Goal: Task Accomplishment & Management: Use online tool/utility

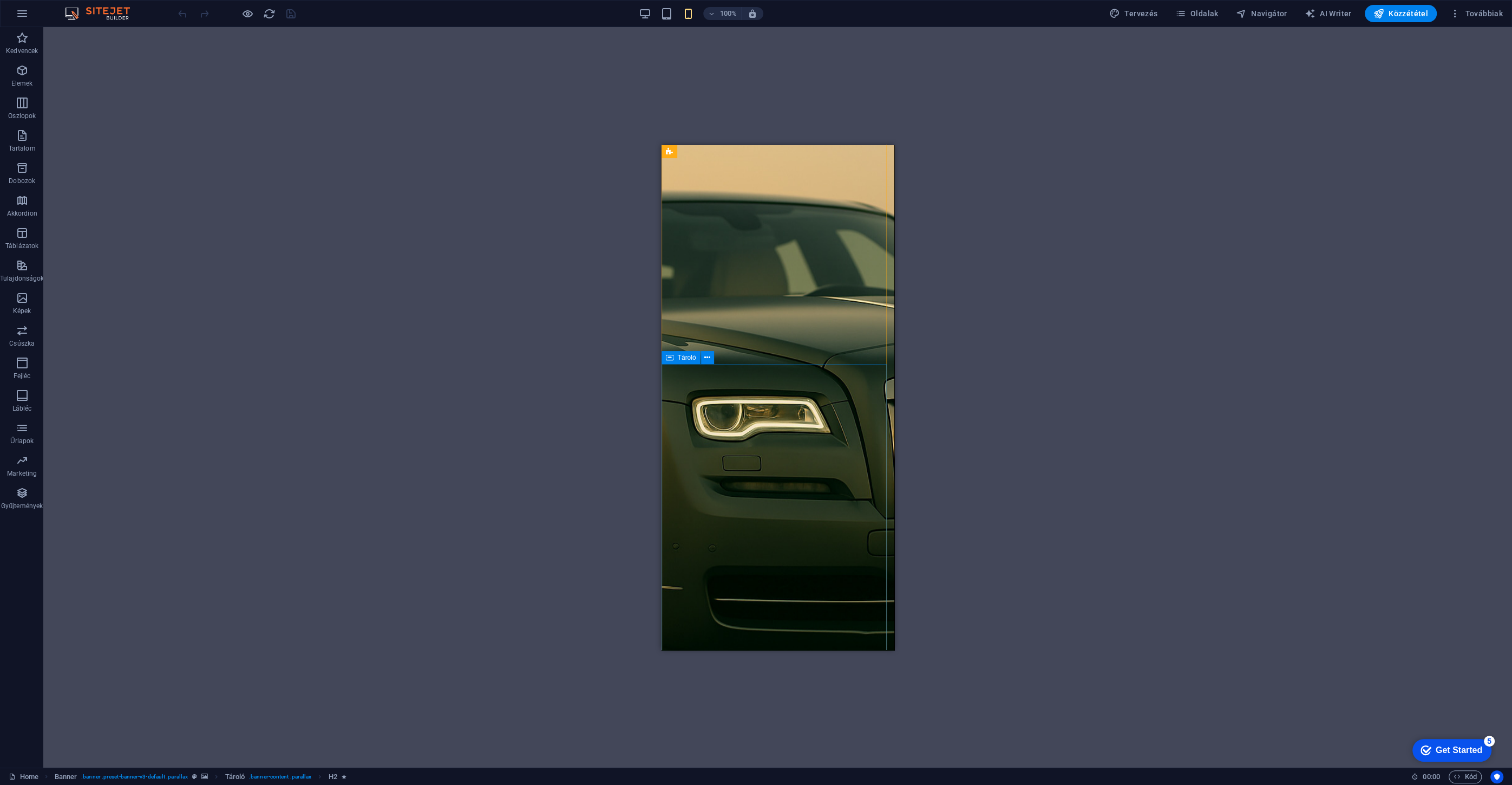
scroll to position [262, 0]
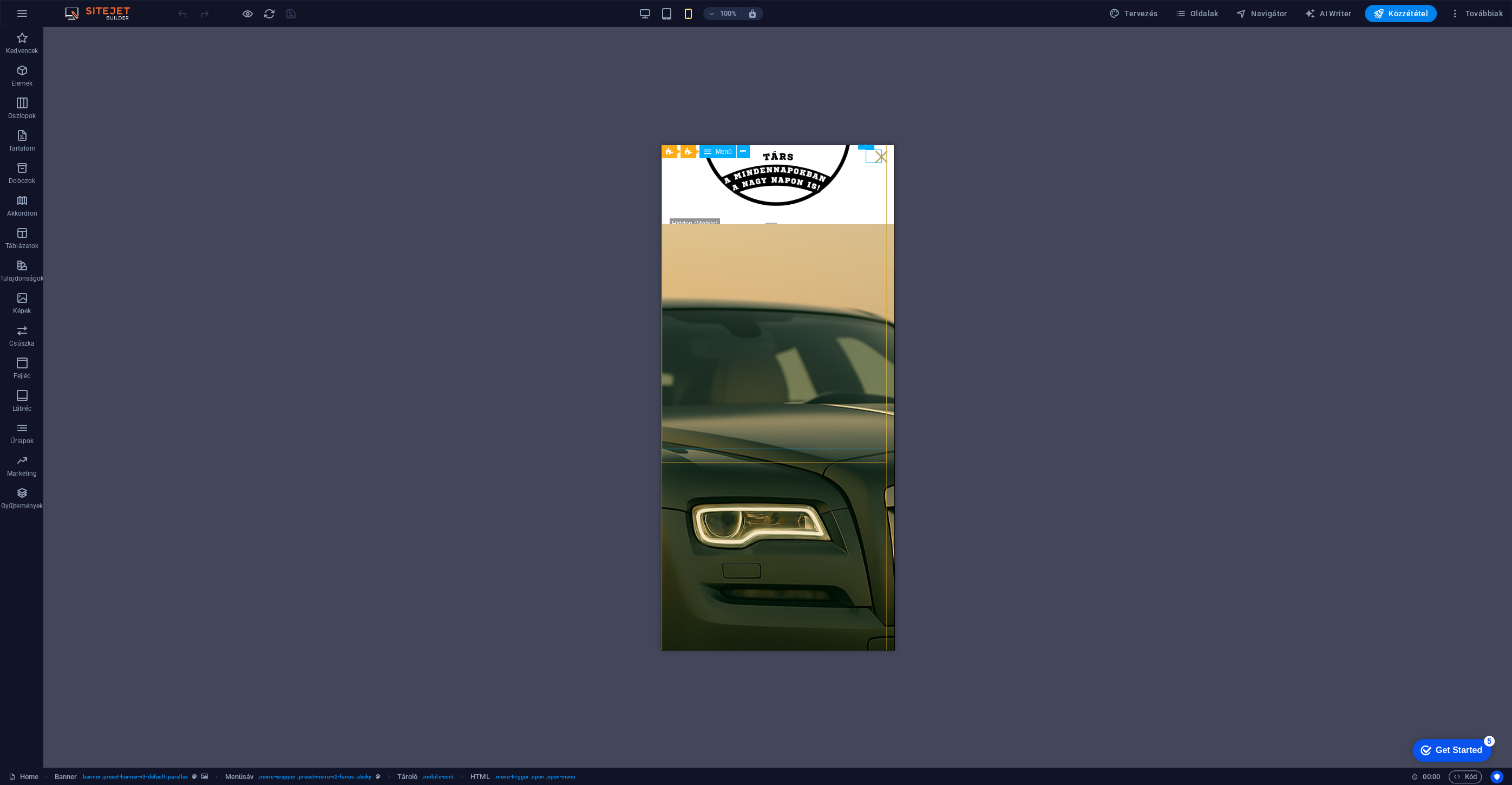
scroll to position [115, 0]
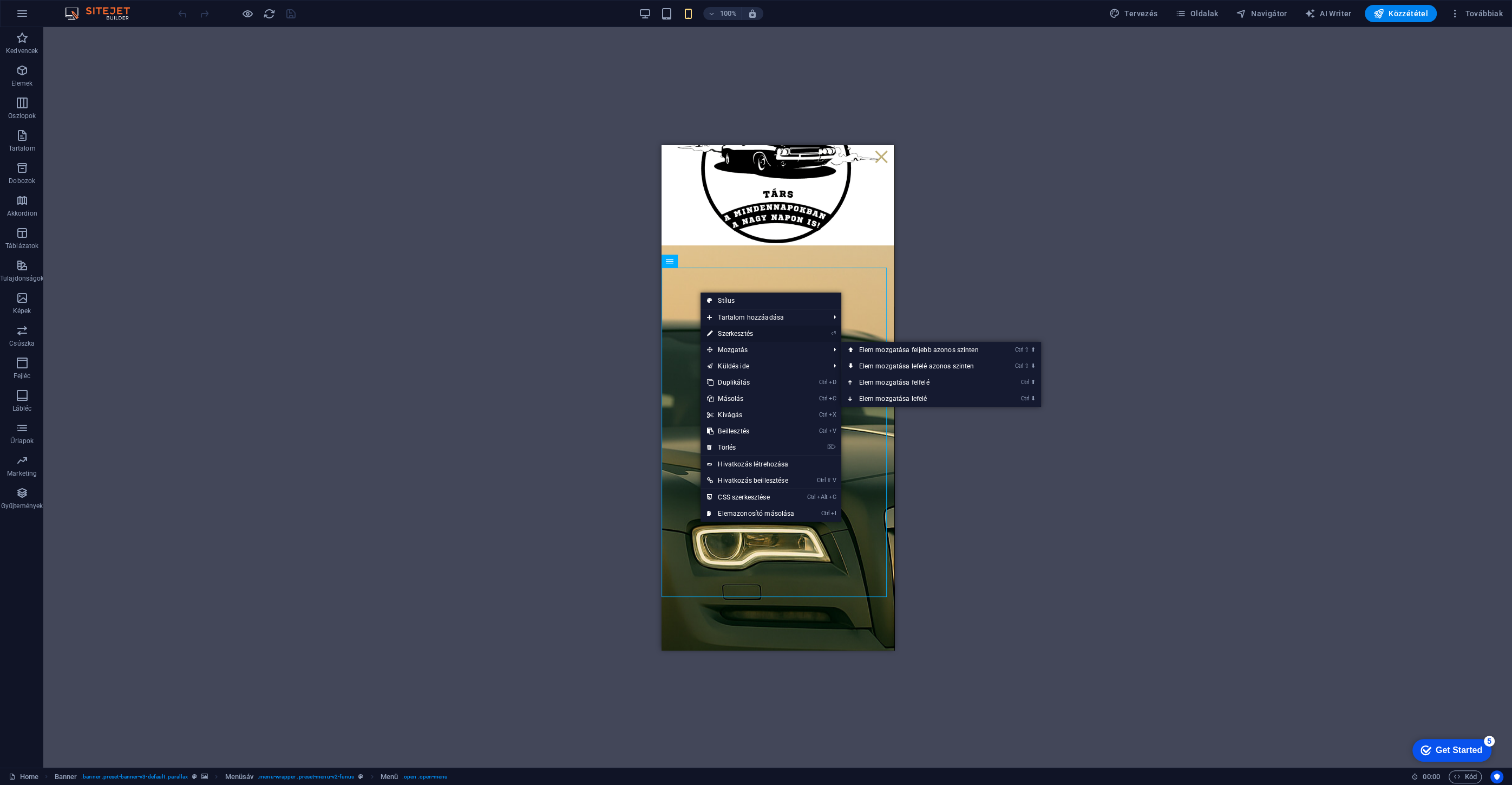
click at [732, 335] on link "⏎ Szerkesztés" at bounding box center [750, 333] width 100 height 16
select select
select select "1"
select select
select select "2"
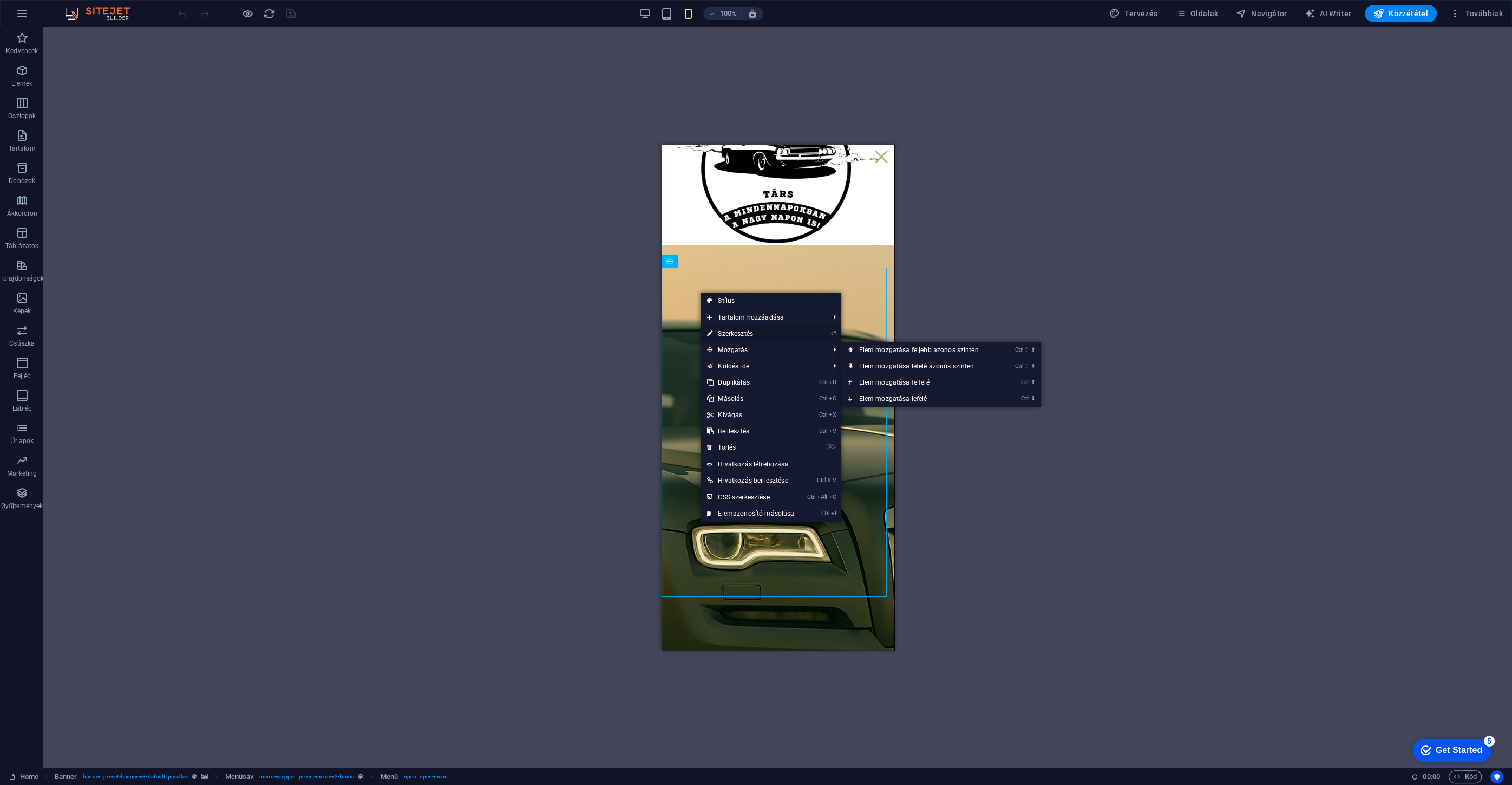
select select
select select "3"
select select
select select "5"
select select
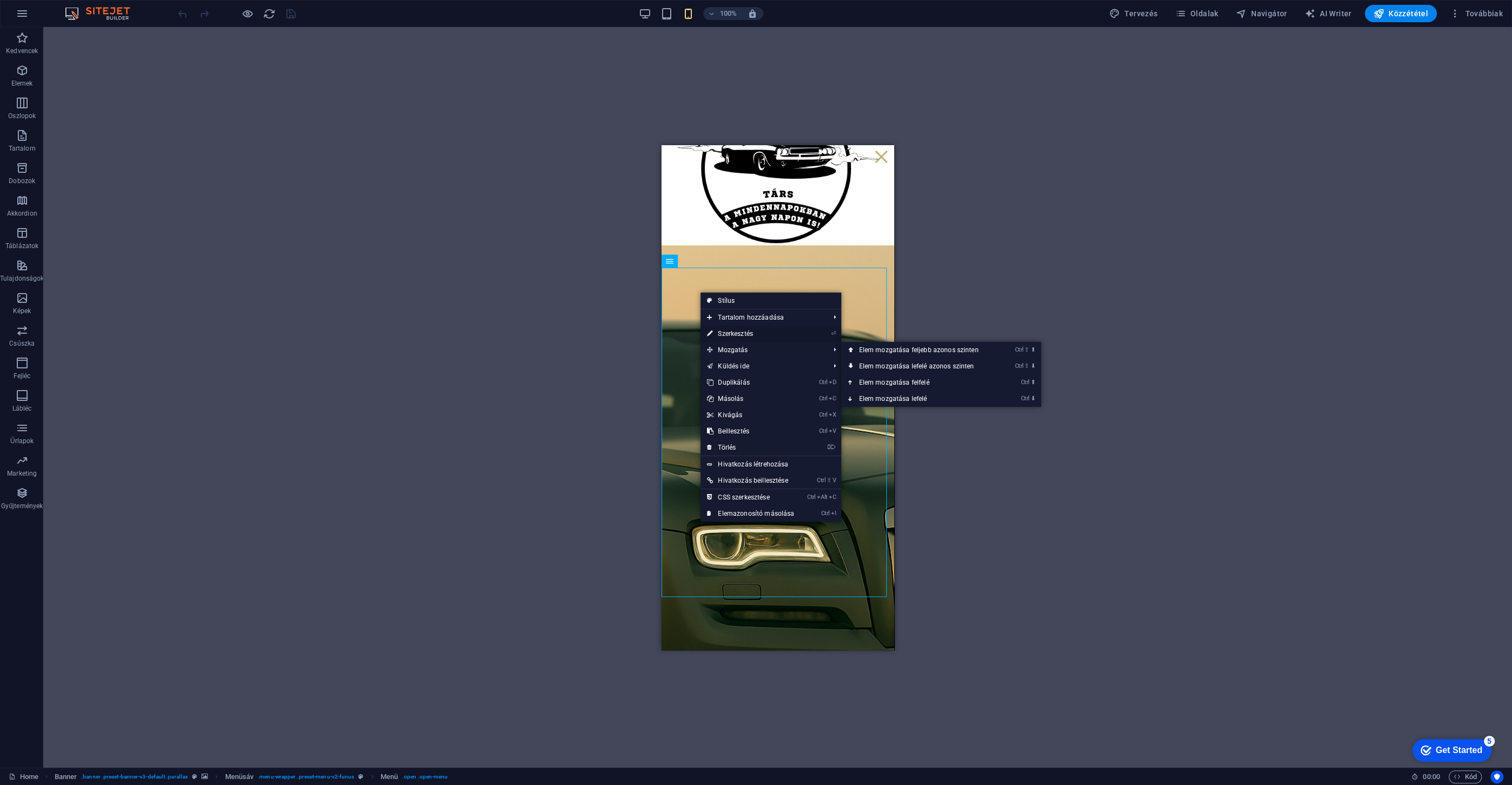
select select "6"
select select
select select "7"
select select
select select "9"
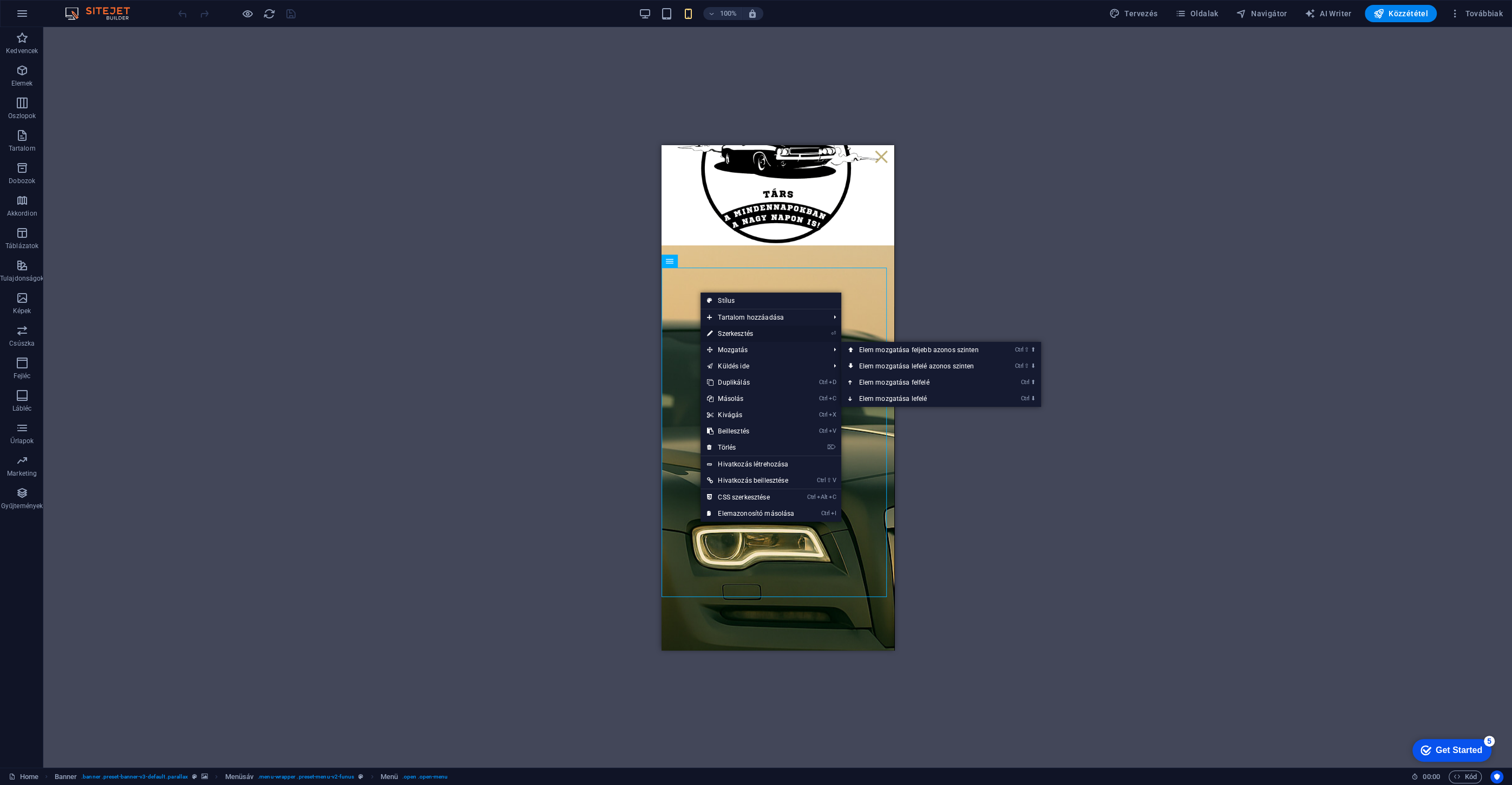
select select
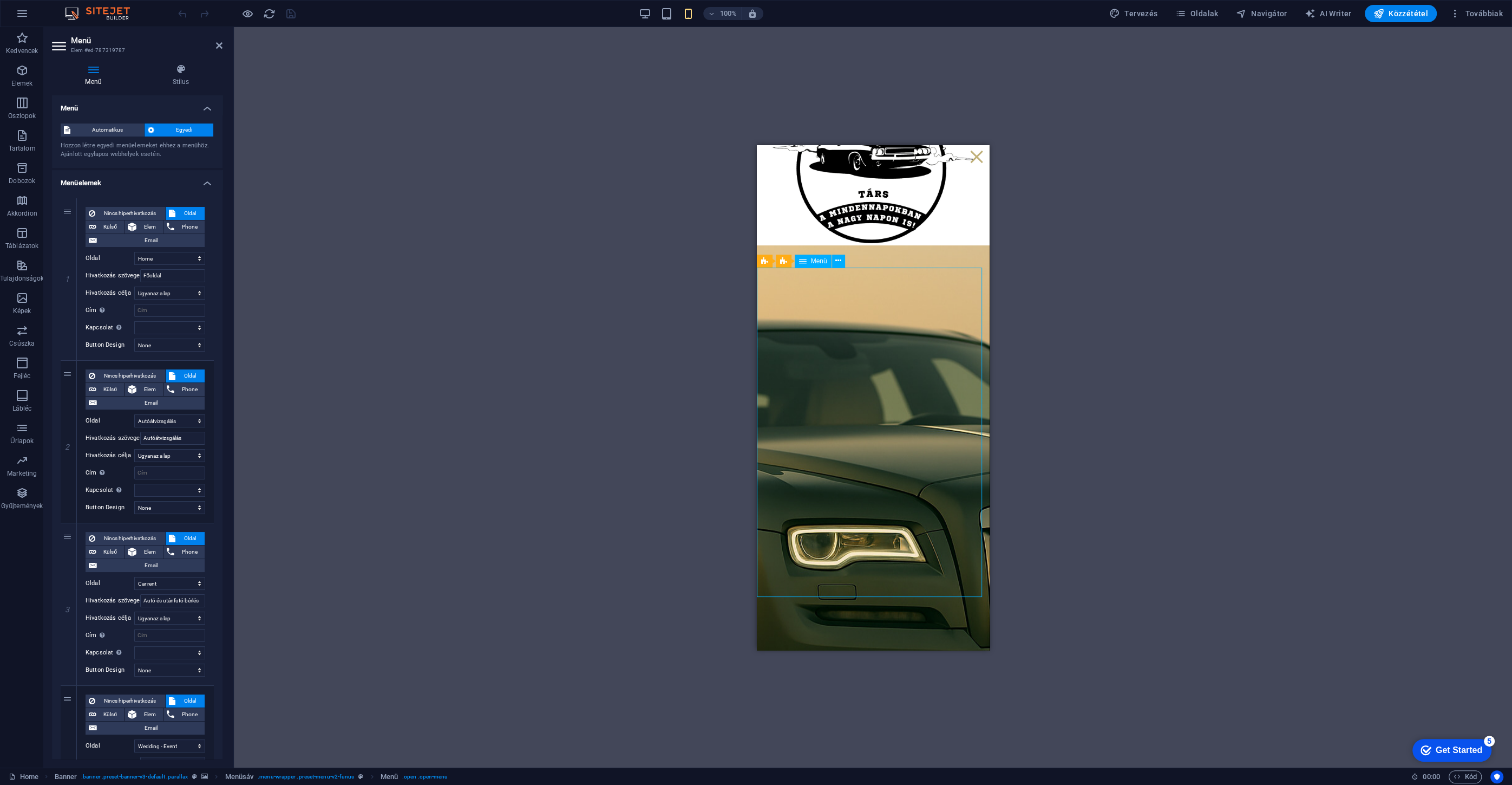
drag, startPoint x: 844, startPoint y: 334, endPoint x: 902, endPoint y: 363, distance: 64.8
drag, startPoint x: 901, startPoint y: 325, endPoint x: 870, endPoint y: 336, distance: 32.9
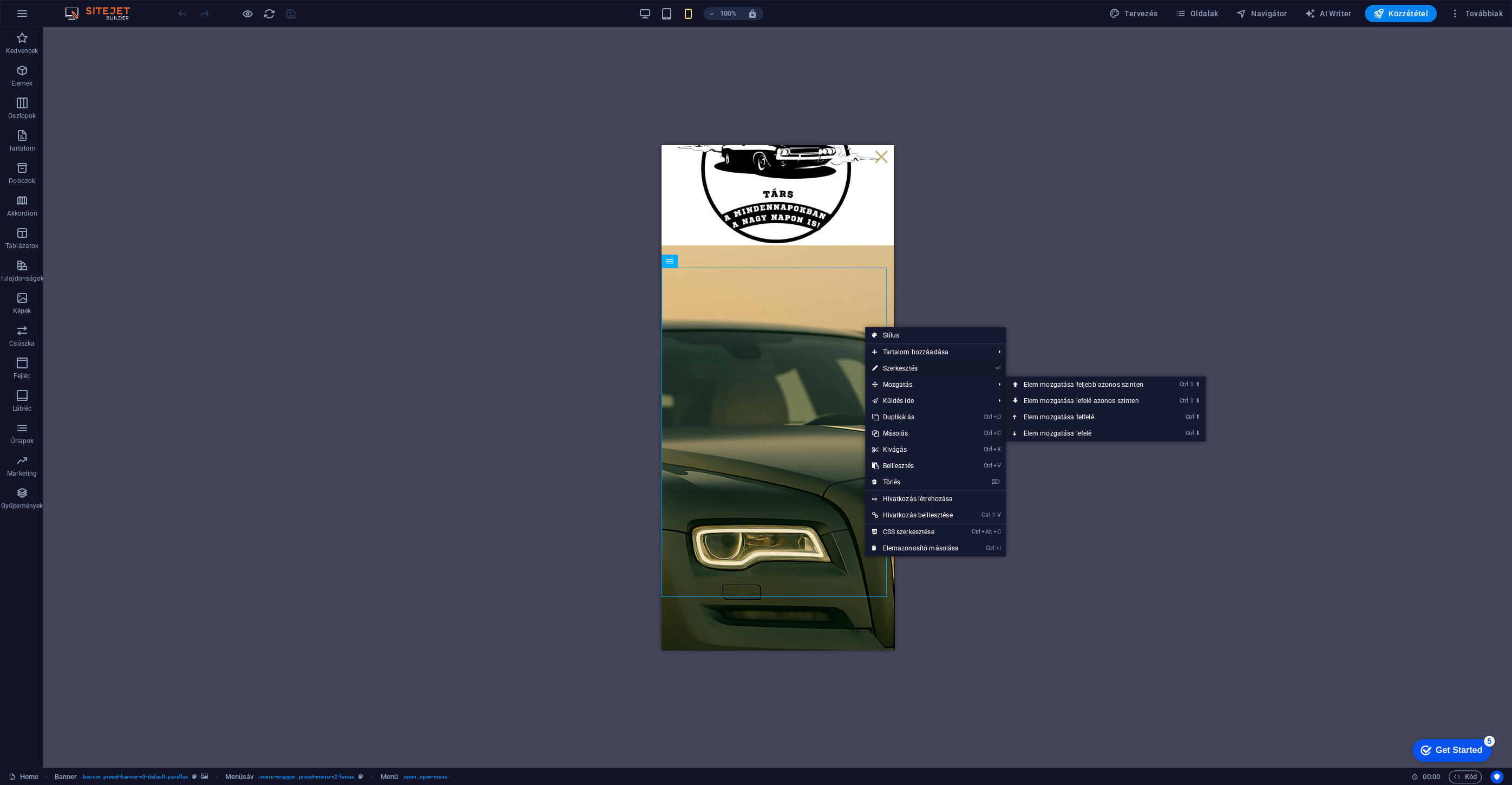
click at [900, 374] on link "⏎ Szerkesztés" at bounding box center [915, 368] width 100 height 16
select select
select select "1"
select select
select select "2"
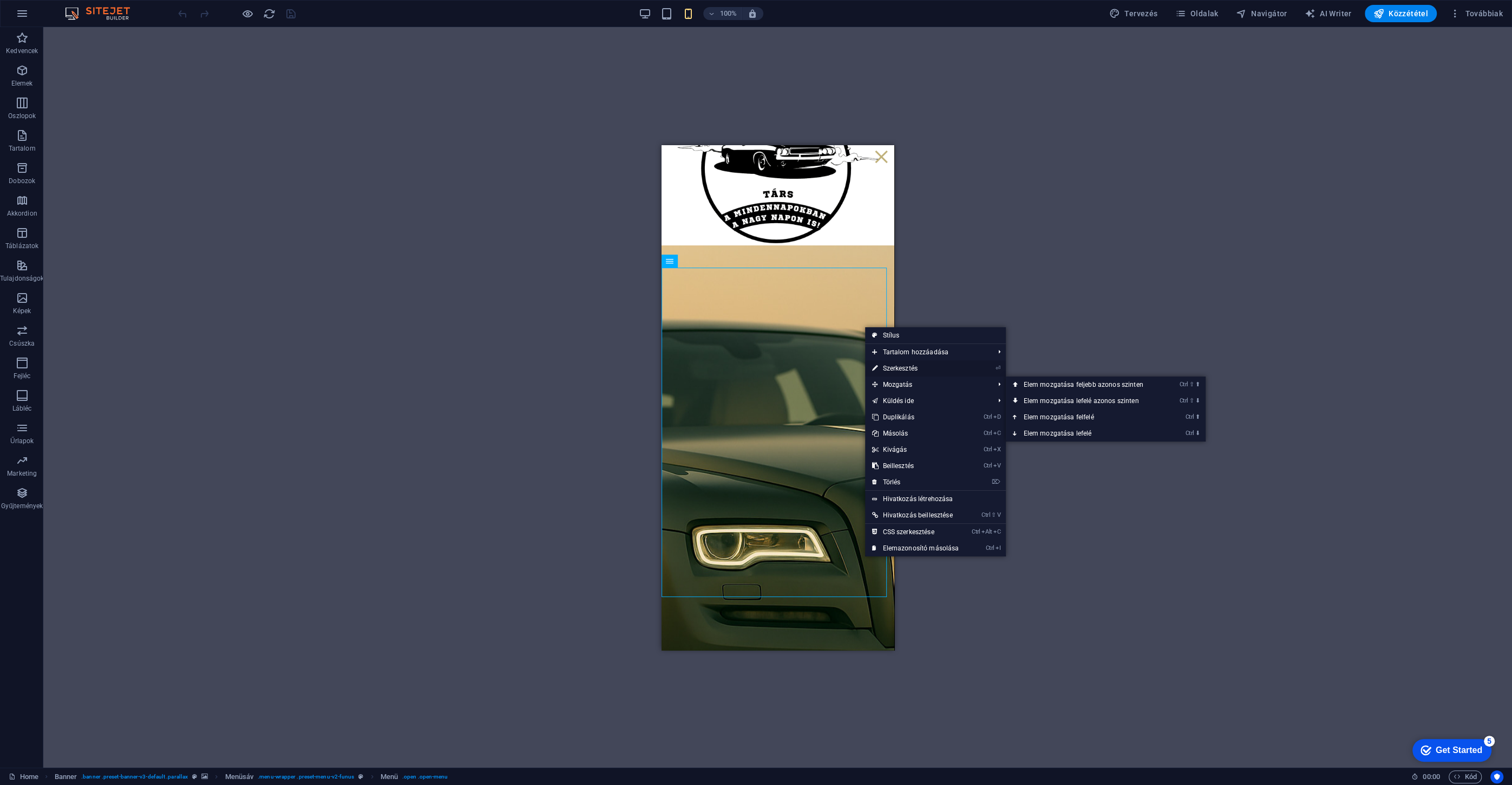
select select
select select "3"
select select
select select "5"
select select
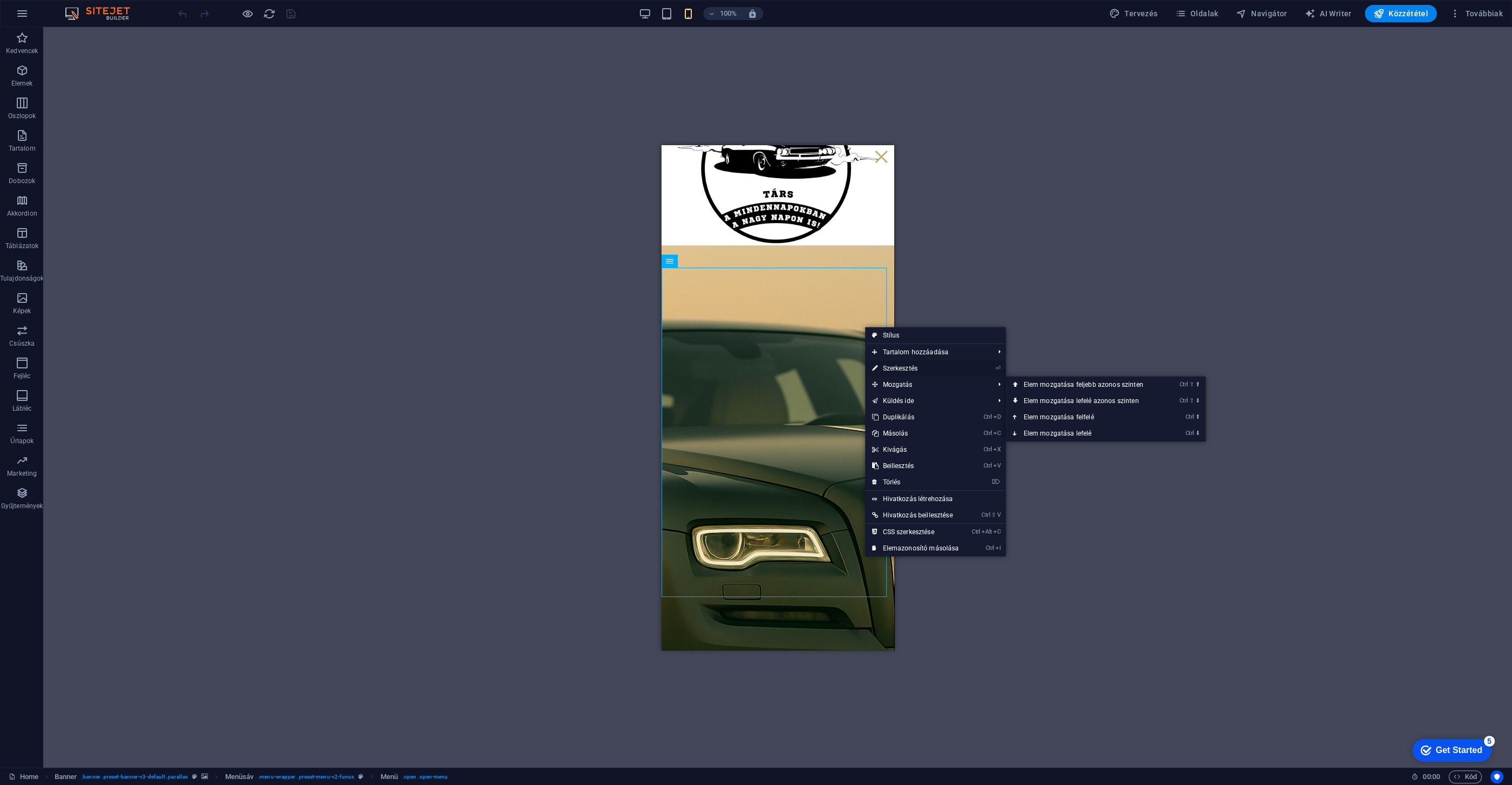
select select "6"
select select
select select "7"
select select
select select "9"
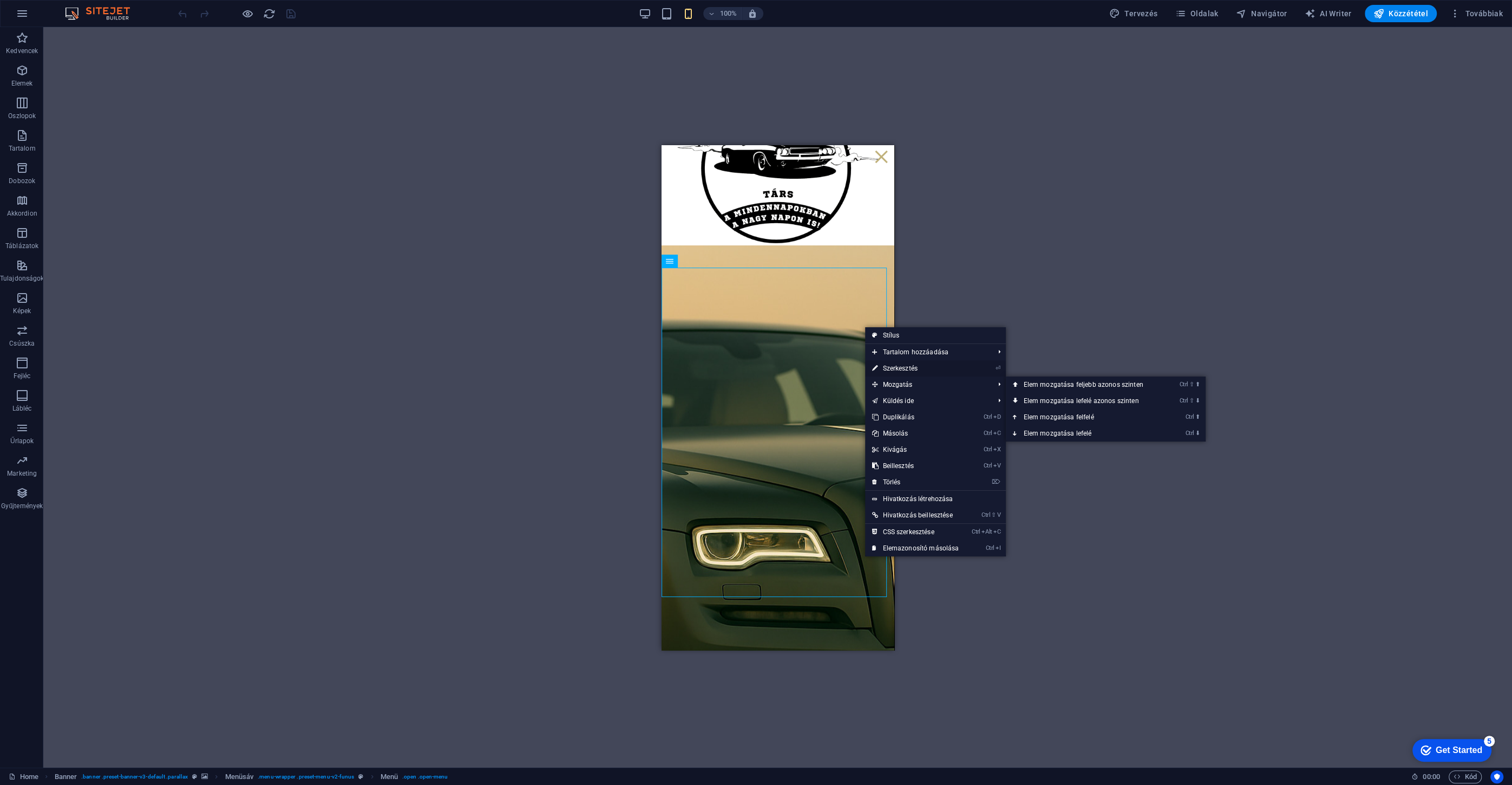
select select
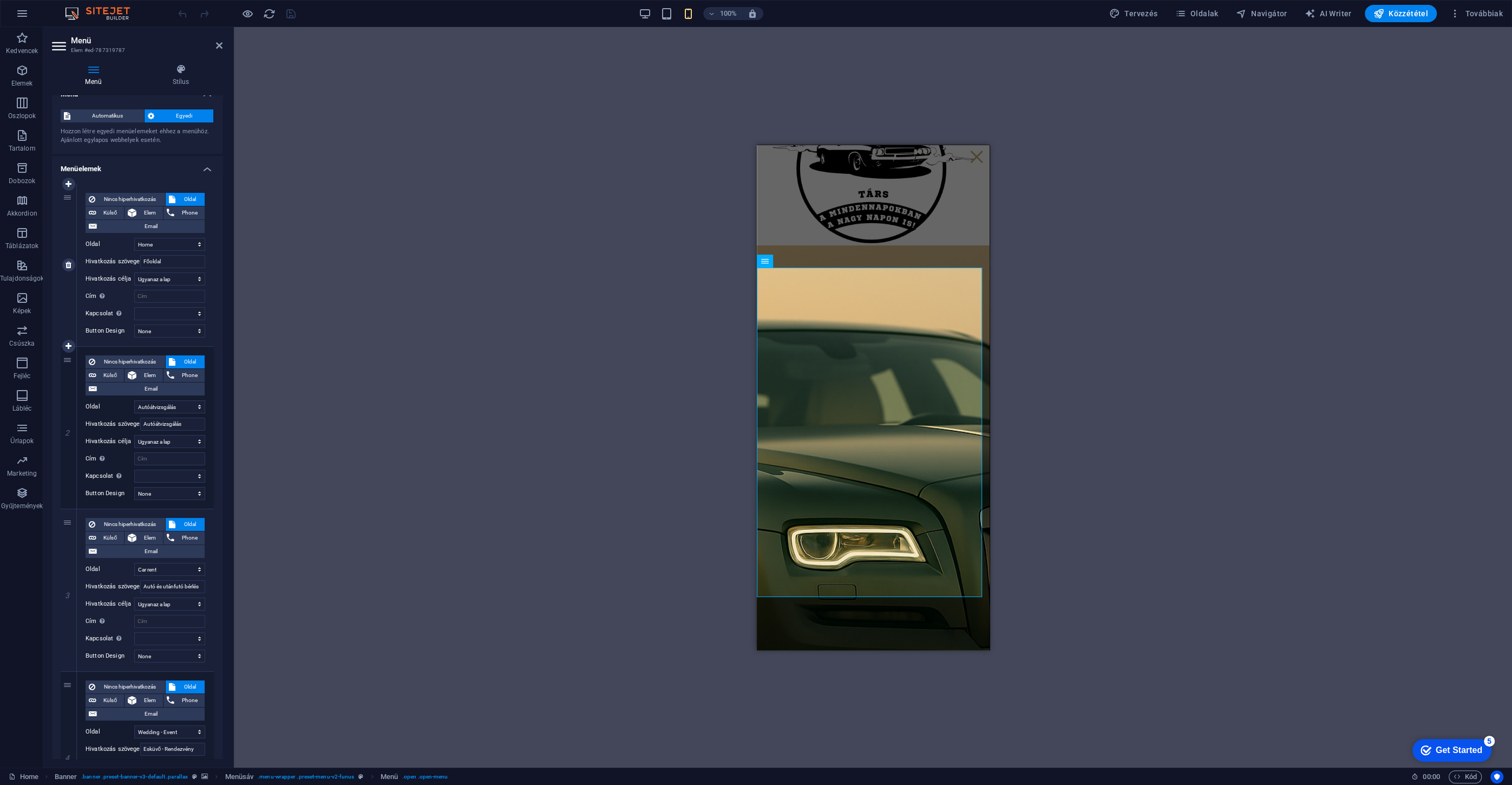
scroll to position [0, 0]
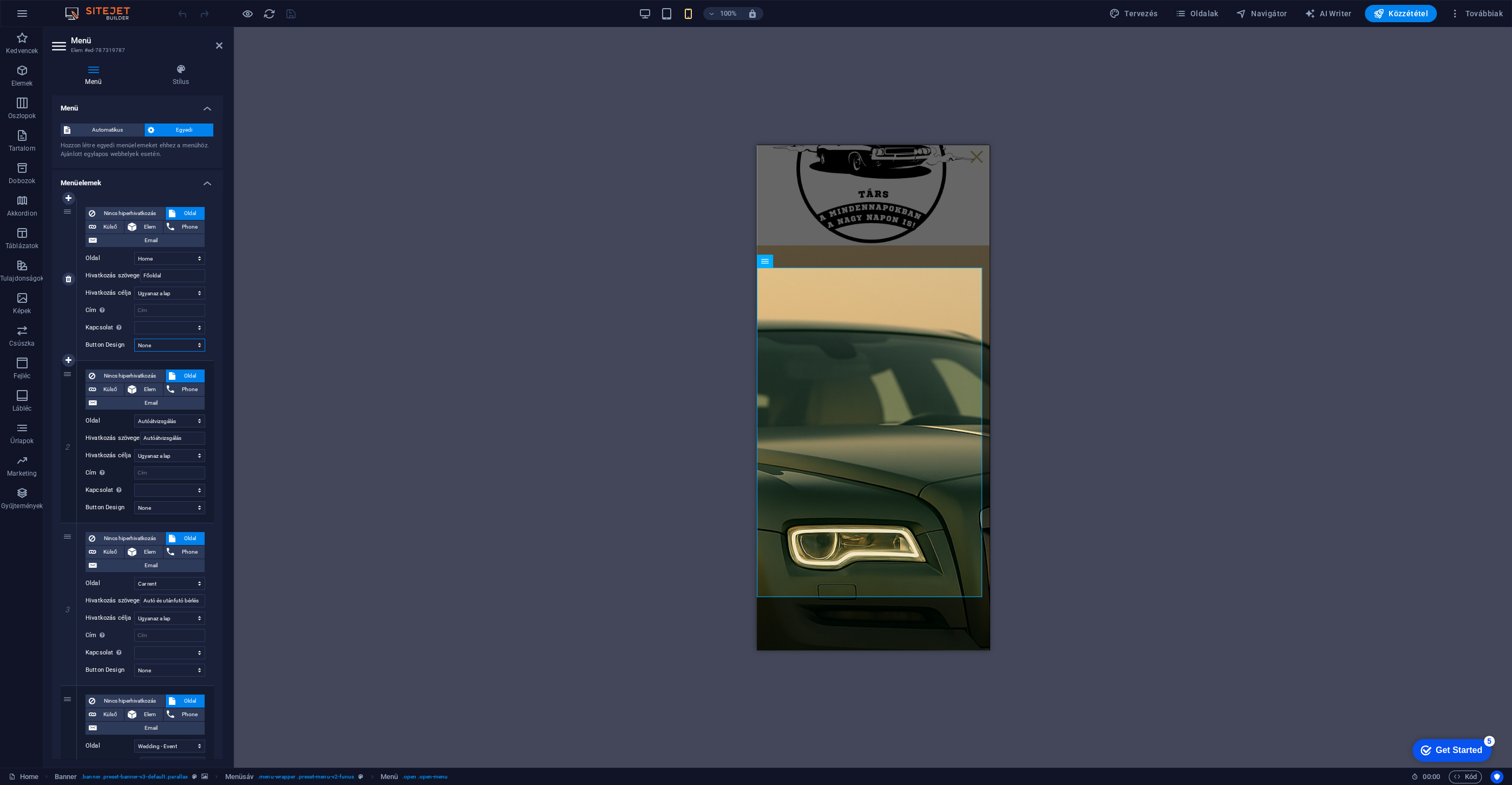
click at [173, 347] on select "None Alapértelmezett Primary Secondary" at bounding box center [169, 344] width 71 height 13
select select "default"
click at [134, 338] on select "None Alapértelmezett Primary Secondary" at bounding box center [169, 344] width 71 height 13
select select
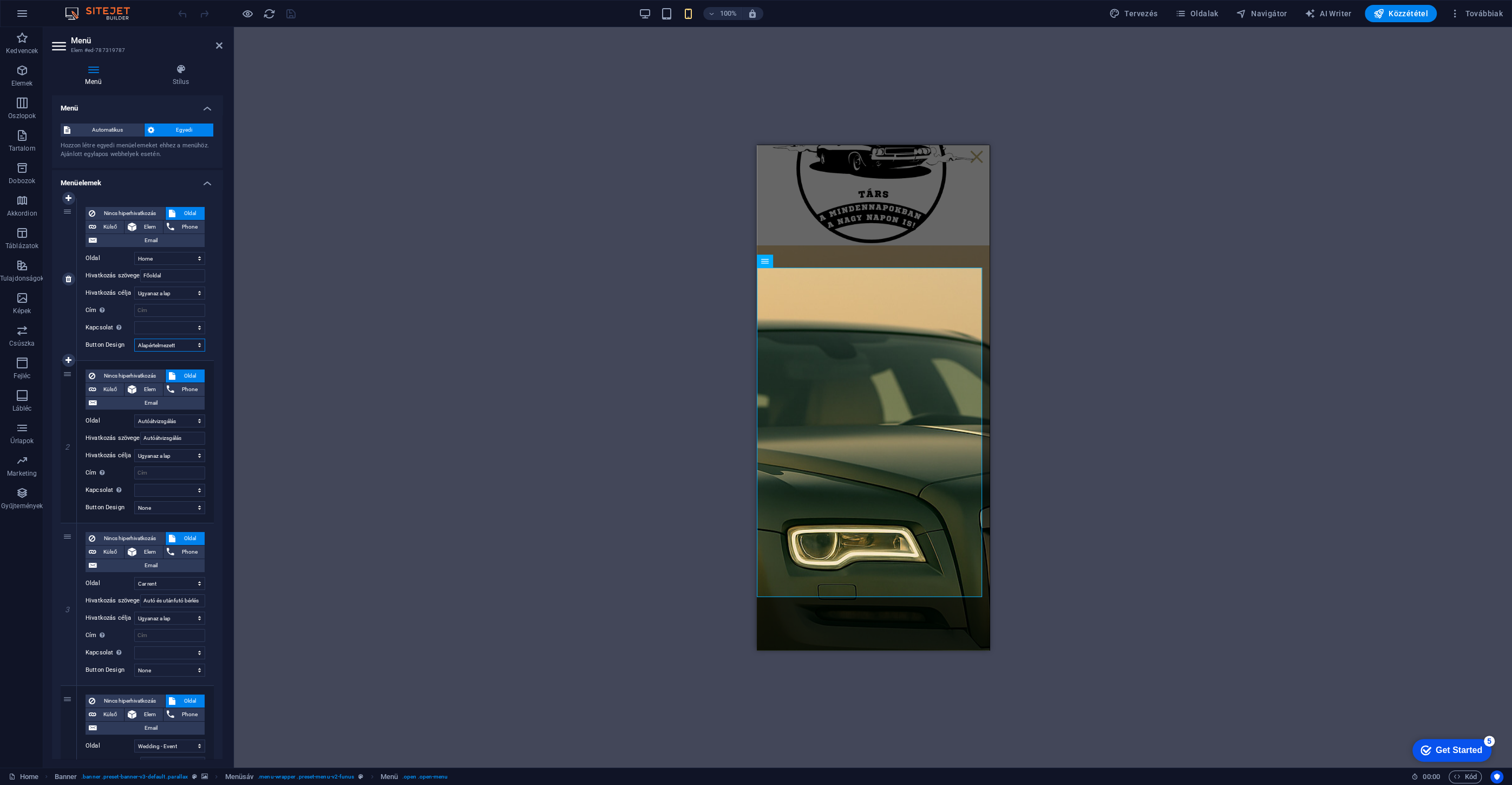
select select
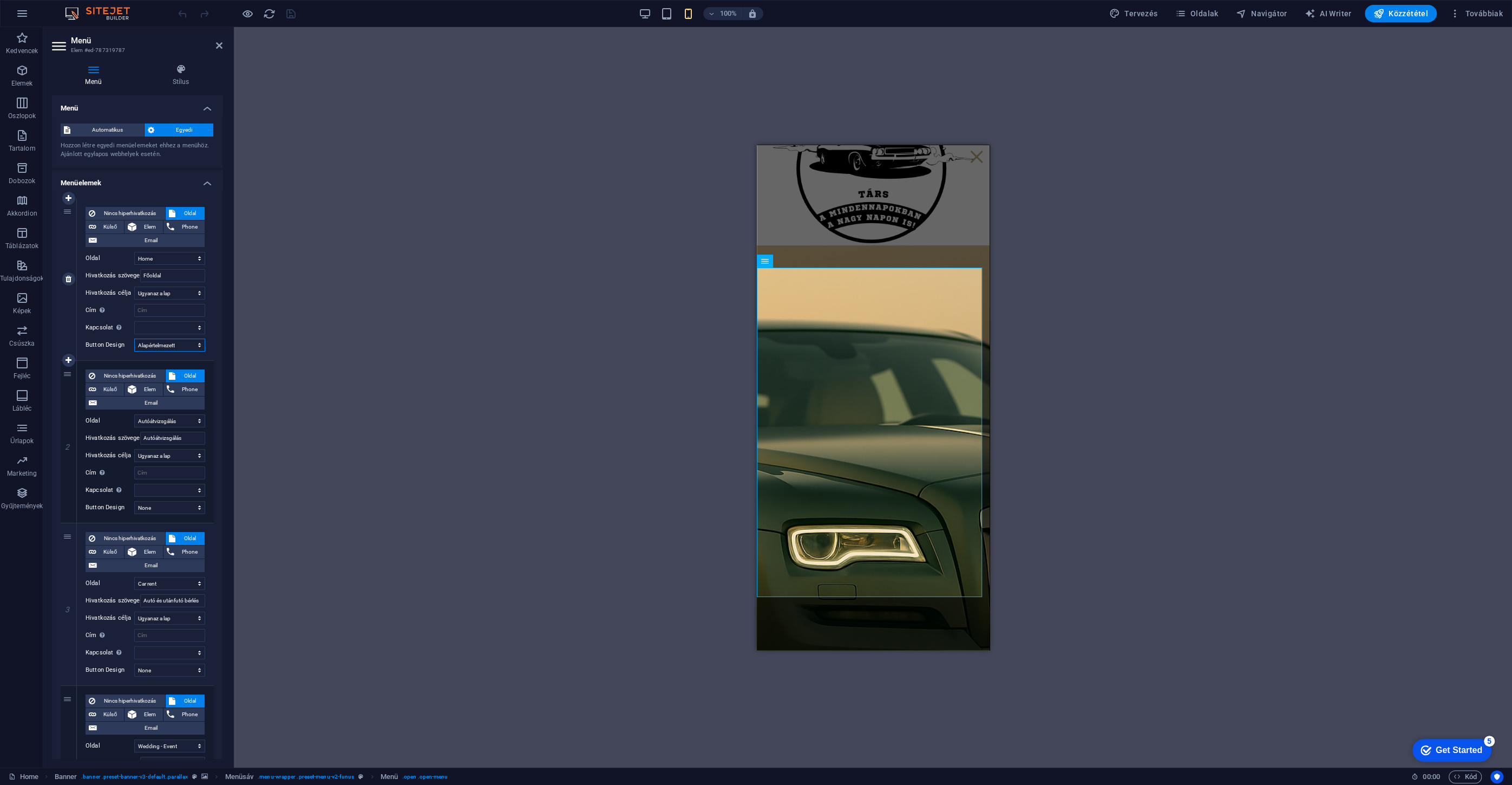
select select
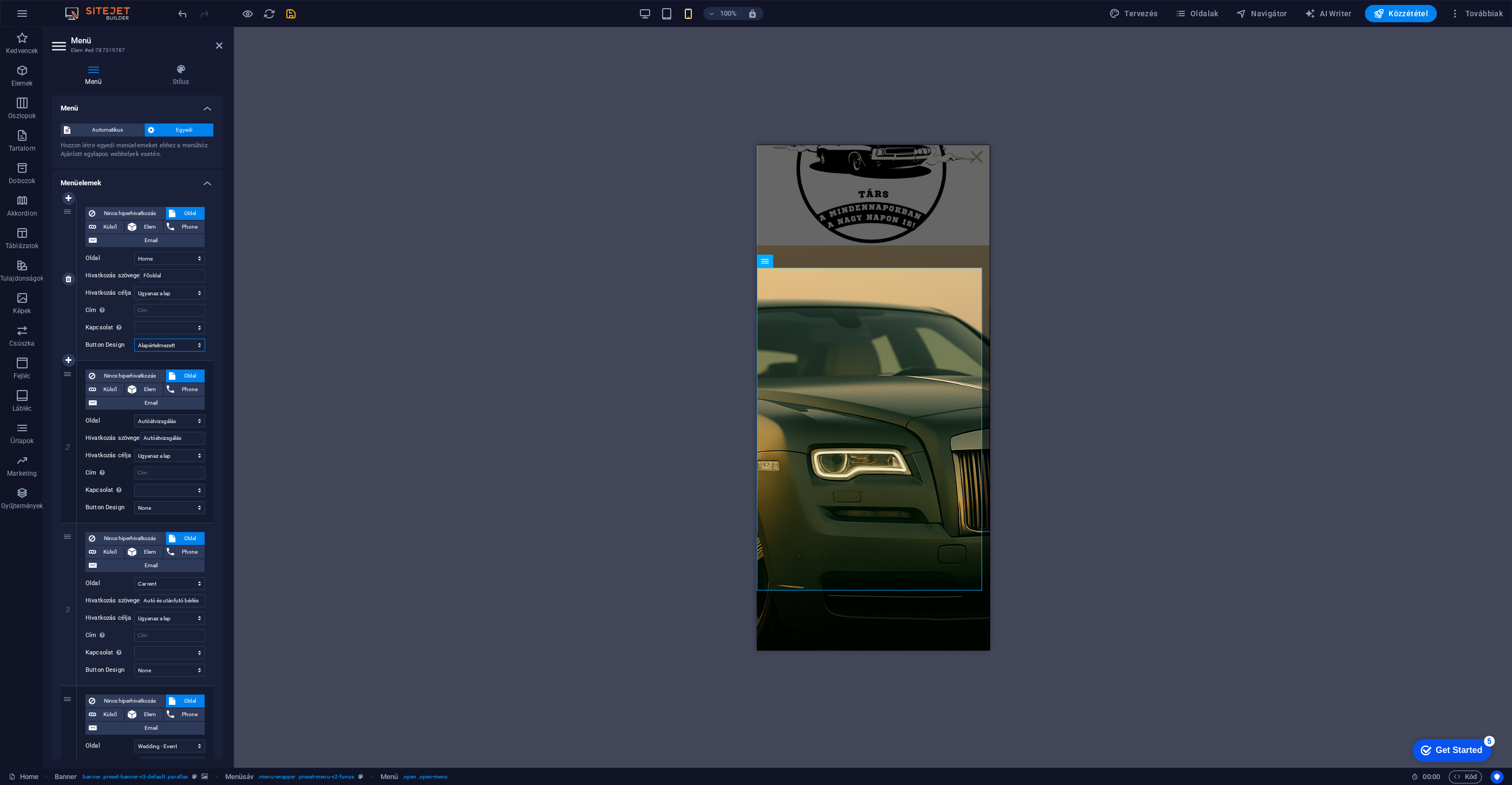
click at [173, 349] on select "None Alapértelmezett Primary Secondary" at bounding box center [169, 344] width 71 height 13
select select
click at [134, 338] on select "None Alapértelmezett Primary Secondary" at bounding box center [169, 344] width 71 height 13
select select
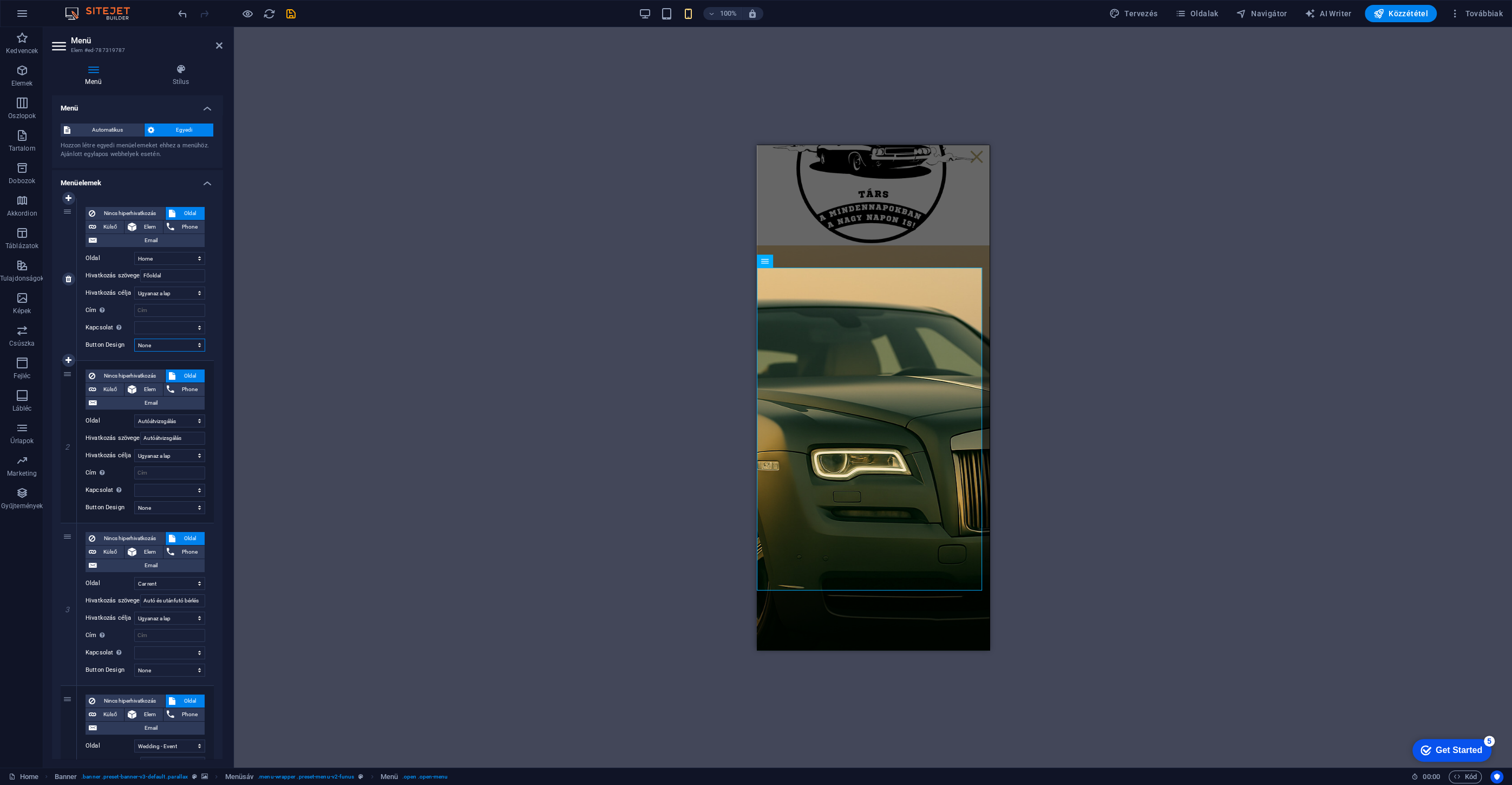
select select
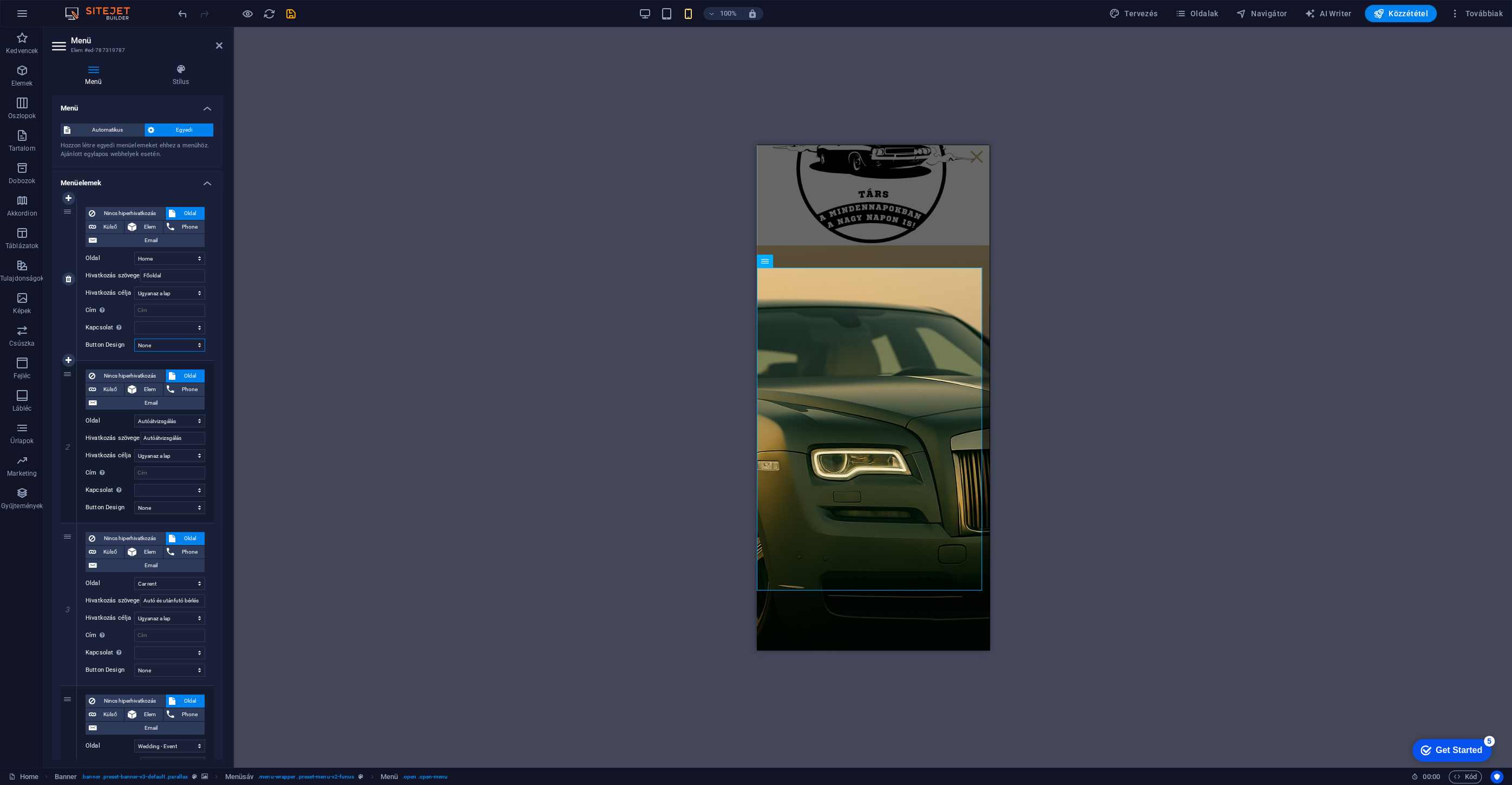
select select
click at [170, 347] on select "None Alapértelmezett Primary Secondary" at bounding box center [169, 344] width 71 height 13
select select "primary"
click at [134, 338] on select "None Alapértelmezett Primary Secondary" at bounding box center [169, 344] width 71 height 13
select select
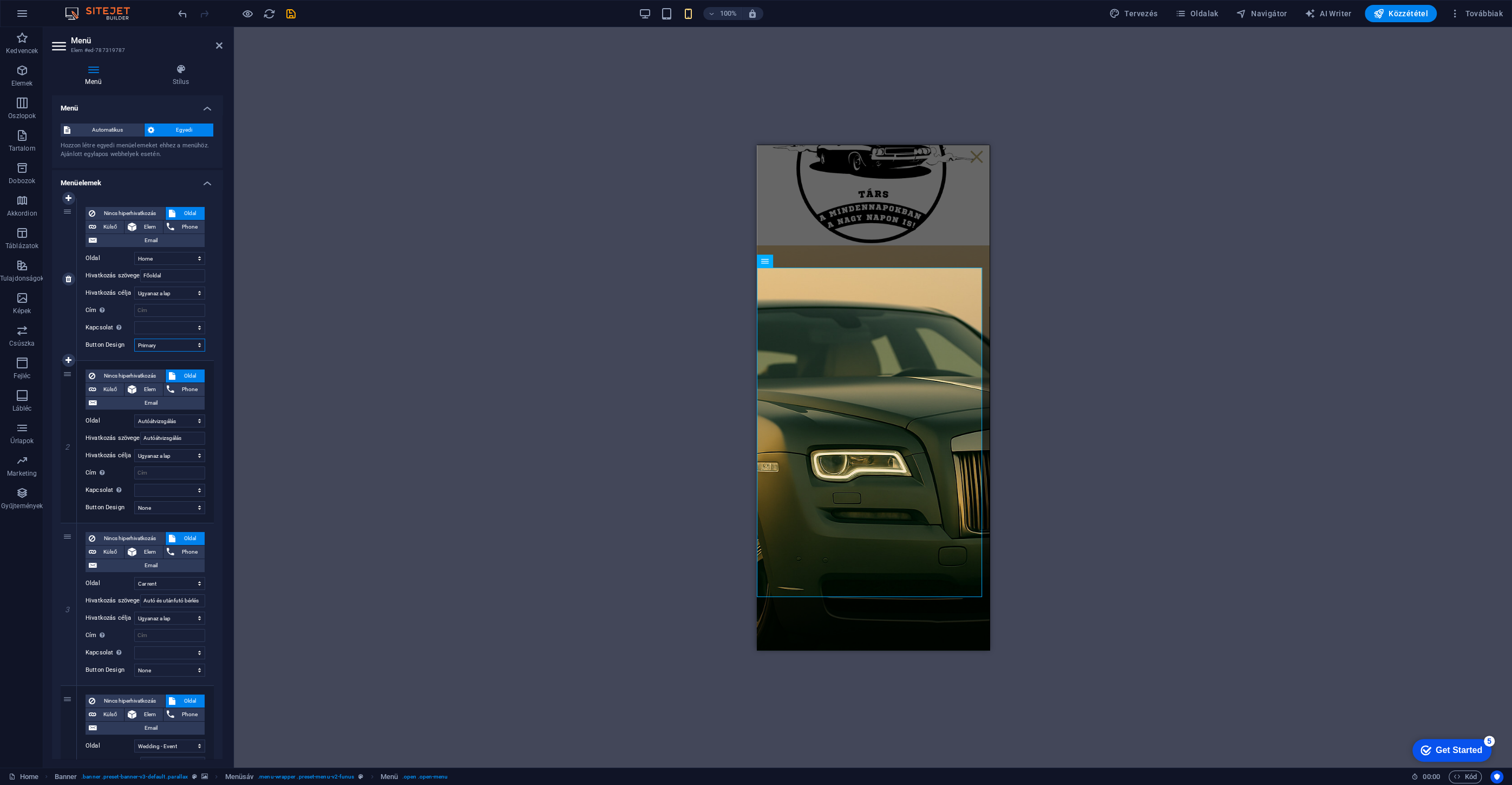
select select
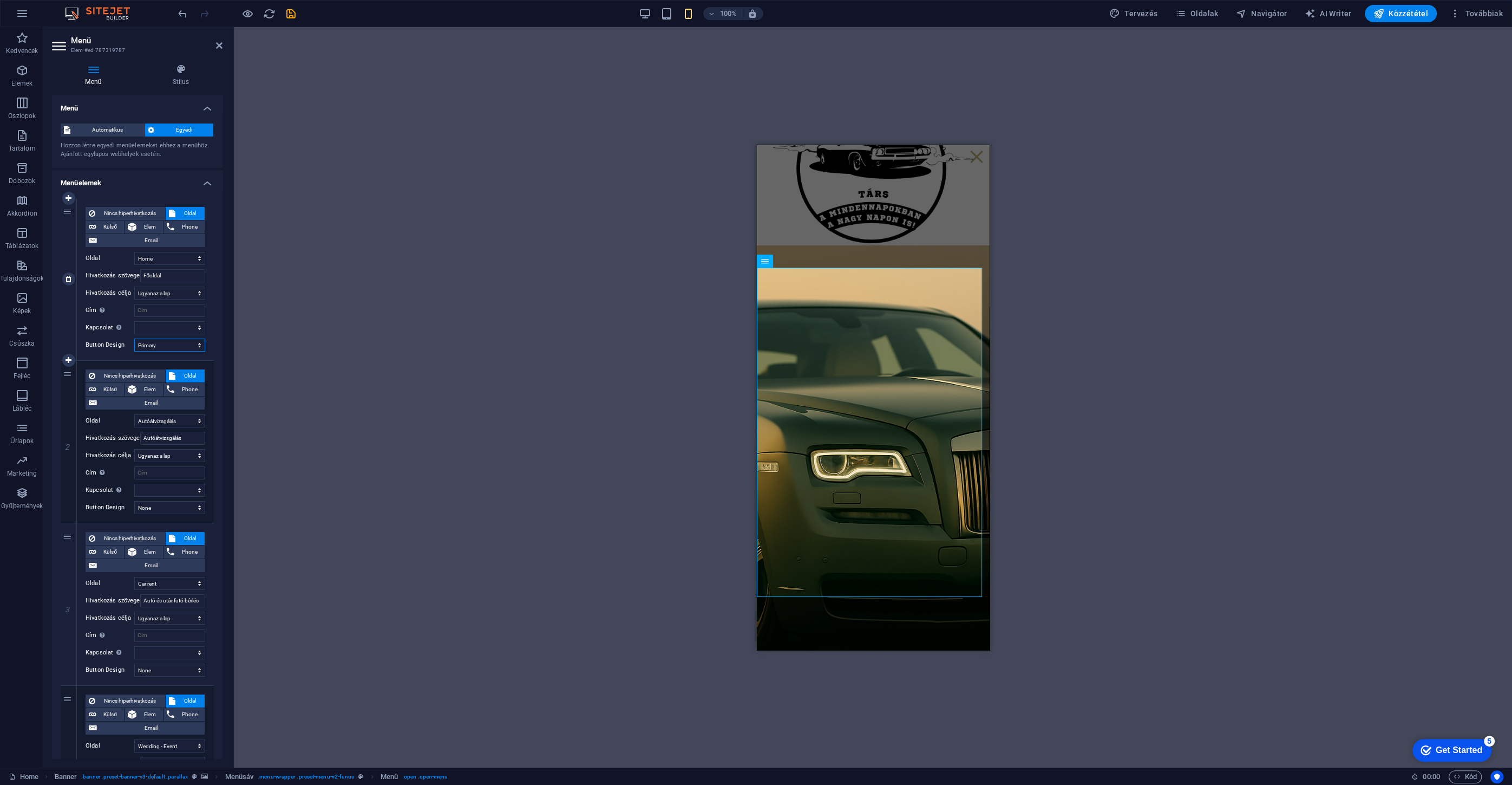
select select
click at [170, 347] on select "None Alapértelmezett Primary Secondary" at bounding box center [169, 344] width 71 height 13
select select
click at [134, 338] on select "None Alapértelmezett Primary Secondary" at bounding box center [169, 344] width 71 height 13
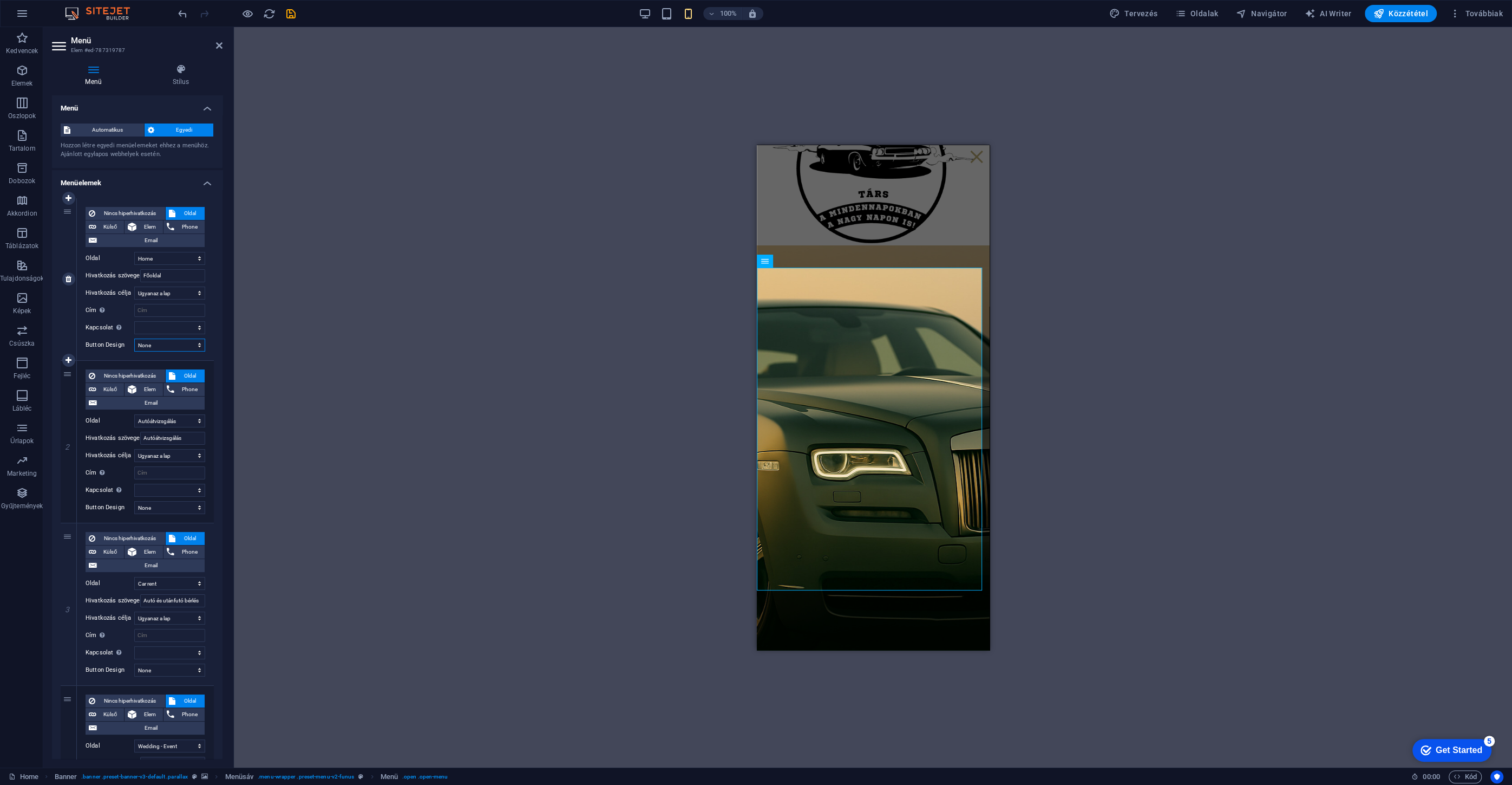
select select
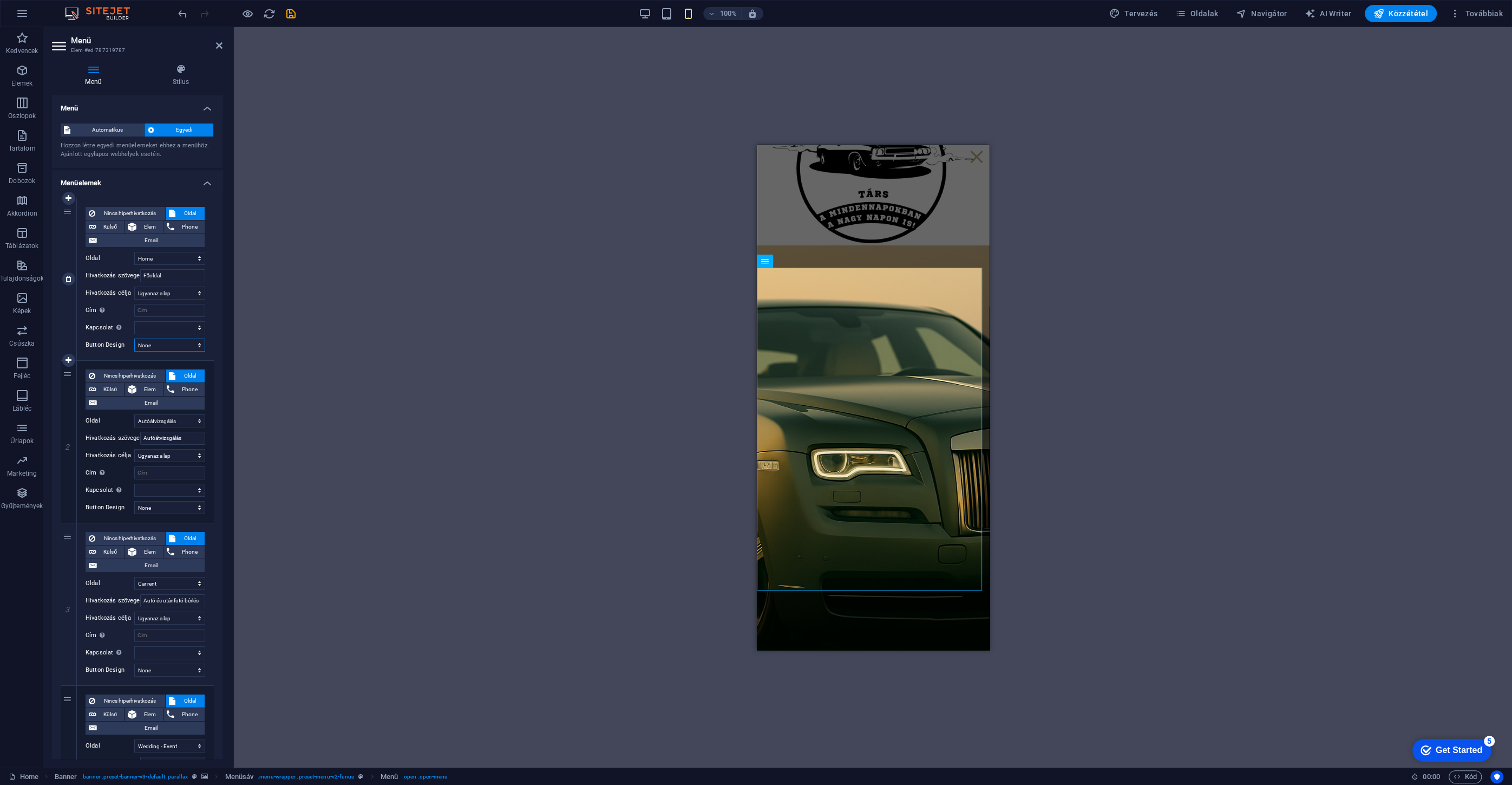
select select
click at [170, 346] on select "None Alapértelmezett Primary Secondary" at bounding box center [169, 344] width 71 height 13
select select "default"
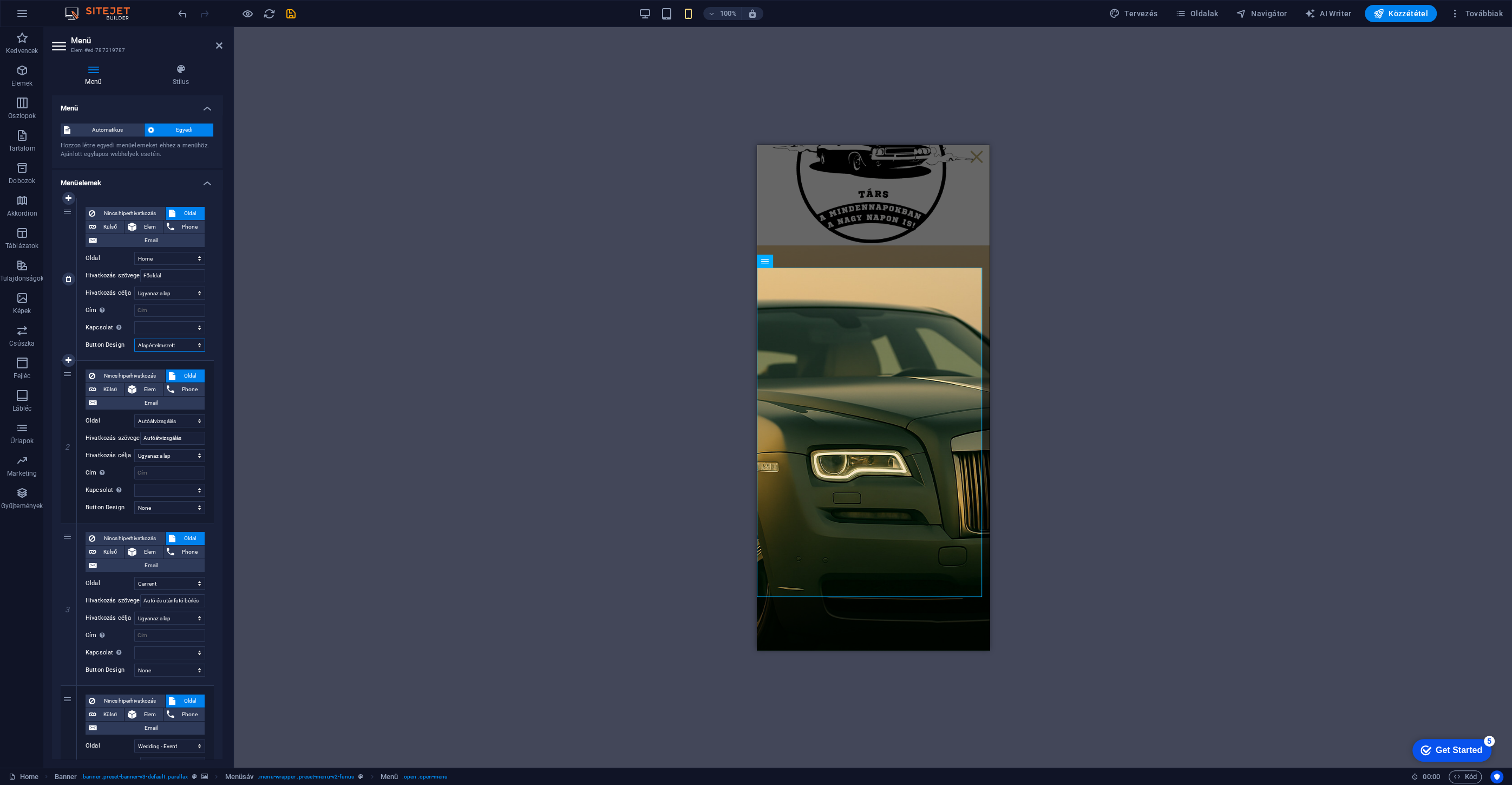
click at [134, 338] on select "None Alapértelmezett Primary Secondary" at bounding box center [169, 344] width 71 height 13
select select
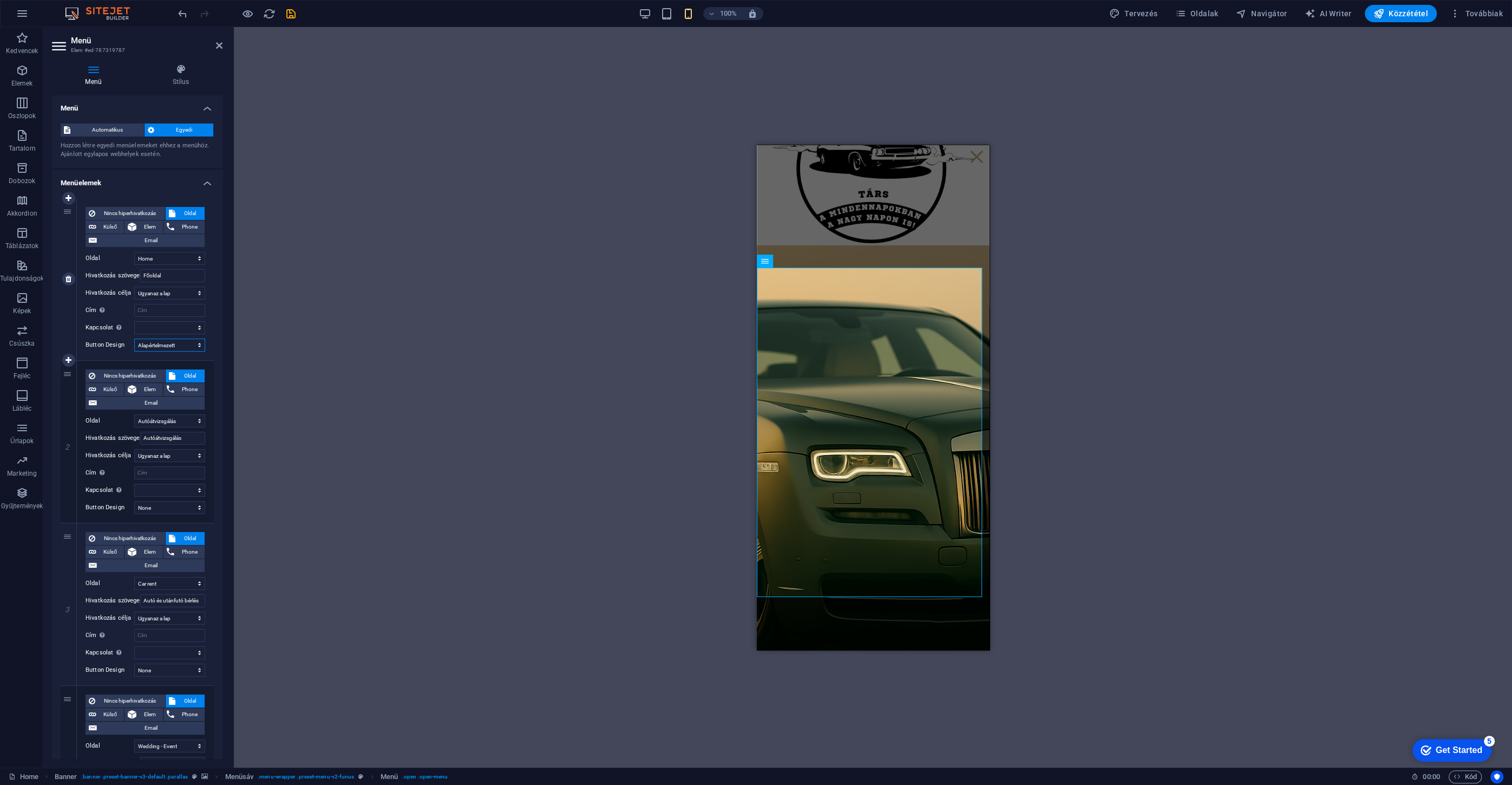
select select
click at [381, 391] on div "Tároló H2 Banner Tároló Logó 3 oszlop Tároló Tároló Menüsáv Banner Menü Banner …" at bounding box center [873, 397] width 1278 height 740
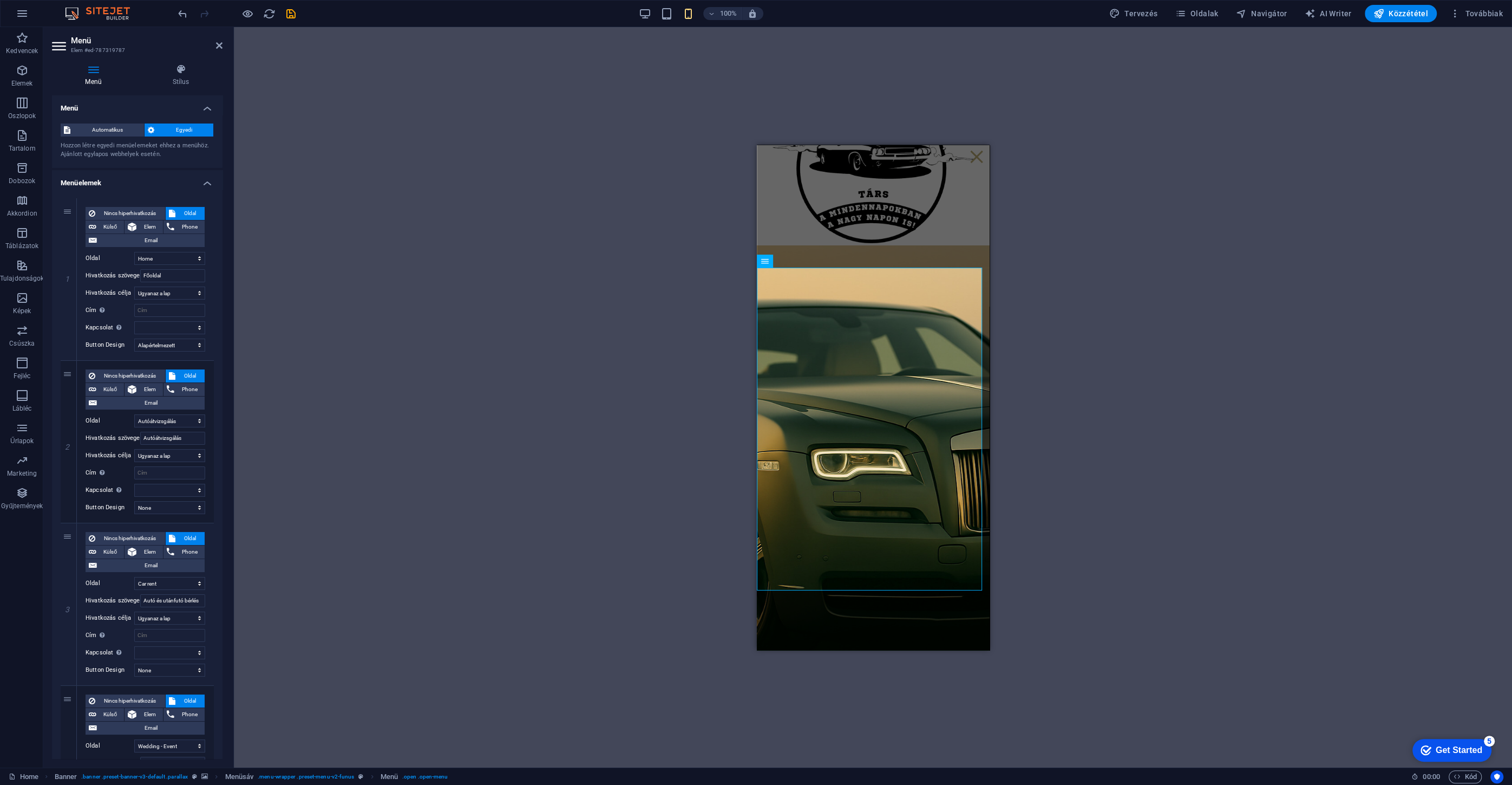
click at [411, 126] on div "Tároló H2 Banner Tároló Logó 3 oszlop Tároló Tároló Menüsáv Banner Menü Banner …" at bounding box center [873, 397] width 1278 height 740
click at [163, 278] on input "Főoldal" at bounding box center [173, 276] width 65 height 13
click at [172, 345] on select "None Alapértelmezett Primary Secondary" at bounding box center [169, 344] width 71 height 13
select select
click at [134, 338] on select "None Alapértelmezett Primary Secondary" at bounding box center [169, 344] width 71 height 13
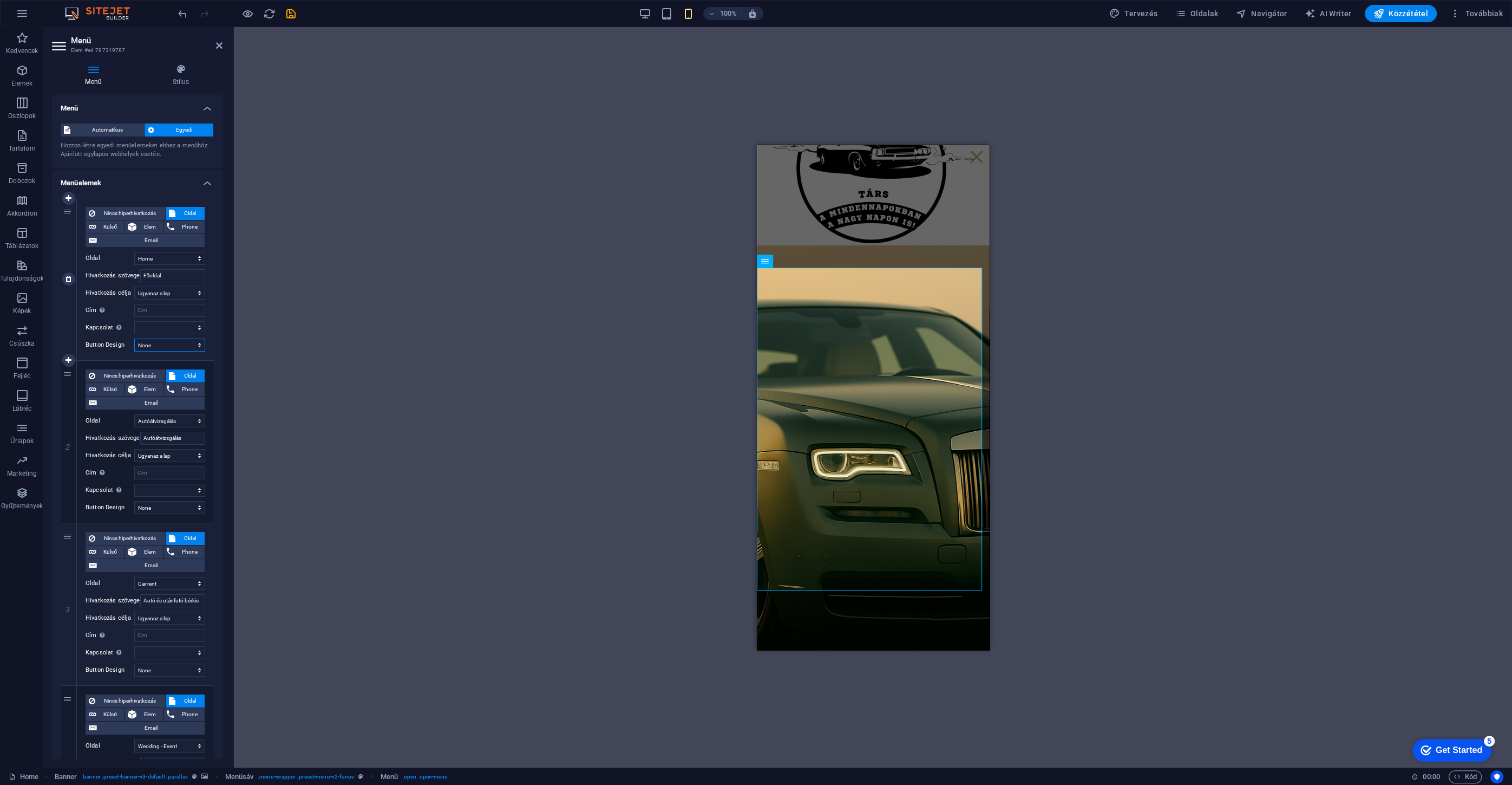
select select
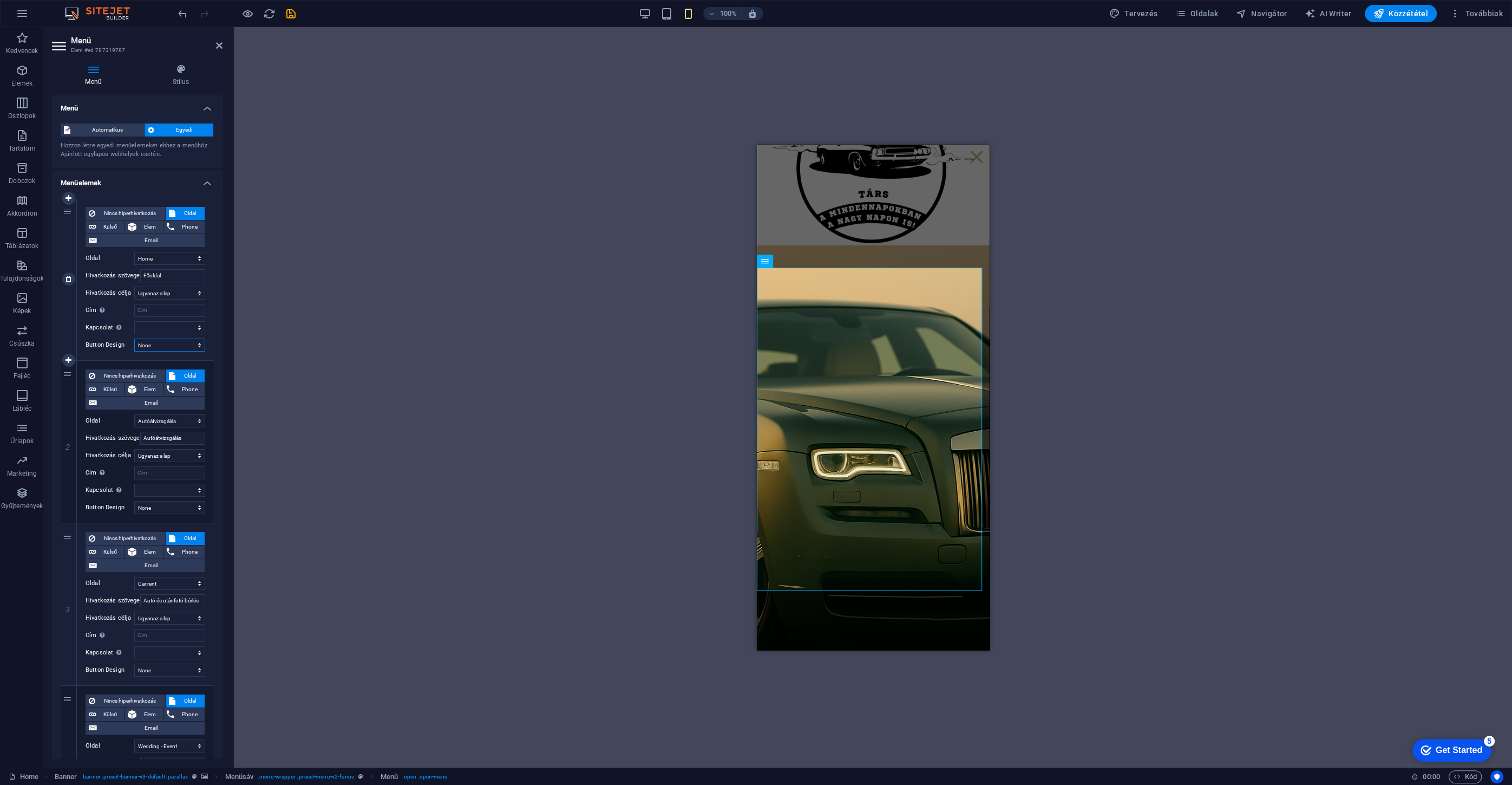
select select
click at [108, 132] on span "Automatikus" at bounding box center [106, 130] width 67 height 13
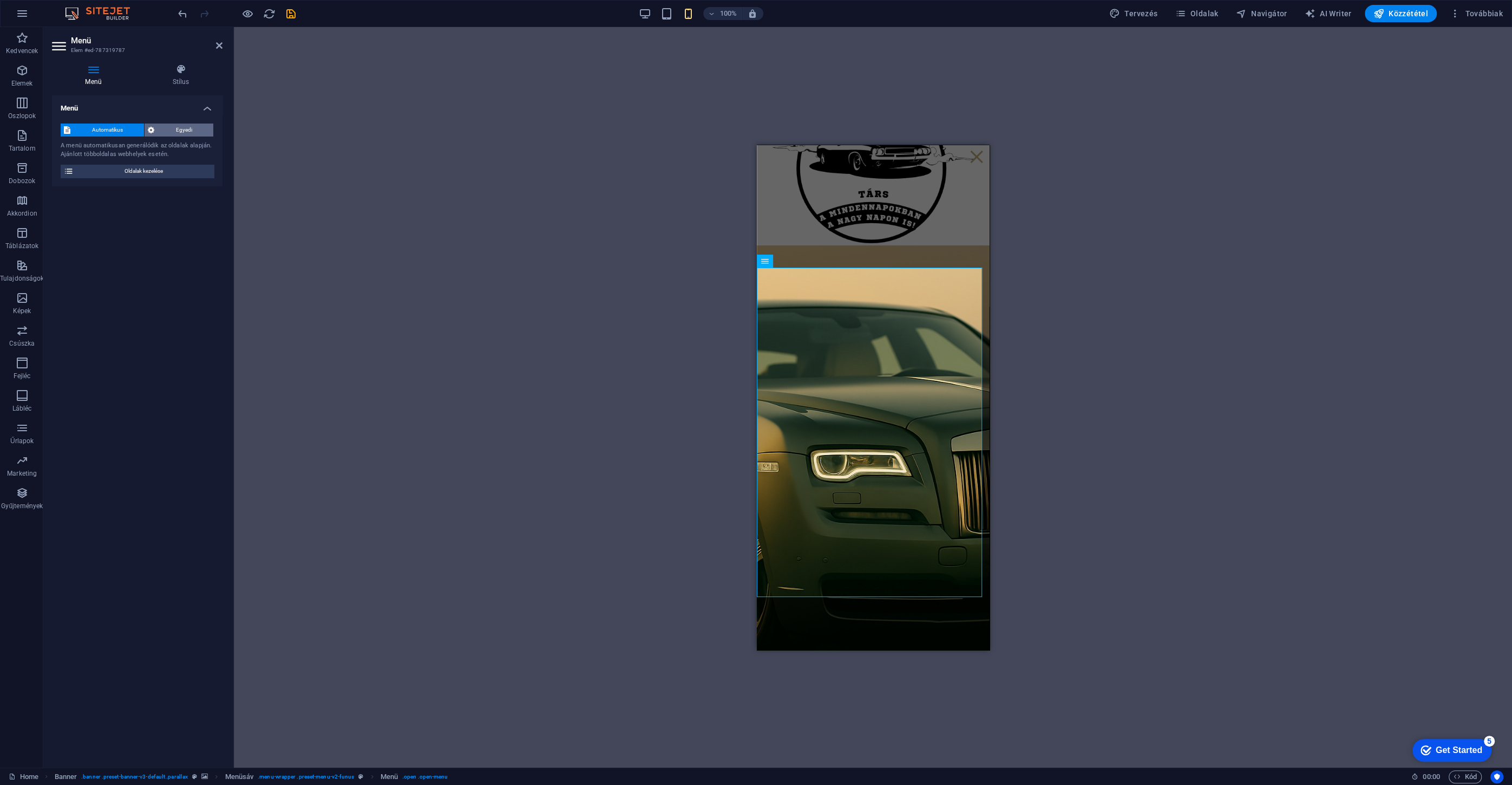
click at [166, 134] on span "Egyedi" at bounding box center [183, 130] width 52 height 13
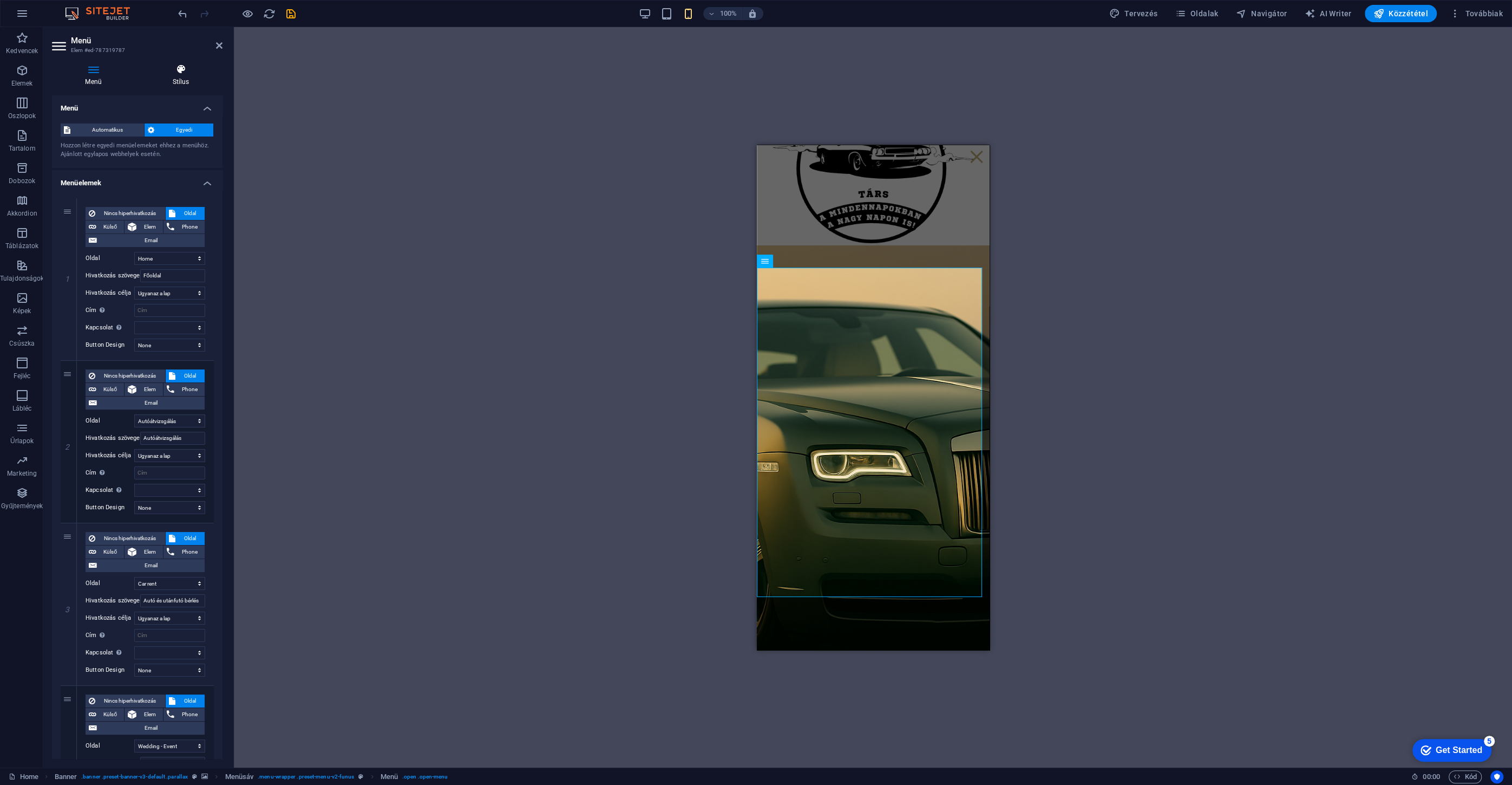
click at [178, 85] on h4 "Stílus" at bounding box center [180, 75] width 83 height 23
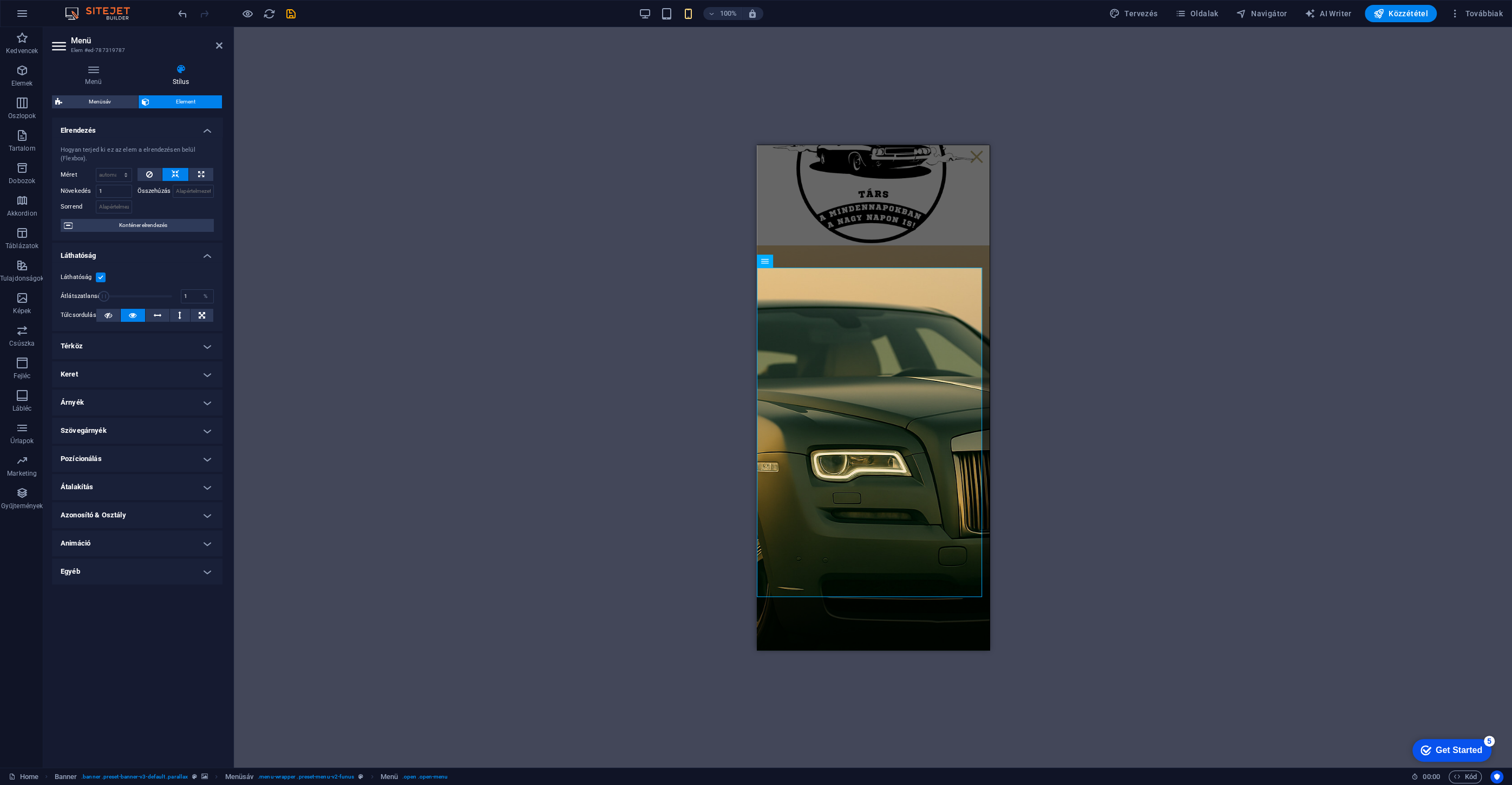
drag, startPoint x: 173, startPoint y: 297, endPoint x: 98, endPoint y: 299, distance: 75.0
click at [98, 299] on span at bounding box center [103, 295] width 10 height 10
drag, startPoint x: 104, startPoint y: 295, endPoint x: 124, endPoint y: 295, distance: 20.0
click at [124, 295] on span at bounding box center [119, 295] width 10 height 10
type input "100"
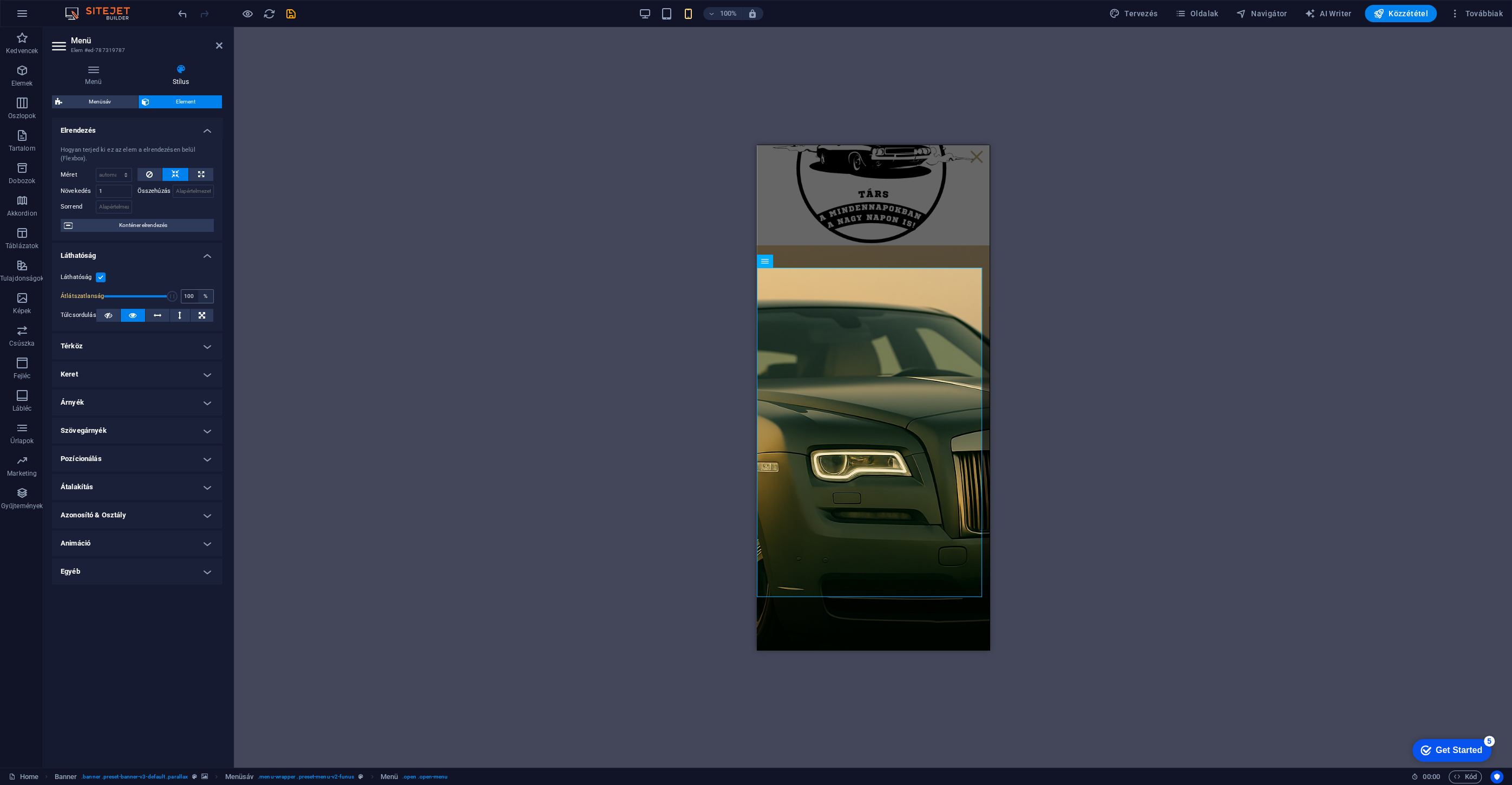
drag, startPoint x: 121, startPoint y: 294, endPoint x: 208, endPoint y: 294, distance: 87.0
click at [208, 294] on div "Átlátszatlanság 100 %" at bounding box center [137, 296] width 153 height 16
click at [114, 315] on button at bounding box center [108, 315] width 24 height 13
click at [133, 314] on icon at bounding box center [132, 315] width 7 height 13
click at [154, 316] on icon at bounding box center [157, 315] width 7 height 13
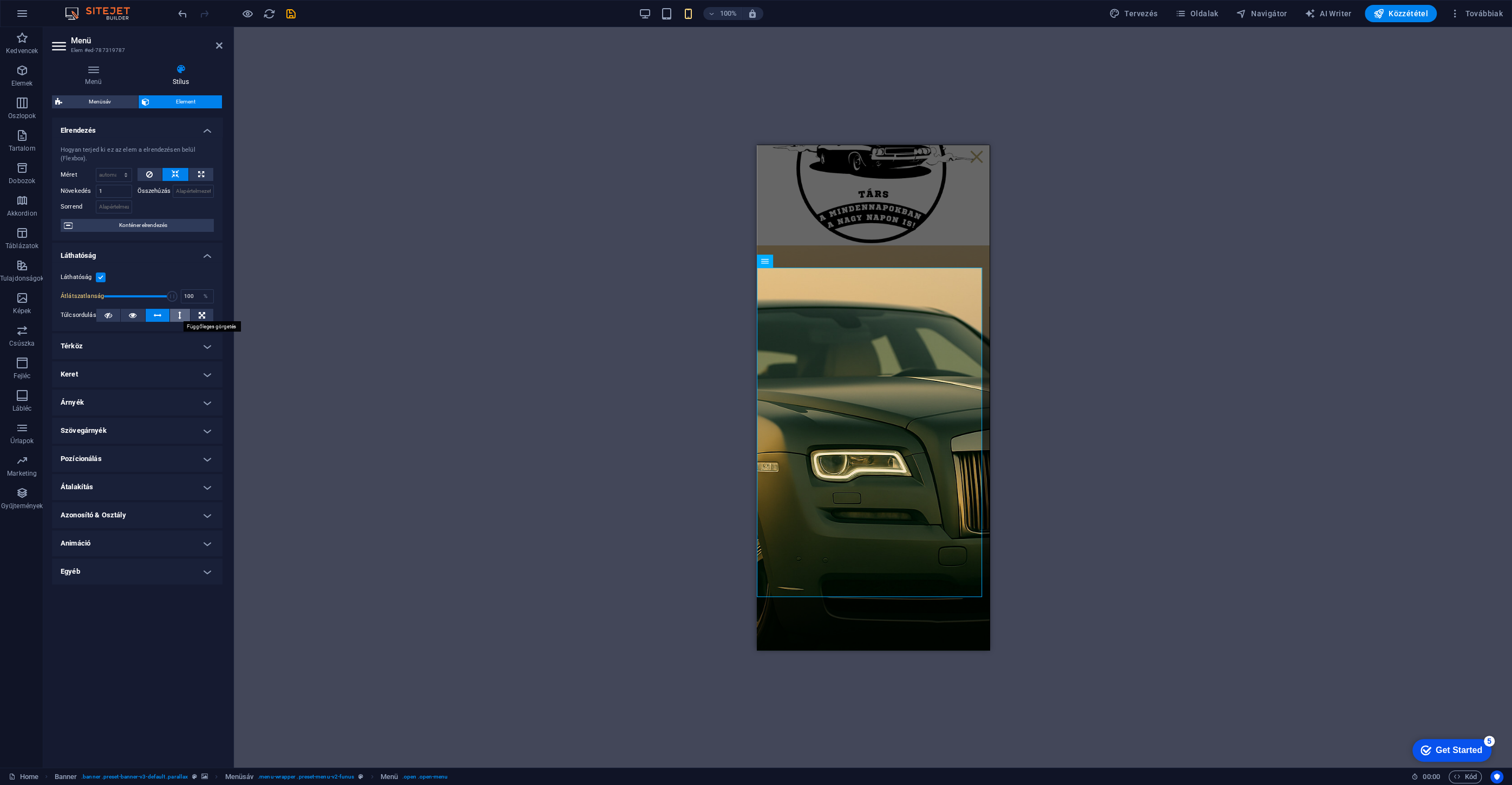
click at [182, 318] on button at bounding box center [180, 315] width 19 height 13
click at [197, 316] on button at bounding box center [202, 315] width 23 height 13
click at [107, 316] on icon at bounding box center [108, 315] width 7 height 13
click at [132, 315] on icon at bounding box center [132, 315] width 7 height 13
click at [127, 340] on h4 "Térköz" at bounding box center [136, 346] width 170 height 26
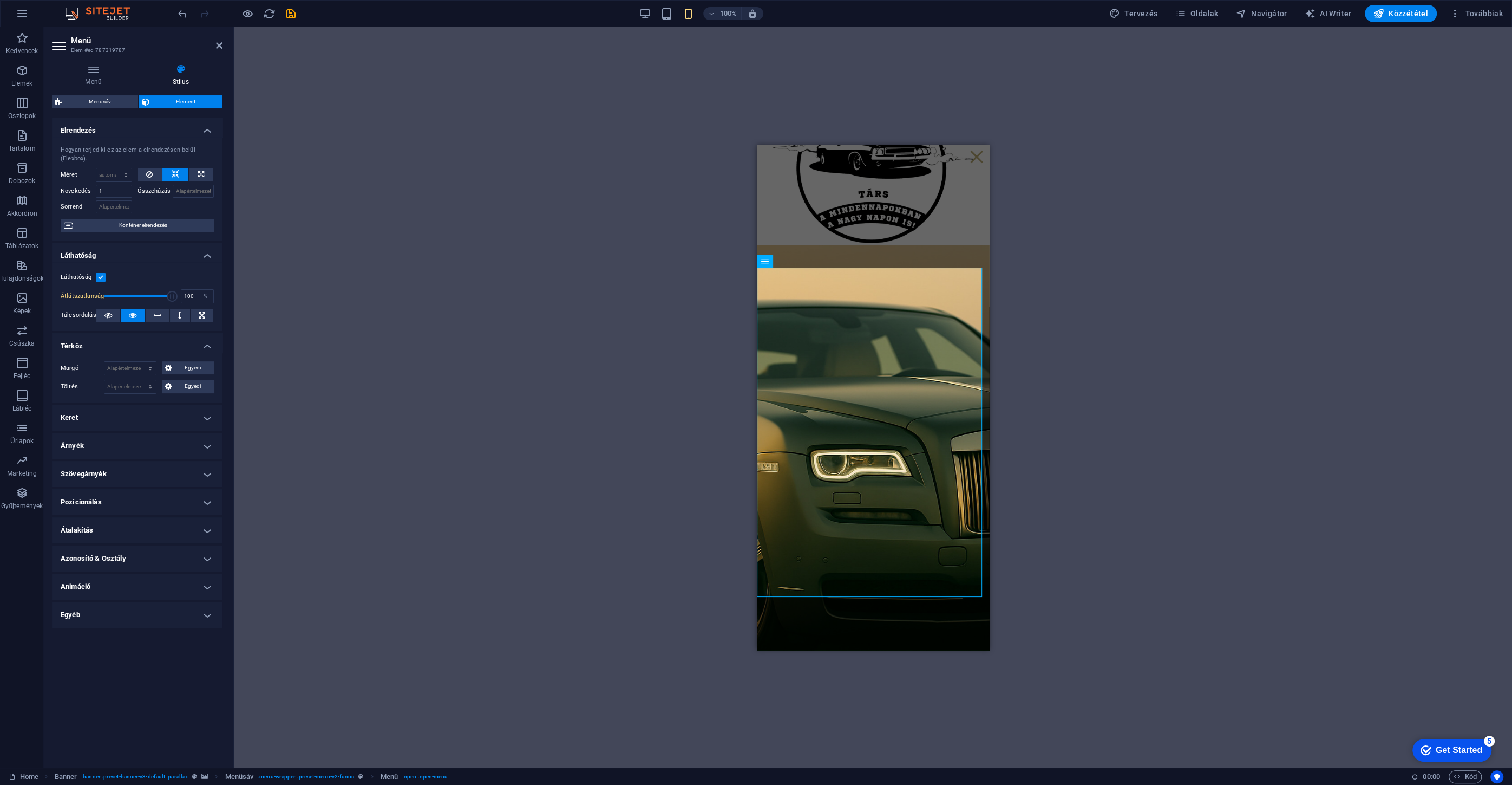
click at [129, 344] on h4 "Térköz" at bounding box center [136, 343] width 170 height 19
click at [108, 340] on h4 "Térköz" at bounding box center [136, 346] width 170 height 26
click at [108, 344] on h4 "Térköz" at bounding box center [136, 343] width 170 height 19
click at [111, 374] on h4 "Keret" at bounding box center [136, 374] width 170 height 26
click at [73, 374] on h4 "Keret" at bounding box center [136, 371] width 170 height 19
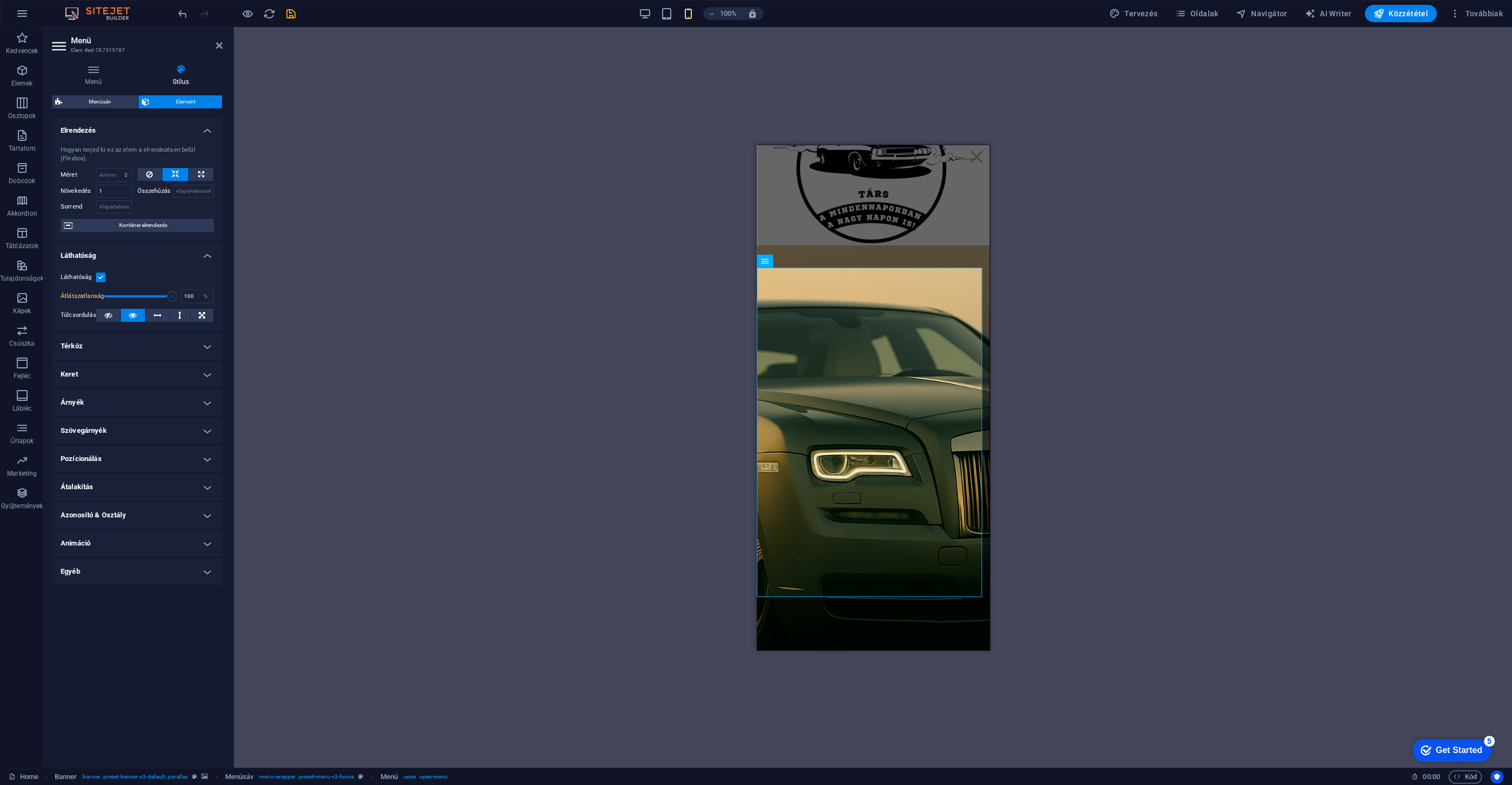
click at [83, 396] on h4 "Árnyék" at bounding box center [136, 403] width 170 height 26
click at [156, 402] on h4 "Árnyék" at bounding box center [136, 399] width 170 height 19
click at [110, 430] on h4 "Szövegárnyék" at bounding box center [136, 430] width 170 height 26
click at [118, 429] on h4 "Szövegárnyék" at bounding box center [136, 427] width 170 height 19
click at [105, 453] on h4 "Pozícionálás" at bounding box center [136, 458] width 170 height 26
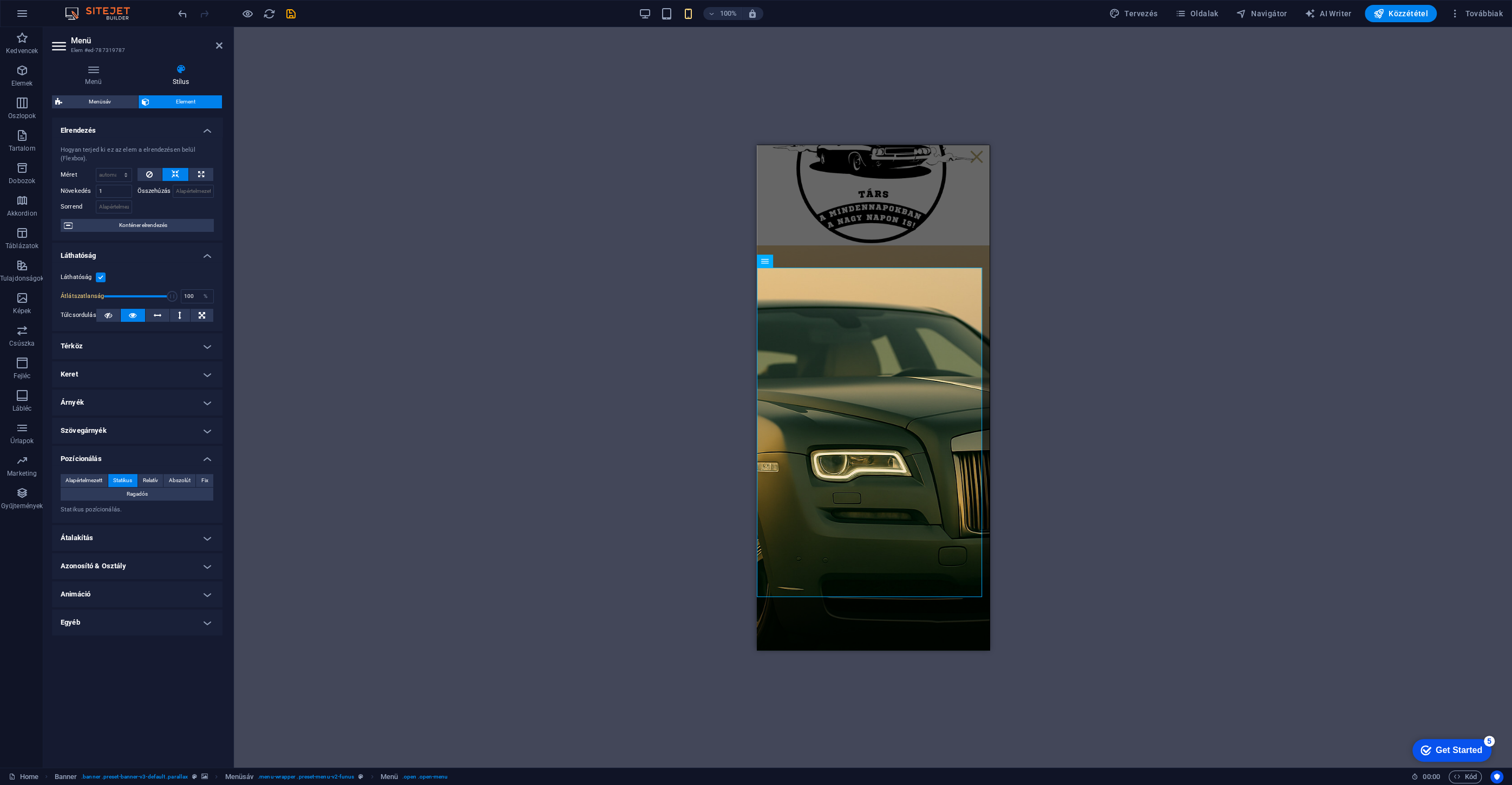
click at [105, 458] on h4 "Pozícionálás" at bounding box center [136, 455] width 170 height 19
click at [105, 482] on h4 "Átalakítás" at bounding box center [136, 486] width 170 height 26
click at [106, 483] on h4 "Átalakítás" at bounding box center [136, 483] width 170 height 19
click at [108, 518] on h4 "Azonosító & Osztály" at bounding box center [136, 515] width 170 height 26
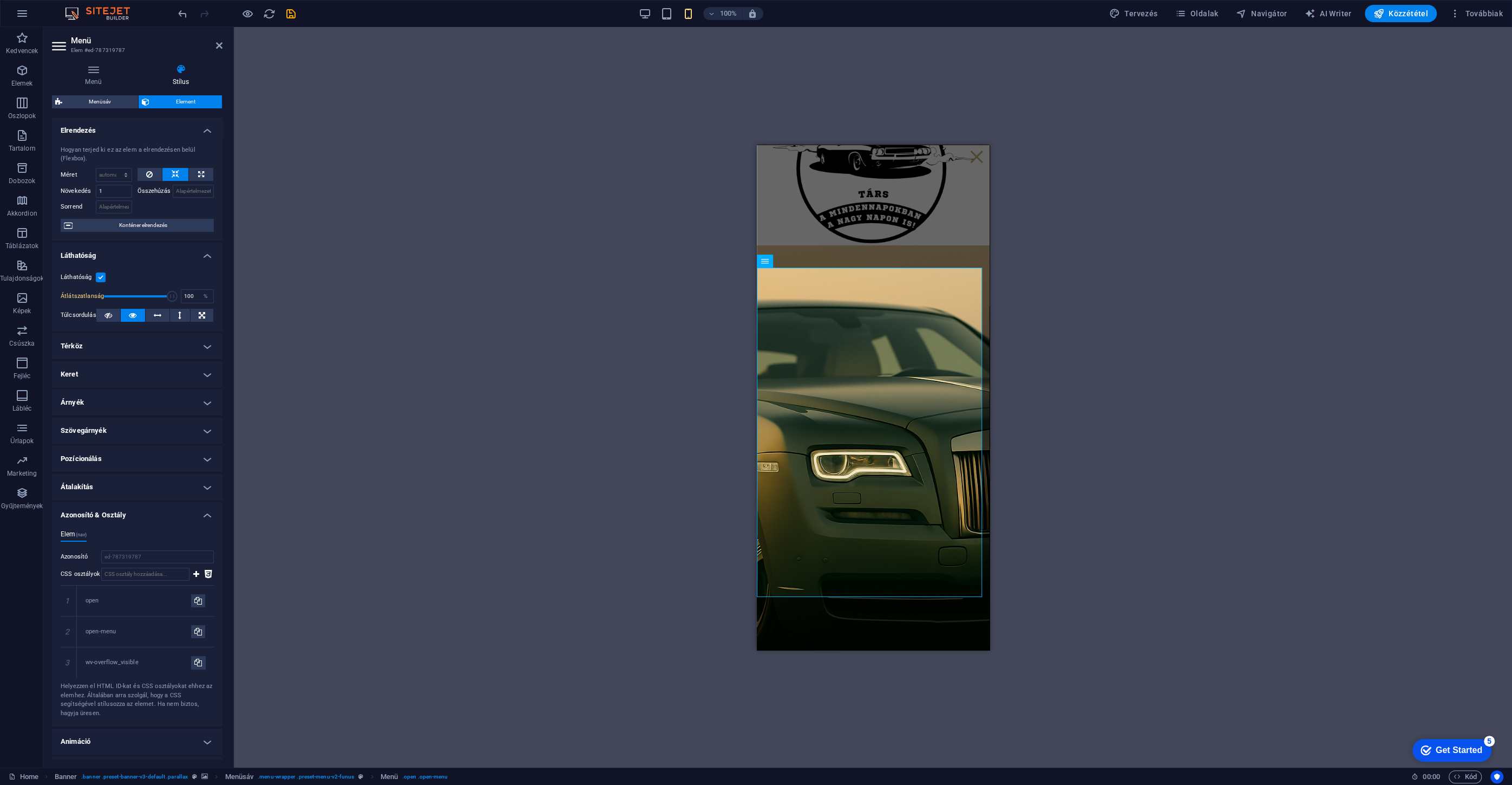
click at [135, 520] on h4 "Azonosító & Osztály" at bounding box center [136, 512] width 170 height 19
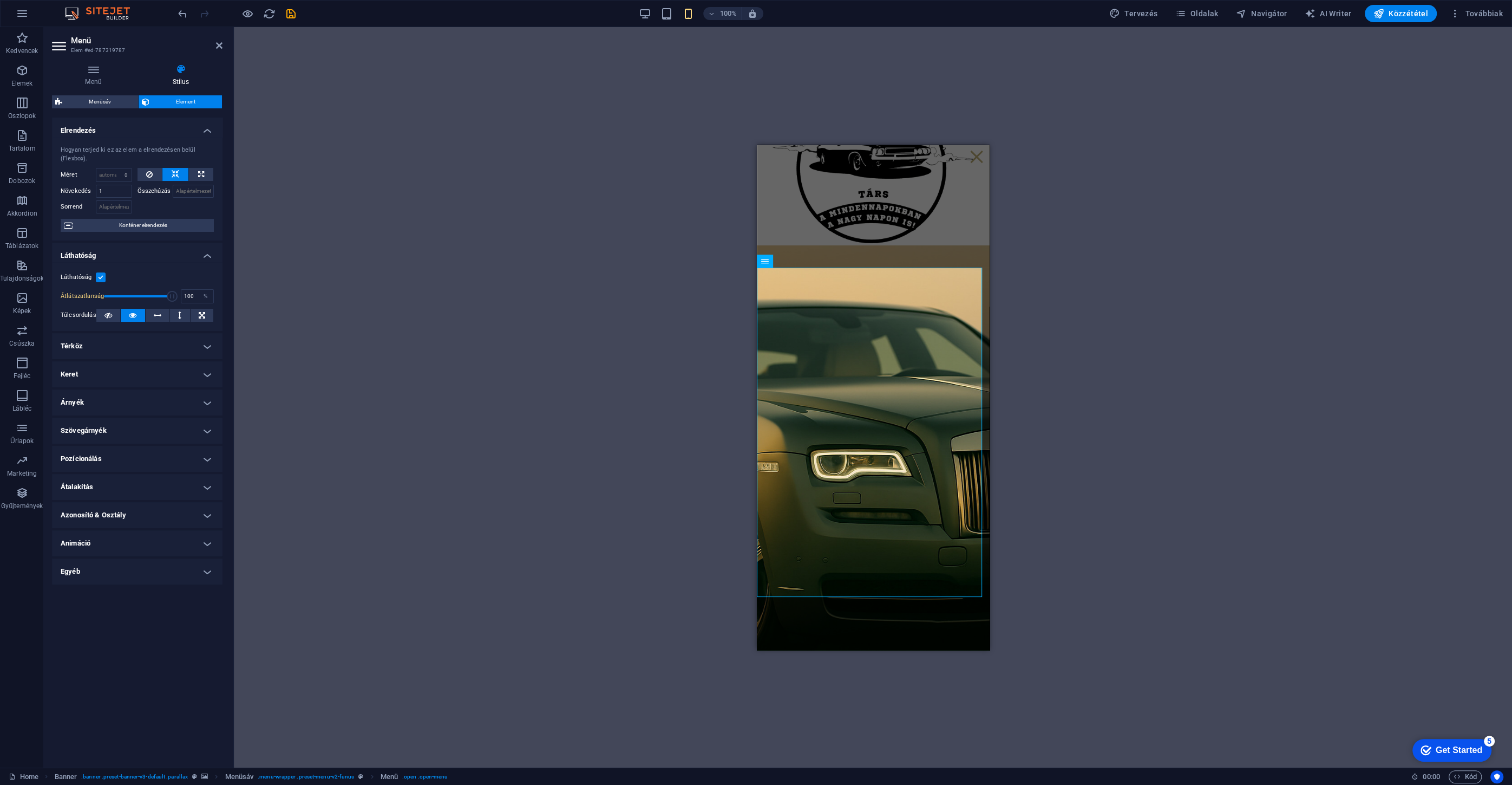
click at [118, 545] on h4 "Animáció" at bounding box center [136, 543] width 170 height 26
click at [93, 545] on h4 "Animáció" at bounding box center [136, 540] width 170 height 19
click at [94, 565] on h4 "Egyéb" at bounding box center [136, 571] width 170 height 26
click at [94, 569] on h4 "Egyéb" at bounding box center [136, 568] width 170 height 19
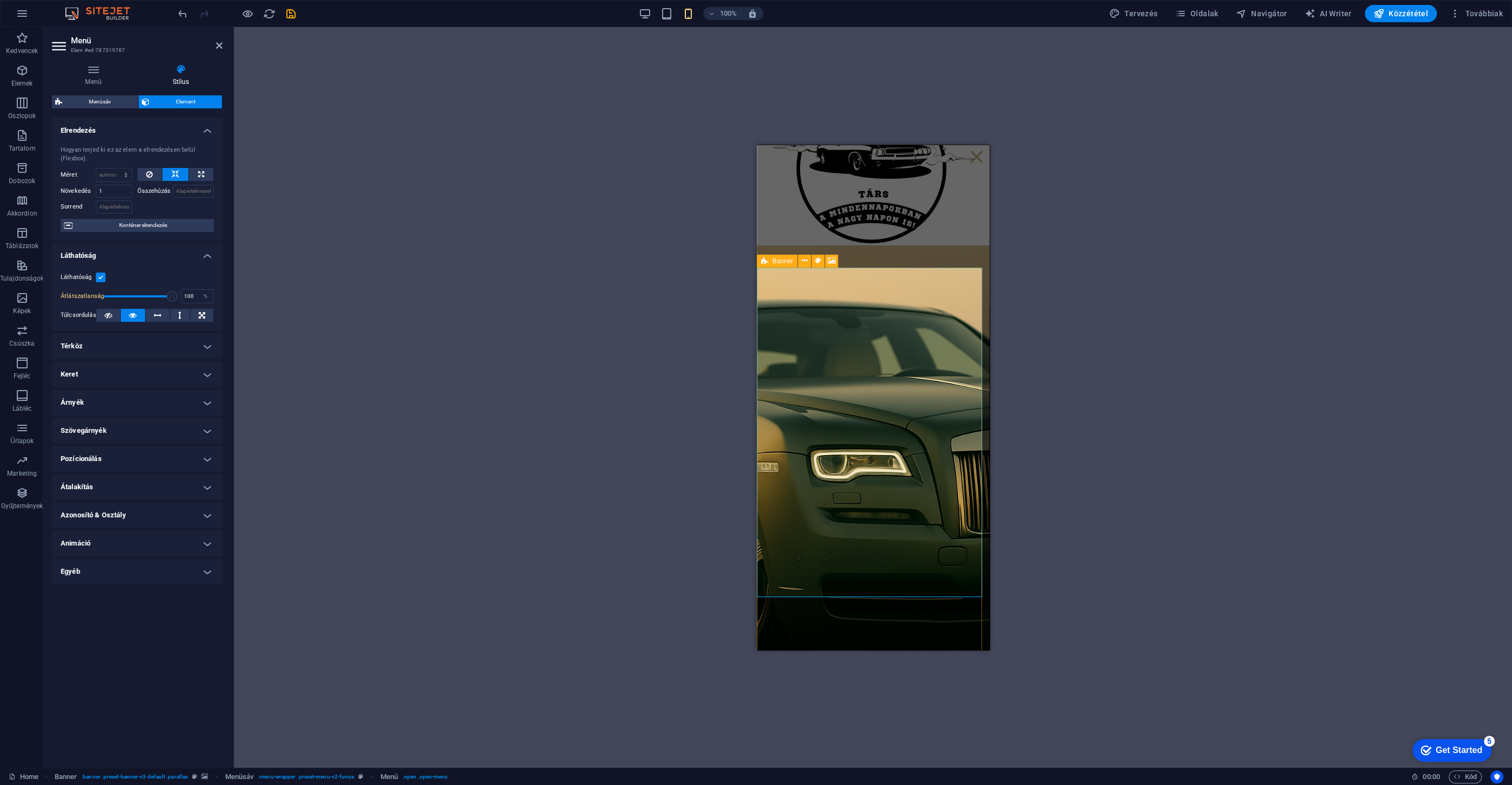
click at [787, 265] on div "Banner" at bounding box center [777, 261] width 41 height 13
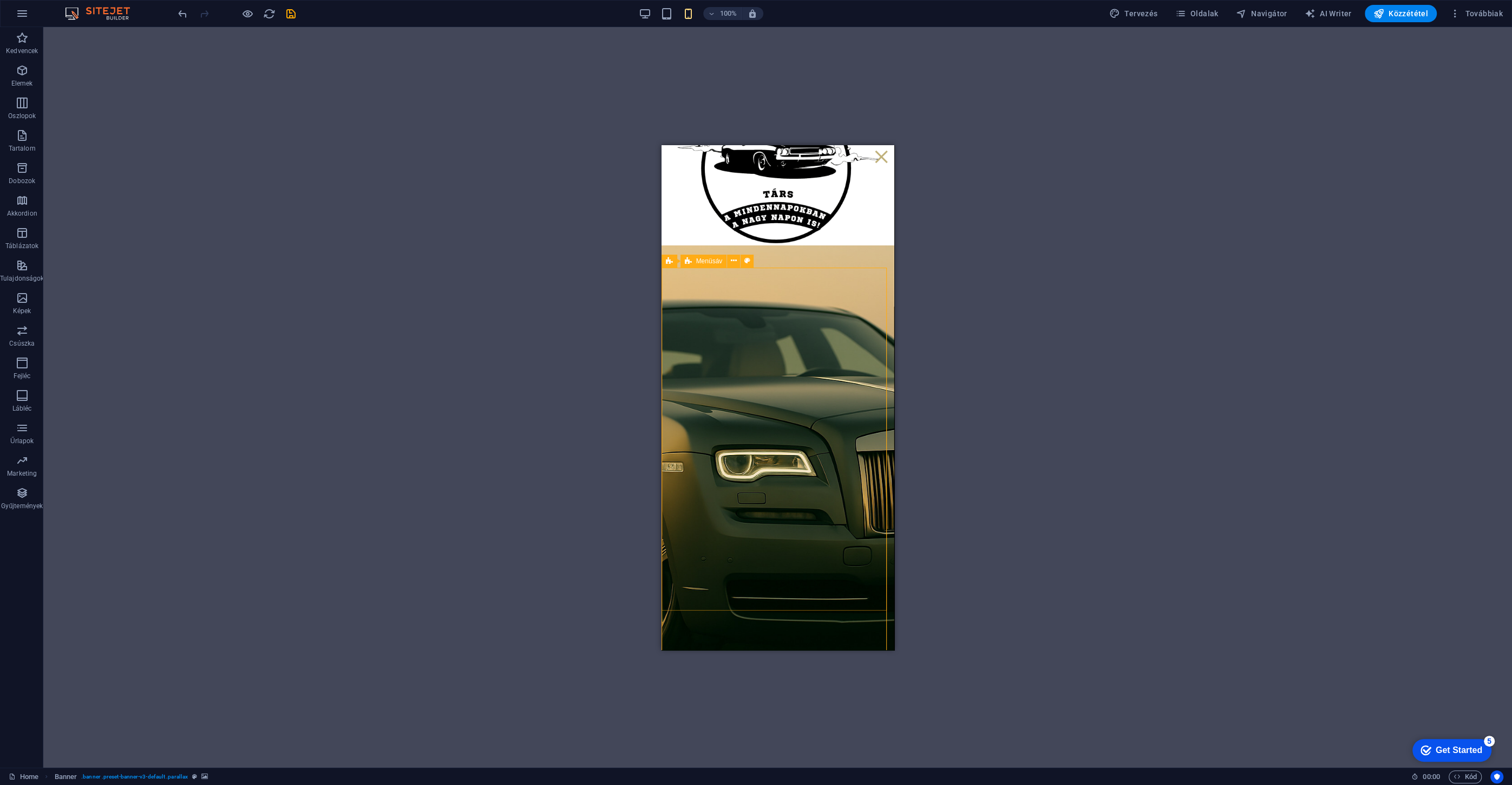
click at [687, 263] on icon at bounding box center [688, 261] width 7 height 13
click at [669, 260] on icon at bounding box center [669, 261] width 7 height 13
click at [668, 265] on icon at bounding box center [669, 261] width 7 height 13
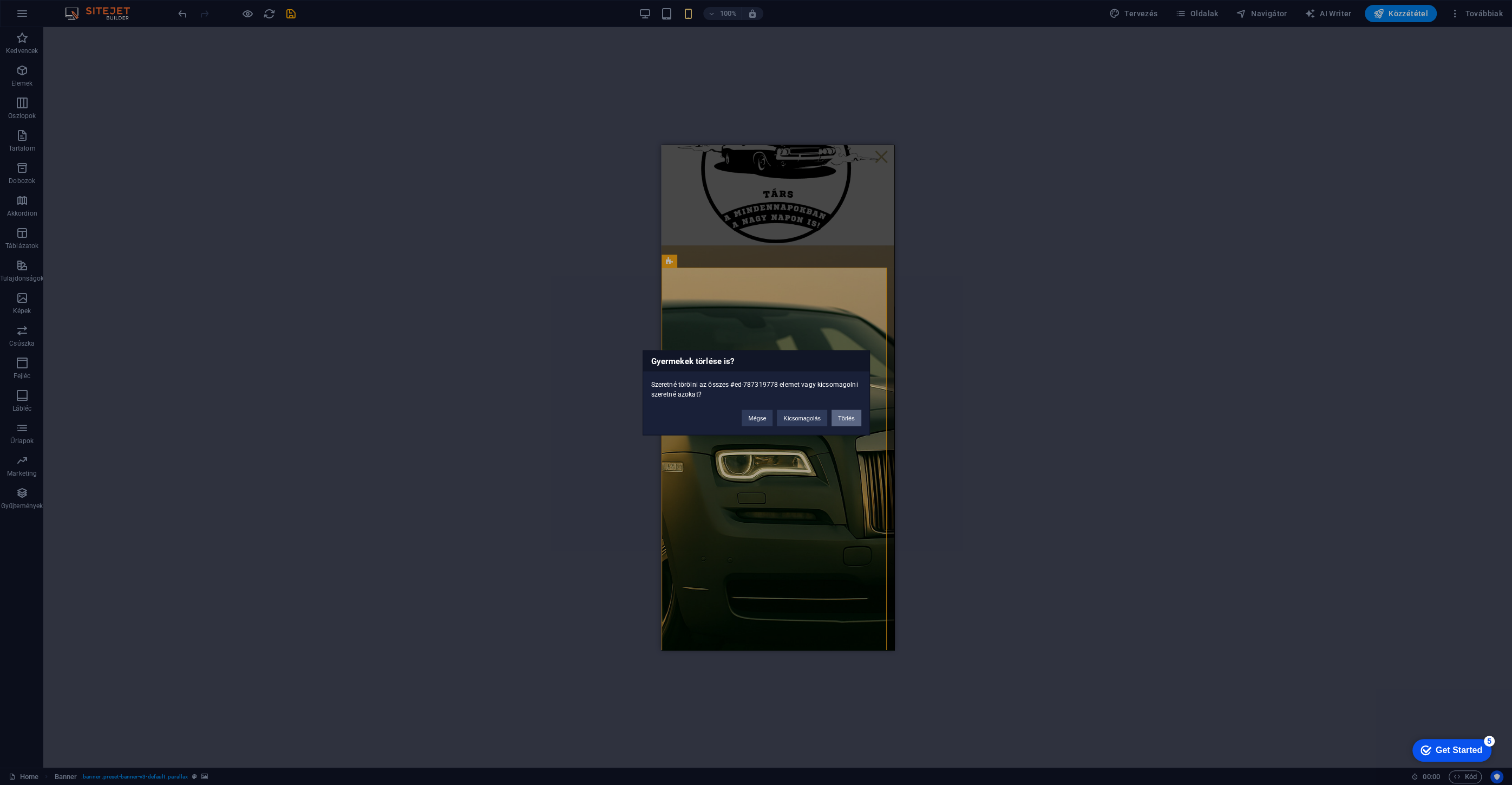
click at [844, 417] on button "Törlés" at bounding box center [846, 417] width 30 height 16
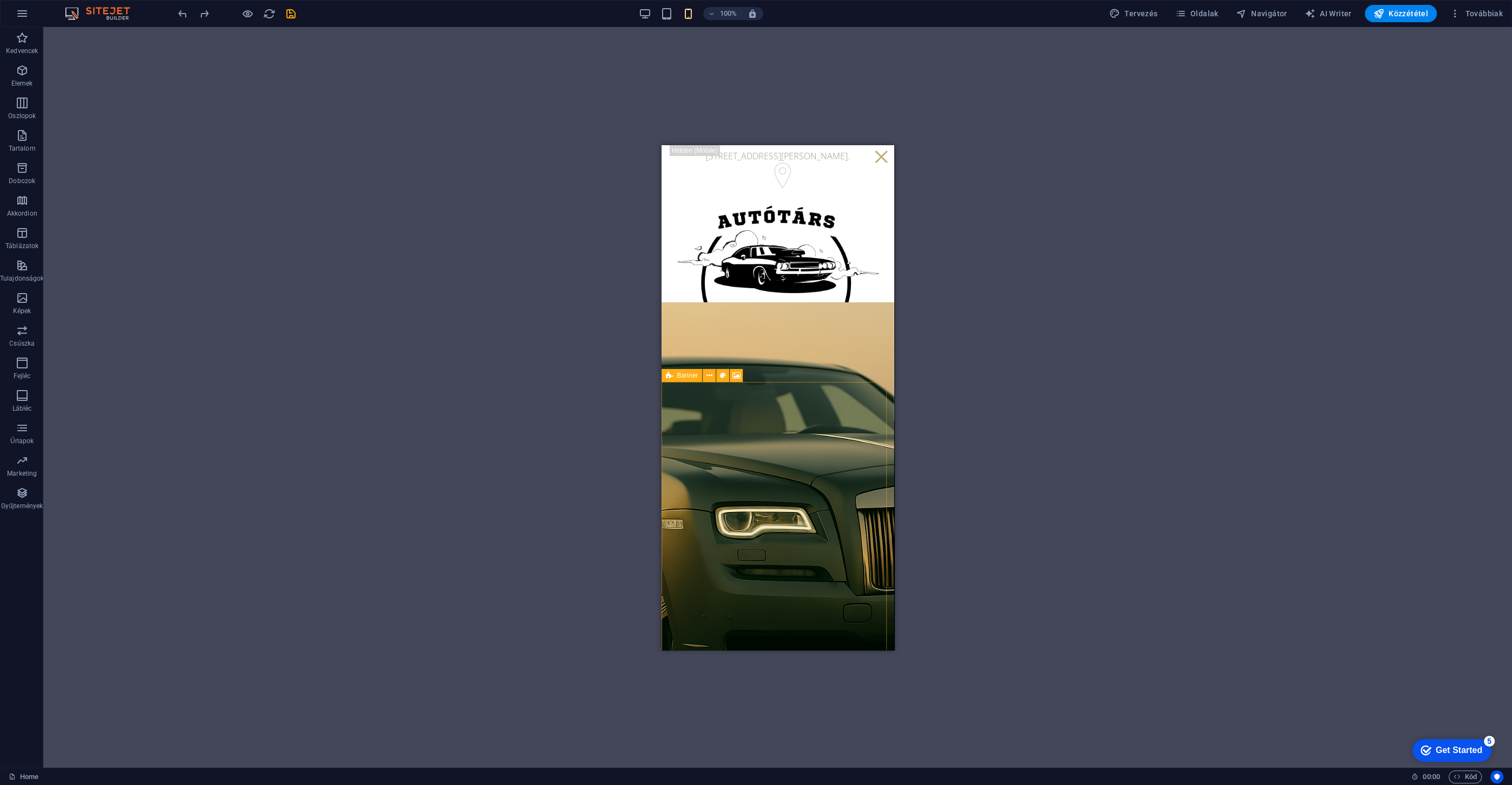
click at [689, 376] on span "Banner" at bounding box center [688, 375] width 21 height 6
click at [722, 377] on icon at bounding box center [723, 375] width 6 height 11
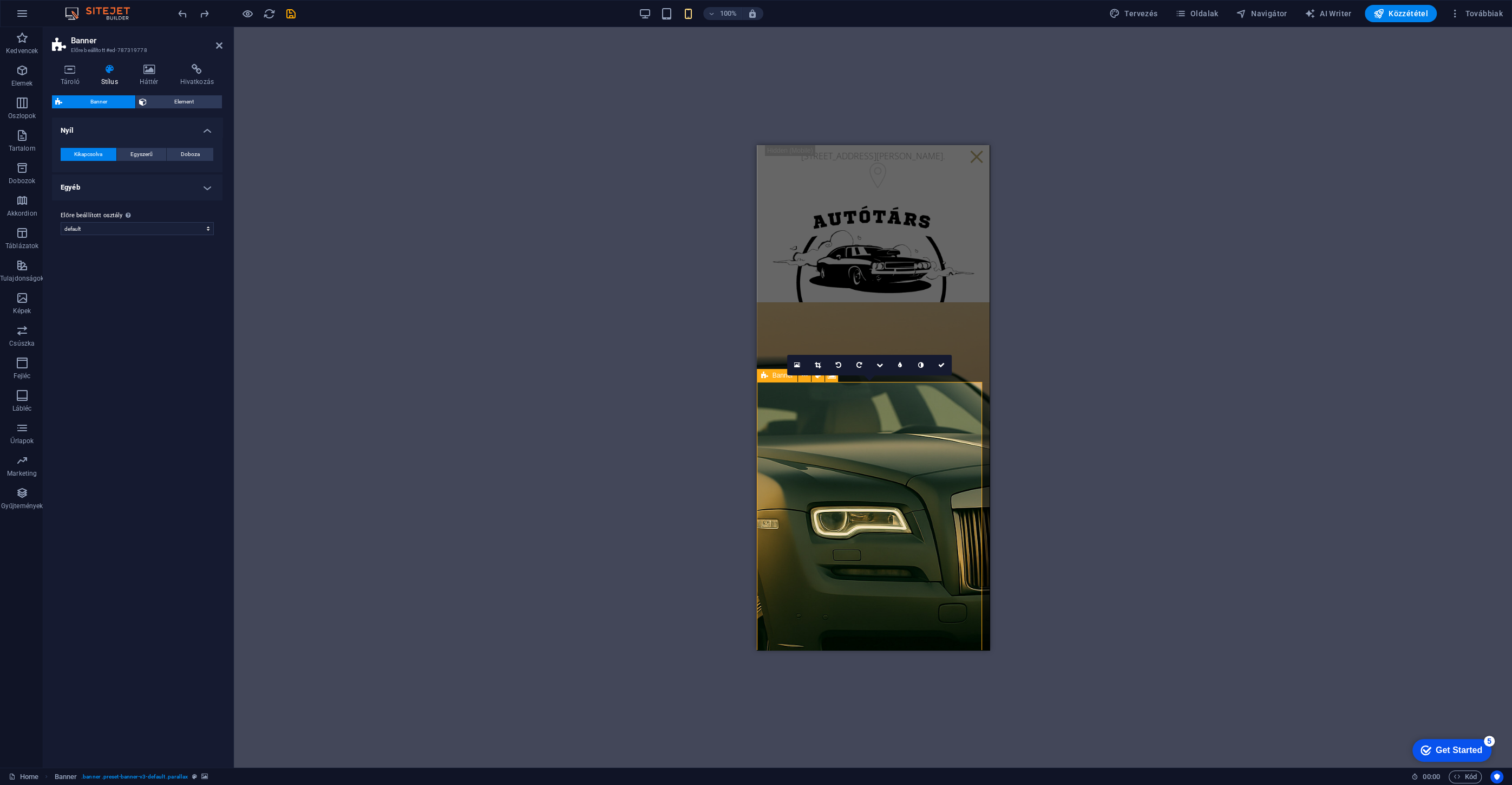
click at [782, 378] on span "Banner" at bounding box center [783, 375] width 21 height 6
click at [921, 367] on icon at bounding box center [920, 365] width 6 height 6
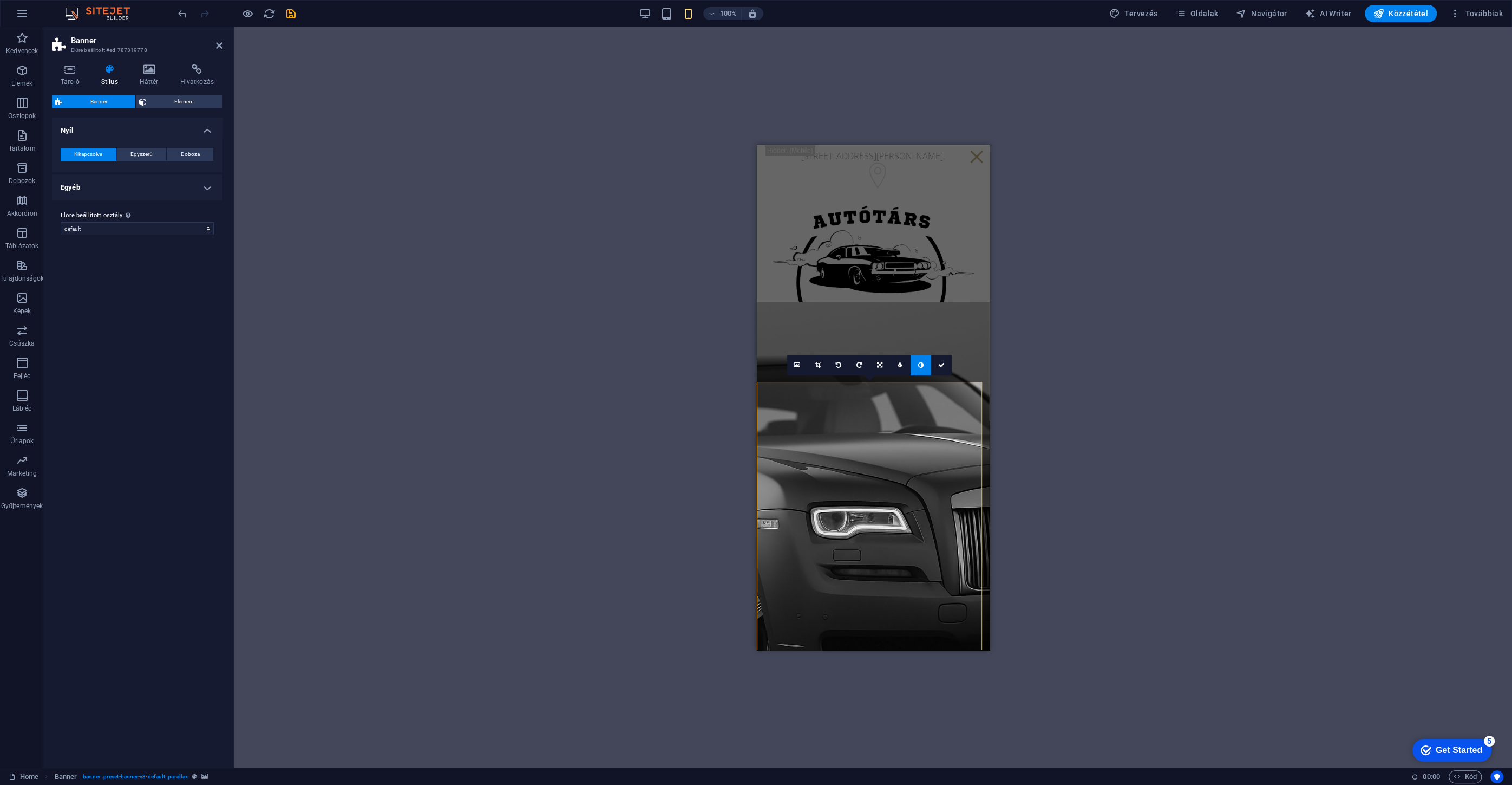
click at [918, 363] on icon at bounding box center [920, 365] width 6 height 6
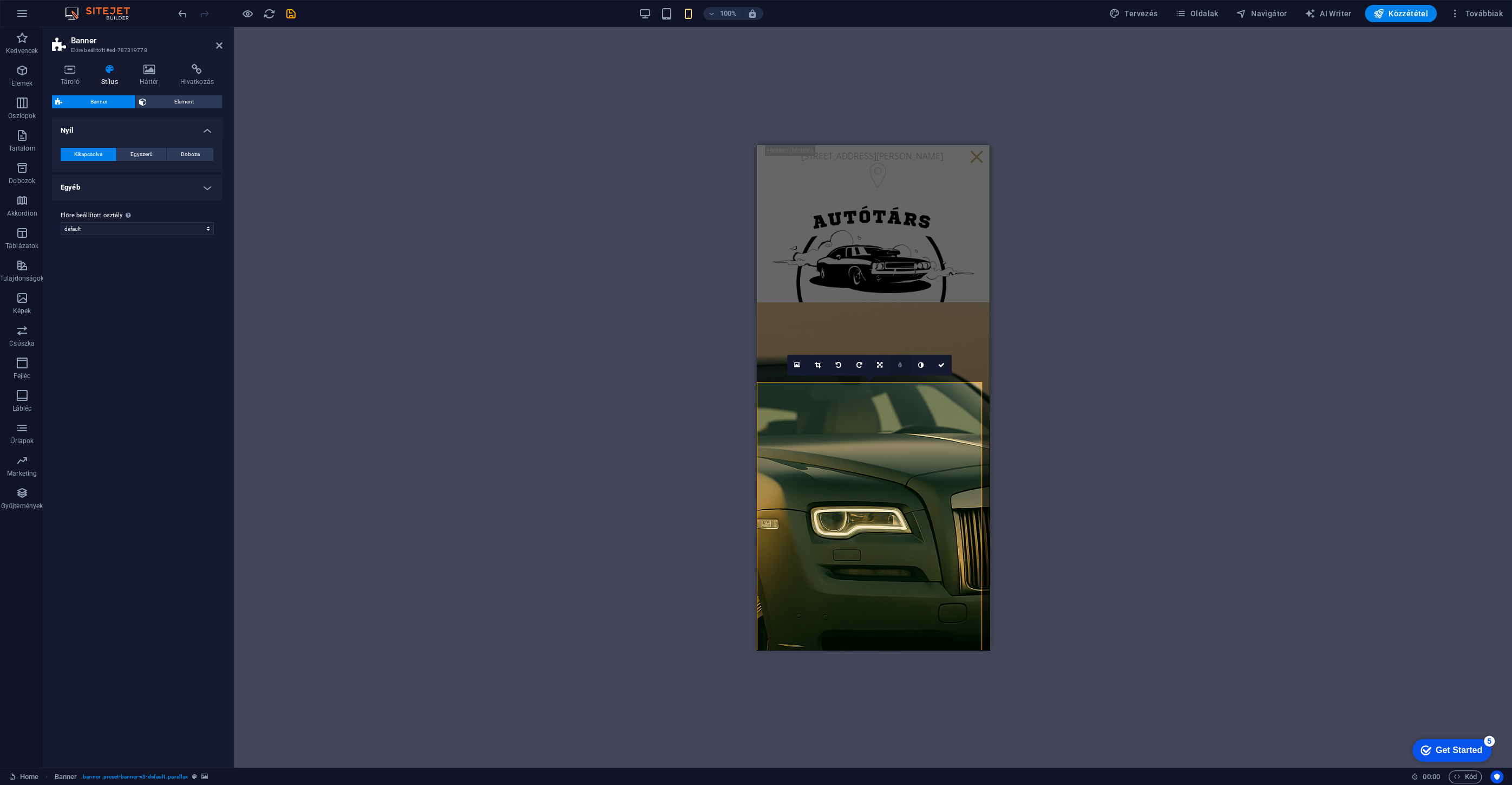
click at [898, 369] on link at bounding box center [900, 365] width 21 height 21
click at [906, 363] on input "5" at bounding box center [910, 365] width 16 height 20
click at [913, 370] on input "5" at bounding box center [910, 365] width 16 height 20
type input "4"
type input "3"
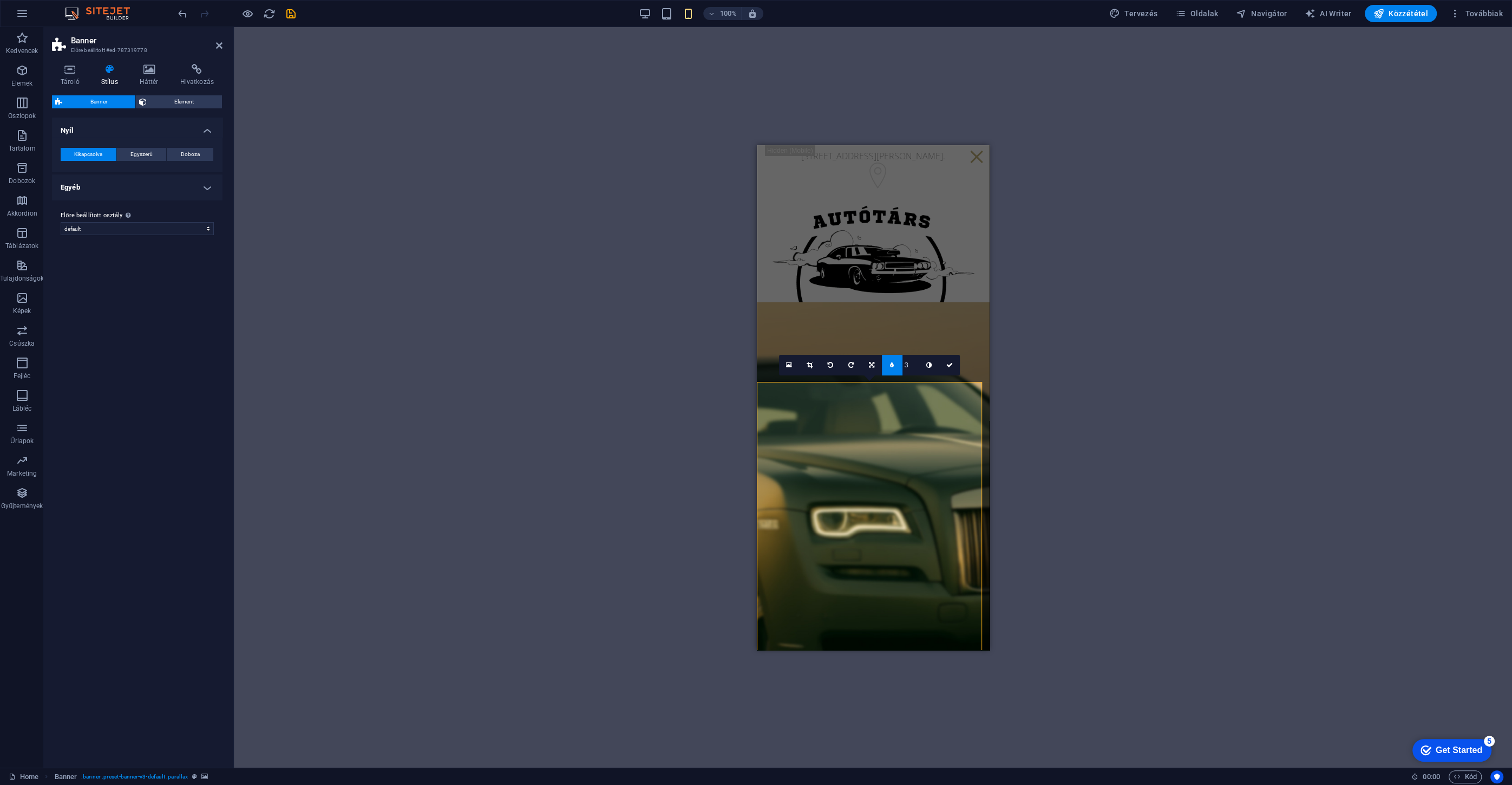
type input "2"
click at [914, 365] on input "1" at bounding box center [910, 365] width 16 height 20
click at [914, 364] on input "1" at bounding box center [910, 365] width 16 height 20
type input "2"
type input "4"
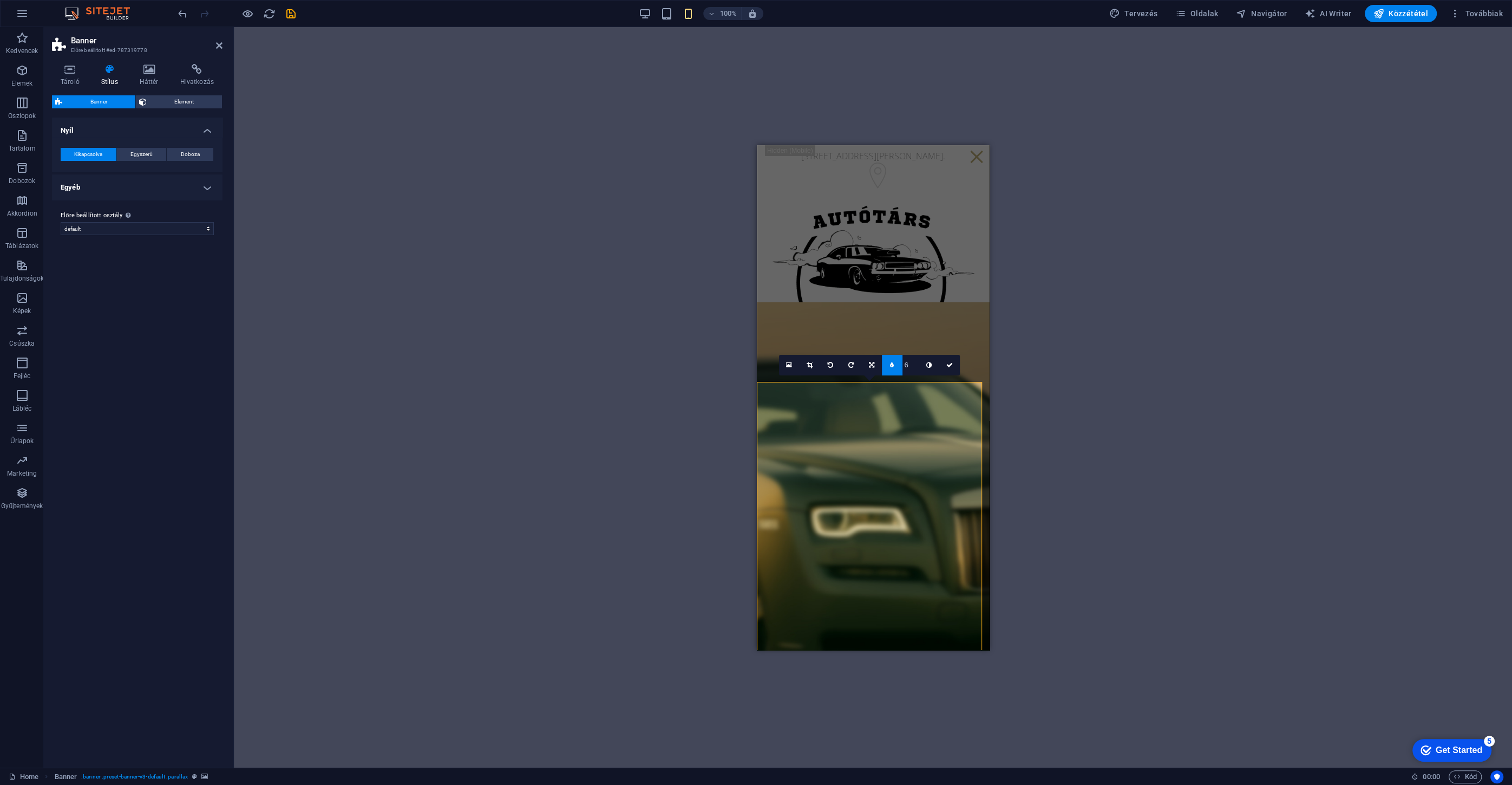
type input "7"
click at [914, 370] on input "8" at bounding box center [910, 365] width 16 height 20
type input "7"
type input "6"
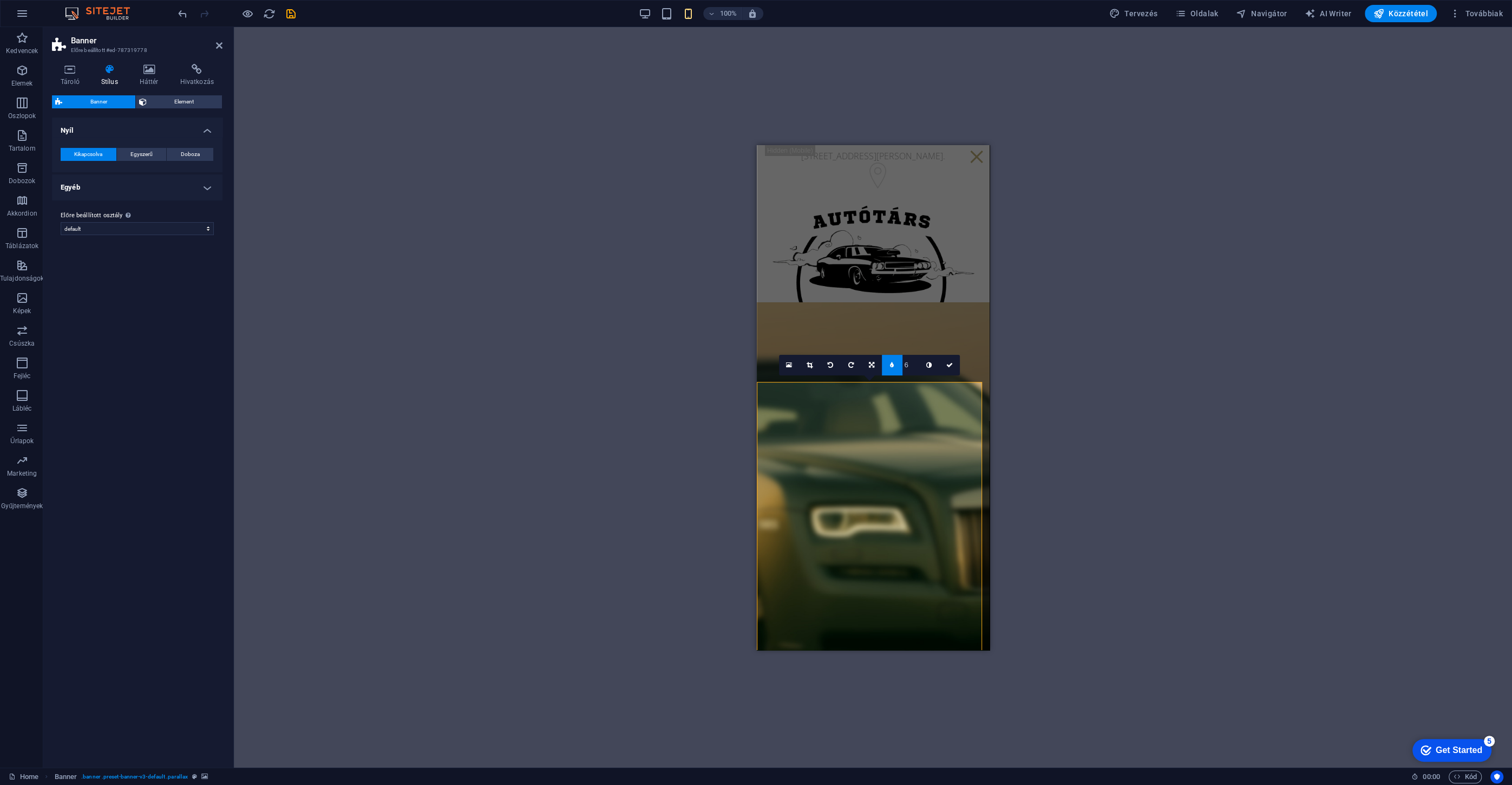
type input "5"
type input "6"
type input "7"
type input "10"
type input "13"
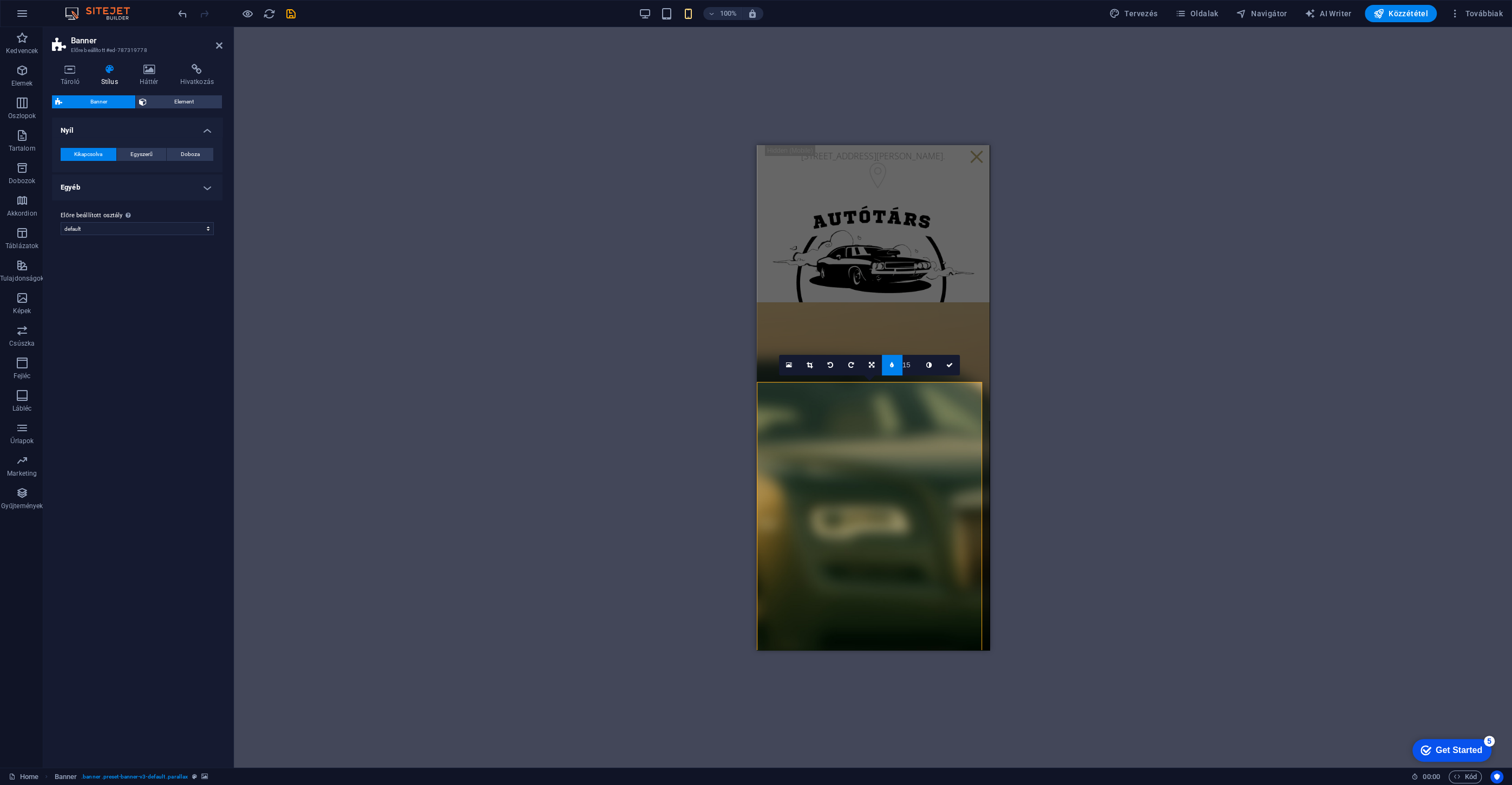
type input "16"
type input "1"
type input "2"
type input "3"
type input "5"
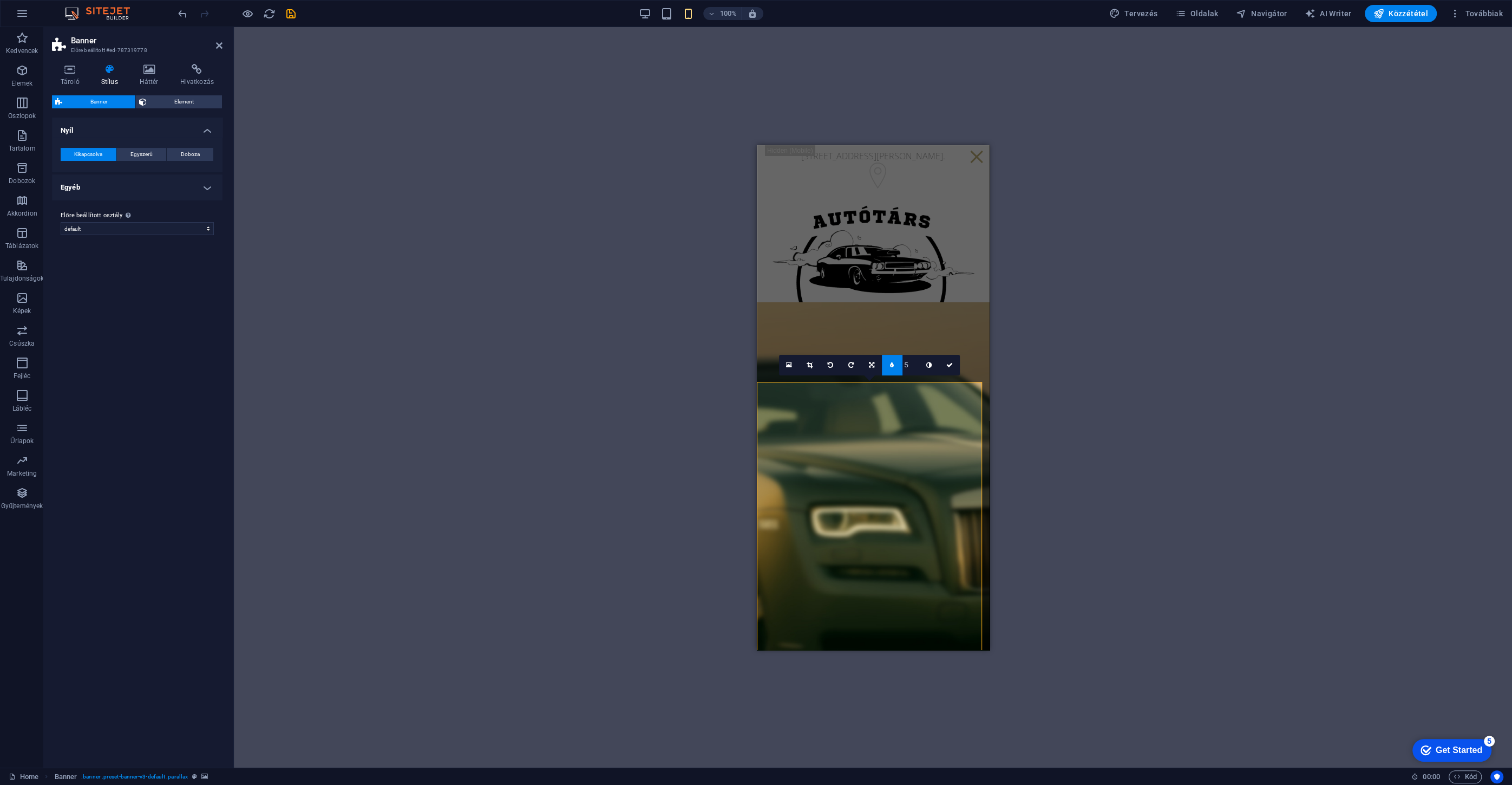
type input "6"
type input "1"
click at [914, 368] on input "1" at bounding box center [910, 365] width 16 height 20
click at [873, 366] on icon at bounding box center [871, 365] width 6 height 6
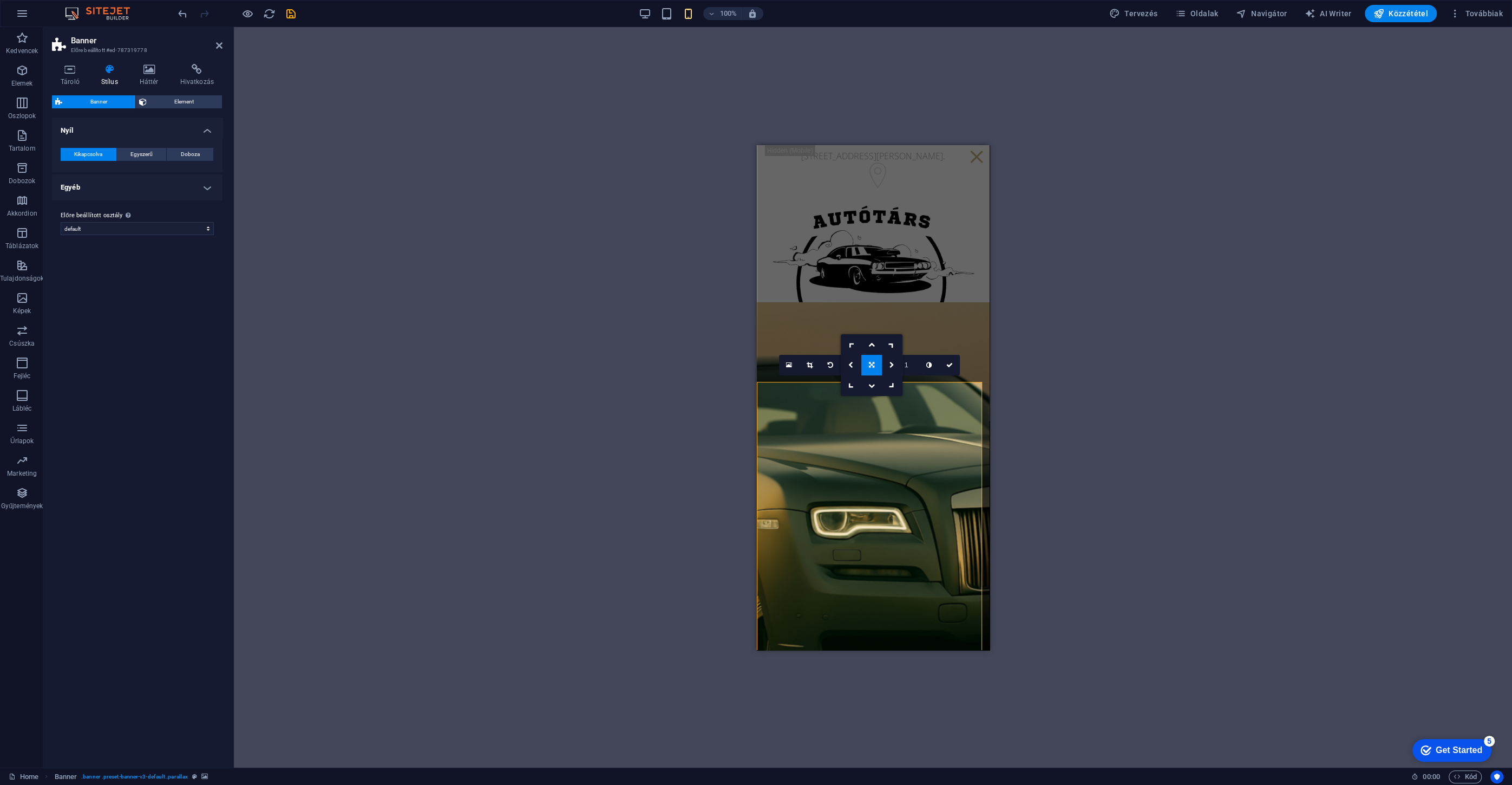
click at [873, 368] on icon at bounding box center [871, 365] width 6 height 6
click at [932, 369] on link at bounding box center [929, 365] width 21 height 21
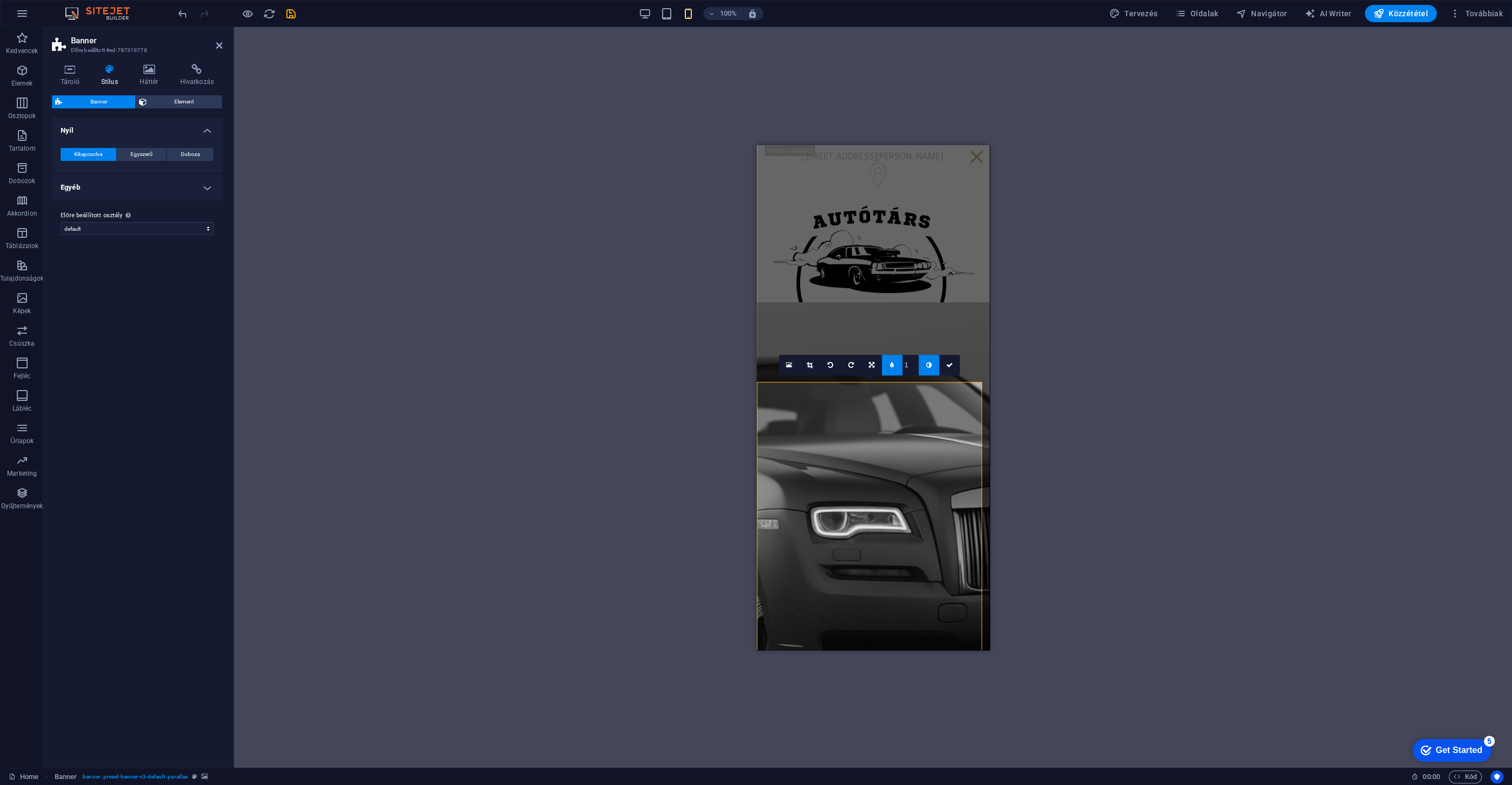
click at [929, 367] on icon at bounding box center [928, 365] width 6 height 6
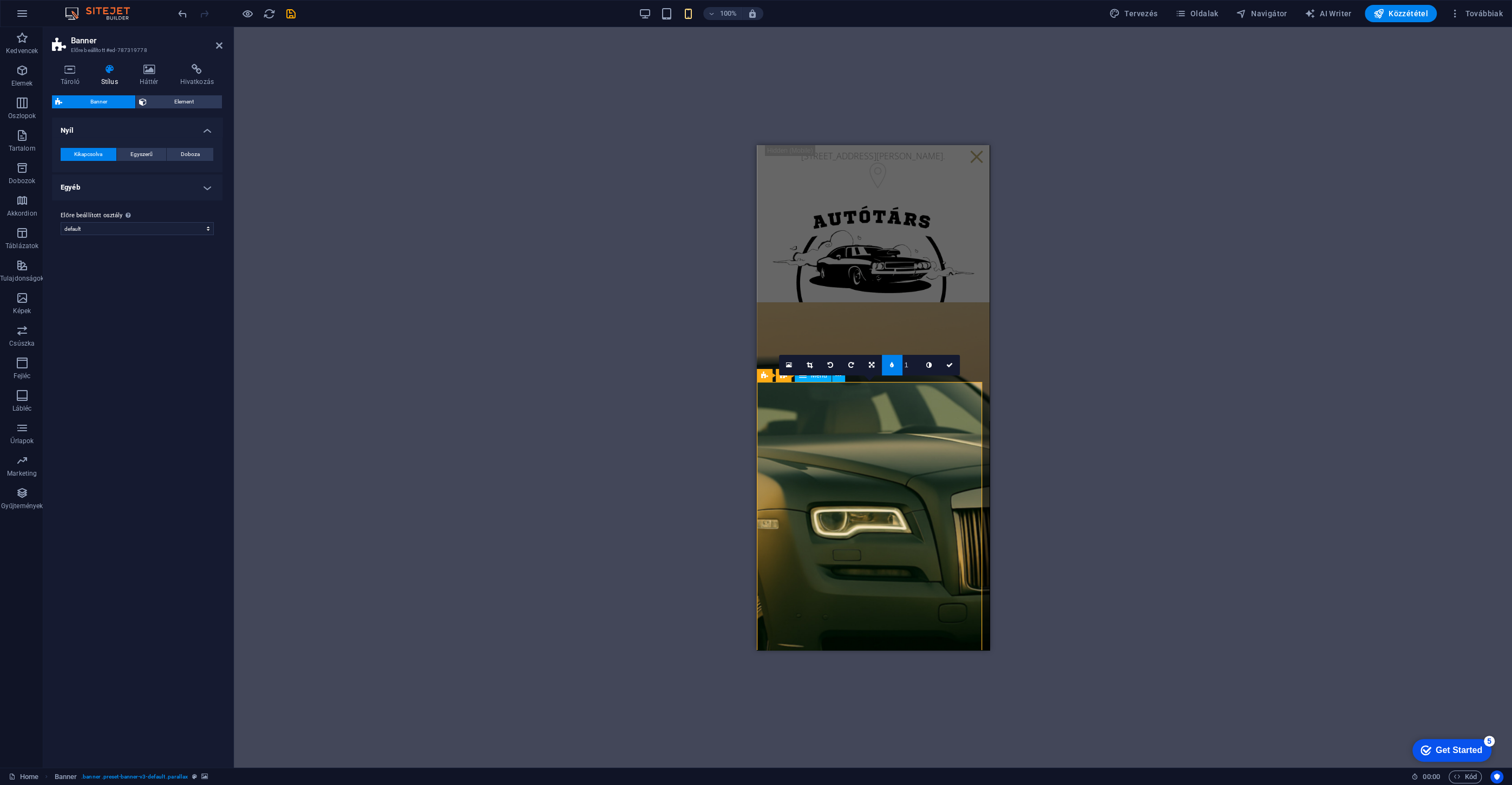
click at [78, 73] on icon at bounding box center [69, 69] width 36 height 10
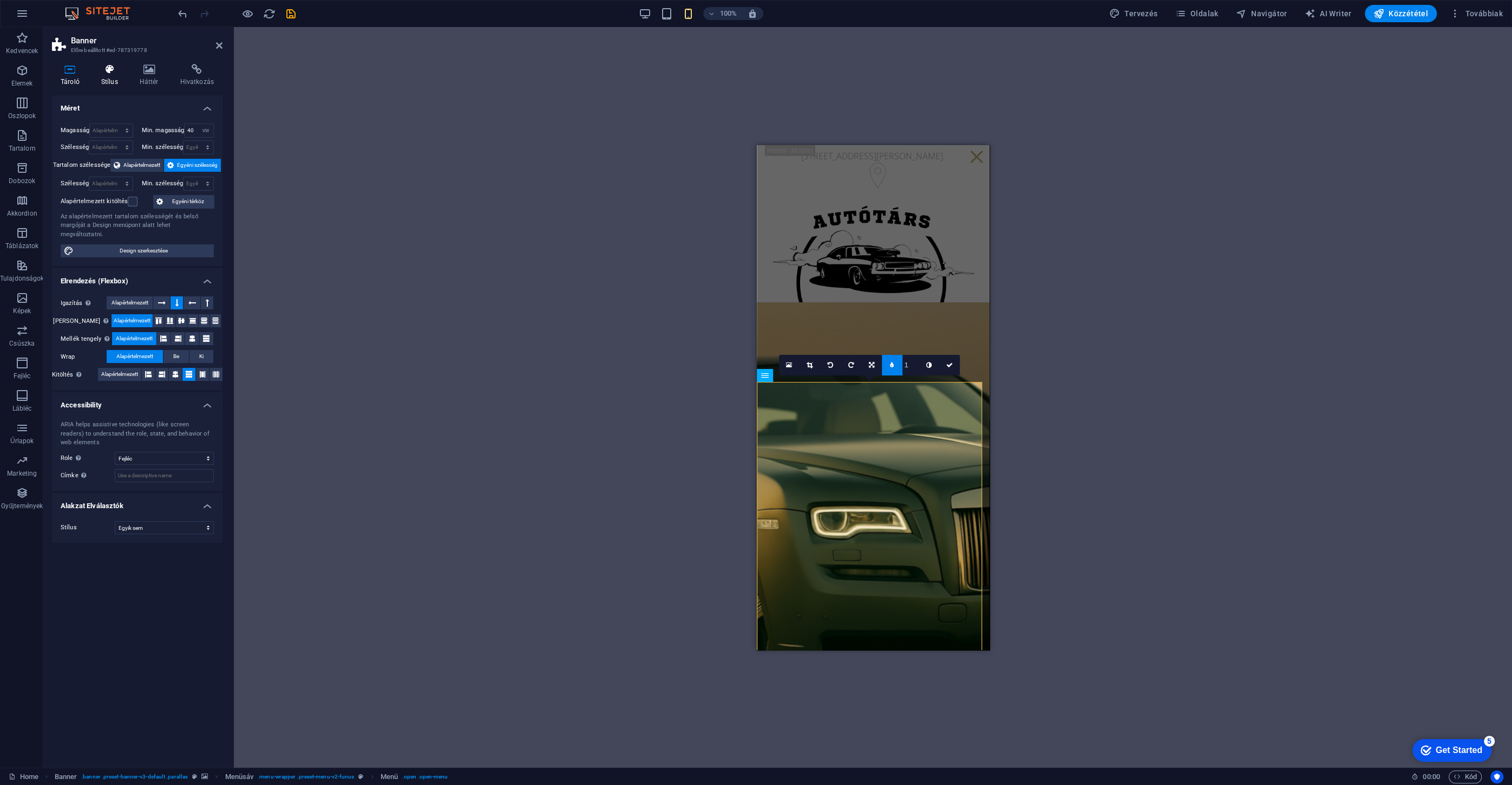
drag, startPoint x: 102, startPoint y: 71, endPoint x: 108, endPoint y: 71, distance: 6.0
click at [102, 71] on icon at bounding box center [110, 69] width 34 height 10
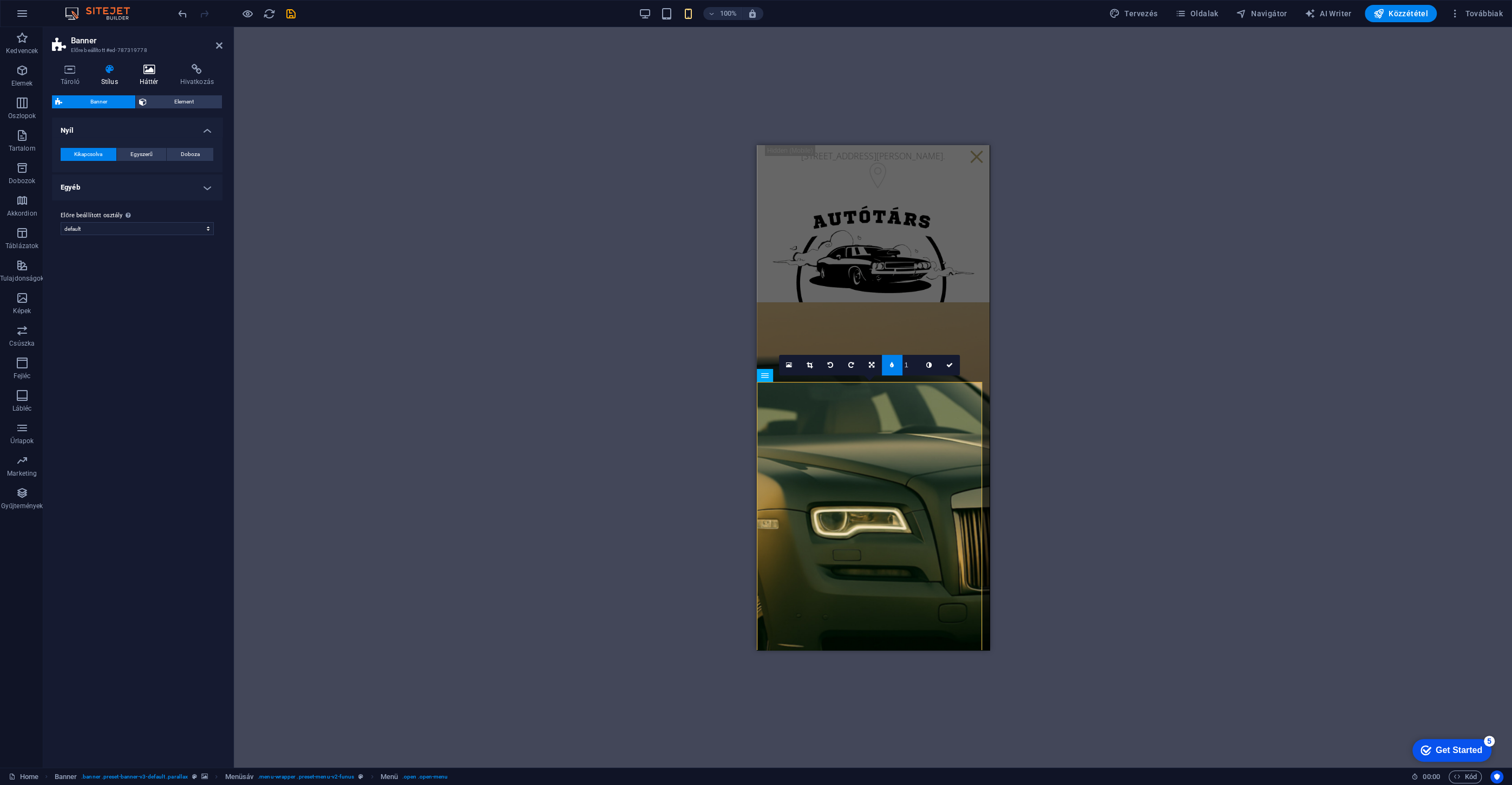
click at [138, 69] on icon at bounding box center [148, 69] width 36 height 10
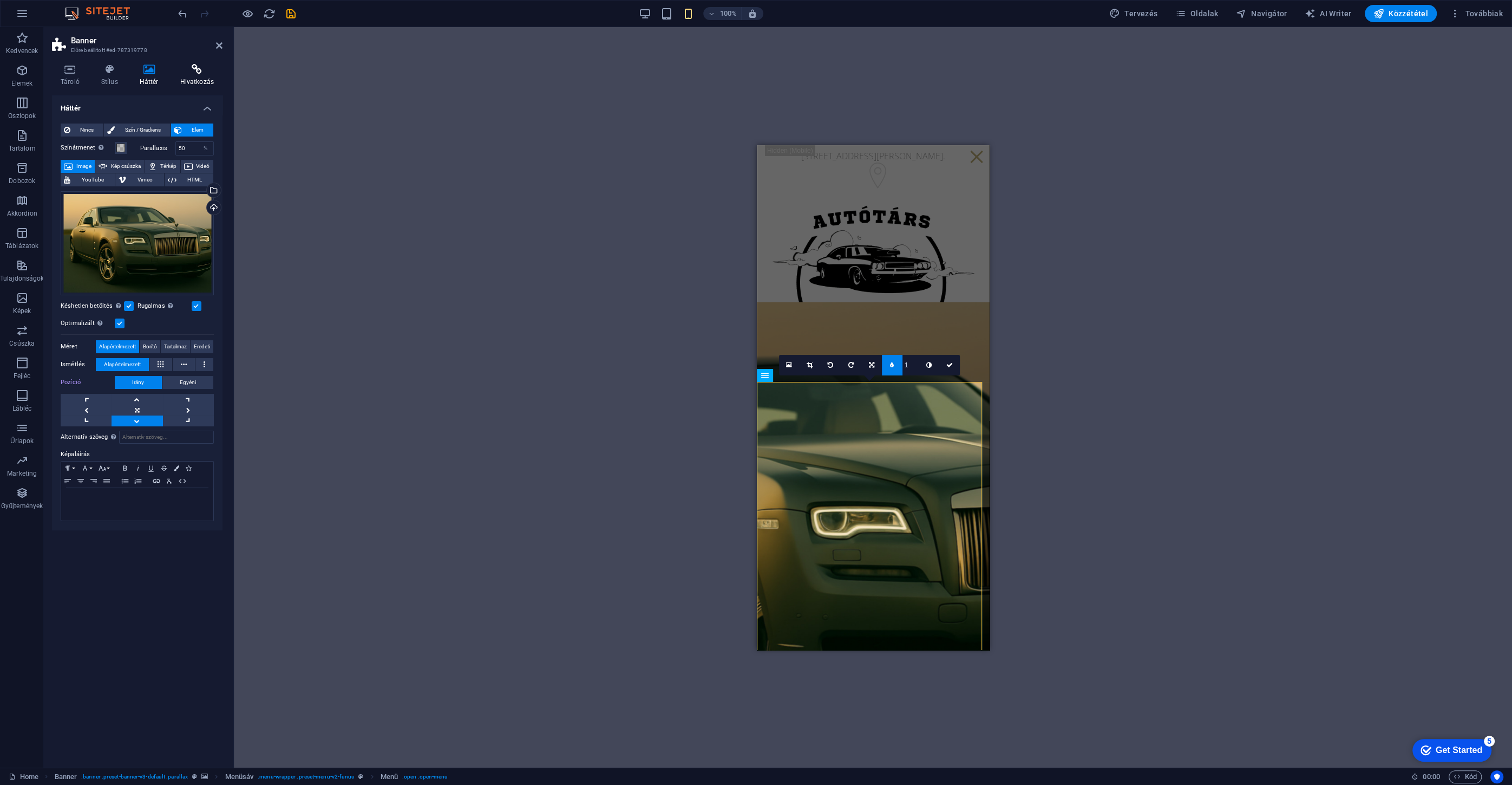
click at [202, 73] on icon at bounding box center [197, 69] width 51 height 10
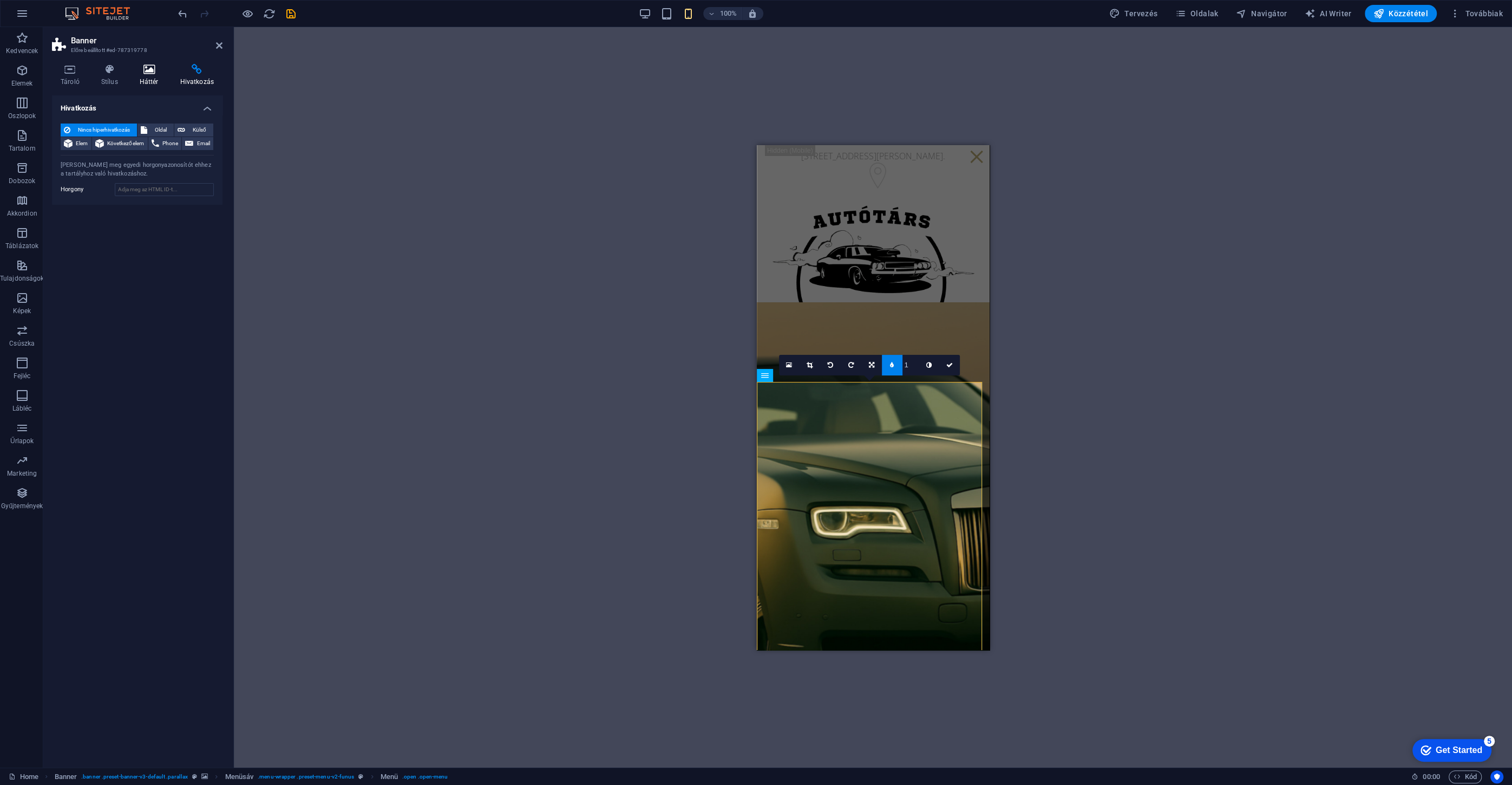
click at [156, 78] on h4 "Háttér" at bounding box center [151, 75] width 40 height 23
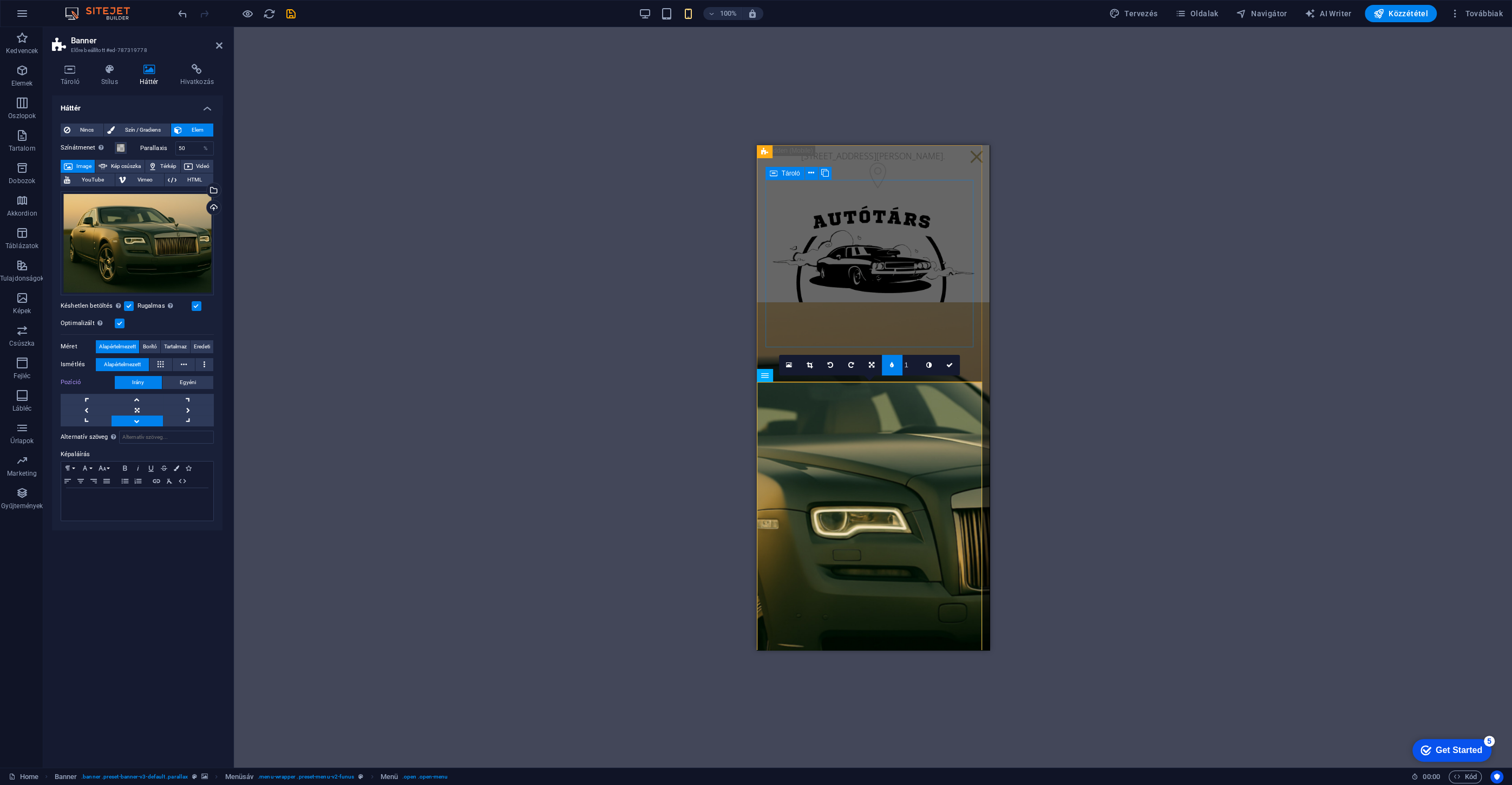
click at [967, 295] on div at bounding box center [873, 282] width 206 height 165
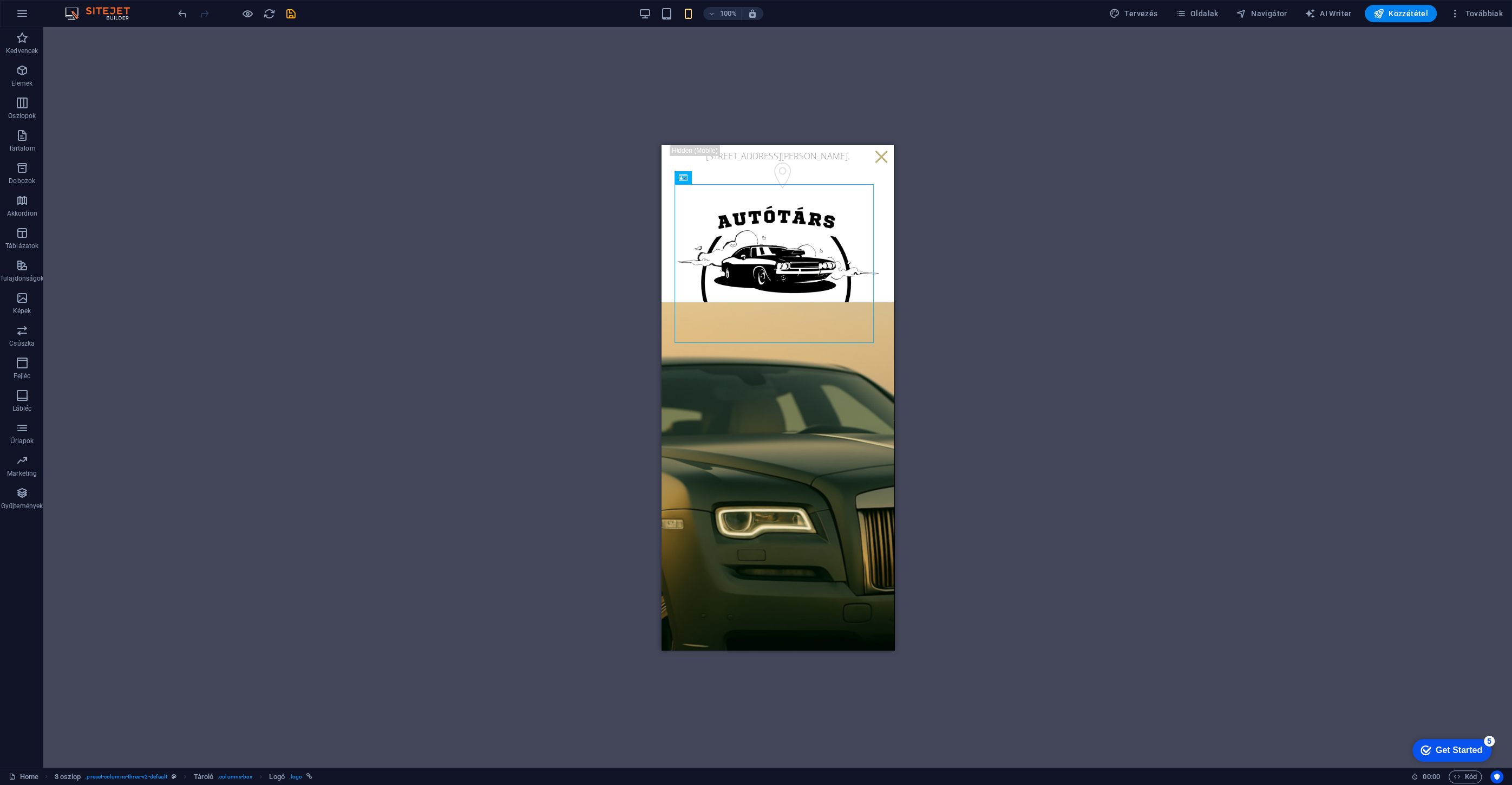
click at [975, 417] on div "Drag here to replace the existing content. Press “Ctrl” if you want to create a…" at bounding box center [777, 397] width 1468 height 740
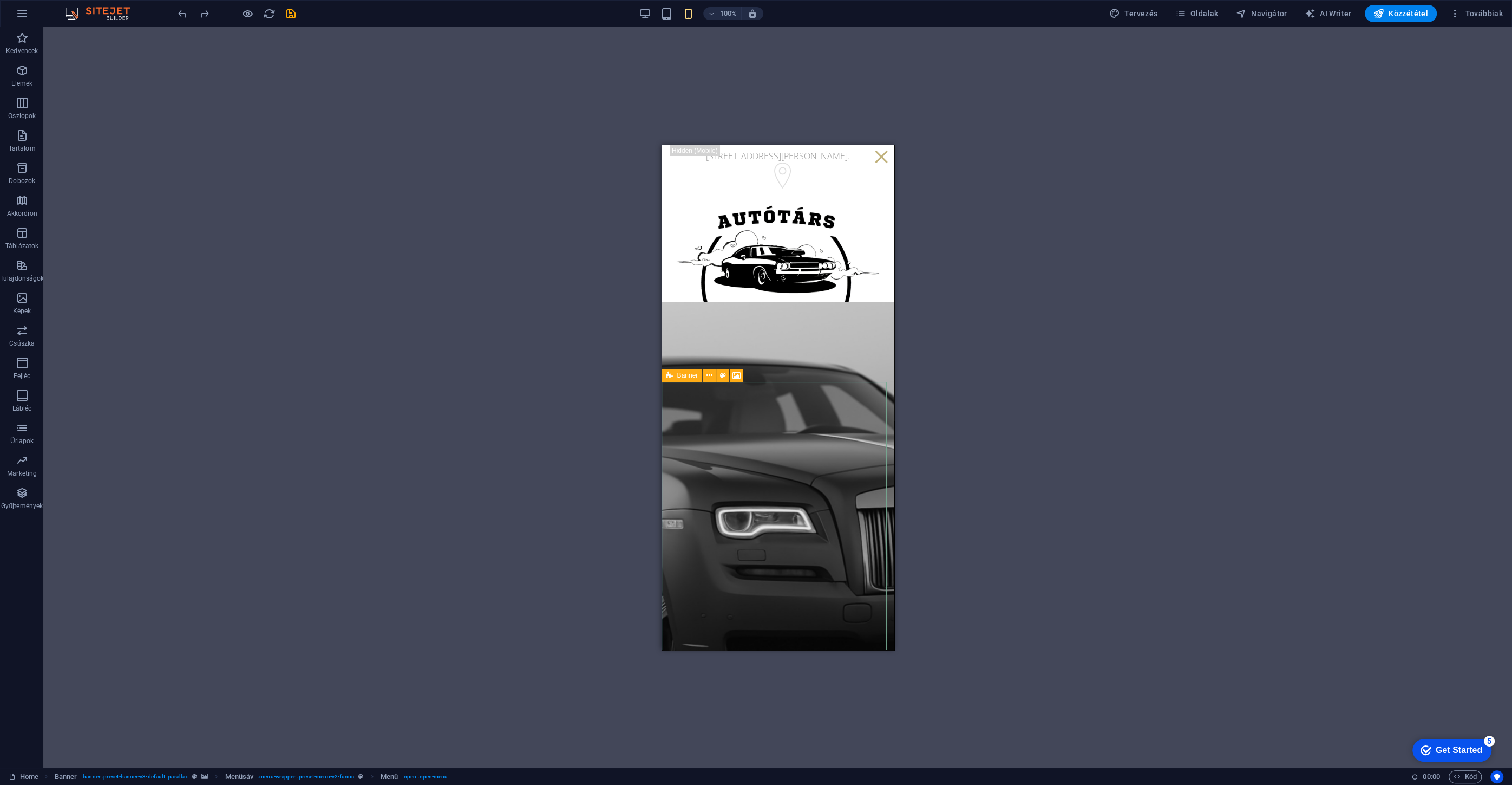
click at [681, 375] on span "Banner" at bounding box center [688, 375] width 21 height 6
click at [706, 375] on icon at bounding box center [709, 375] width 6 height 11
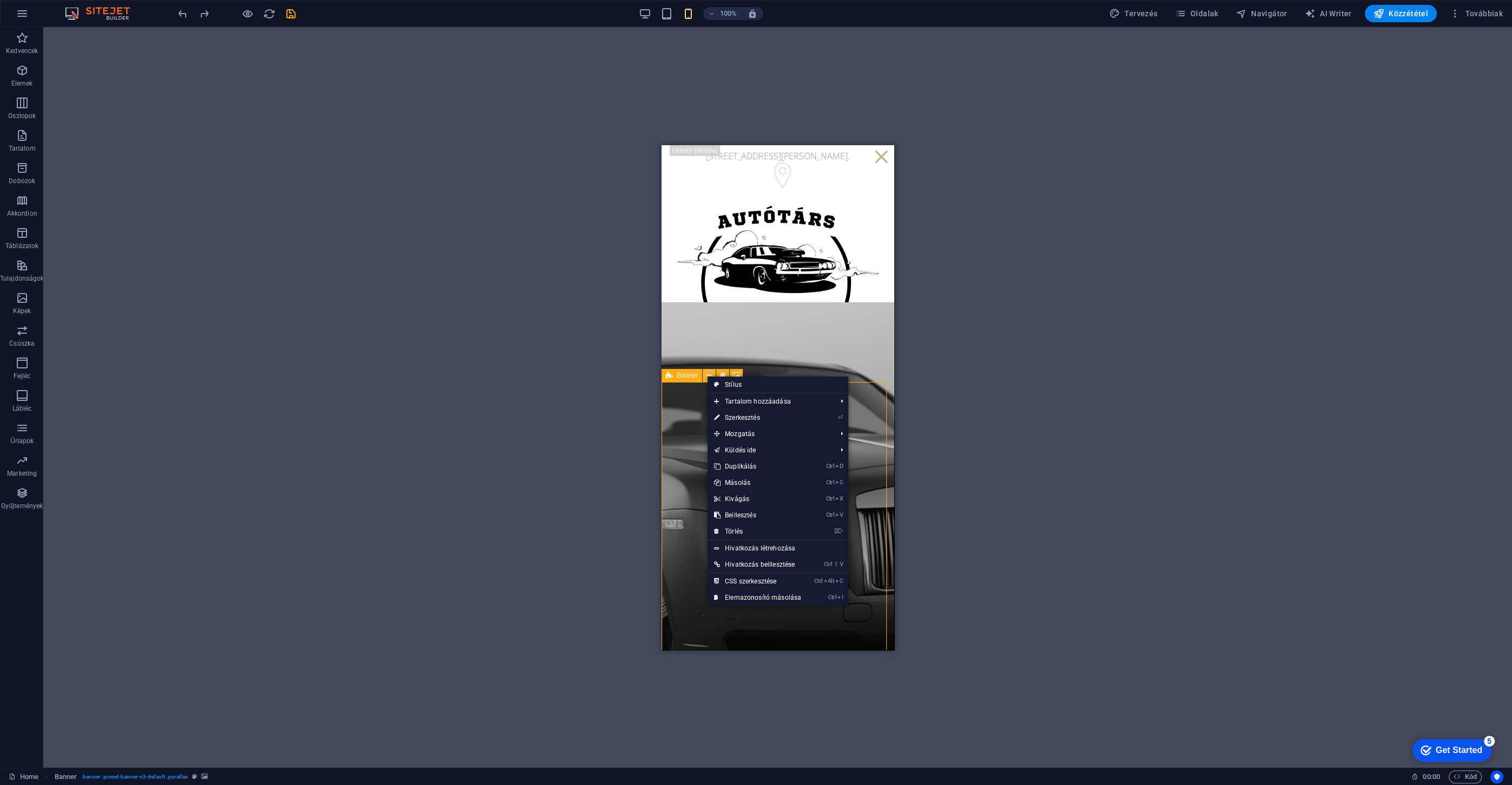
click at [704, 375] on button at bounding box center [709, 375] width 13 height 13
click at [719, 371] on button at bounding box center [723, 375] width 13 height 13
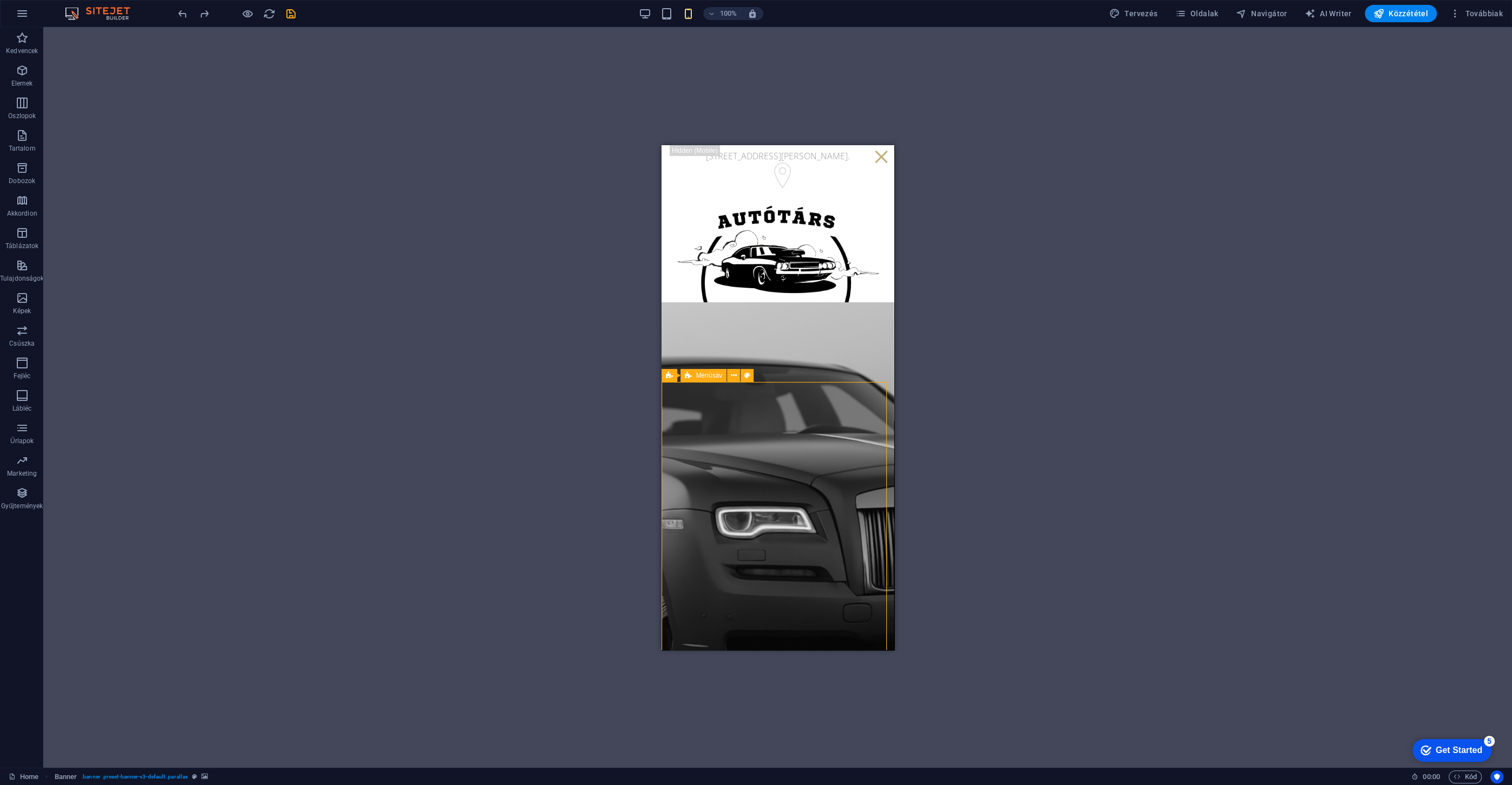
click at [704, 378] on div "Menüsáv" at bounding box center [704, 375] width 47 height 13
click at [704, 374] on span "Menüsáv" at bounding box center [709, 375] width 27 height 6
click at [713, 374] on span "Menüsáv" at bounding box center [709, 375] width 27 height 6
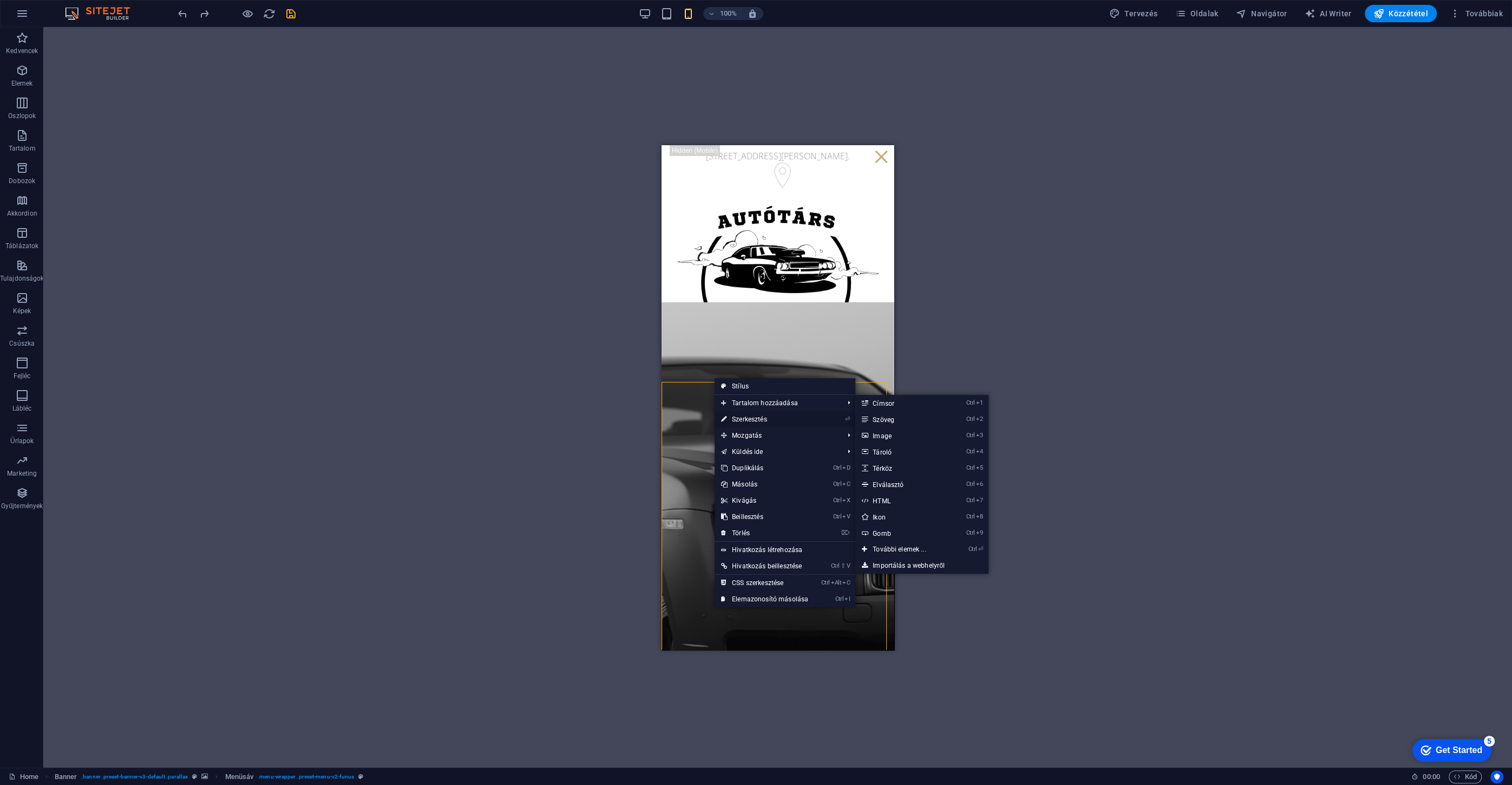
click at [760, 419] on link "⏎ Szerkesztés" at bounding box center [764, 419] width 100 height 16
select select "%"
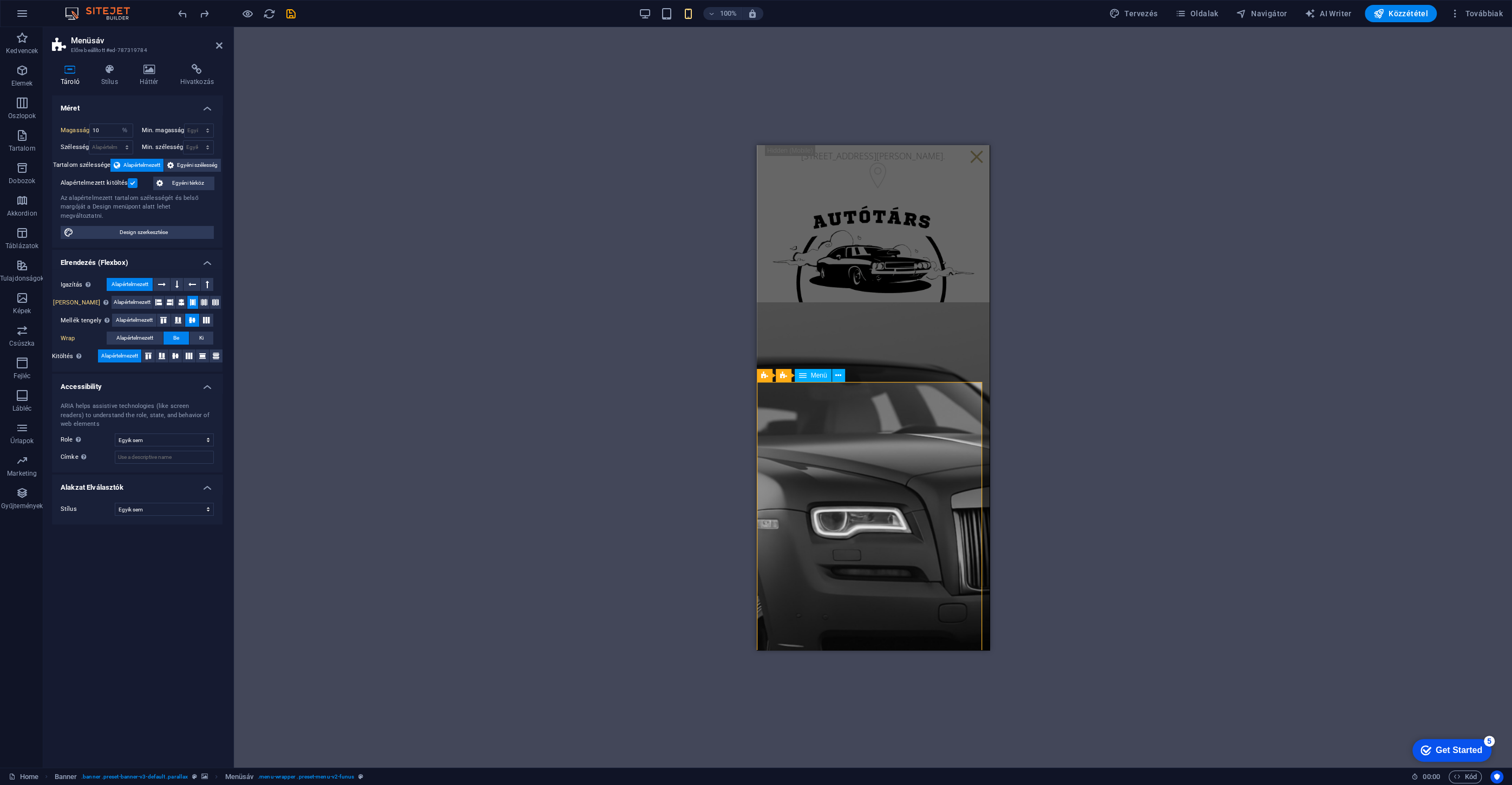
select select "rem"
click at [115, 71] on icon at bounding box center [110, 69] width 34 height 10
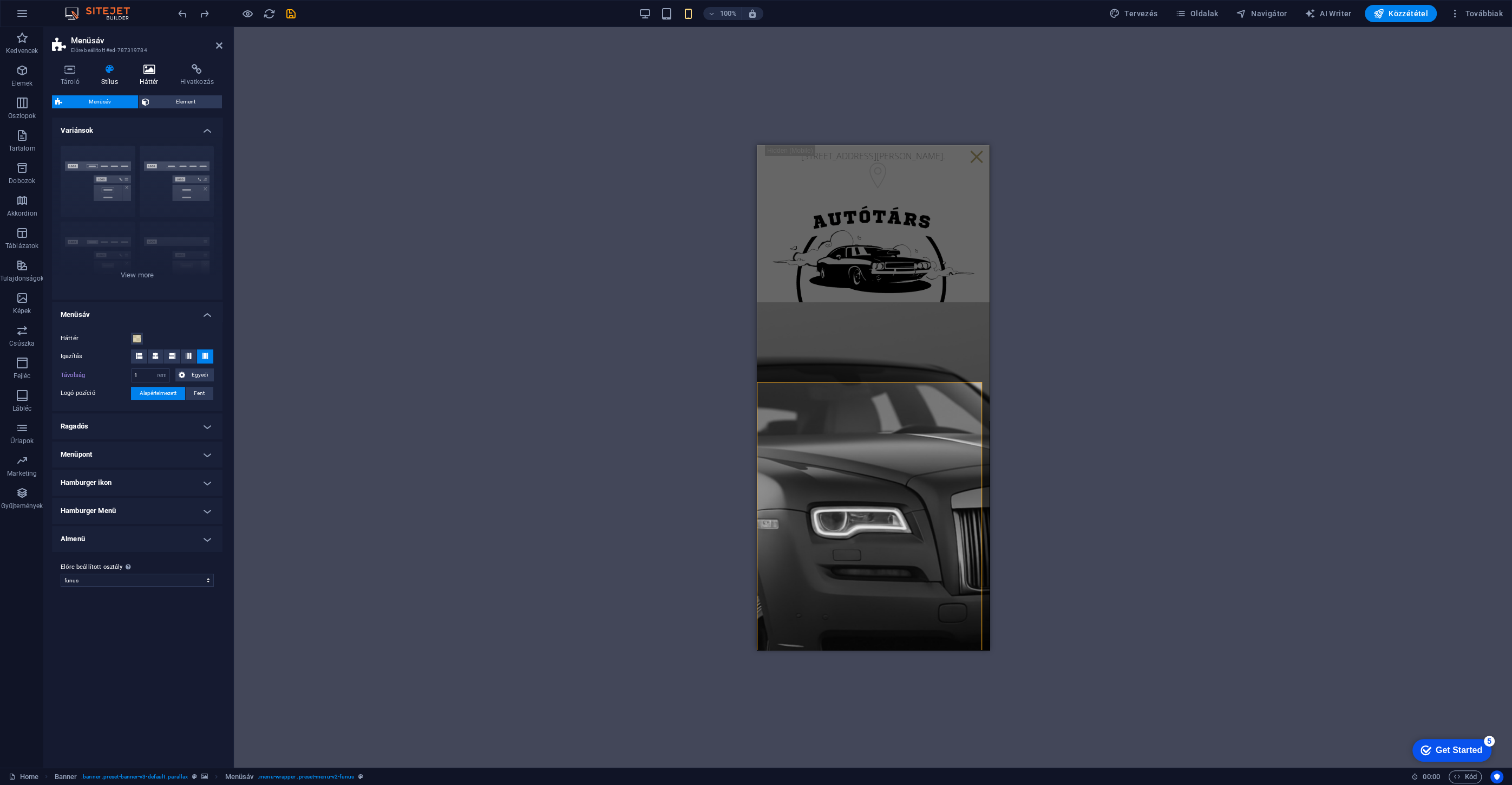
click at [153, 78] on h4 "Háttér" at bounding box center [151, 75] width 40 height 23
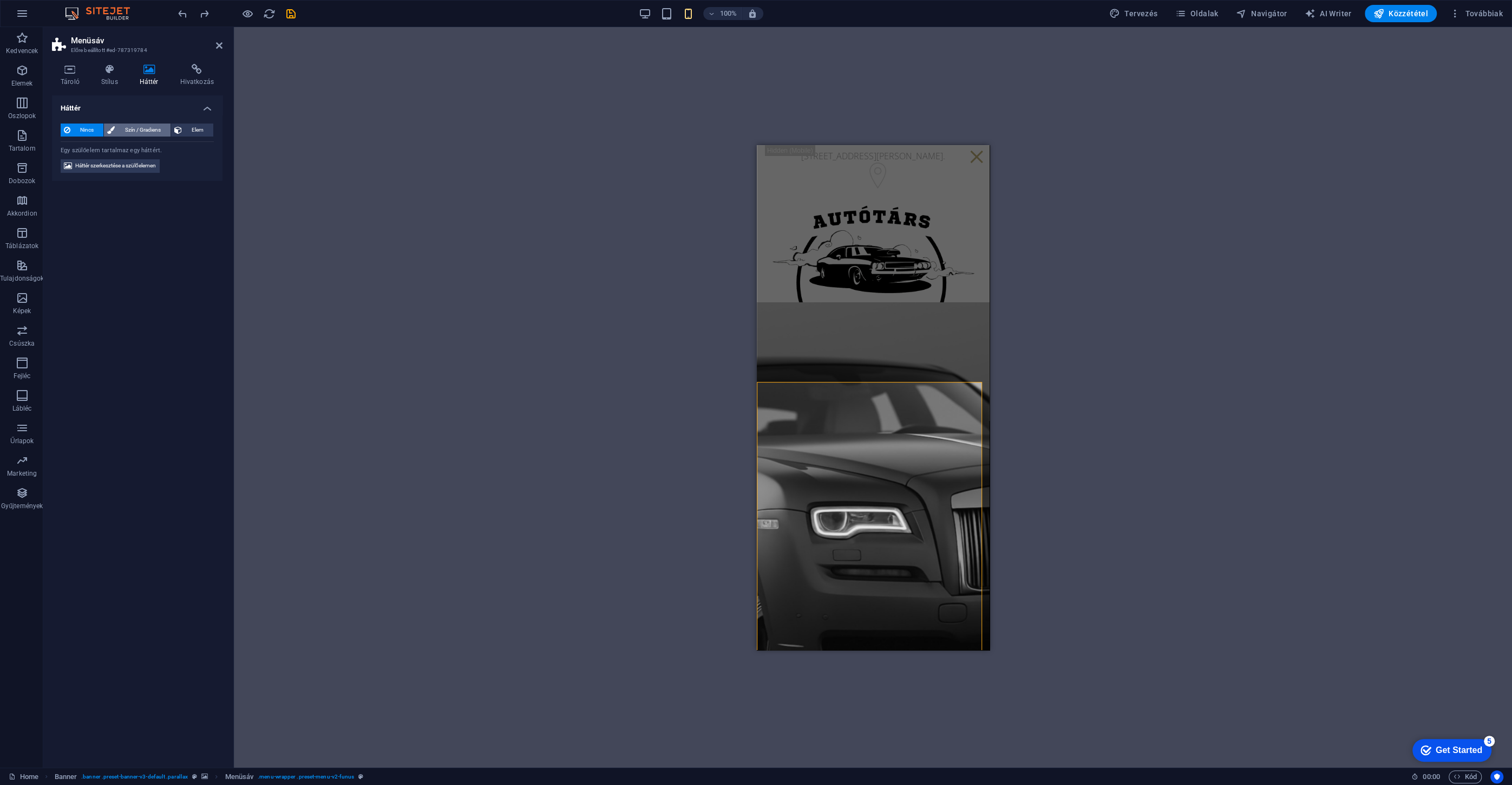
click at [154, 132] on span "Szín / Gradiens" at bounding box center [142, 130] width 48 height 13
click at [182, 131] on button "Elem" at bounding box center [192, 130] width 42 height 13
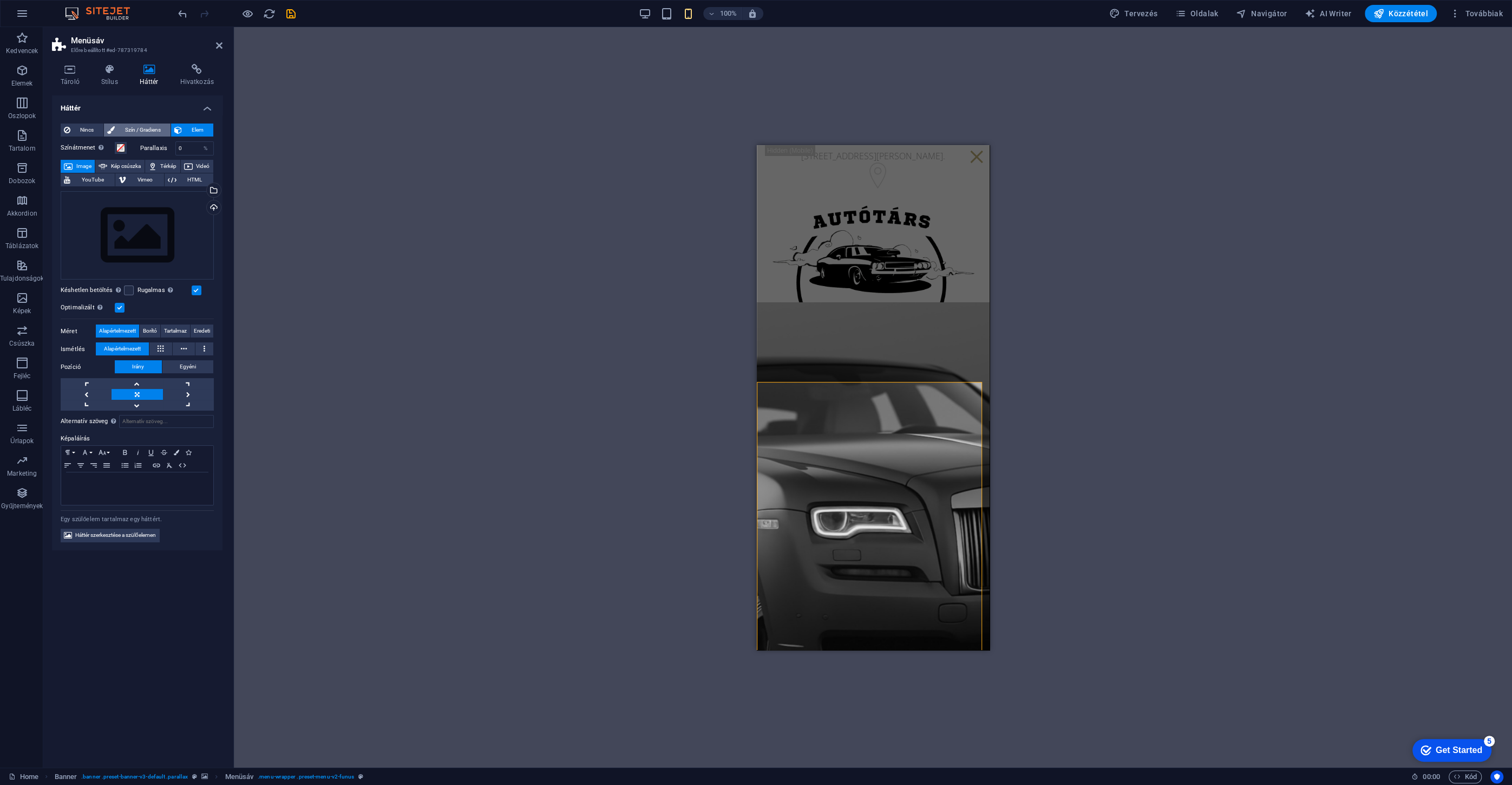
click at [156, 125] on span "Szín / Gradiens" at bounding box center [142, 130] width 48 height 13
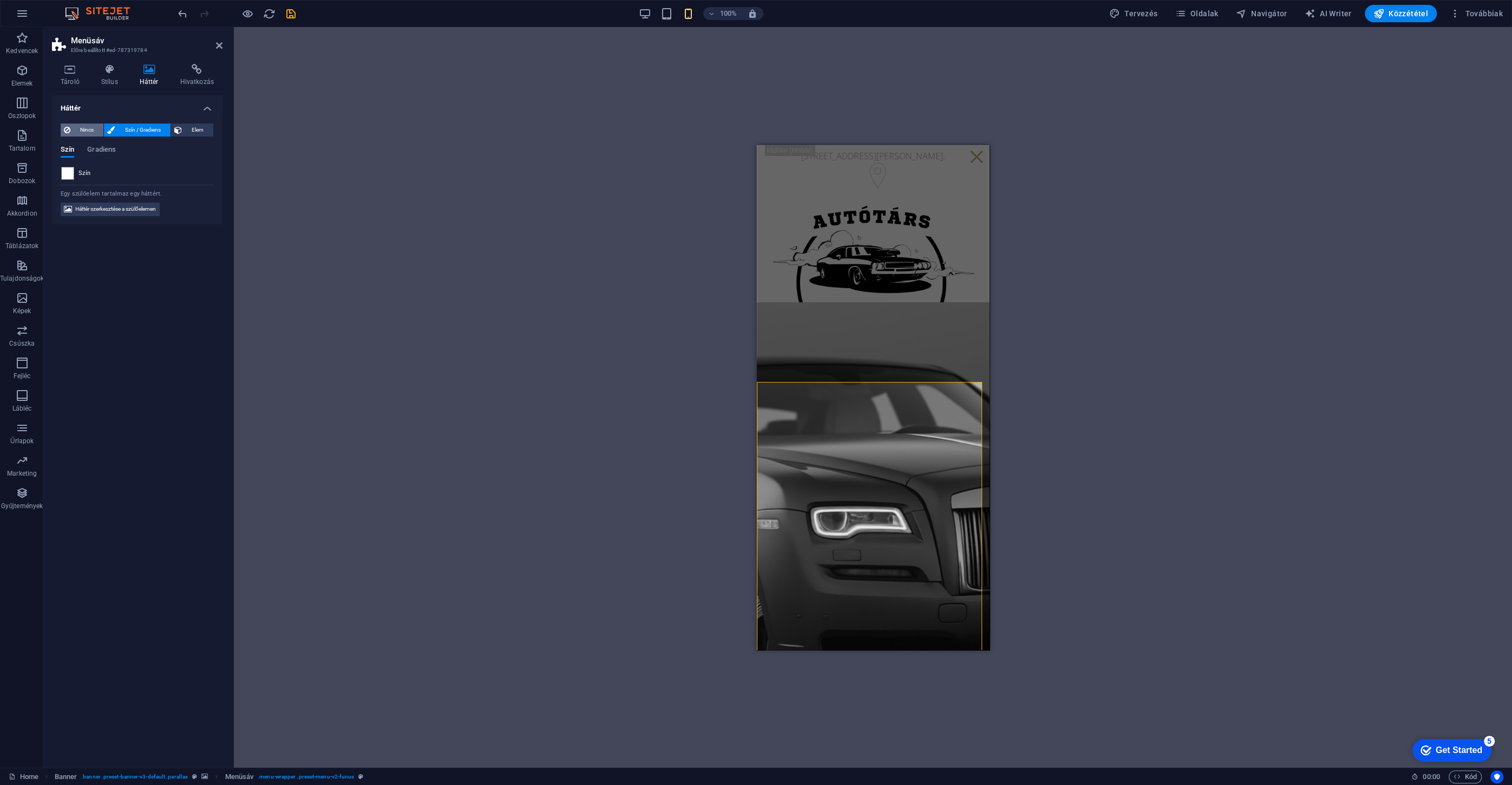
click at [95, 133] on span "Nincs" at bounding box center [86, 130] width 27 height 13
click at [152, 132] on span "Szín / Gradiens" at bounding box center [142, 130] width 48 height 13
click at [82, 132] on span "Nincs" at bounding box center [86, 130] width 27 height 13
click at [106, 67] on icon at bounding box center [110, 69] width 34 height 10
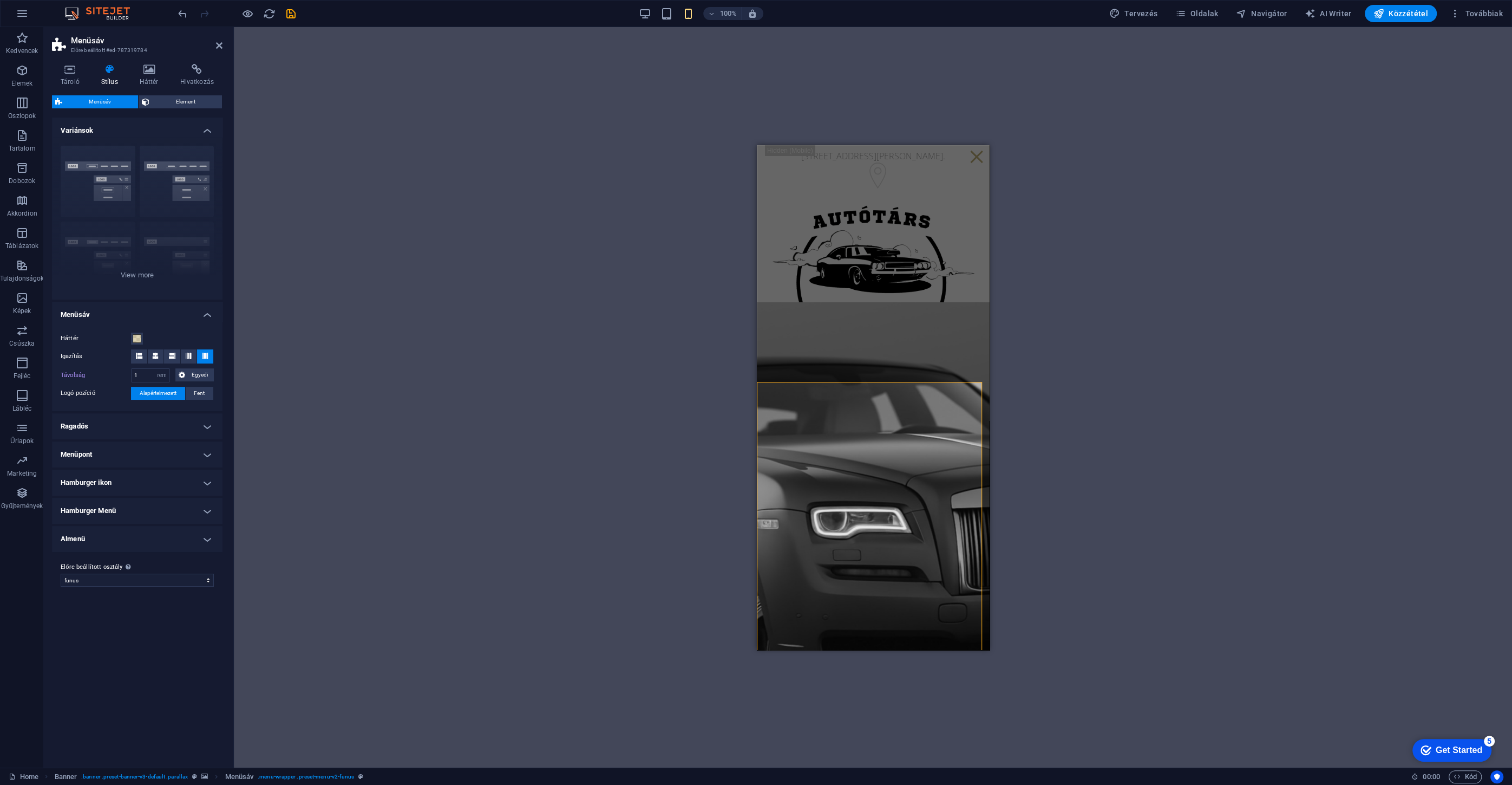
click at [111, 428] on h4 "Ragadós" at bounding box center [136, 426] width 170 height 26
click at [108, 426] on h4 "Ragadós" at bounding box center [136, 423] width 170 height 19
click at [91, 428] on h4 "Ragadós" at bounding box center [136, 426] width 170 height 26
click at [103, 501] on span at bounding box center [102, 498] width 9 height 9
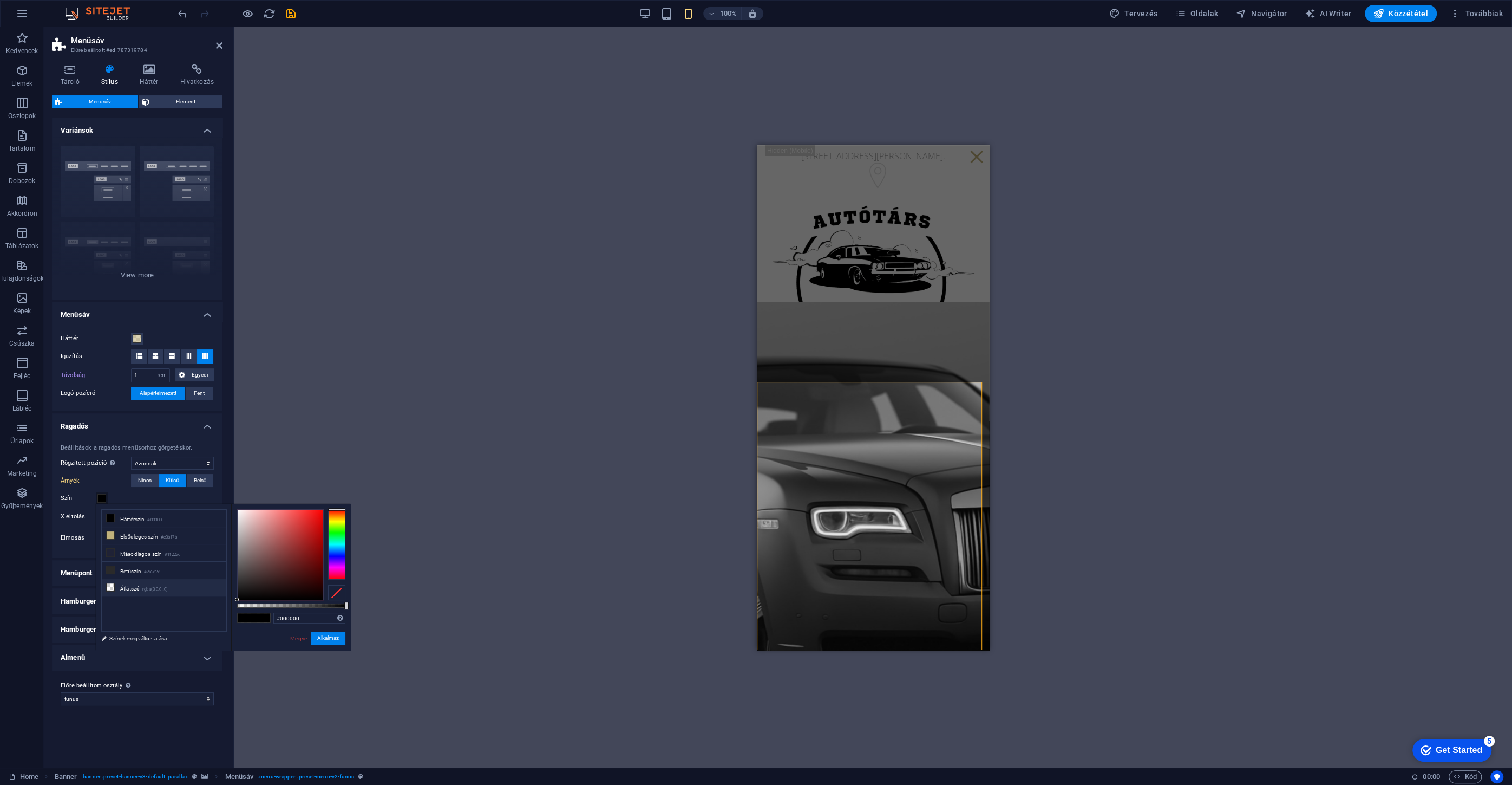
click at [137, 585] on li "Átlátszó rgba(0,0,0,.0)" at bounding box center [164, 587] width 124 height 17
click at [140, 570] on li "Betűszín #2a2a2a" at bounding box center [164, 570] width 124 height 17
type input "#2a2a2a"
click at [333, 642] on button "Alkalmaz" at bounding box center [327, 638] width 35 height 13
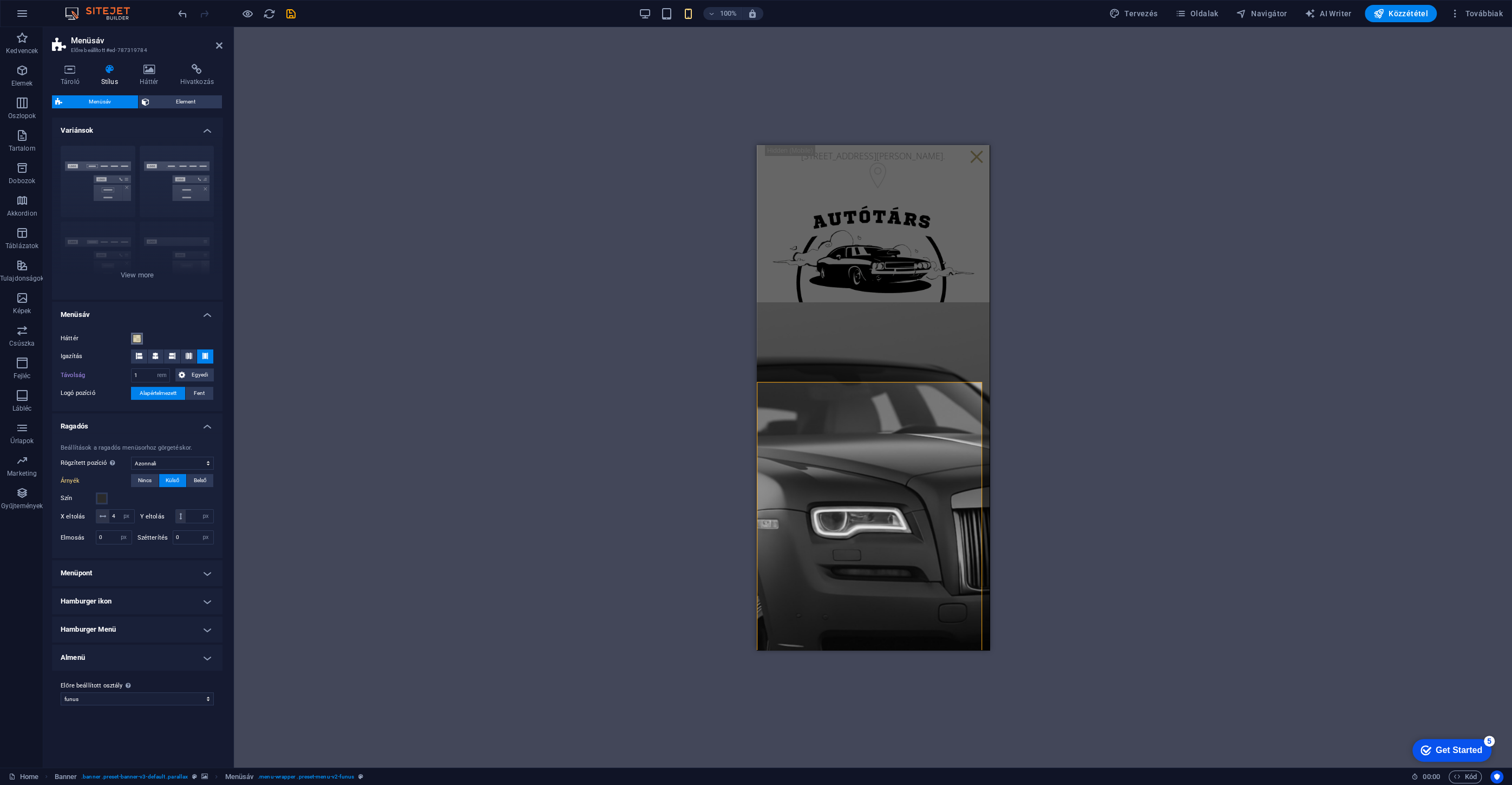
click at [137, 338] on span at bounding box center [136, 338] width 9 height 9
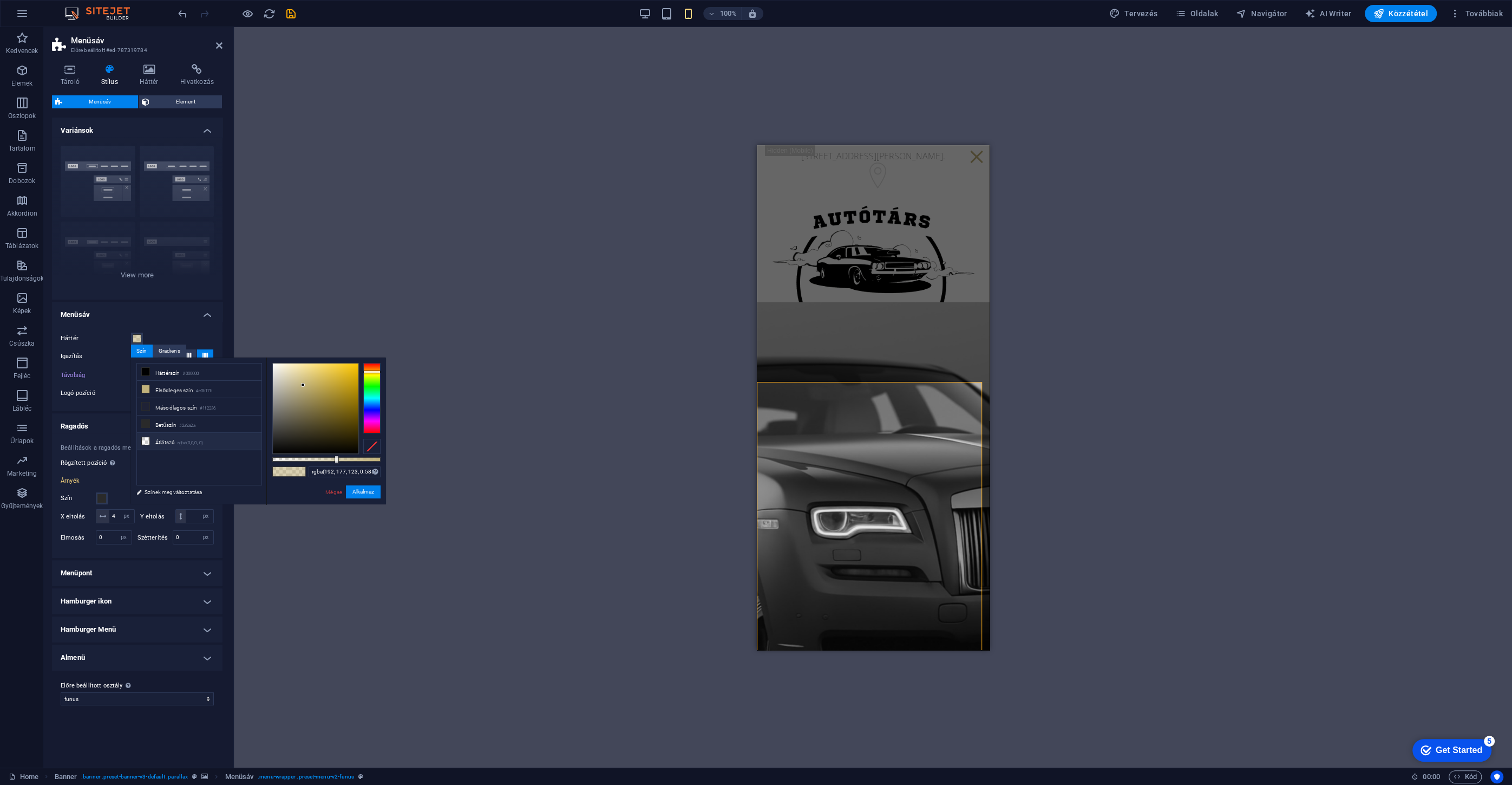
click at [182, 441] on small "rgba(0,0,0,.0)" at bounding box center [190, 442] width 26 height 7
type input "rgba(0, 0, 0, 0)"
click at [364, 495] on button "Alkalmaz" at bounding box center [363, 491] width 35 height 13
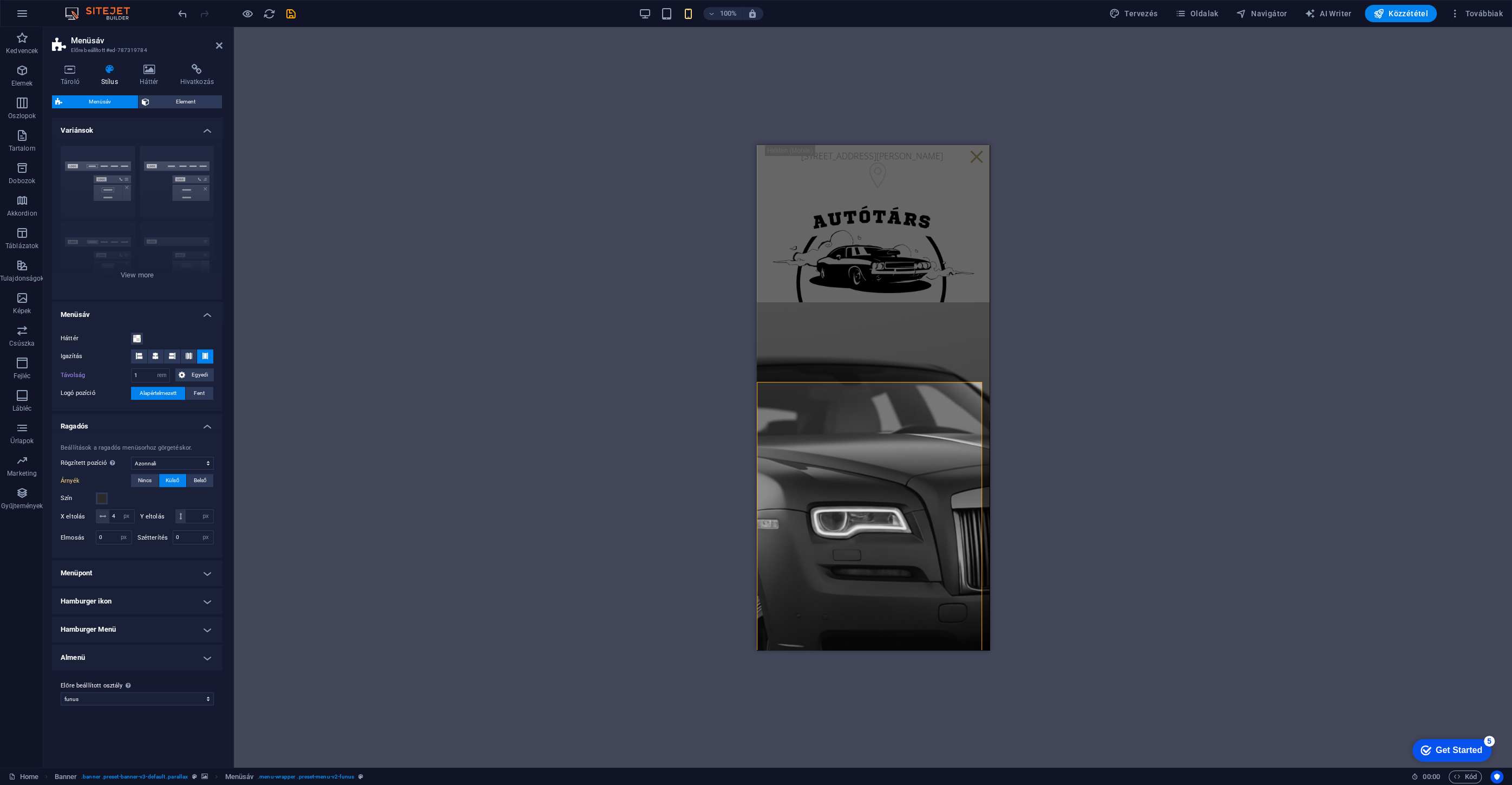
click at [362, 503] on div "Drag here to replace the existing content. Press “Ctrl” if you want to create a…" at bounding box center [873, 397] width 1278 height 740
click at [104, 497] on span at bounding box center [102, 498] width 9 height 9
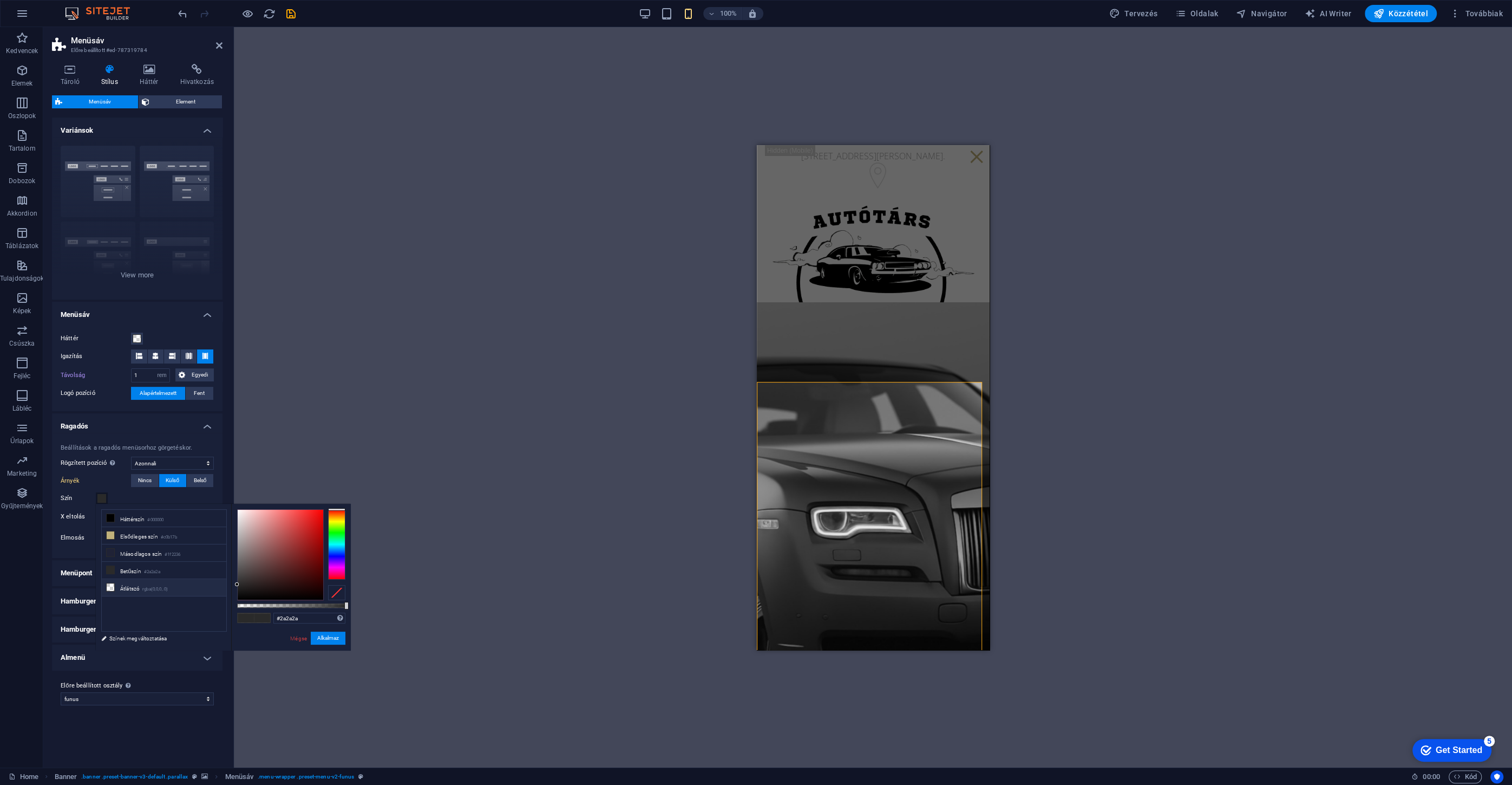
click at [152, 587] on small "rgba(0,0,0,.0)" at bounding box center [156, 589] width 26 height 7
click at [327, 637] on button "Alkalmaz" at bounding box center [327, 638] width 35 height 13
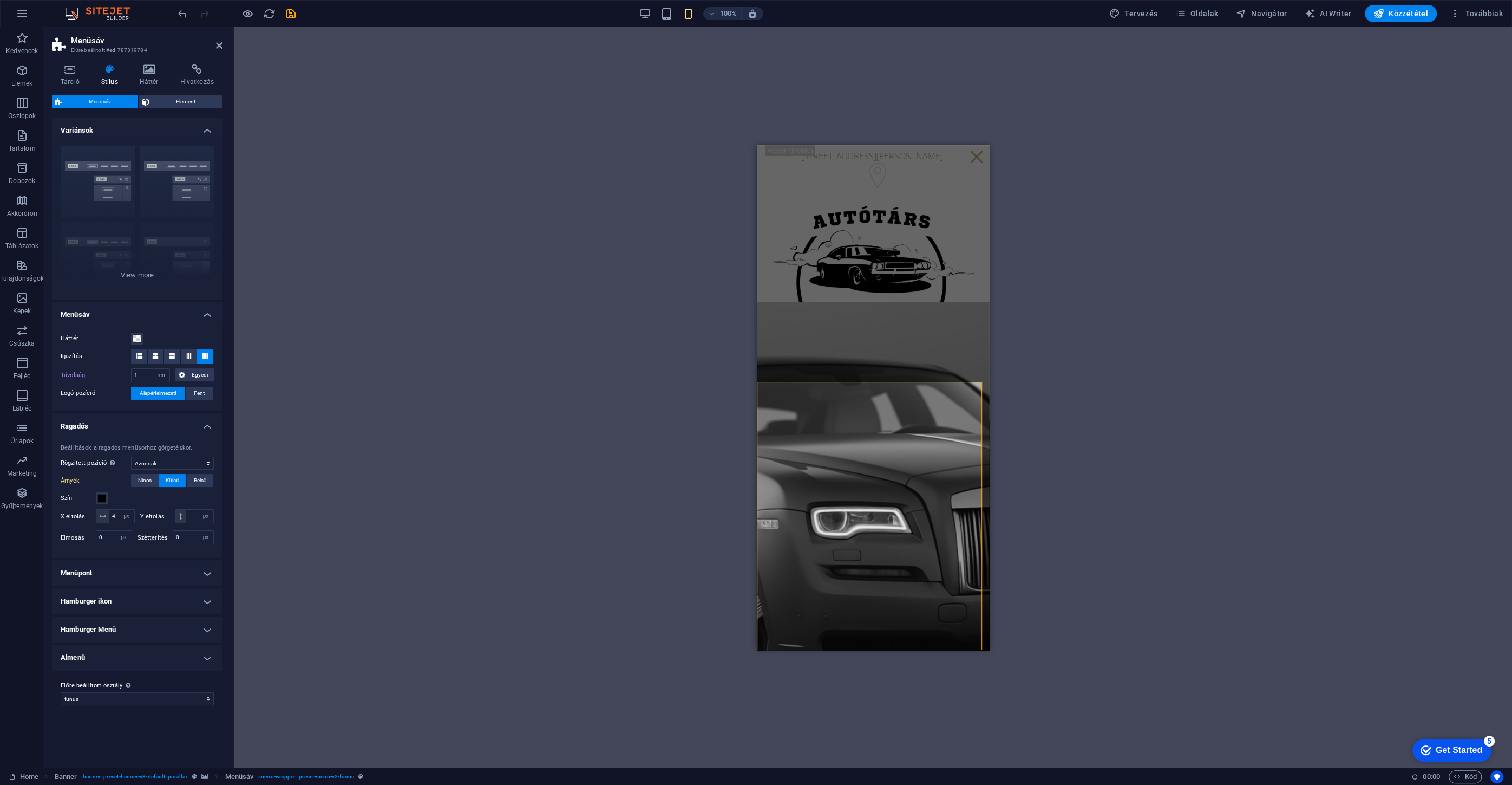
click at [320, 628] on div "Drag here to replace the existing content. Press “Ctrl” if you want to create a…" at bounding box center [873, 397] width 1278 height 740
click at [116, 586] on h4 "Menüpont" at bounding box center [136, 573] width 170 height 26
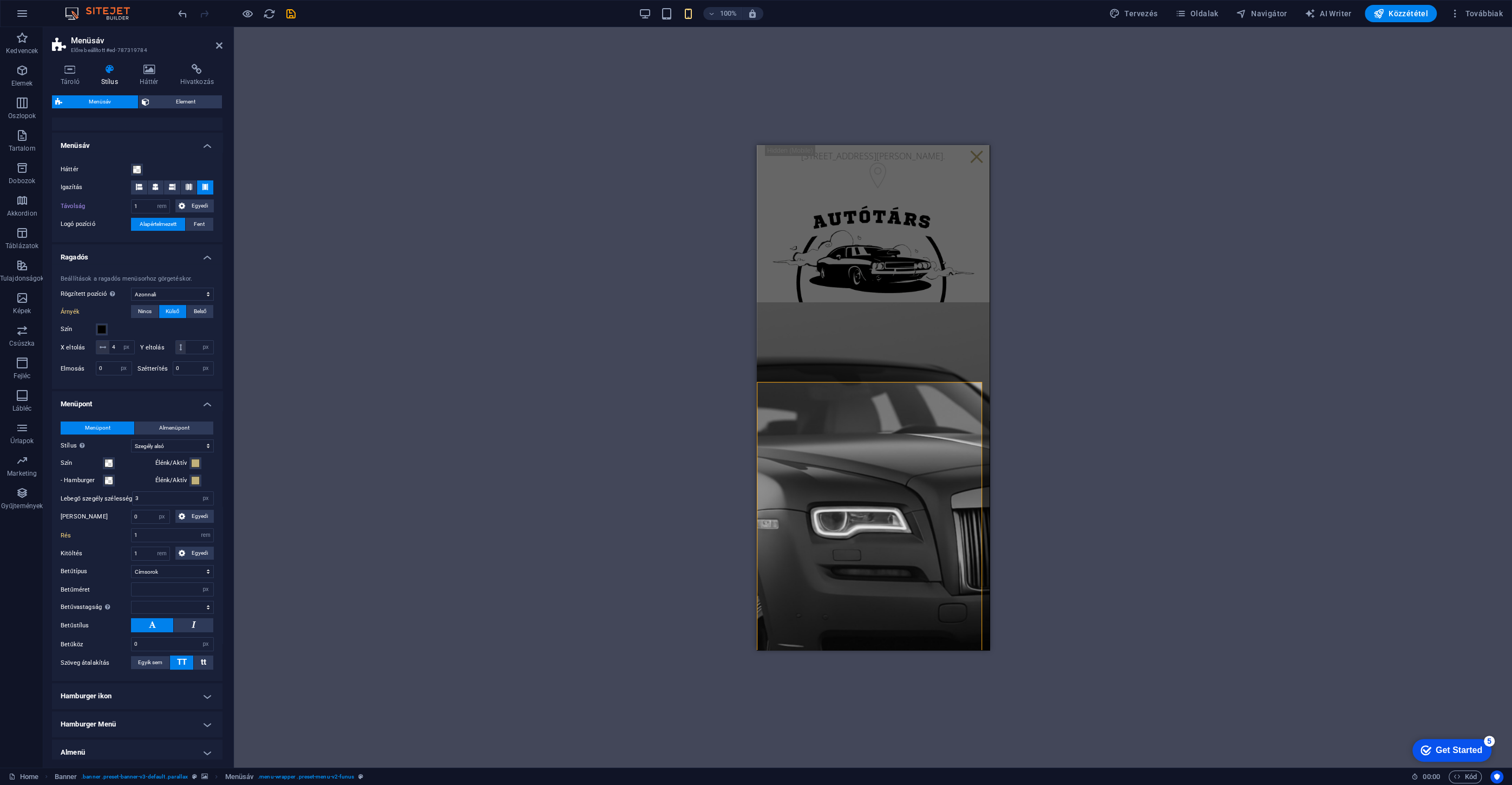
scroll to position [230, 0]
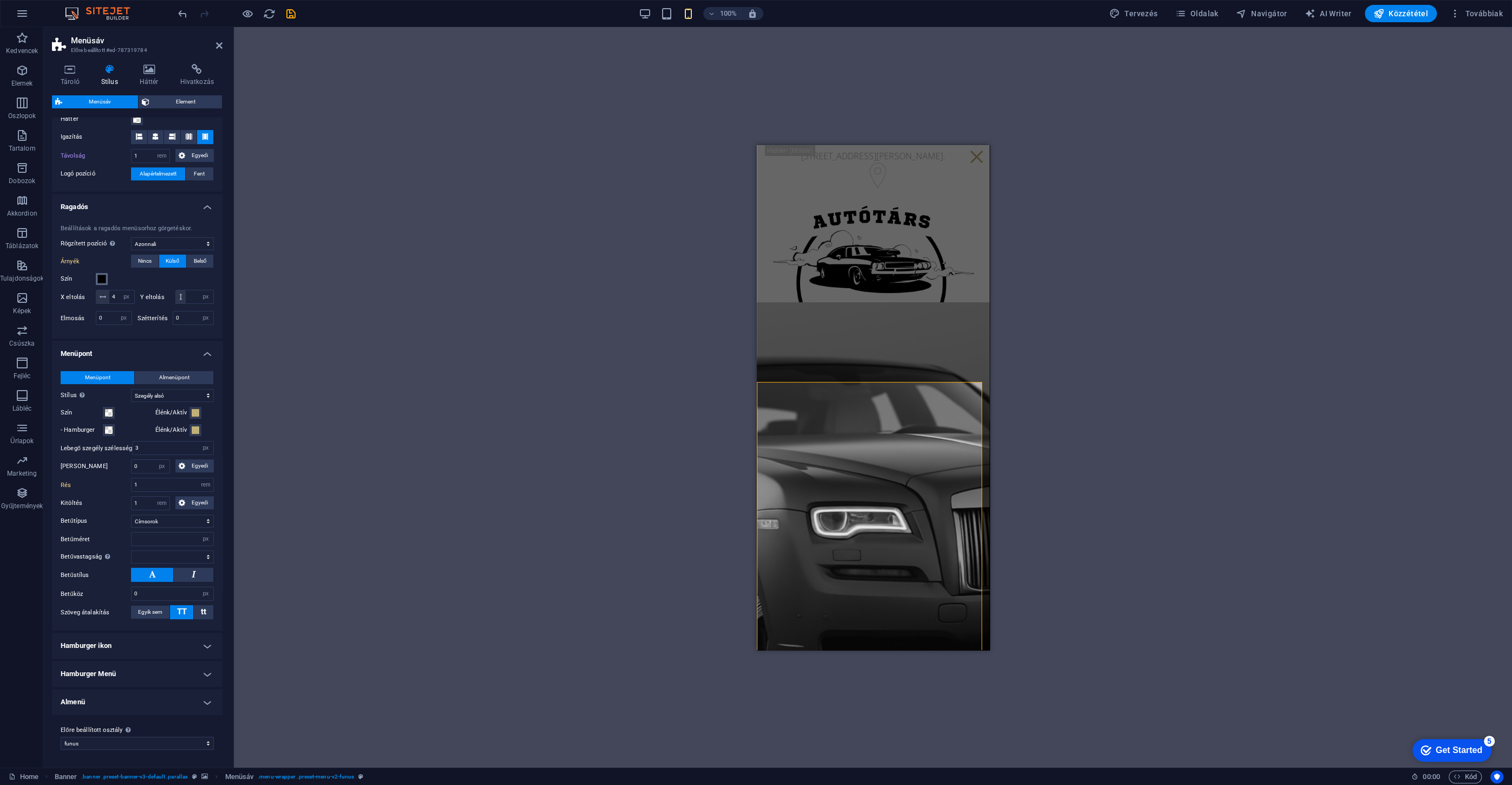
click at [100, 274] on span at bounding box center [102, 278] width 9 height 9
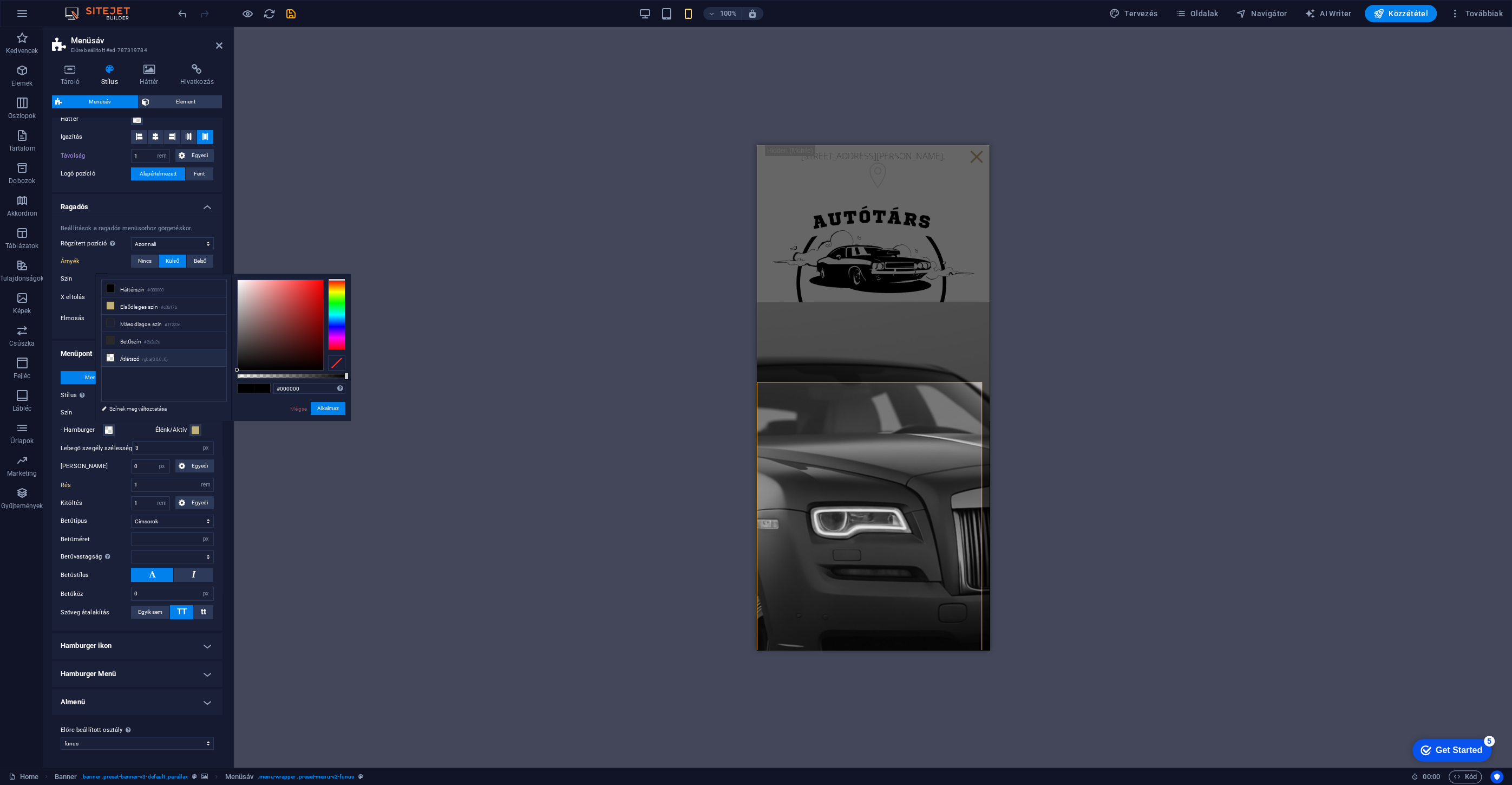
click at [155, 357] on small "rgba(0,0,0,.0)" at bounding box center [156, 359] width 26 height 7
click at [323, 407] on button "Alkalmaz" at bounding box center [327, 408] width 35 height 13
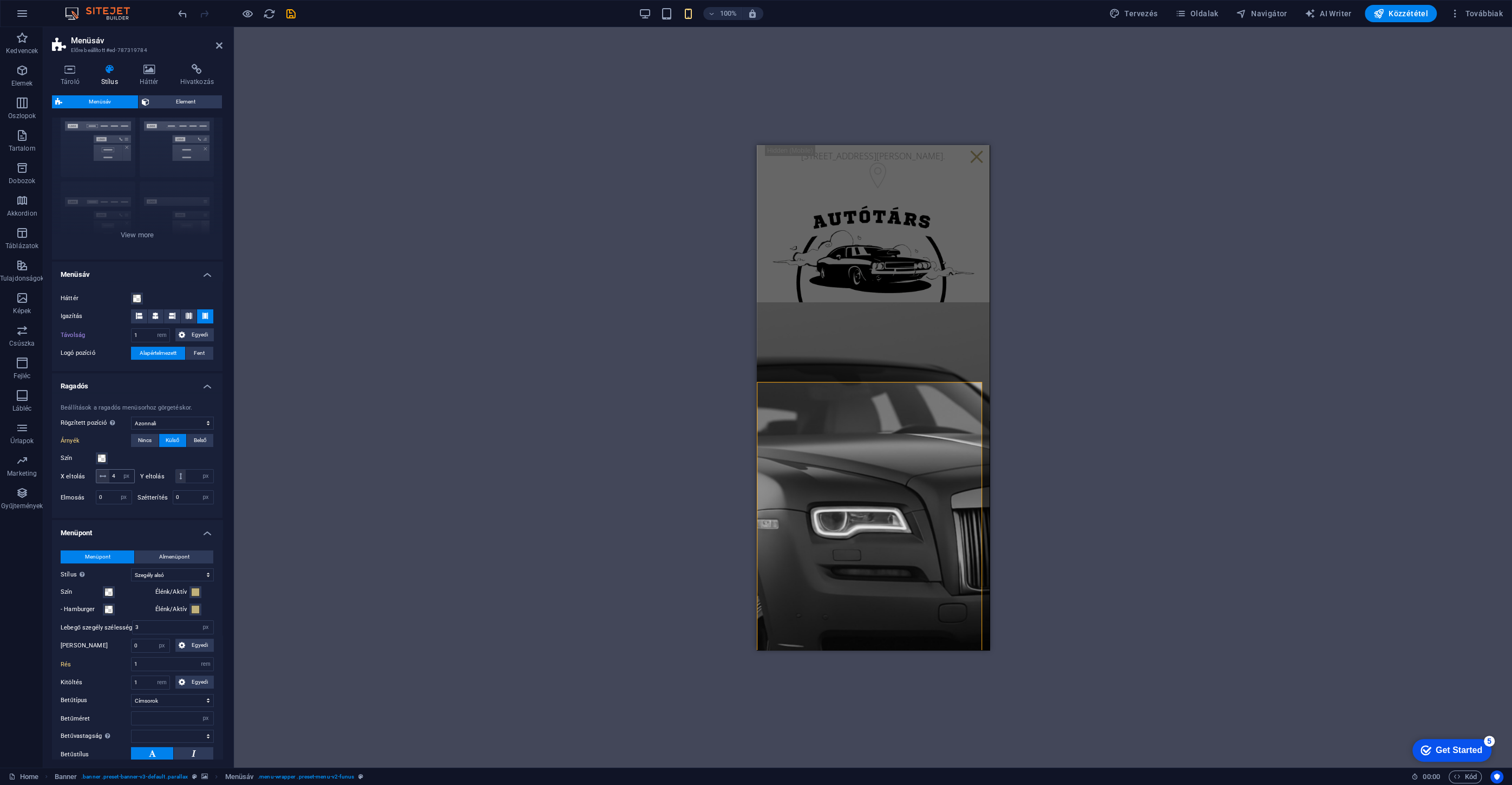
scroll to position [32, 0]
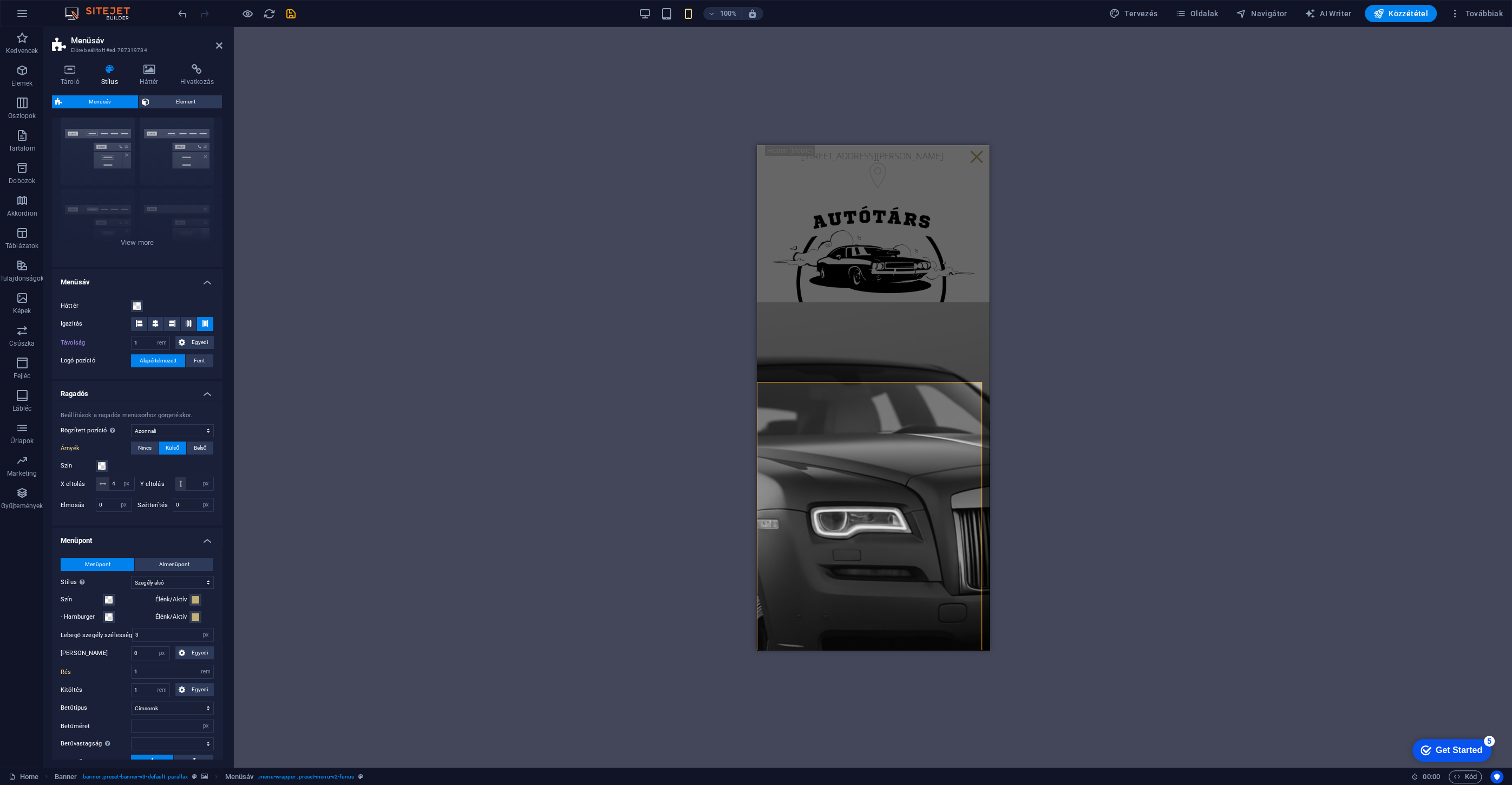
click at [108, 468] on div "Szín" at bounding box center [137, 466] width 153 height 13
click at [105, 467] on span at bounding box center [102, 466] width 9 height 9
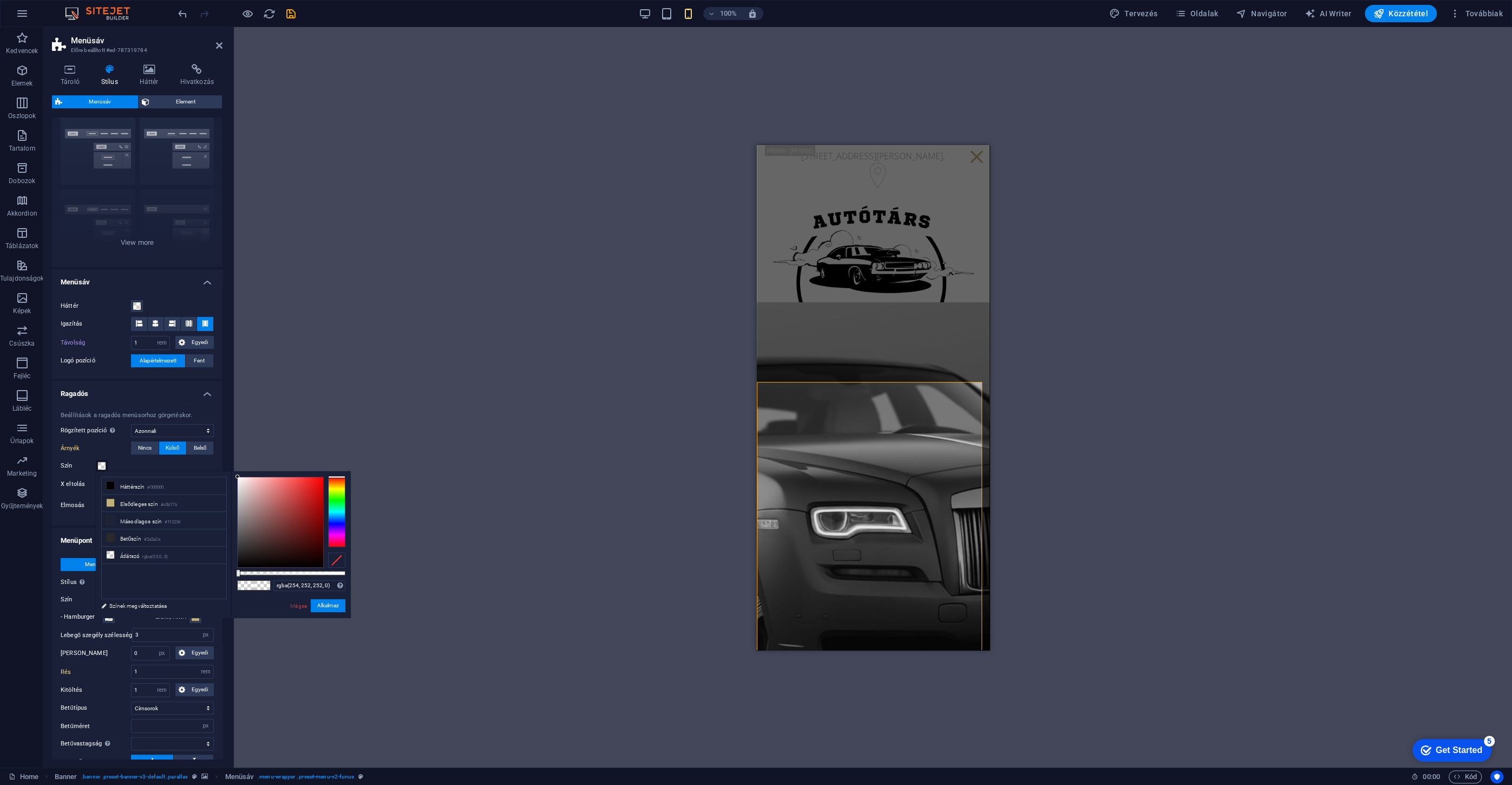
type input "rgba(255, 255, 255, 0)"
drag, startPoint x: 241, startPoint y: 478, endPoint x: 280, endPoint y: 526, distance: 61.8
click at [238, 477] on div at bounding box center [281, 521] width 85 height 90
click at [327, 603] on button "Alkalmaz" at bounding box center [327, 605] width 35 height 13
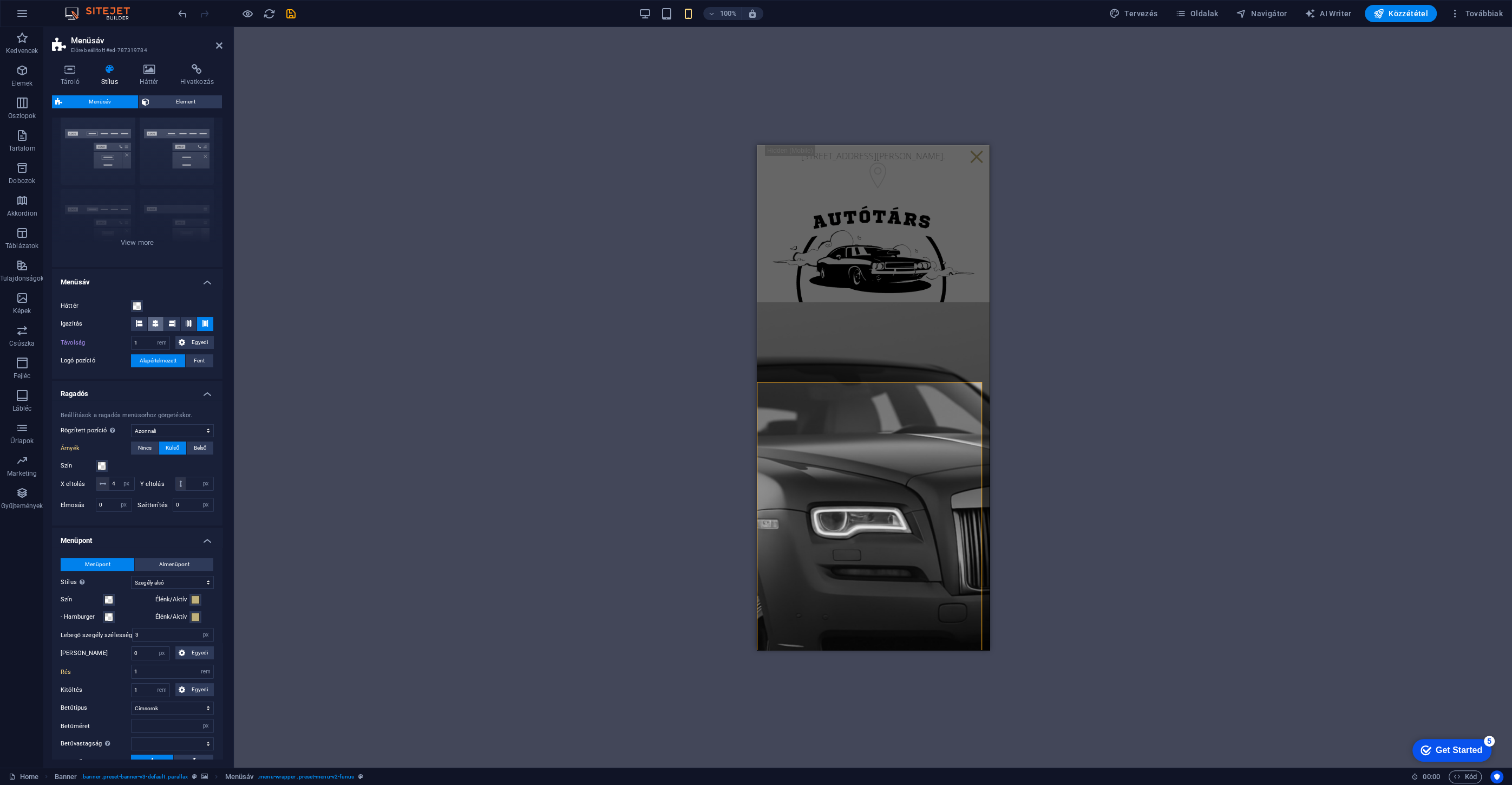
select select
click at [141, 311] on button "Háttér" at bounding box center [136, 306] width 12 height 12
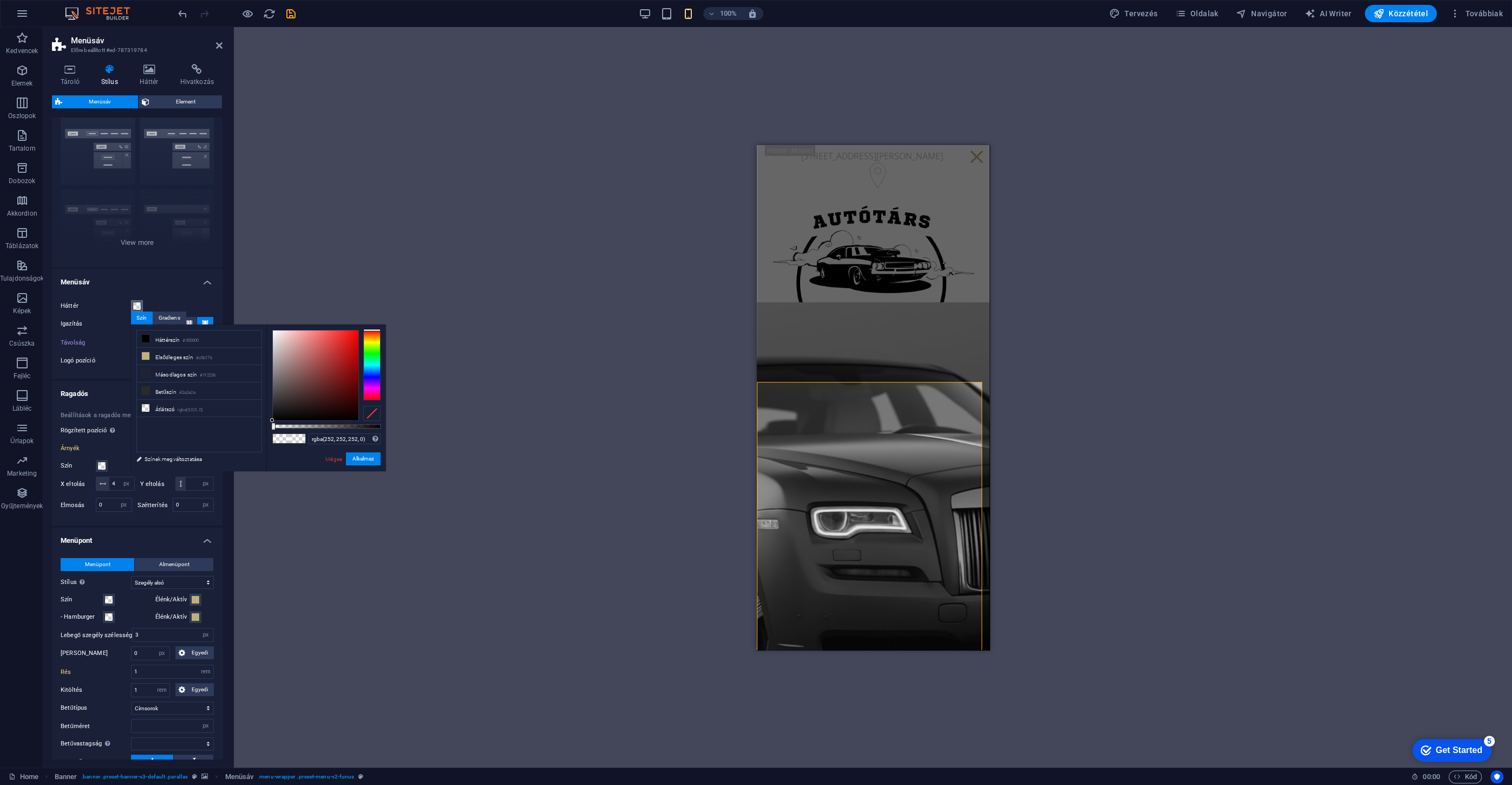
type input "rgba(255, 255, 255, 0)"
drag, startPoint x: 277, startPoint y: 351, endPoint x: 264, endPoint y: 315, distance: 38.3
click at [264, 315] on body "AutóTárs Home Kedvencek Elemek Oszlopok Tartalom Dobozok Akkordion Táblázatok T…" at bounding box center [756, 392] width 1512 height 785
click at [358, 461] on button "Alkalmaz" at bounding box center [363, 458] width 35 height 13
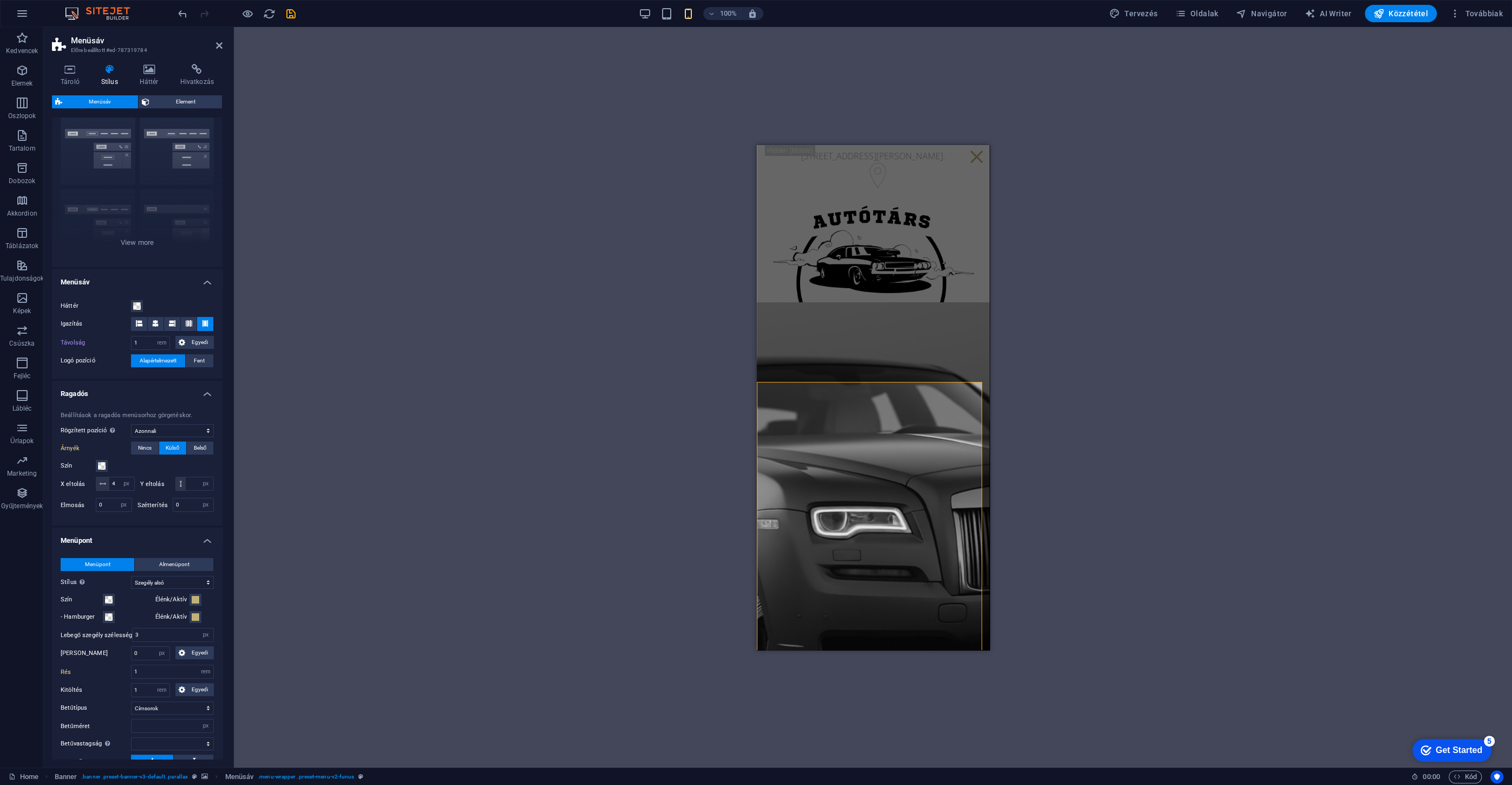
select select
click at [134, 292] on div "Háttér Igazítás Távolság 1 px rem % vh vw Egyedi Egyedi 1 px rem % vh vw 1 px r…" at bounding box center [137, 333] width 175 height 90
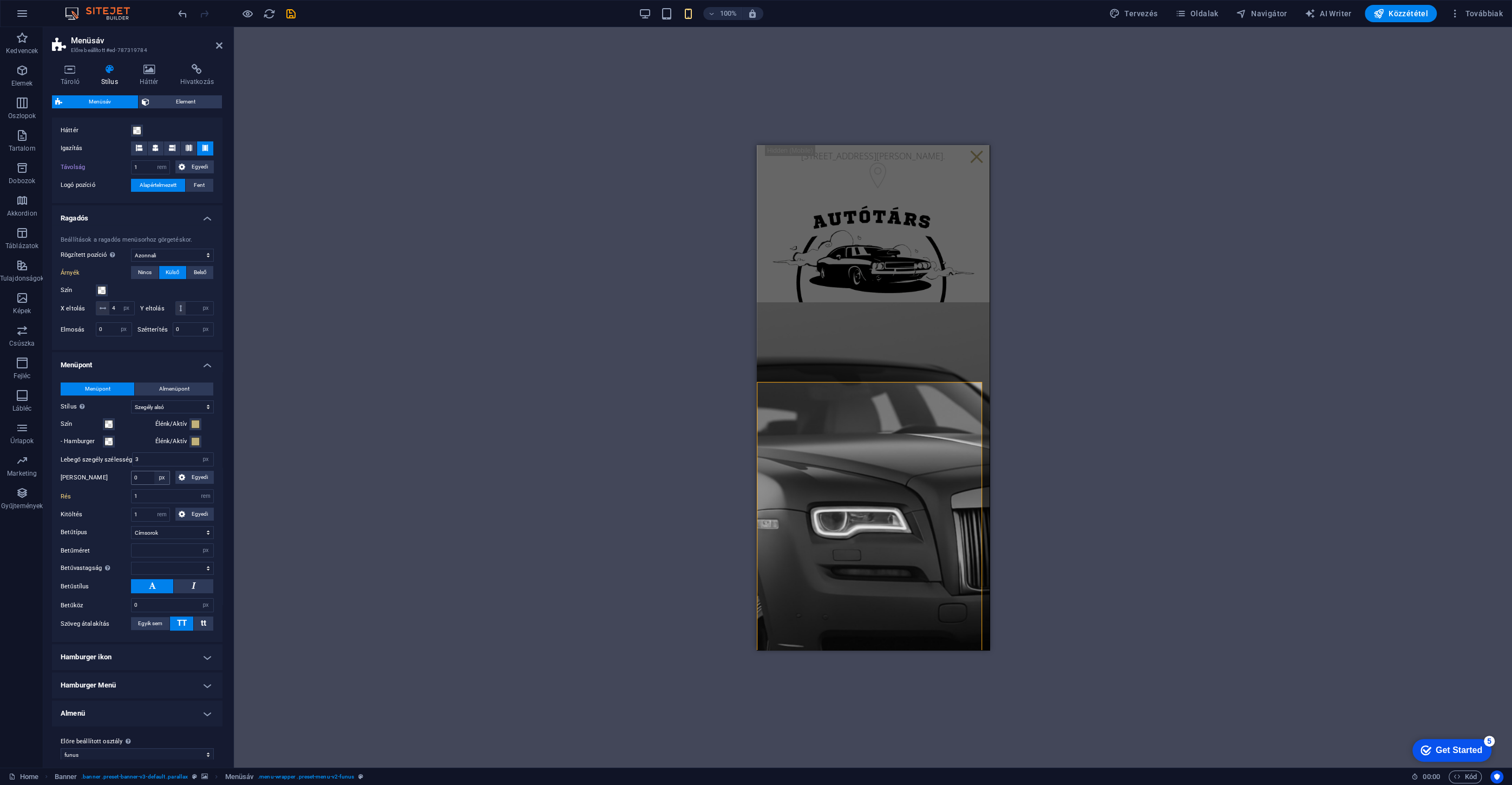
scroll to position [230, 0]
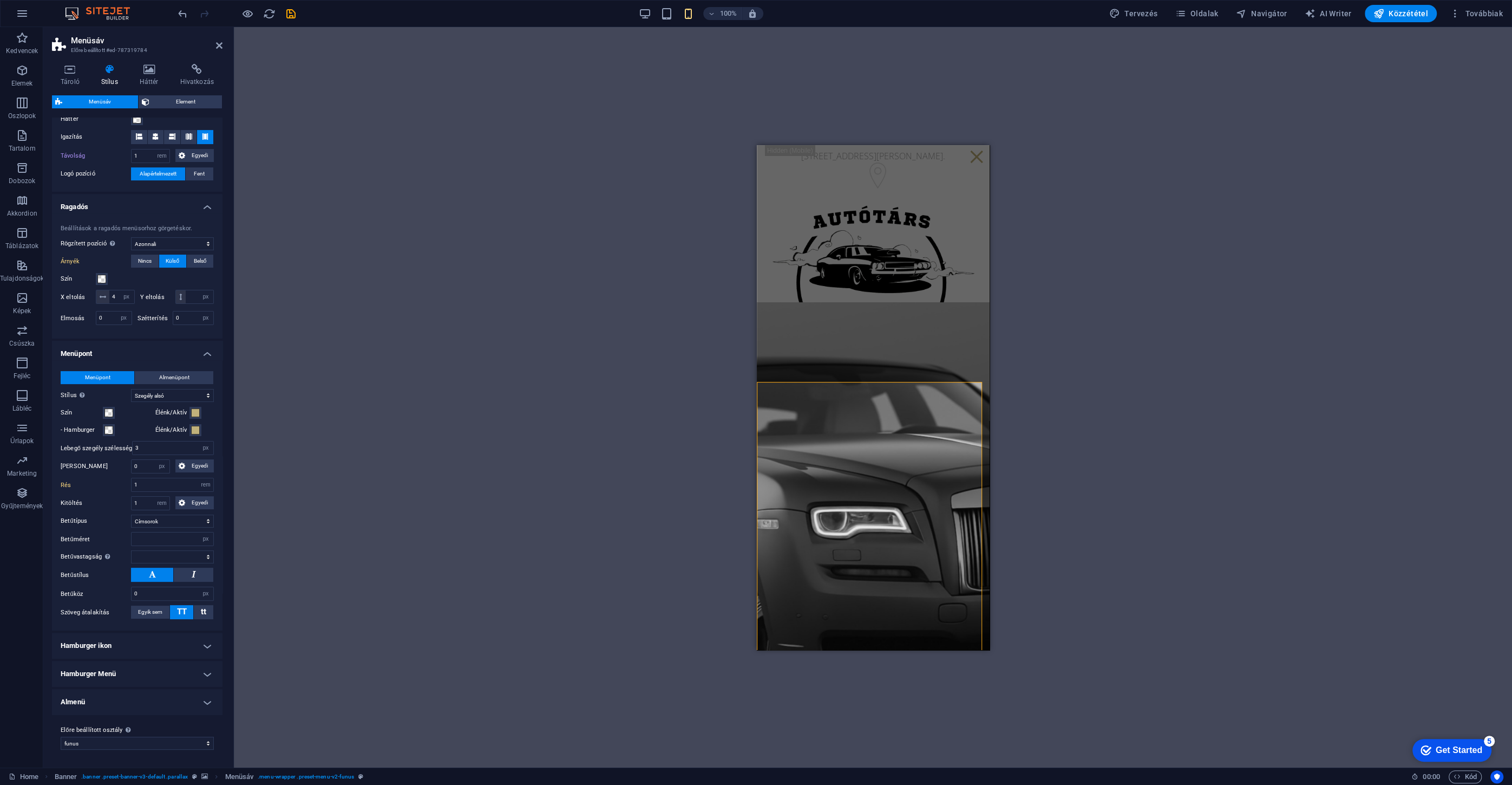
click at [96, 651] on h4 "Hamburger ikon" at bounding box center [136, 645] width 170 height 26
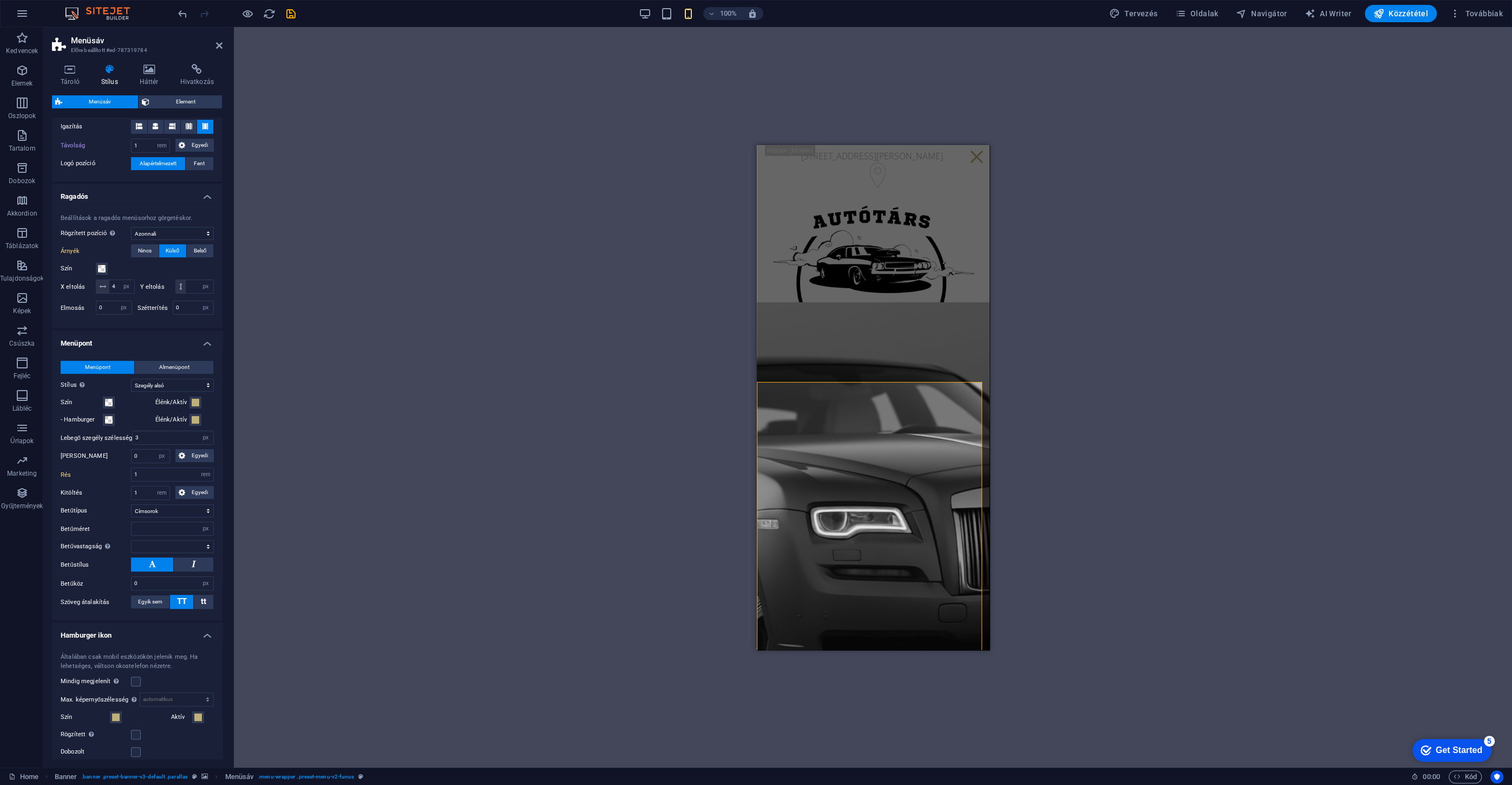
click at [99, 641] on h4 "Hamburger ikon" at bounding box center [136, 632] width 170 height 19
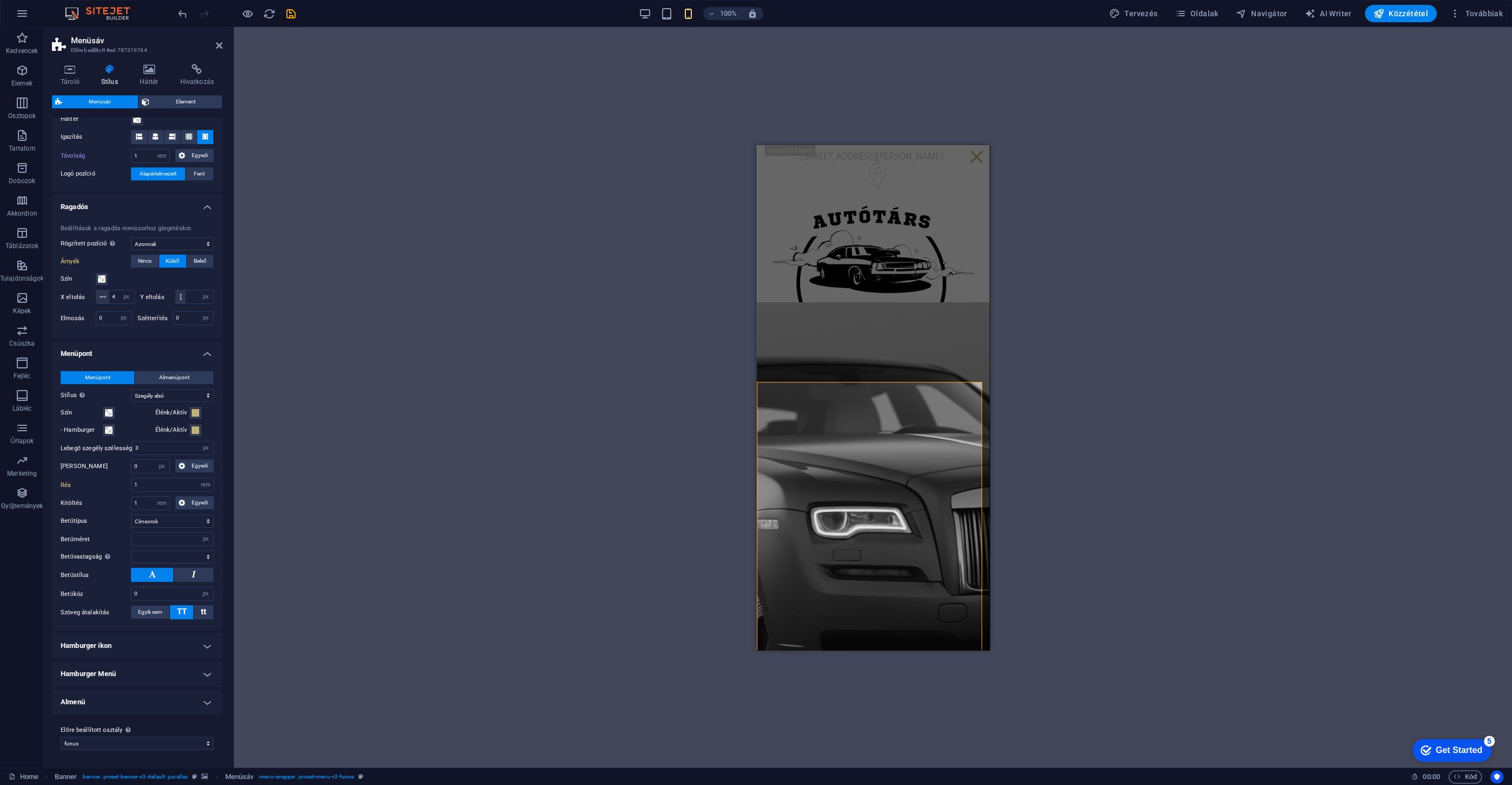
click at [114, 665] on h4 "Hamburger Menü" at bounding box center [136, 674] width 170 height 26
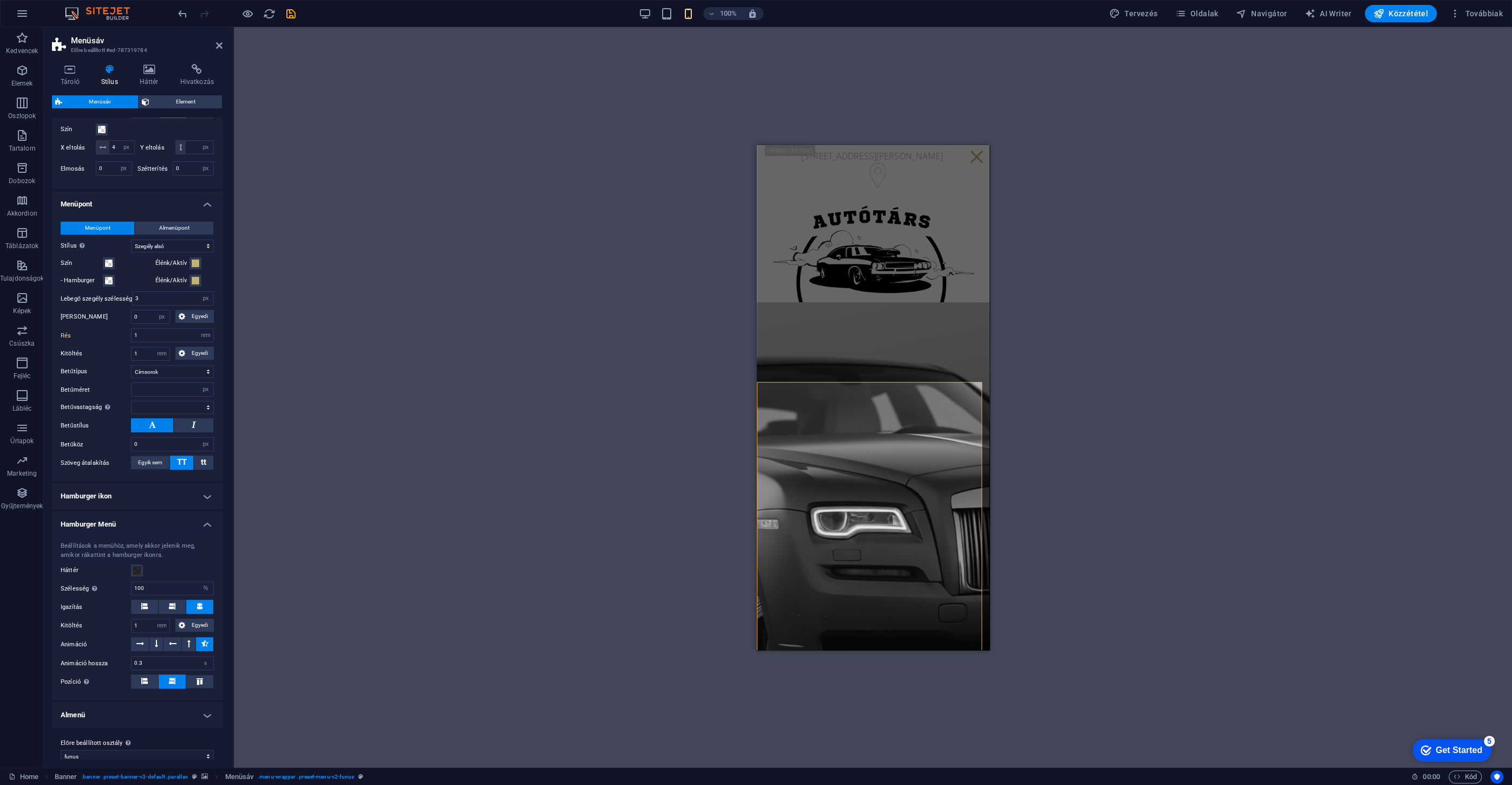
scroll to position [390, 0]
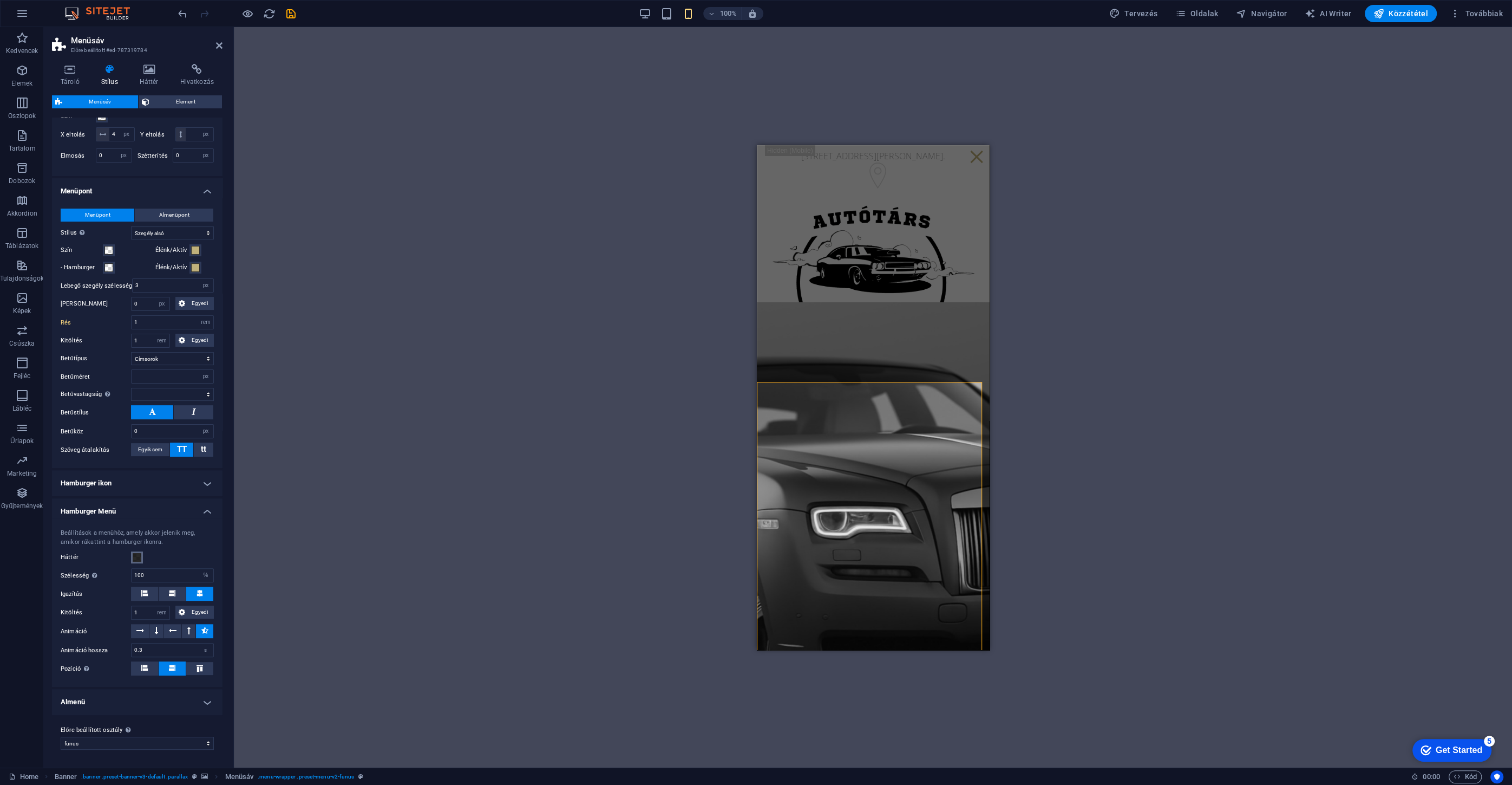
click at [134, 556] on span at bounding box center [136, 557] width 9 height 9
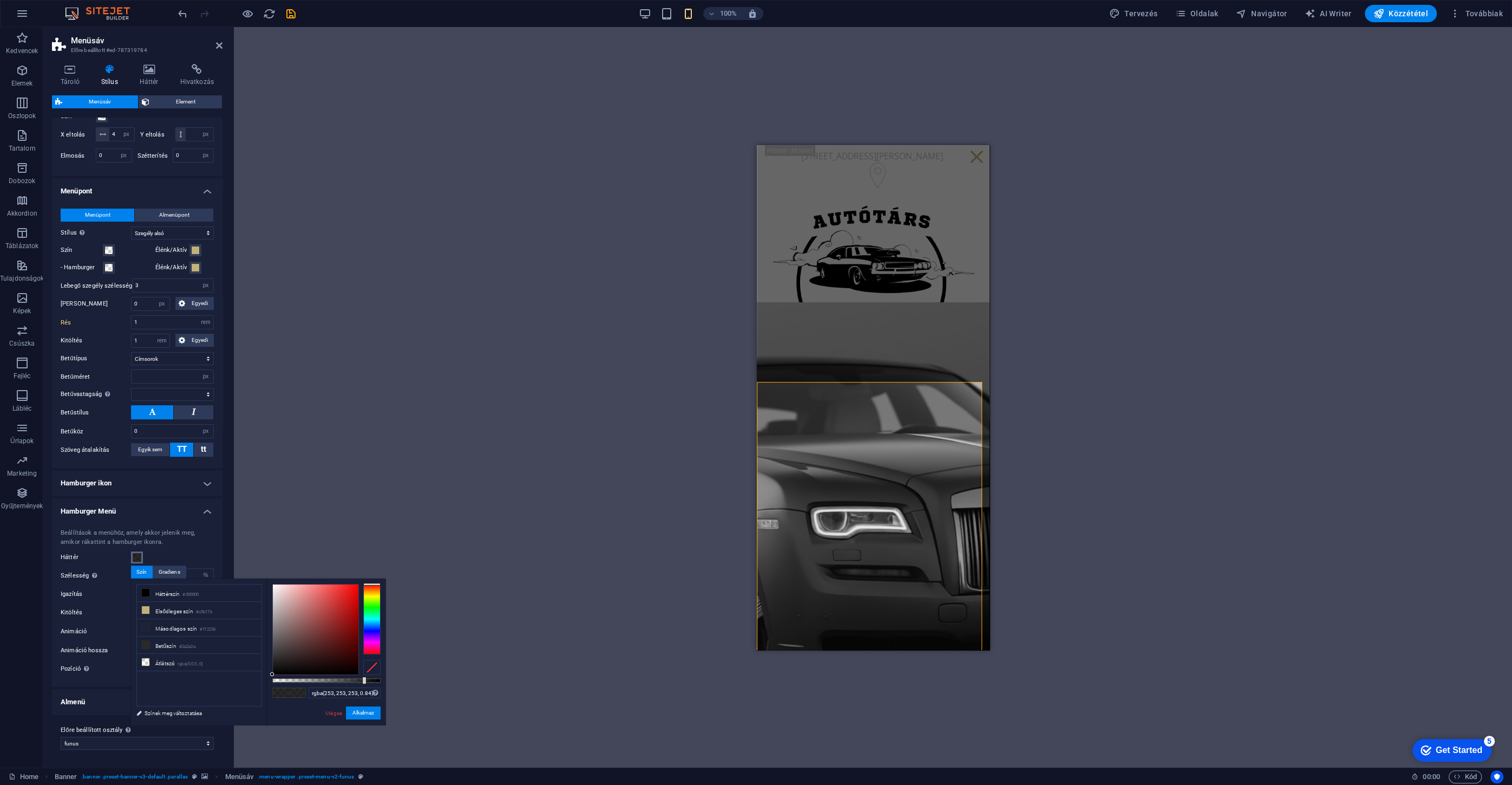
type input "rgba(255, 255, 255, 0.84)"
drag, startPoint x: 278, startPoint y: 597, endPoint x: 265, endPoint y: 574, distance: 26.4
click at [265, 574] on body "AutóTárs Home Kedvencek Elemek Oszlopok Tartalom Dobozok Akkordion Táblázatok T…" at bounding box center [756, 392] width 1512 height 785
click at [362, 712] on button "Alkalmaz" at bounding box center [363, 712] width 35 height 13
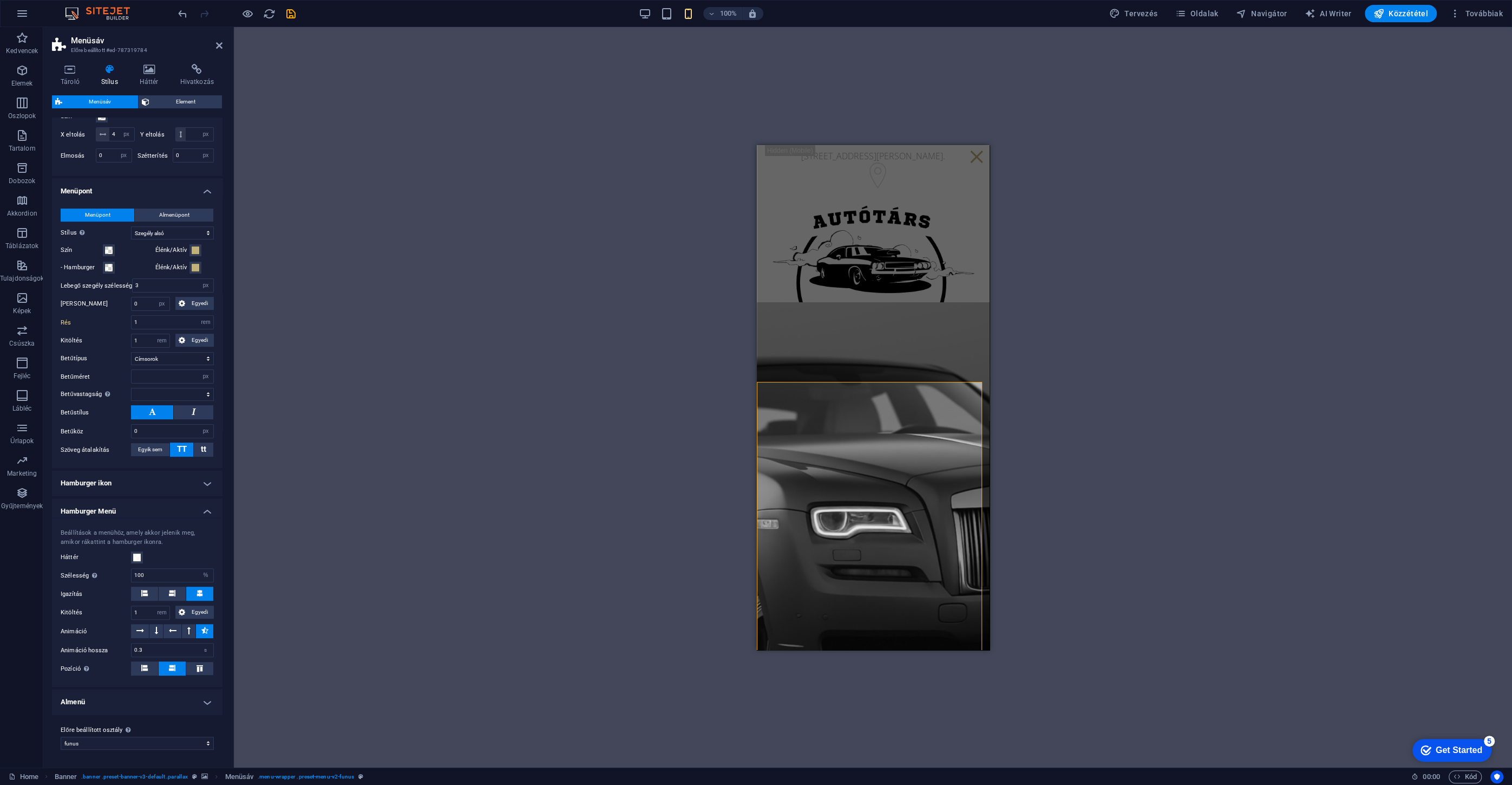
select select
click at [131, 709] on h4 "Almenü" at bounding box center [136, 702] width 170 height 26
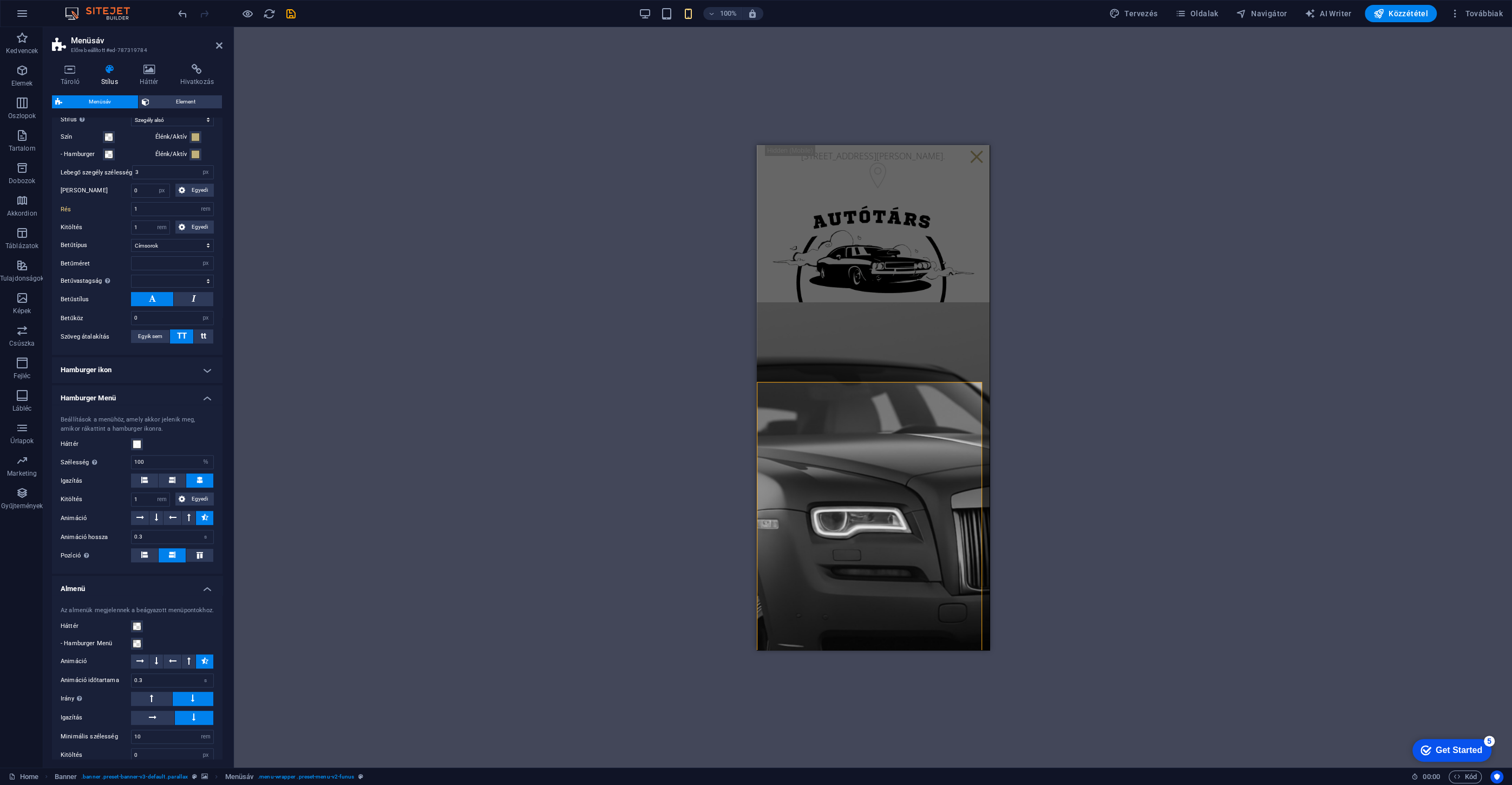
scroll to position [559, 0]
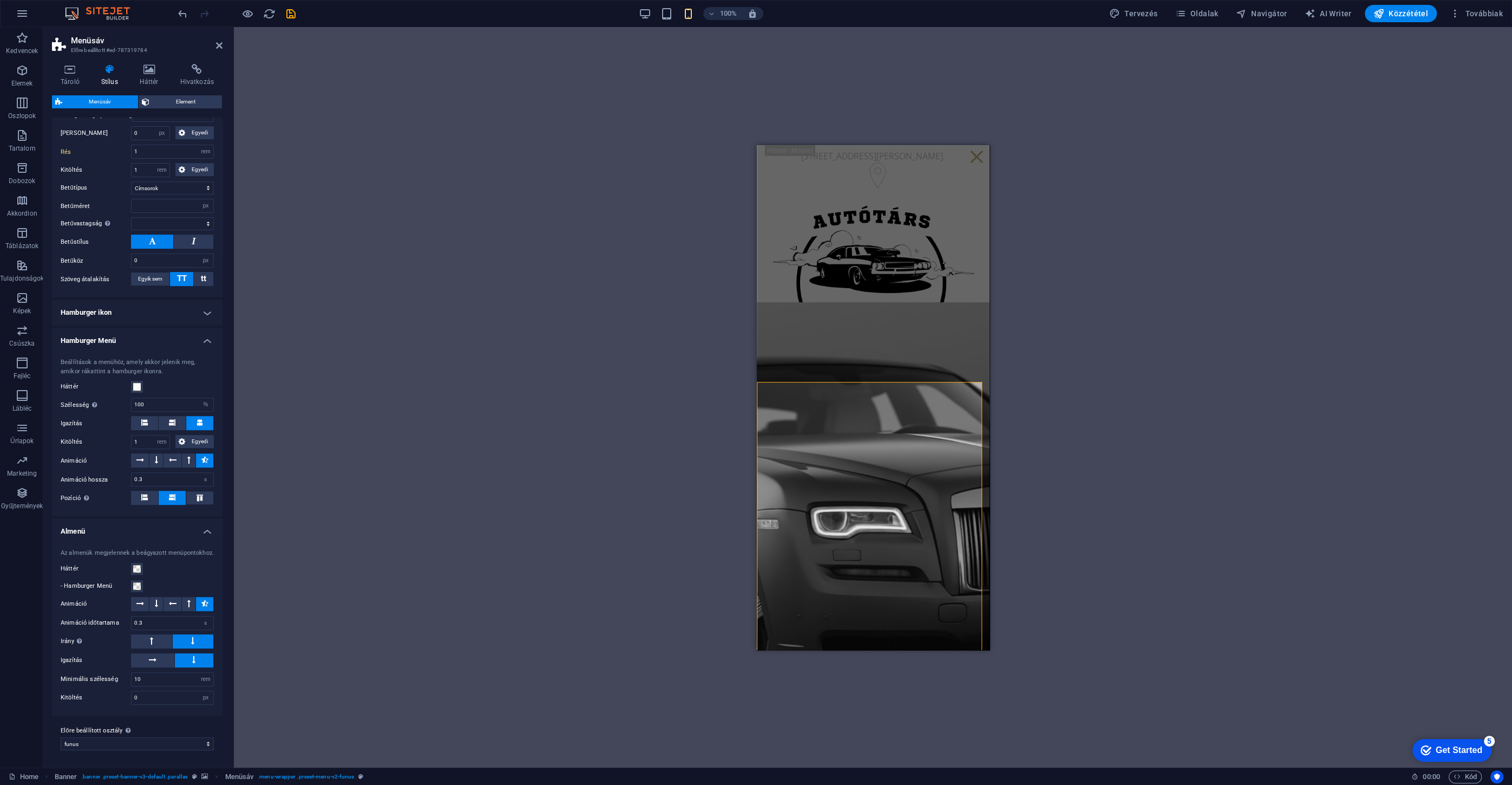
click at [492, 592] on div "Drag here to replace the existing content. Press “Ctrl” if you want to create a…" at bounding box center [873, 397] width 1278 height 740
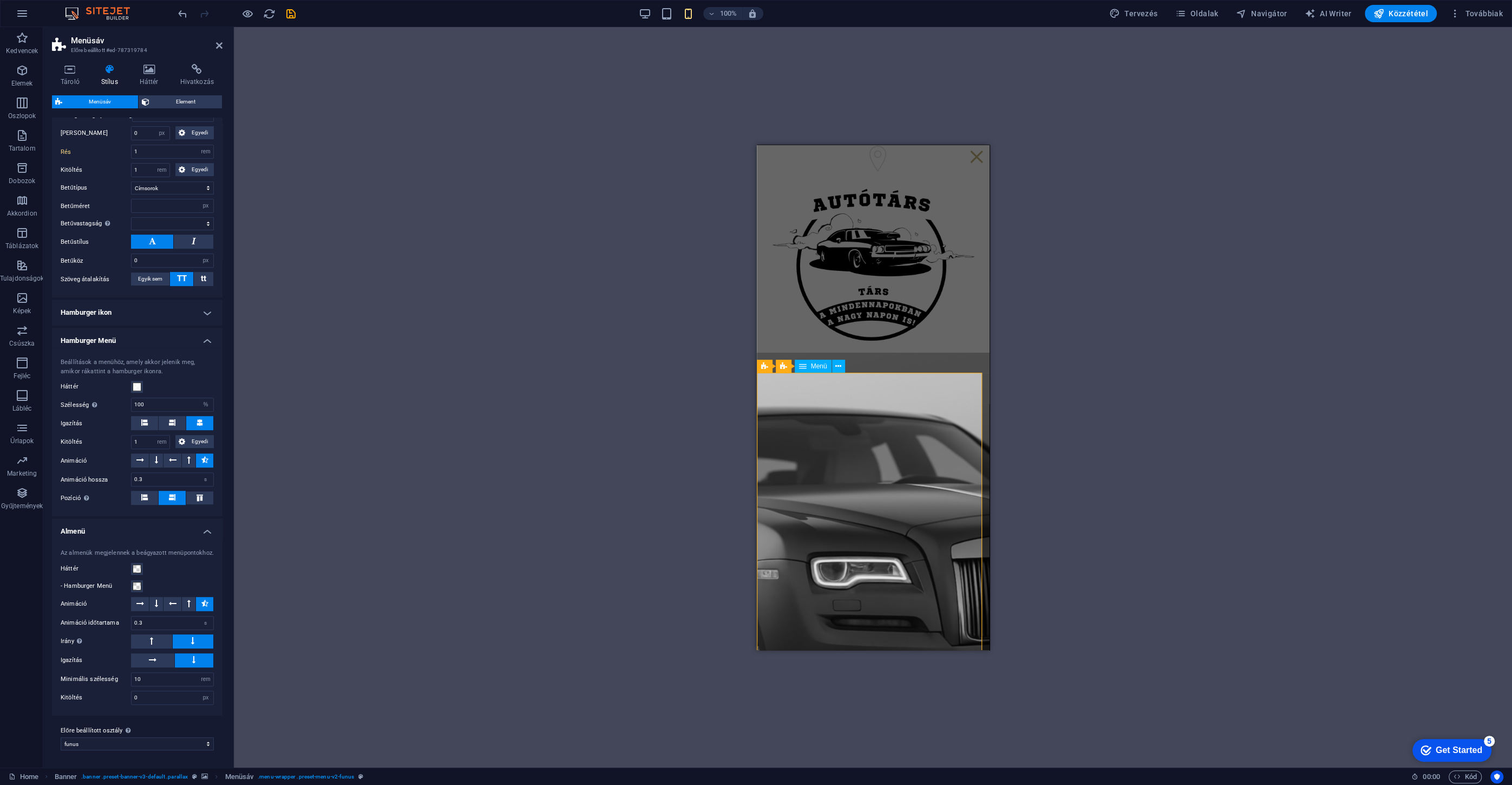
scroll to position [0, 0]
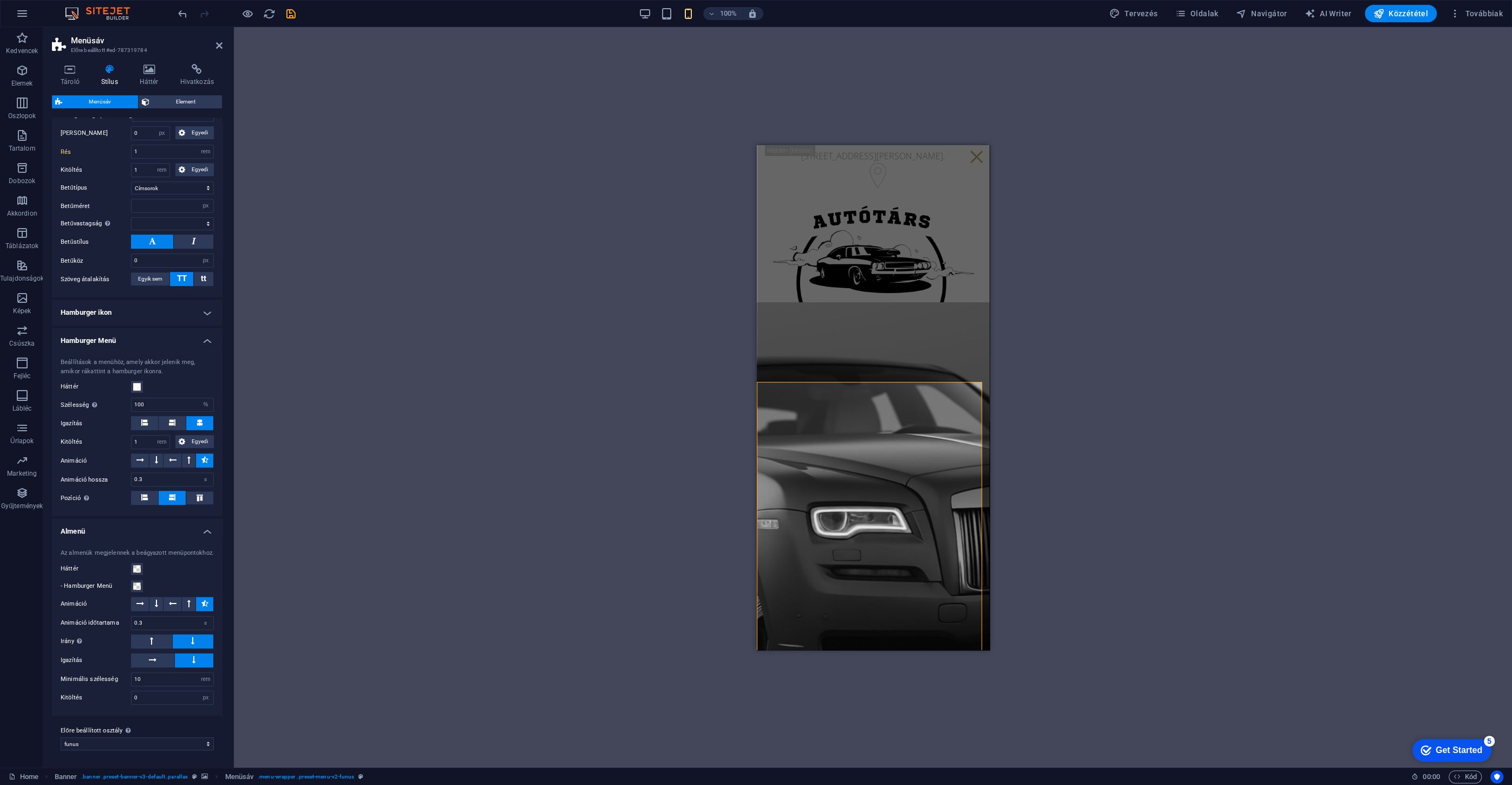
click at [1079, 339] on div "Drag here to replace the existing content. Press “Ctrl” if you want to create a…" at bounding box center [873, 397] width 1278 height 740
click at [251, 39] on h6 "Előnézet Ctrl+P" at bounding box center [256, 42] width 108 height 13
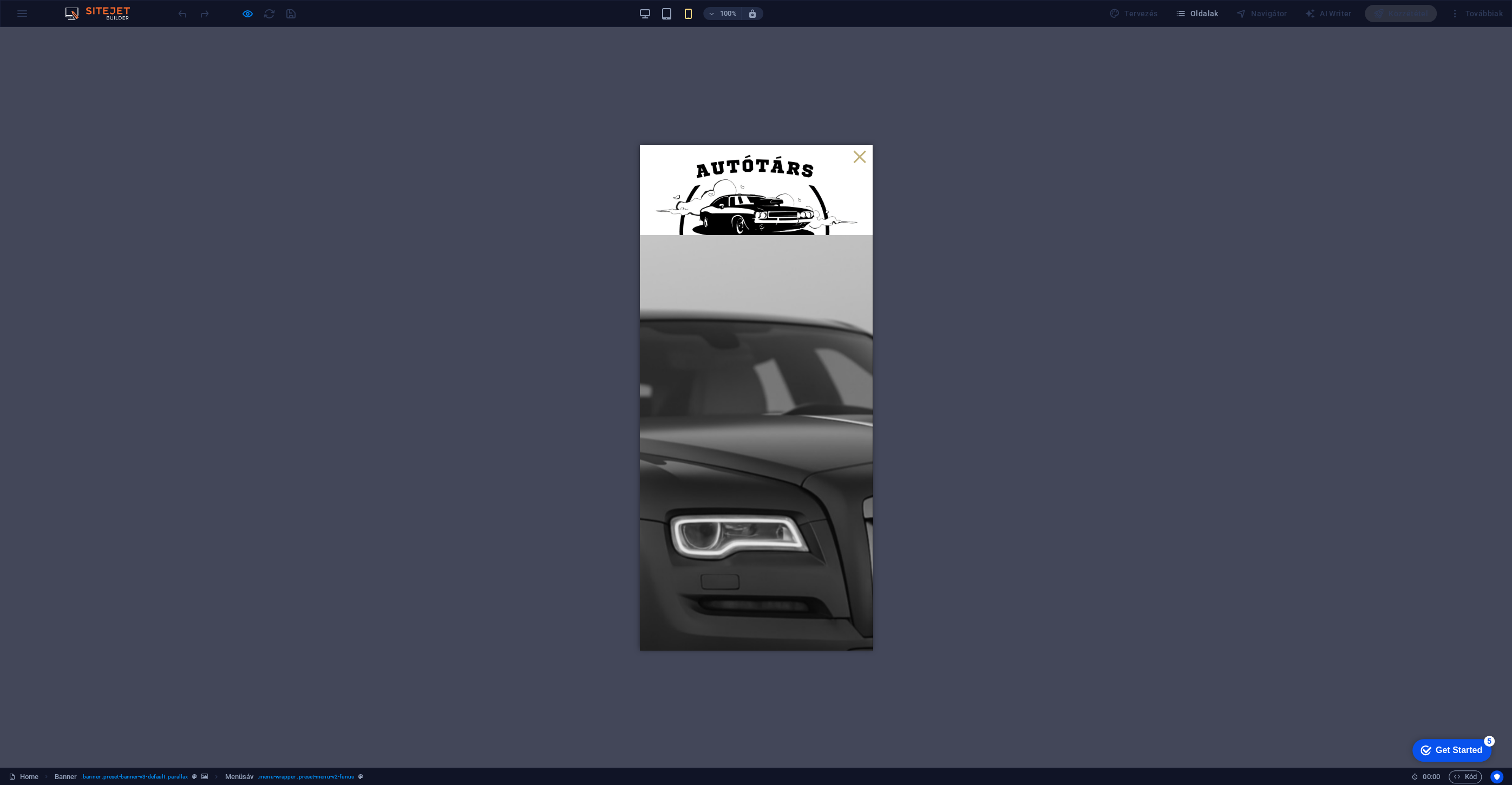
click at [853, 154] on button at bounding box center [859, 155] width 12 height 12
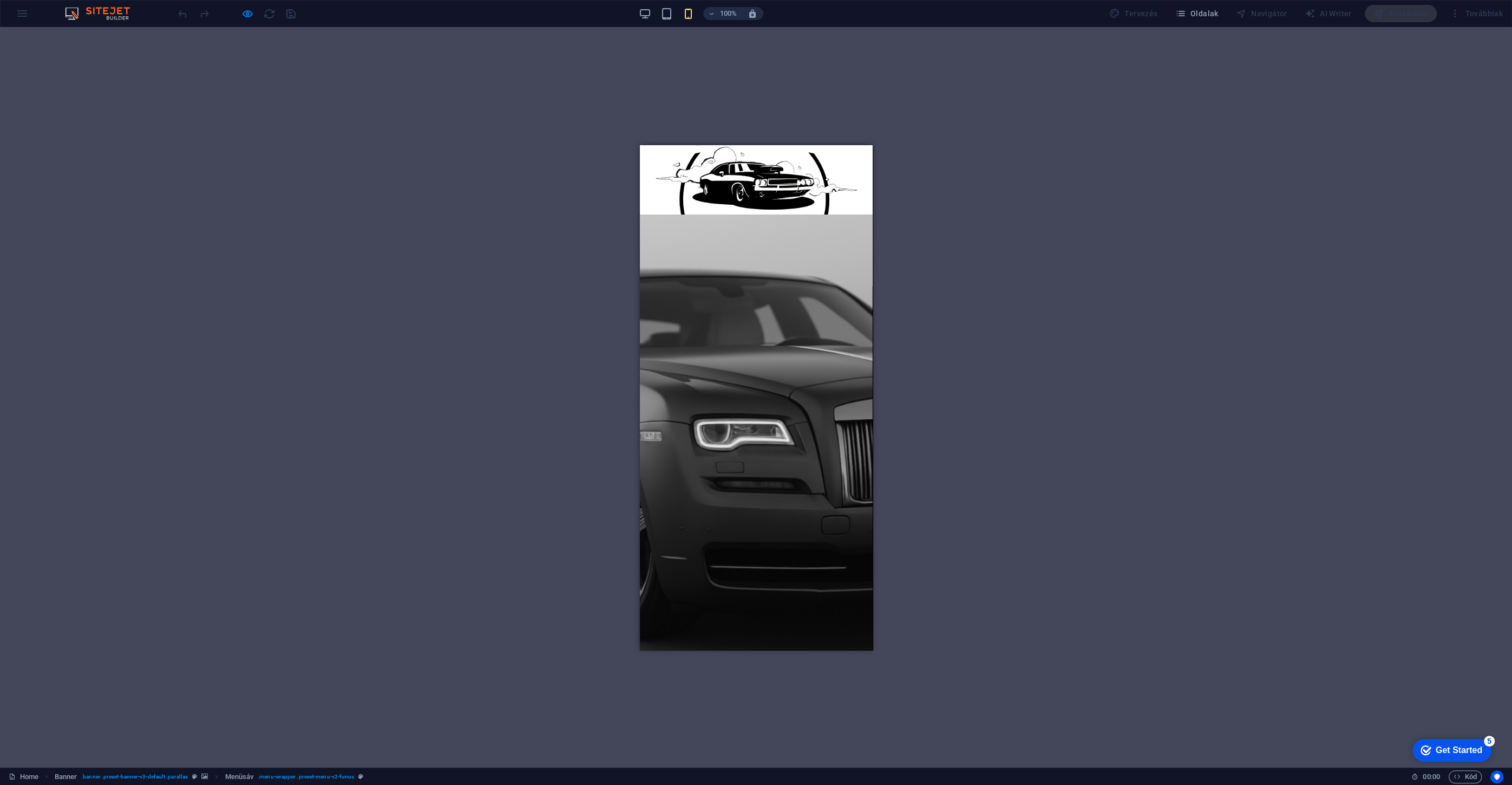
scroll to position [98, 0]
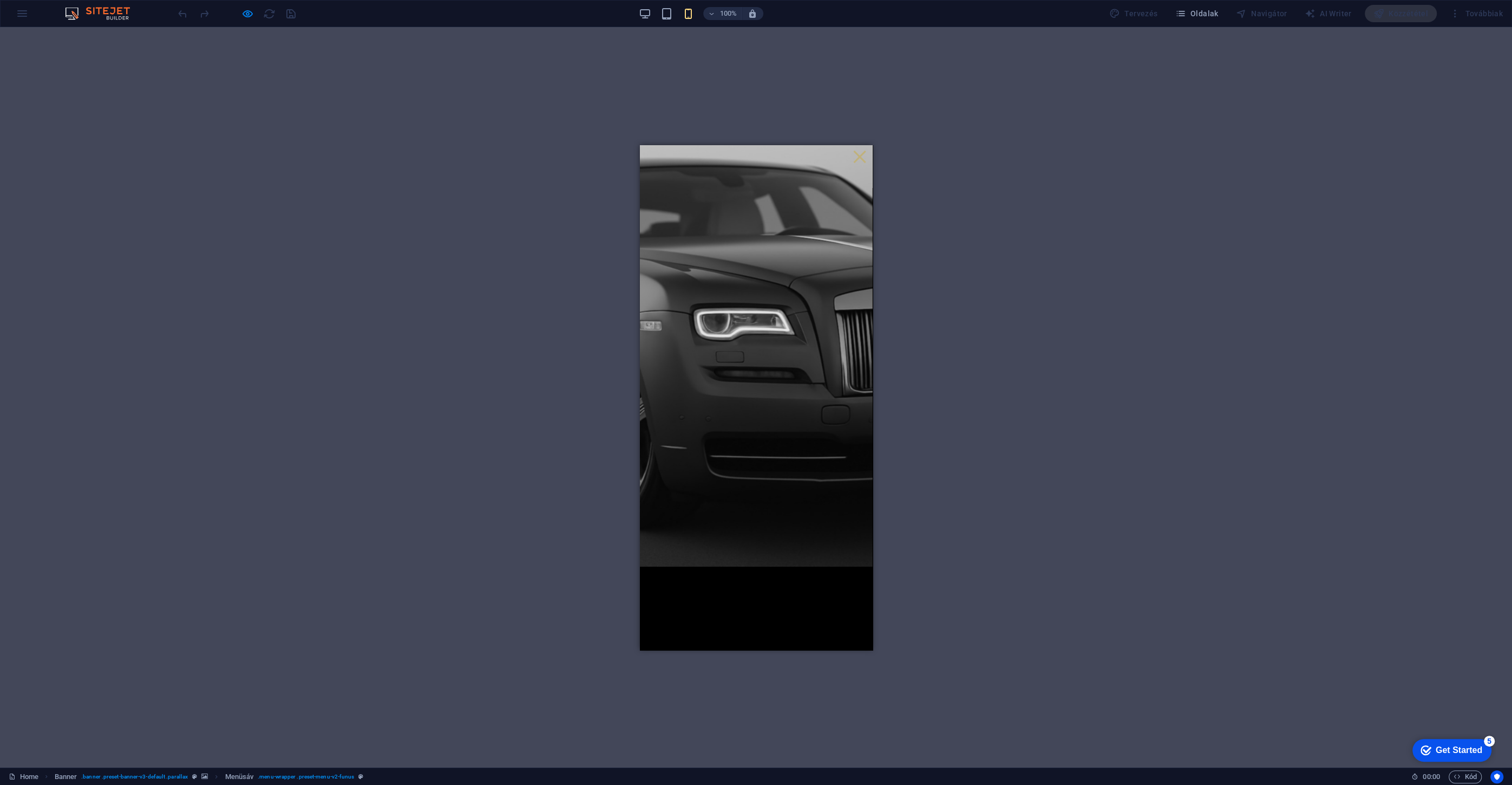
scroll to position [0, 0]
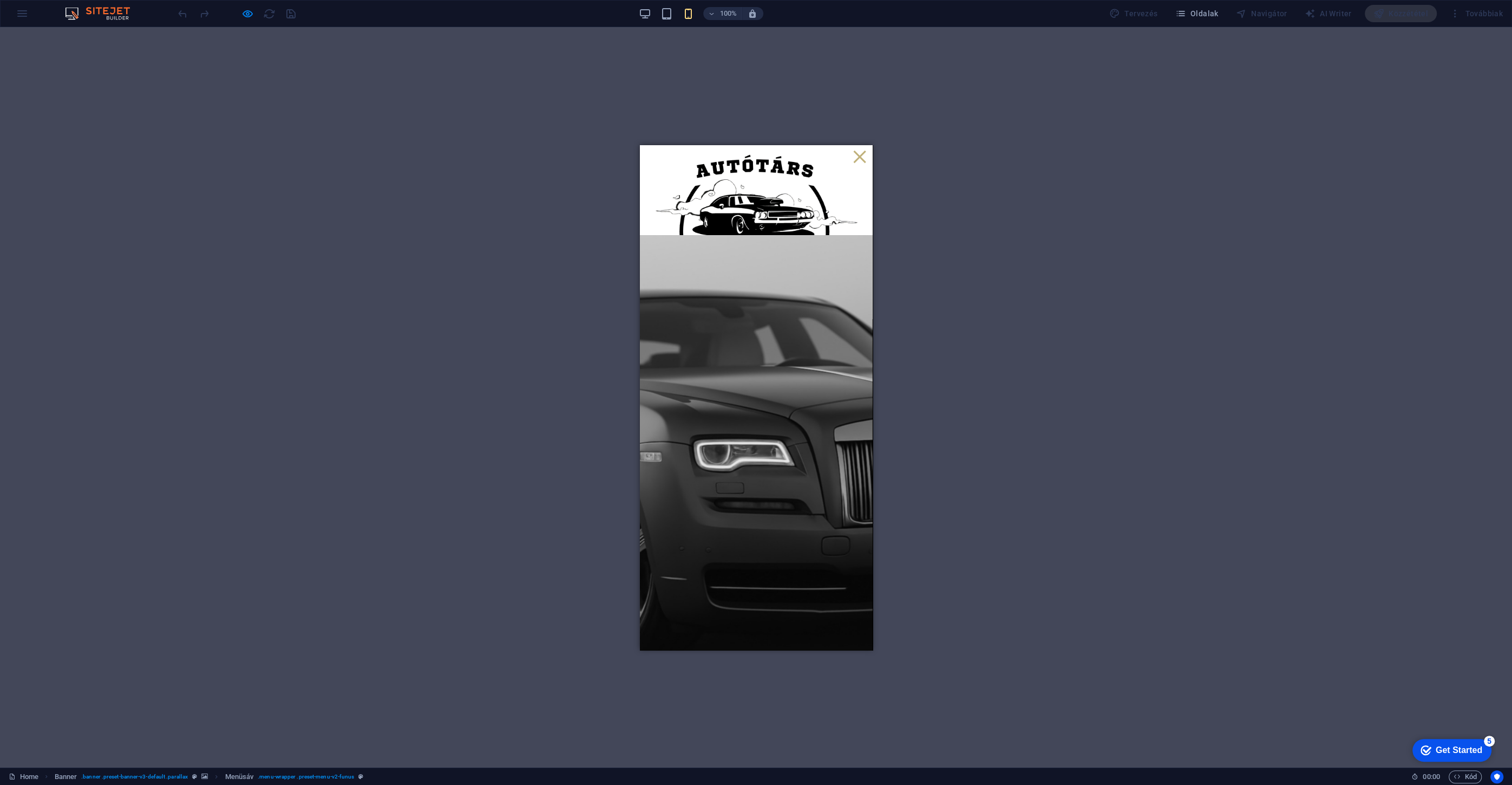
click at [853, 165] on div at bounding box center [755, 231] width 215 height 173
click at [853, 158] on button at bounding box center [859, 155] width 12 height 12
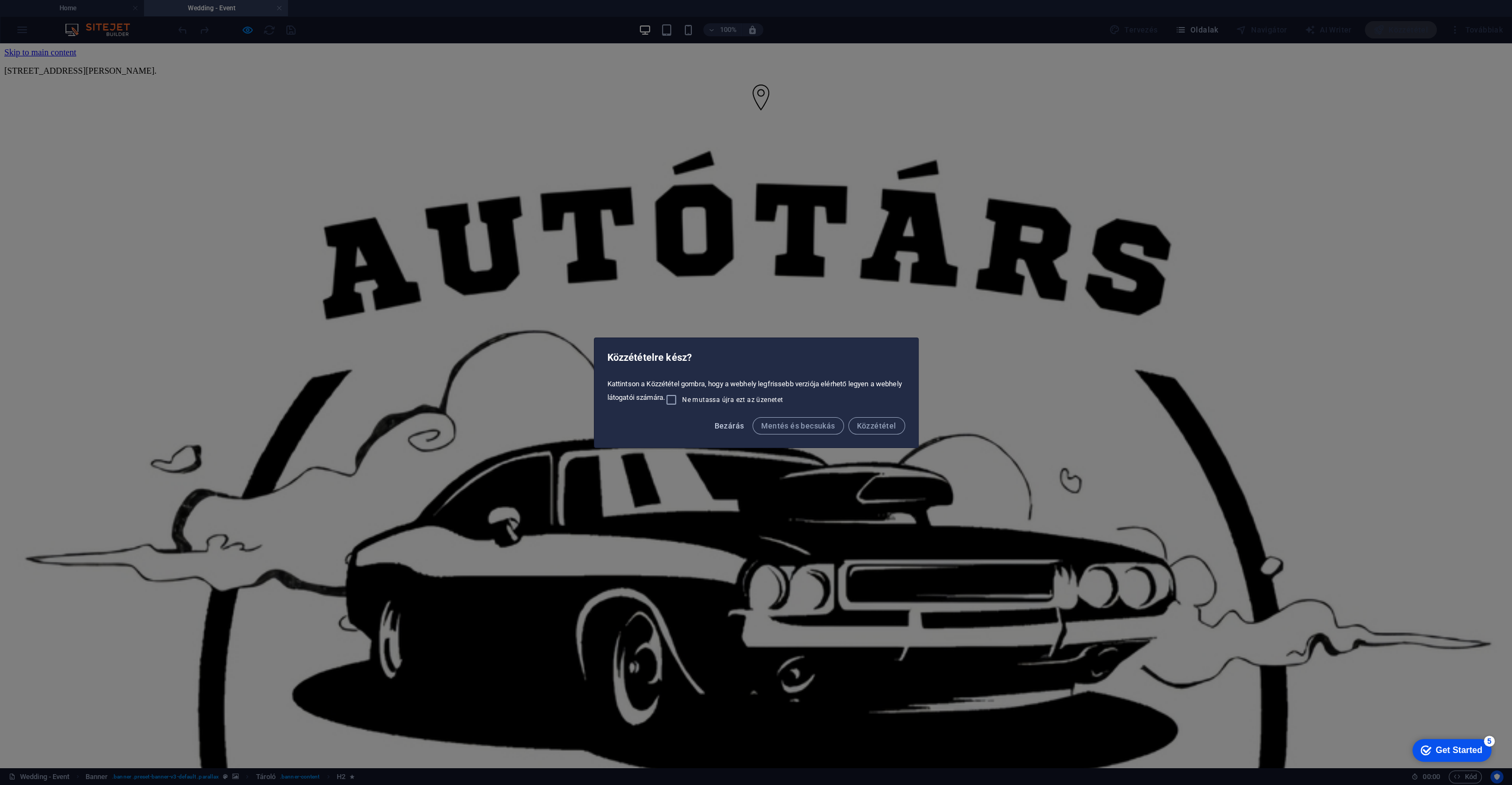
click at [730, 426] on span "Bezárás" at bounding box center [728, 425] width 30 height 9
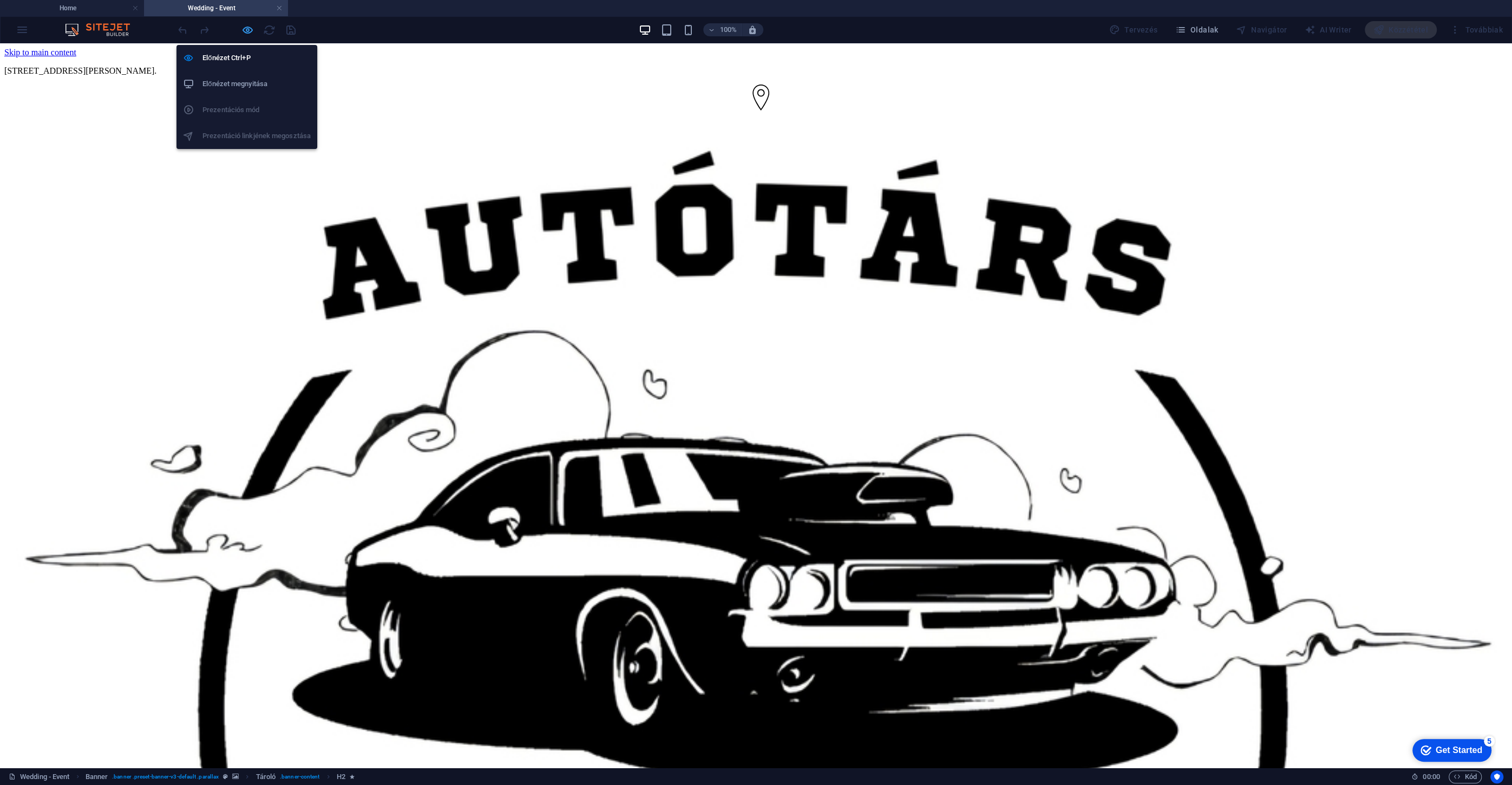
click at [248, 32] on icon "button" at bounding box center [247, 30] width 12 height 12
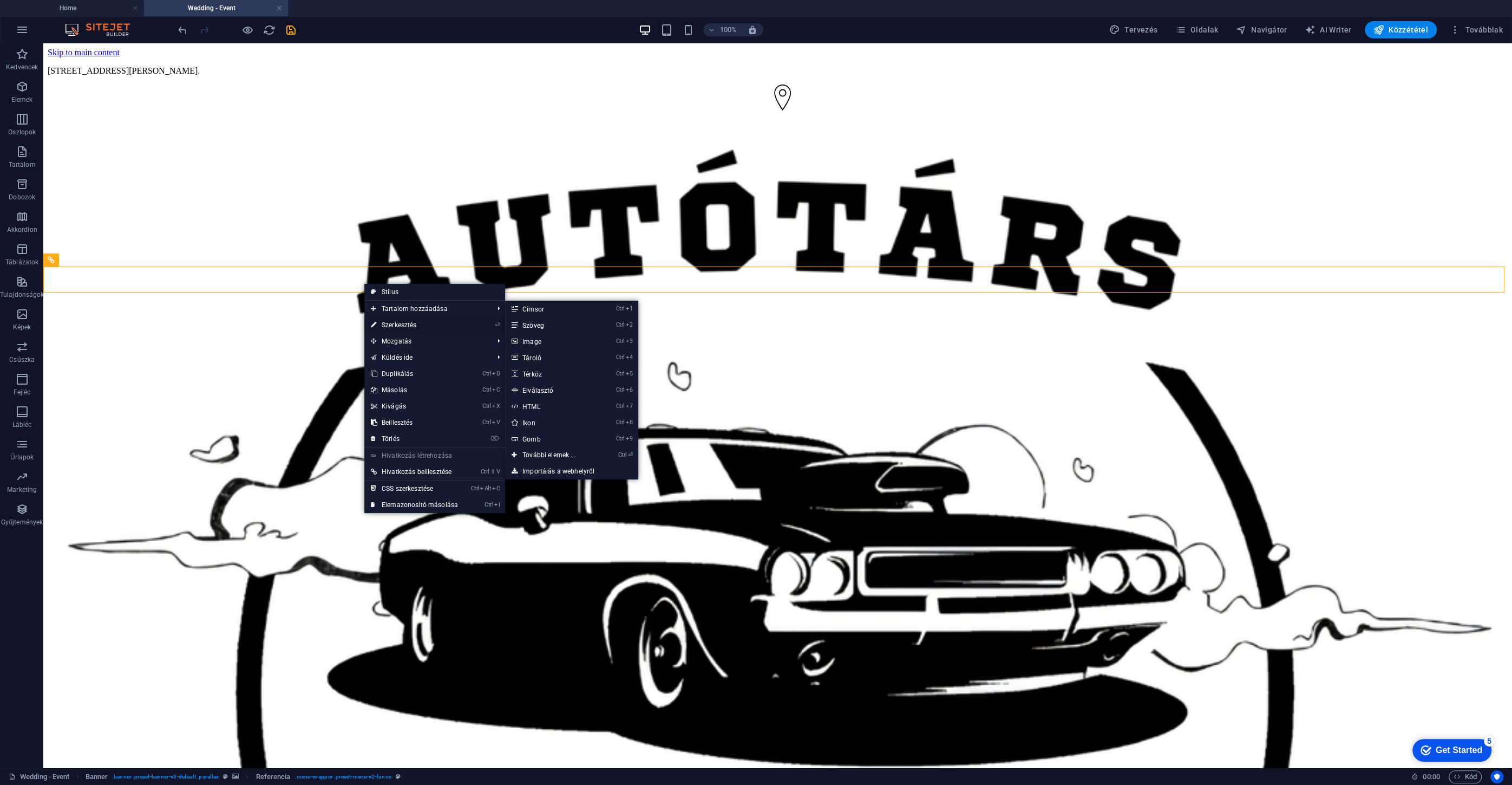
drag, startPoint x: 393, startPoint y: 323, endPoint x: 48, endPoint y: 227, distance: 358.1
click at [393, 323] on link "⏎ Szerkesztés" at bounding box center [414, 325] width 100 height 16
select select "rem"
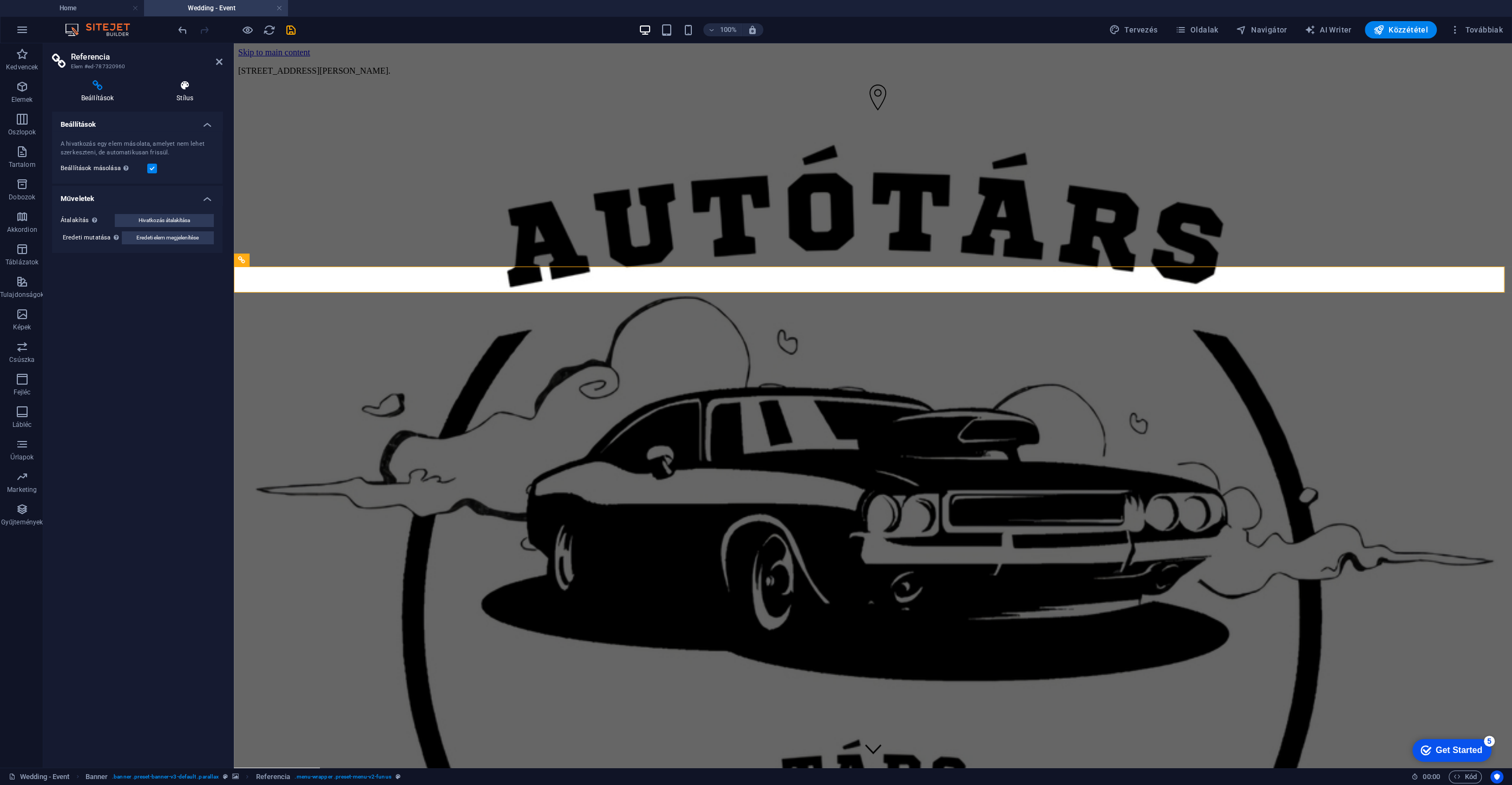
click at [185, 98] on h4 "Stílus" at bounding box center [185, 91] width 75 height 23
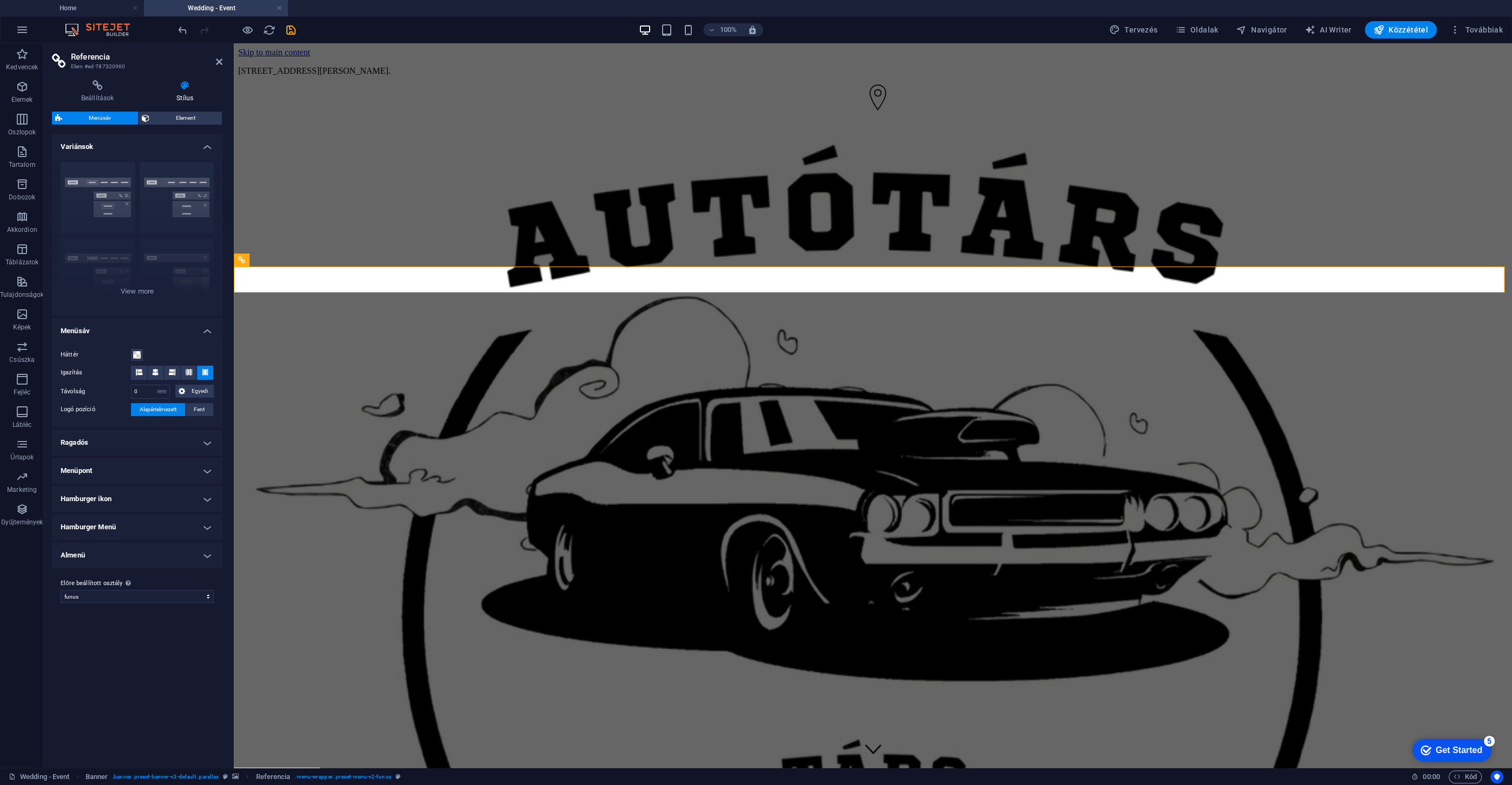
click at [118, 466] on h4 "Menüpont" at bounding box center [136, 470] width 170 height 26
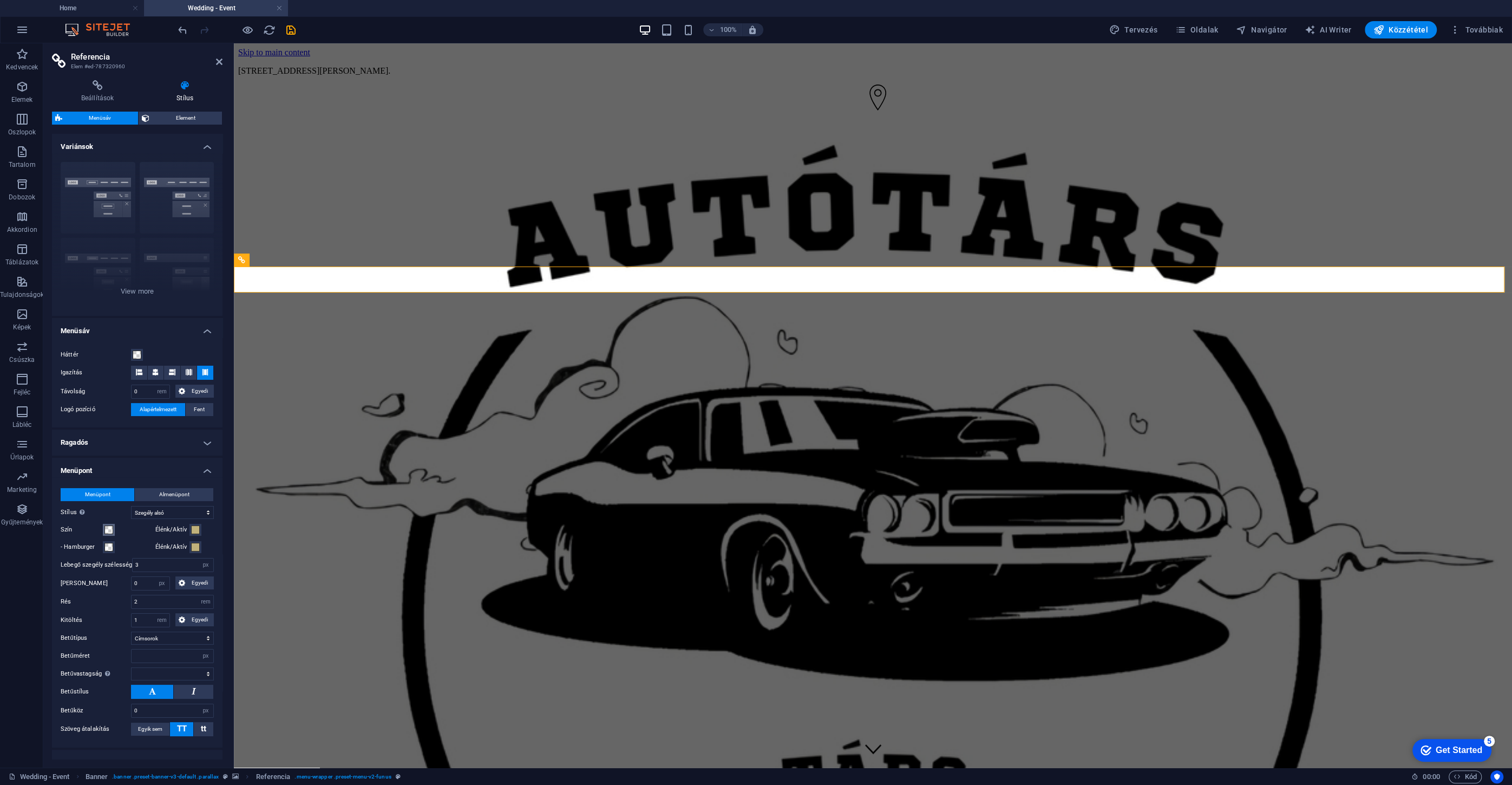
click at [108, 528] on span at bounding box center [109, 529] width 9 height 9
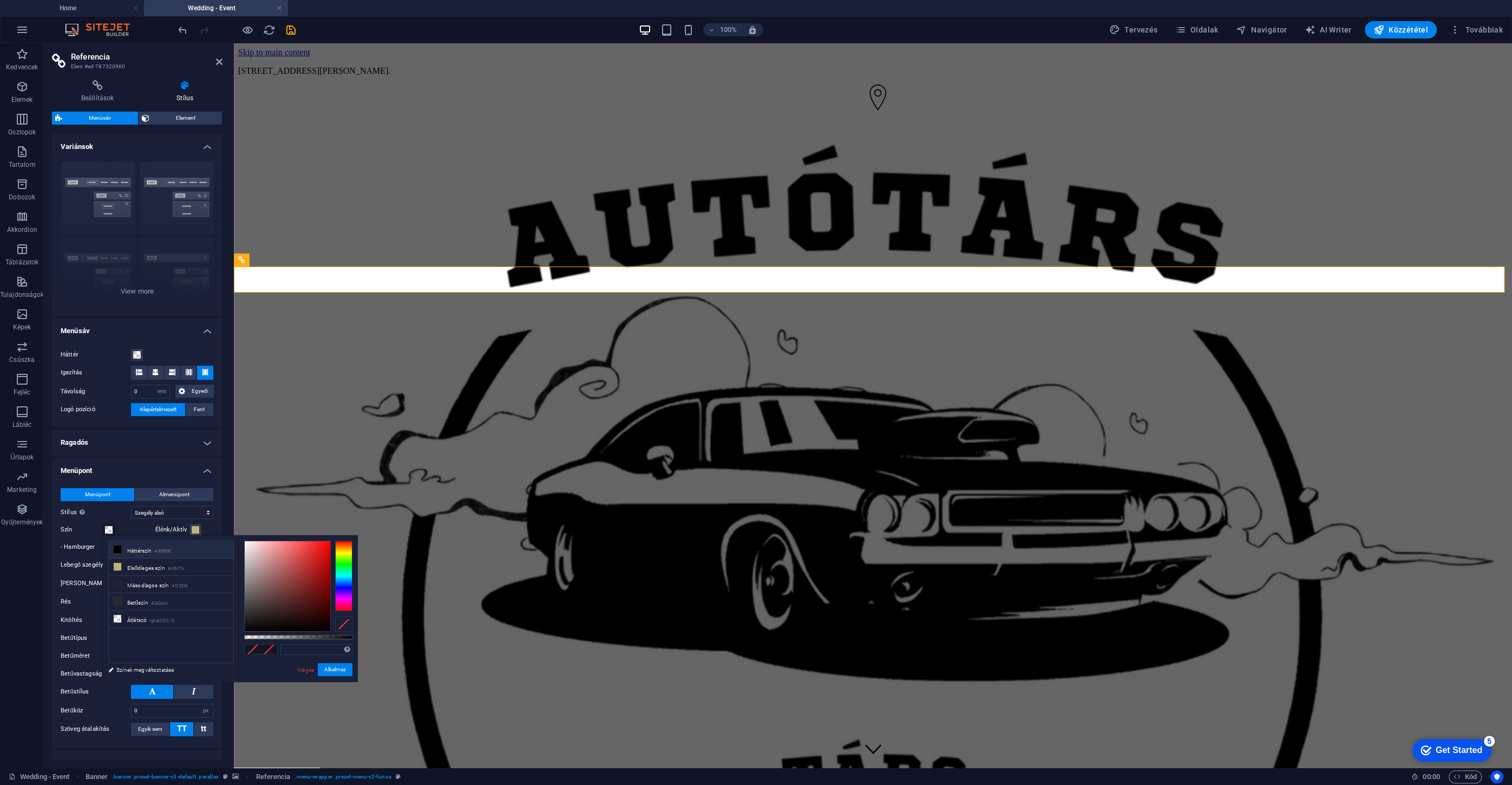
click at [140, 550] on li "Háttérszín #000000" at bounding box center [171, 549] width 124 height 17
type input "#000000"
select select
click at [338, 671] on button "Alkalmaz" at bounding box center [335, 669] width 35 height 13
select select
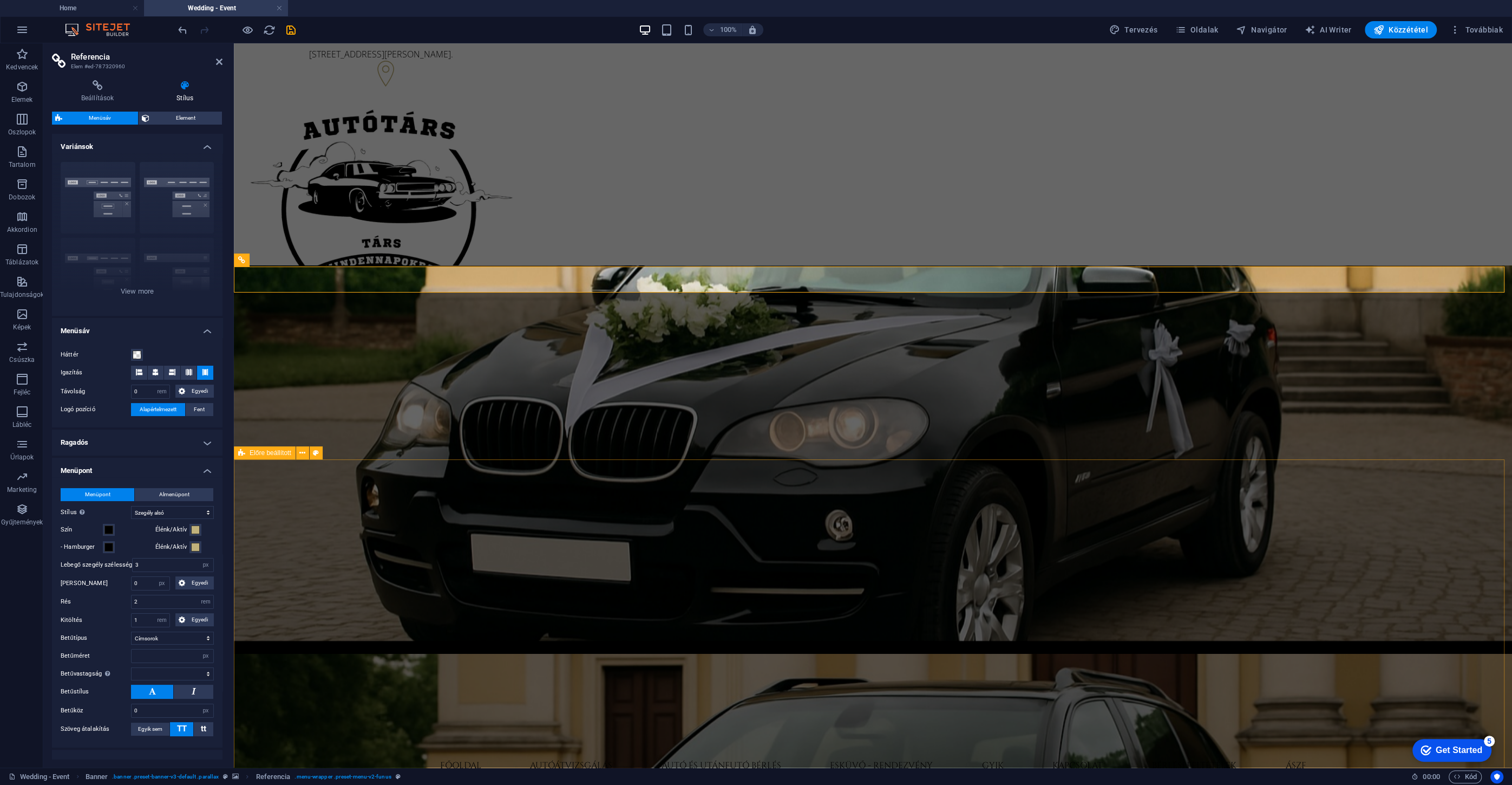
select select
click at [178, 29] on icon "undo" at bounding box center [182, 30] width 12 height 12
select select
click at [176, 123] on span "Element" at bounding box center [185, 118] width 67 height 13
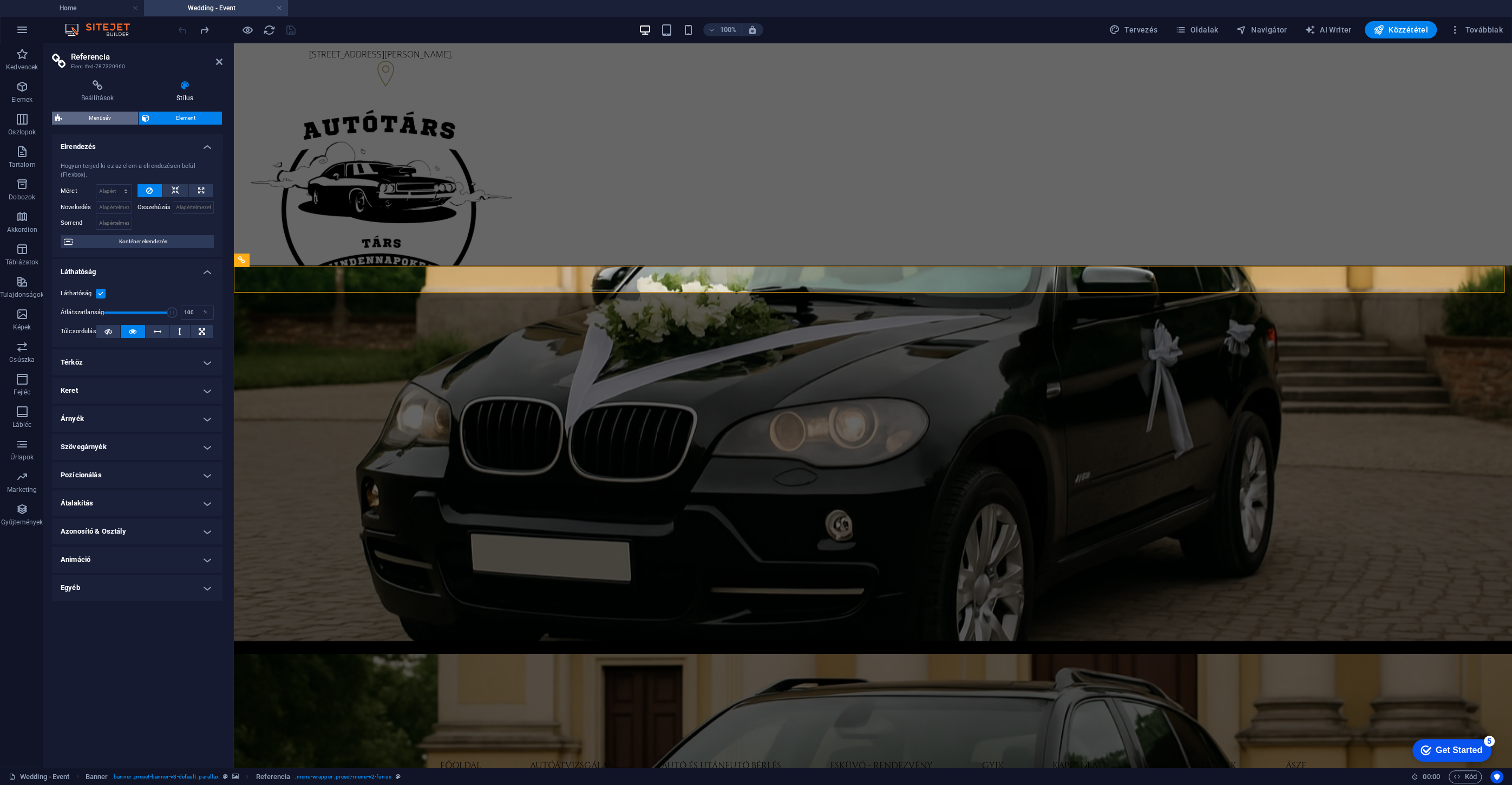
click at [102, 123] on span "Menüsáv" at bounding box center [100, 118] width 69 height 13
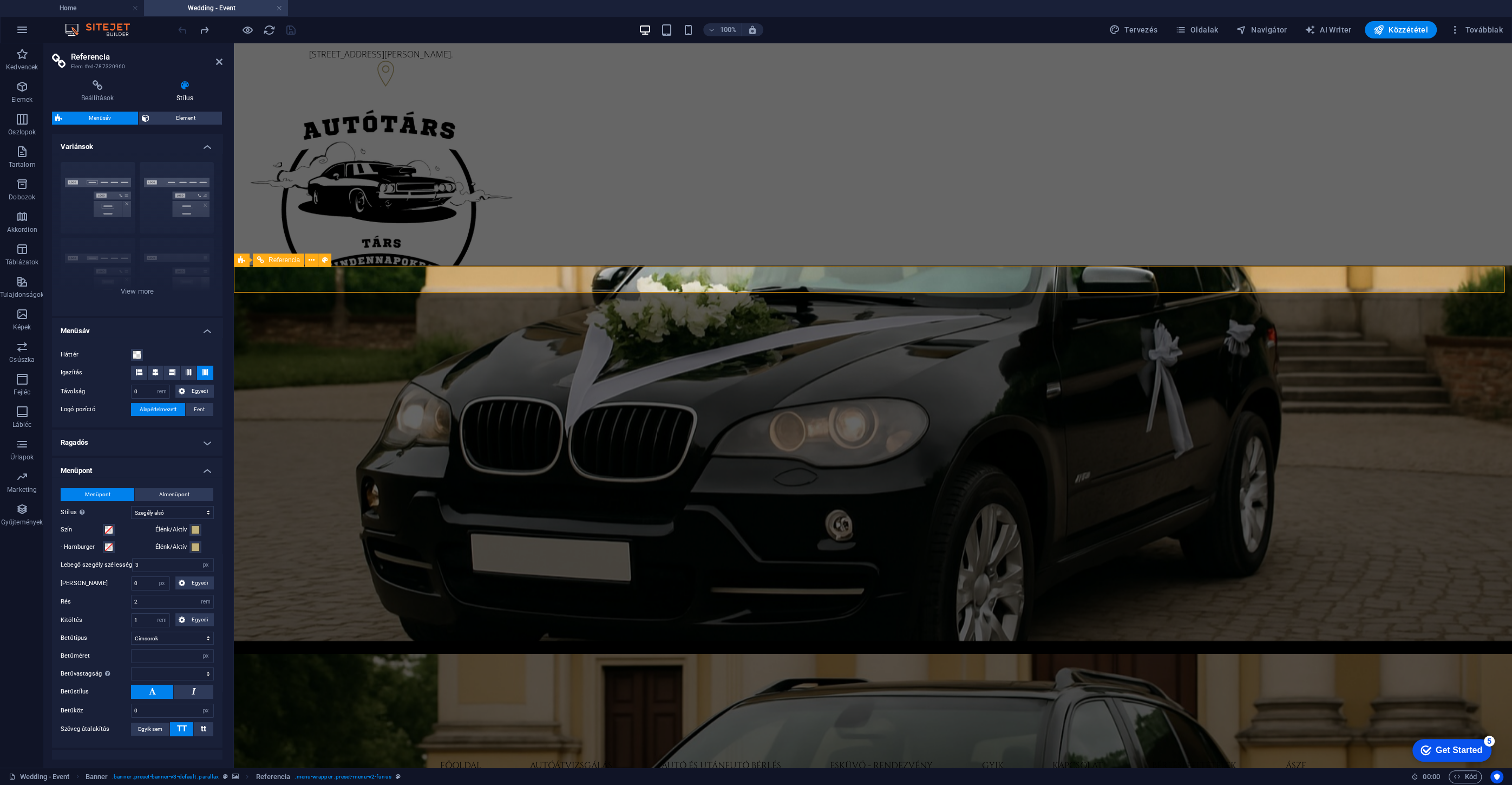
click at [455, 752] on nav "[PERSON_NAME] [PERSON_NAME] és utánfutó bérlés Esküvő - Rendezvény GYIK Kapcsol…" at bounding box center [873, 765] width 866 height 26
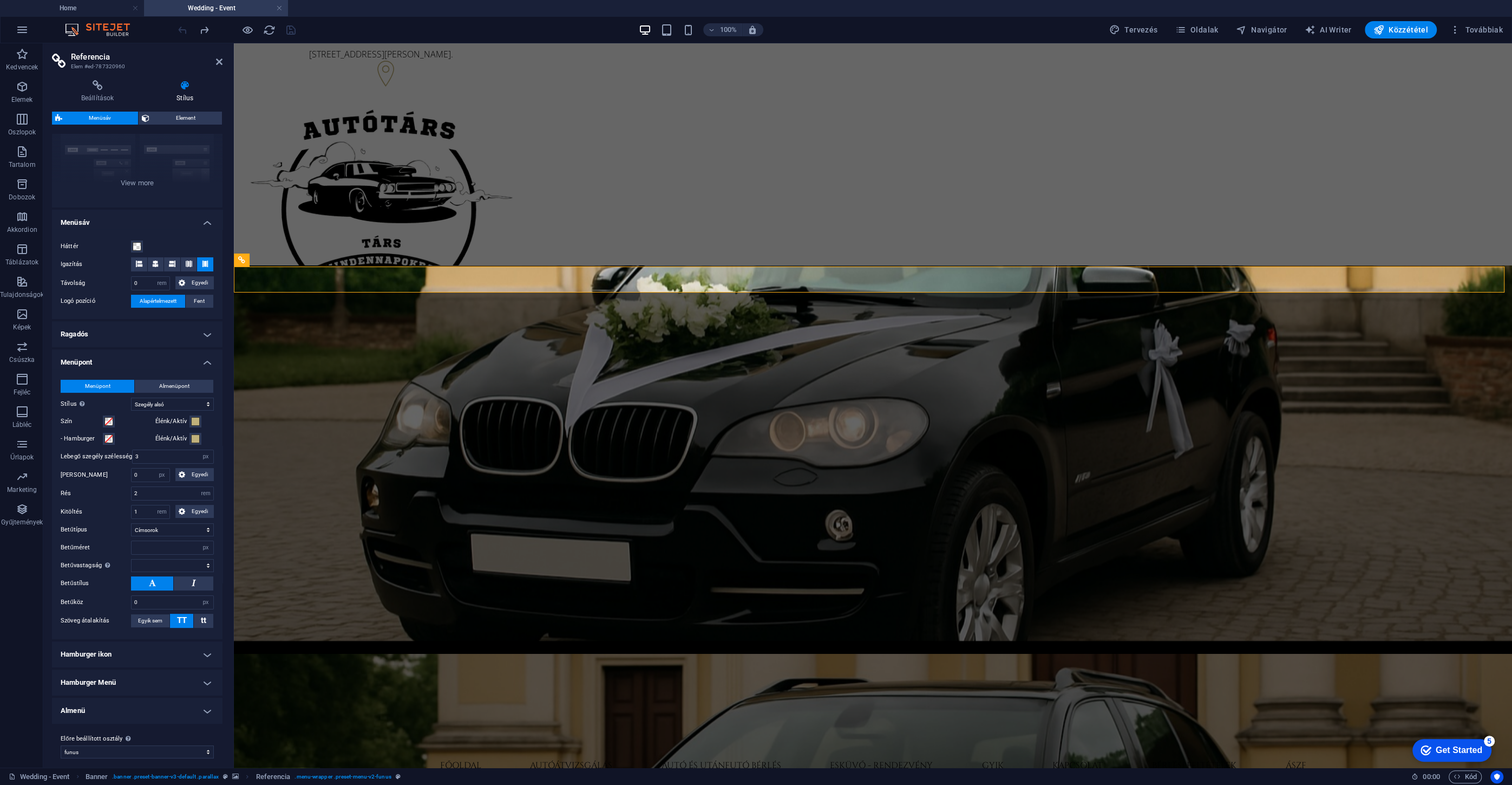
scroll to position [114, 0]
click at [111, 419] on span at bounding box center [109, 415] width 9 height 9
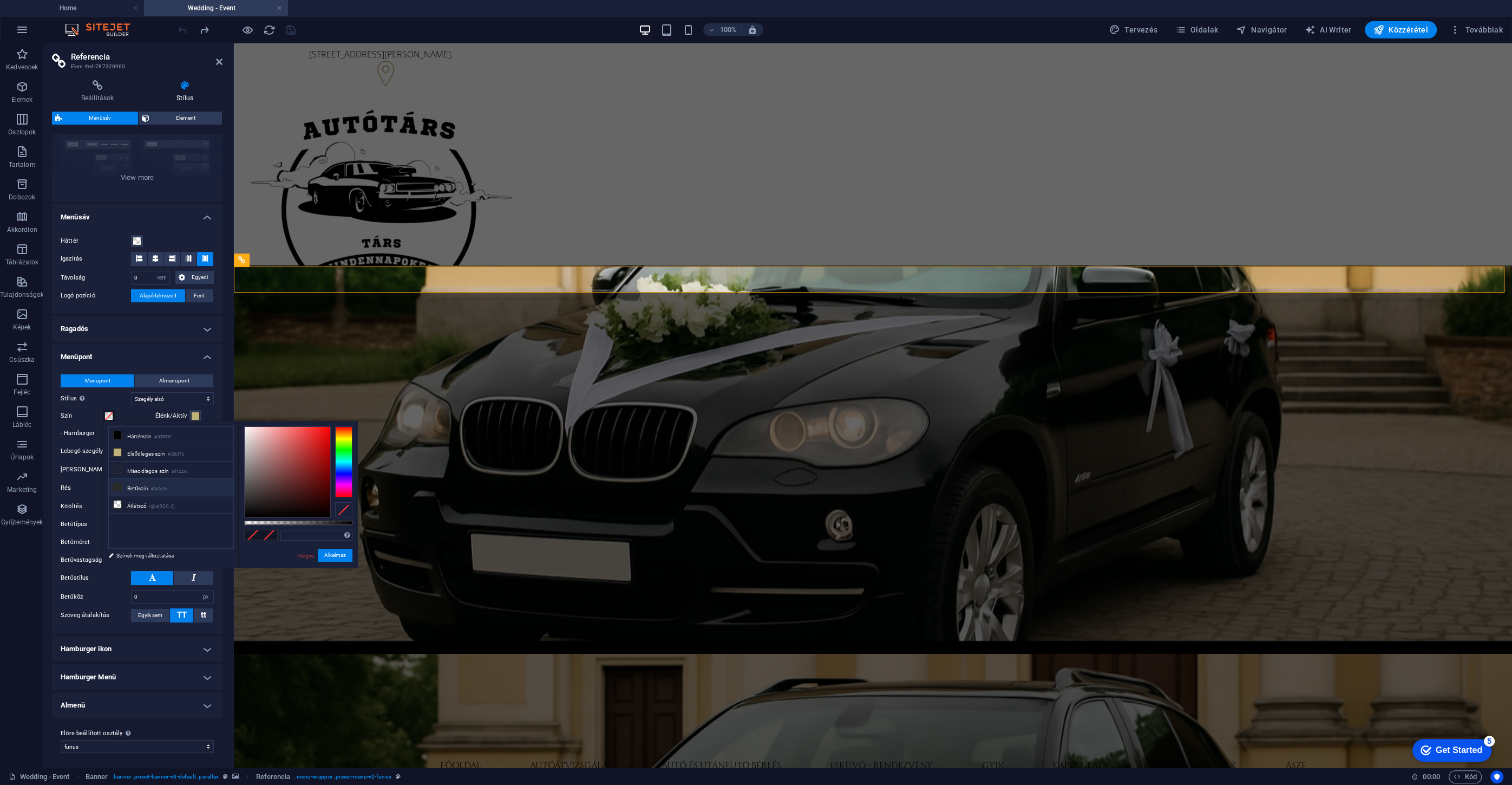
click at [164, 485] on small "#2a2a2a" at bounding box center [159, 488] width 16 height 7
type input "#ffffff"
drag, startPoint x: 235, startPoint y: 431, endPoint x: 227, endPoint y: 424, distance: 10.6
click at [227, 424] on div "less Háttérszín #000000 Elsődleges szín #c0b17b Másodlagos szín #1f2236 Betűszí…" at bounding box center [231, 494] width 255 height 147
click at [328, 555] on button "Alkalmaz" at bounding box center [335, 555] width 35 height 13
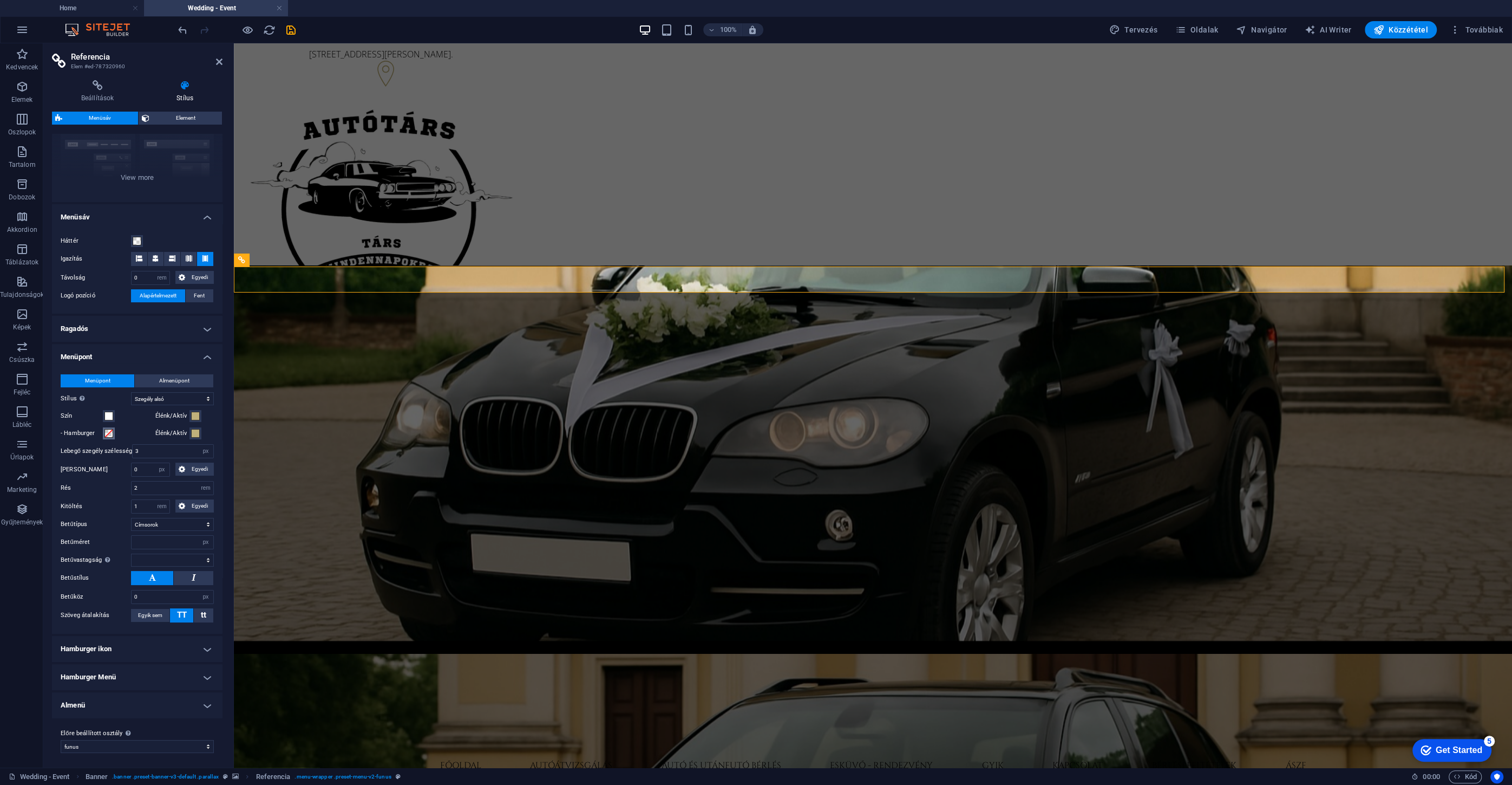
select select
click at [113, 432] on button "- Hamburger" at bounding box center [109, 433] width 12 height 12
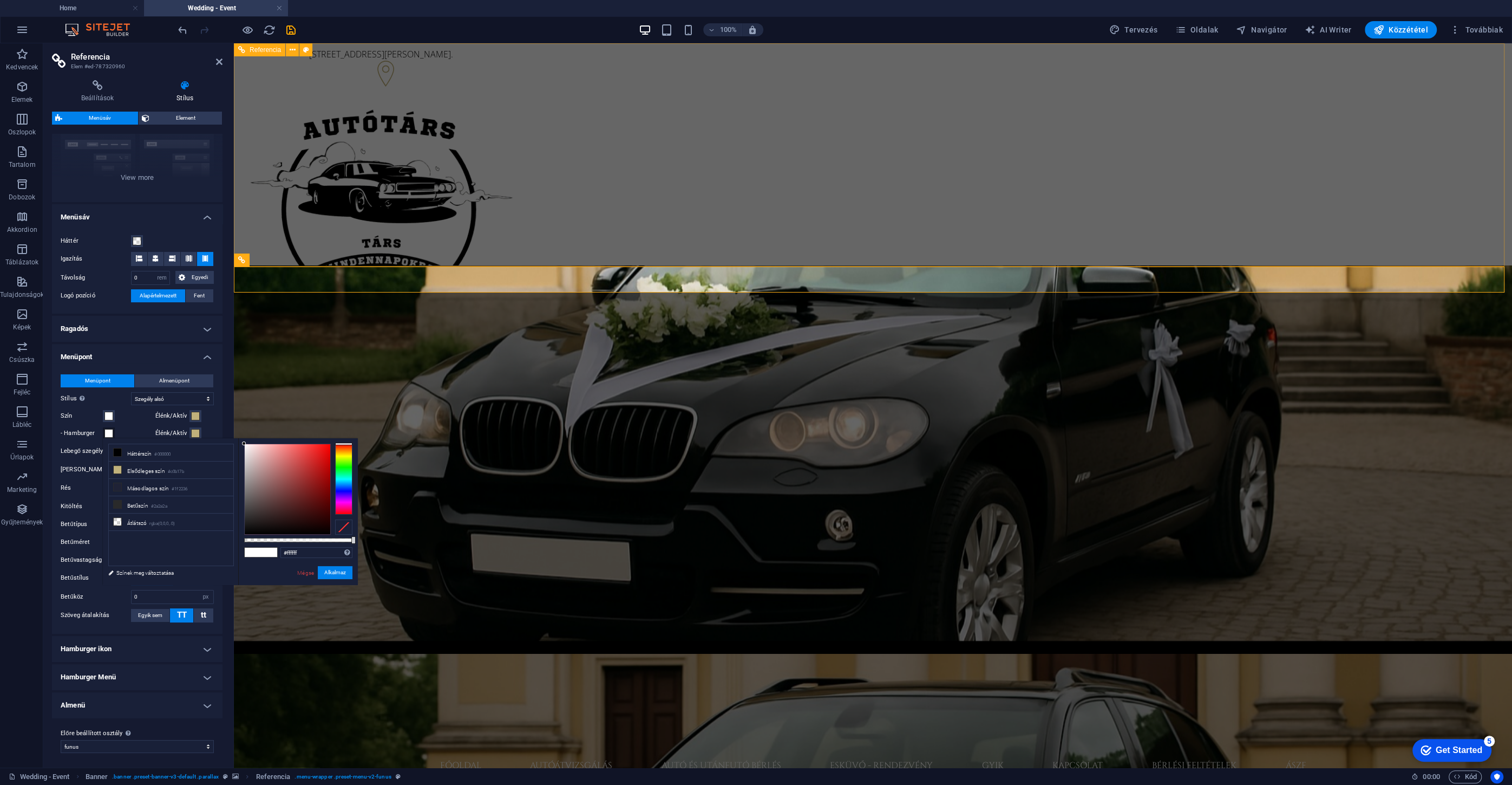
click at [511, 94] on div "[STREET_ADDRESS][PERSON_NAME]." at bounding box center [381, 69] width 277 height 51
click at [1208, 21] on button "Oldalak" at bounding box center [1196, 29] width 52 height 17
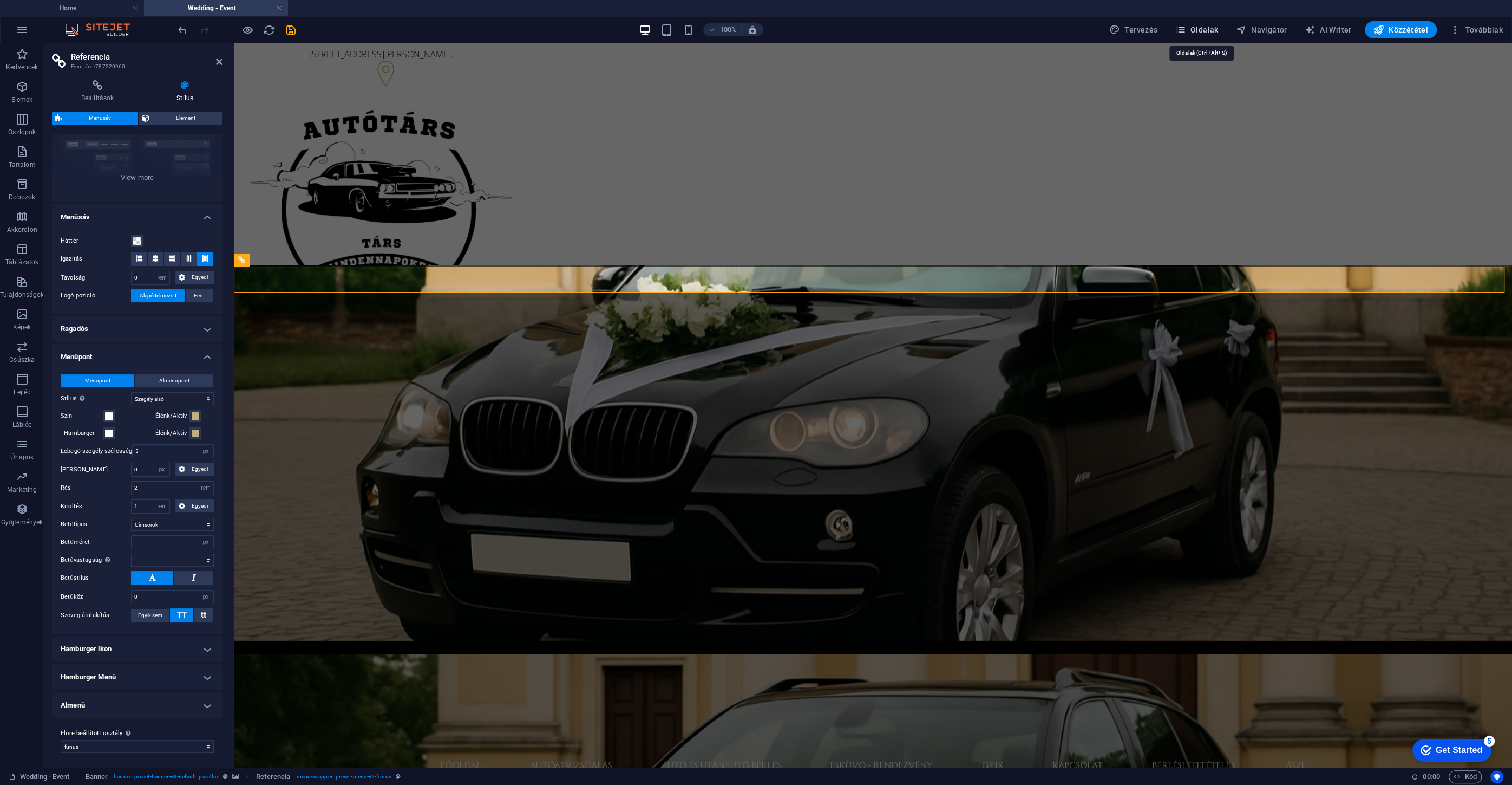
click at [1206, 29] on span "Oldalak" at bounding box center [1196, 29] width 44 height 10
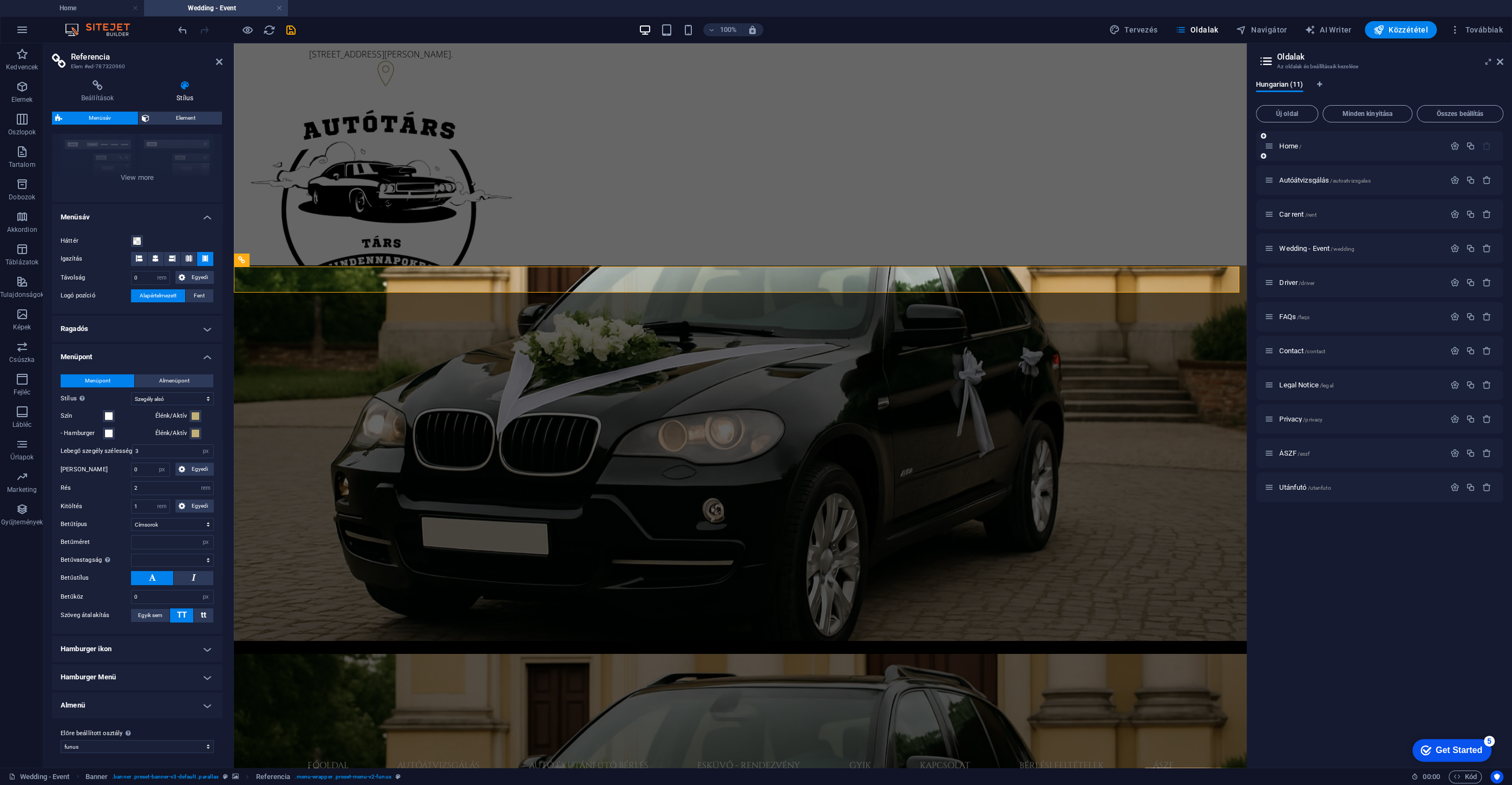
select select
click at [1296, 152] on div "Home /" at bounding box center [1379, 145] width 248 height 30
click at [1289, 144] on span "Home /" at bounding box center [1290, 146] width 23 height 8
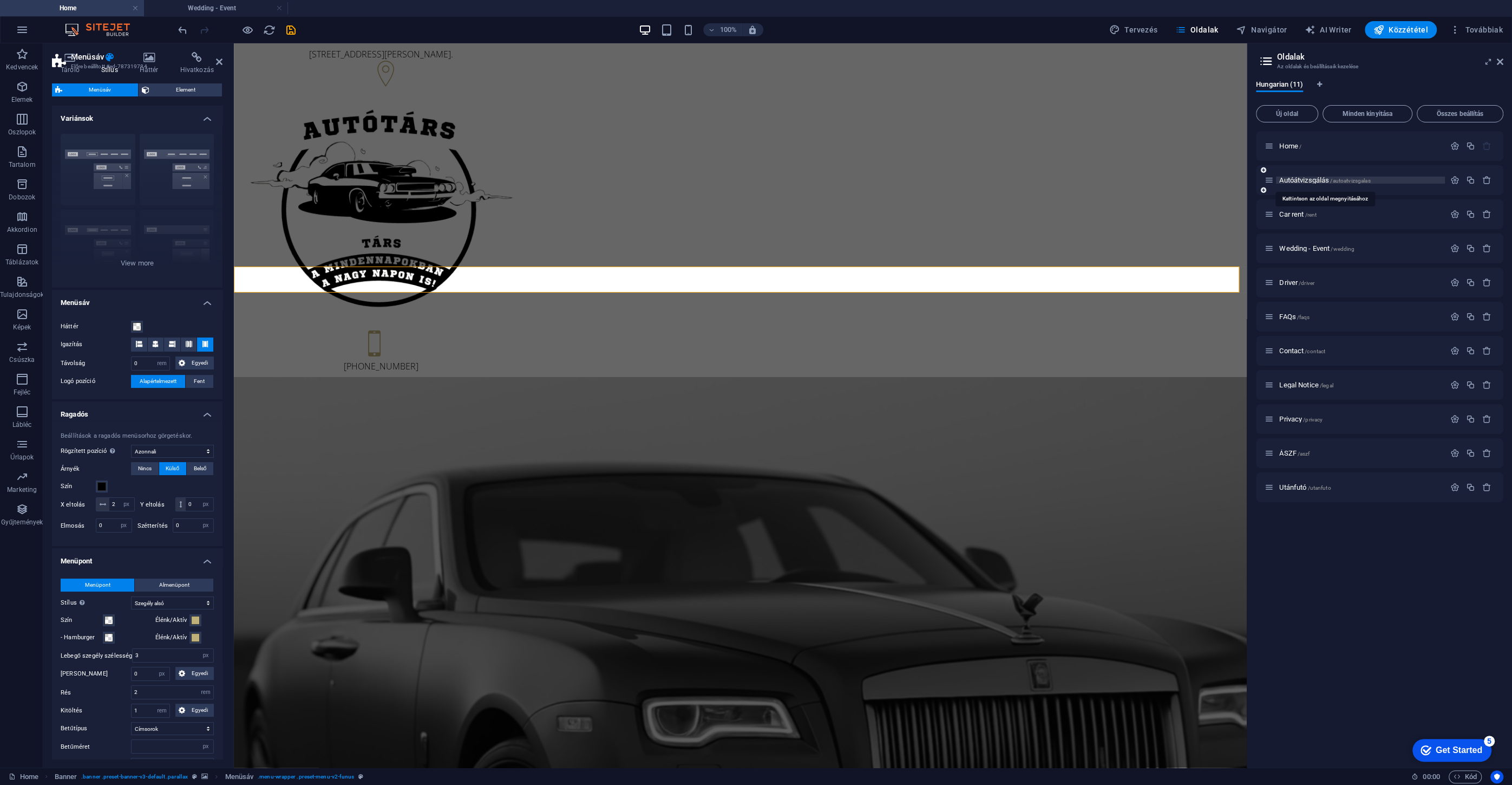
click at [1293, 182] on span "Autóátvizsgálás /autoatvizsgalas" at bounding box center [1324, 180] width 91 height 8
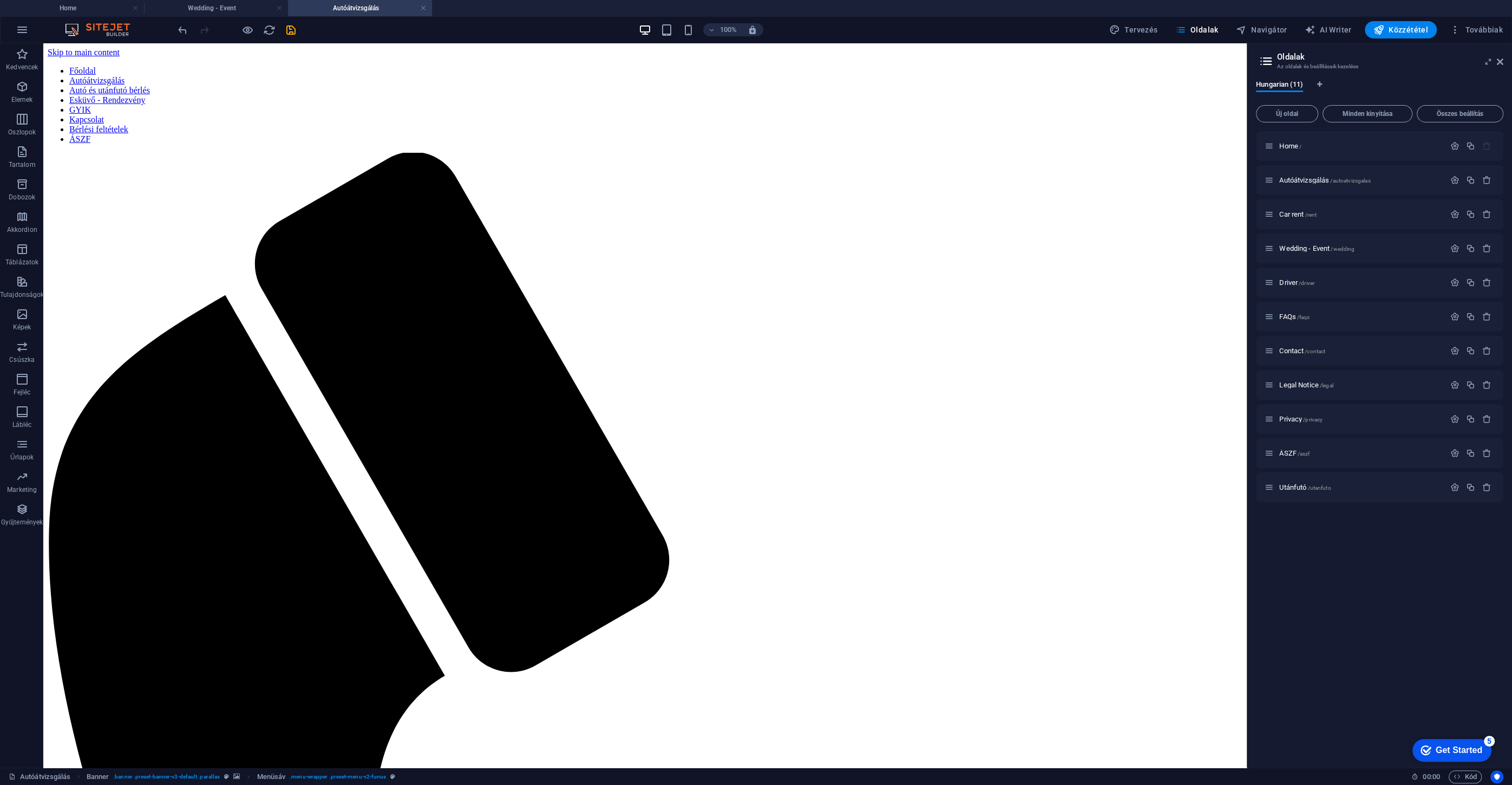
scroll to position [0, 0]
click at [1293, 146] on span "Home /" at bounding box center [1290, 146] width 23 height 8
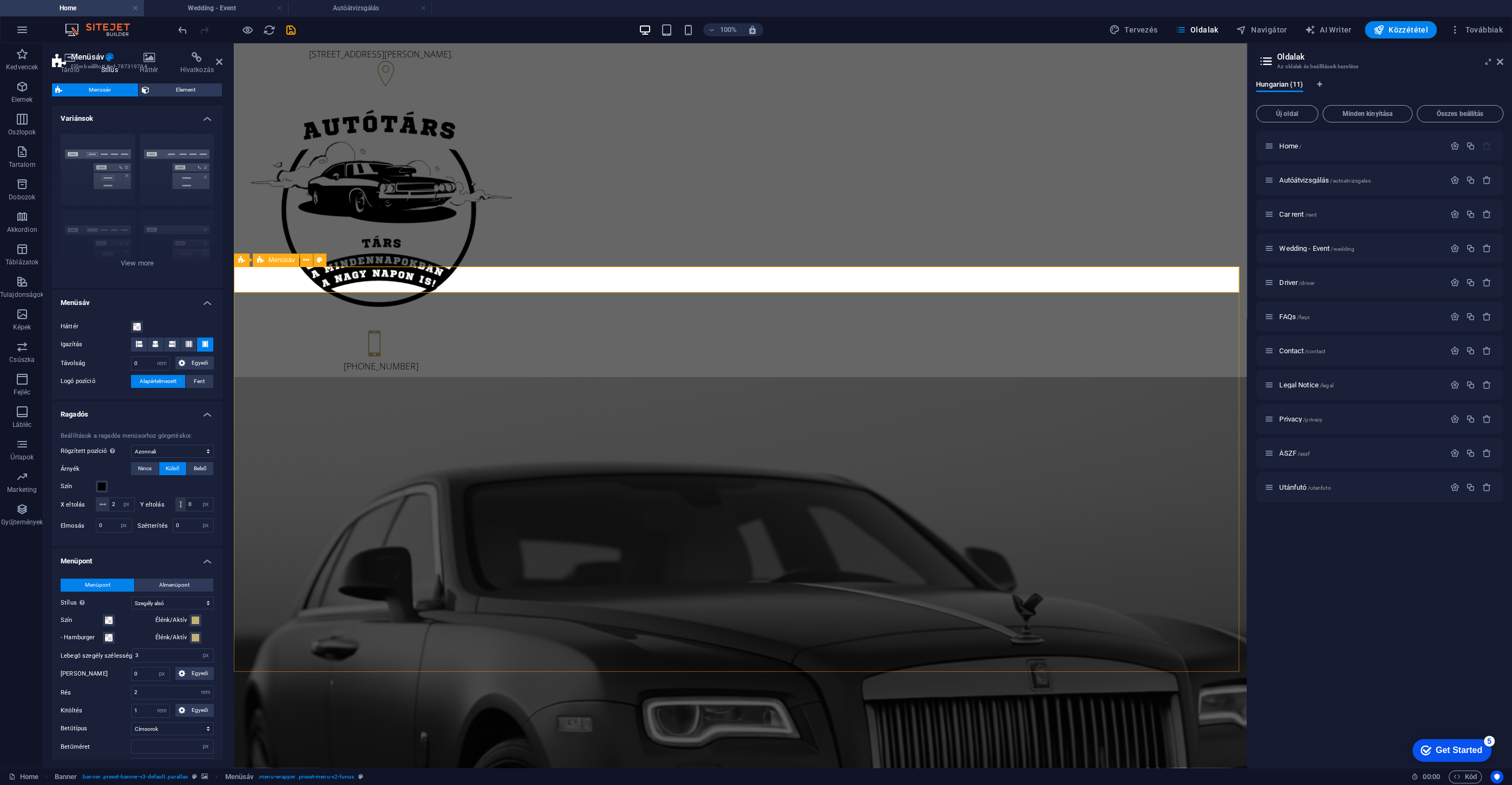
click at [284, 262] on span "Menüsáv" at bounding box center [281, 260] width 27 height 6
click at [307, 261] on icon at bounding box center [306, 260] width 6 height 11
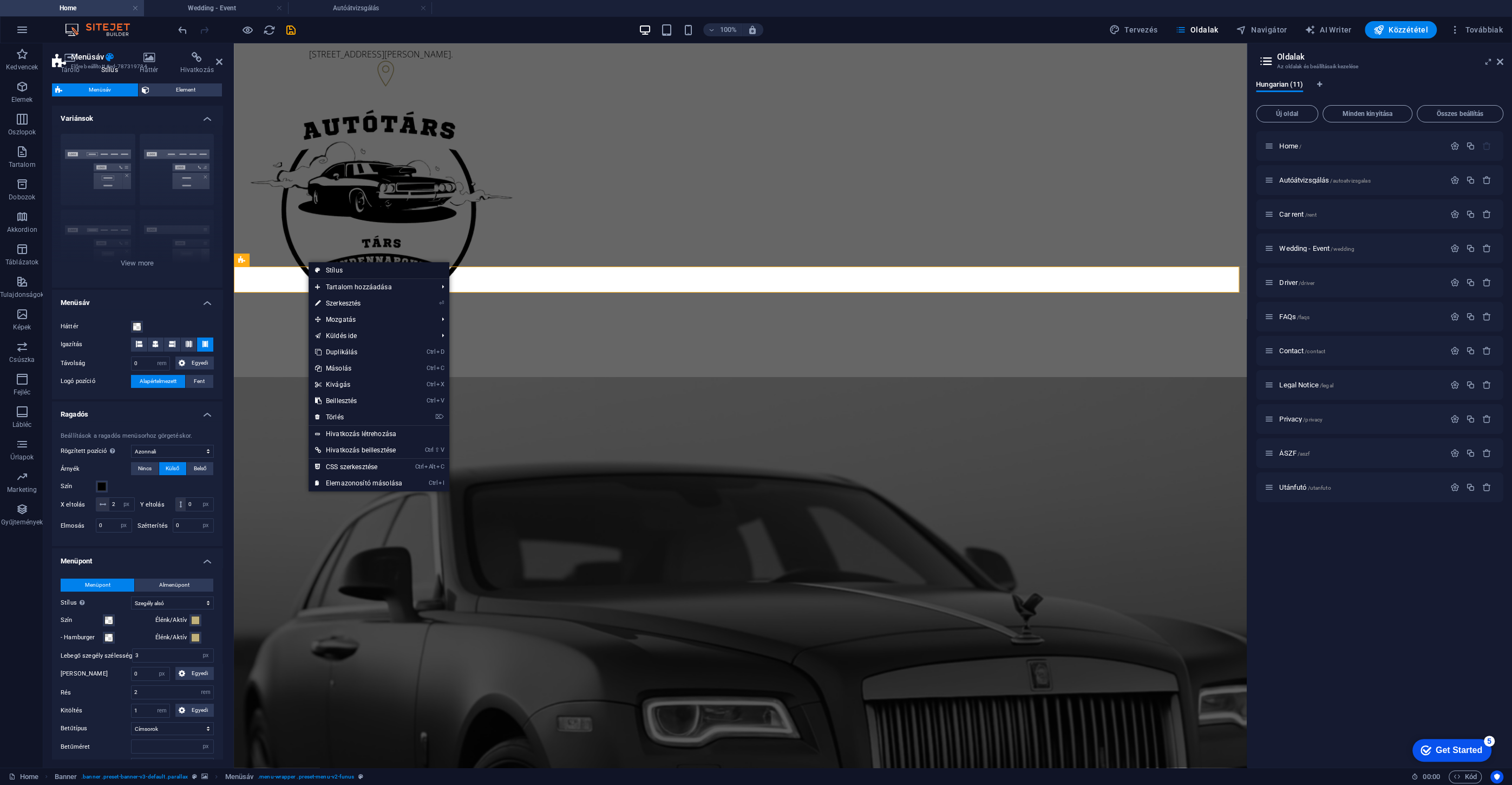
drag, startPoint x: 325, startPoint y: 266, endPoint x: 91, endPoint y: 223, distance: 237.9
click at [325, 266] on link "Stílus" at bounding box center [379, 270] width 141 height 16
select select
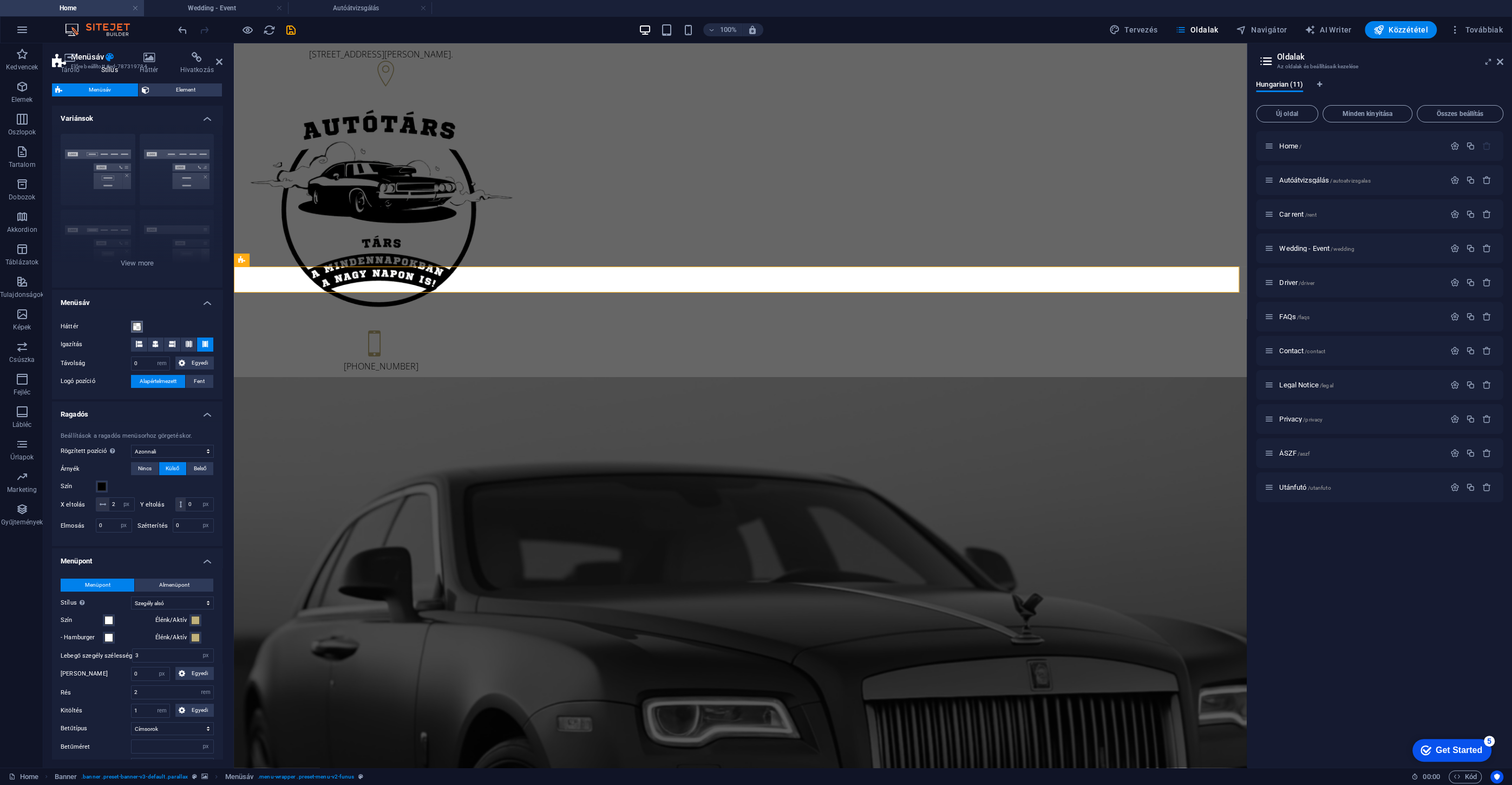
click at [141, 331] on button "Háttér" at bounding box center [136, 326] width 12 height 12
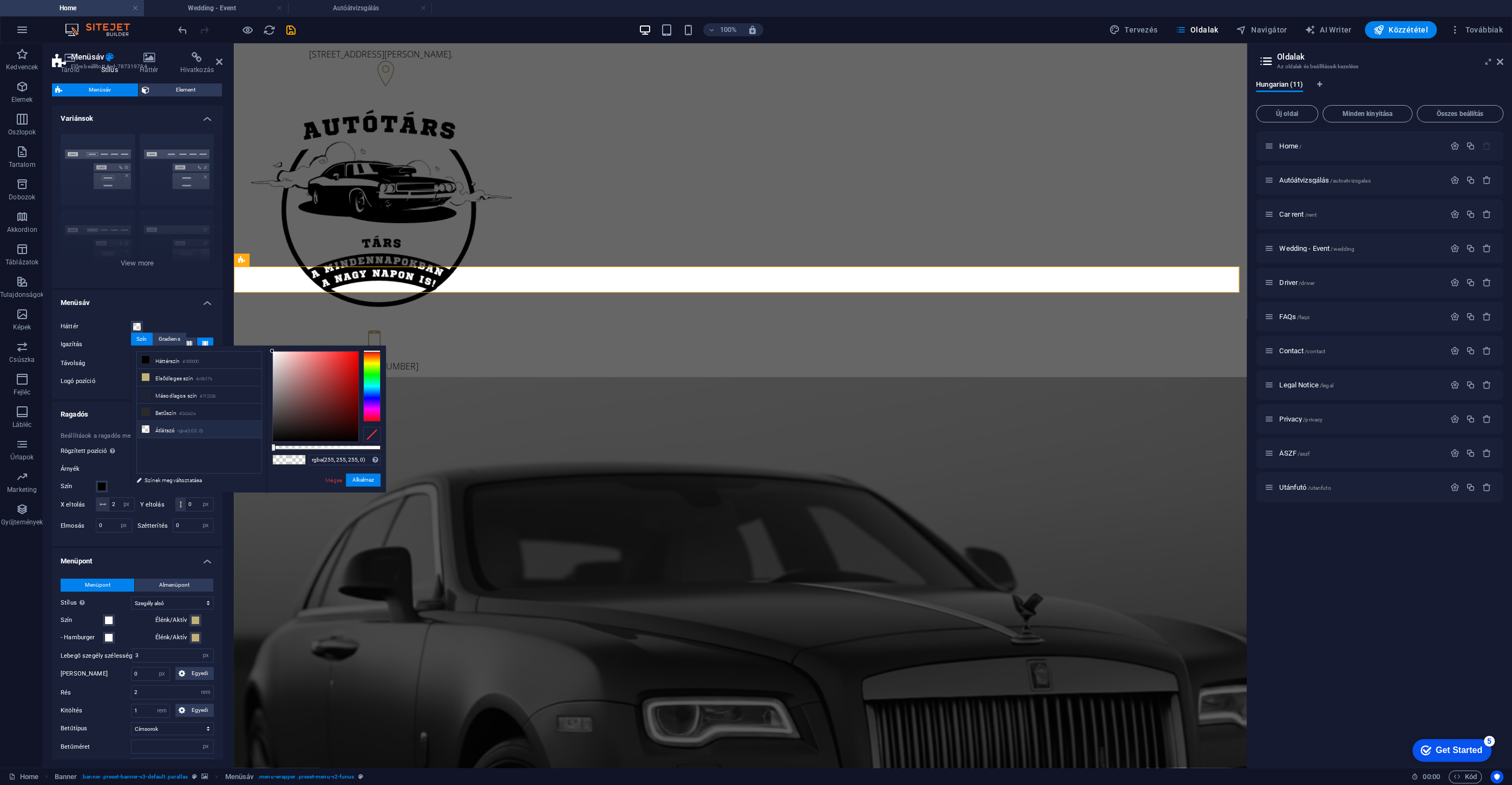
click at [176, 430] on li "Átlátszó rgba(0,0,0,.0)" at bounding box center [199, 428] width 124 height 17
type input "rgba(0, 0, 0, 0)"
click at [367, 481] on button "Alkalmaz" at bounding box center [363, 480] width 35 height 13
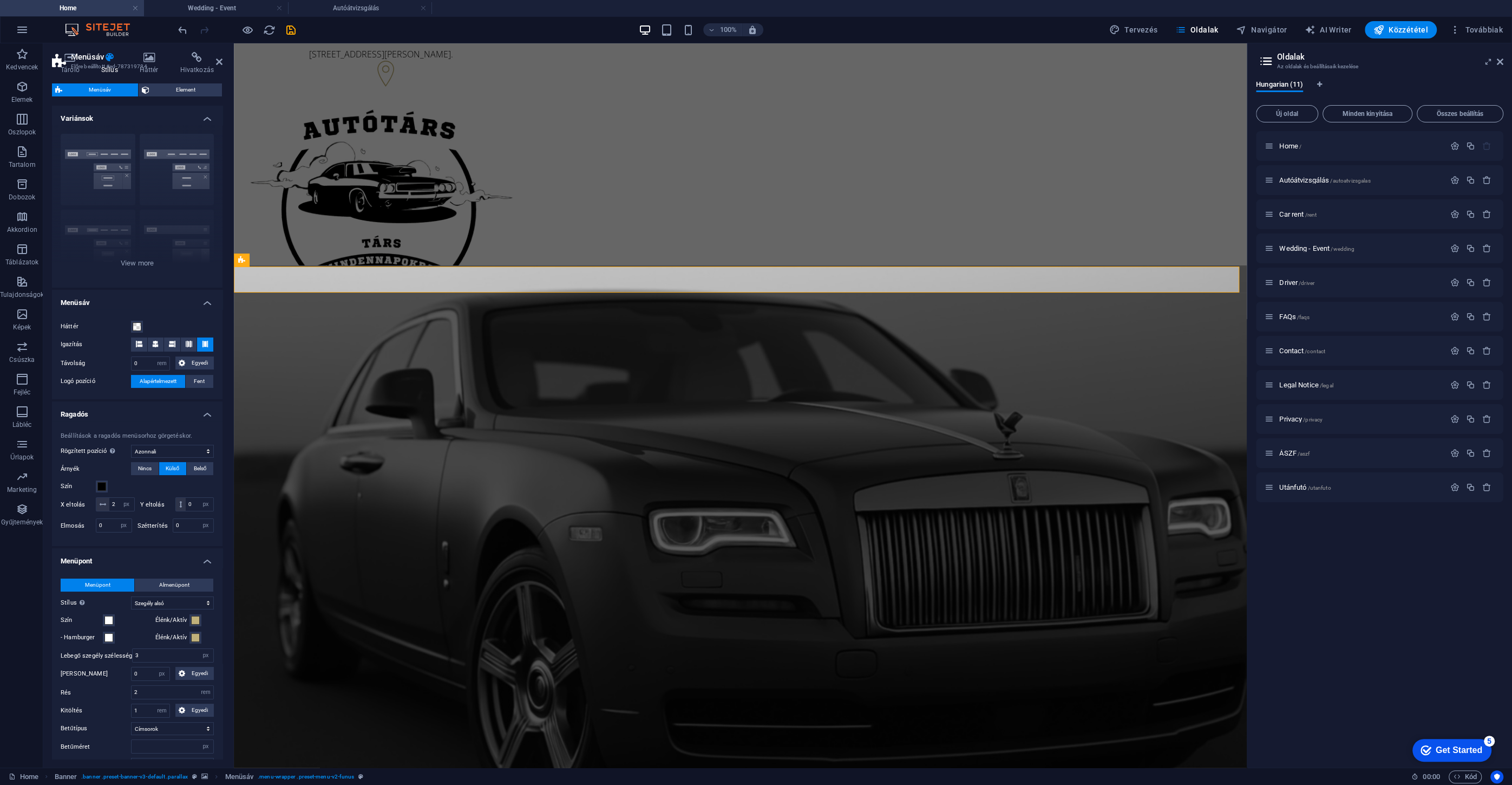
select select
click at [1283, 144] on span "Home /" at bounding box center [1290, 146] width 23 height 8
click at [1296, 178] on span "Autóátvizsgálás /autoatvizsgalas" at bounding box center [1324, 180] width 91 height 8
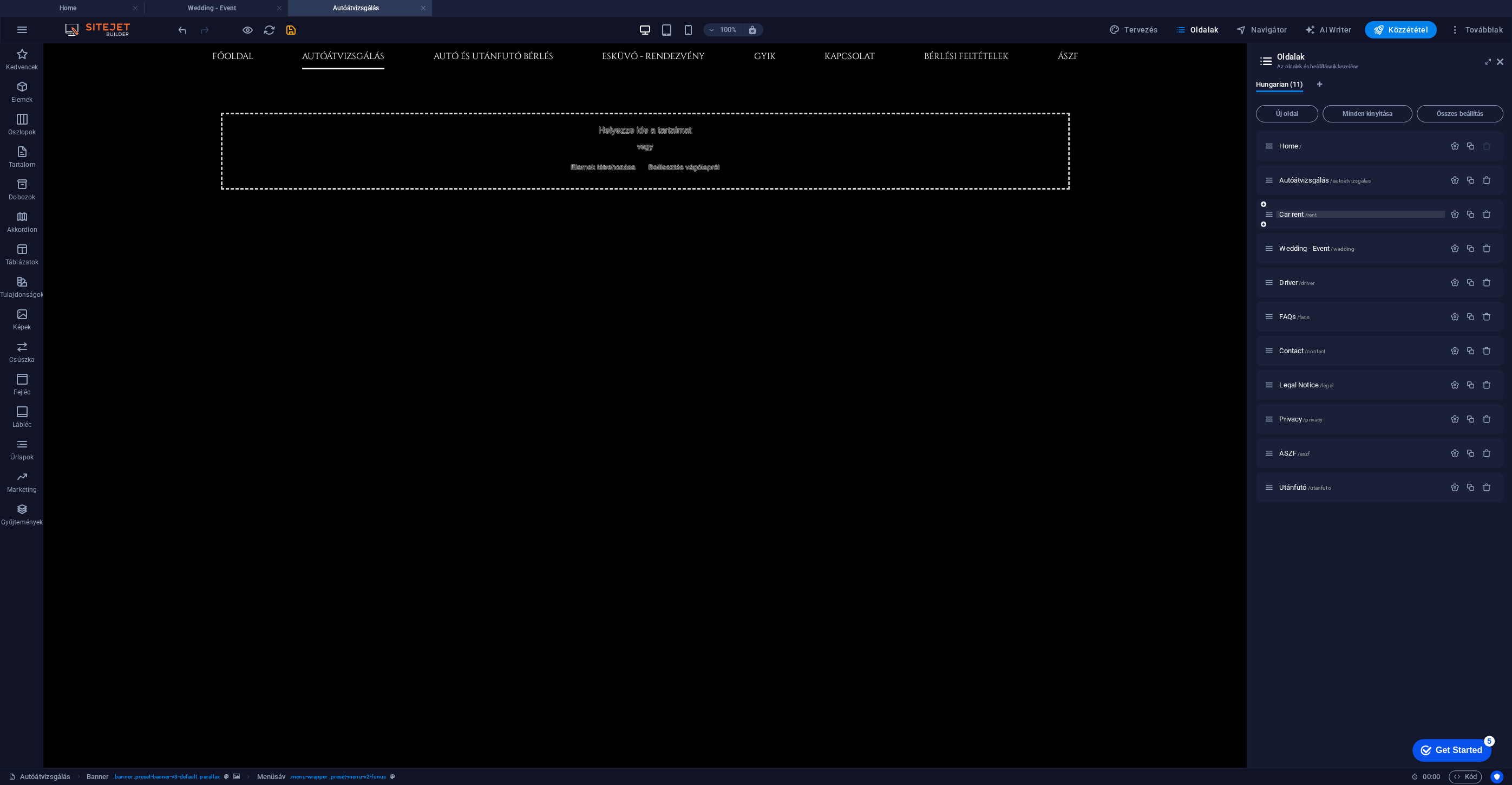
click at [1296, 214] on span "Car rent /rent" at bounding box center [1297, 214] width 37 height 8
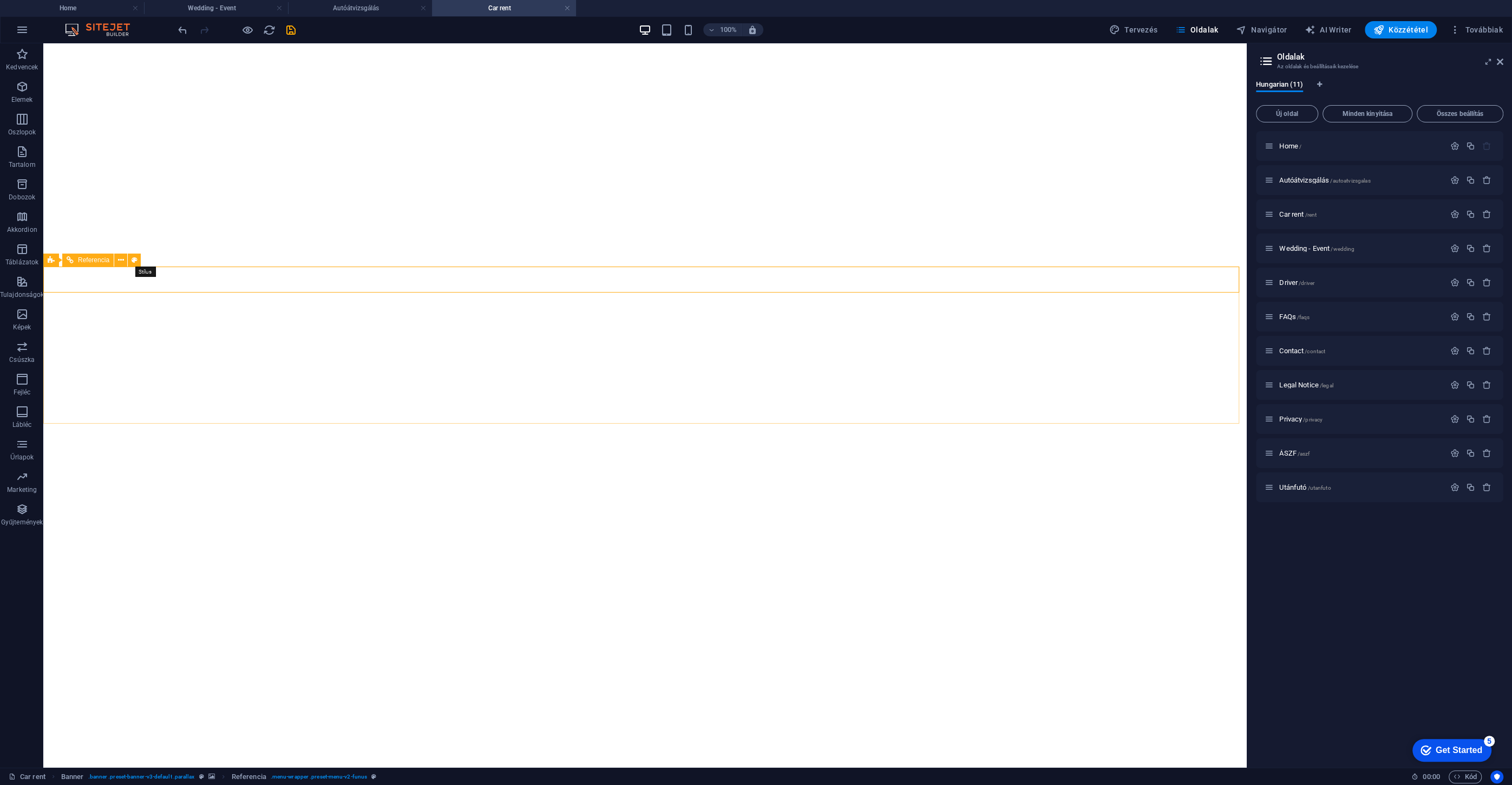
click at [134, 261] on icon at bounding box center [134, 260] width 6 height 11
select select "rem"
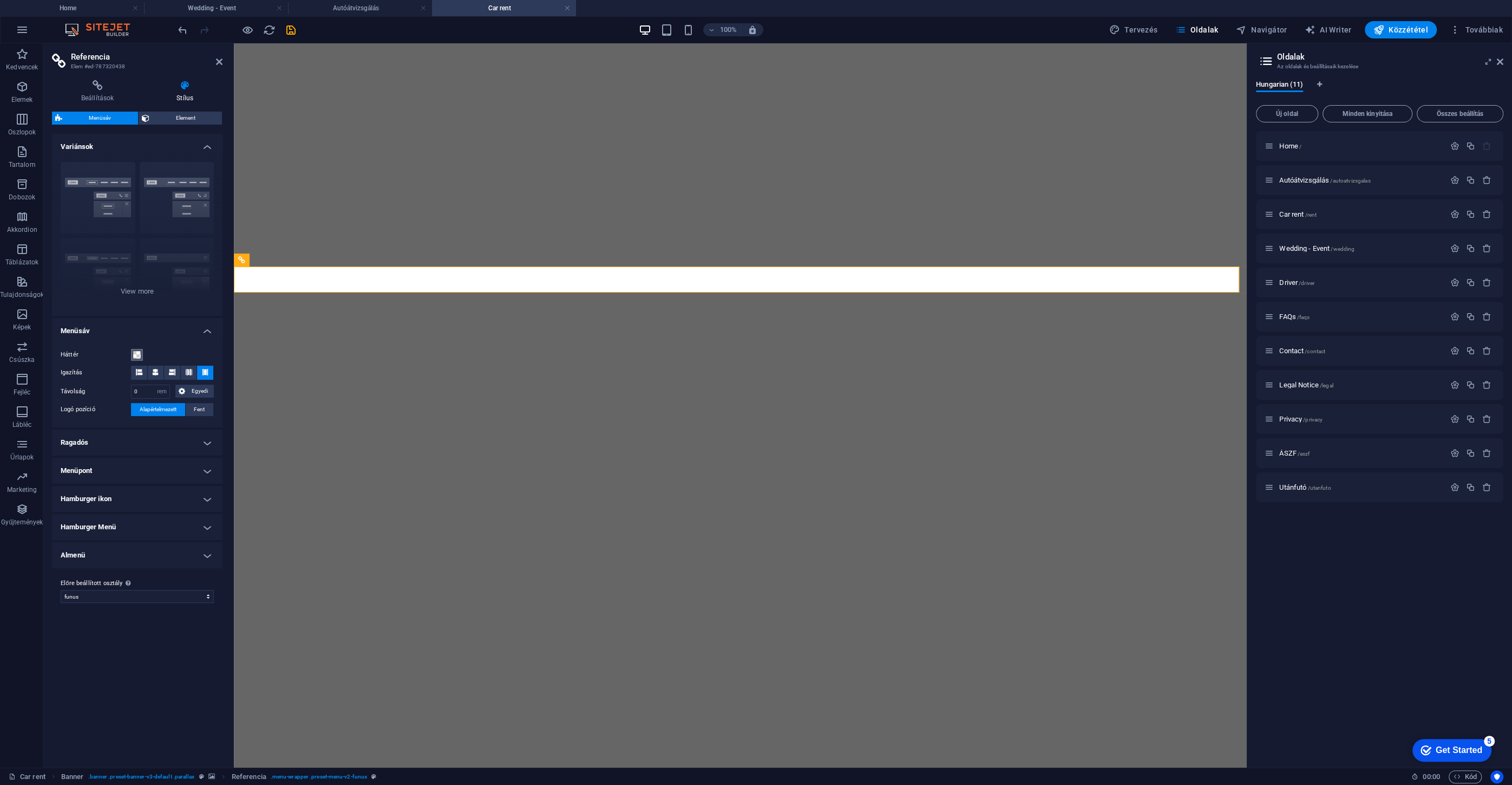
click at [141, 353] on button "Háttér" at bounding box center [136, 354] width 12 height 12
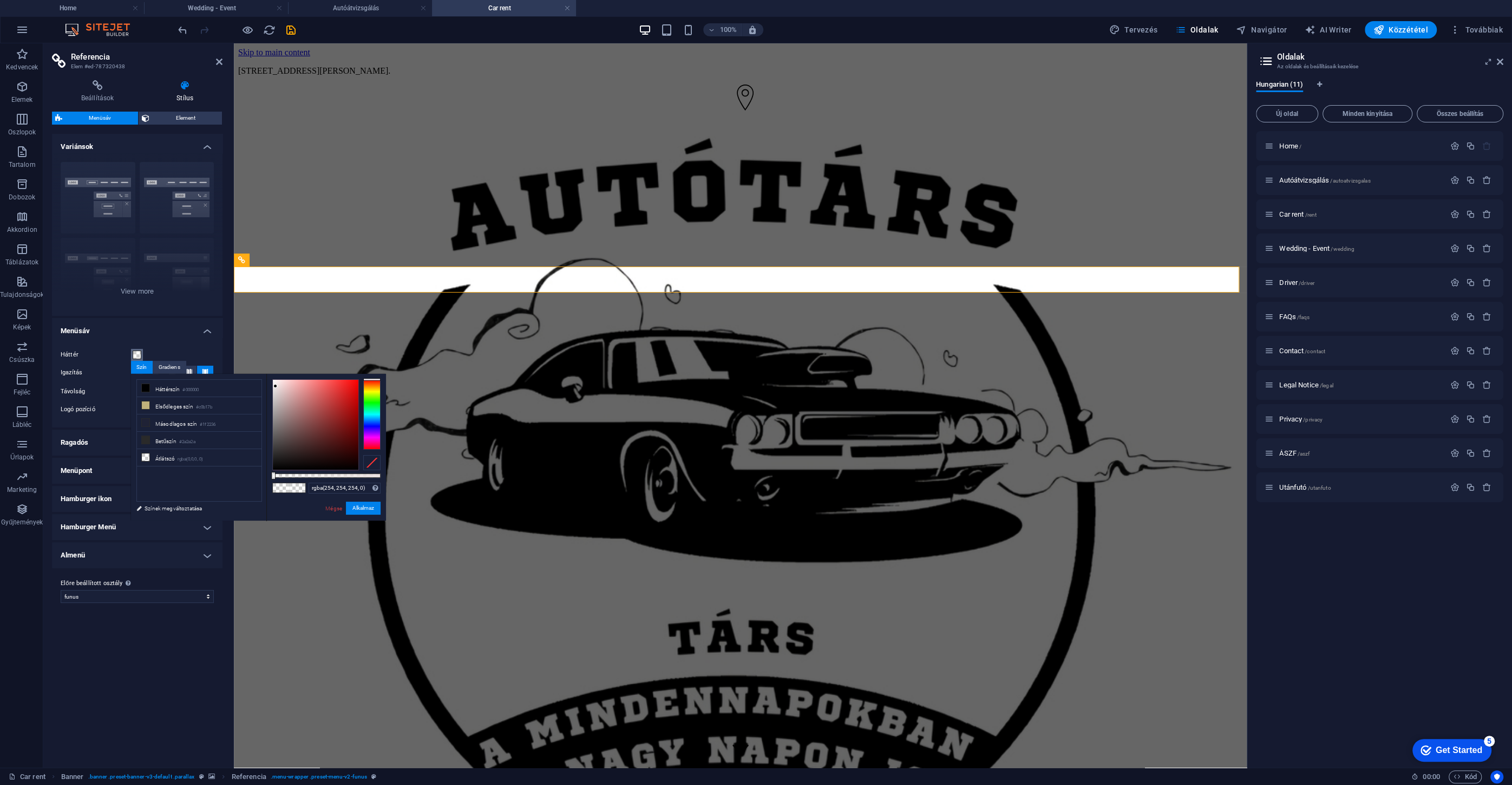
type input "rgba(255, 255, 255, 0)"
drag, startPoint x: 276, startPoint y: 386, endPoint x: 271, endPoint y: 376, distance: 11.2
click at [273, 379] on div at bounding box center [315, 424] width 85 height 90
click at [356, 505] on button "Alkalmaz" at bounding box center [363, 507] width 35 height 13
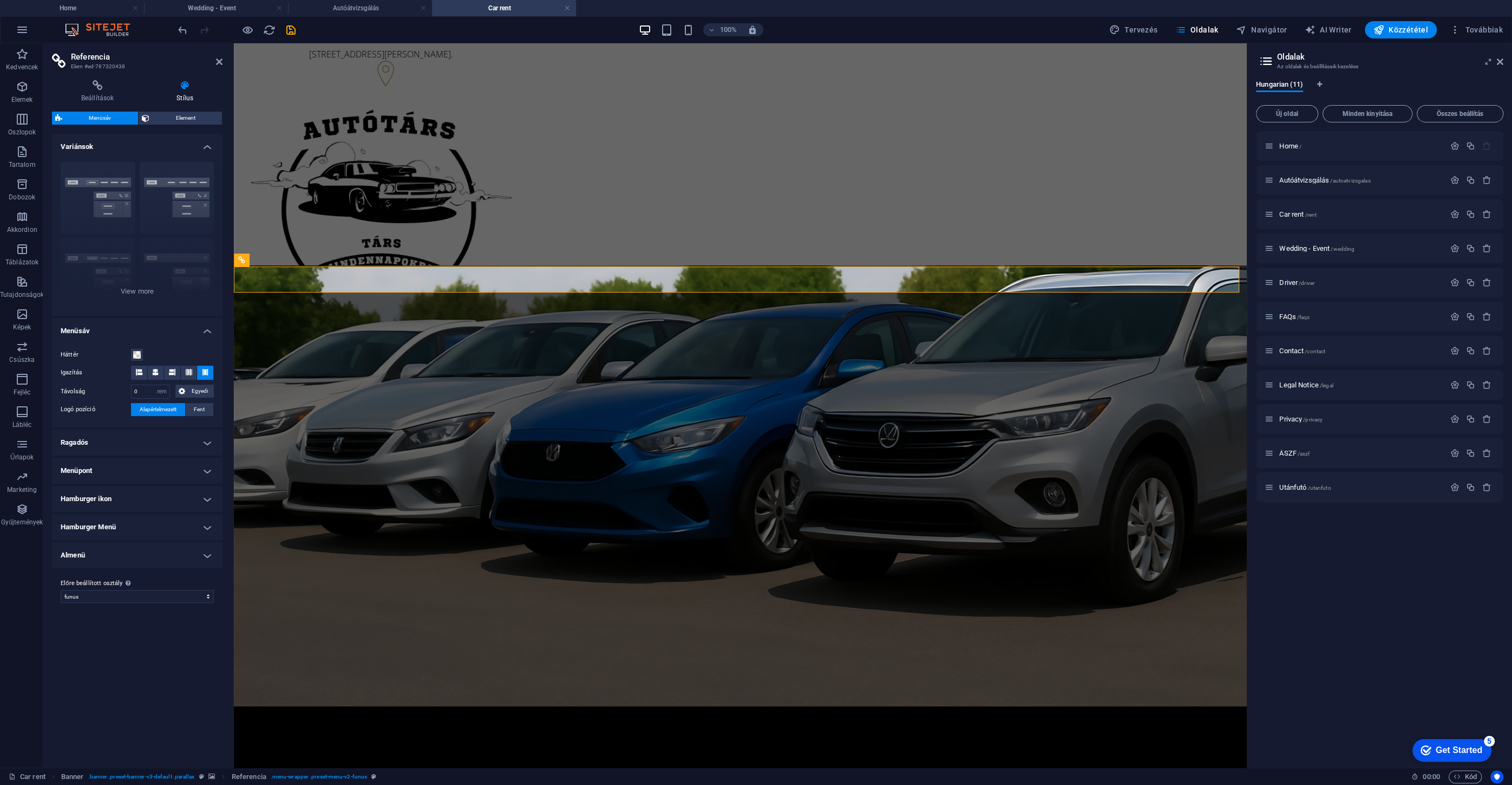
click at [131, 654] on div "Variánsok Keret Középre igazított Alapértelmezett Rögzített Loki Trigger Széles…" at bounding box center [136, 446] width 170 height 625
click at [1306, 250] on span "Wedding - Event /wedding" at bounding box center [1316, 248] width 75 height 8
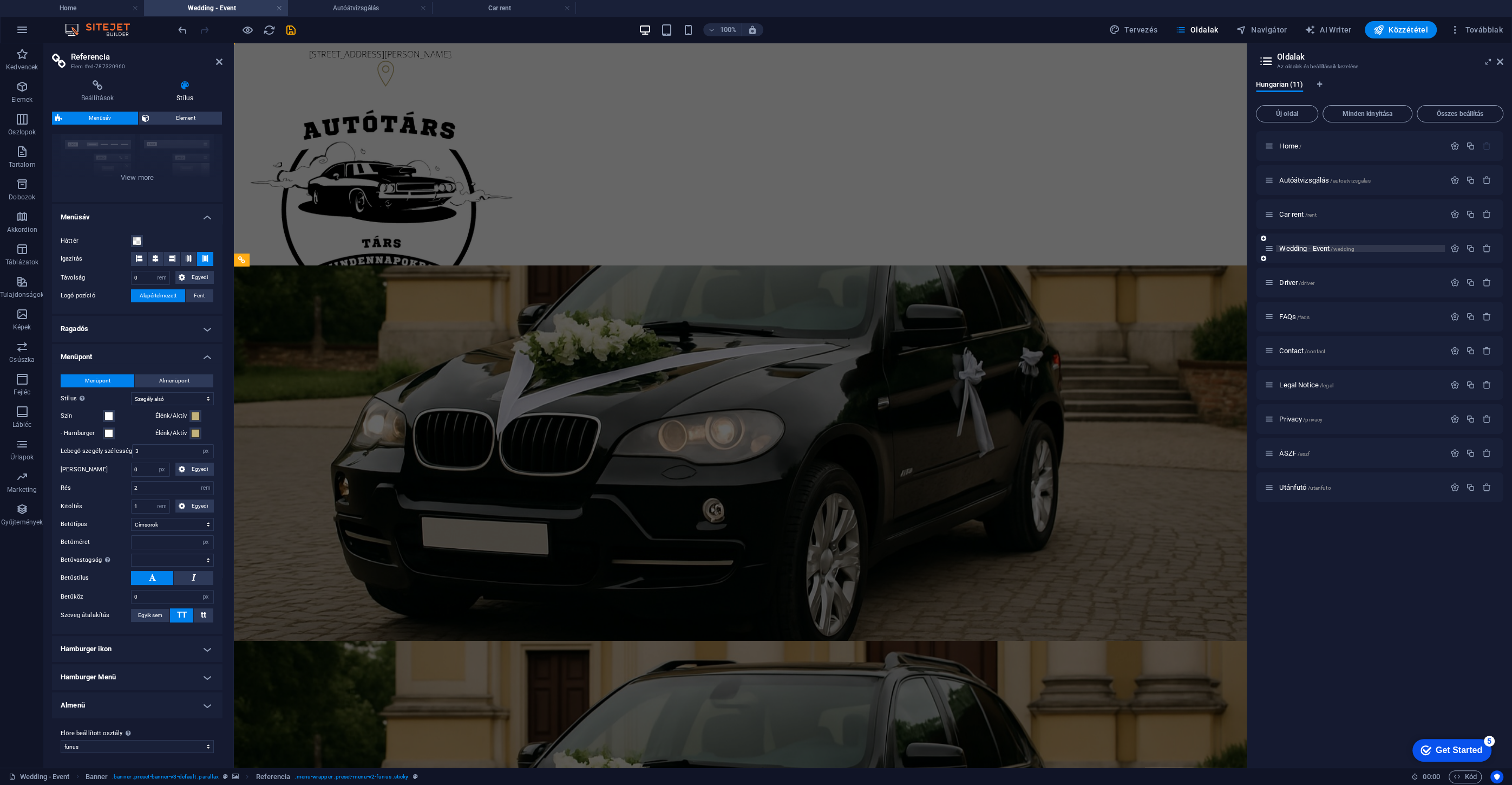
click at [1301, 249] on span "Wedding - Event /wedding" at bounding box center [1316, 248] width 75 height 8
click at [1299, 215] on span "Car rent /rent" at bounding box center [1297, 214] width 37 height 8
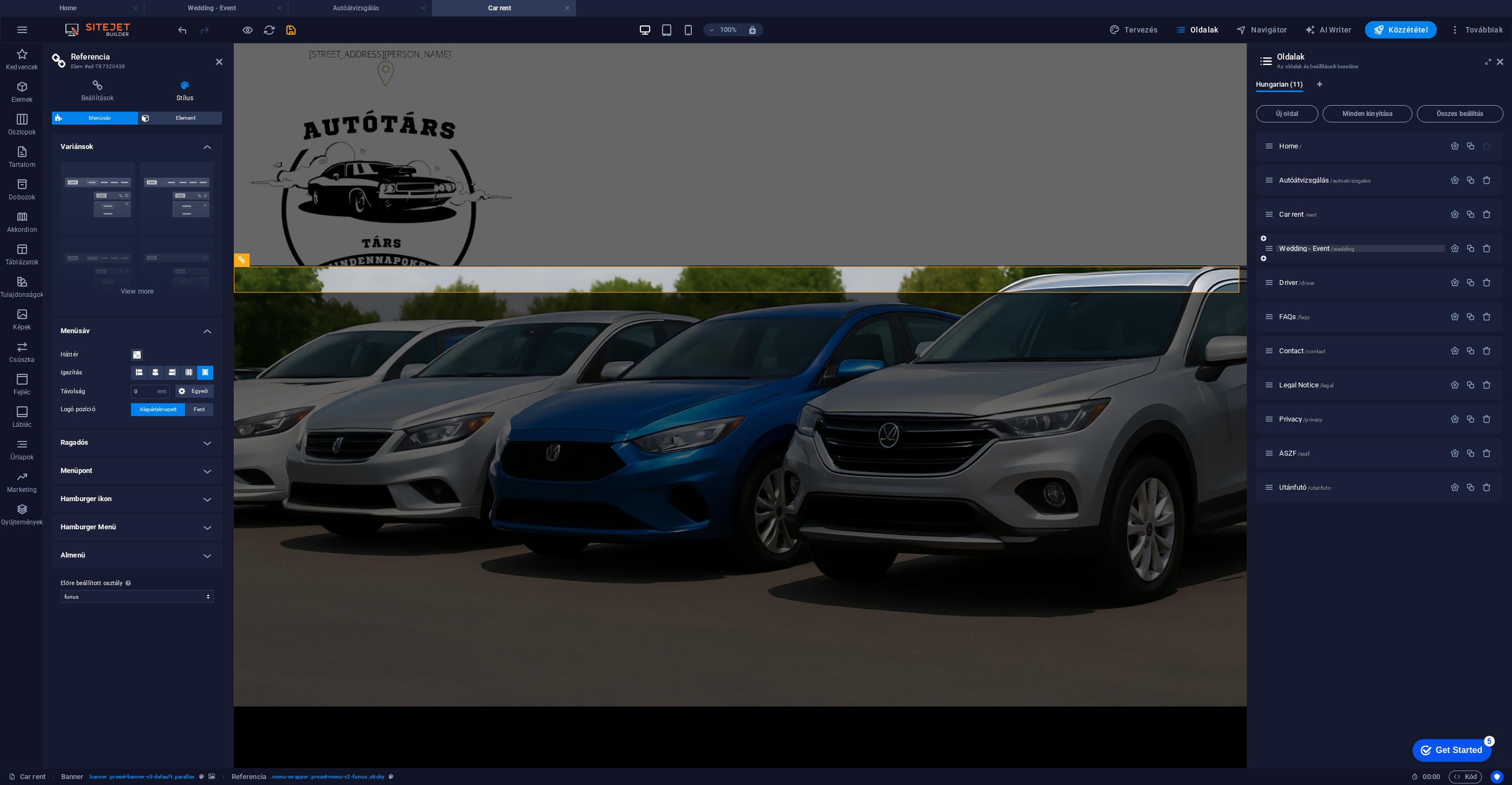
click at [1302, 247] on span "Wedding - Event /wedding" at bounding box center [1316, 248] width 75 height 8
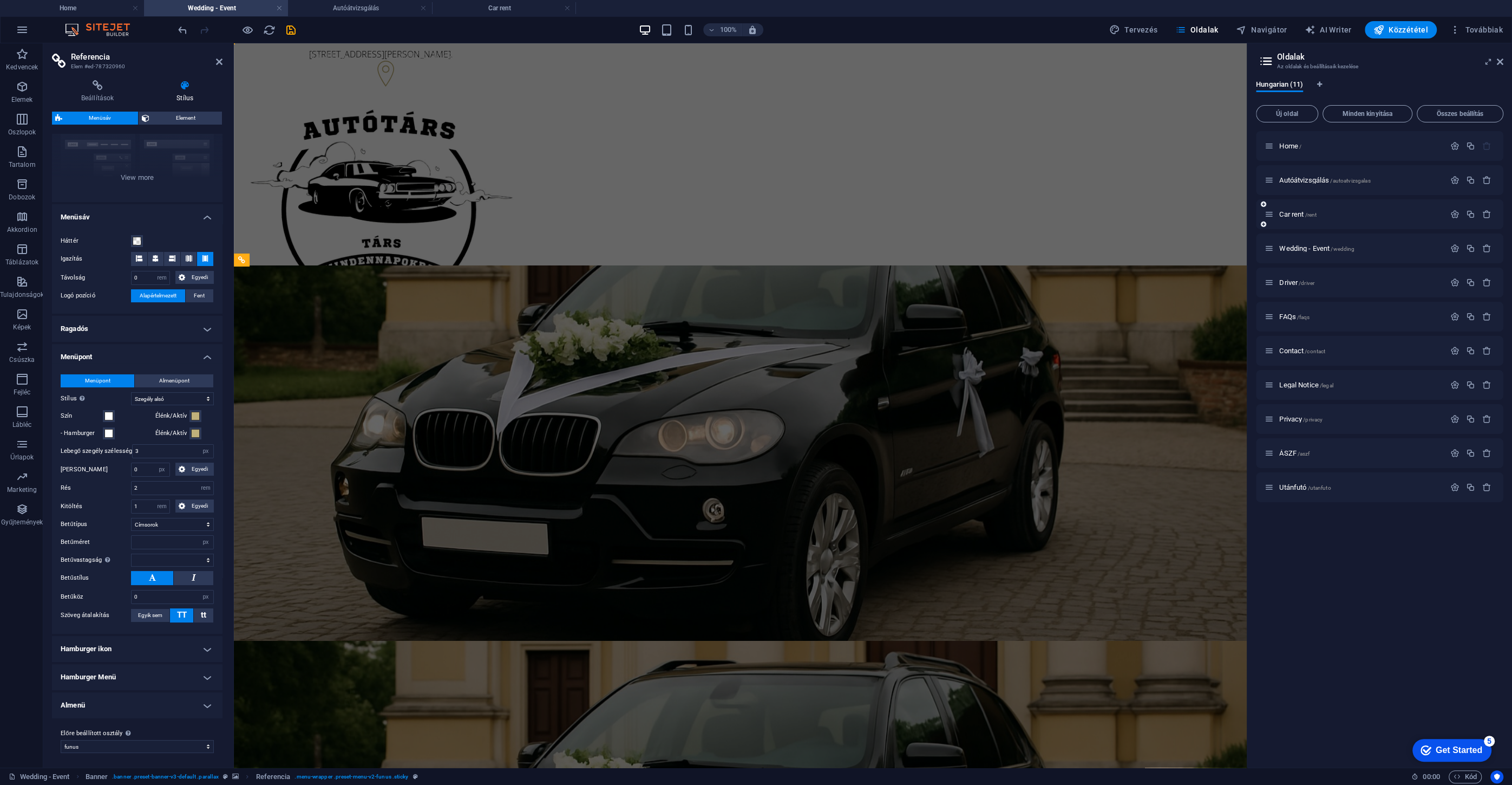
click at [1304, 222] on div "Car rent /rent" at bounding box center [1379, 214] width 248 height 30
click at [1297, 215] on span "Car rent /rent" at bounding box center [1297, 214] width 37 height 8
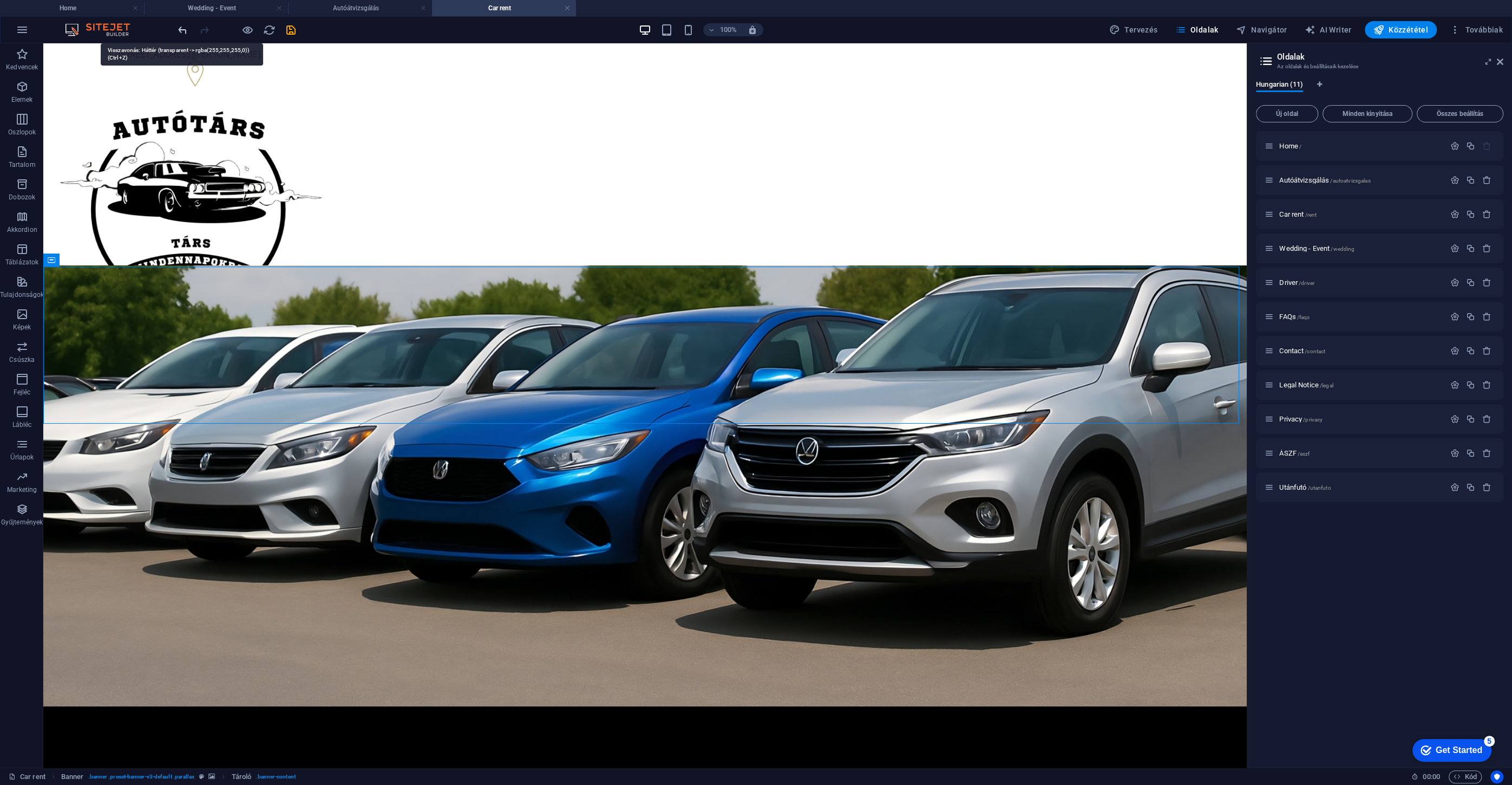
click at [181, 29] on icon "undo" at bounding box center [182, 30] width 12 height 12
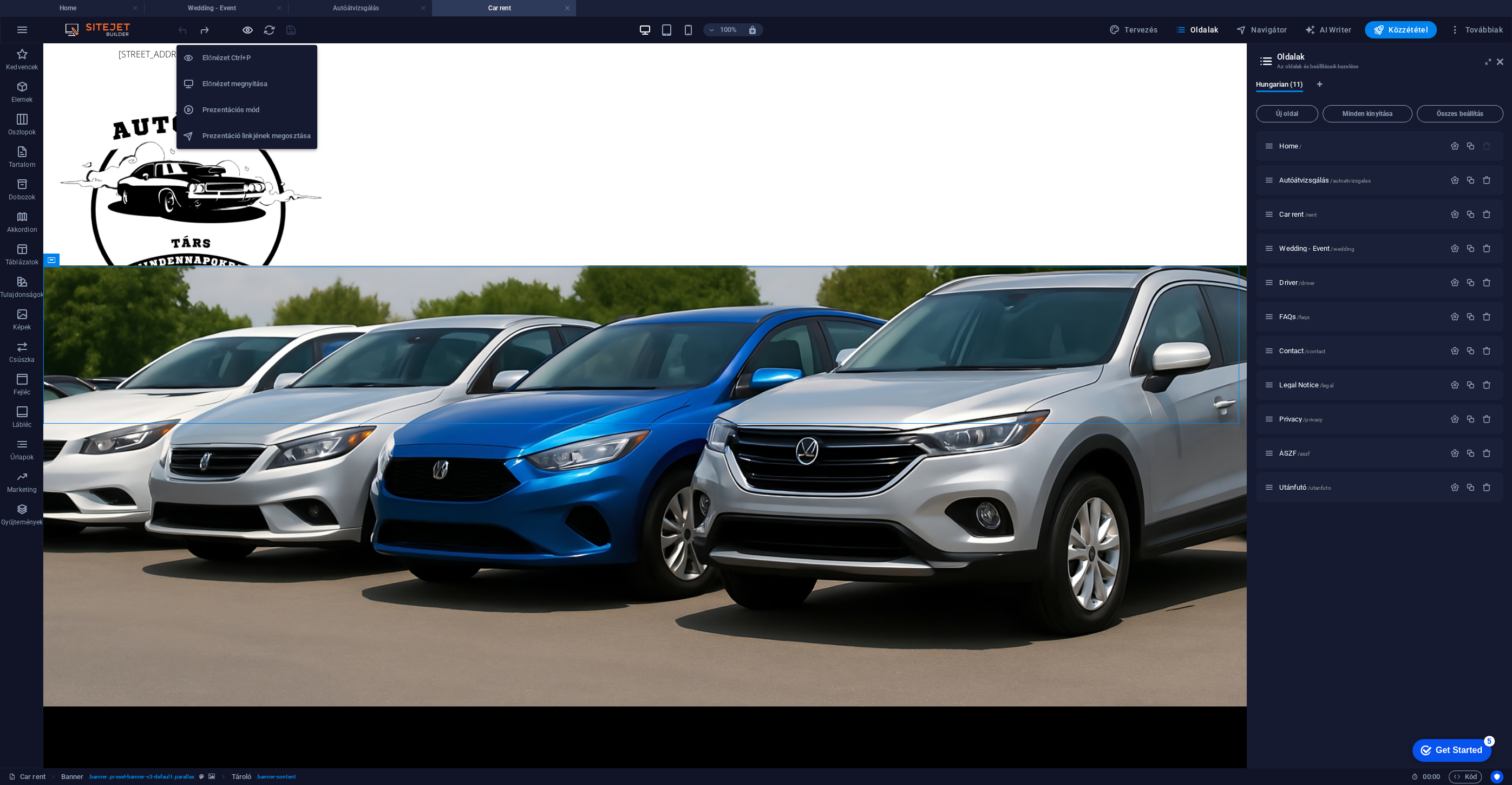
click at [250, 26] on icon "button" at bounding box center [247, 30] width 12 height 12
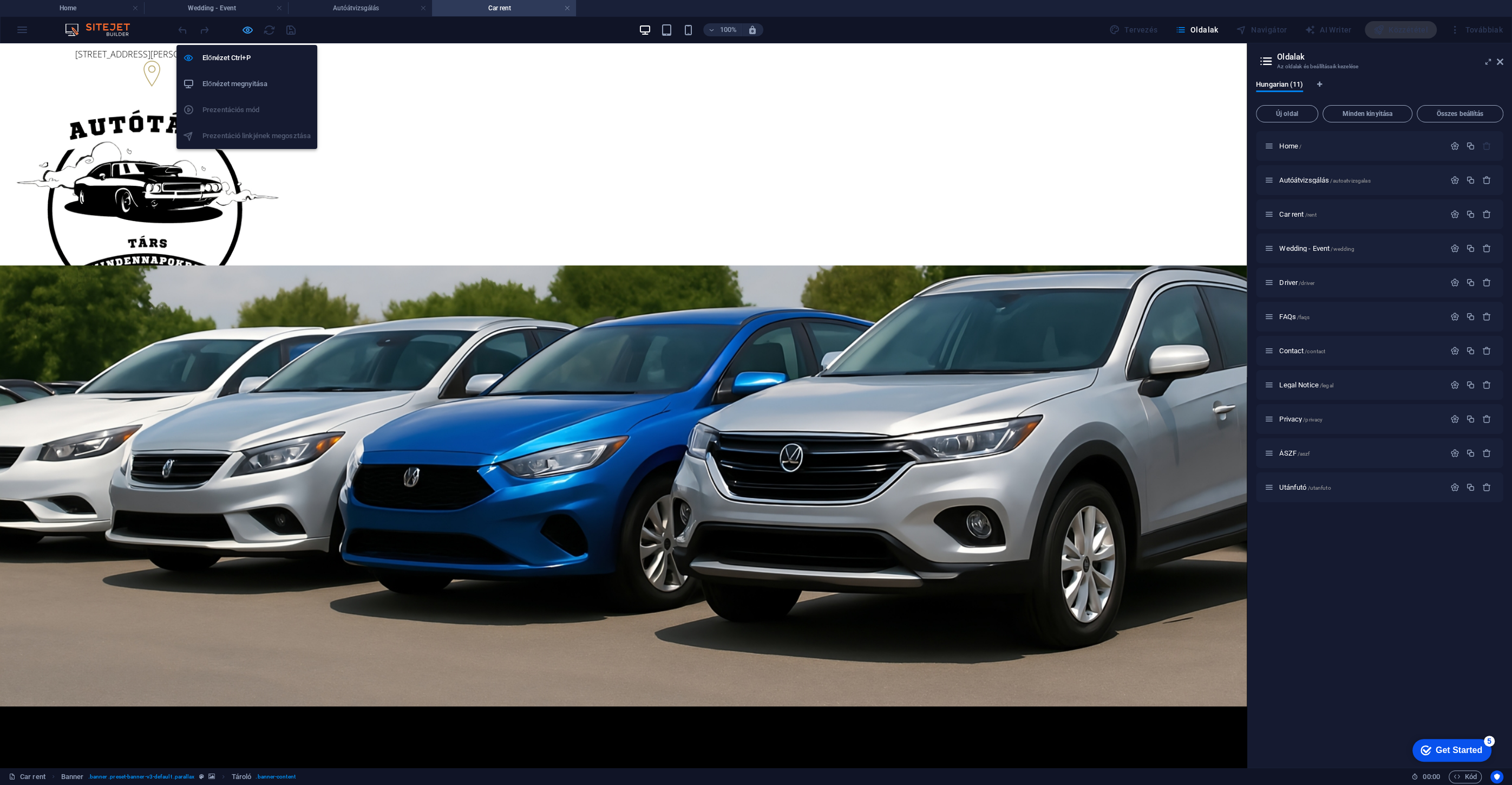
click at [246, 26] on icon "button" at bounding box center [247, 30] width 12 height 12
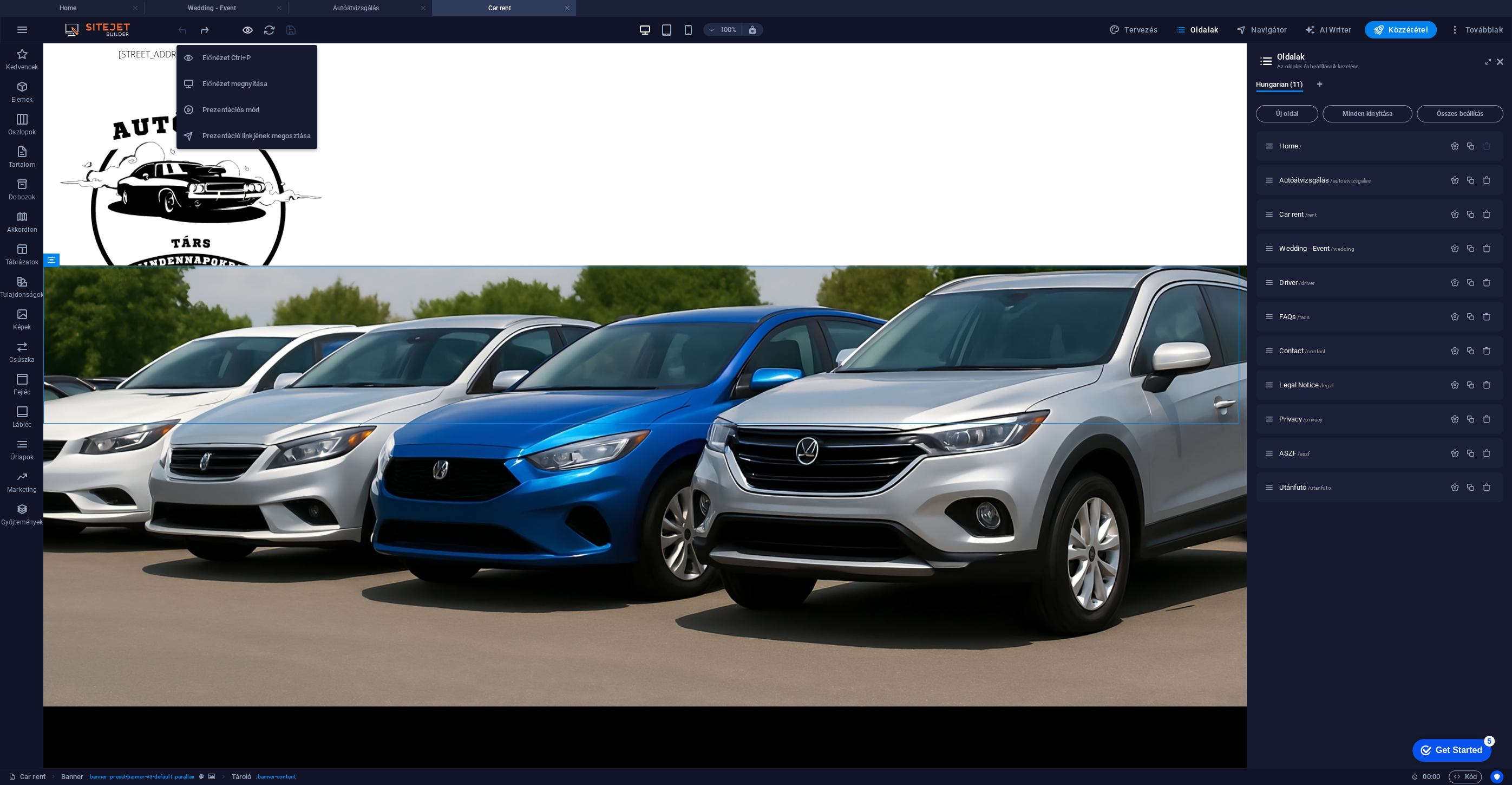
click at [248, 27] on icon "button" at bounding box center [247, 30] width 12 height 12
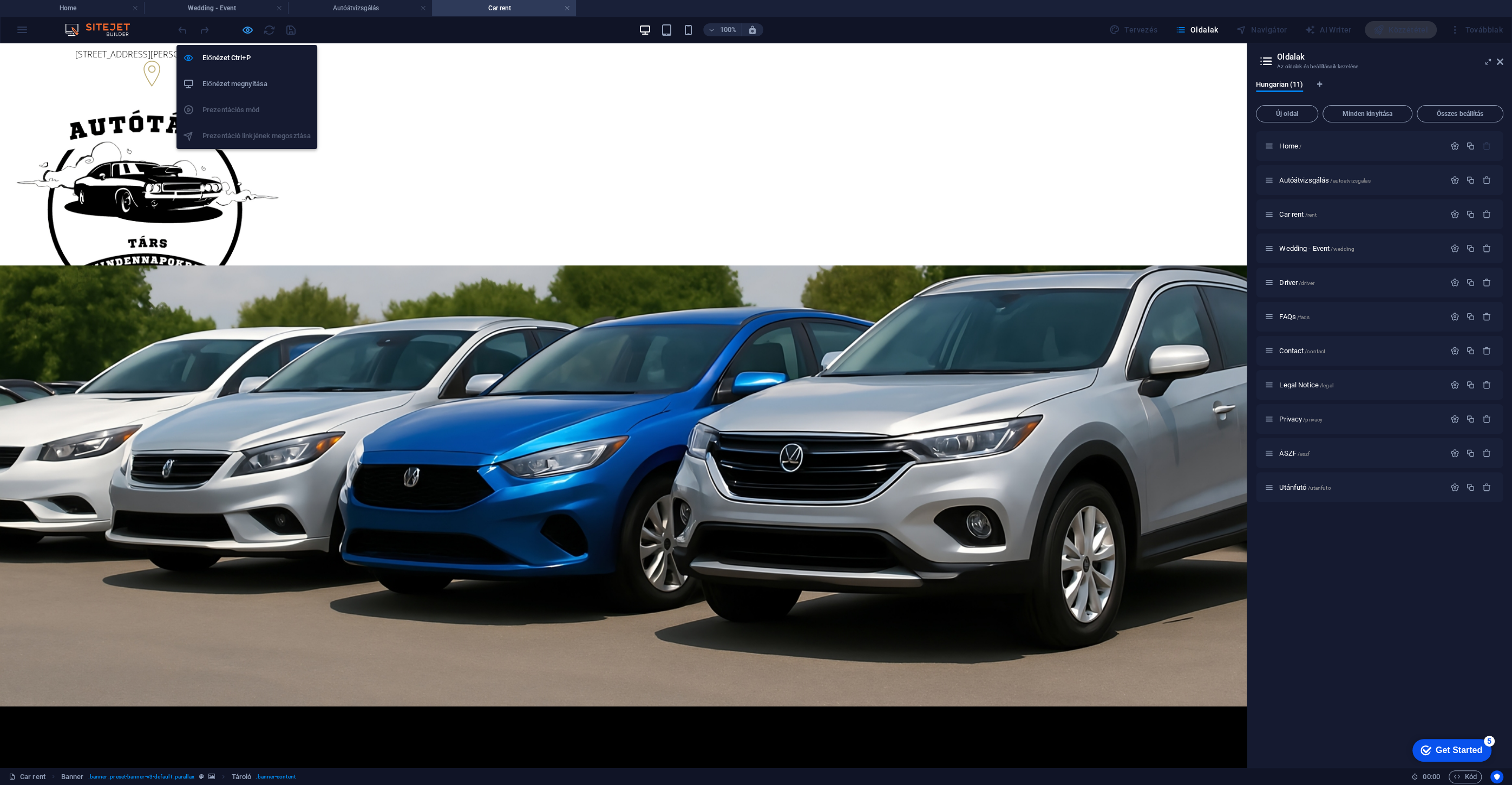
click at [251, 29] on icon "button" at bounding box center [247, 30] width 12 height 12
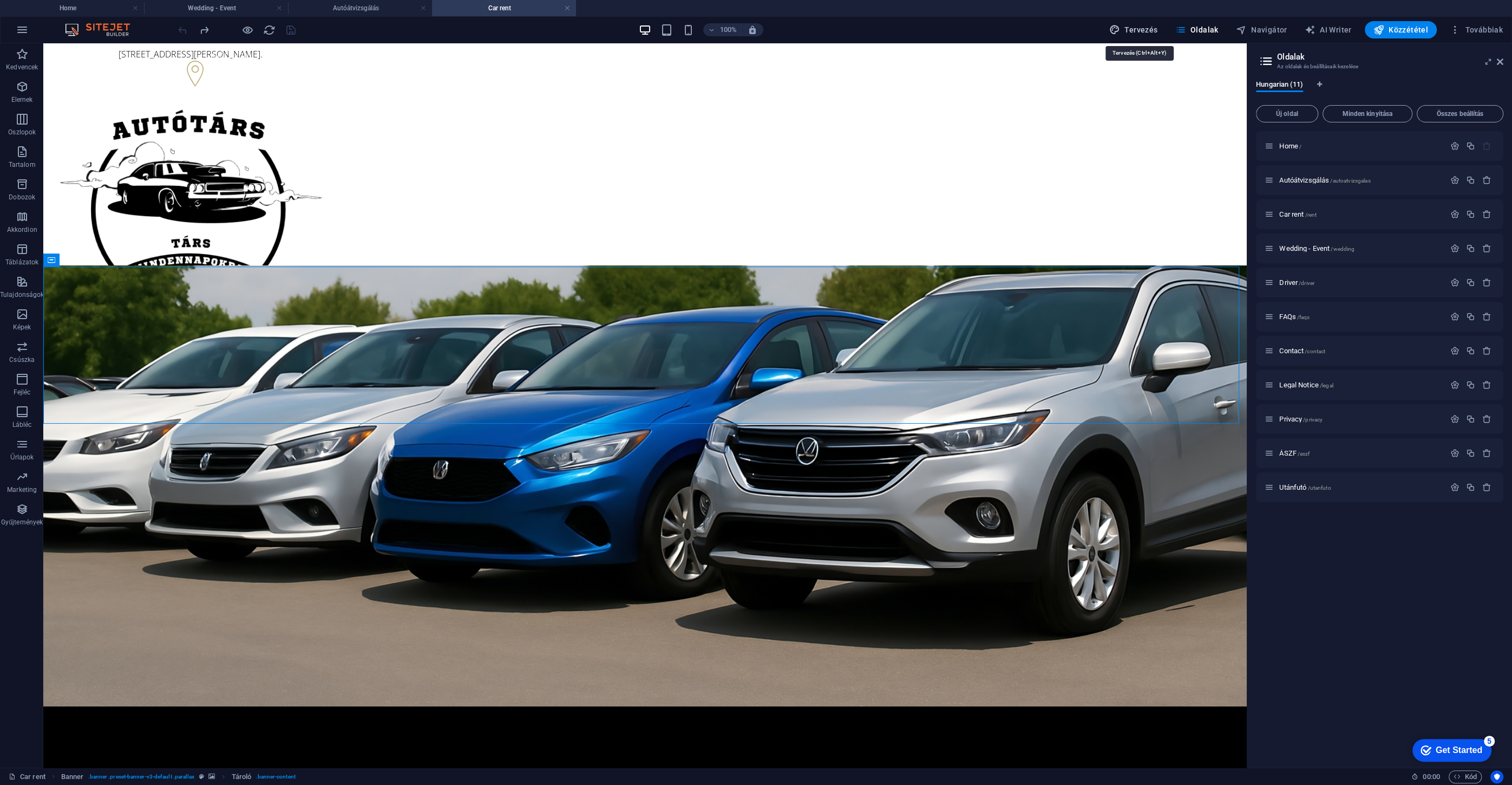
click at [1158, 25] on span "Tervezés" at bounding box center [1133, 29] width 48 height 10
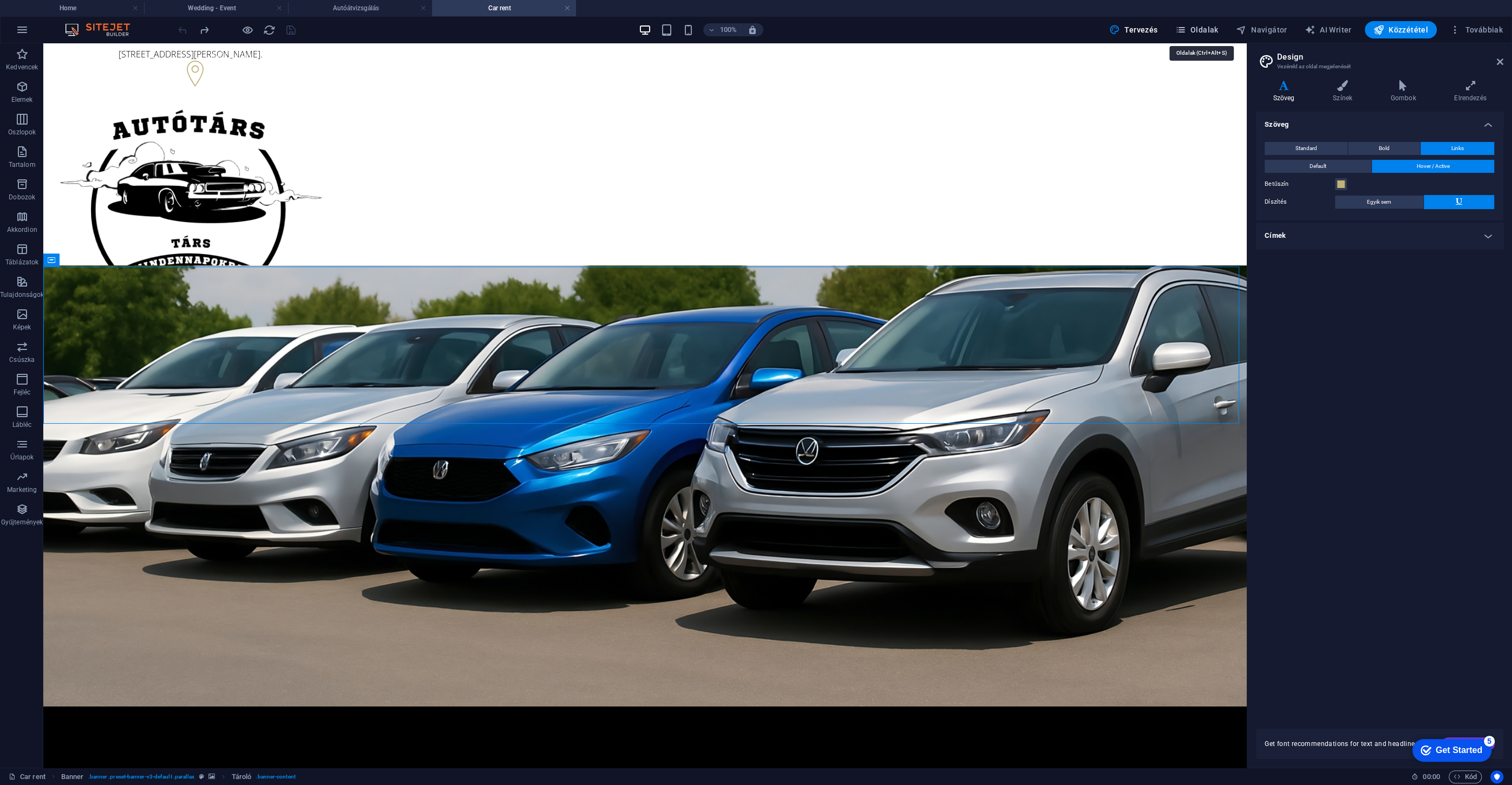
click at [1202, 31] on span "Oldalak" at bounding box center [1196, 29] width 44 height 10
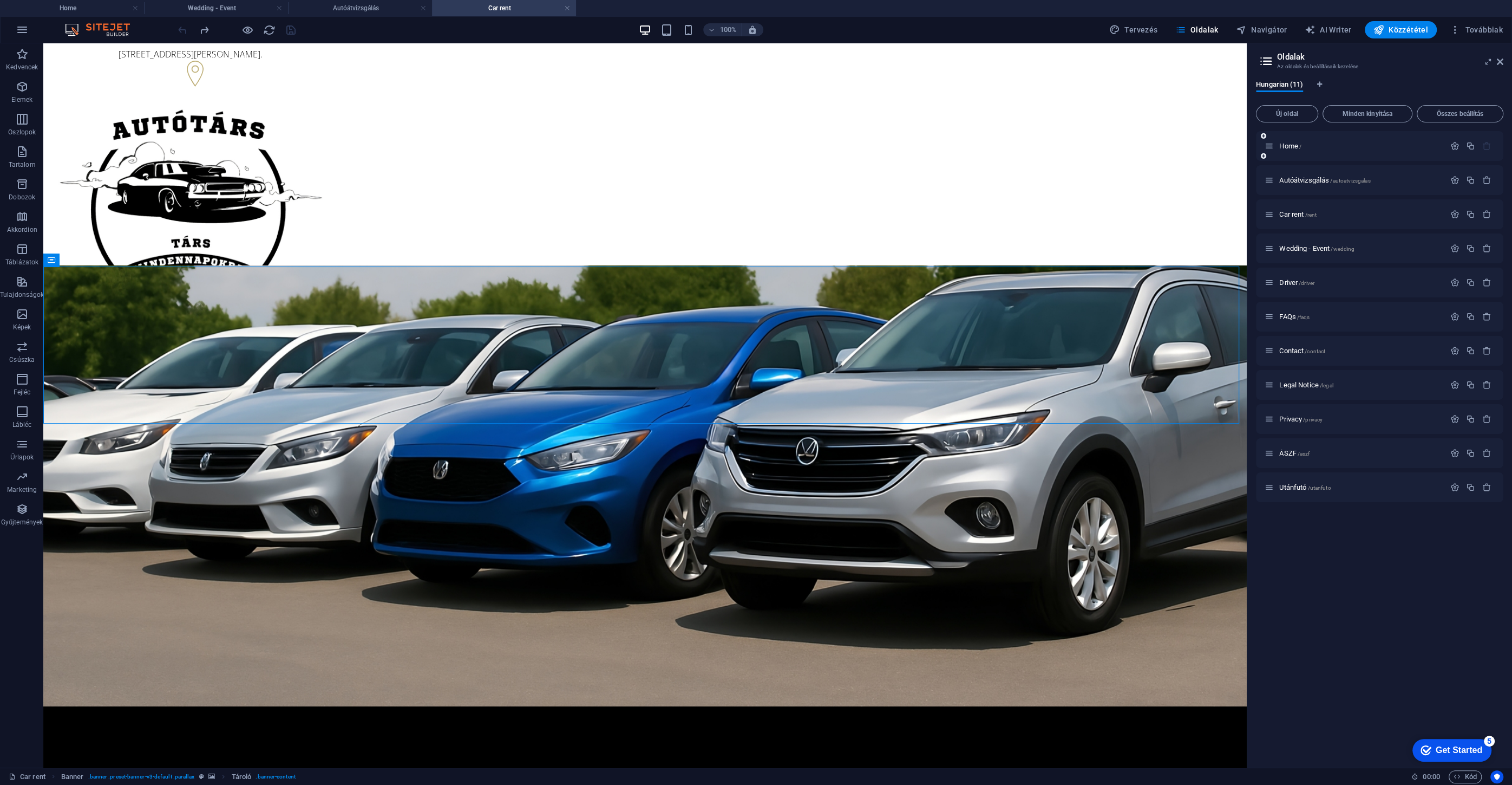
click at [1296, 152] on div "Home /" at bounding box center [1379, 145] width 248 height 30
click at [1290, 148] on span "Home /" at bounding box center [1290, 146] width 23 height 8
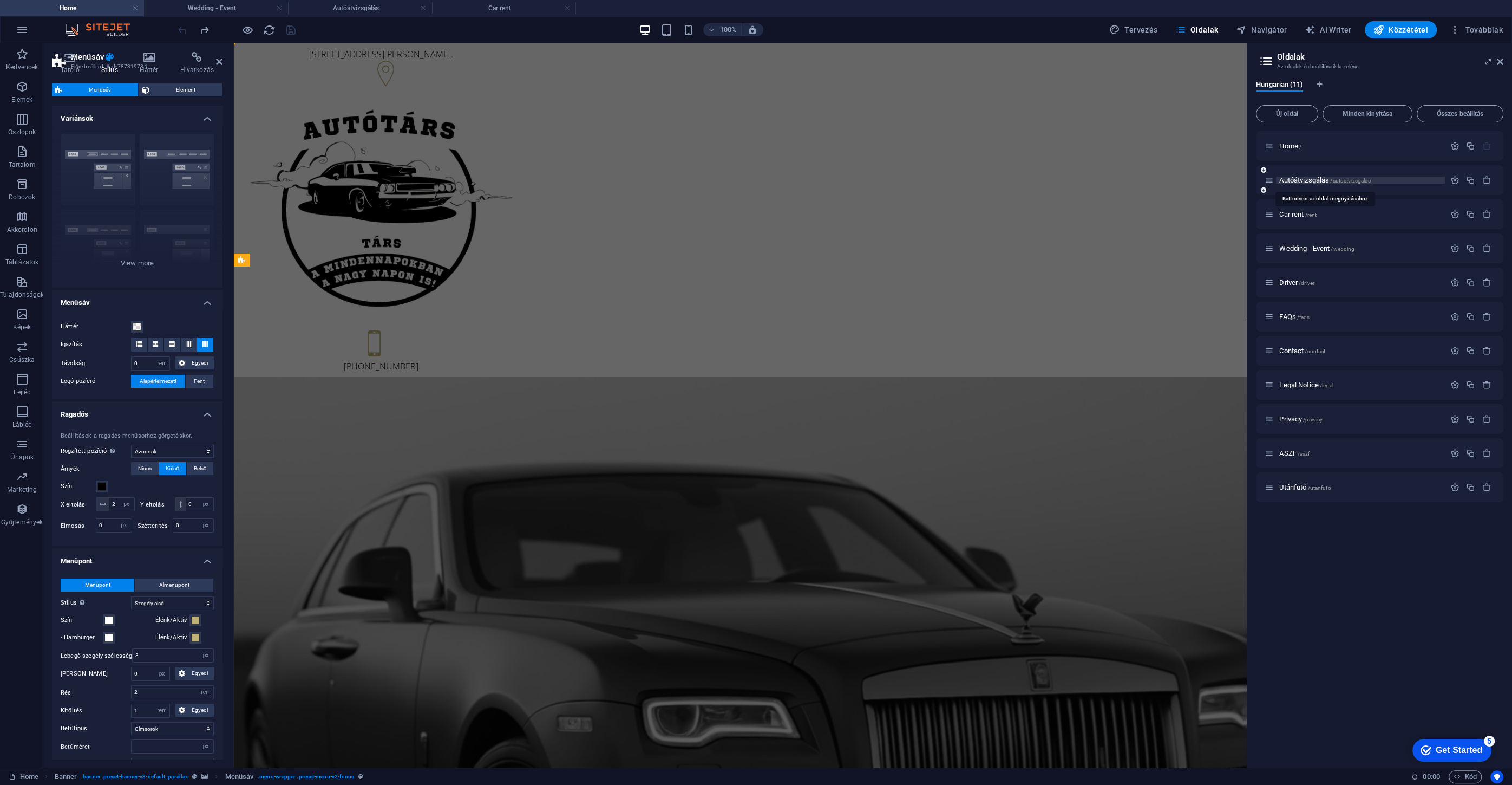
click at [1297, 181] on span "Autóátvizsgálás /autoatvizsgalas" at bounding box center [1324, 180] width 91 height 8
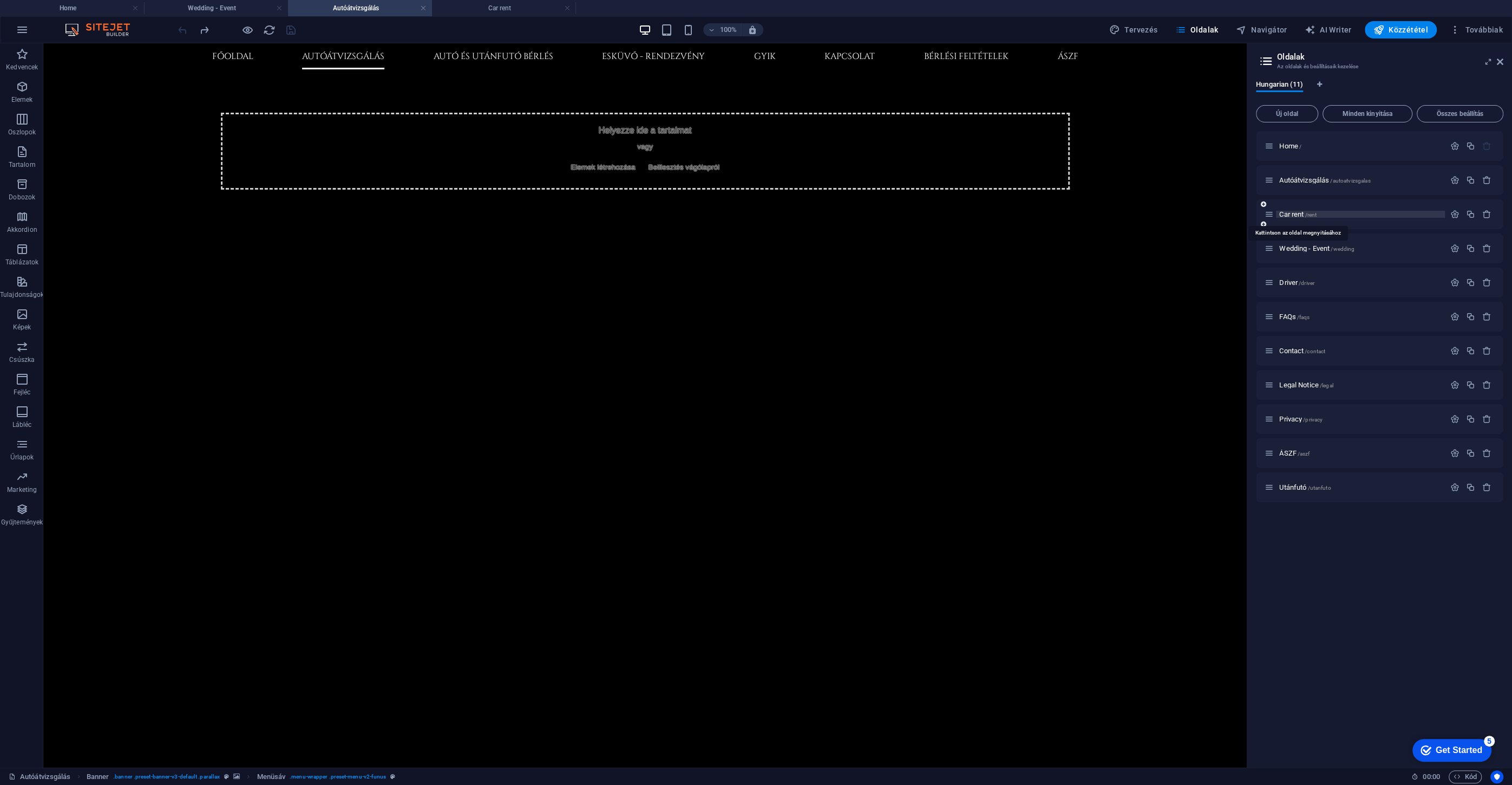
click at [1294, 214] on span "Car rent /rent" at bounding box center [1297, 214] width 37 height 8
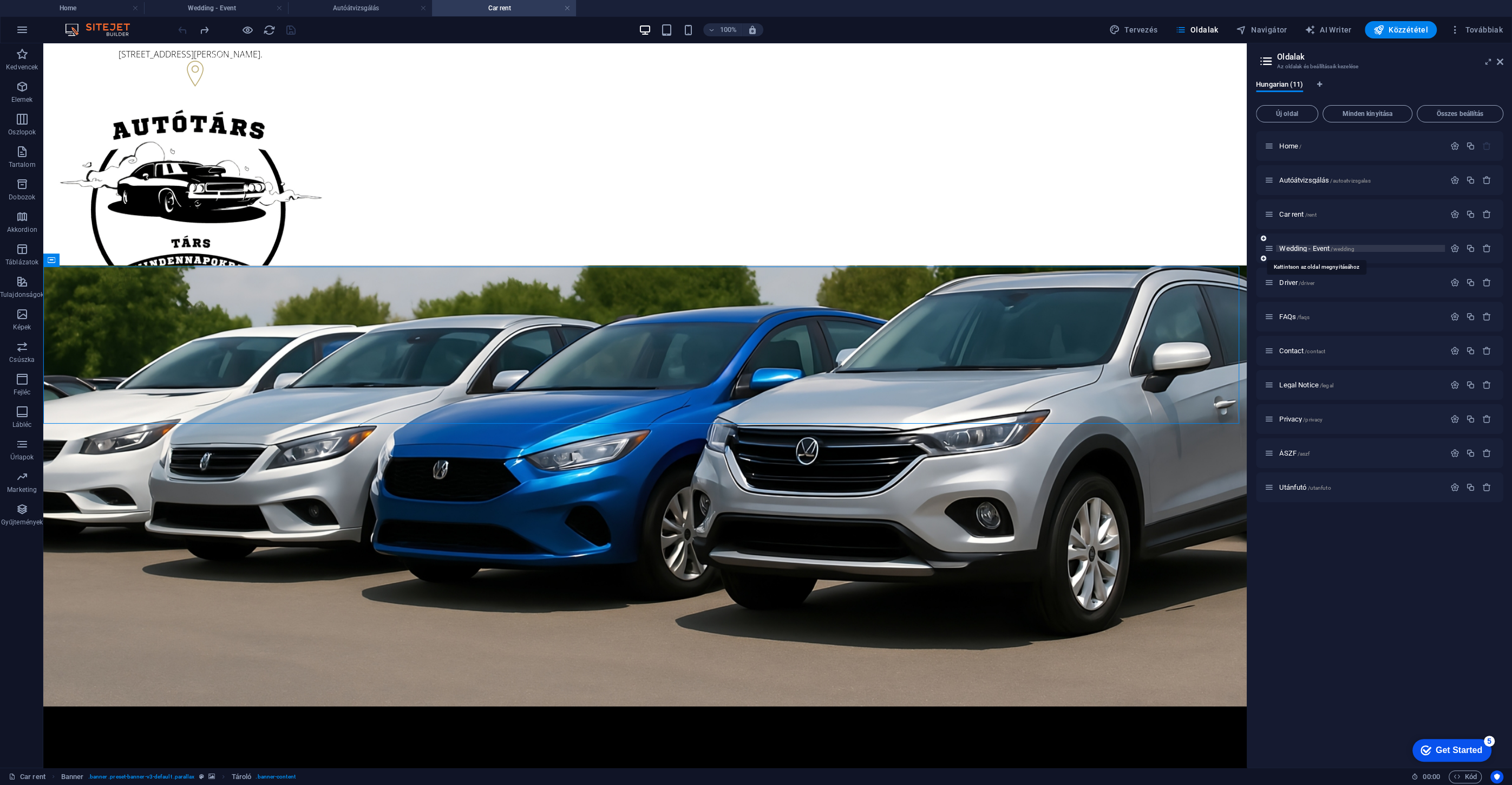
click at [1302, 248] on span "Wedding - Event /wedding" at bounding box center [1316, 248] width 75 height 8
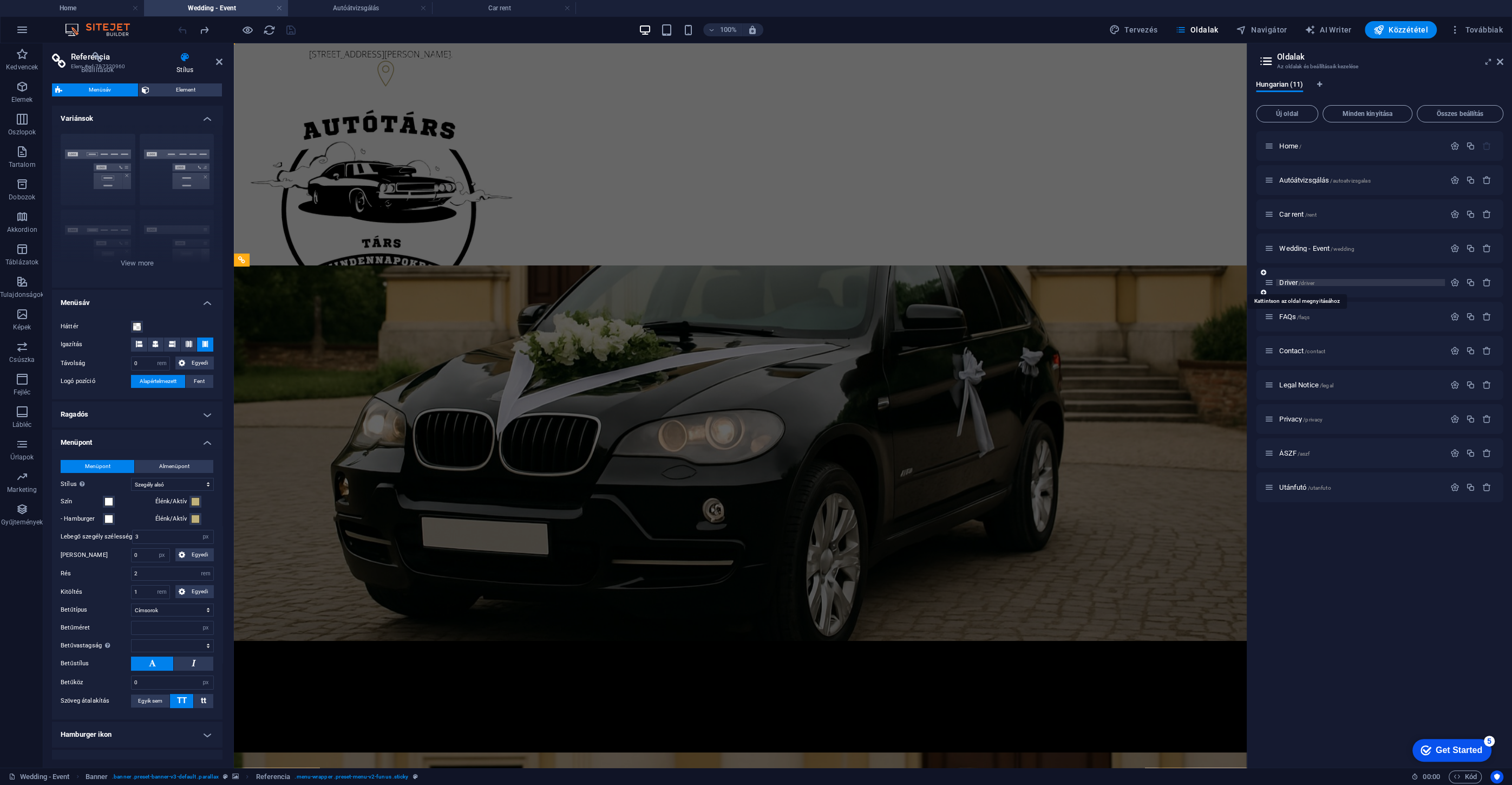
click at [1299, 286] on span "/driver" at bounding box center [1306, 282] width 15 height 6
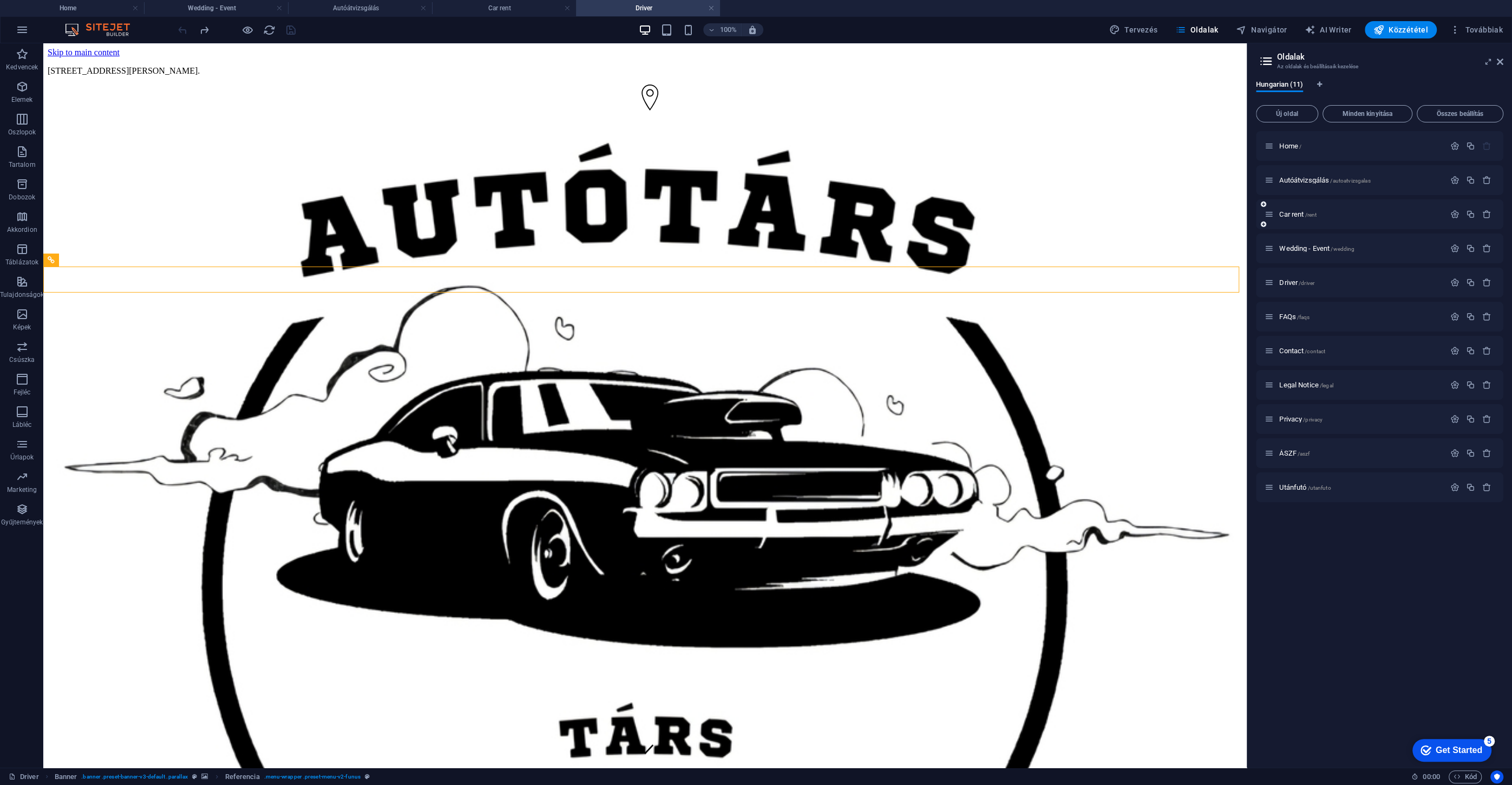
click at [1300, 218] on div "Car rent /rent" at bounding box center [1354, 214] width 180 height 12
click at [1297, 216] on span "Car rent /rent" at bounding box center [1297, 214] width 37 height 8
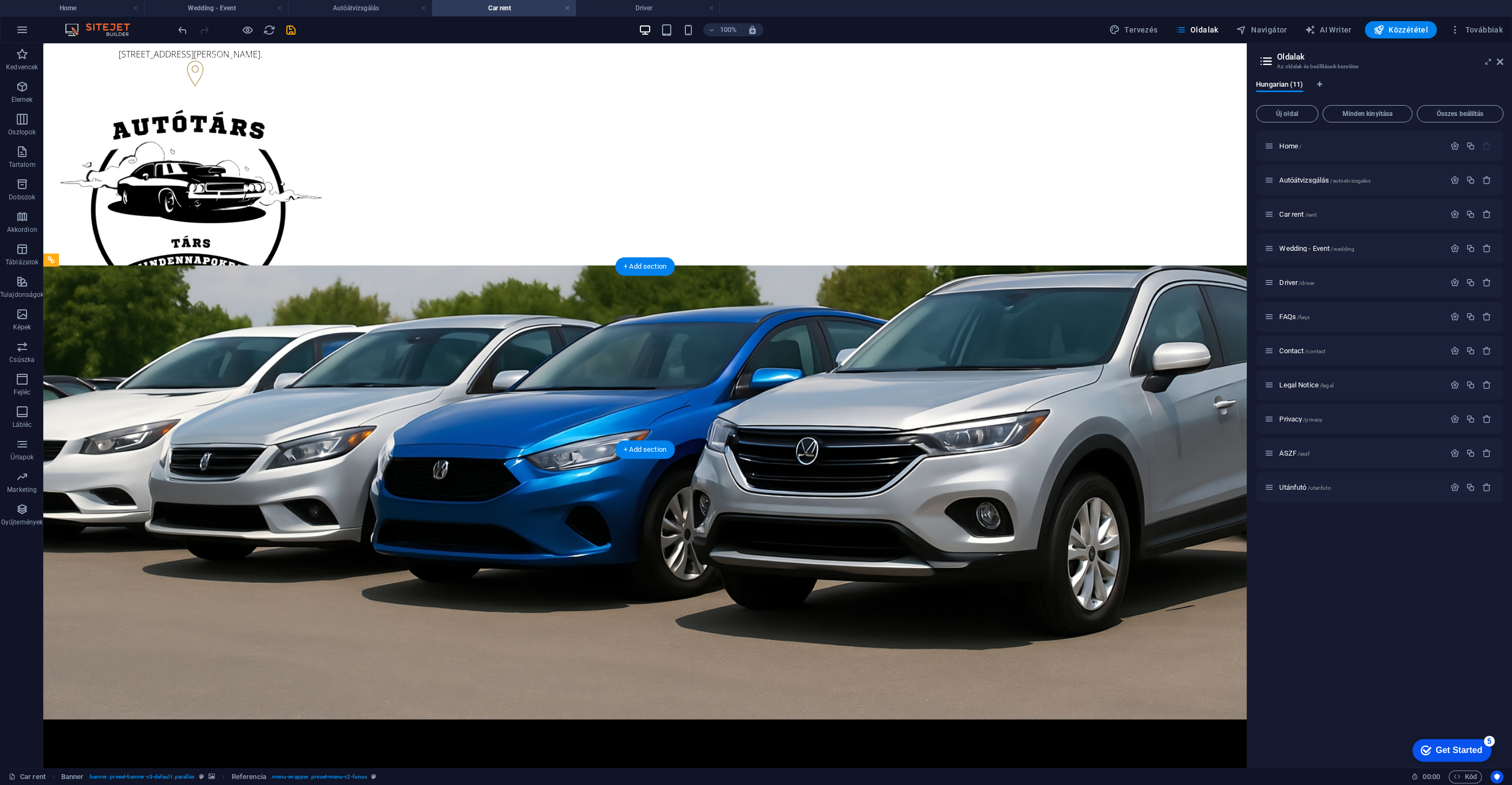
drag, startPoint x: 423, startPoint y: 441, endPoint x: 447, endPoint y: 281, distance: 161.8
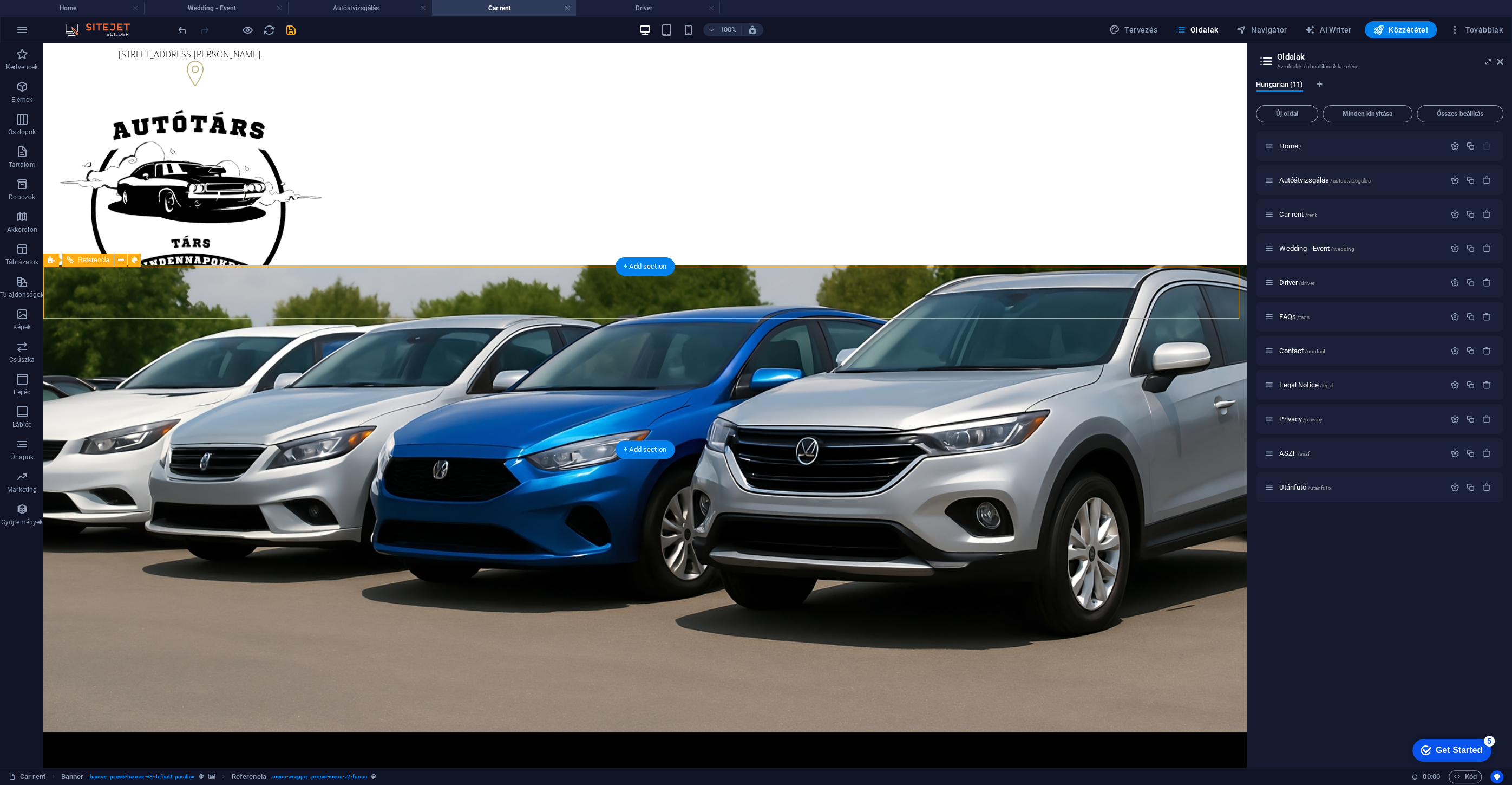
drag, startPoint x: 399, startPoint y: 304, endPoint x: 398, endPoint y: 269, distance: 35.0
click at [187, 30] on icon "undo" at bounding box center [182, 30] width 12 height 12
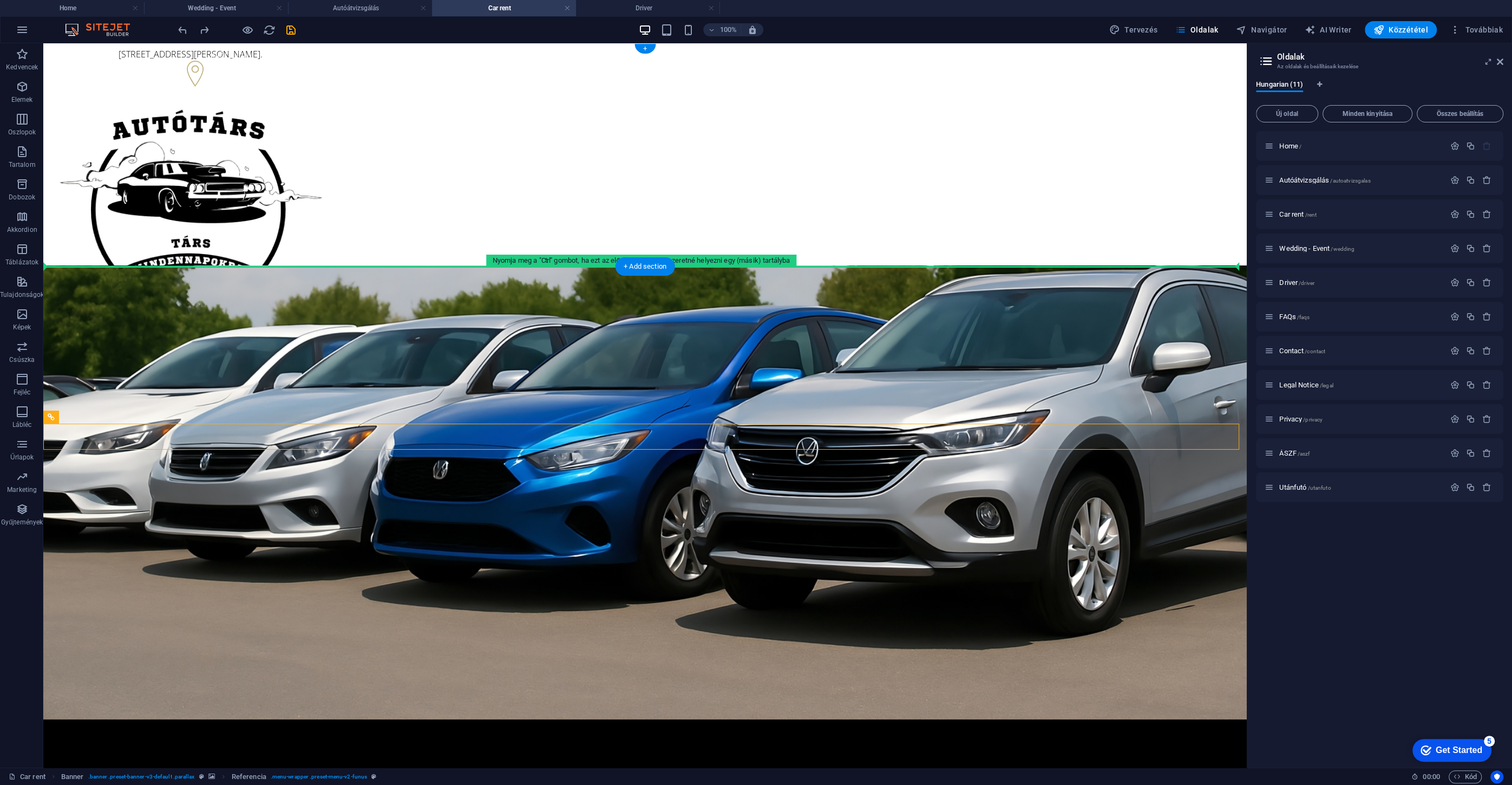
drag, startPoint x: 83, startPoint y: 441, endPoint x: 111, endPoint y: 248, distance: 195.0
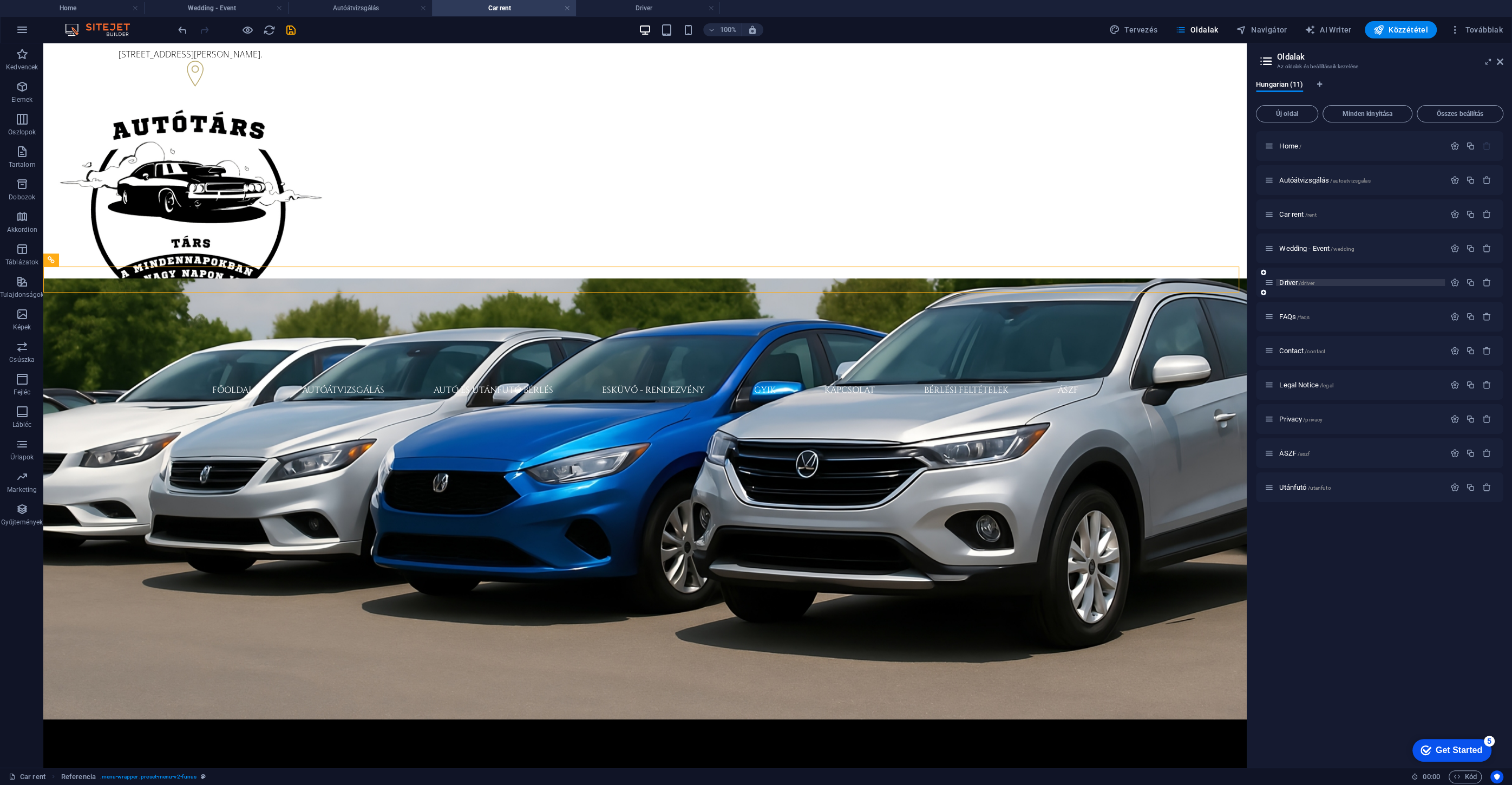
click at [1292, 281] on span "Driver /driver" at bounding box center [1297, 282] width 35 height 8
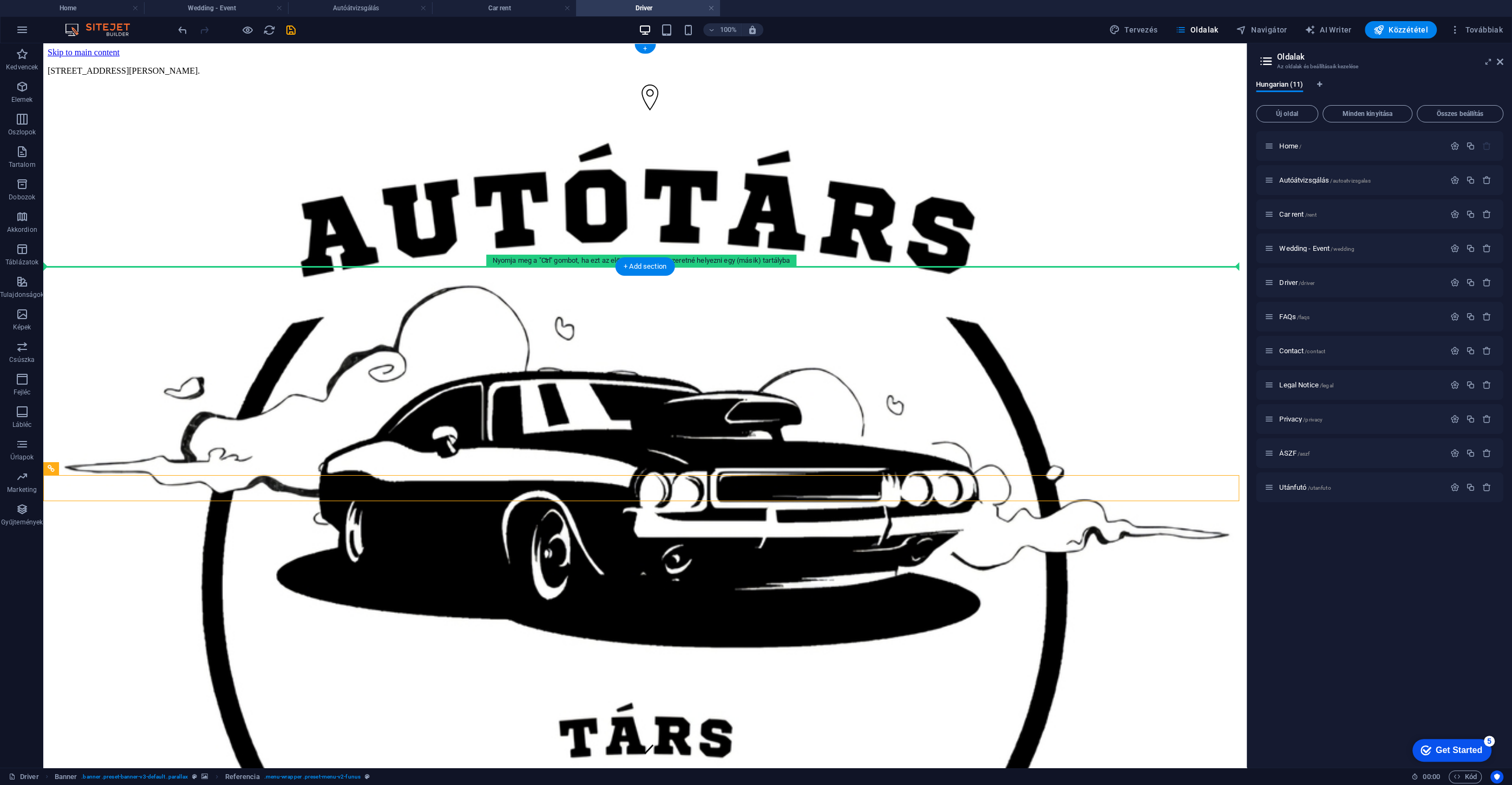
drag, startPoint x: 419, startPoint y: 487, endPoint x: 447, endPoint y: 259, distance: 229.7
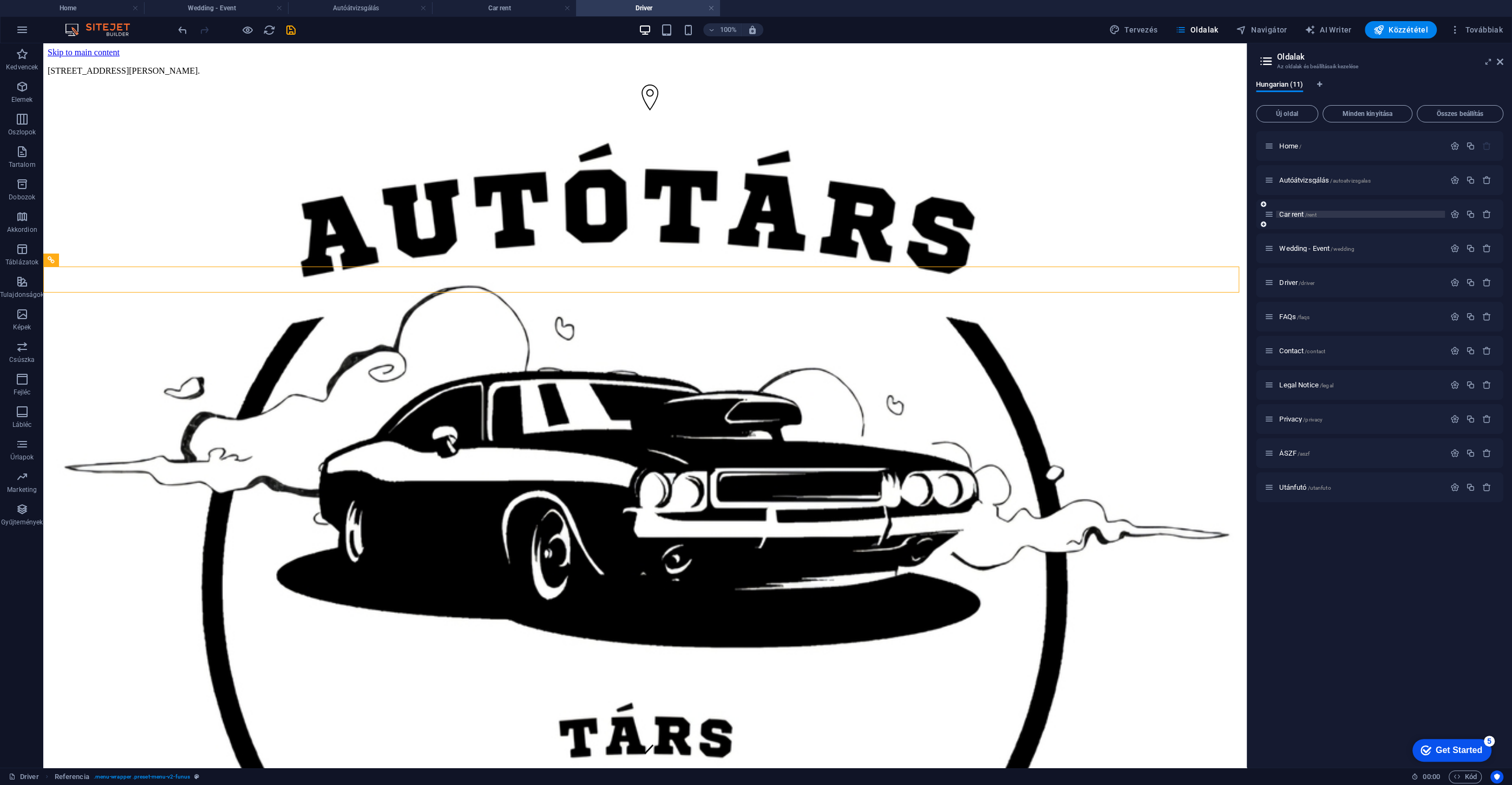
click at [1291, 212] on span "Car rent /rent" at bounding box center [1297, 214] width 37 height 8
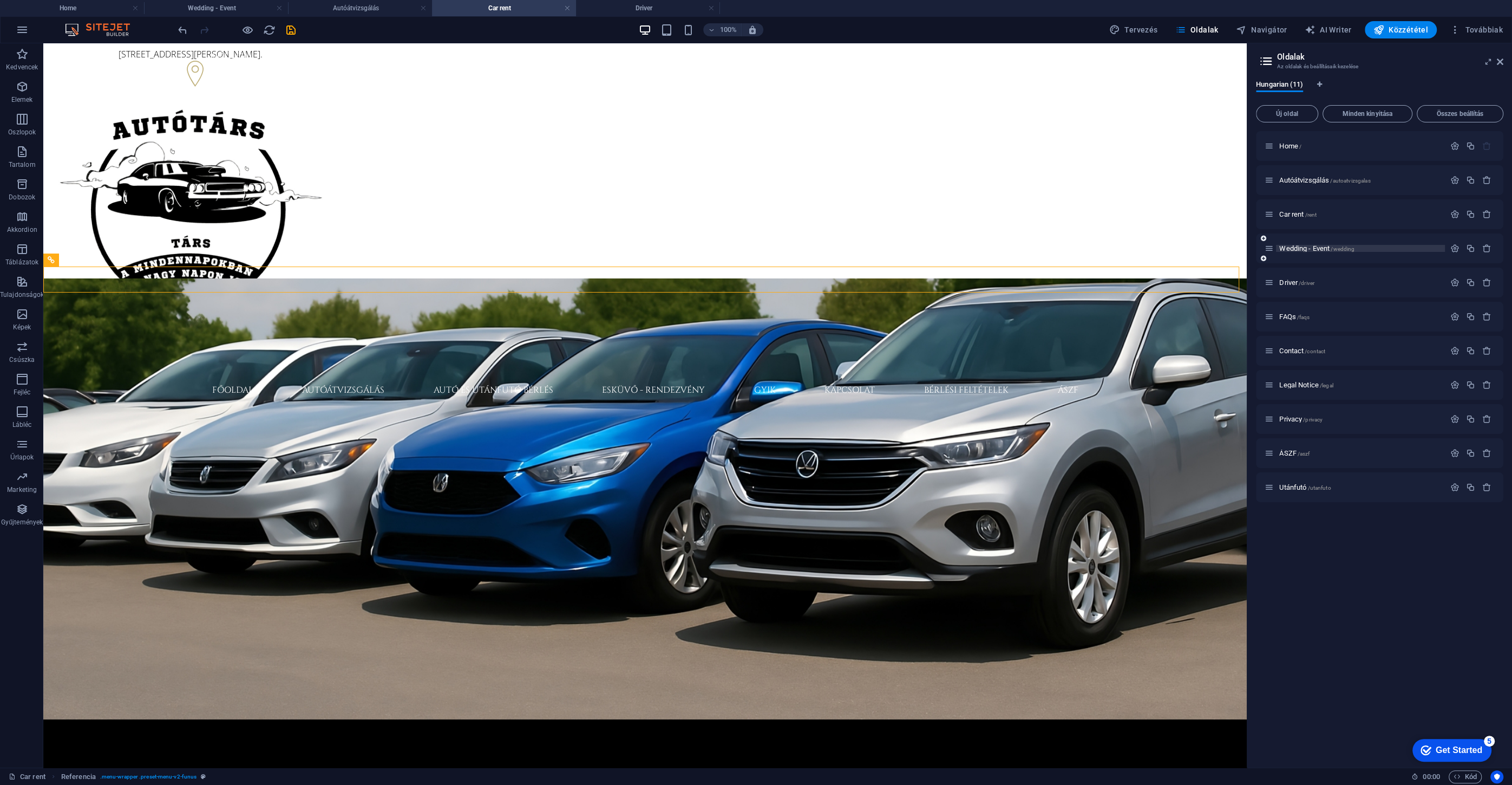
click at [1300, 248] on span "Wedding - Event /wedding" at bounding box center [1316, 248] width 75 height 8
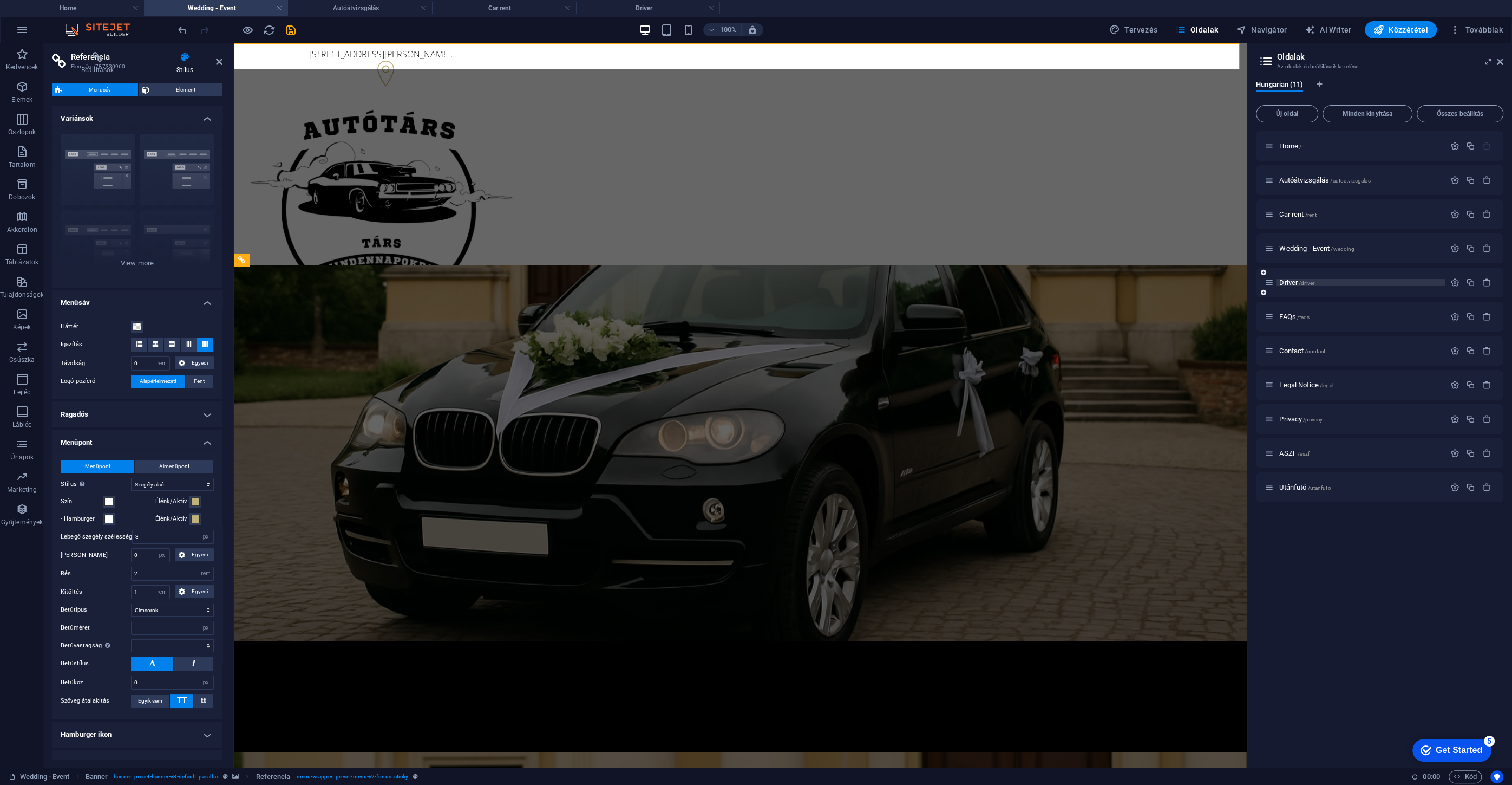
click at [1284, 281] on span "Driver /driver" at bounding box center [1297, 282] width 35 height 8
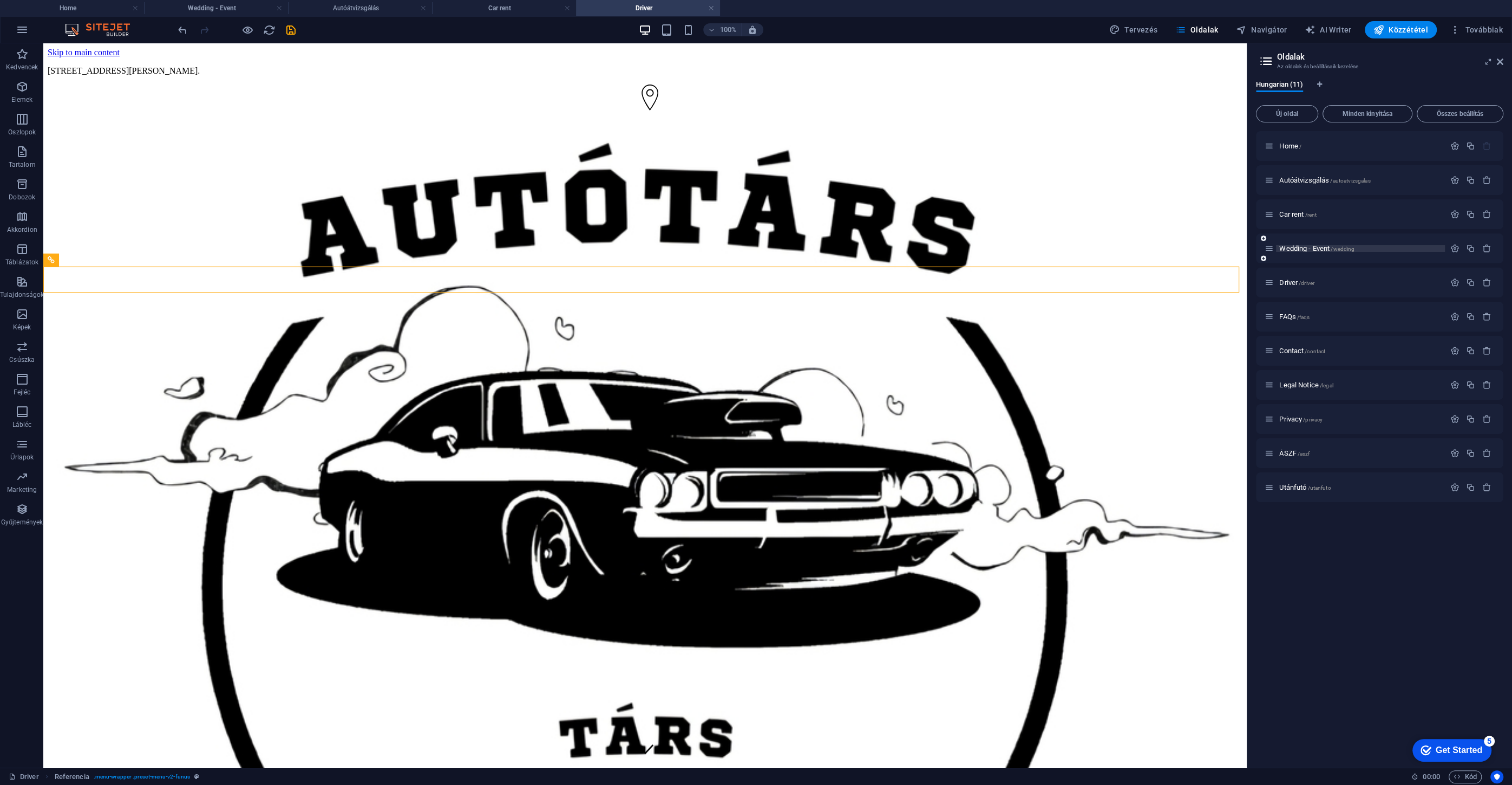
click at [1288, 248] on span "Wedding - Event /wedding" at bounding box center [1316, 248] width 75 height 8
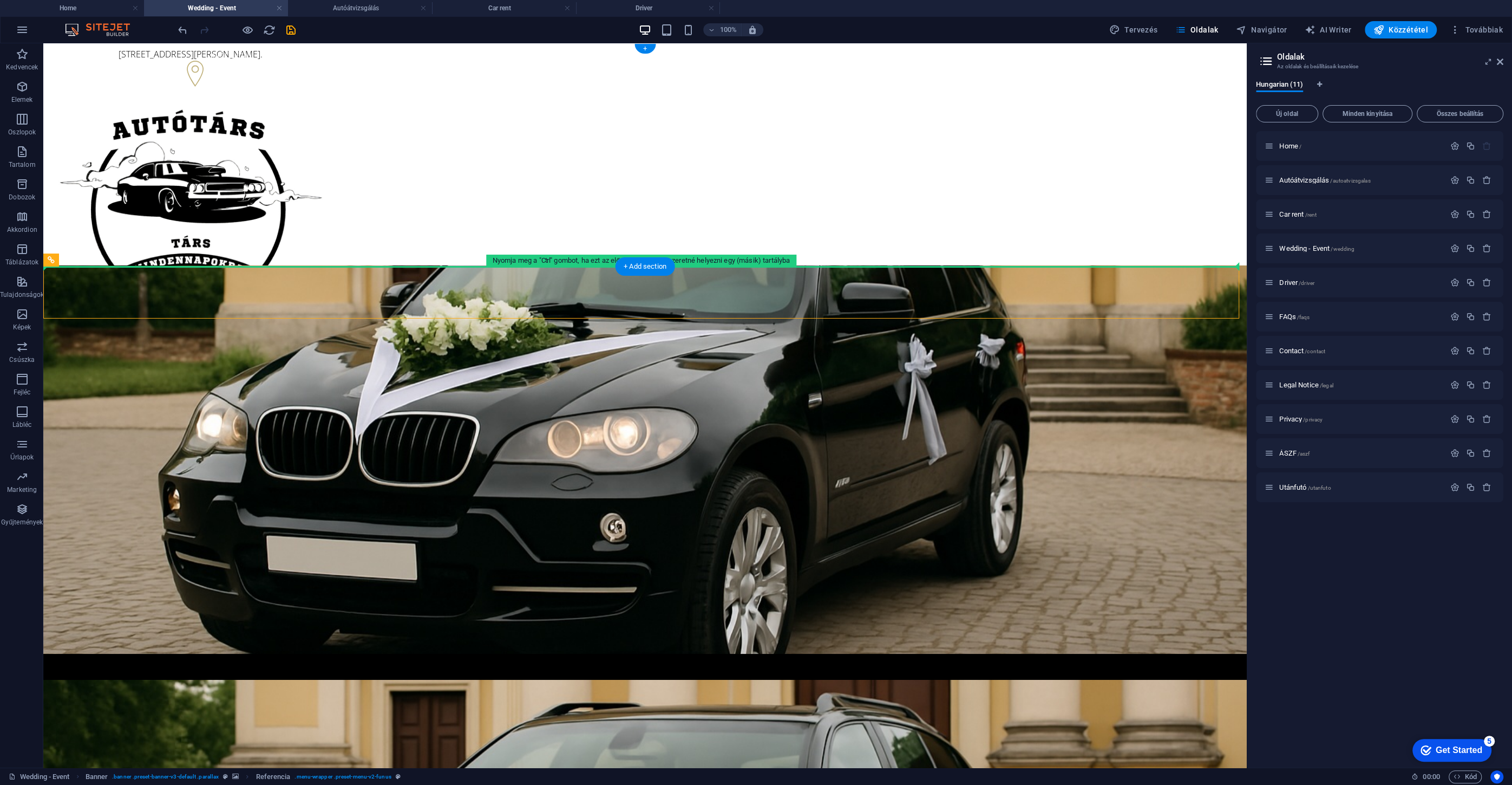
drag, startPoint x: 269, startPoint y: 308, endPoint x: 273, endPoint y: 253, distance: 55.1
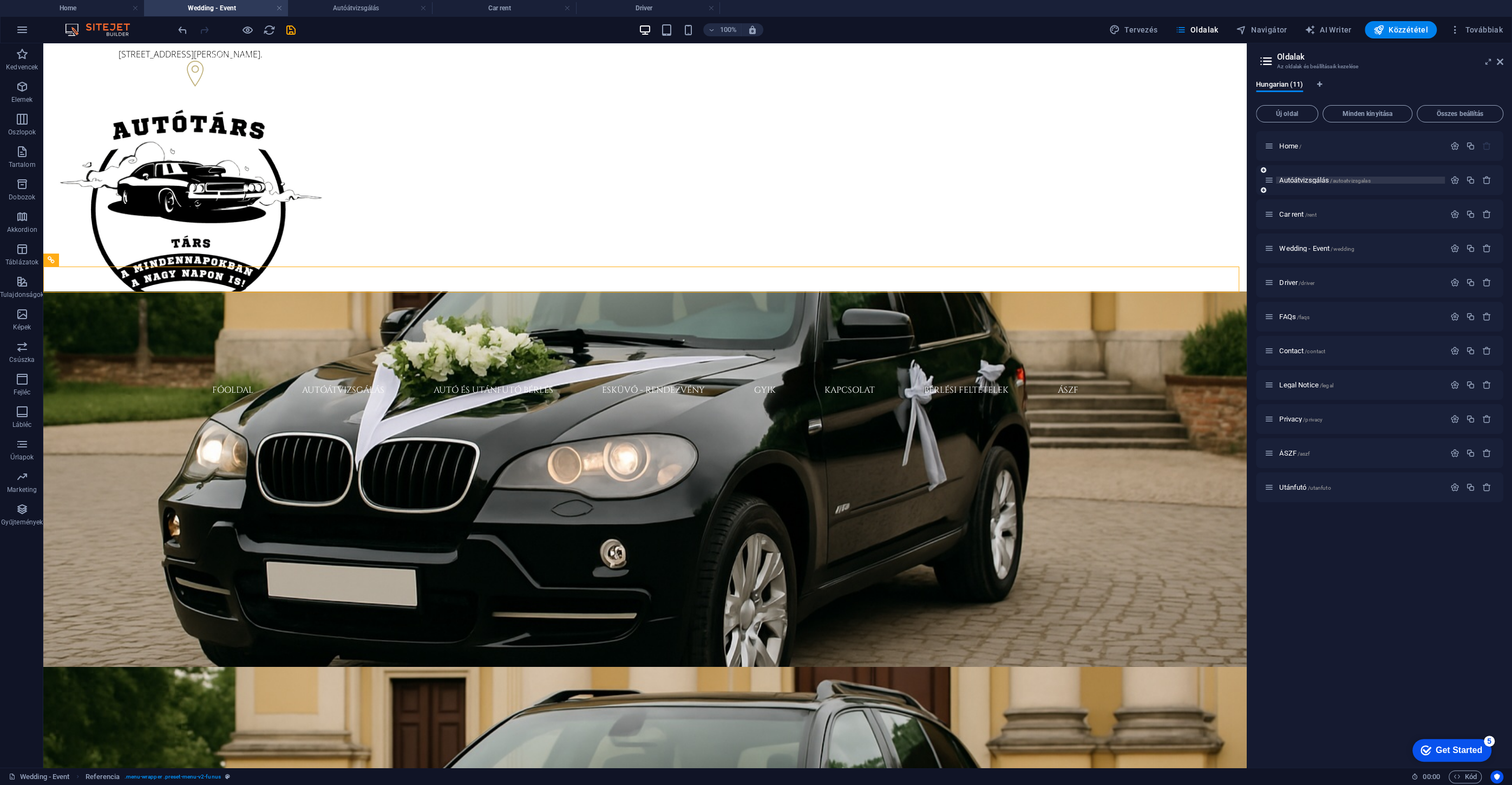
click at [1297, 177] on span "Autóátvizsgálás /autoatvizsgalas" at bounding box center [1324, 180] width 91 height 8
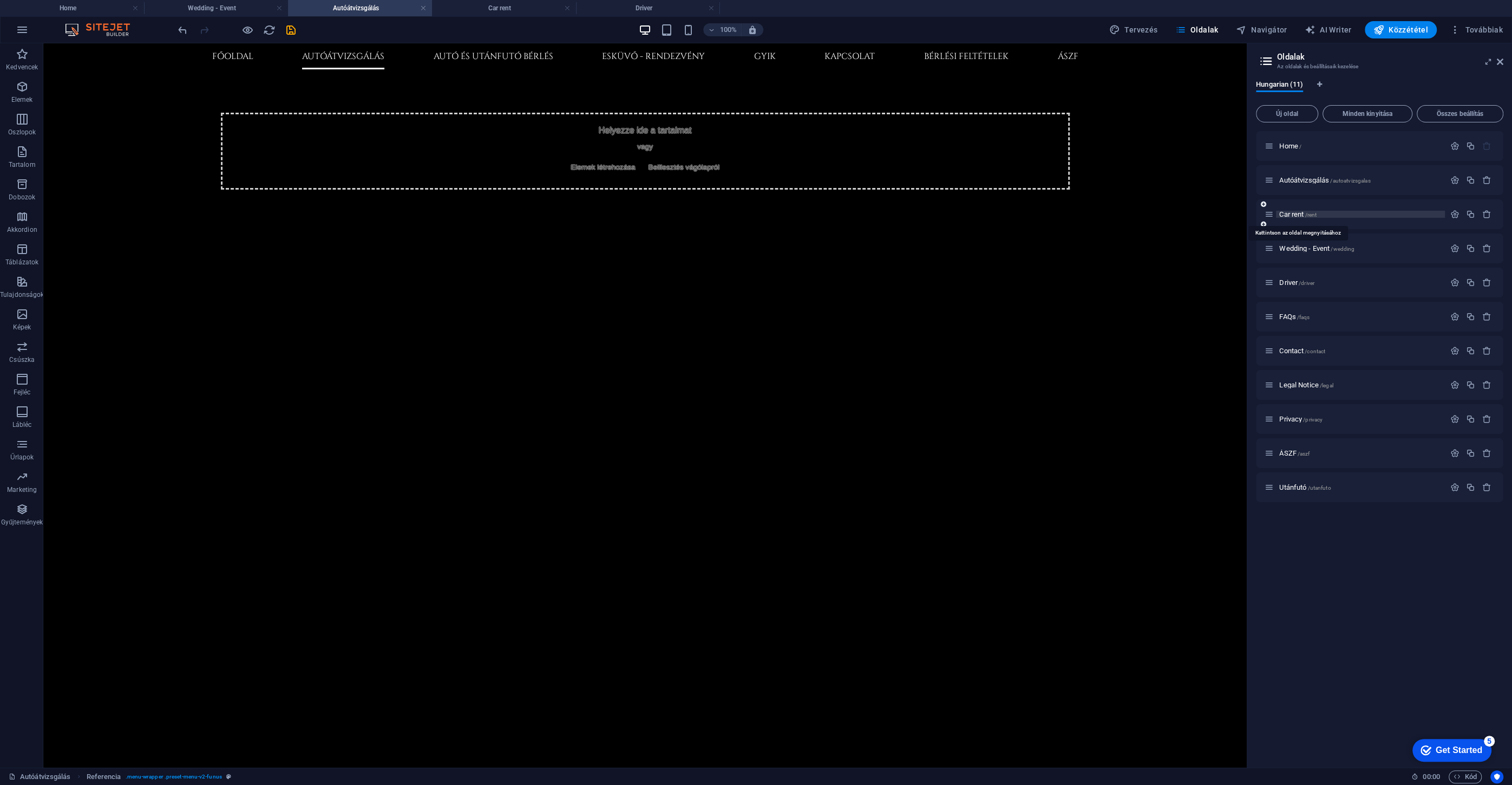
click at [1293, 213] on span "Car rent /rent" at bounding box center [1297, 214] width 37 height 8
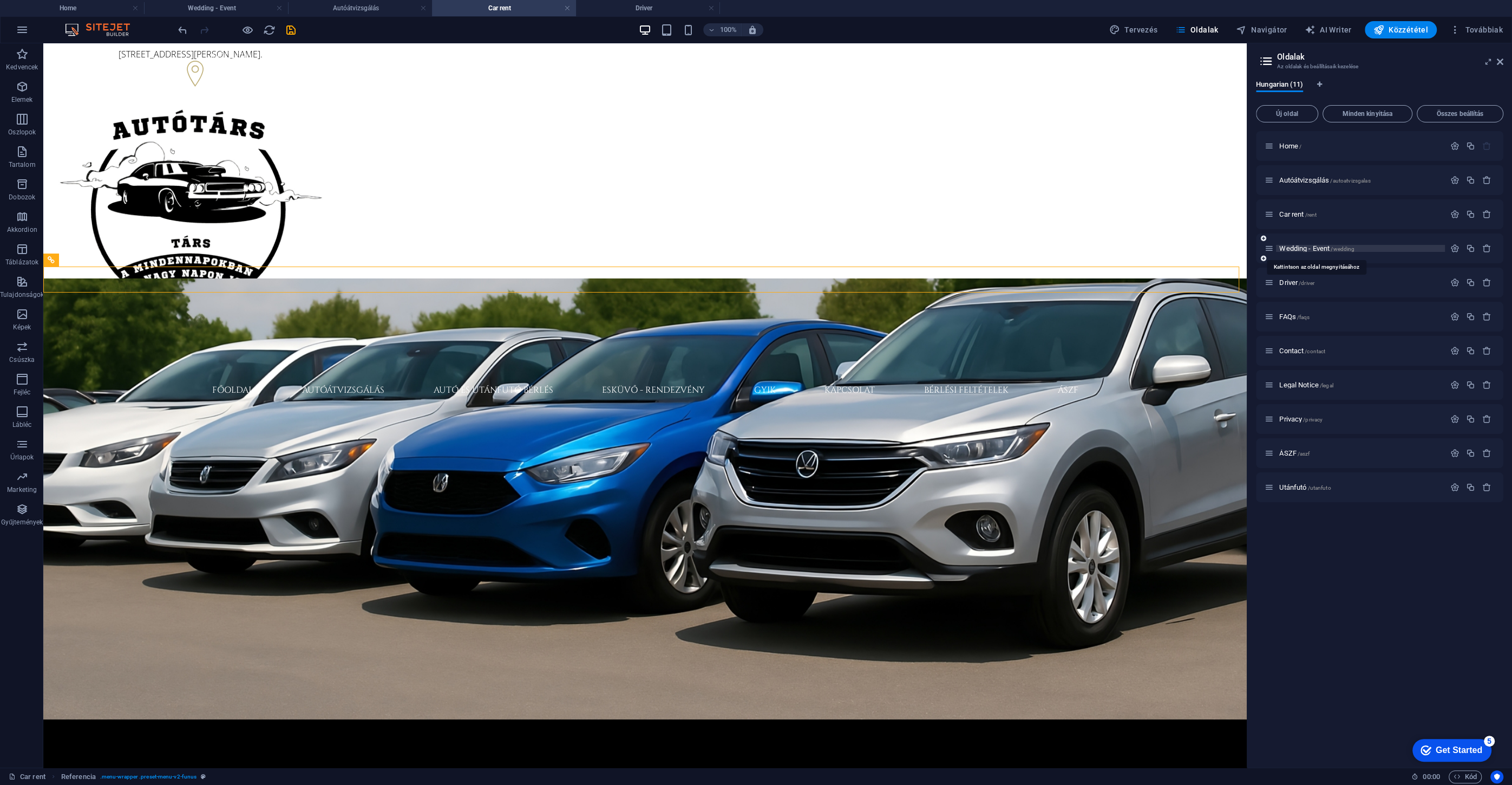
click at [1293, 251] on span "Wedding - Event /wedding" at bounding box center [1316, 248] width 75 height 8
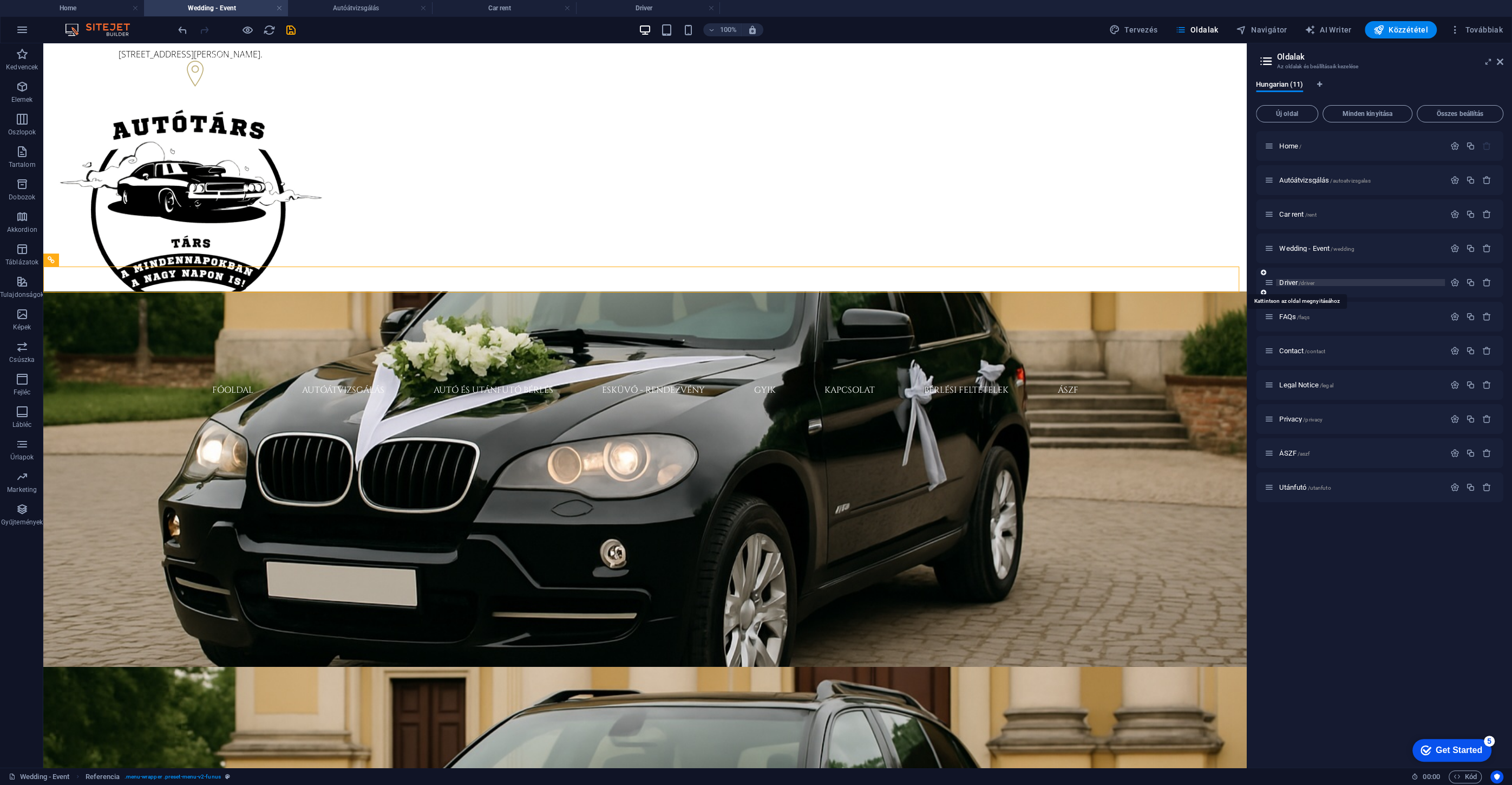
click at [1291, 281] on span "Driver /driver" at bounding box center [1297, 282] width 35 height 8
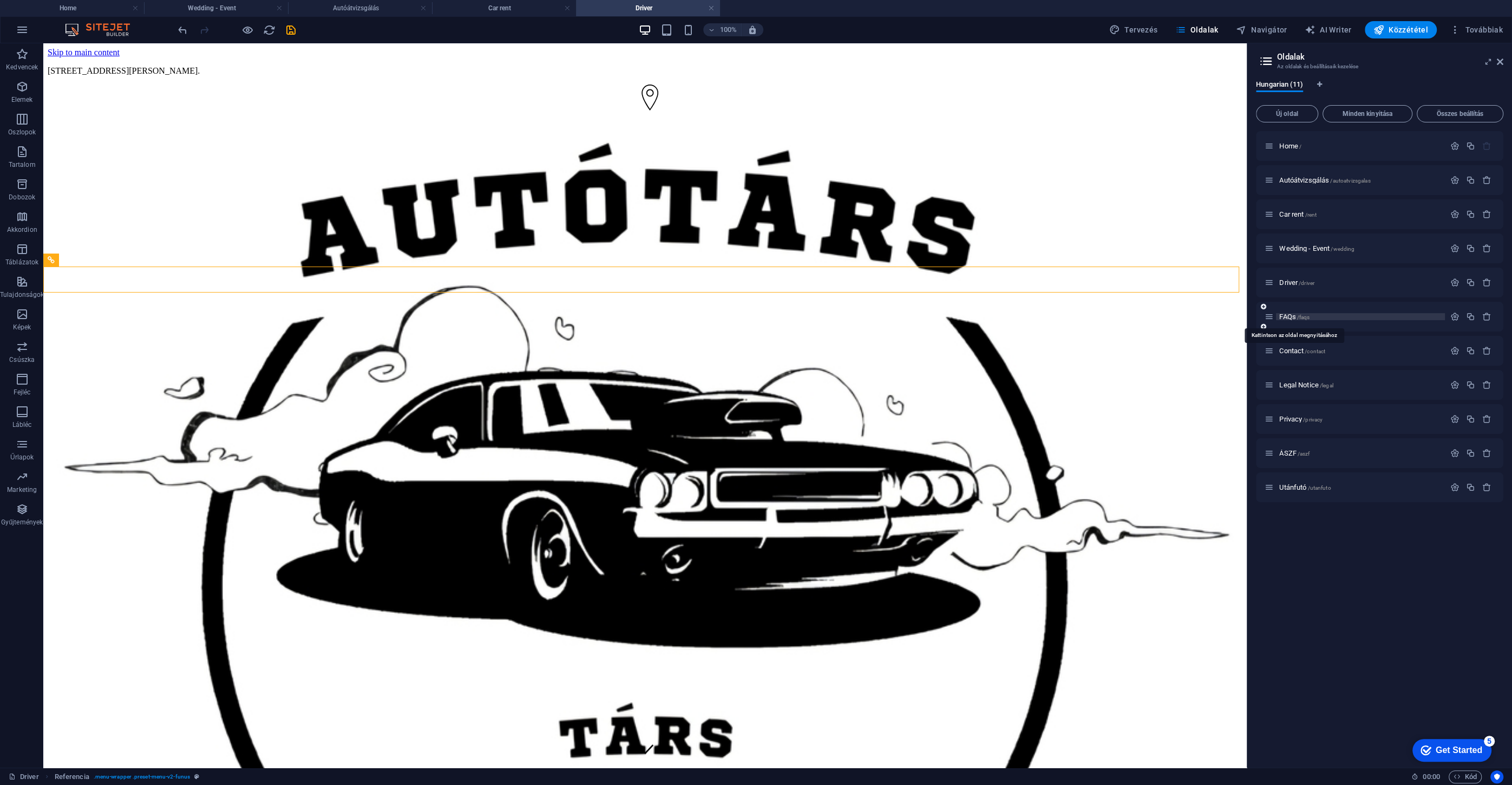
click at [1289, 315] on span "FAQs /faqs" at bounding box center [1294, 316] width 31 height 8
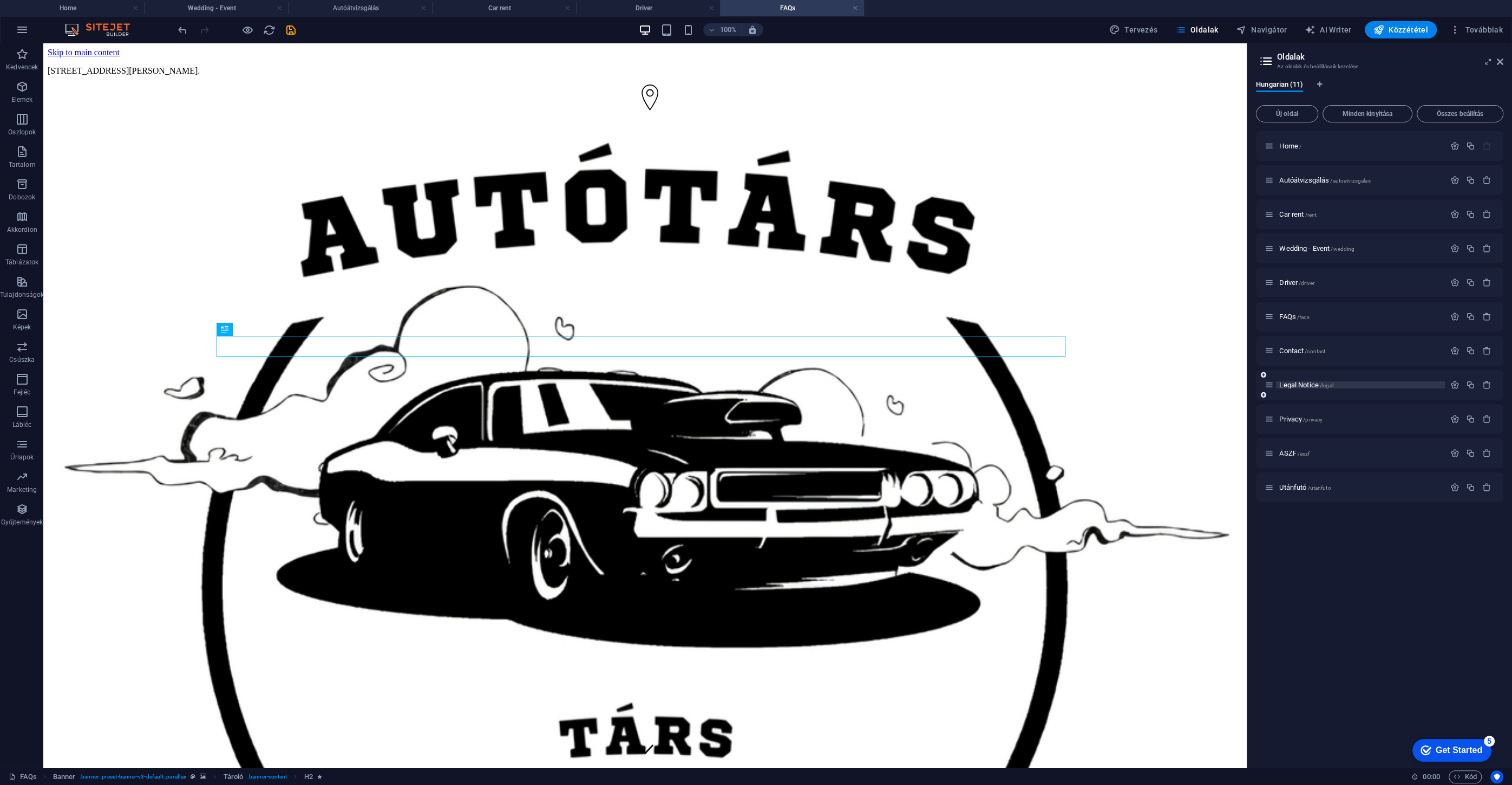
click at [1296, 383] on span "Legal Notice /legal" at bounding box center [1306, 385] width 54 height 8
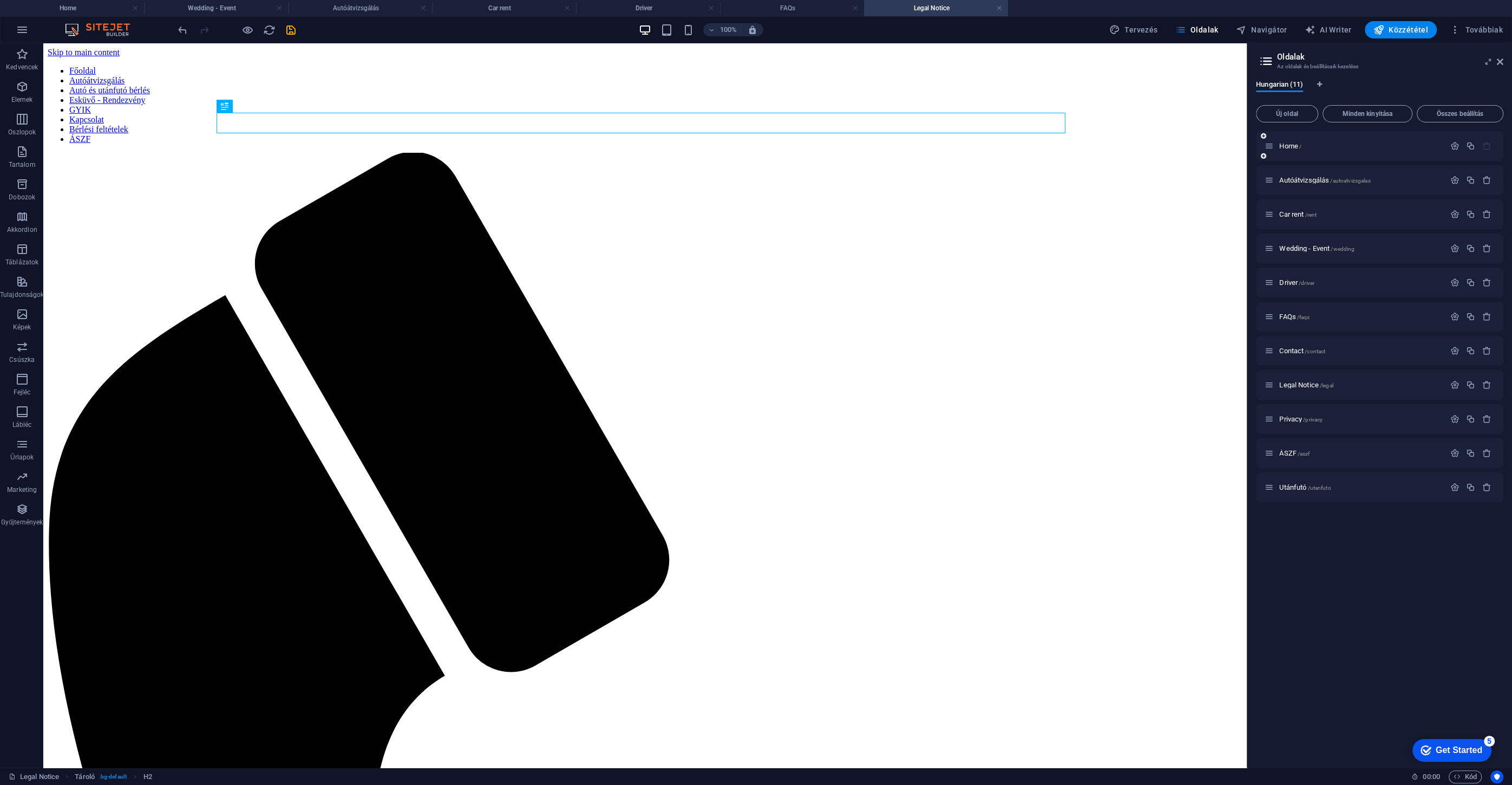
click at [1292, 141] on div "Home /" at bounding box center [1354, 145] width 180 height 12
click at [1293, 144] on span "Home /" at bounding box center [1290, 146] width 23 height 8
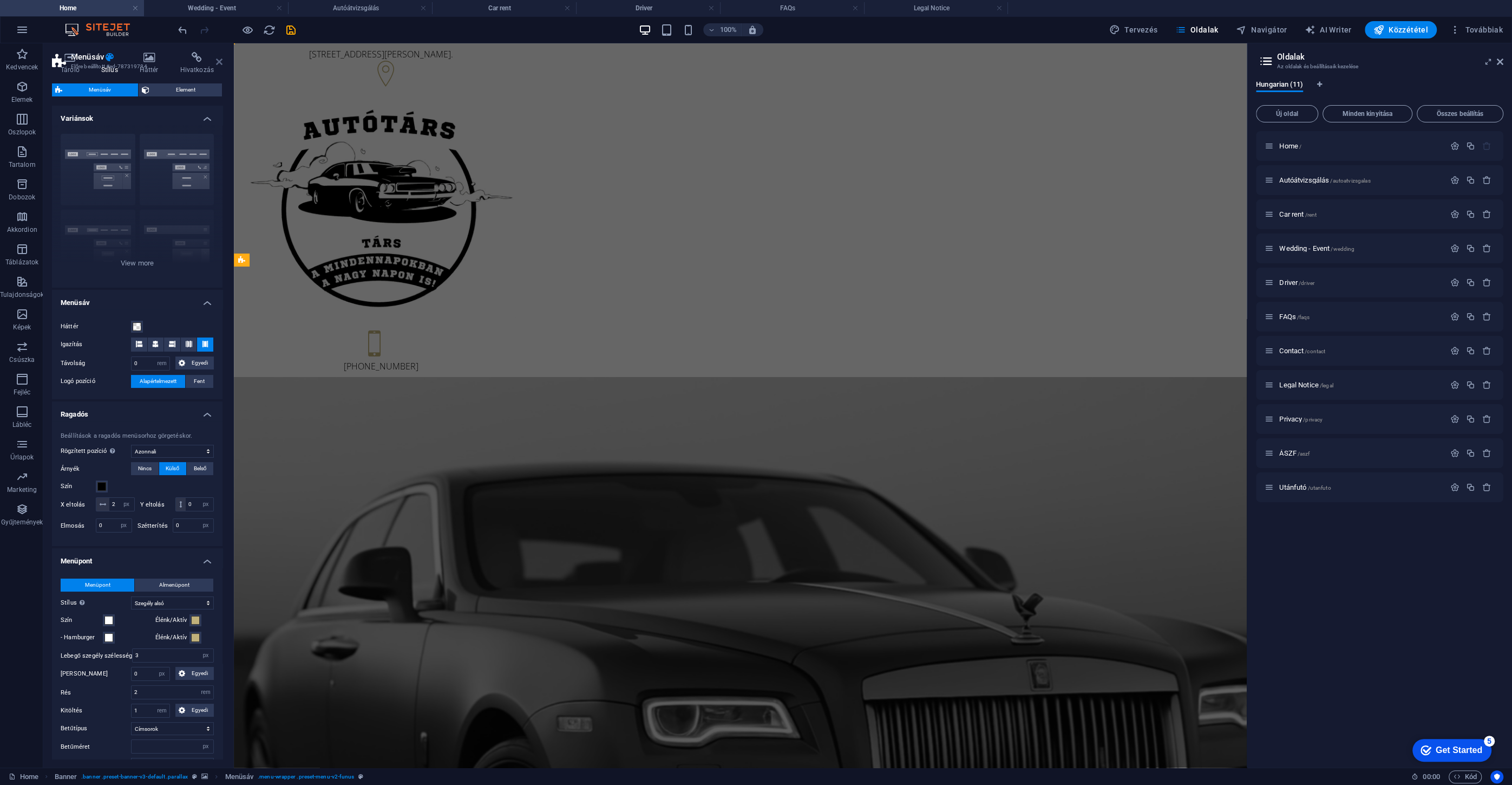
click at [222, 62] on icon at bounding box center [219, 61] width 6 height 9
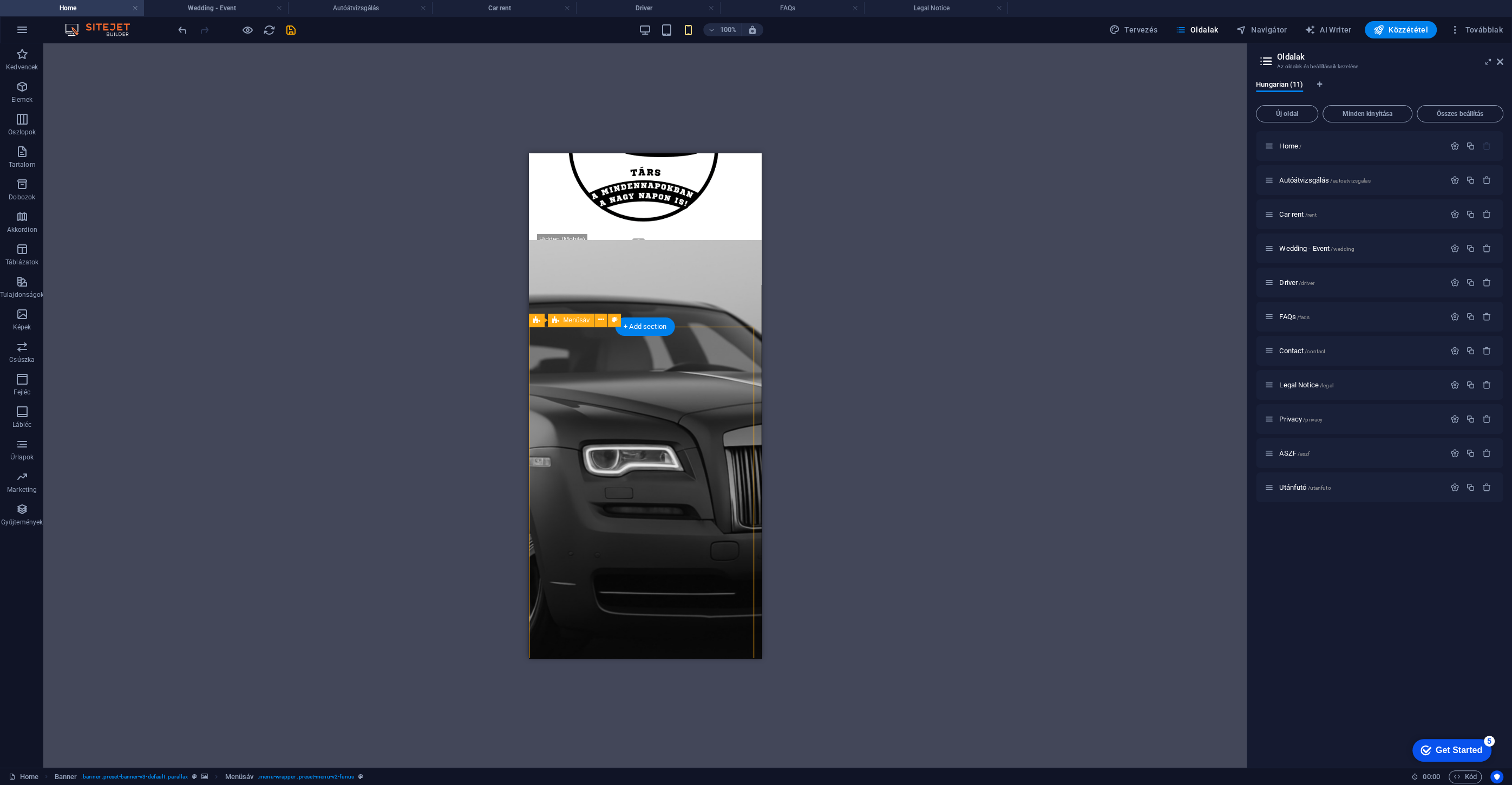
scroll to position [148, 0]
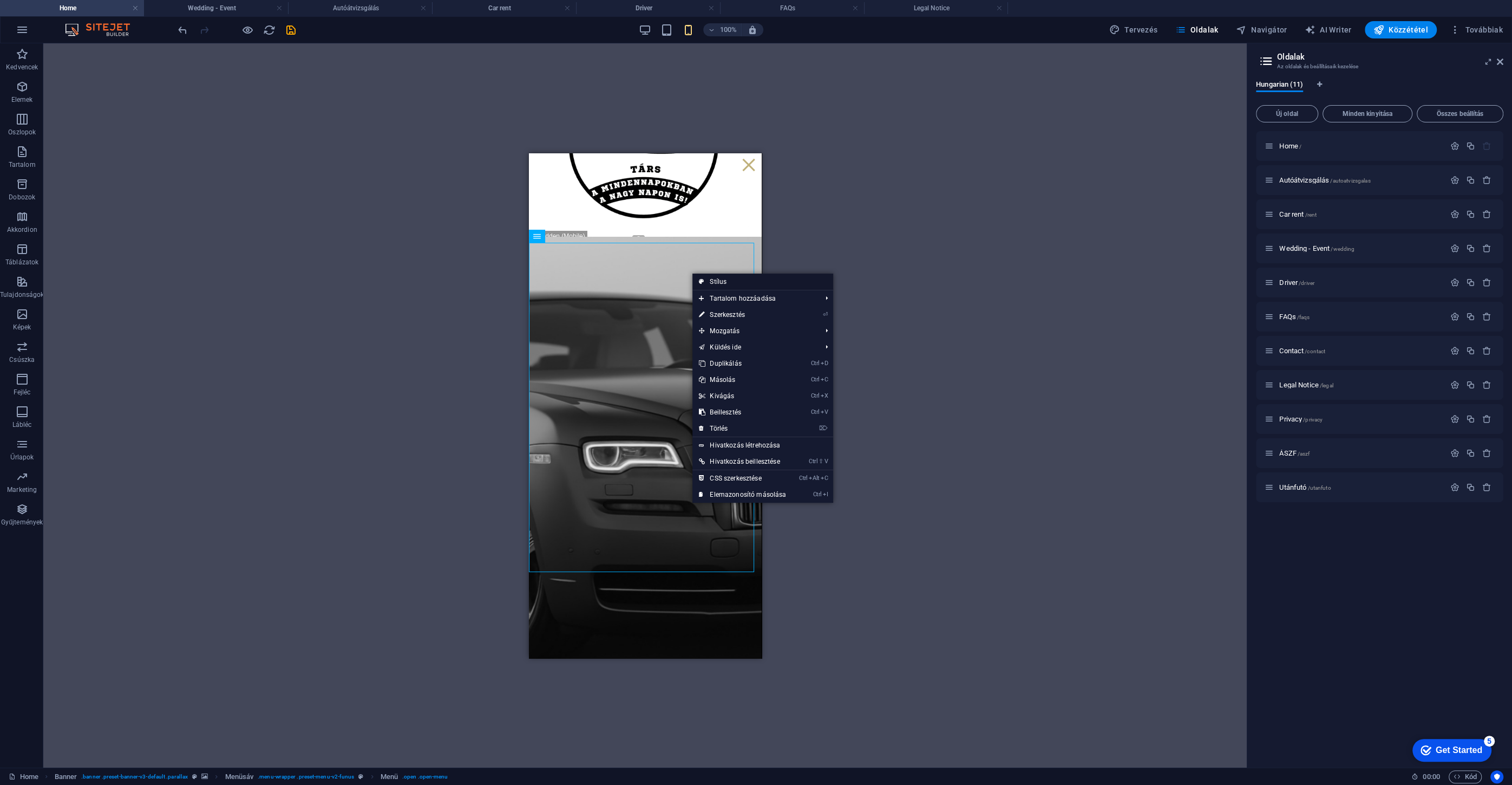
click at [717, 278] on link "Stílus" at bounding box center [762, 282] width 141 height 16
select select "rem"
select select "sticky_instant"
select select "px"
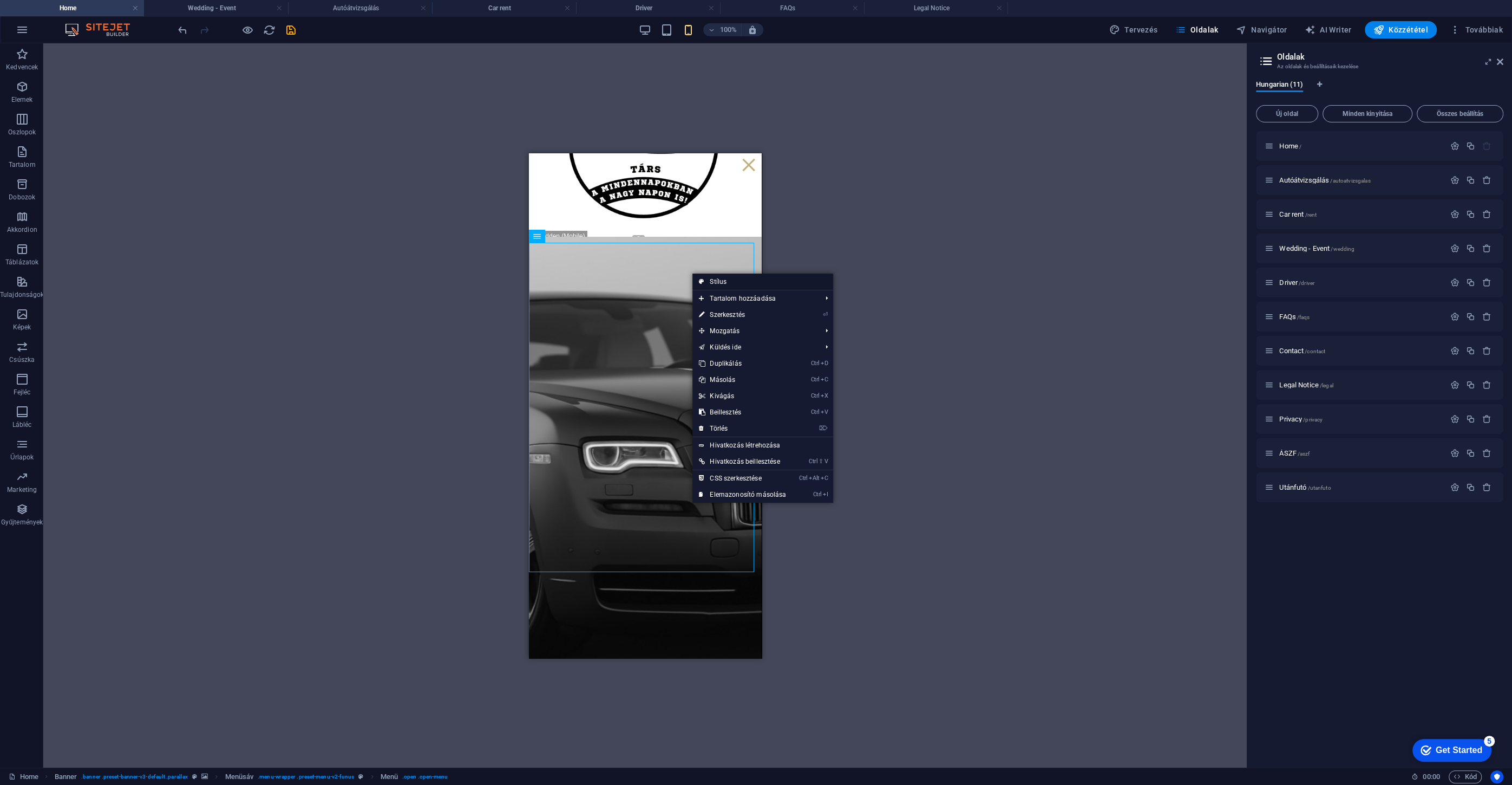
select select "px"
select select "hover_border_bottom"
select select "px"
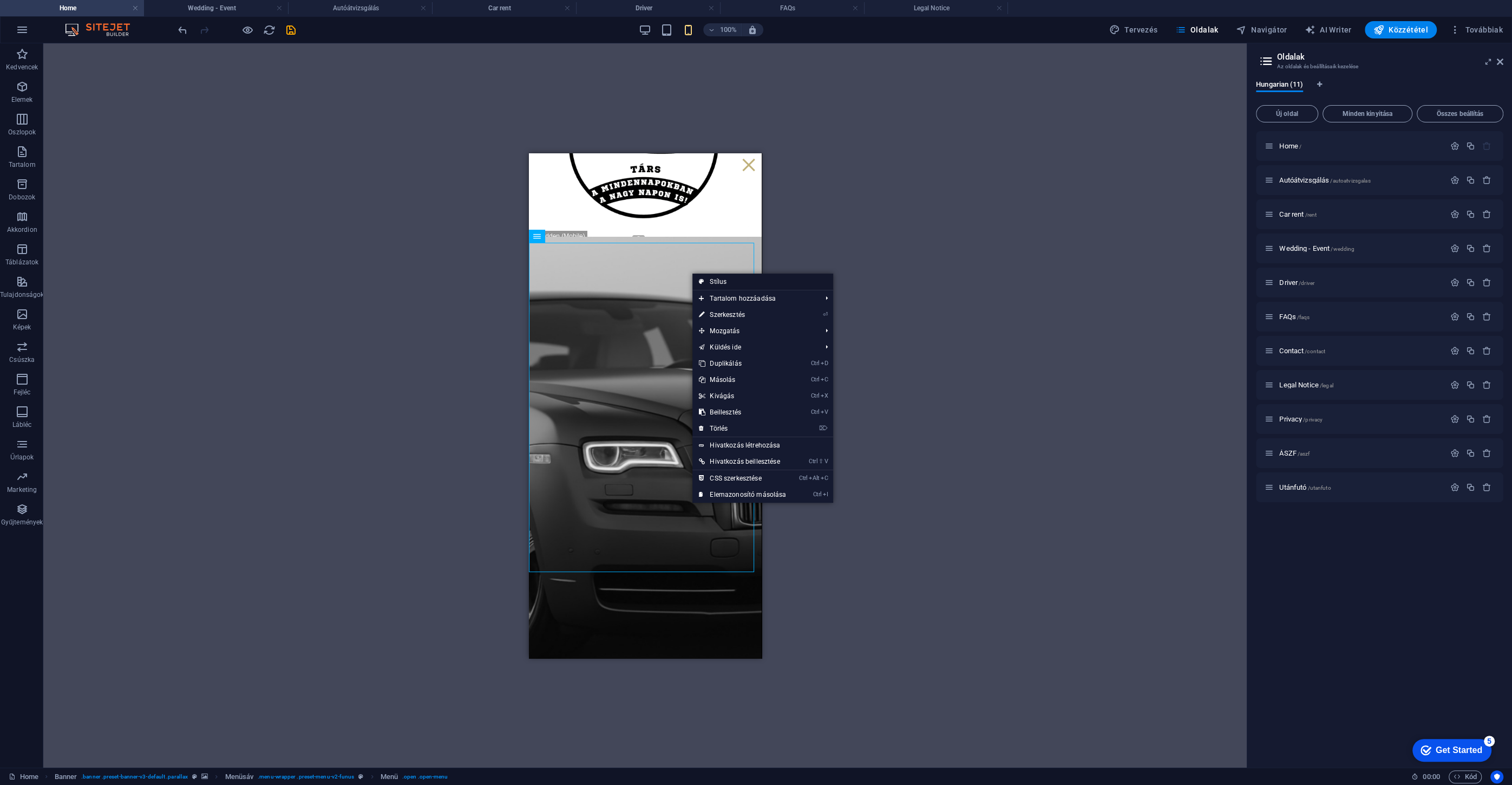
select select "rem"
select select "link-special-font"
select select "px"
select select
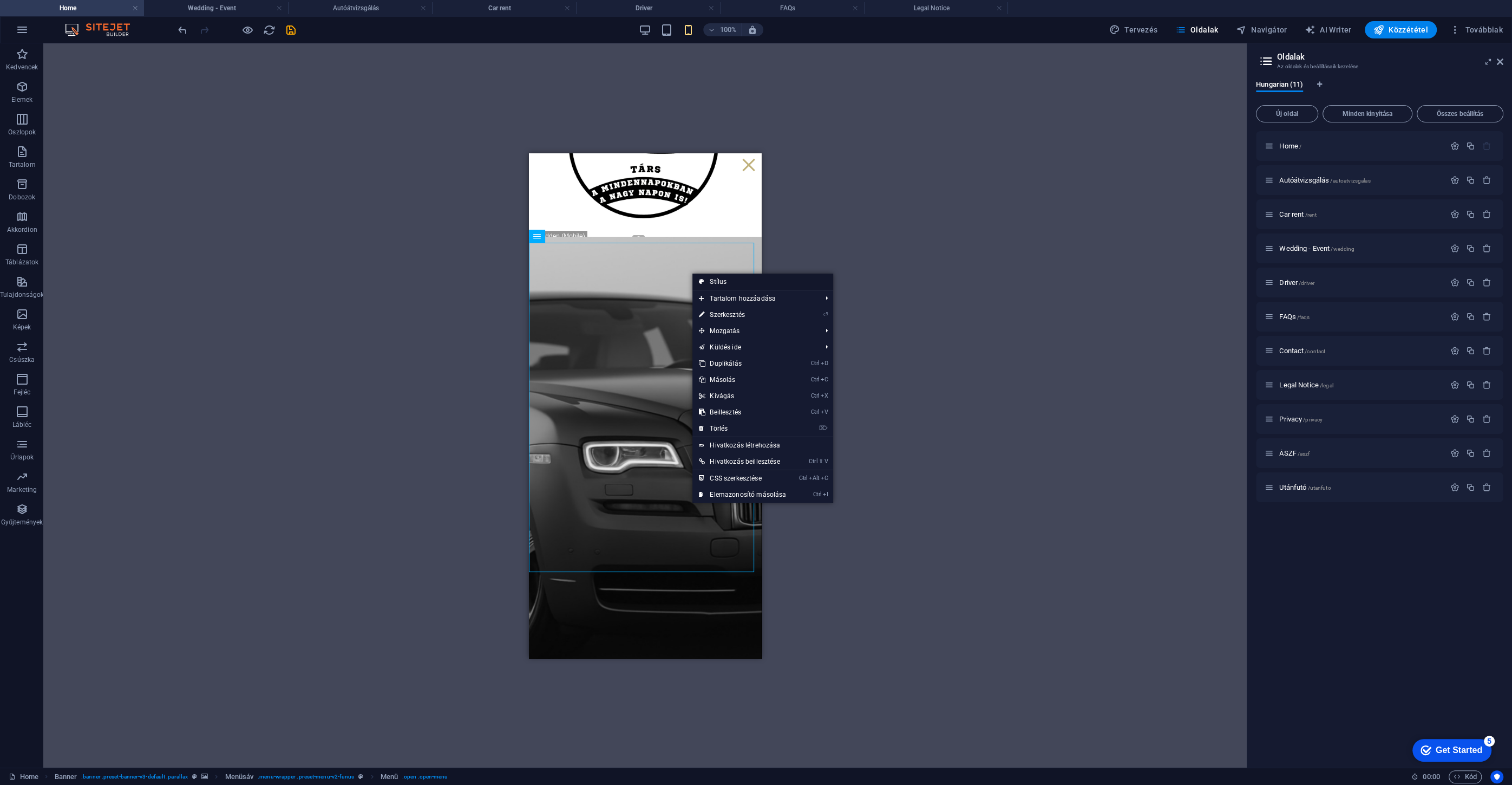
select select "px"
select select "%"
select select "rem"
select select "px"
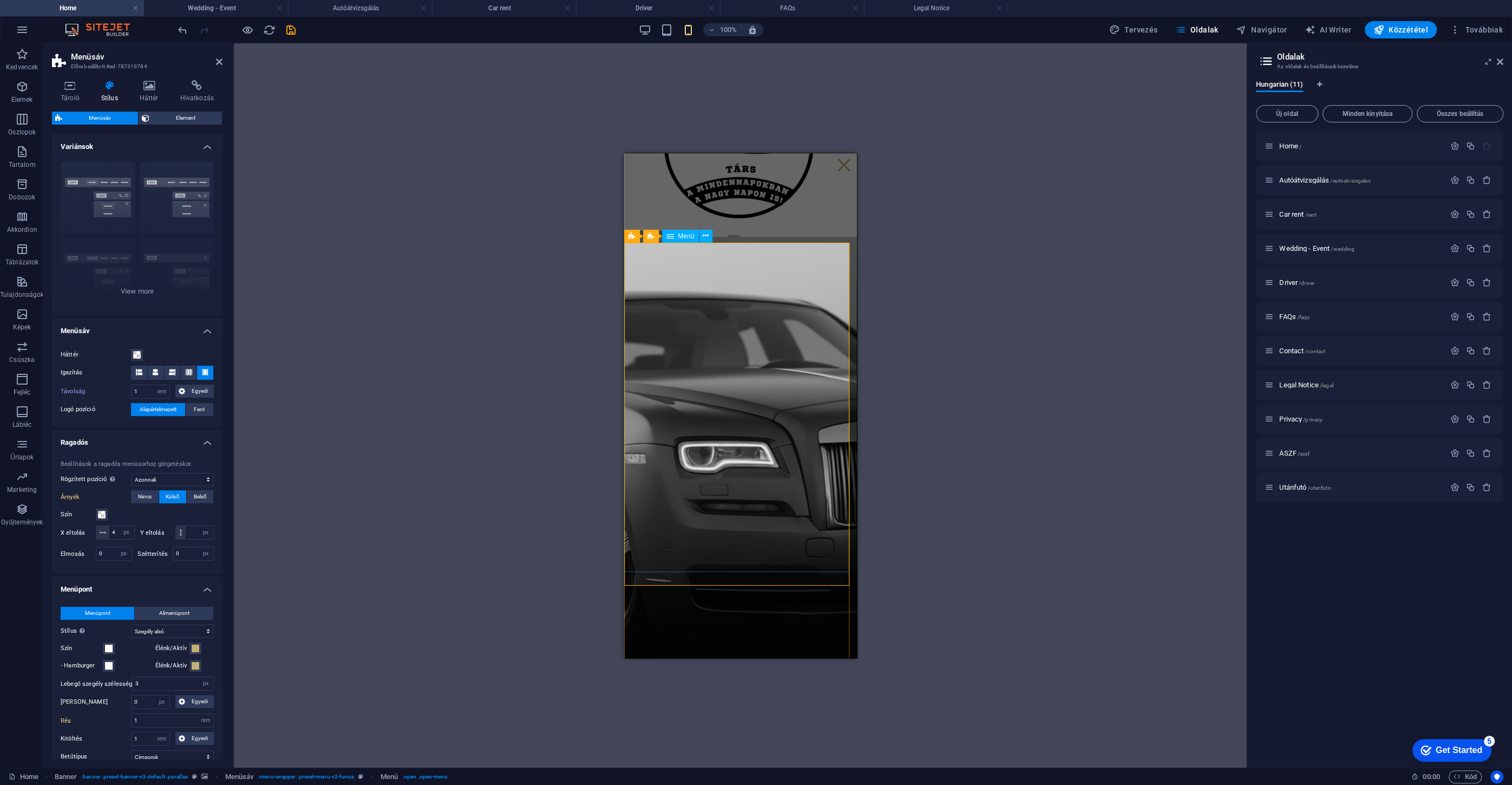
select select
click at [135, 358] on span at bounding box center [136, 354] width 9 height 9
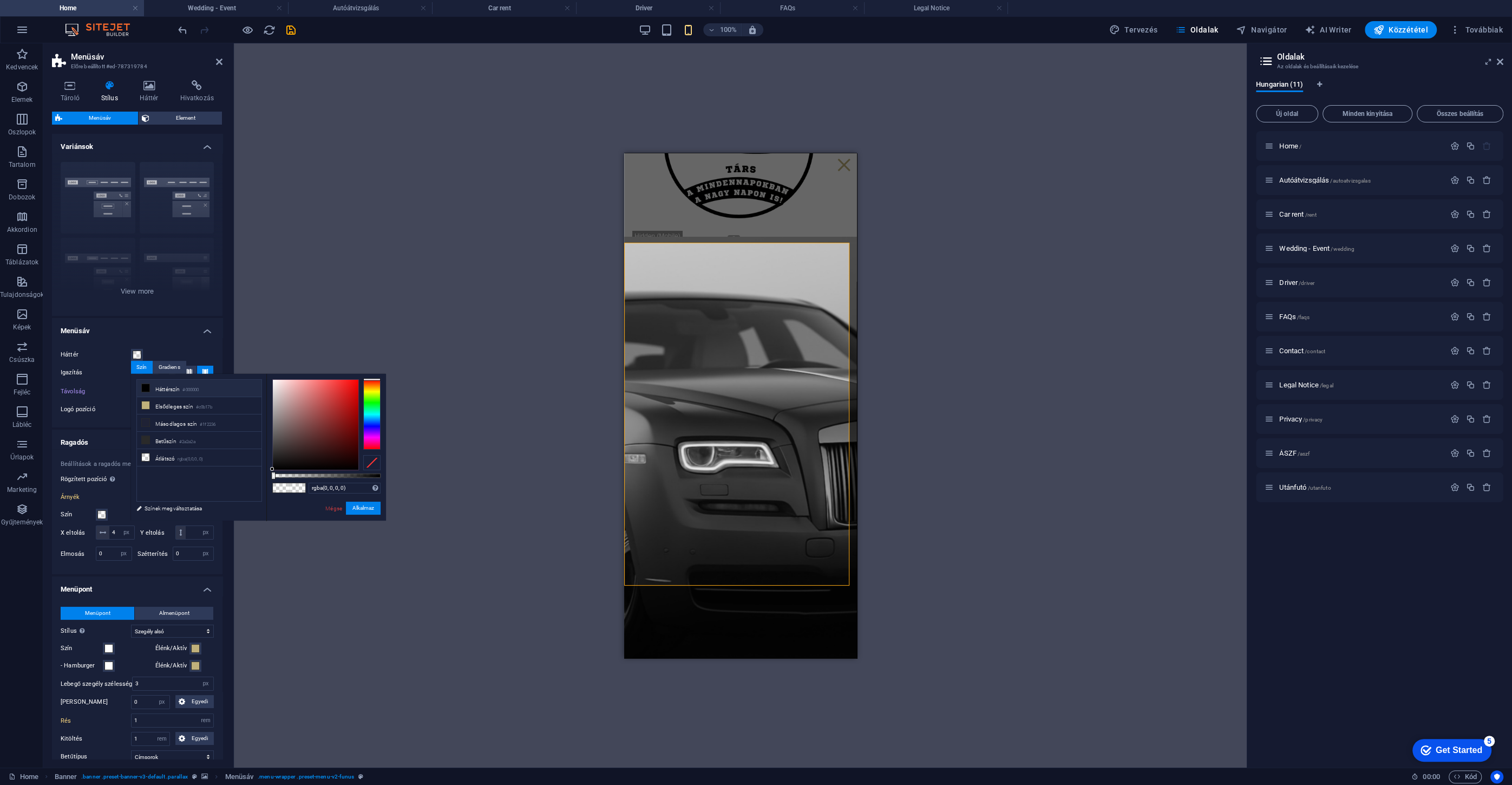
click at [162, 388] on li "Háttérszín #000000" at bounding box center [199, 387] width 124 height 17
type input "#000000"
click at [366, 511] on button "Alkalmaz" at bounding box center [363, 507] width 35 height 13
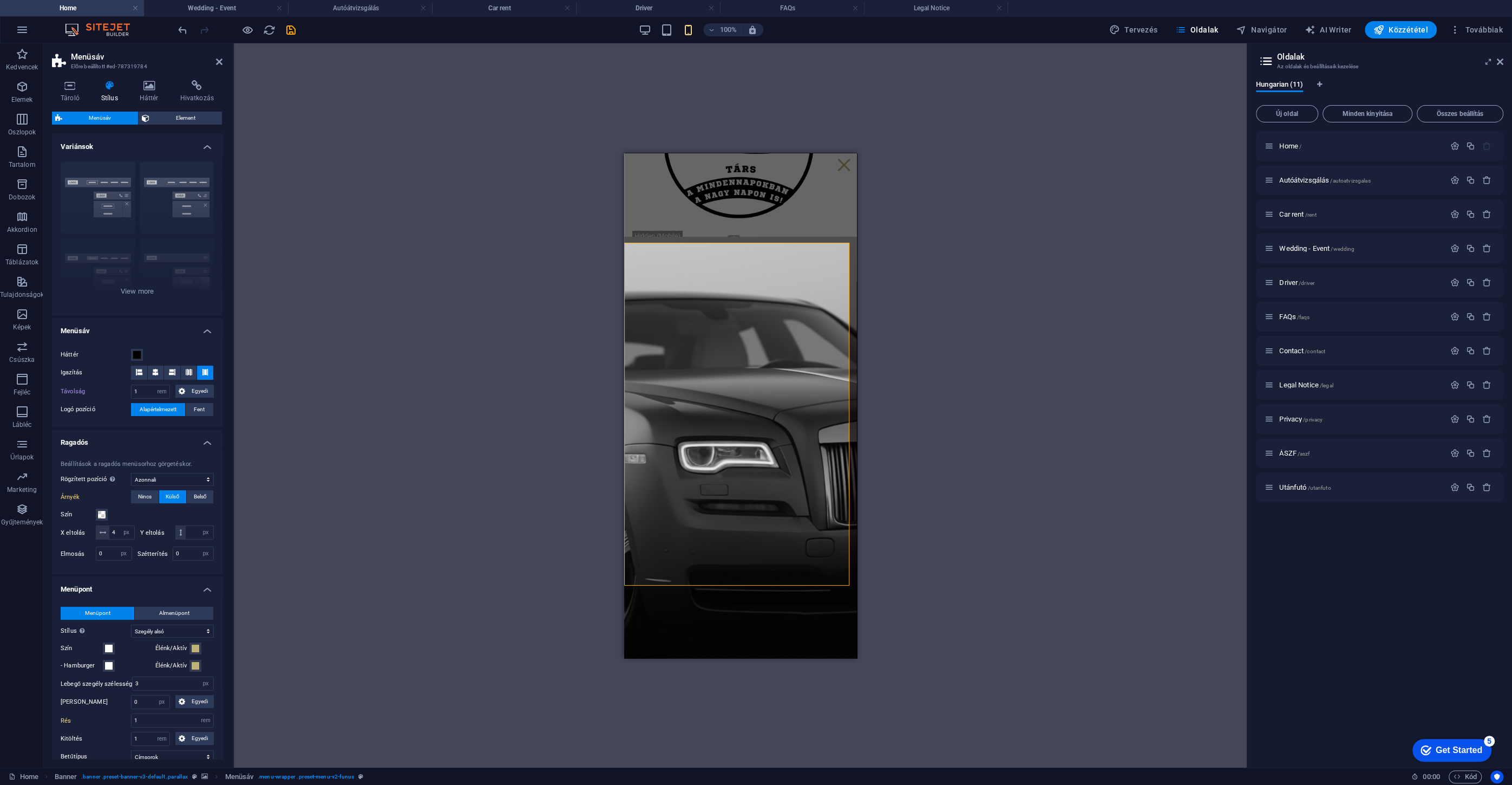
select select
click at [431, 452] on div "Drag here to replace the existing content. Press “Ctrl” if you want to create a…" at bounding box center [740, 405] width 1013 height 724
click at [221, 60] on icon at bounding box center [219, 61] width 6 height 9
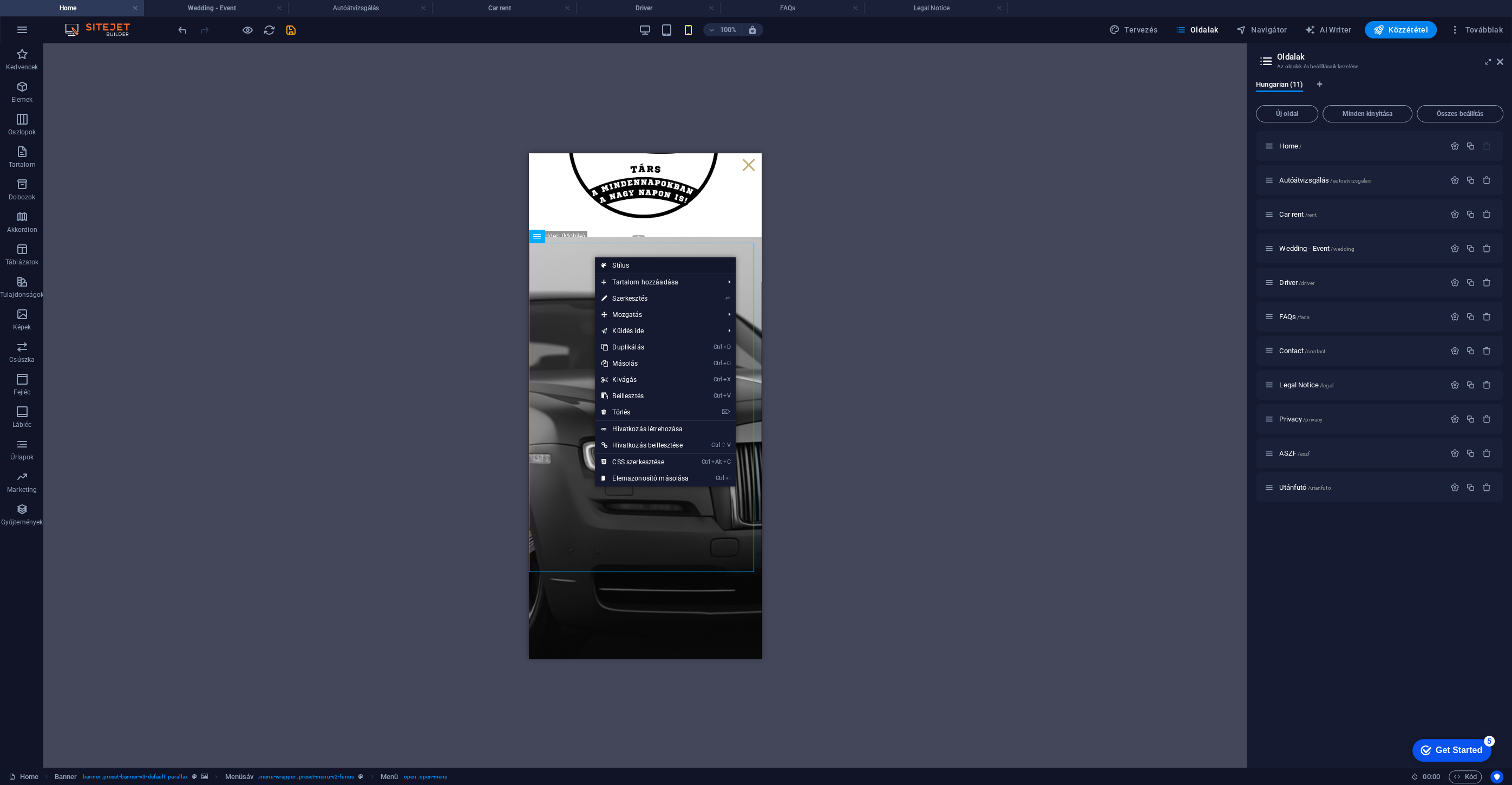
click at [623, 268] on link "Stílus" at bounding box center [665, 265] width 141 height 16
select select "rem"
select select "sticky_instant"
select select "px"
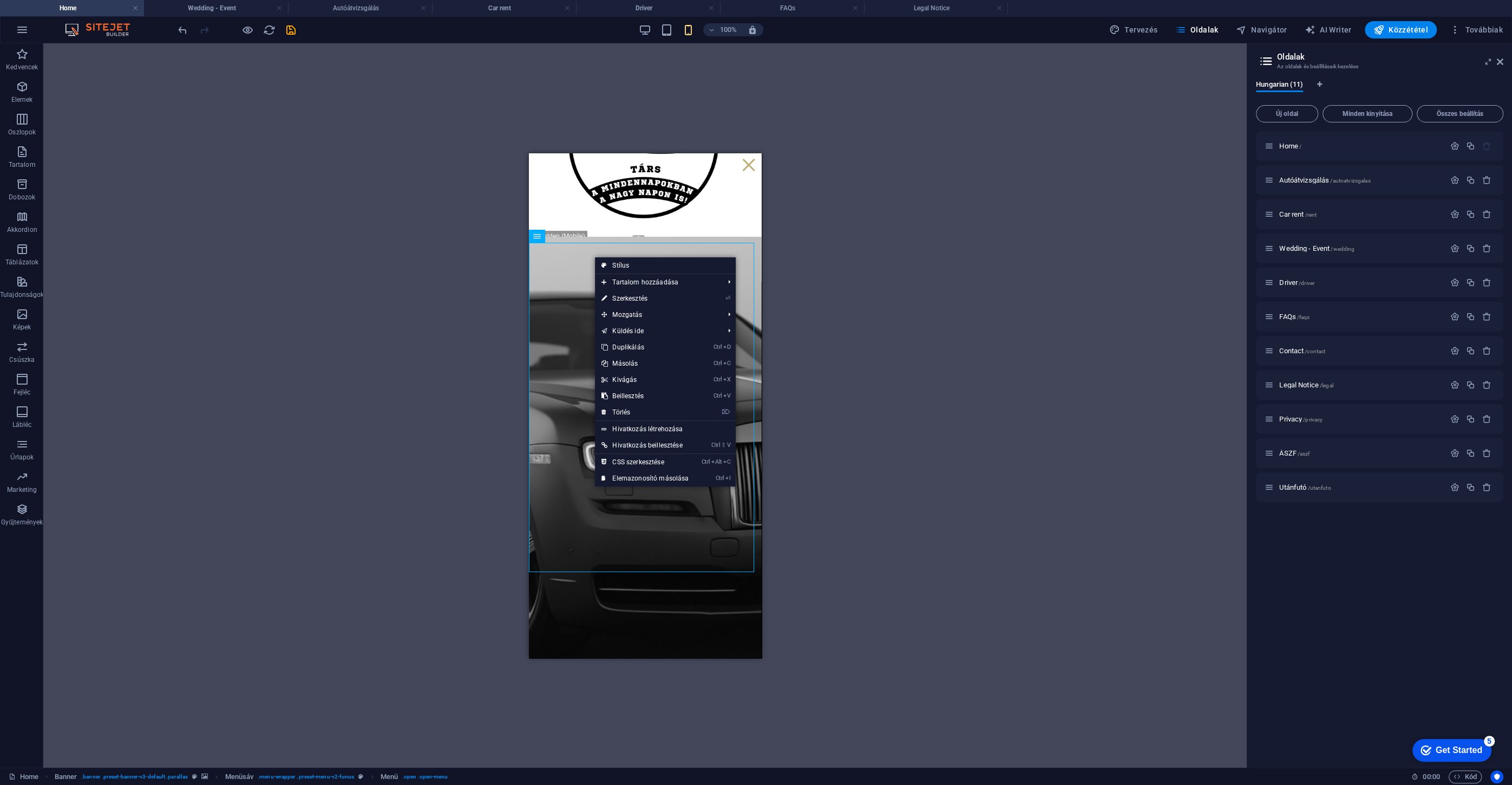
select select "px"
select select "hover_border_bottom"
select select "px"
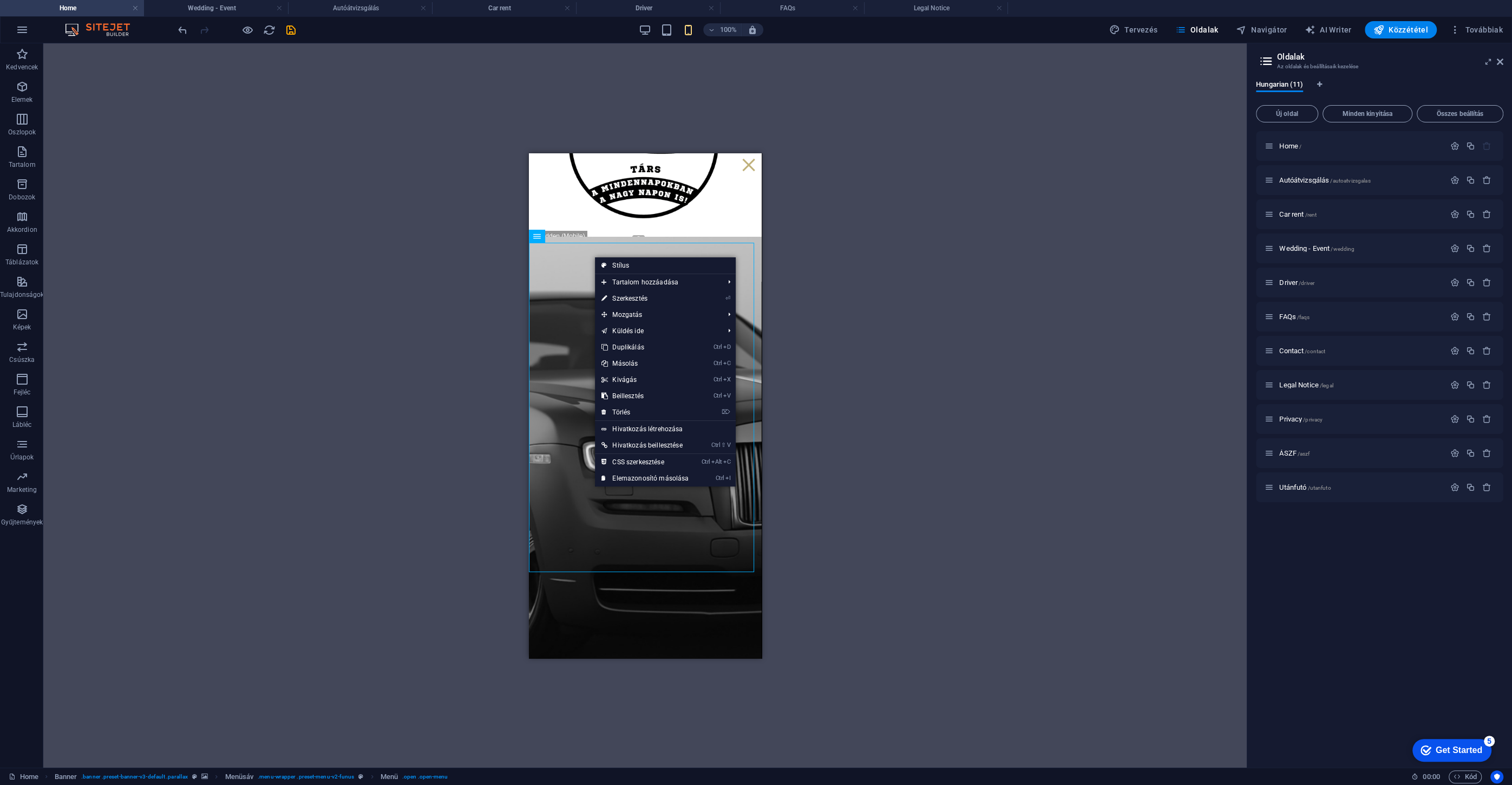
select select "rem"
select select "link-special-font"
select select "px"
select select
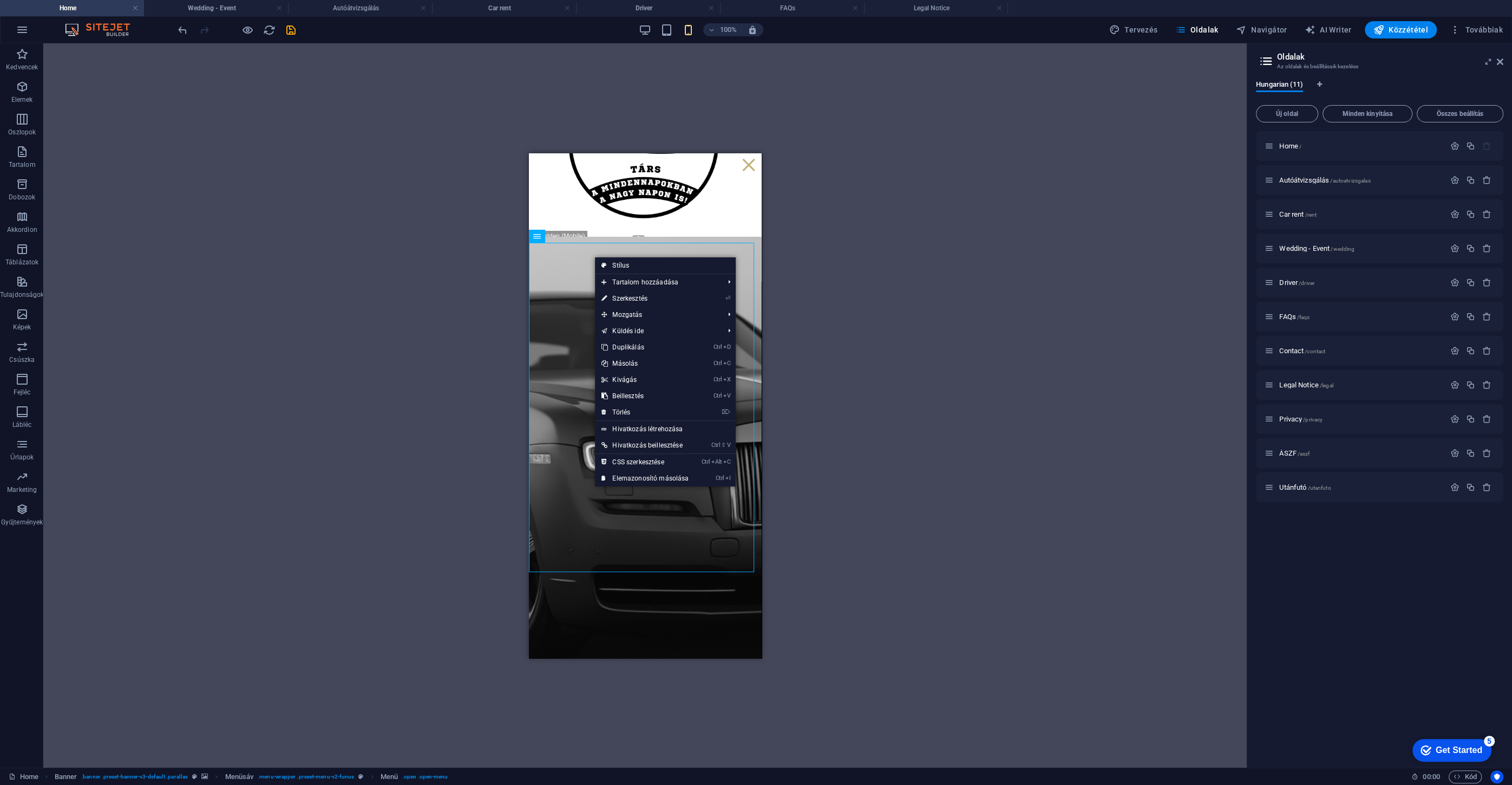
select select "px"
select select "%"
select select "rem"
select select "px"
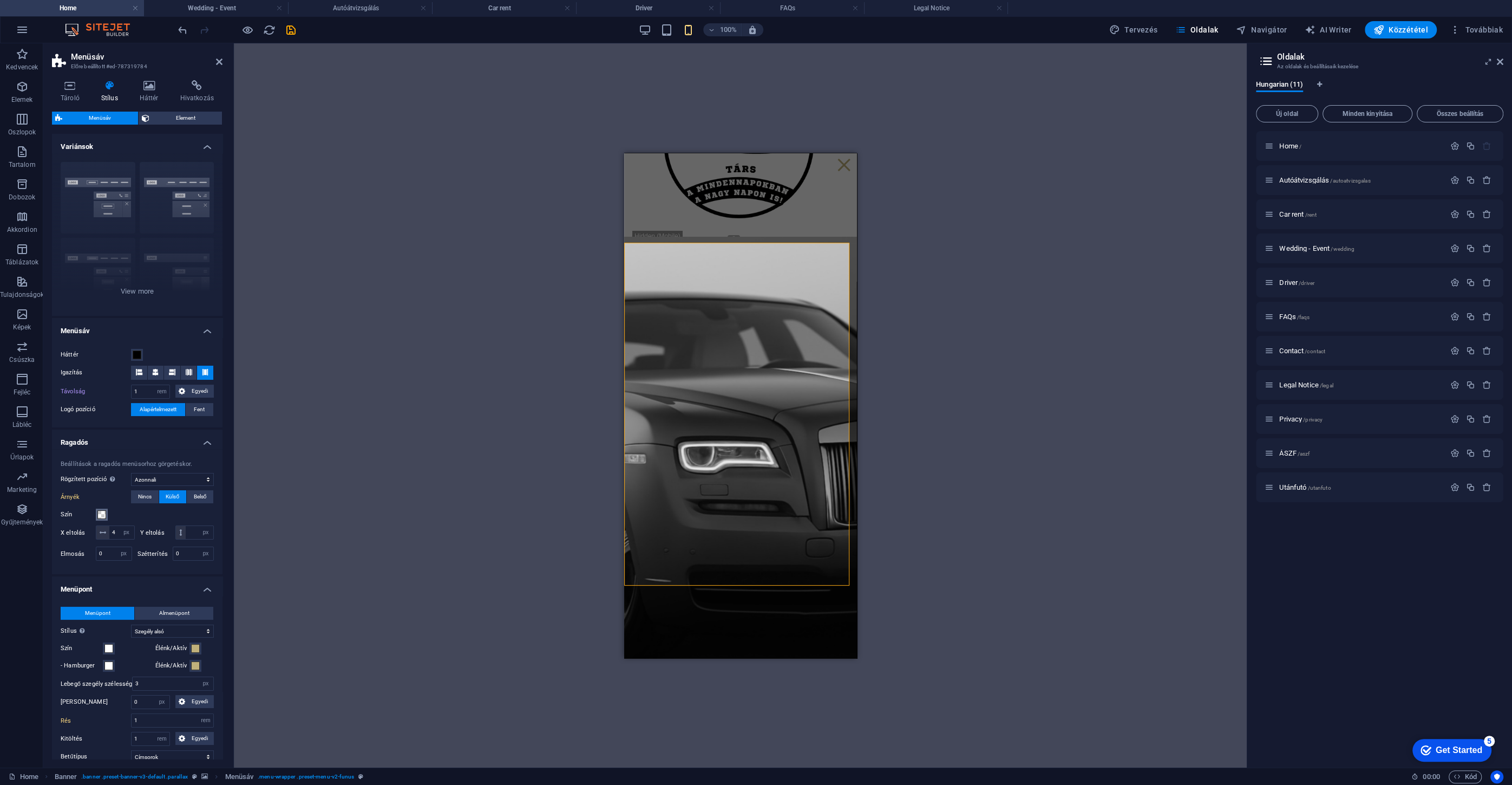
click at [104, 515] on span at bounding box center [102, 514] width 9 height 9
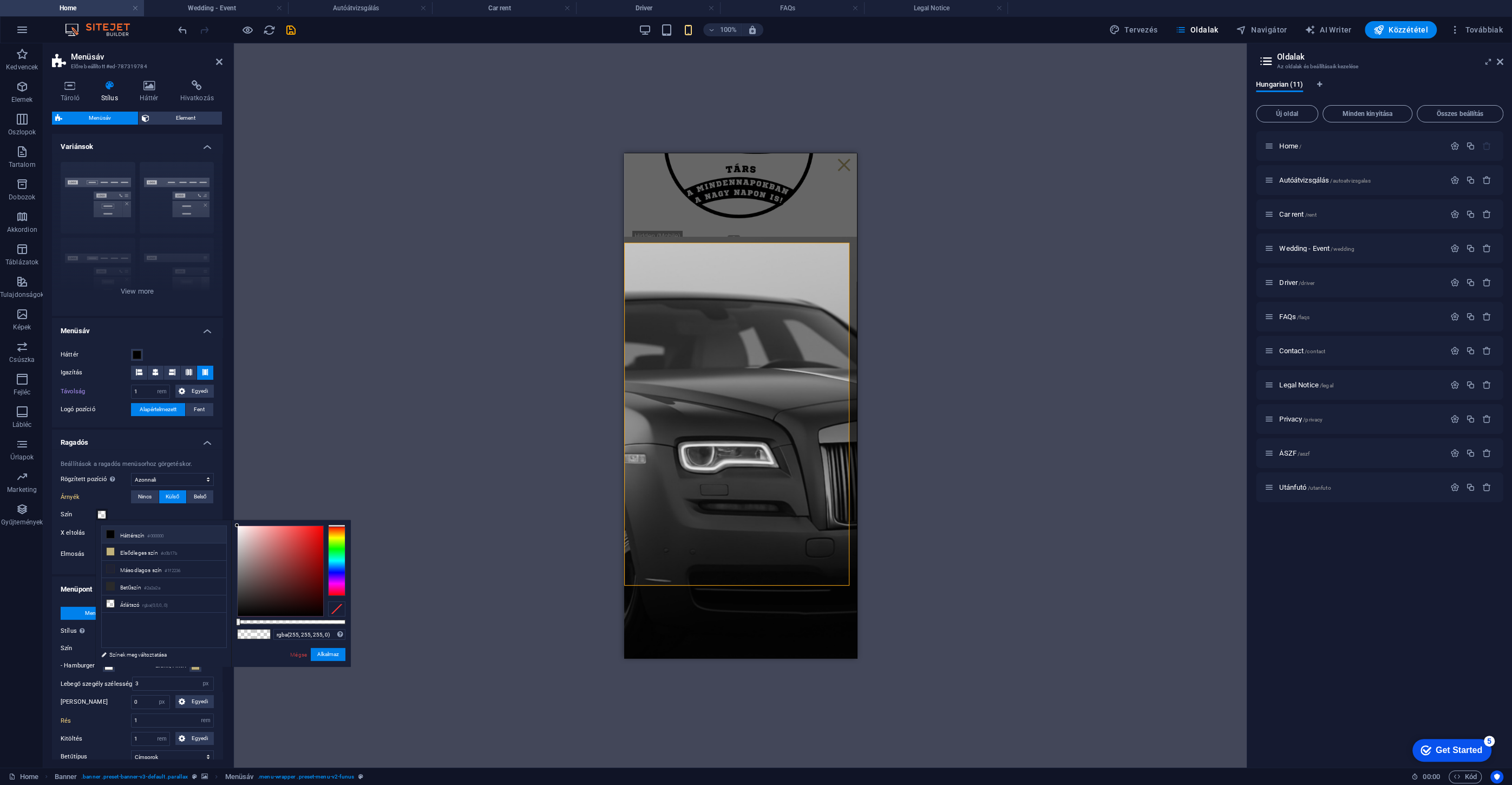
click at [144, 537] on li "Háttérszín #000000" at bounding box center [164, 534] width 124 height 17
type input "#000000"
click at [333, 653] on button "Alkalmaz" at bounding box center [327, 654] width 35 height 13
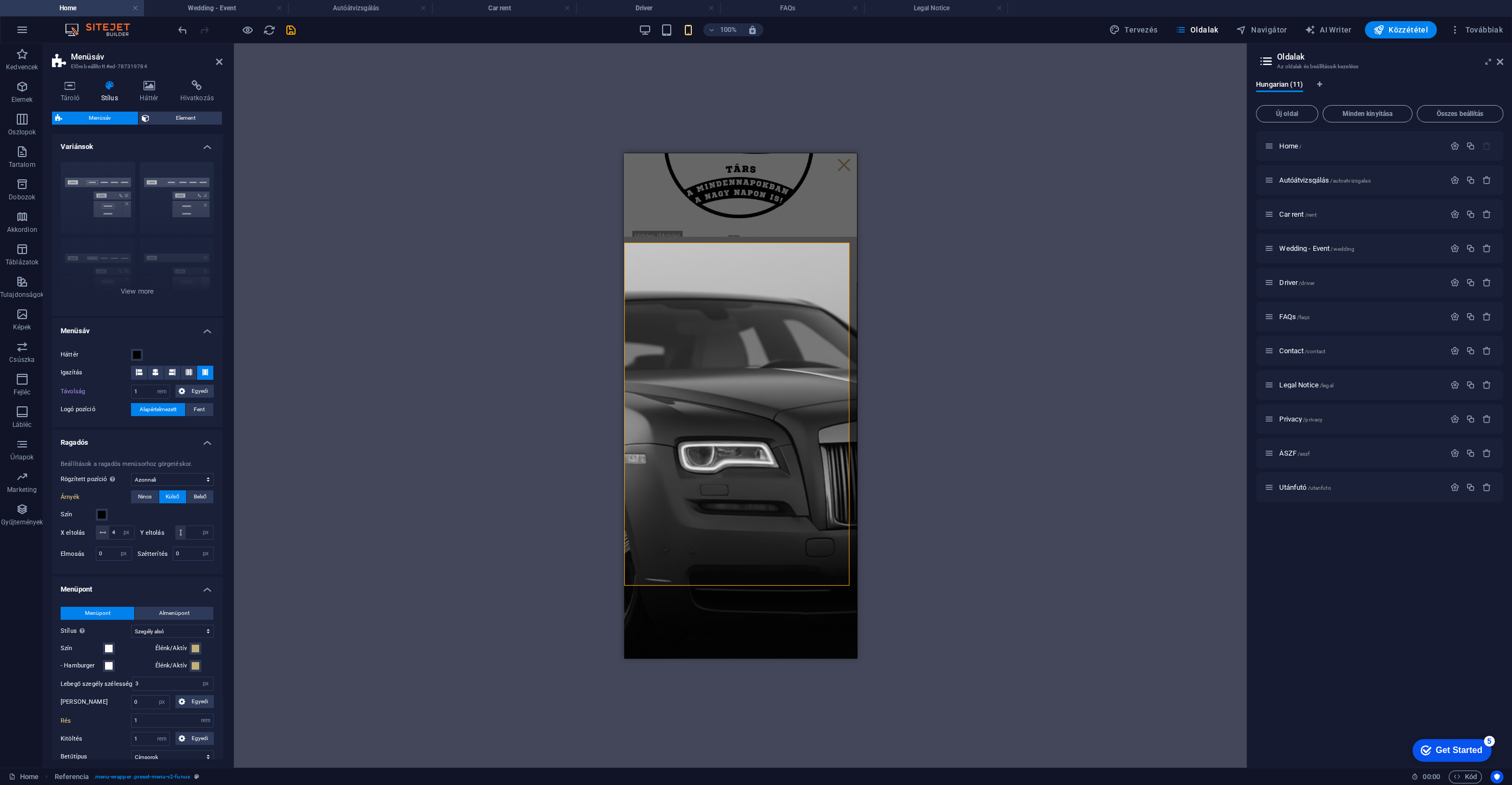
click at [399, 477] on div "Drag here to replace the existing content. Press “Ctrl” if you want to create a…" at bounding box center [740, 405] width 1013 height 724
select select
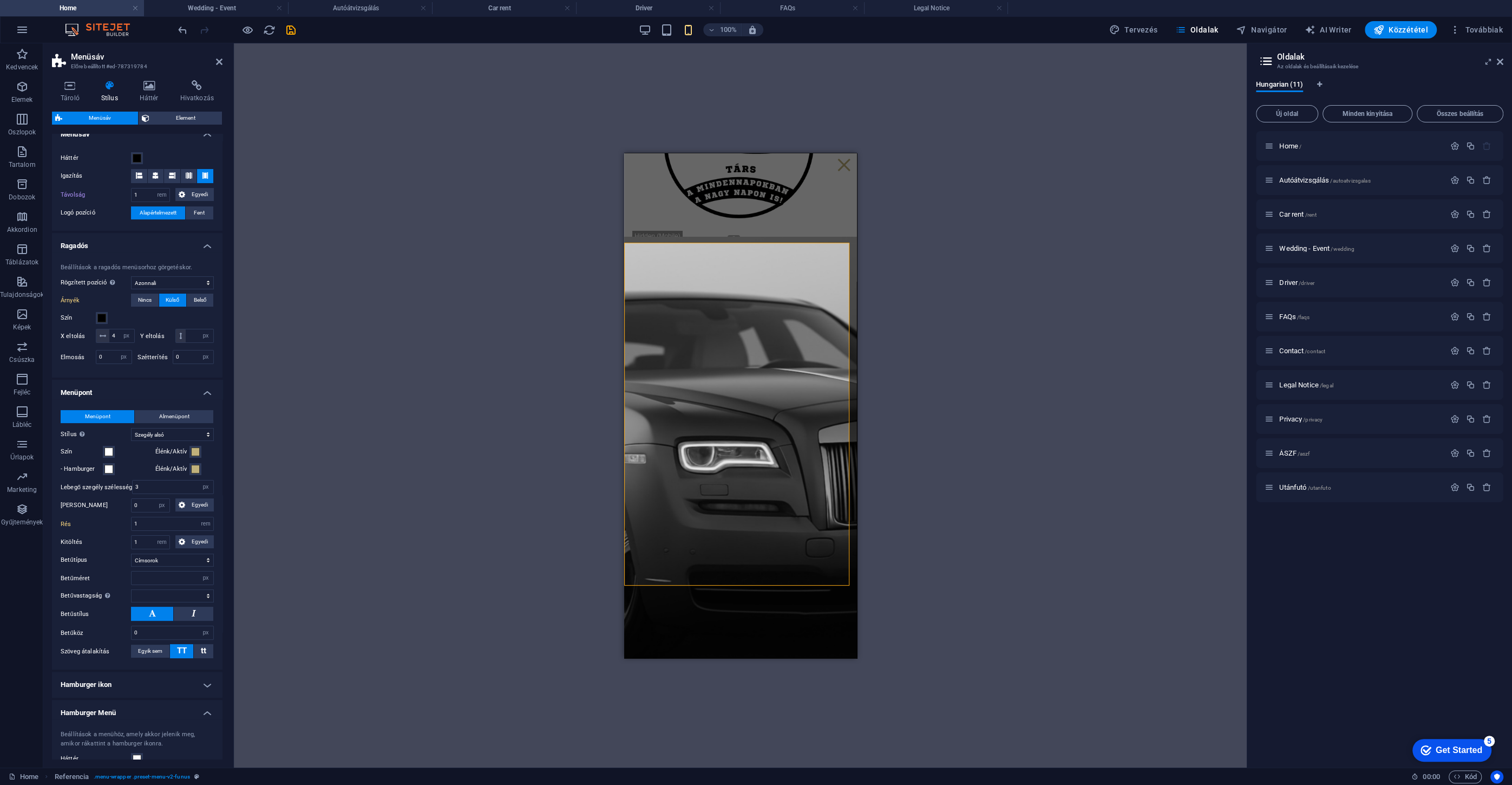
scroll to position [246, 0]
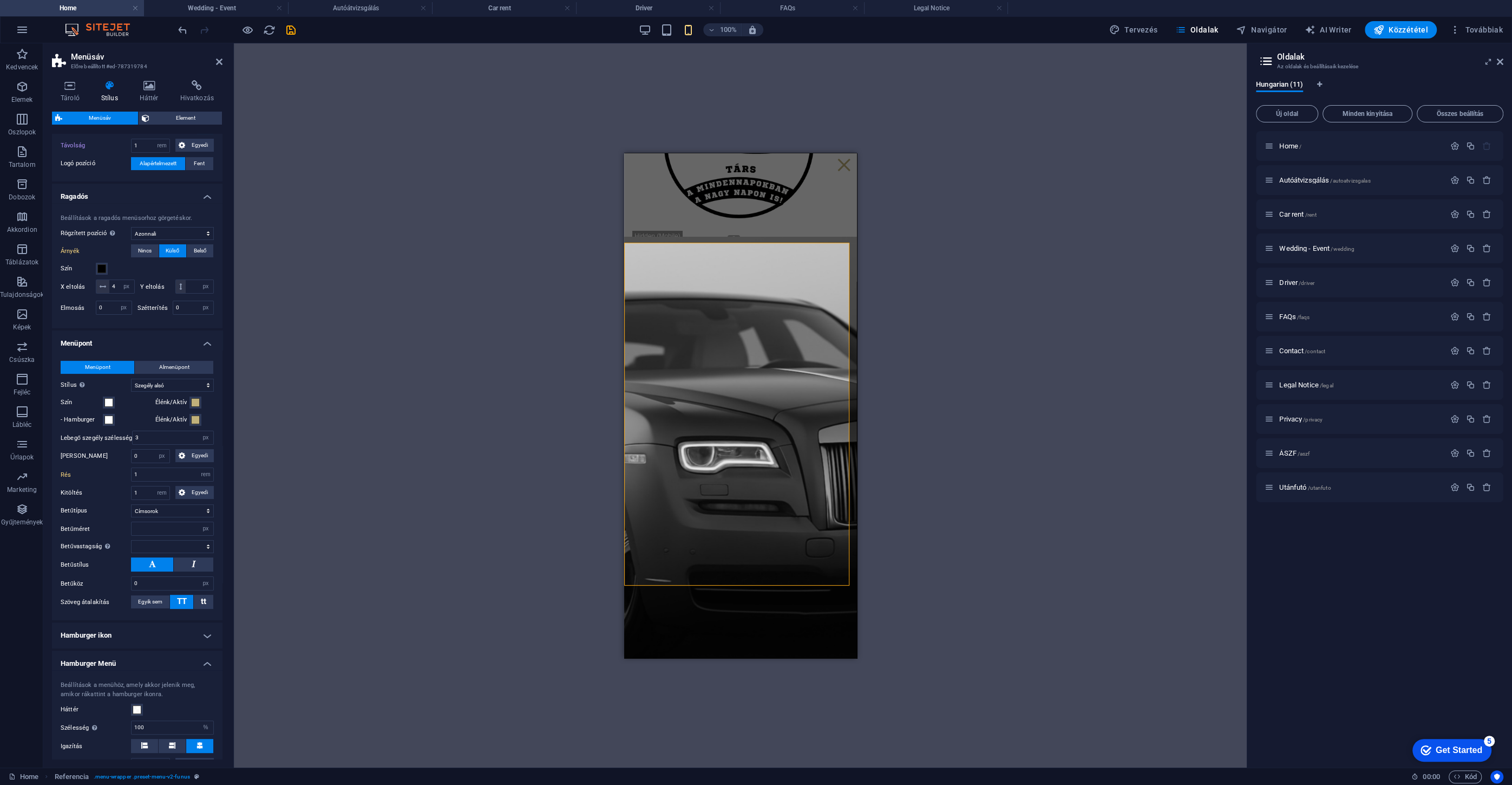
click at [400, 524] on div "Drag here to replace the existing content. Press “Ctrl” if you want to create a…" at bounding box center [740, 405] width 1013 height 724
click at [137, 714] on span at bounding box center [136, 709] width 9 height 9
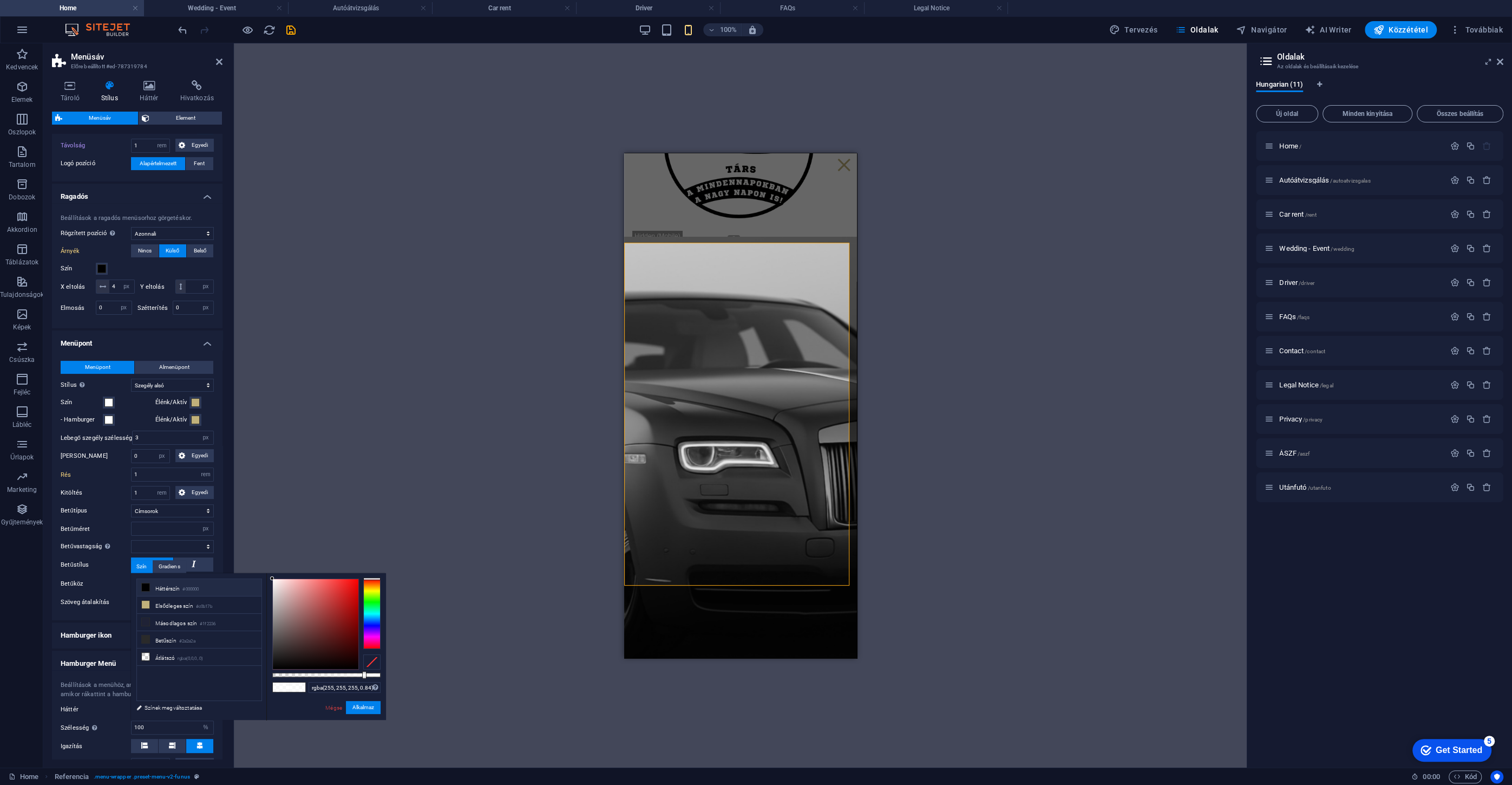
click at [216, 589] on li "Háttérszín #000000" at bounding box center [199, 587] width 124 height 17
type input "rgba(0, 0, 0, 0.84)"
click at [356, 711] on button "Alkalmaz" at bounding box center [363, 707] width 35 height 13
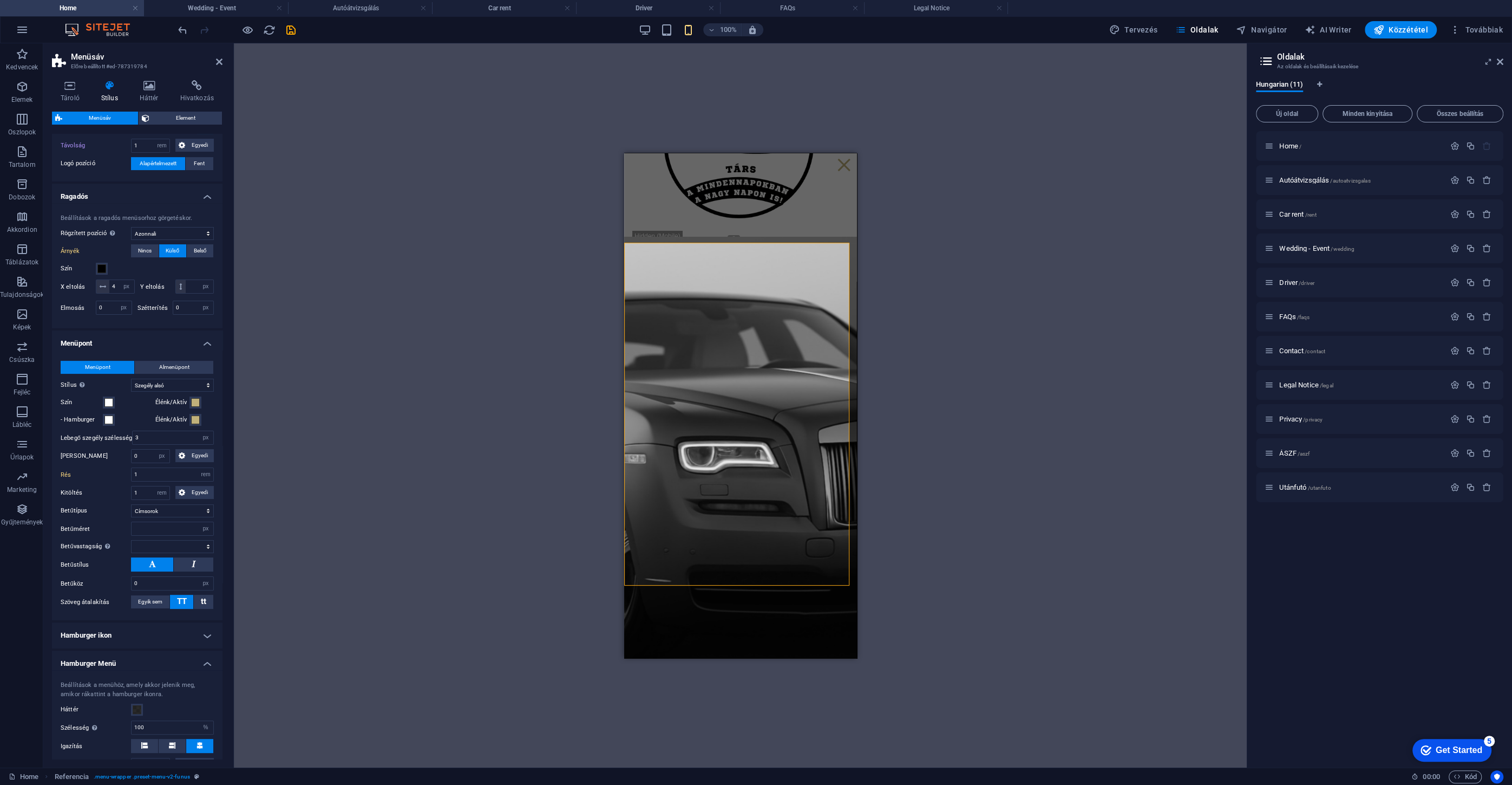
click at [323, 520] on div "Drag here to replace the existing content. Press “Ctrl” if you want to create a…" at bounding box center [740, 405] width 1013 height 724
select select
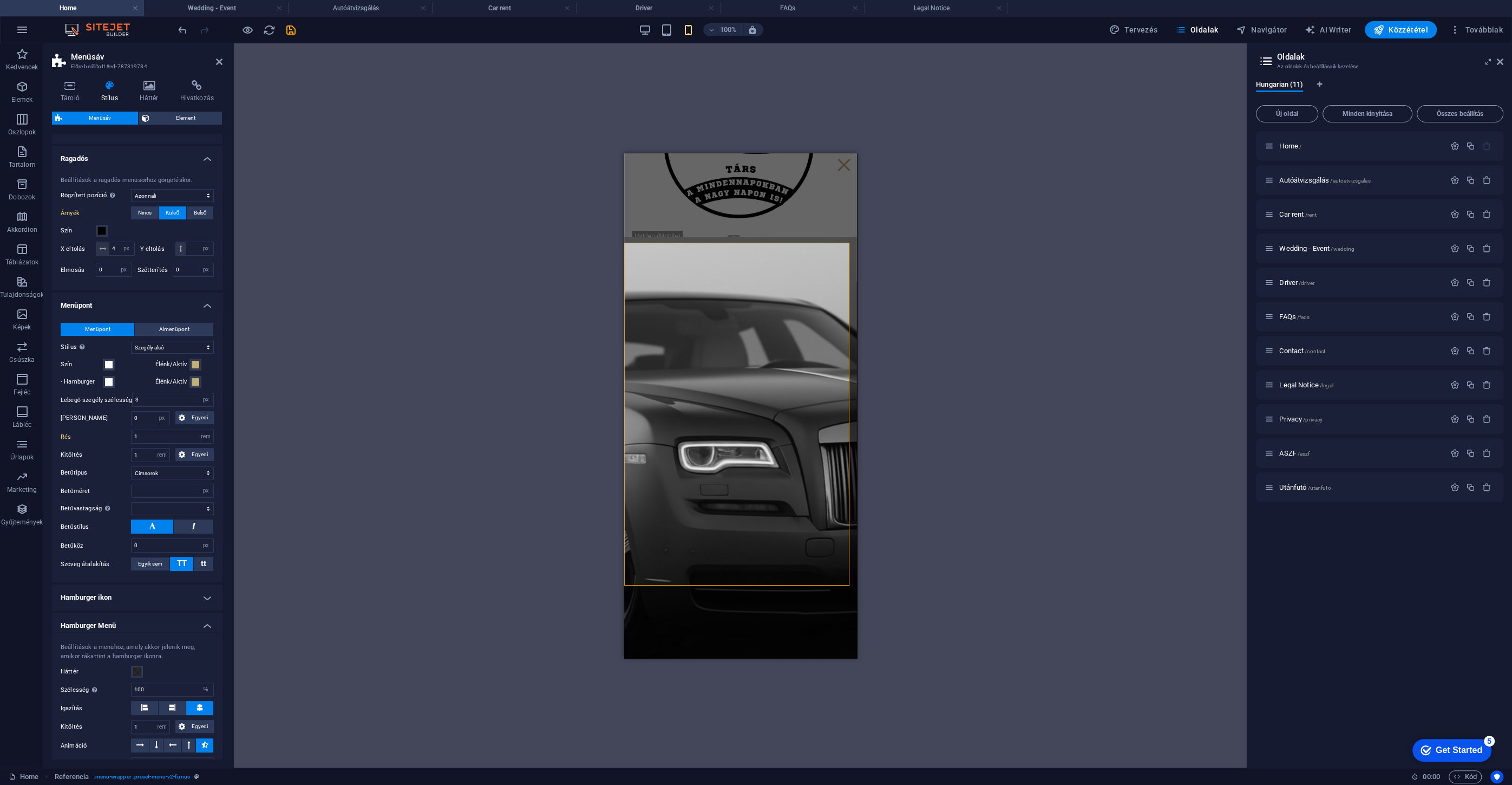
scroll to position [394, 0]
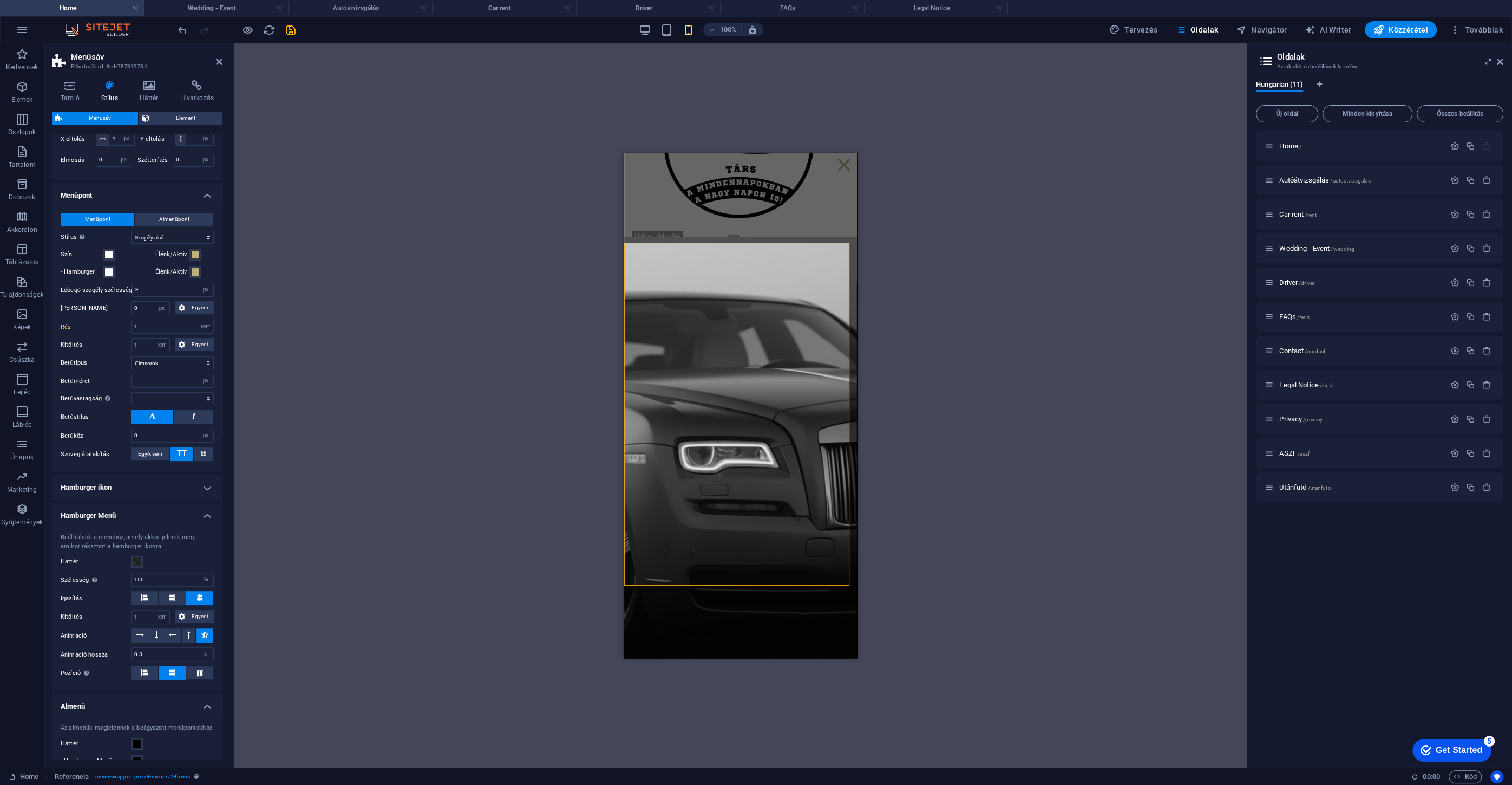
click at [500, 342] on div "Drag here to replace the existing content. Press “Ctrl” if you want to create a…" at bounding box center [740, 405] width 1013 height 724
click at [221, 63] on icon at bounding box center [219, 61] width 6 height 9
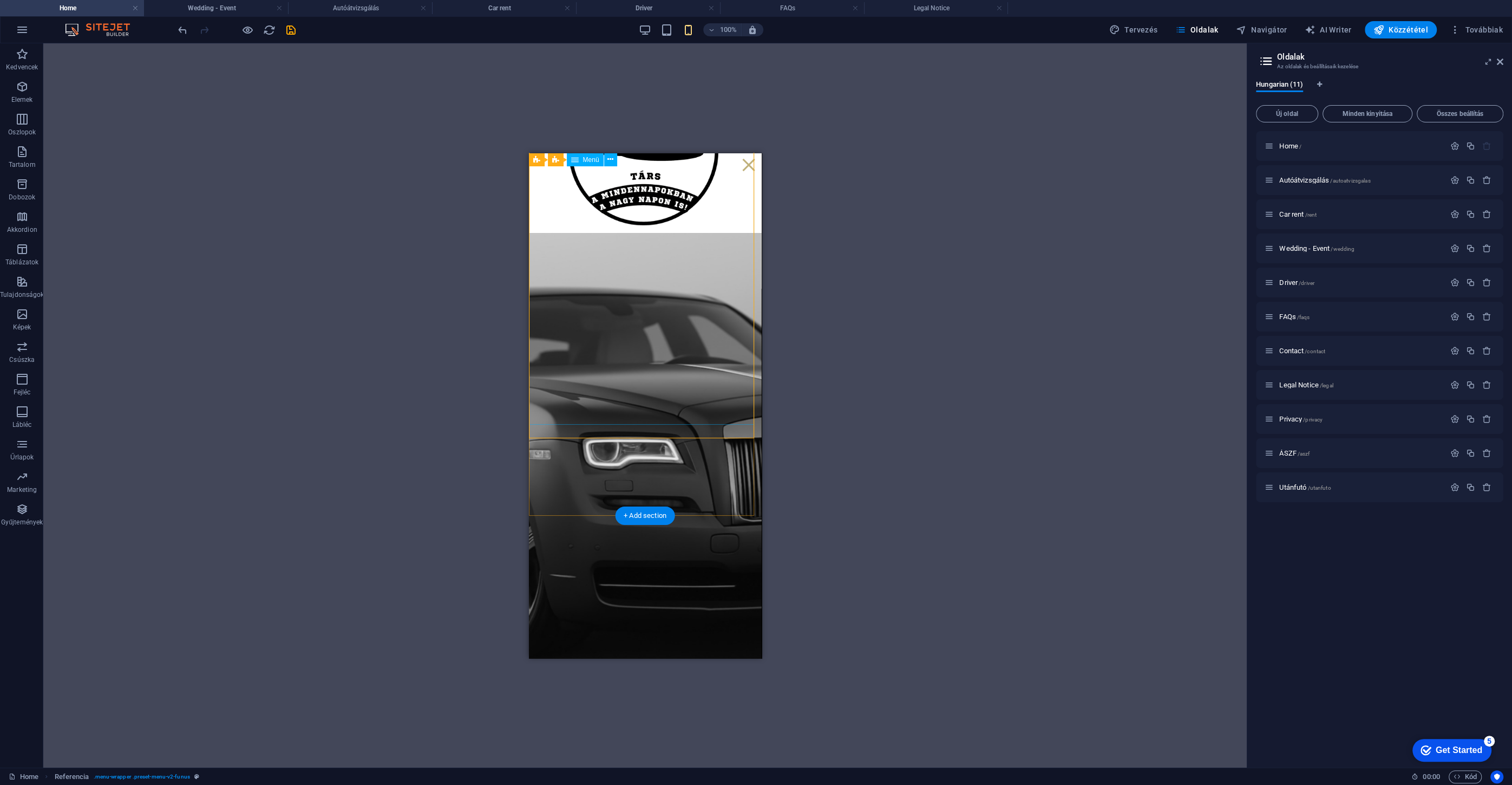
scroll to position [48, 0]
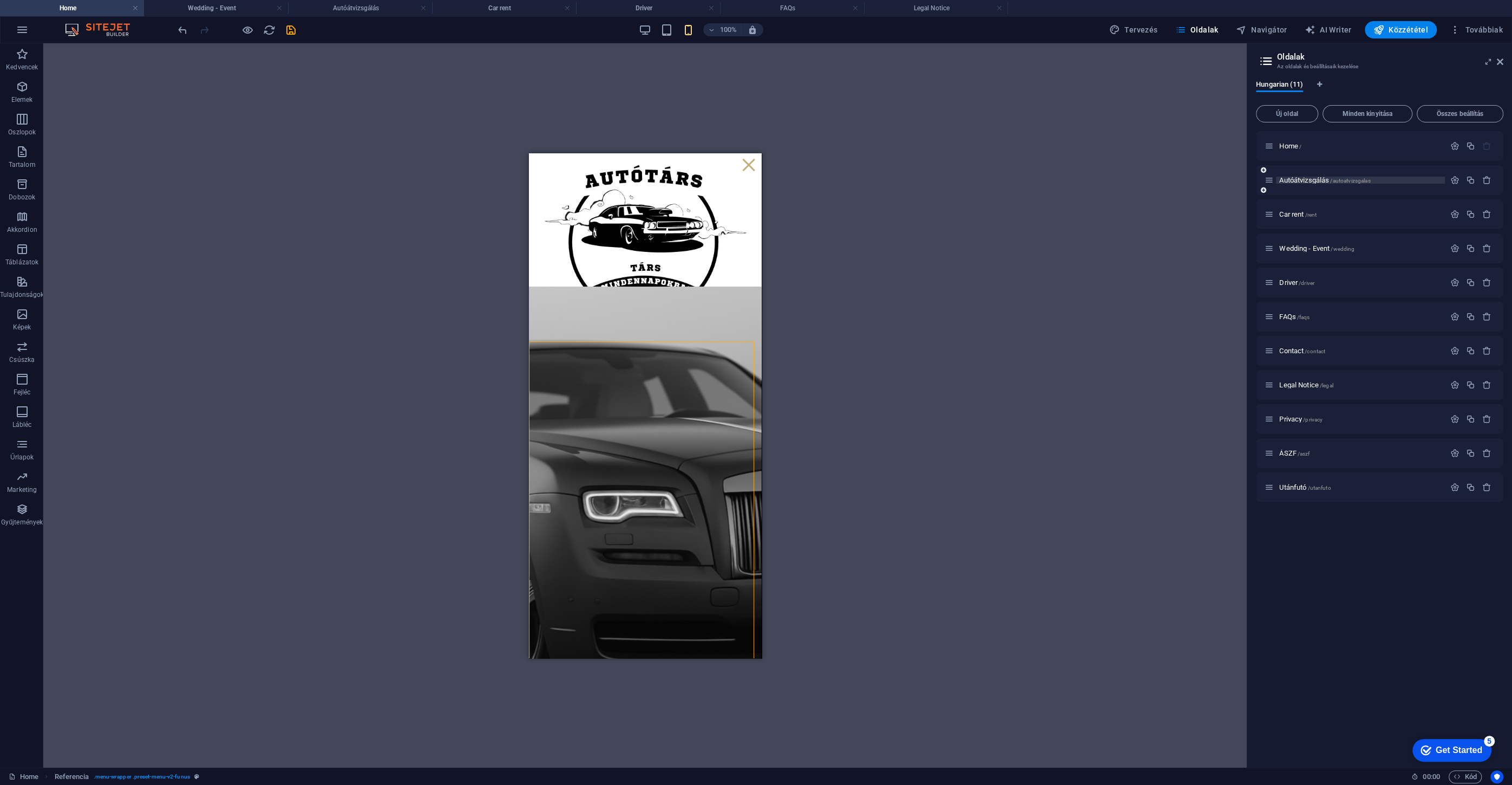
click at [1297, 182] on span "Autóátvizsgálás /autoatvizsgalas" at bounding box center [1324, 180] width 91 height 8
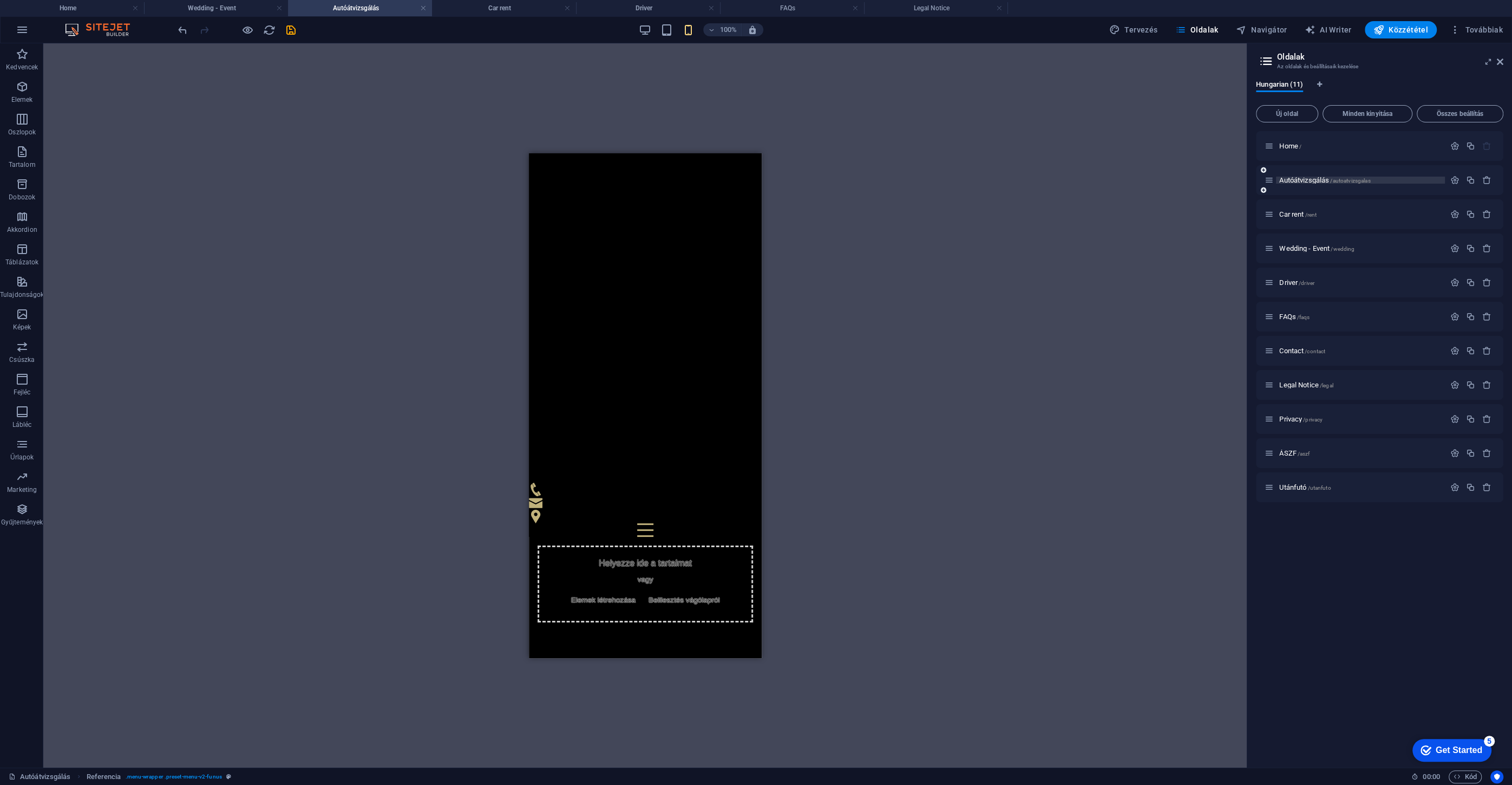
scroll to position [0, 0]
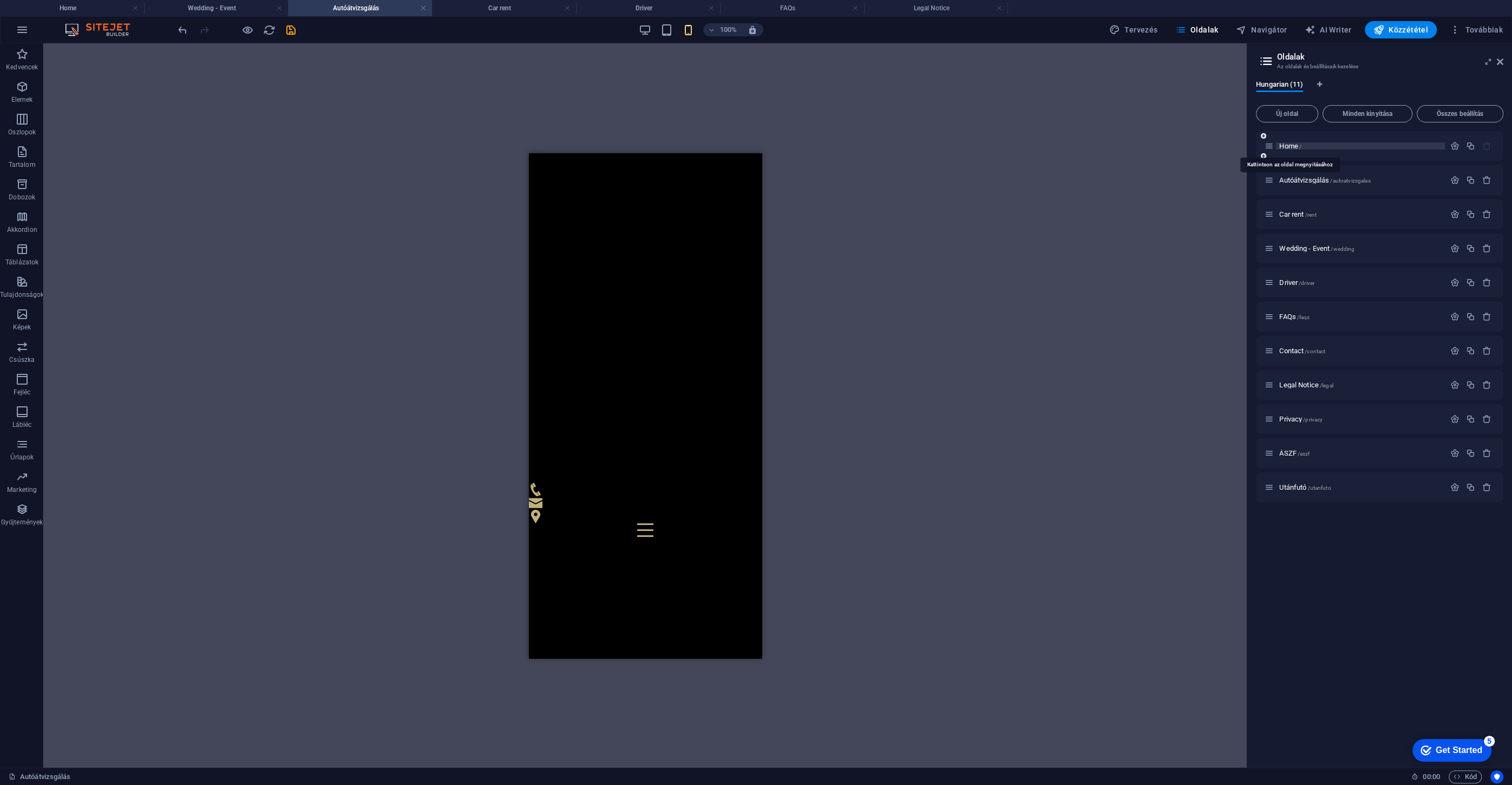
click at [1289, 144] on span "Home /" at bounding box center [1290, 146] width 23 height 8
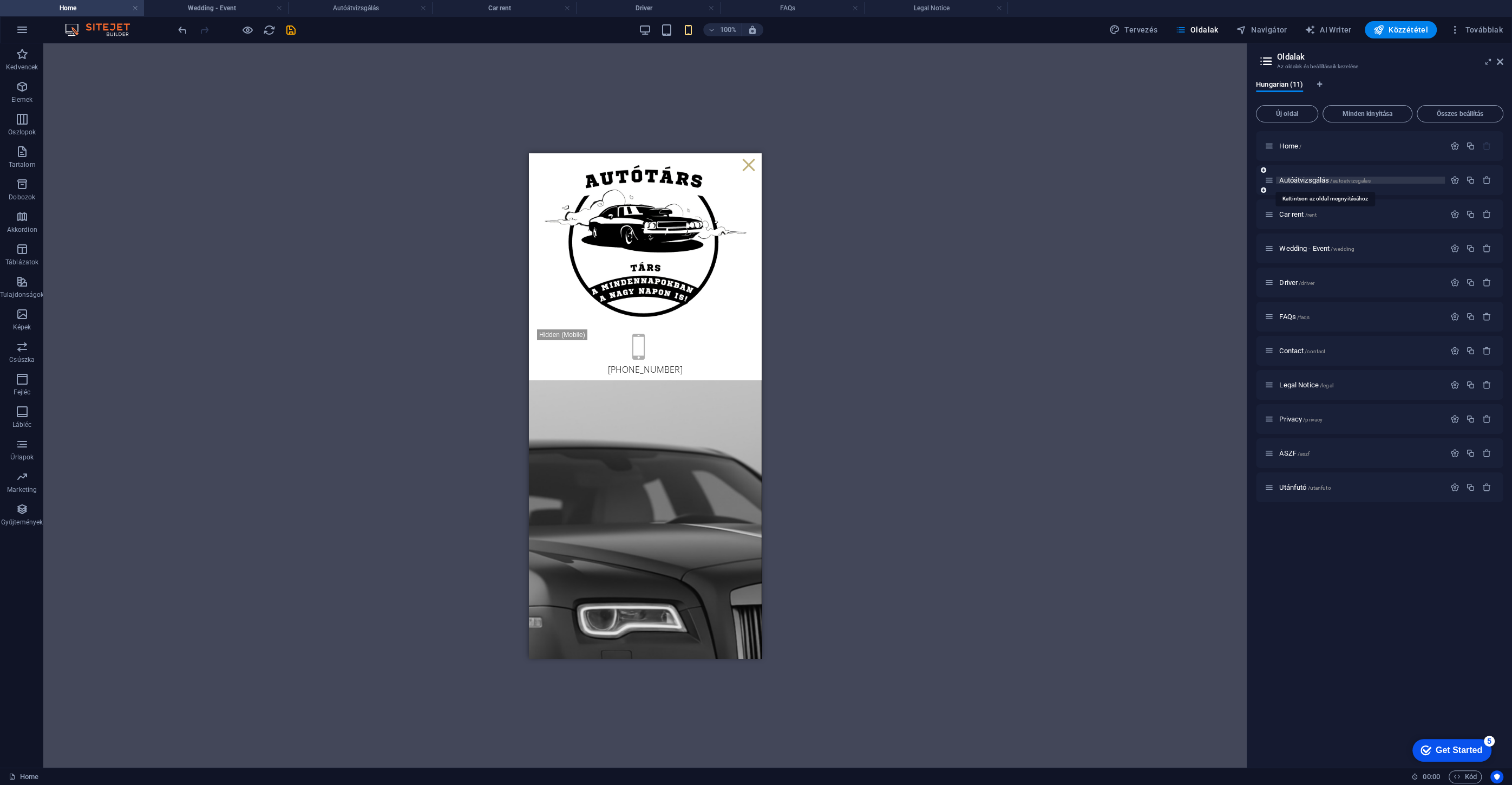
click at [1306, 178] on span "Autóátvizsgálás /autoatvizsgalas" at bounding box center [1324, 180] width 91 height 8
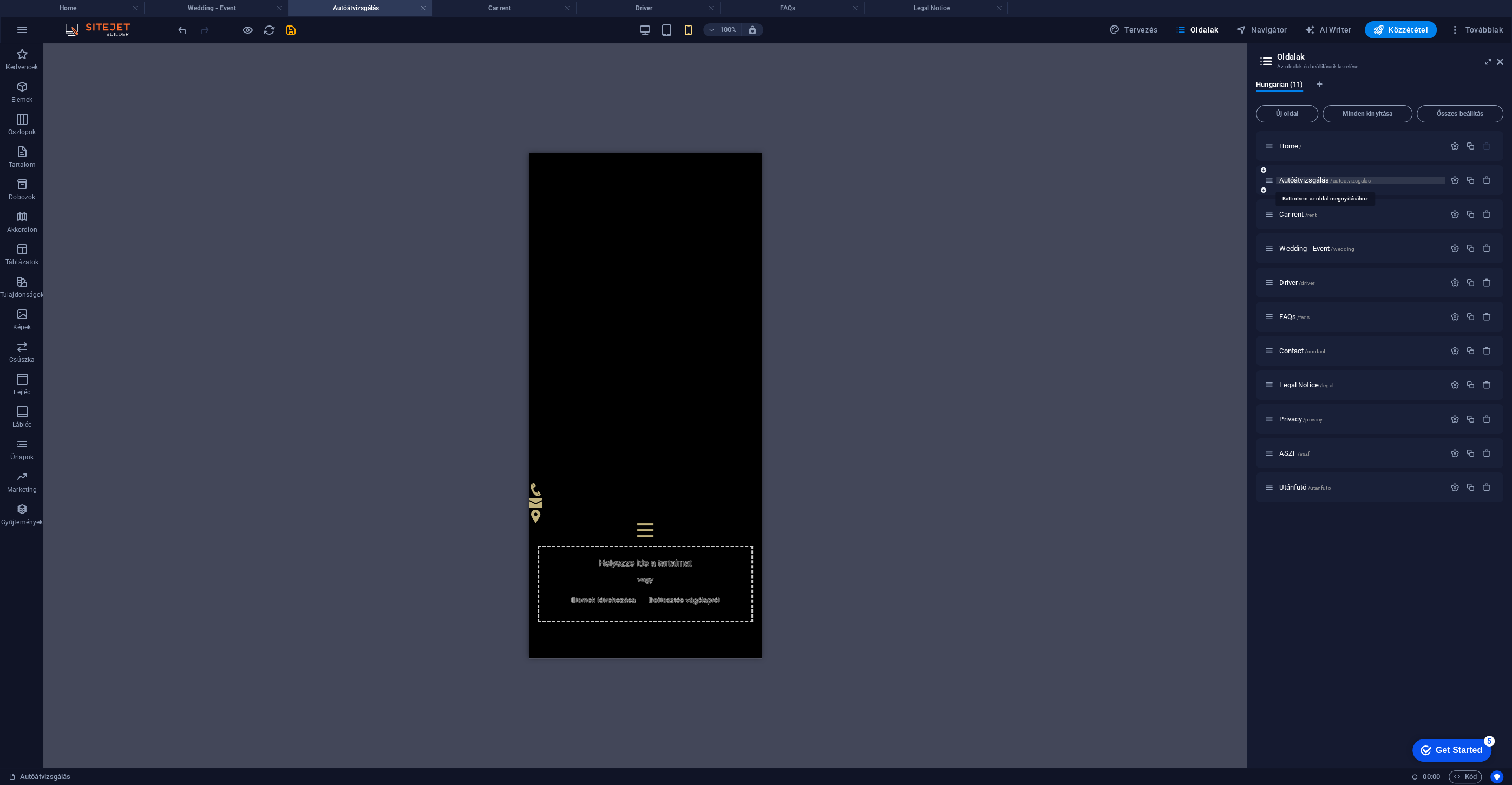
scroll to position [0, 0]
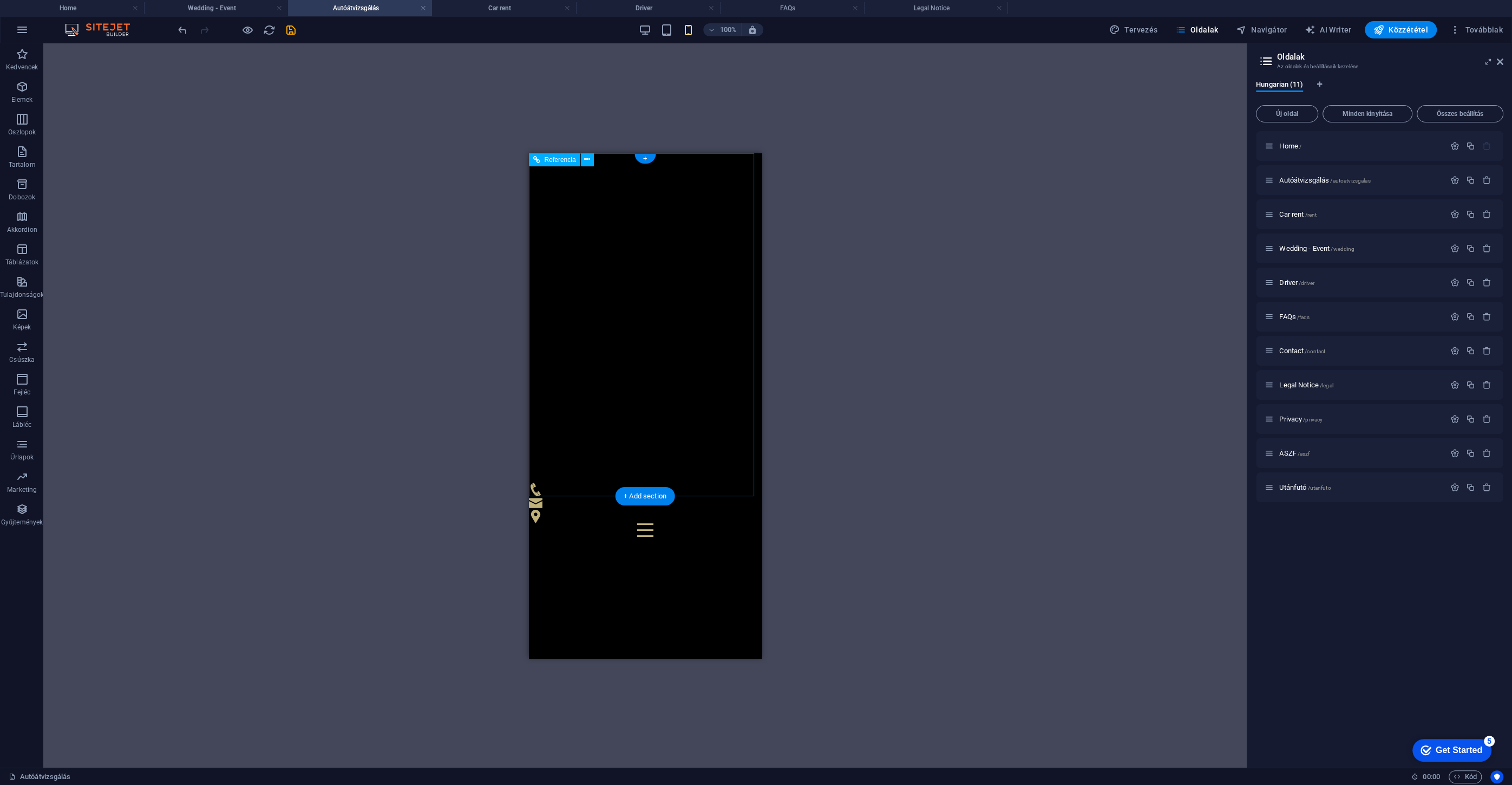
click at [730, 523] on div at bounding box center [644, 529] width 233 height 14
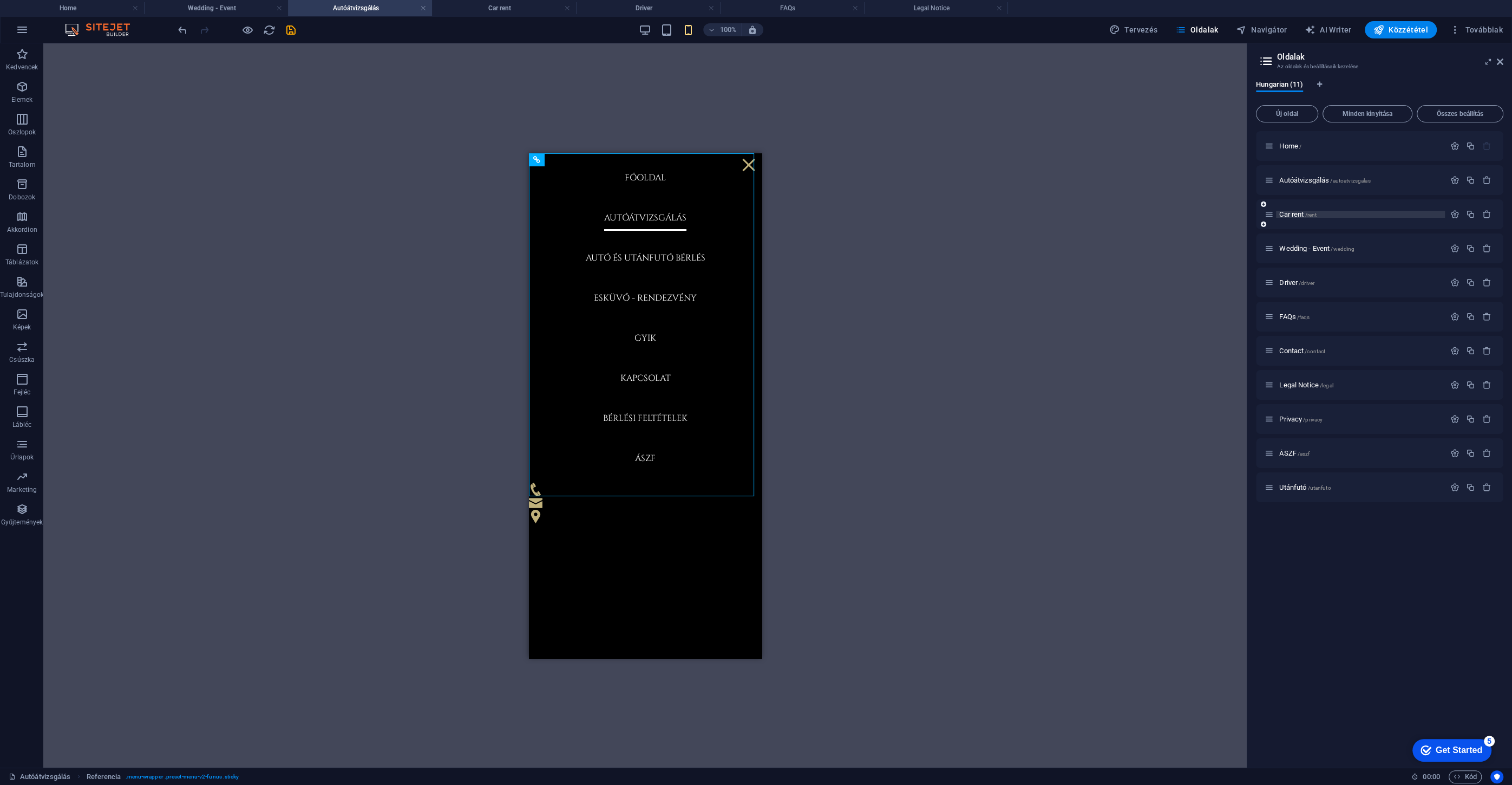
click at [1300, 215] on span "Car rent /rent" at bounding box center [1297, 214] width 37 height 8
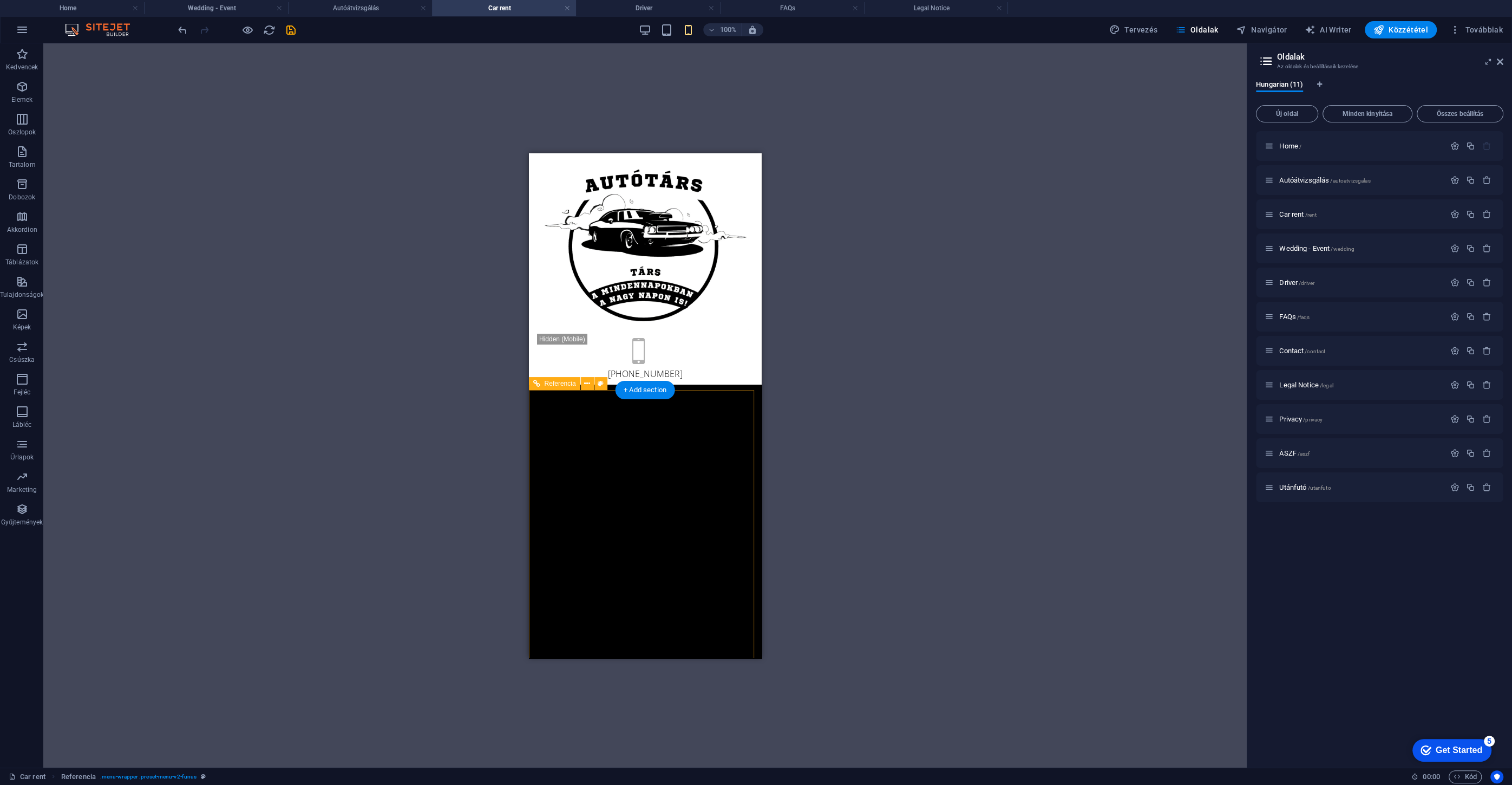
scroll to position [148, 0]
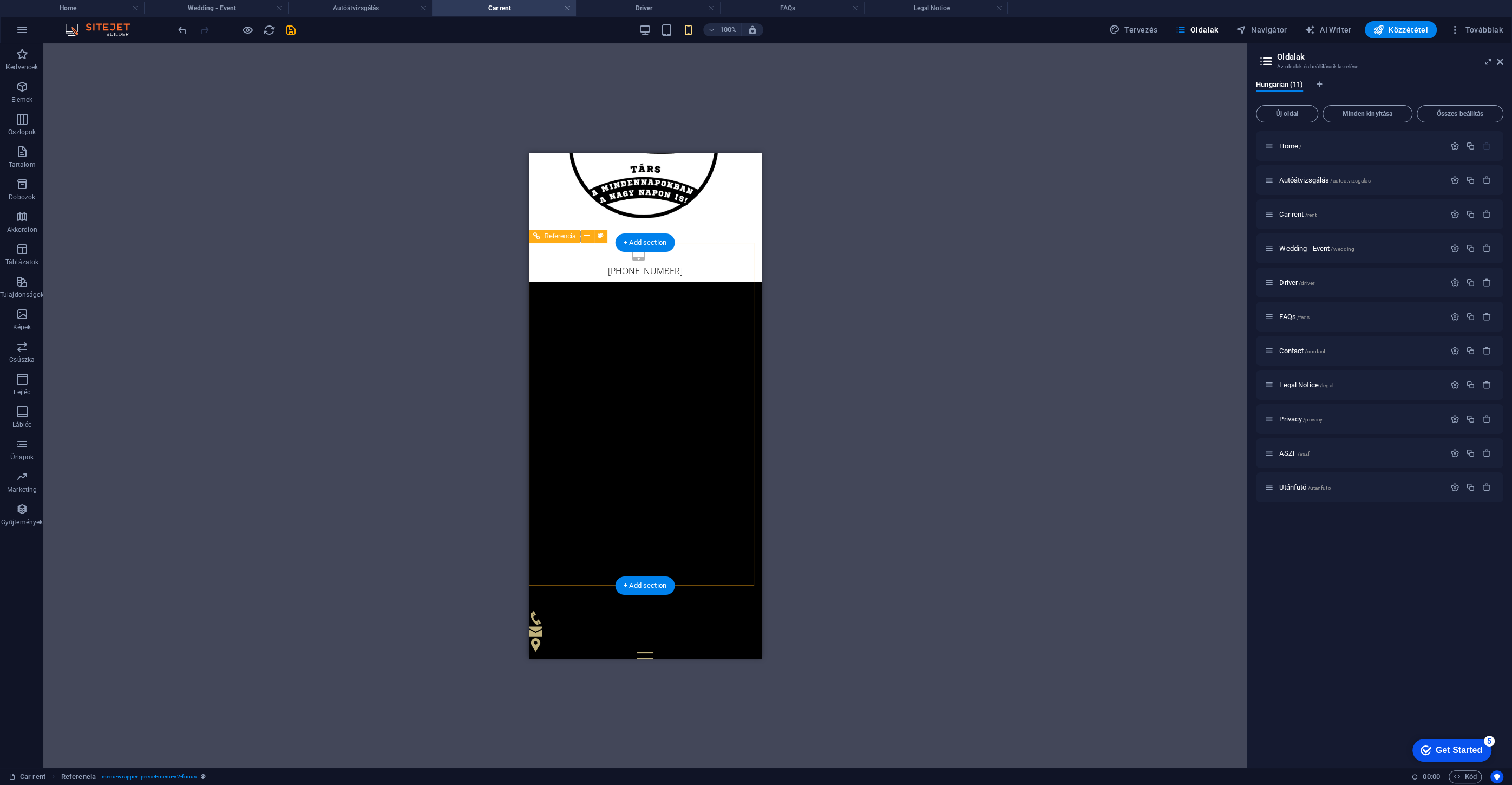
click at [730, 651] on div at bounding box center [644, 658] width 233 height 14
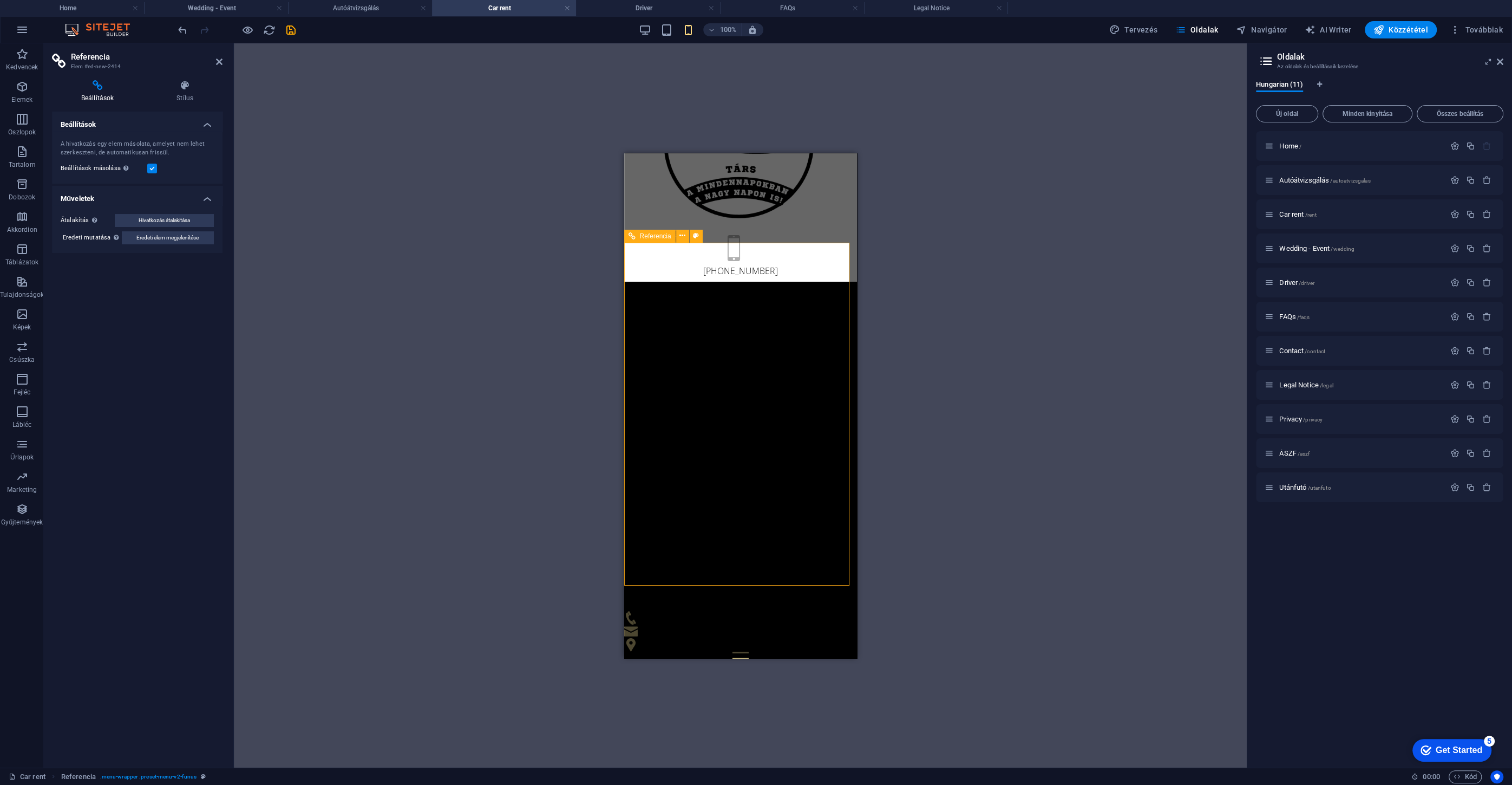
click at [818, 651] on div at bounding box center [739, 658] width 233 height 14
click at [822, 651] on div at bounding box center [739, 658] width 233 height 14
click at [1303, 249] on span "Wedding - Event /wedding" at bounding box center [1316, 248] width 75 height 8
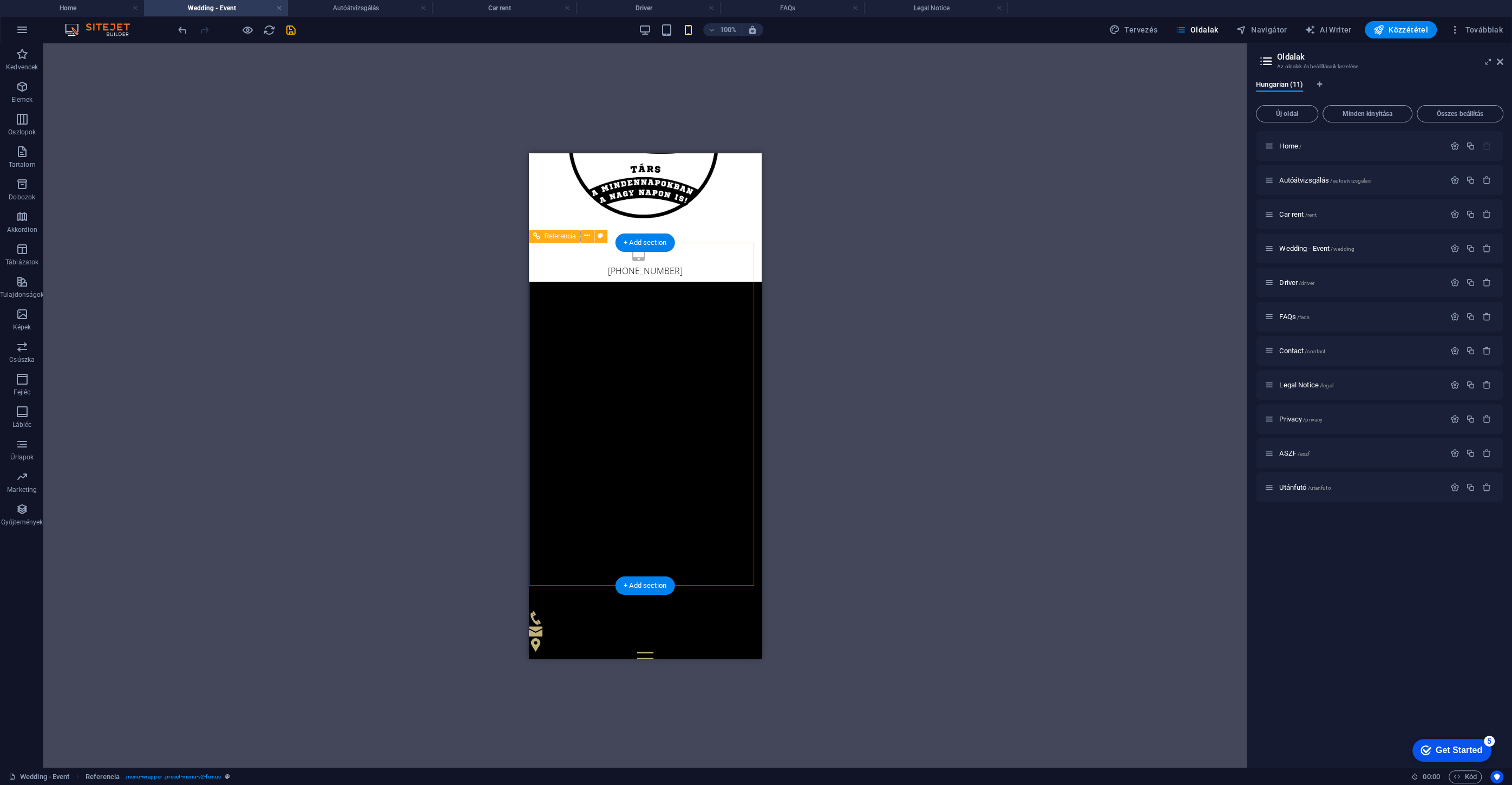
click at [728, 651] on div at bounding box center [644, 658] width 233 height 14
click at [630, 356] on div "[PERSON_NAME] [PERSON_NAME] és utánfutó bérlés Esküvő - Rendezvény GYIK Kapcsol…" at bounding box center [644, 472] width 233 height 383
click at [723, 651] on div at bounding box center [644, 658] width 233 height 14
click at [902, 404] on div "H2 Banner Banner Tároló Referencia Banner Referencia Banner Előre beállított Tá…" at bounding box center [645, 405] width 1203 height 724
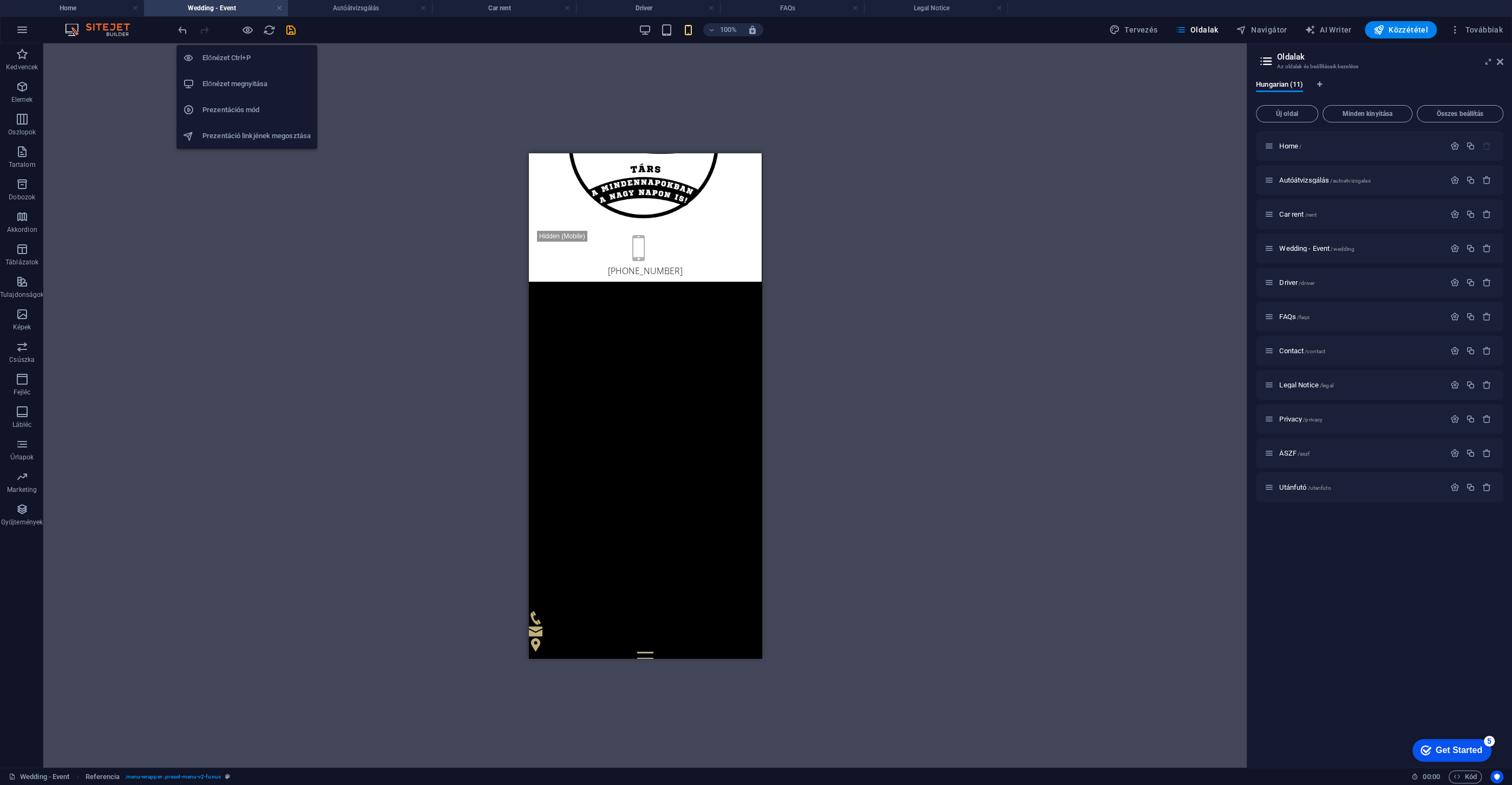
click at [247, 55] on h6 "Előnézet Ctrl+P" at bounding box center [256, 58] width 108 height 13
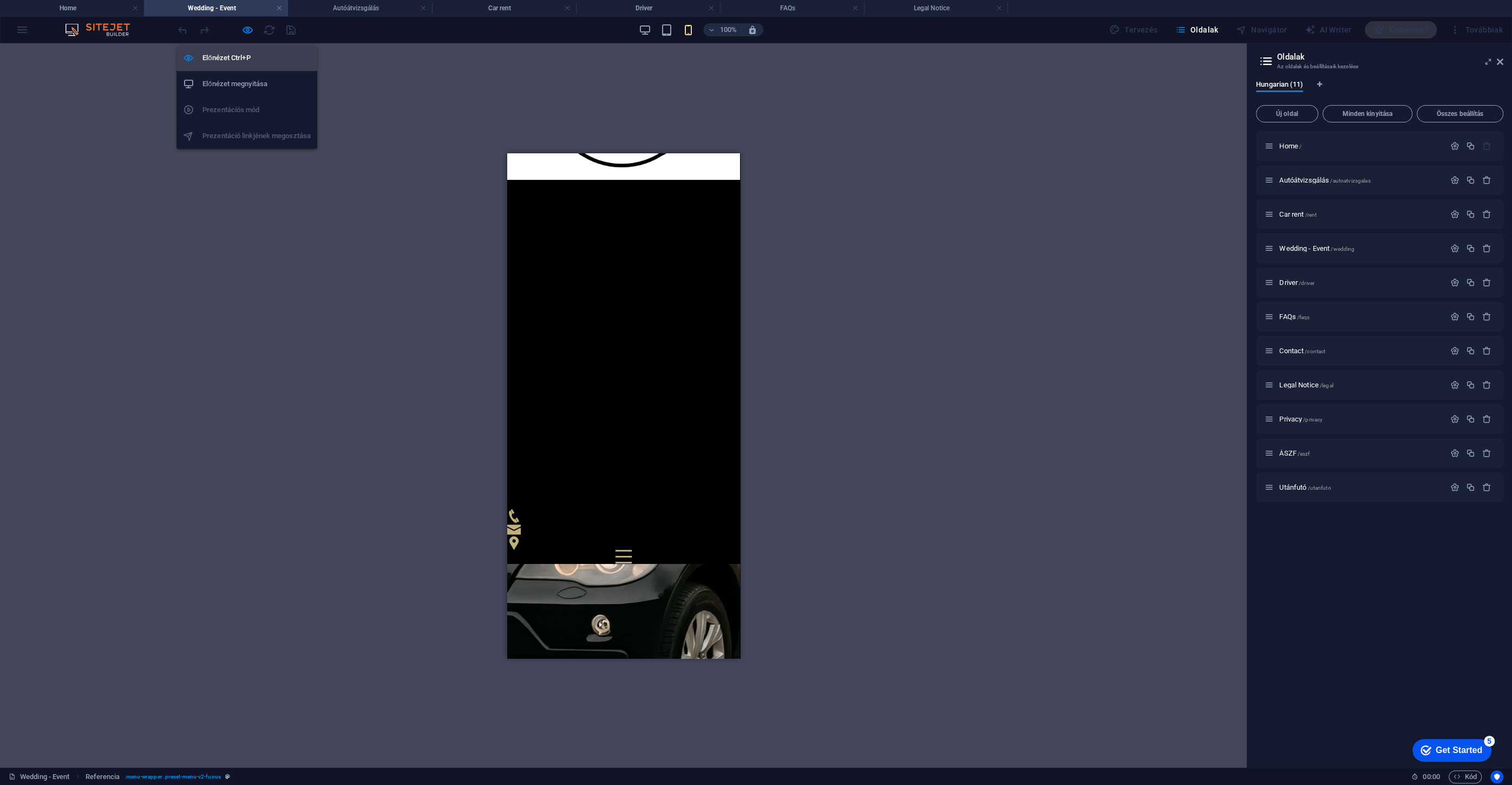
scroll to position [113, 0]
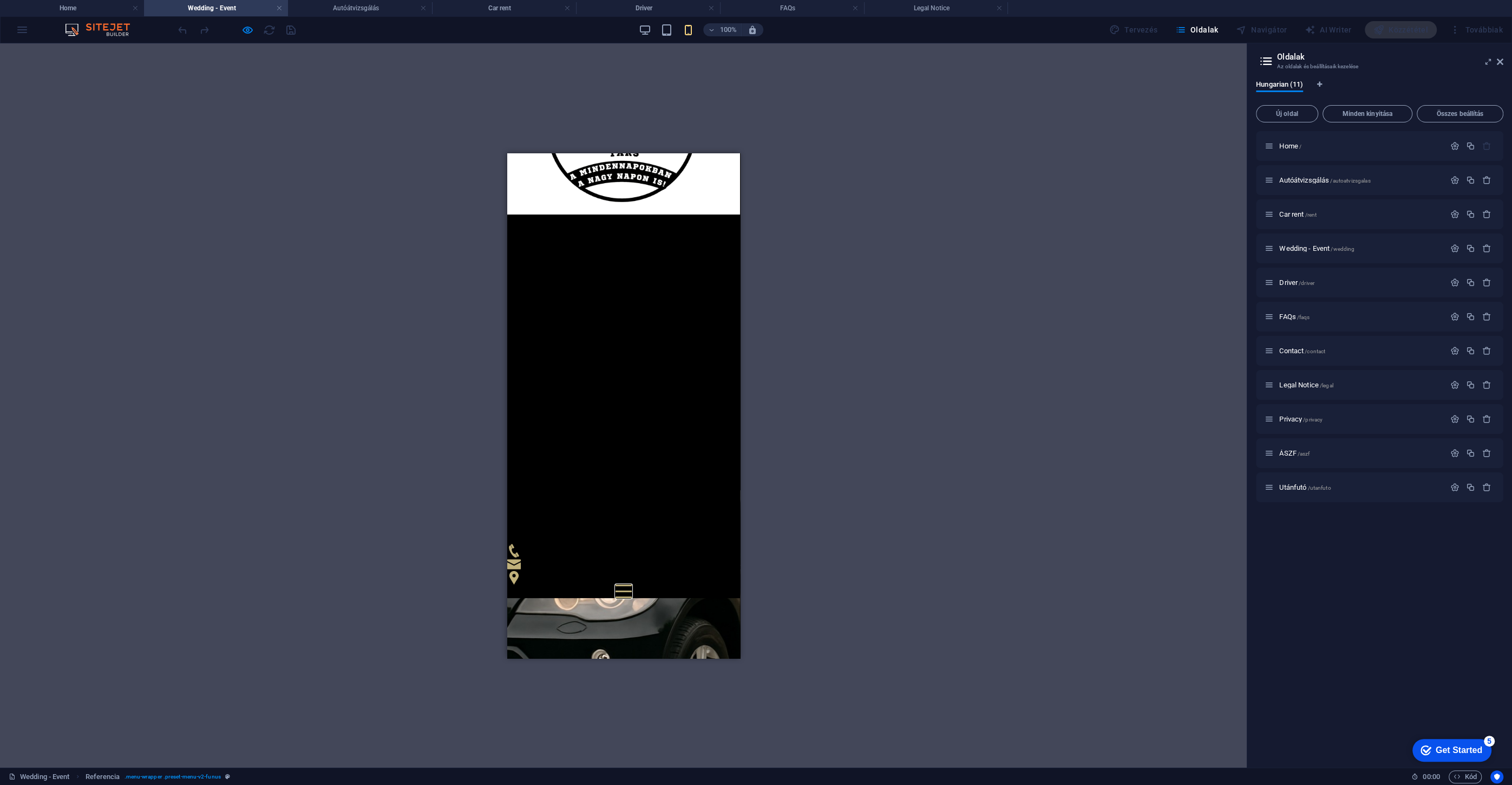
click at [631, 584] on button at bounding box center [623, 585] width 16 height 2
click at [631, 584] on div at bounding box center [623, 591] width 16 height 14
click at [656, 543] on div at bounding box center [623, 570] width 233 height 54
click at [520, 570] on icon at bounding box center [513, 577] width 14 height 14
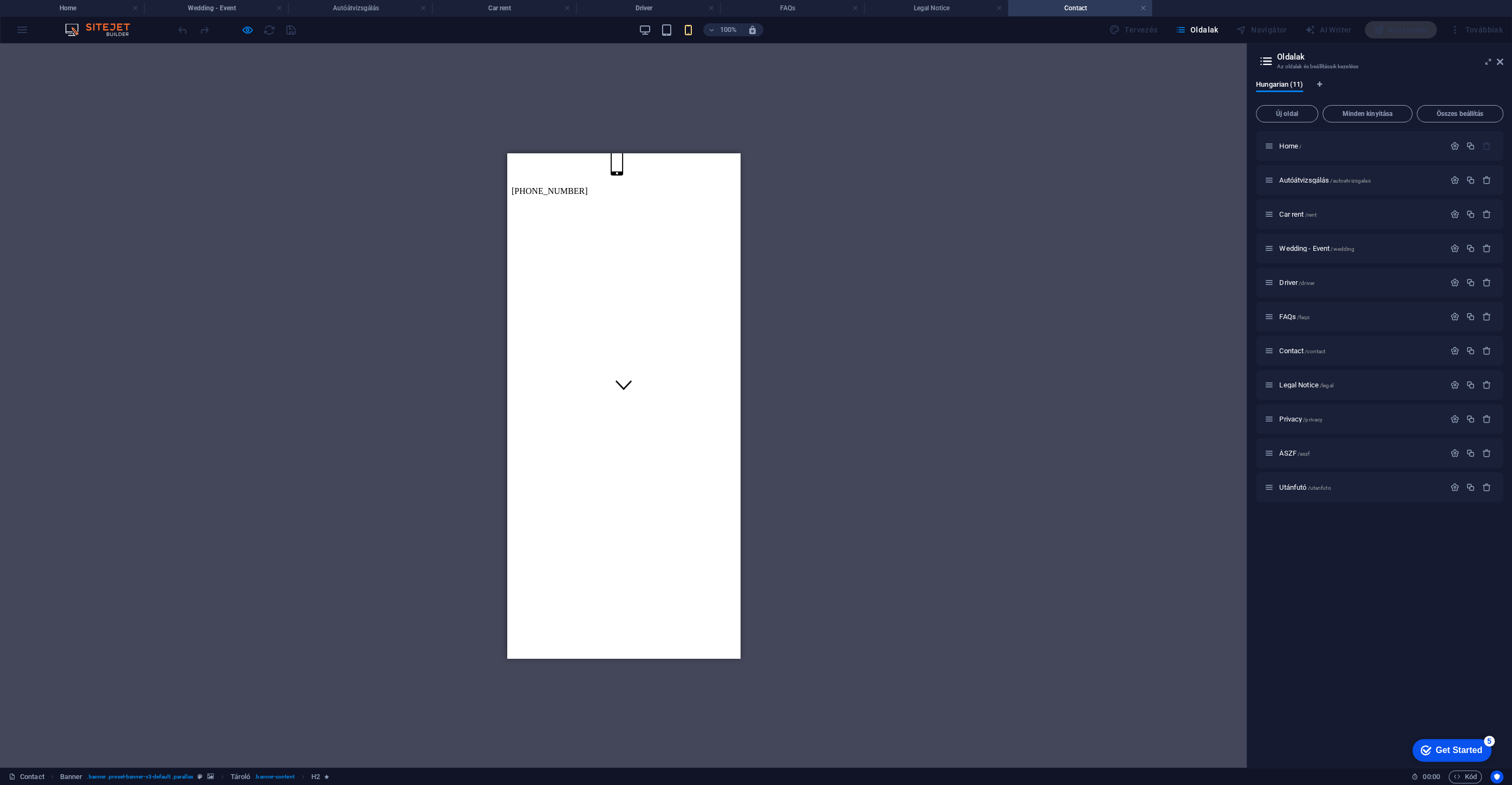
scroll to position [26, 0]
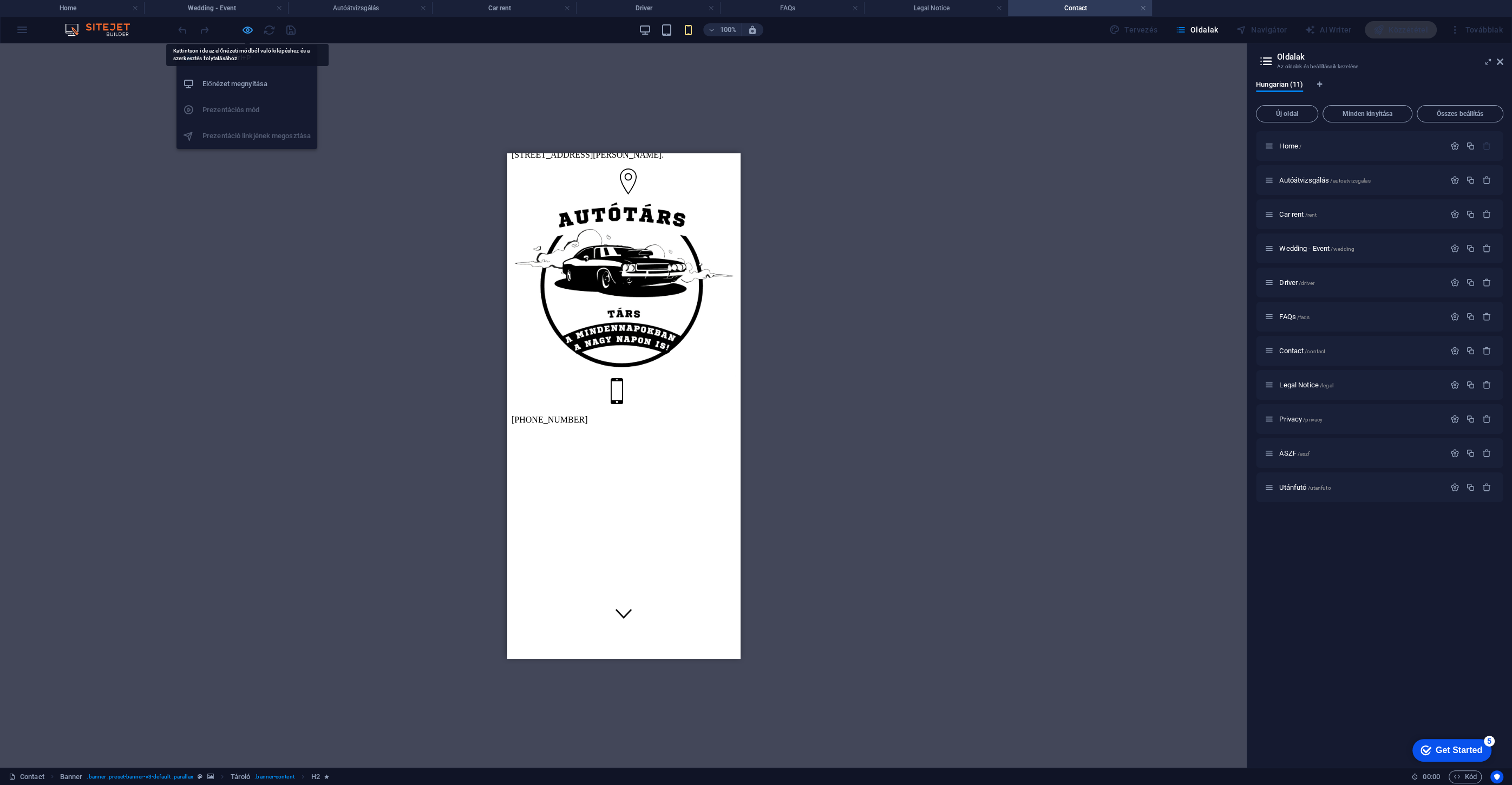
click at [249, 31] on icon "button" at bounding box center [247, 30] width 12 height 12
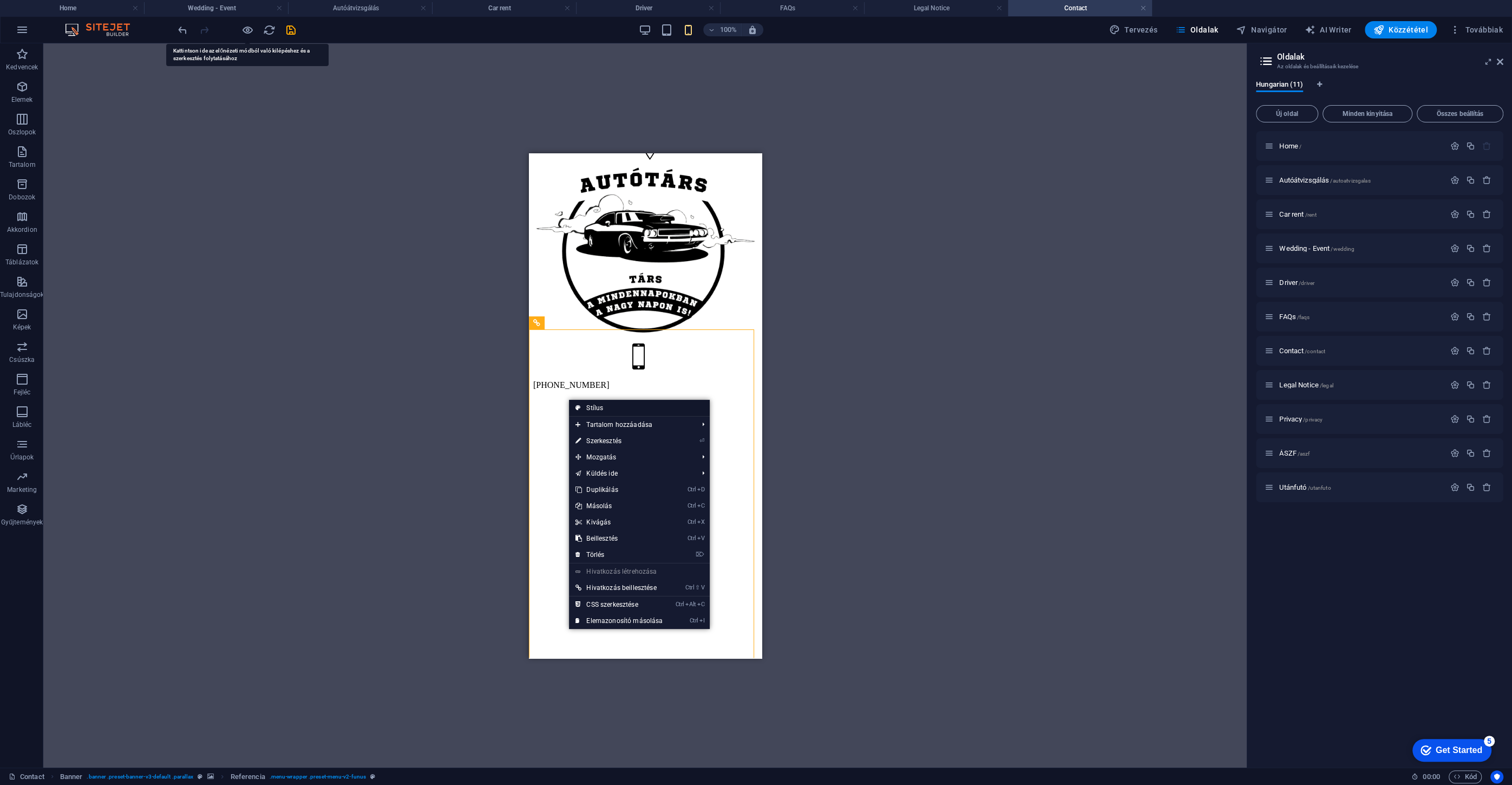
click at [586, 409] on link "Stílus" at bounding box center [639, 407] width 141 height 16
select select "rem"
select select "sticky_instant"
select select "px"
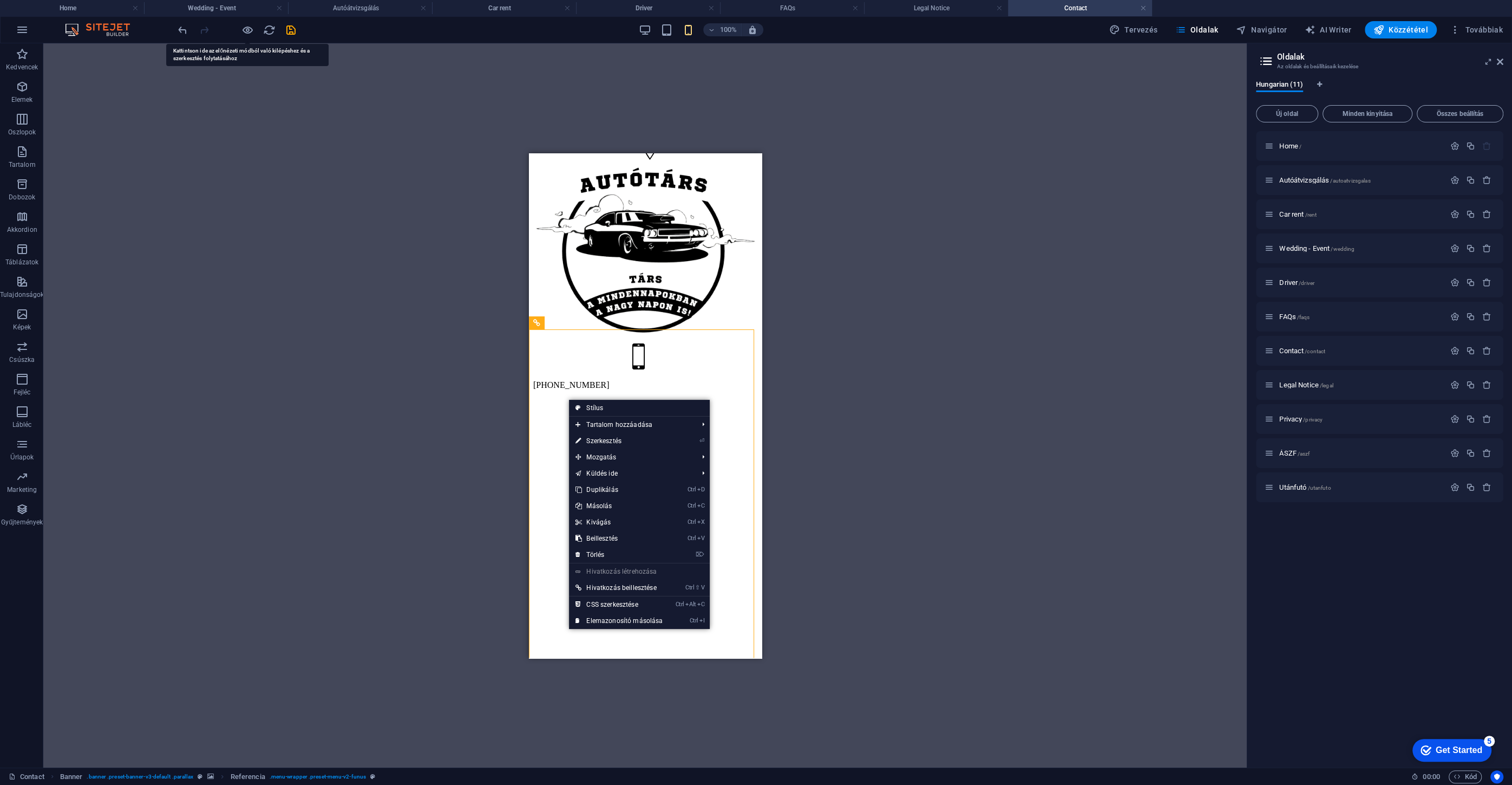
select select "px"
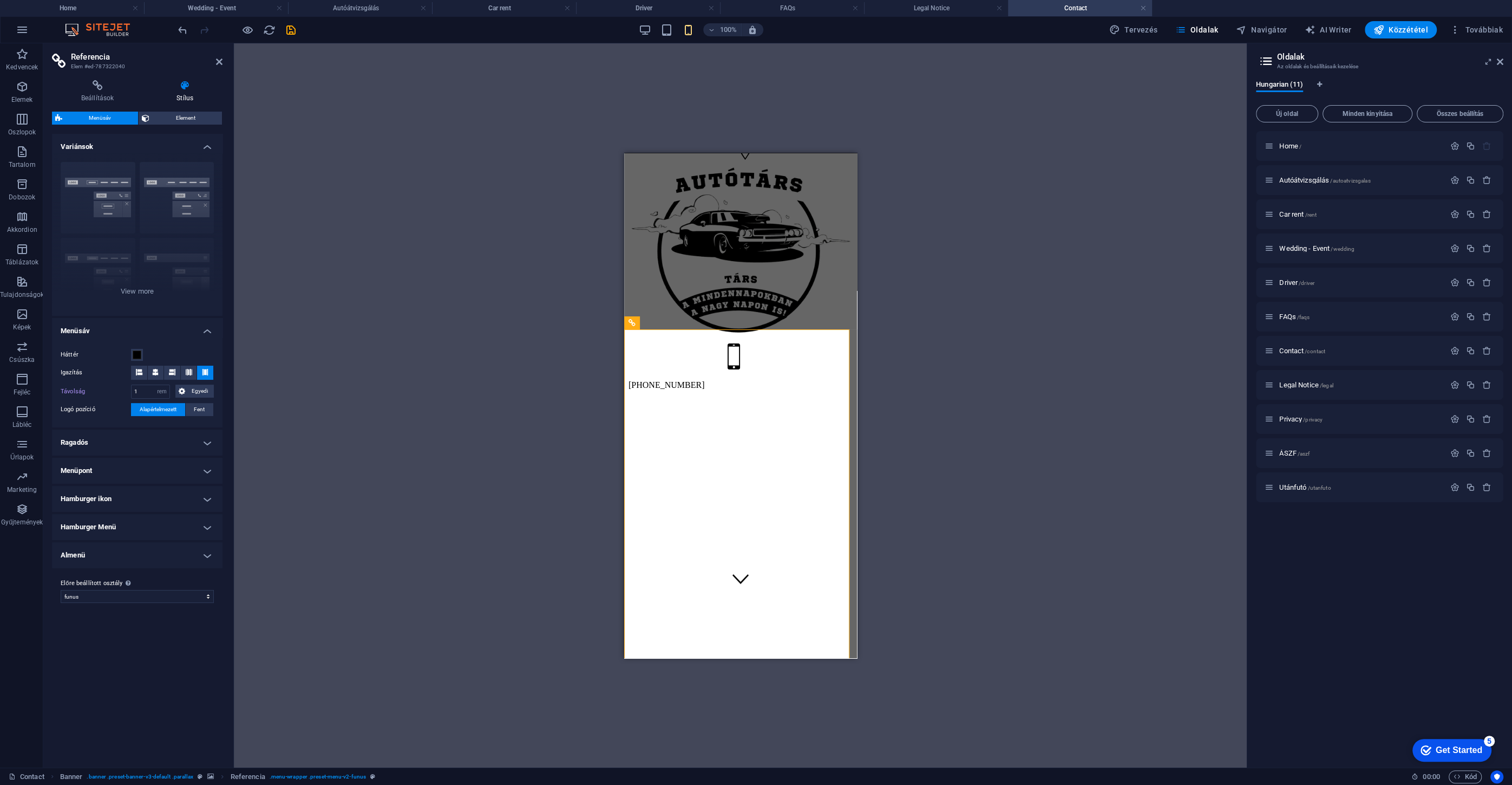
click at [83, 442] on h4 "Ragadós" at bounding box center [136, 442] width 170 height 26
click at [105, 516] on span at bounding box center [102, 514] width 9 height 9
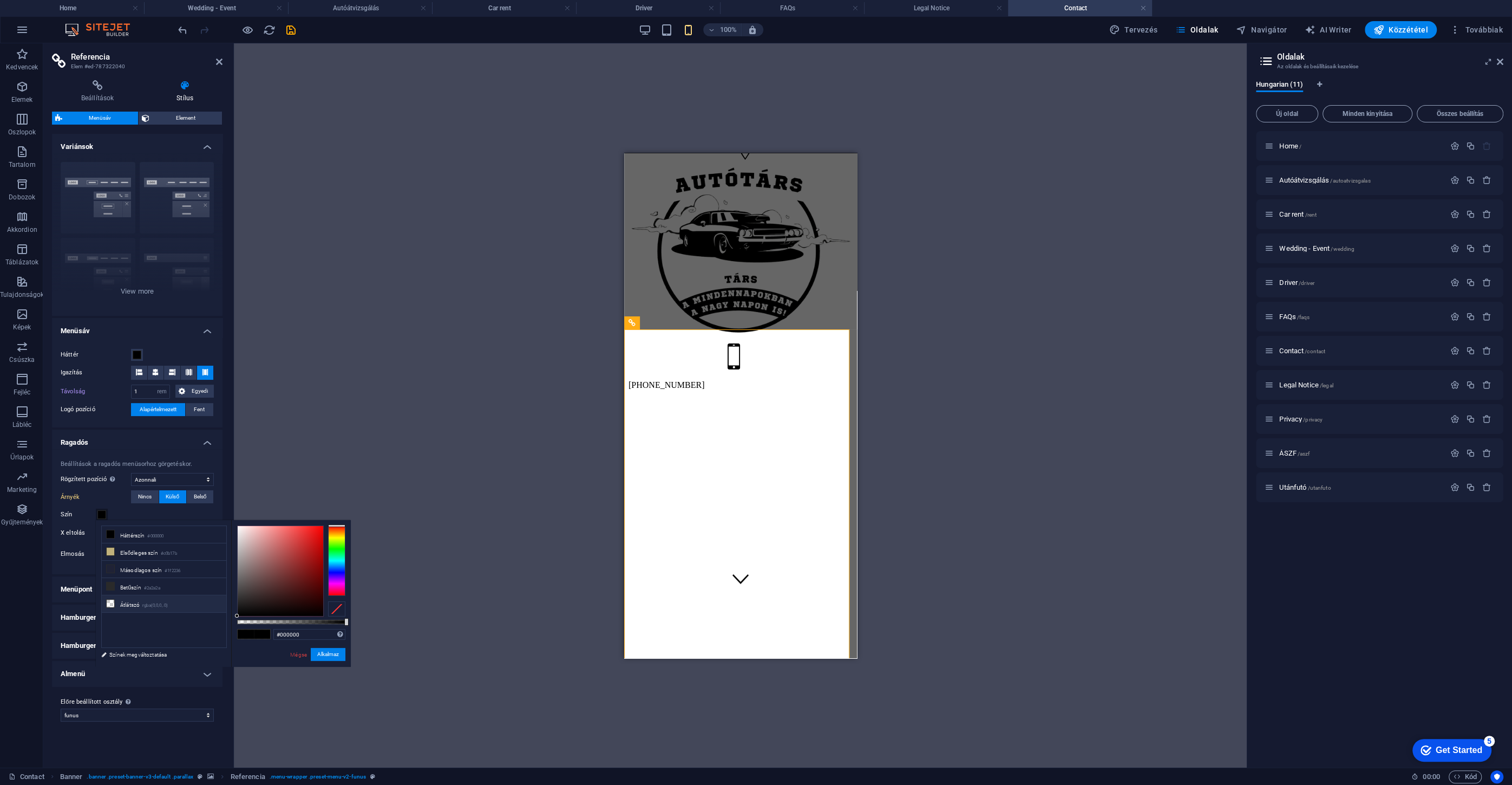
click at [148, 607] on li "Átlátszó rgba(0,0,0,.0)" at bounding box center [164, 603] width 124 height 17
type input "rgba(0, 0, 0, 0)"
click at [328, 654] on button "Alkalmaz" at bounding box center [327, 654] width 35 height 13
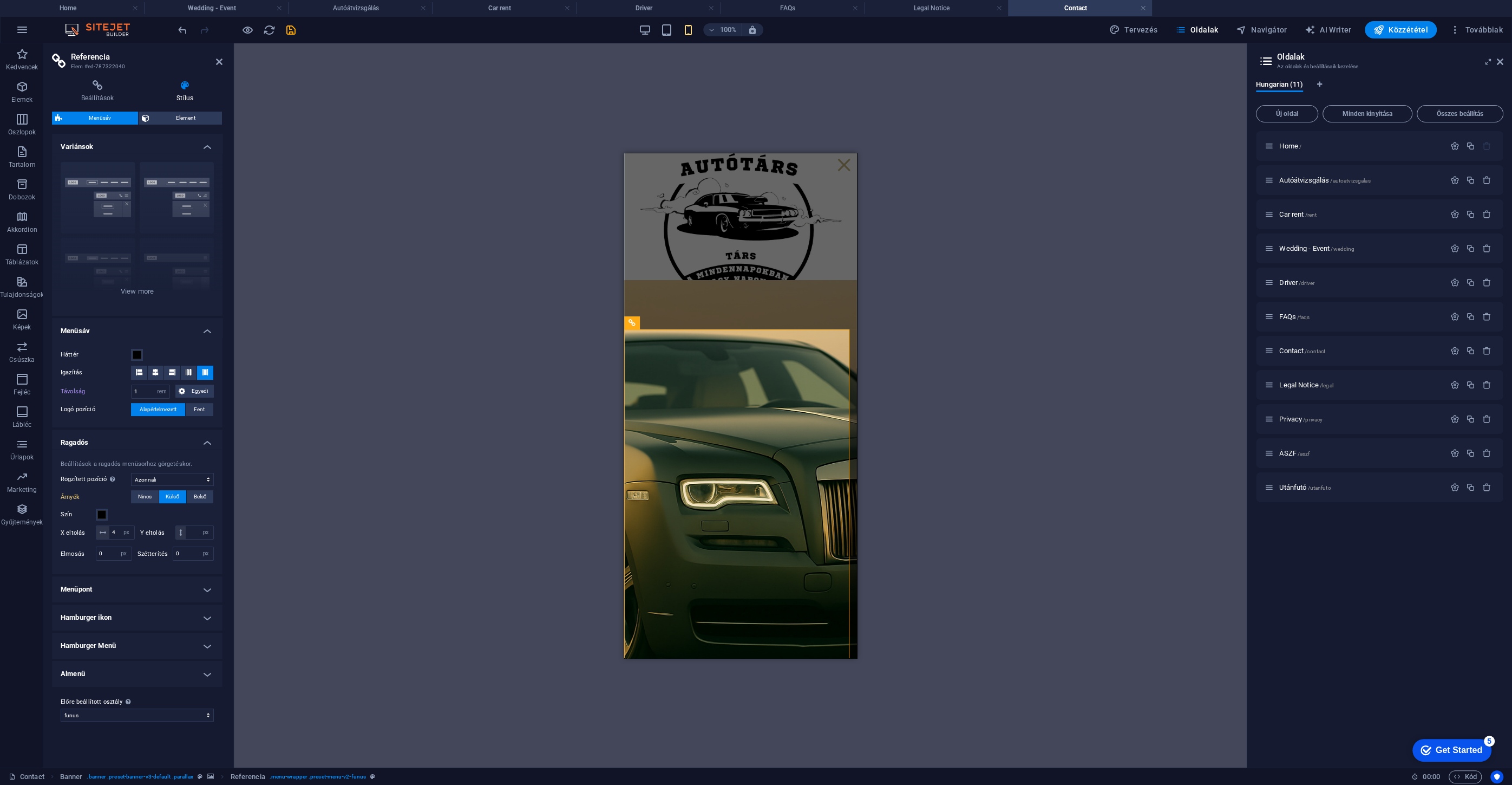
click at [422, 493] on div "Drag here to replace the existing content. Press “Ctrl” if you want to create a…" at bounding box center [740, 405] width 1013 height 724
click at [1293, 177] on span "Autóátvizsgálás /autoatvizsgalas" at bounding box center [1324, 180] width 91 height 8
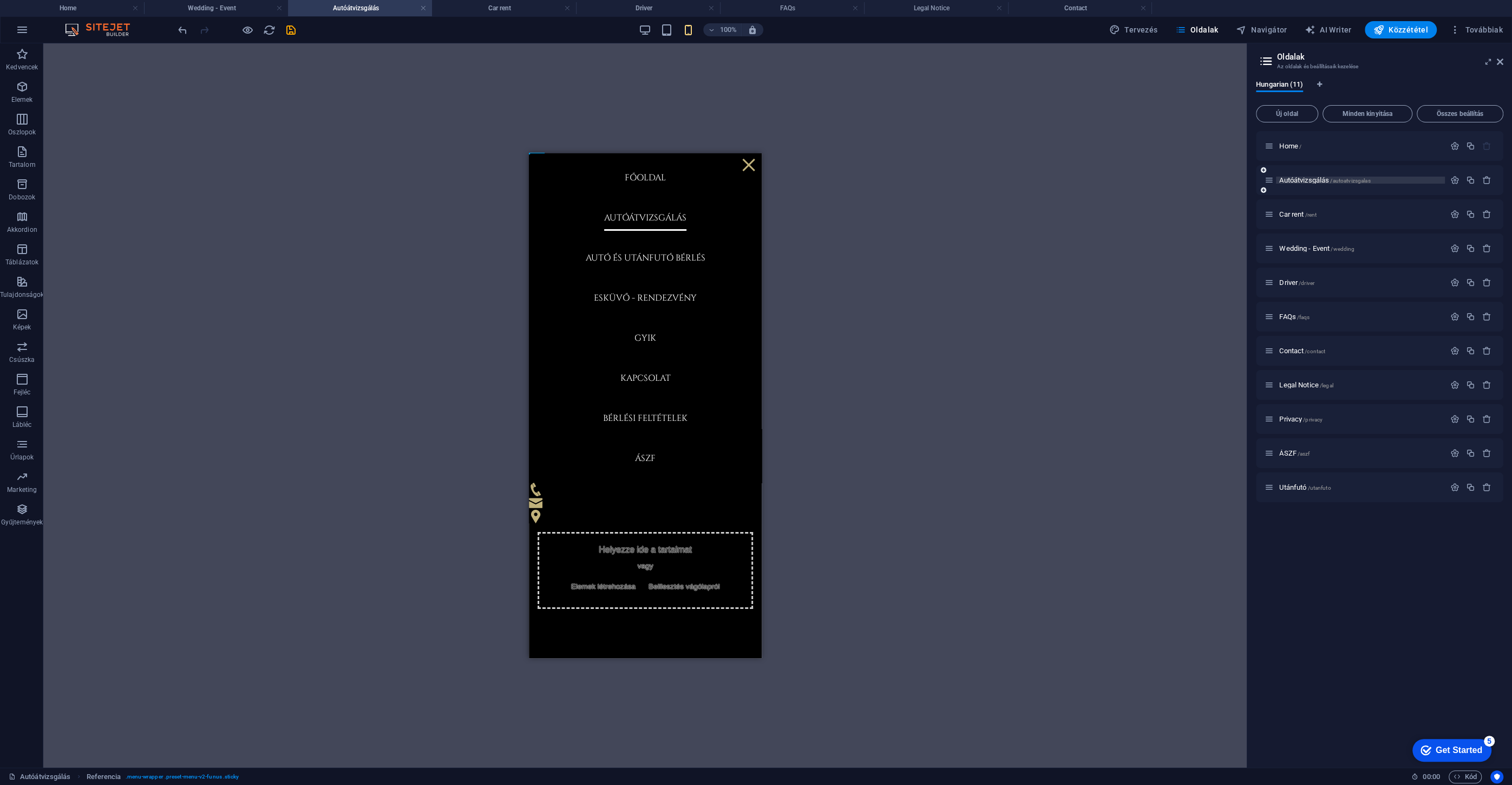
scroll to position [0, 0]
click at [1300, 218] on div "Car rent /rent" at bounding box center [1354, 214] width 180 height 12
click at [1299, 215] on span "Car rent /rent" at bounding box center [1297, 214] width 37 height 8
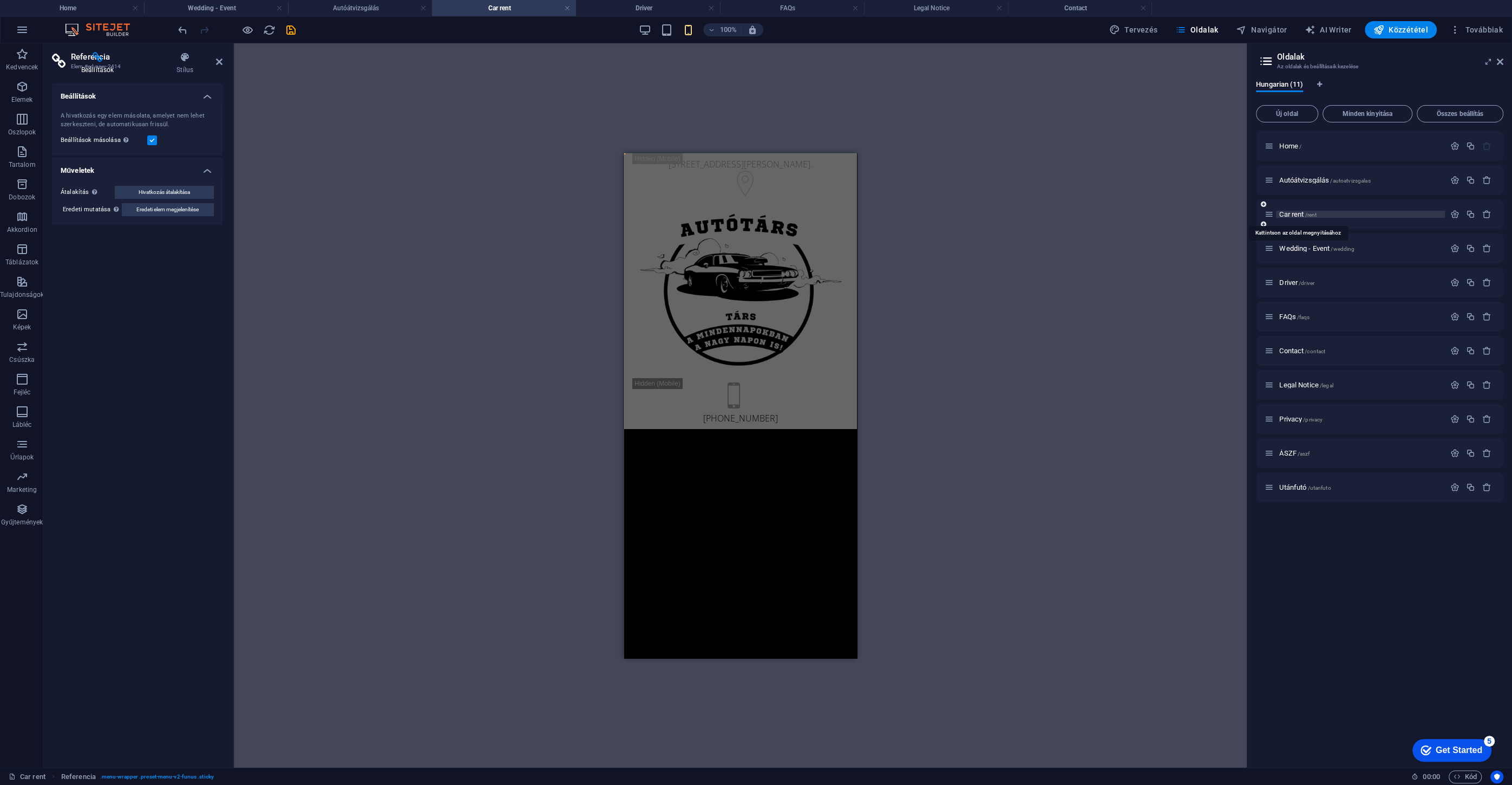
scroll to position [148, 0]
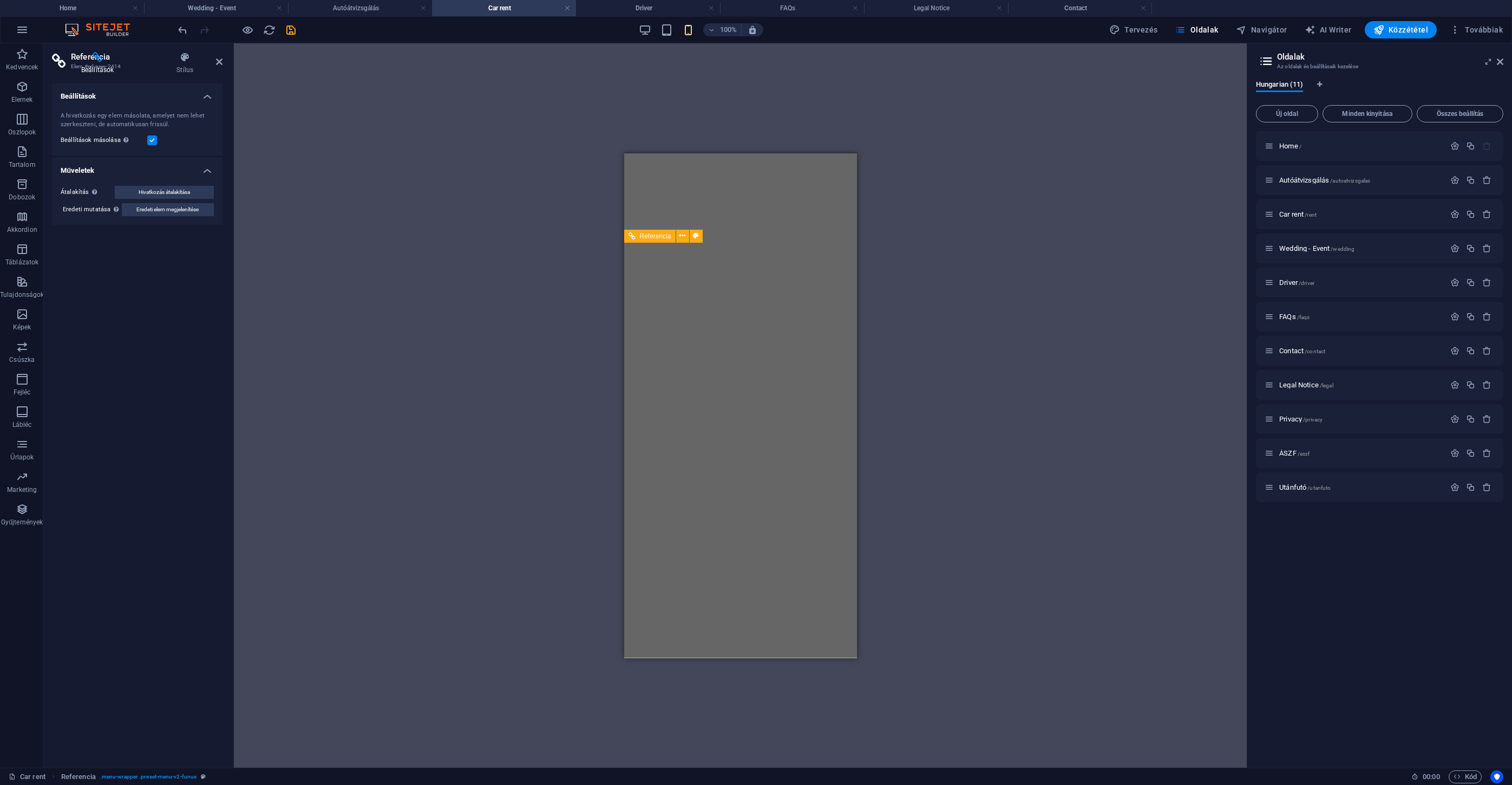
select select "rem"
select select "sticky_instant"
select select "px"
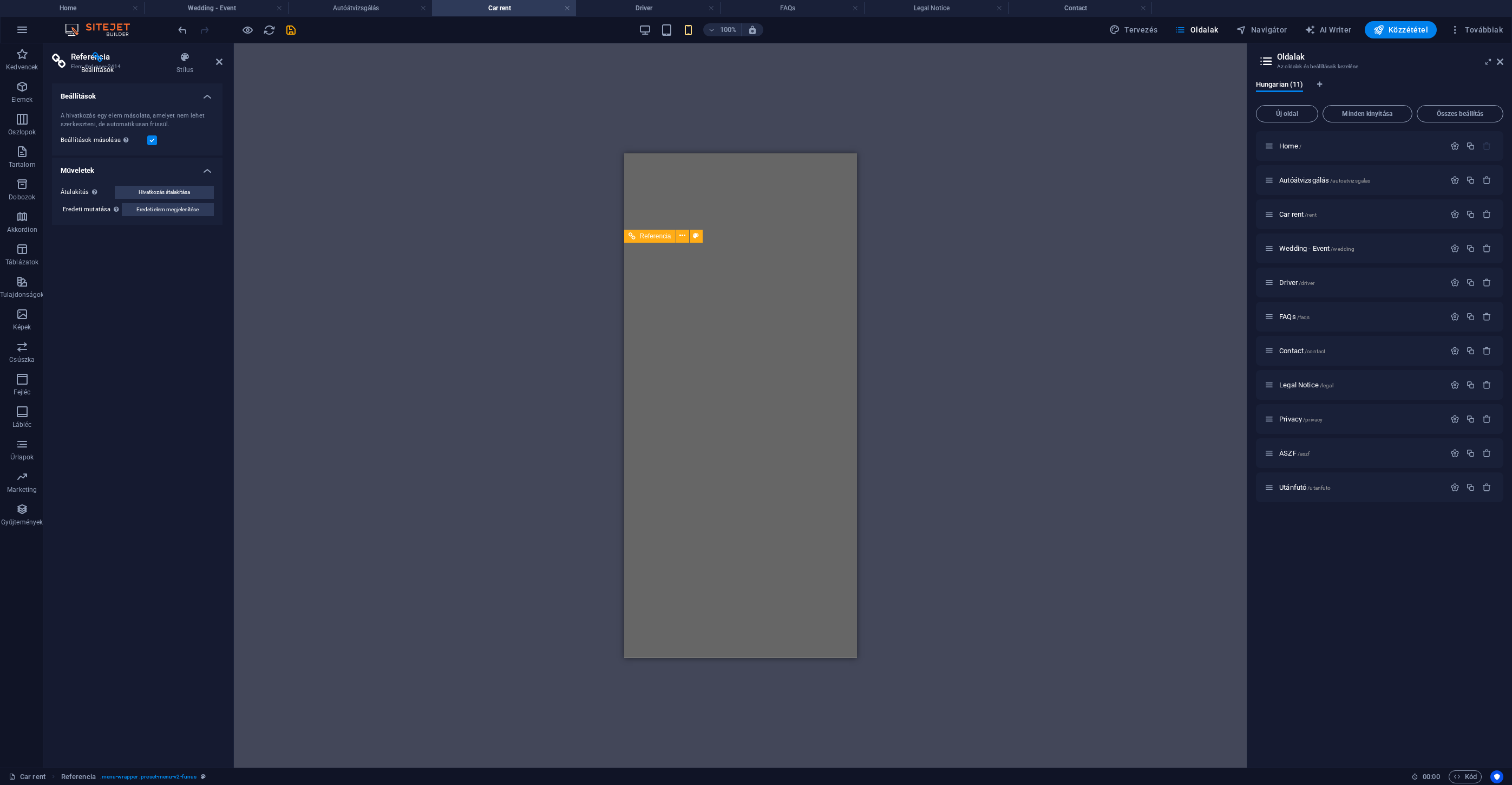
select select "px"
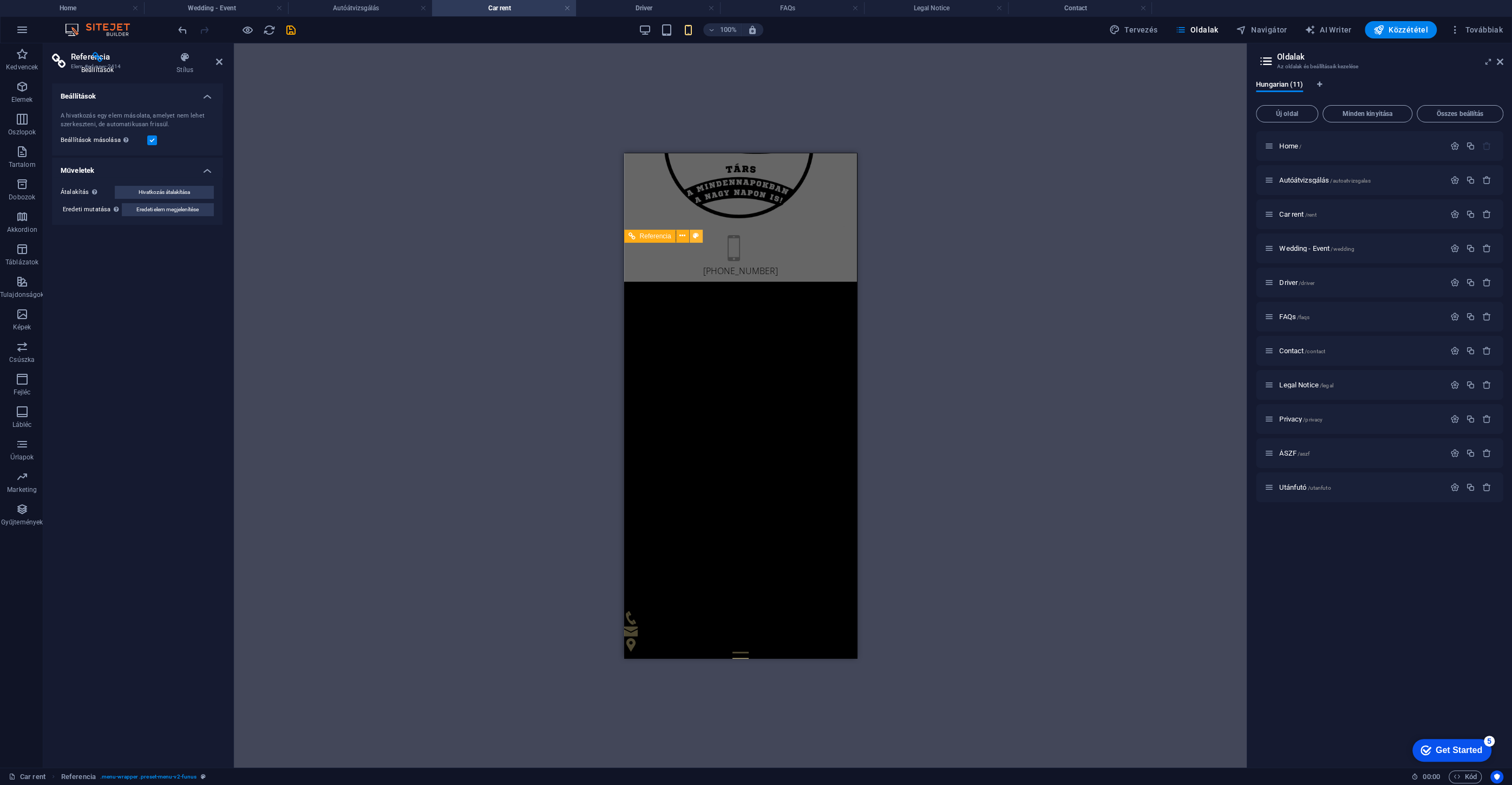
click at [694, 237] on icon at bounding box center [695, 236] width 6 height 11
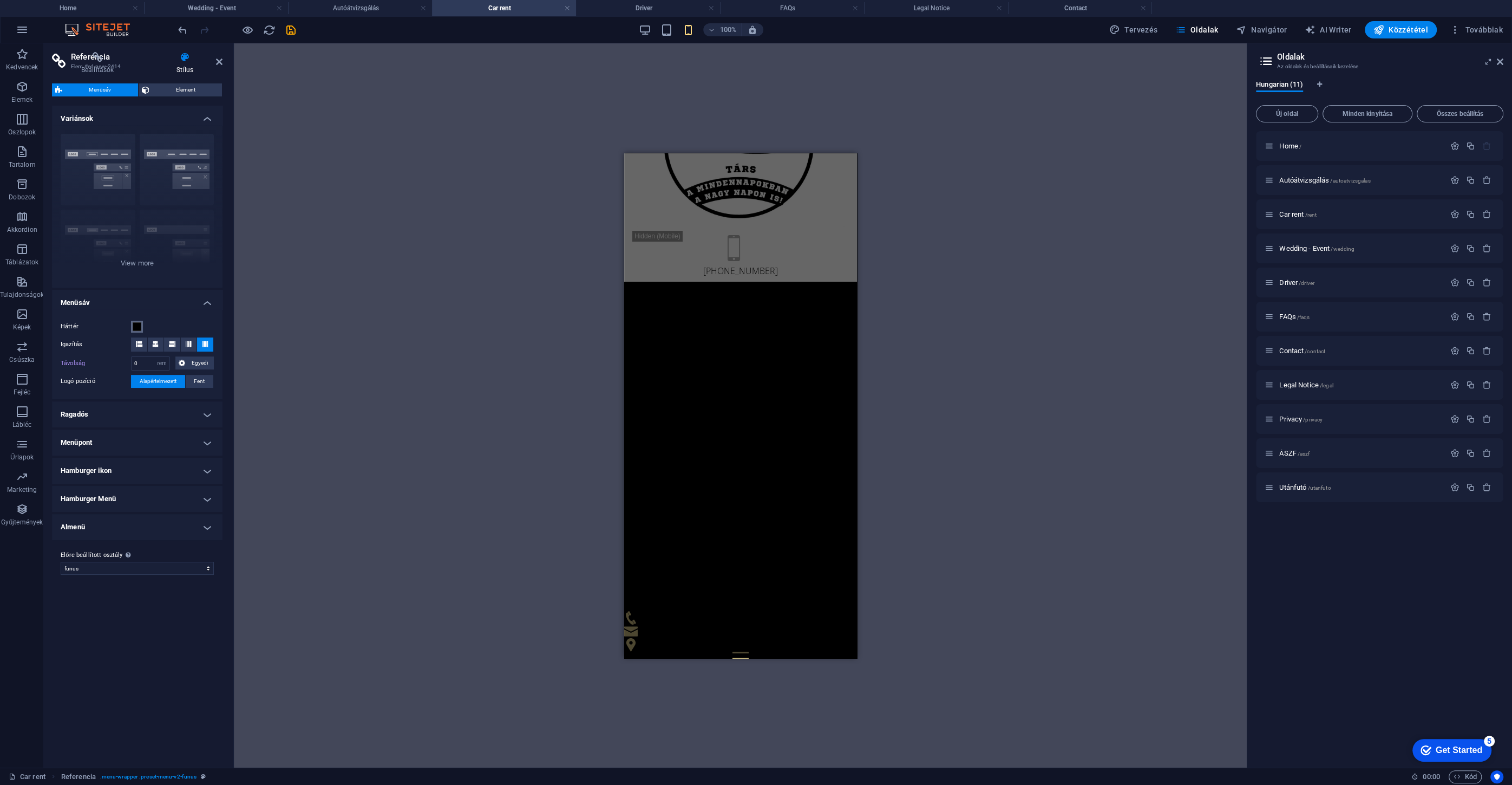
click at [136, 326] on span at bounding box center [136, 326] width 9 height 9
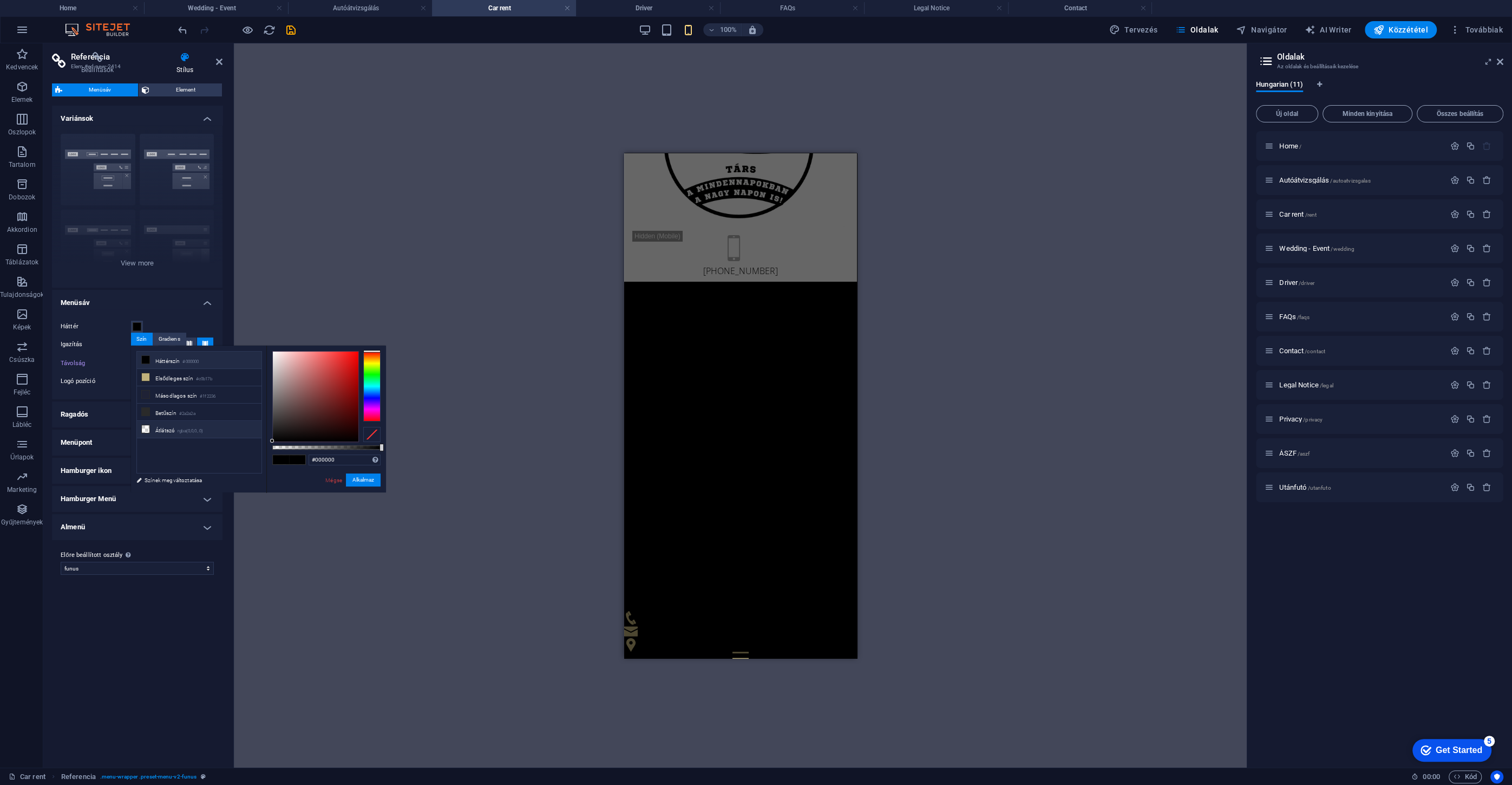
click at [165, 427] on li "Átlátszó rgba(0,0,0,.0)" at bounding box center [199, 428] width 124 height 17
type input "rgba(0, 0, 0, 0)"
click at [356, 485] on button "Alkalmaz" at bounding box center [363, 480] width 35 height 13
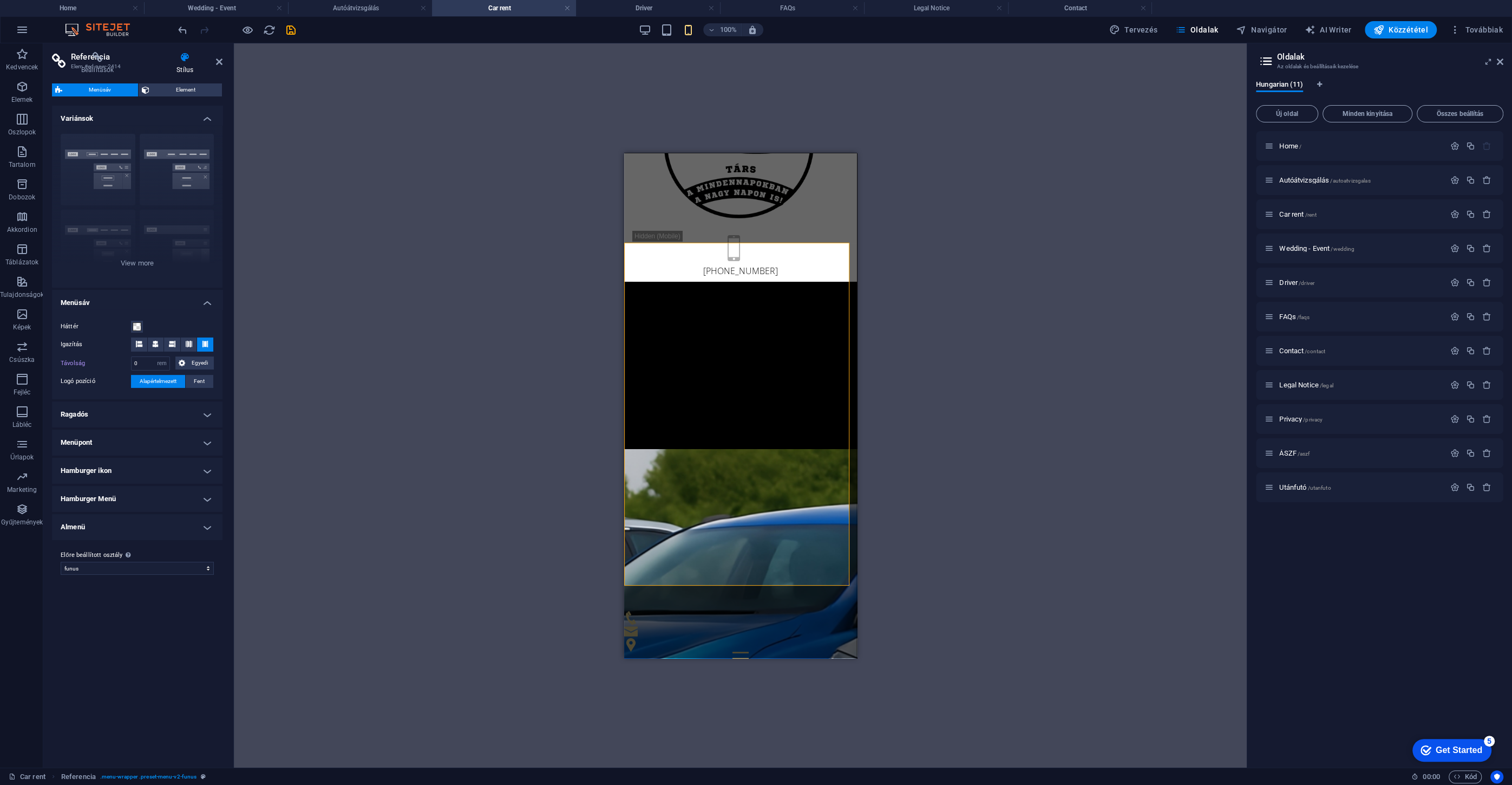
click at [76, 418] on h4 "Ragadós" at bounding box center [136, 414] width 170 height 26
click at [106, 488] on button "Szín" at bounding box center [102, 486] width 12 height 12
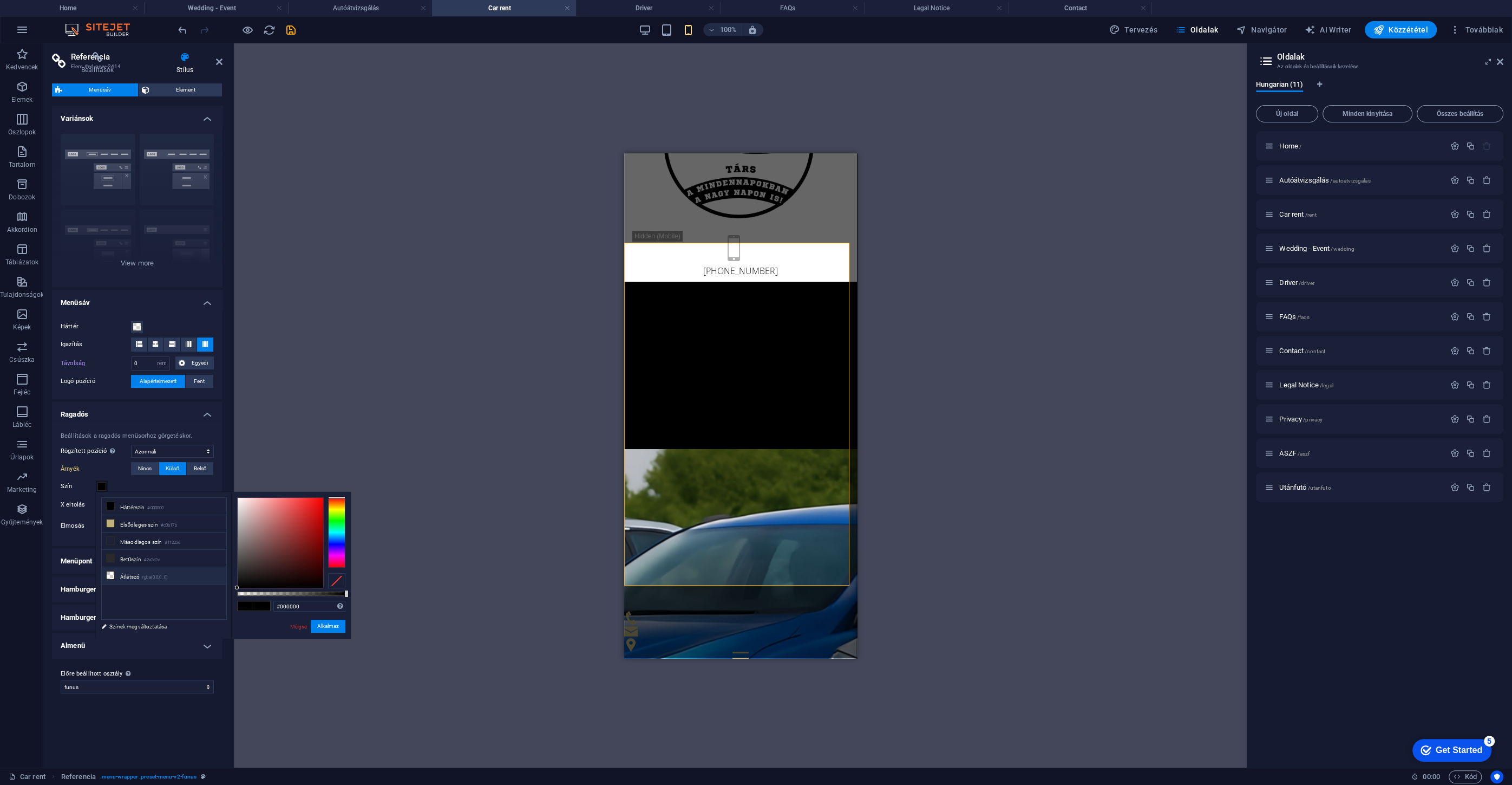
click at [148, 574] on small "rgba(0,0,0,.0)" at bounding box center [156, 577] width 26 height 7
type input "rgba(0, 0, 0, 0)"
click at [339, 628] on button "Alkalmaz" at bounding box center [327, 626] width 35 height 13
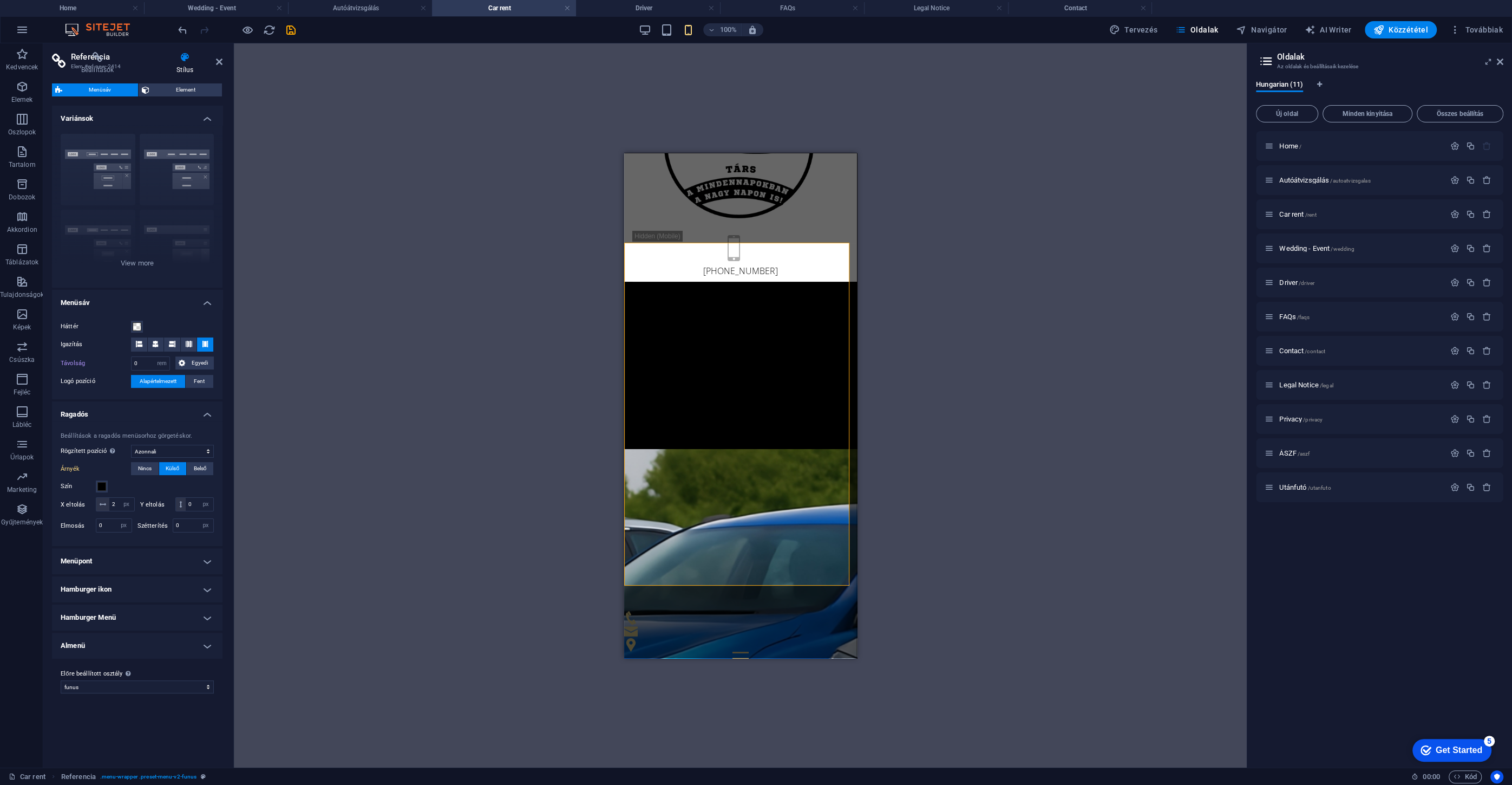
click at [91, 574] on h4 "Menüpont" at bounding box center [136, 561] width 170 height 26
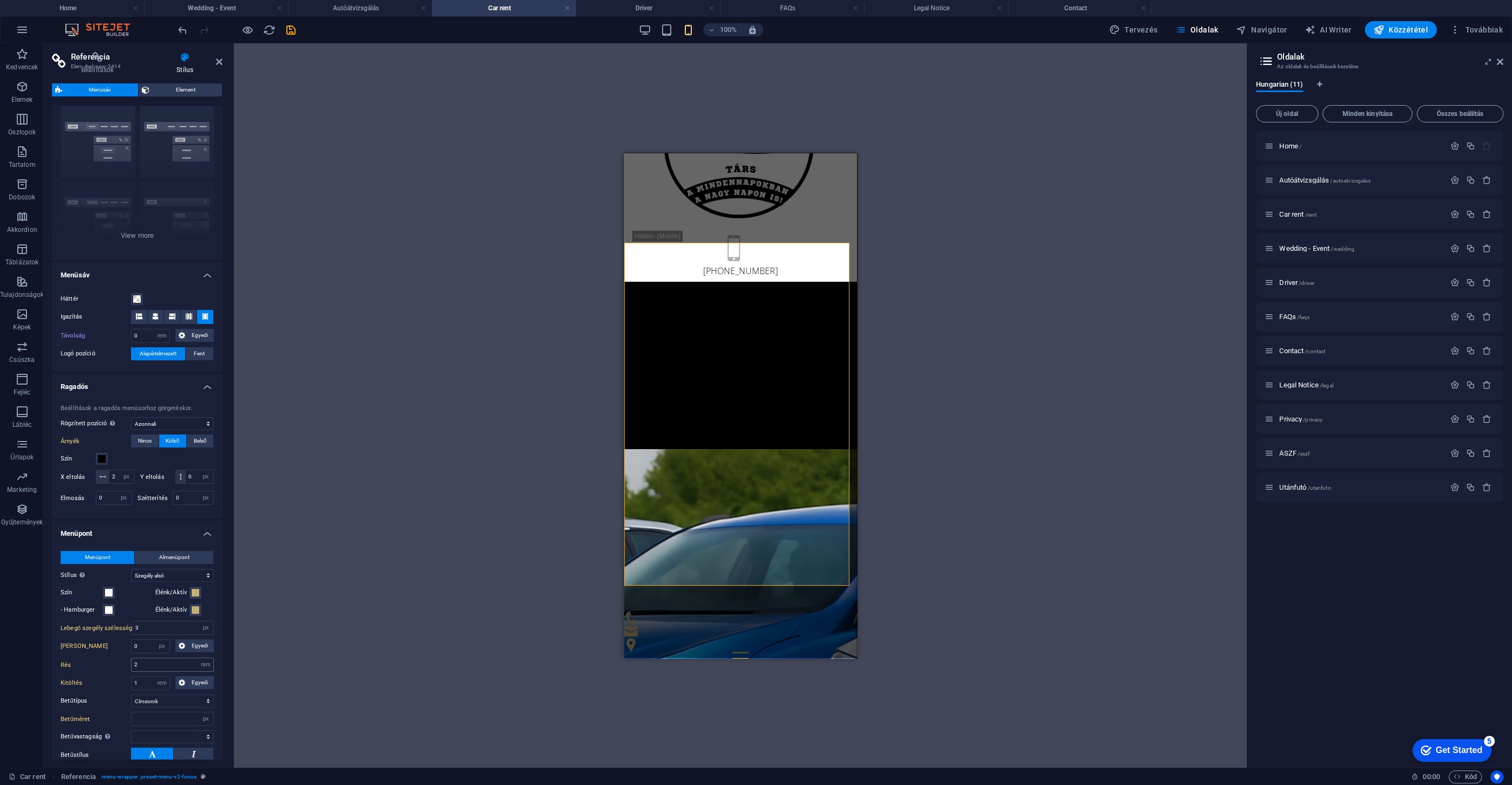
scroll to position [98, 0]
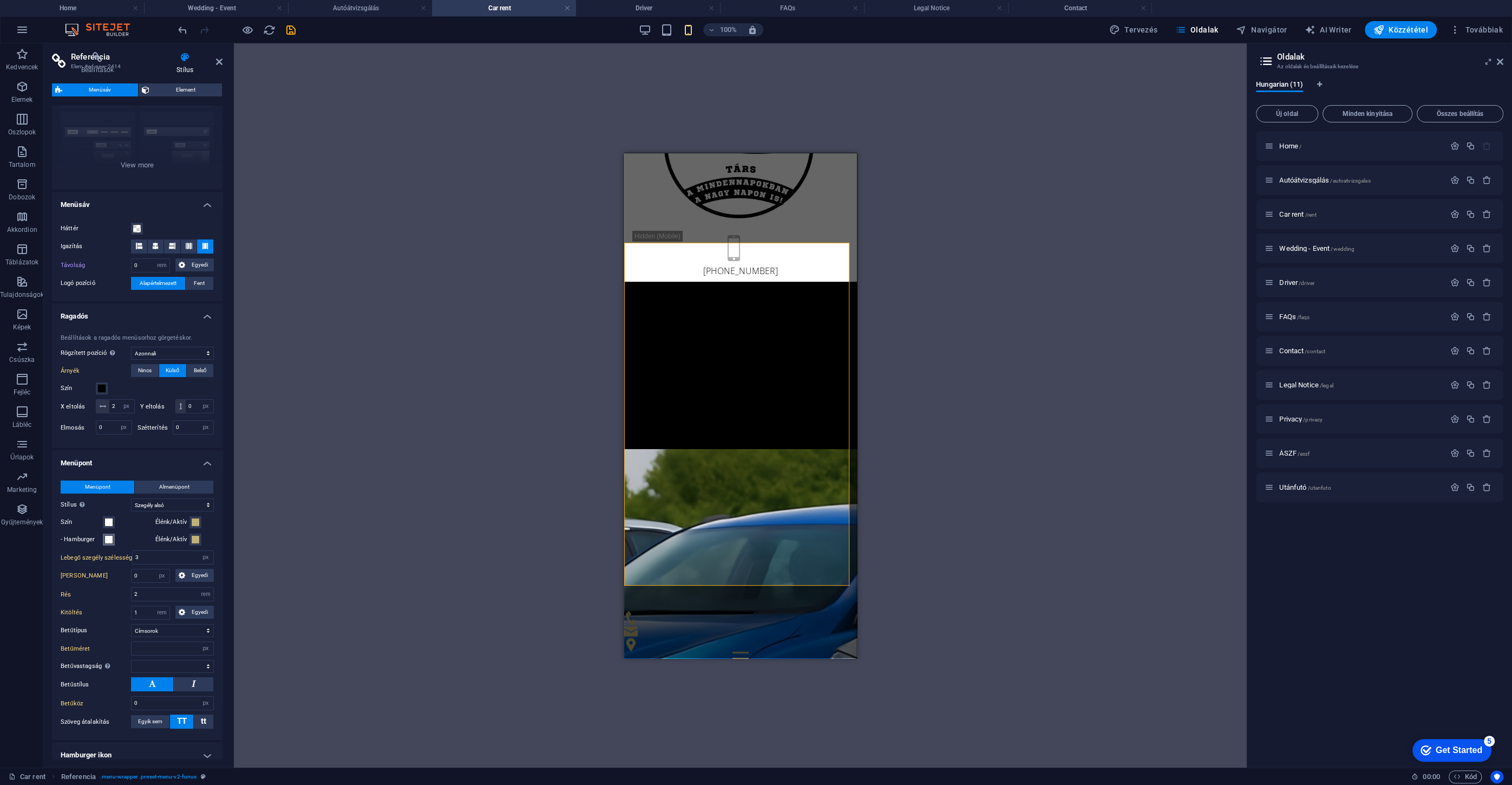
click at [106, 544] on span at bounding box center [109, 539] width 9 height 9
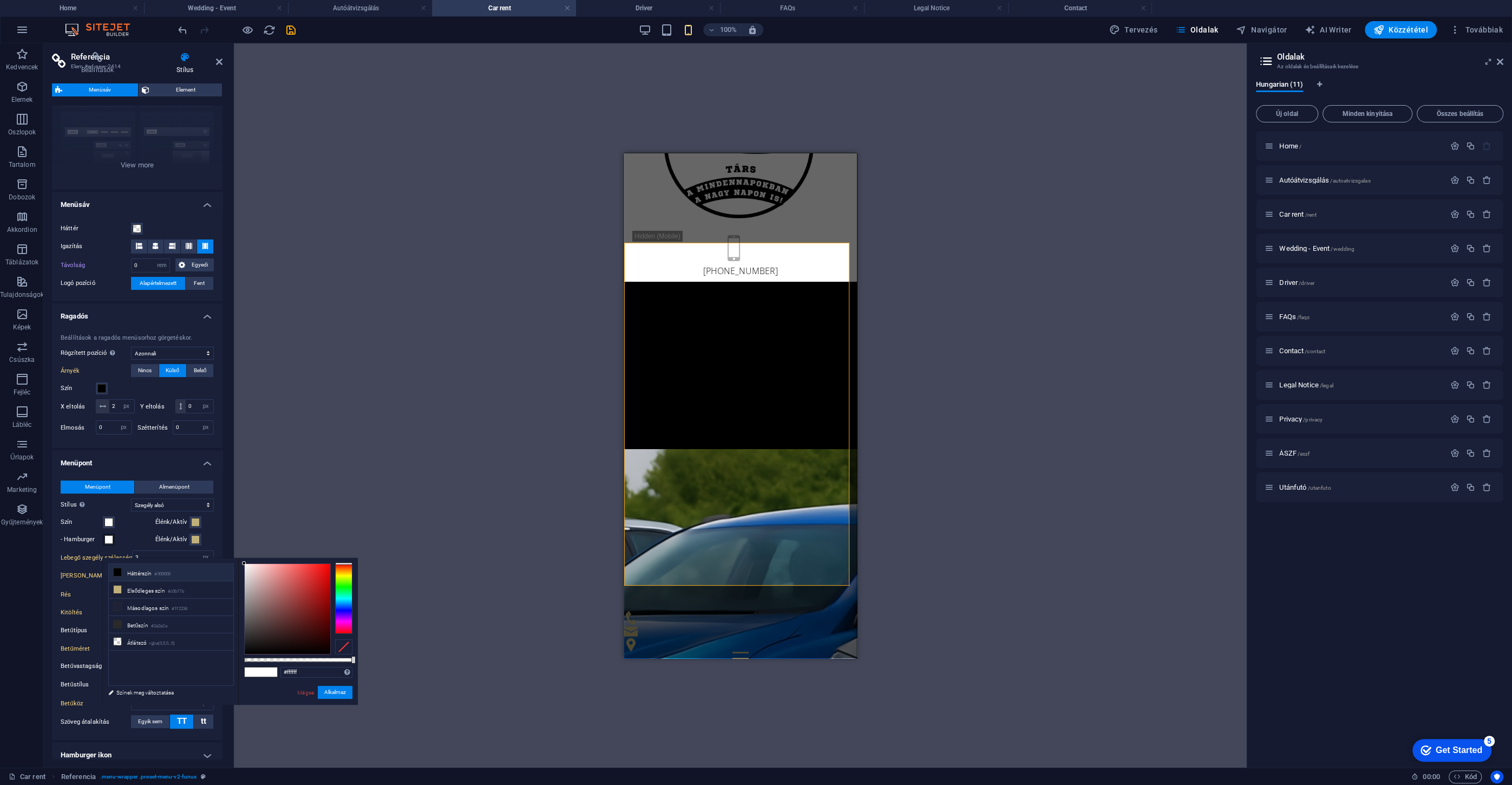
click at [126, 575] on li "Háttérszín #000000" at bounding box center [171, 572] width 124 height 17
type input "#000000"
click at [331, 695] on button "Alkalmaz" at bounding box center [335, 692] width 35 height 13
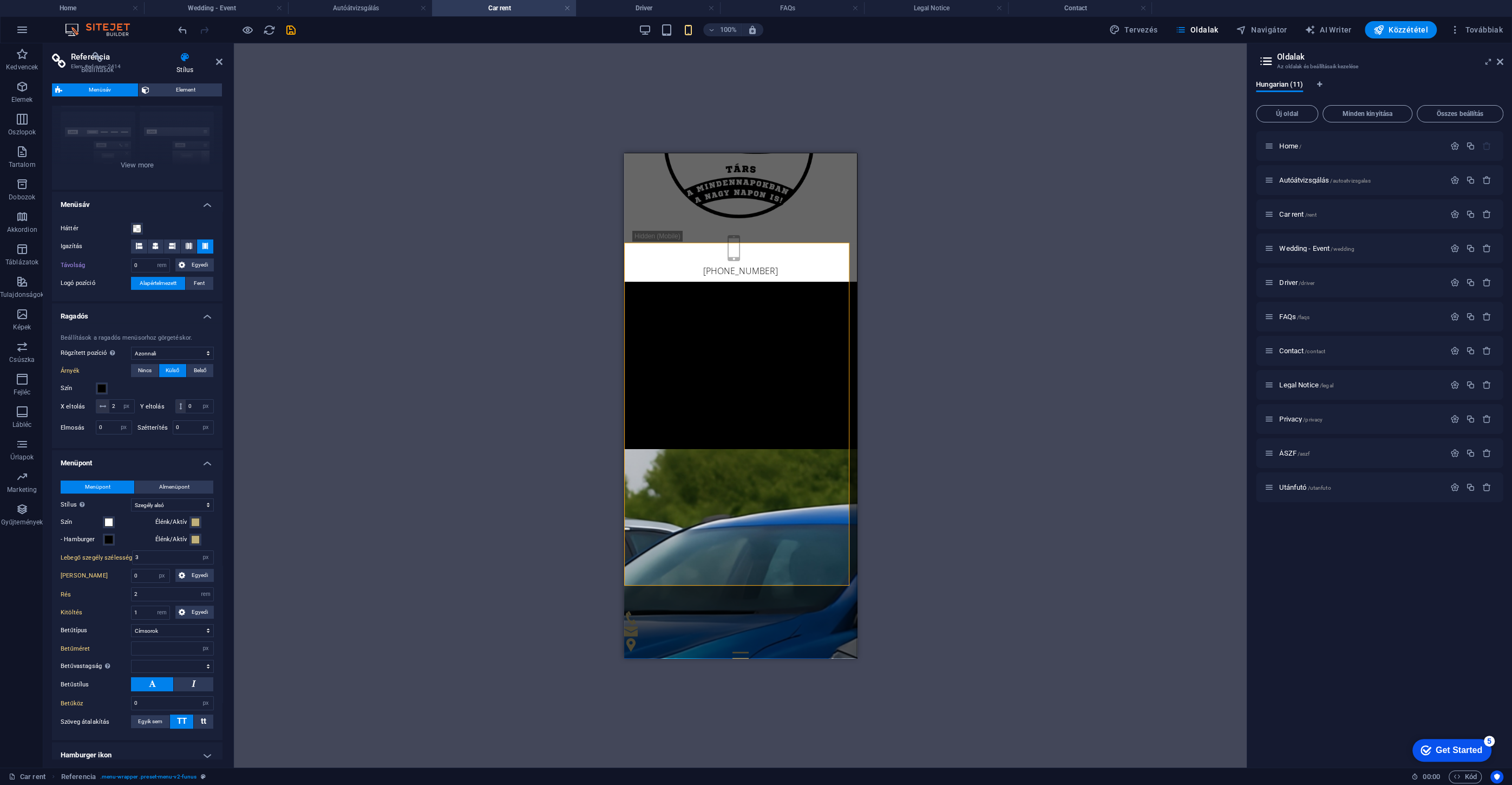
click at [424, 516] on div "Drag here to replace the existing content. Press “Ctrl” if you want to create a…" at bounding box center [740, 405] width 1013 height 724
select select
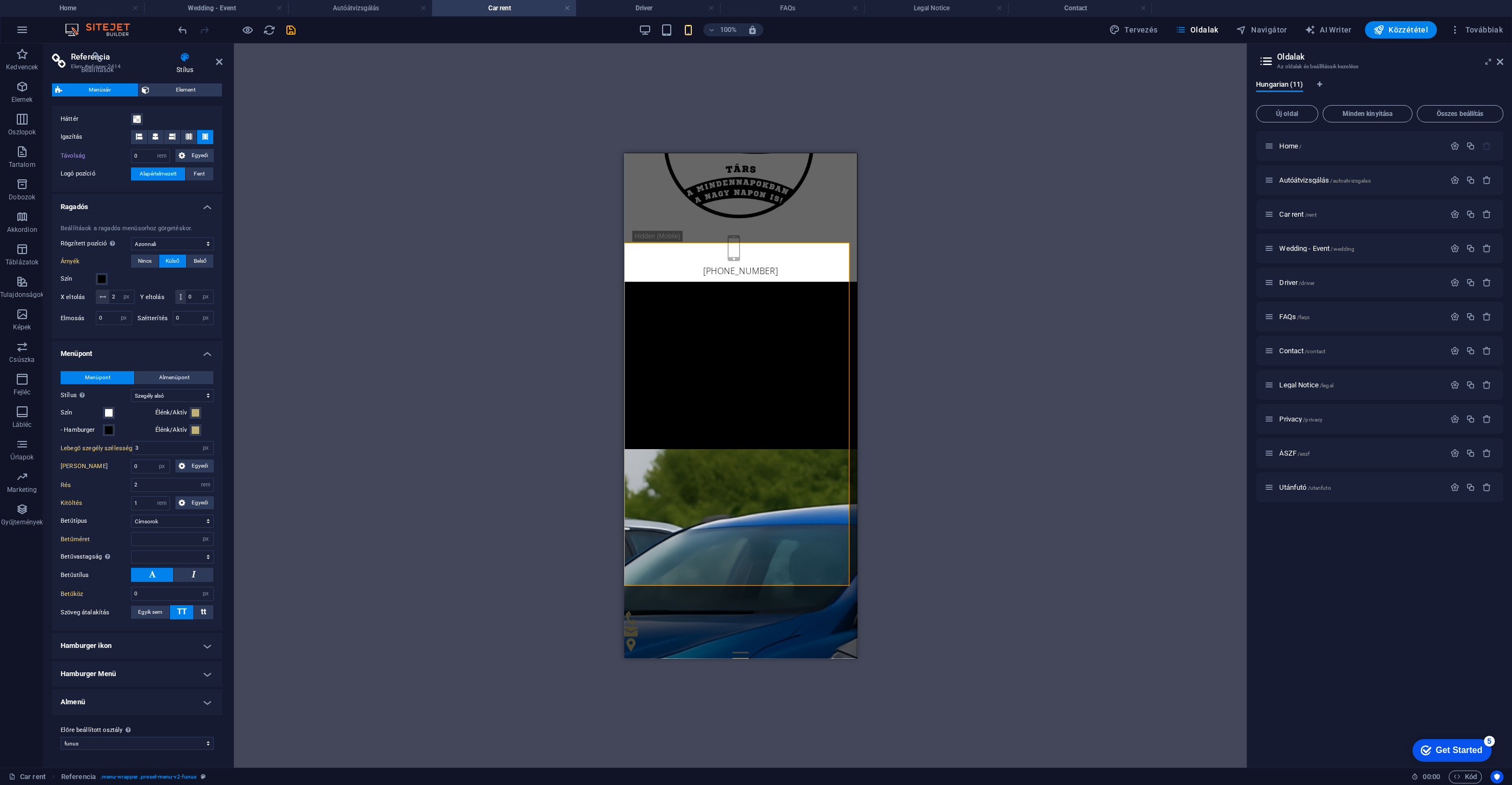
scroll to position [218, 0]
click at [115, 642] on h4 "Hamburger ikon" at bounding box center [136, 645] width 170 height 26
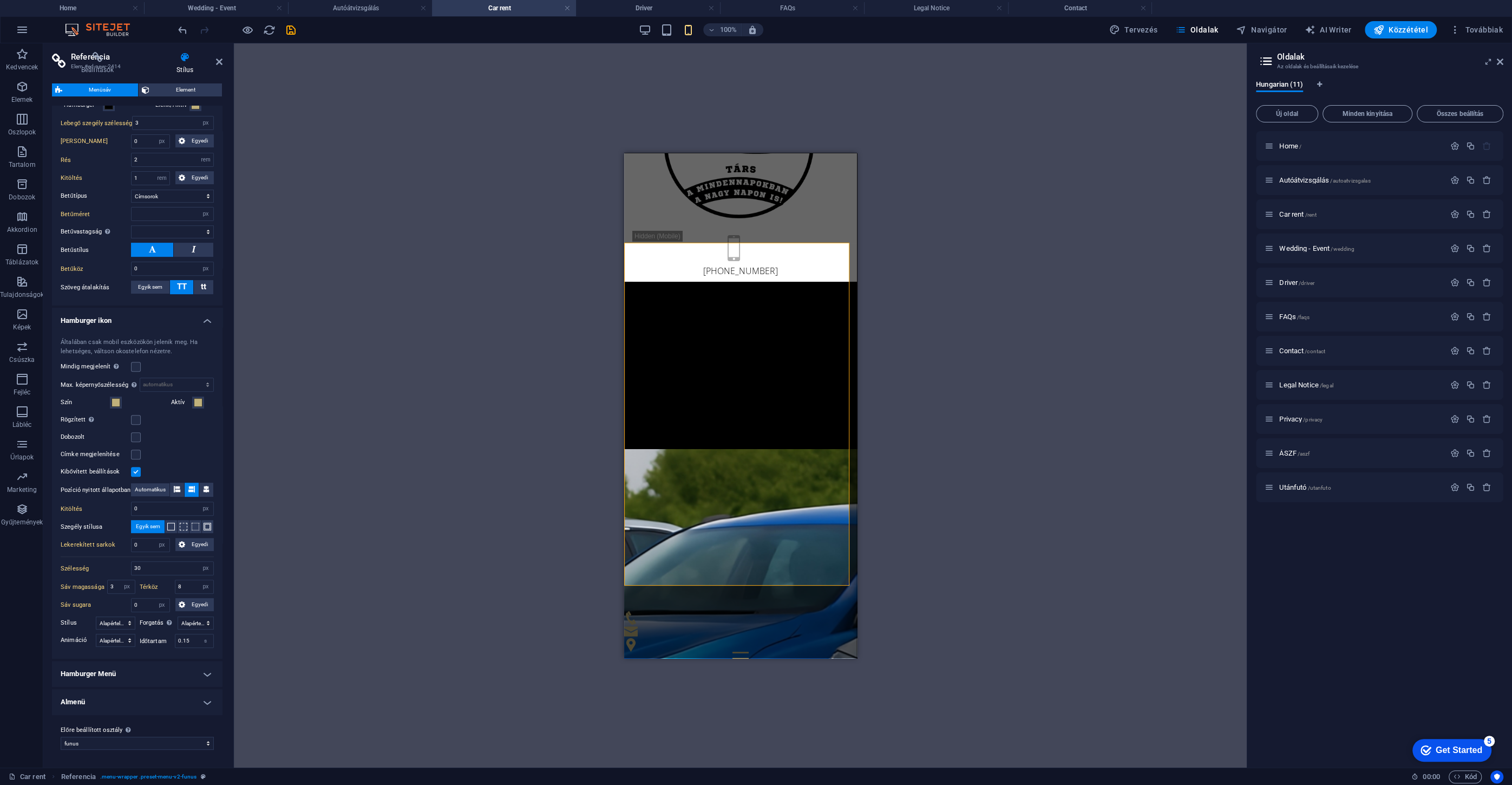
scroll to position [540, 0]
click at [105, 681] on h4 "Hamburger Menü" at bounding box center [136, 674] width 170 height 26
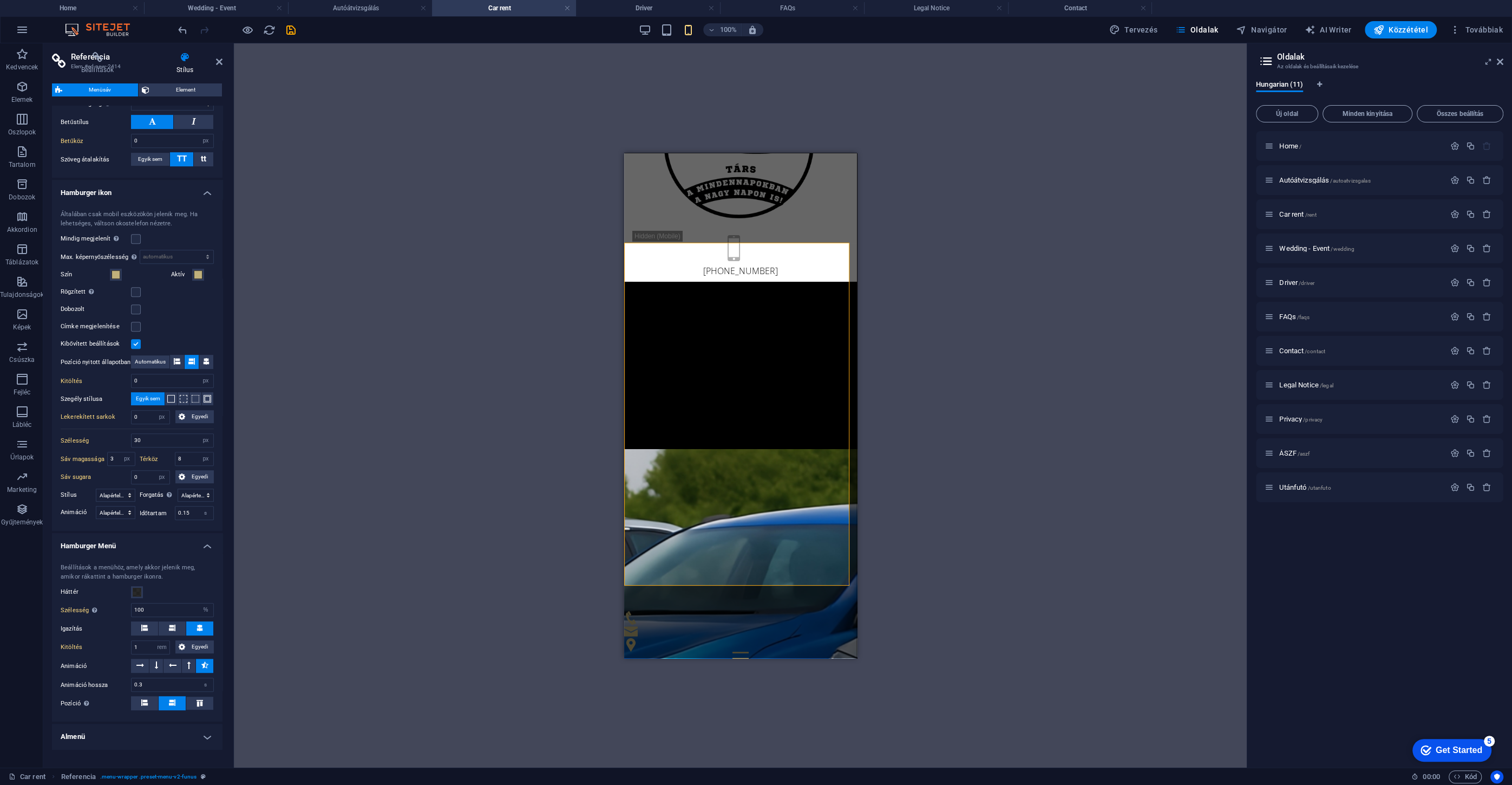
scroll to position [687, 0]
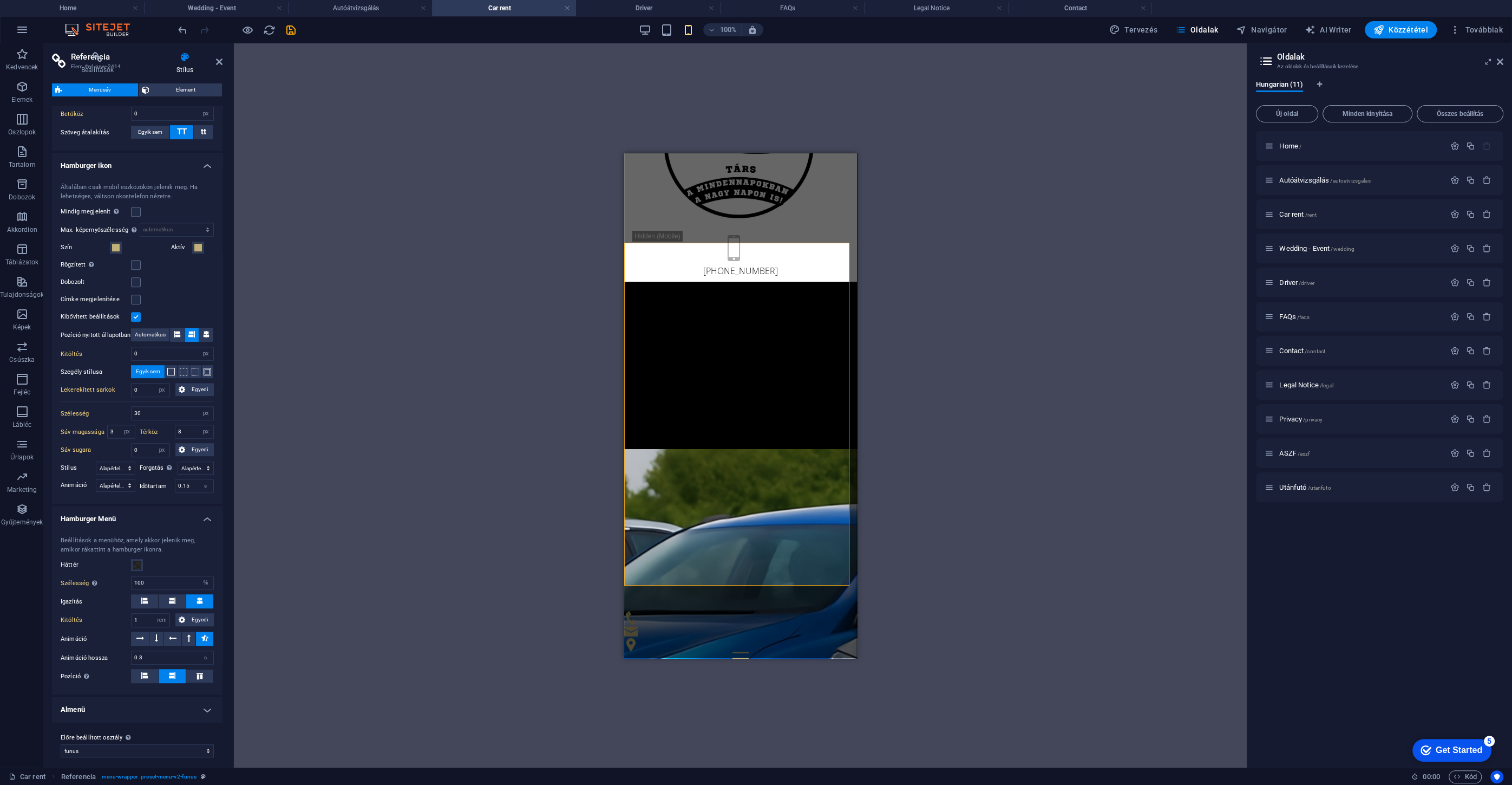
click at [952, 498] on div "Drag here to replace the existing content. Press “Ctrl” if you want to create a…" at bounding box center [740, 405] width 1013 height 724
click at [679, 374] on div "[PERSON_NAME] [PERSON_NAME] és utánfutó bérlés Esküvő - Rendezvény GYIK Kapcsol…" at bounding box center [739, 472] width 233 height 383
click at [1296, 217] on span "Car rent /rent" at bounding box center [1297, 214] width 37 height 8
click at [1306, 248] on span "Wedding - Event /wedding" at bounding box center [1316, 248] width 75 height 8
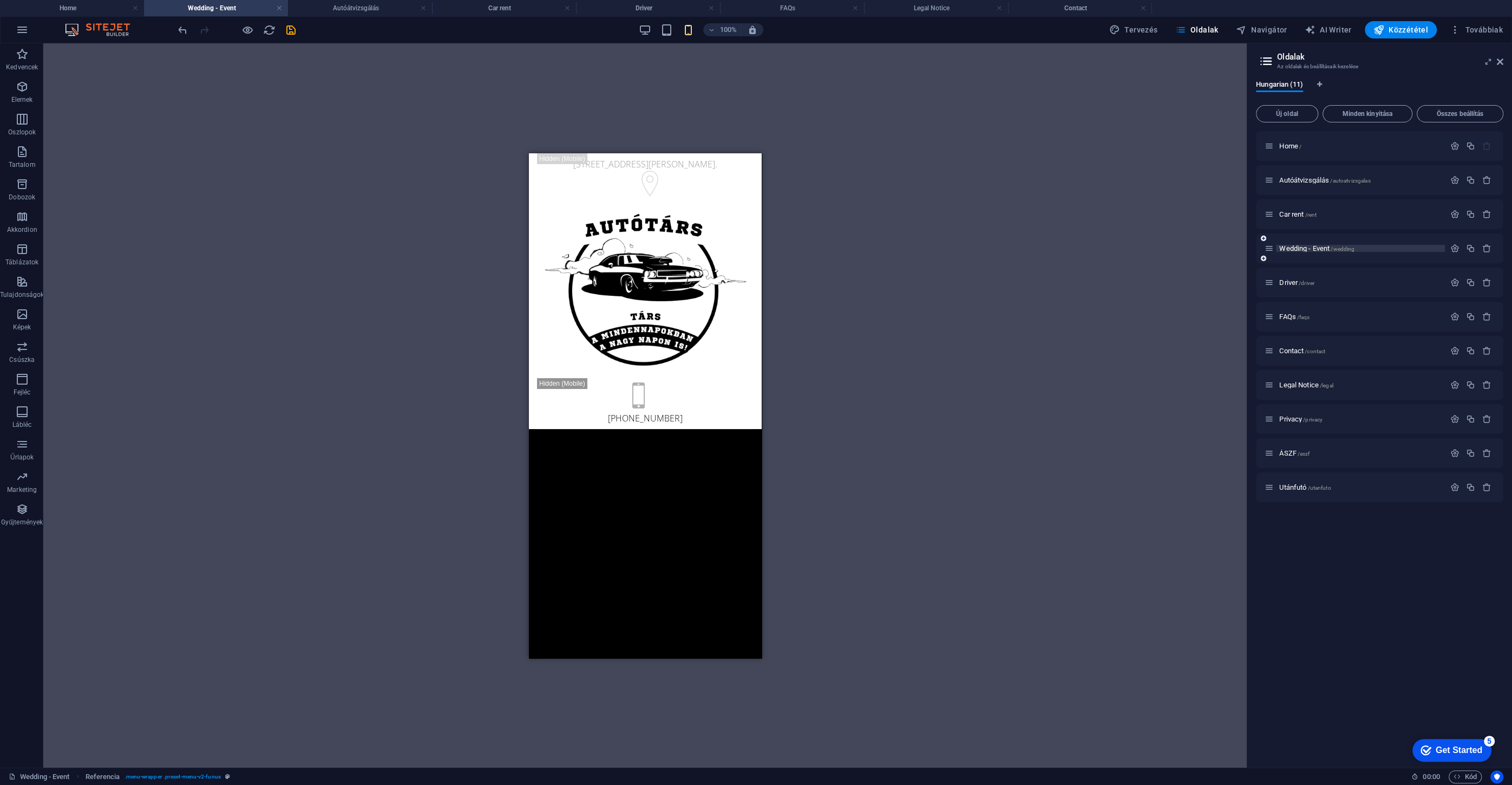
scroll to position [0, 0]
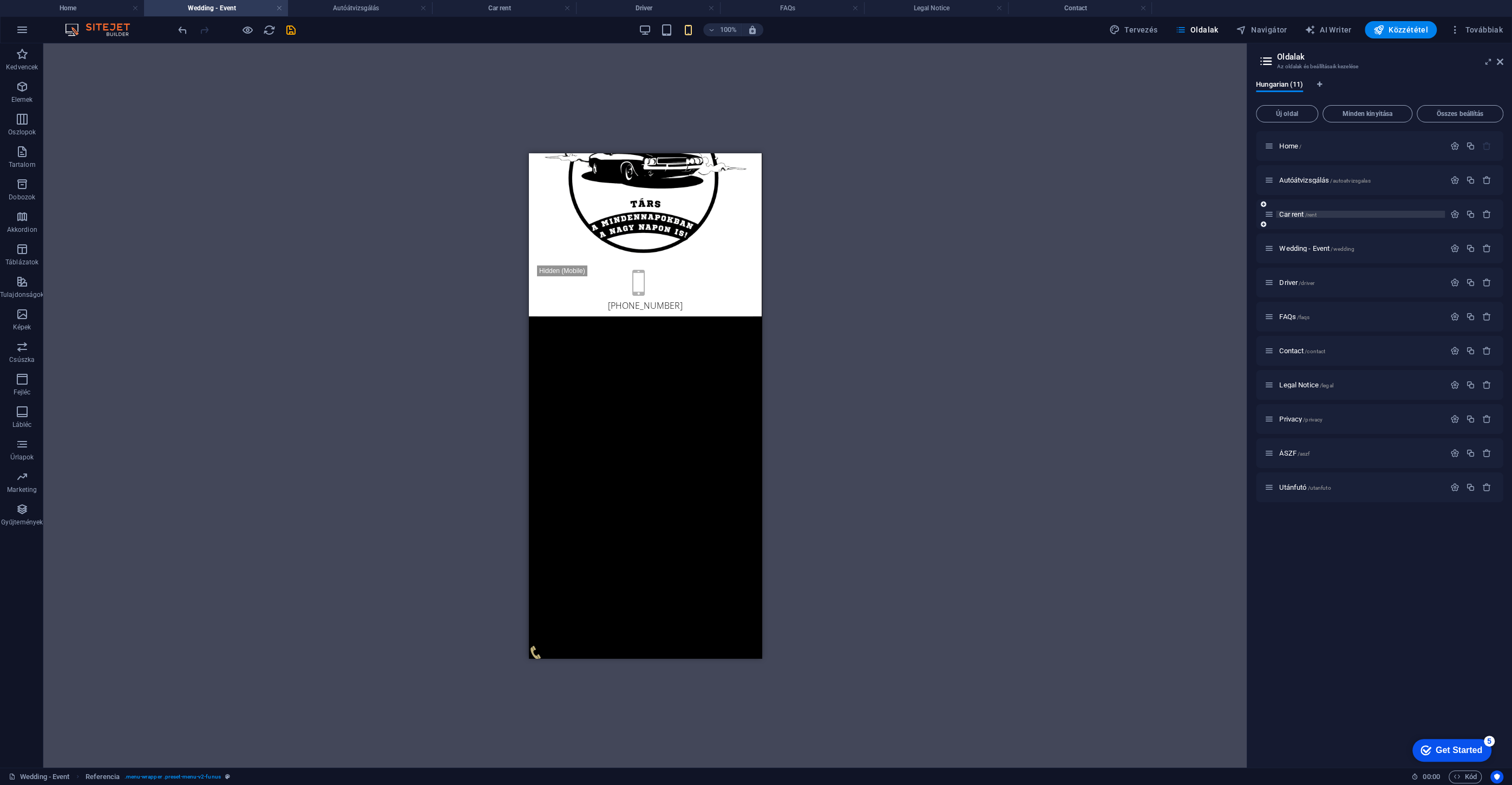
click at [1291, 215] on span "Car rent /rent" at bounding box center [1297, 214] width 37 height 8
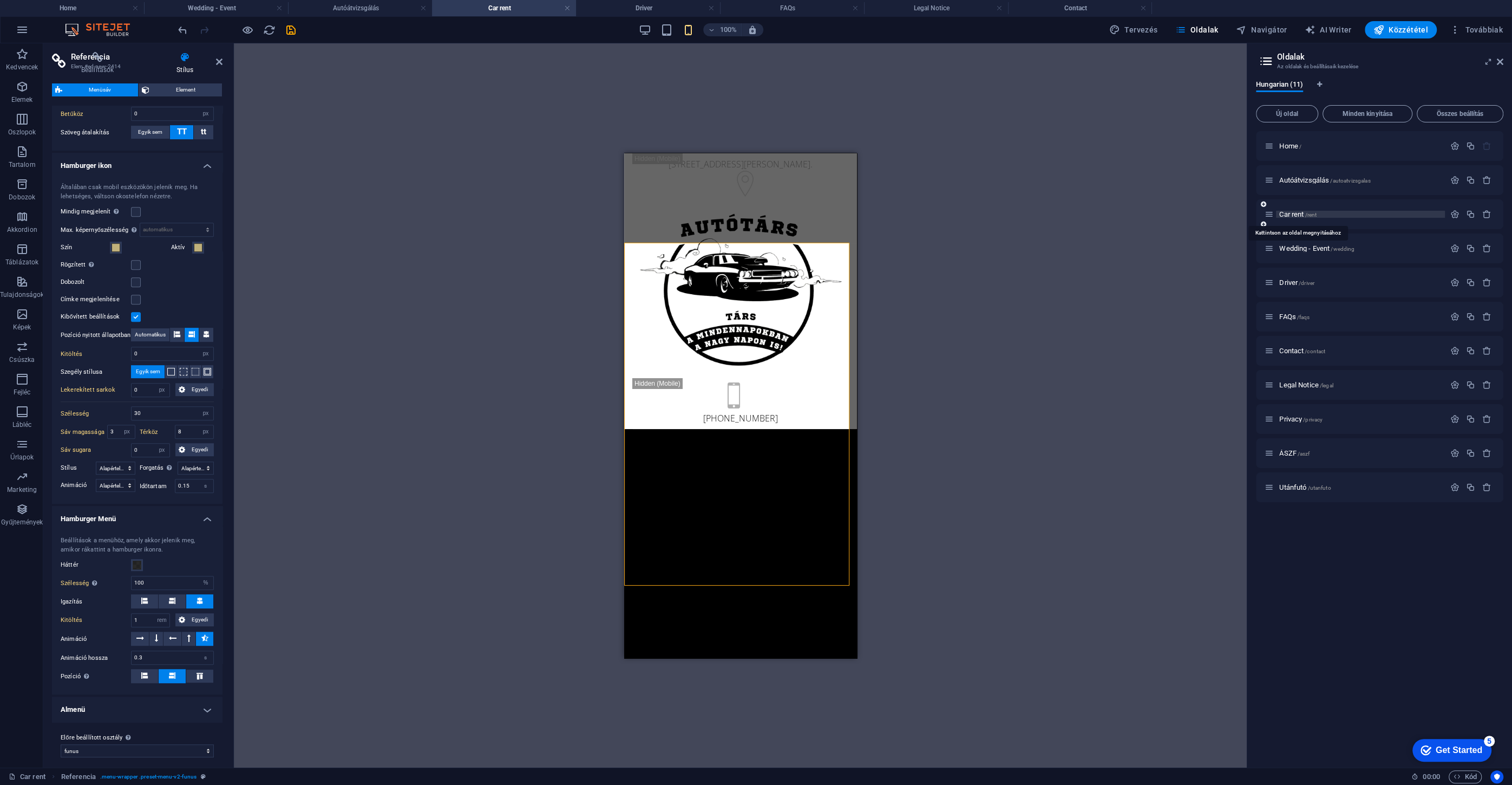
scroll to position [148, 0]
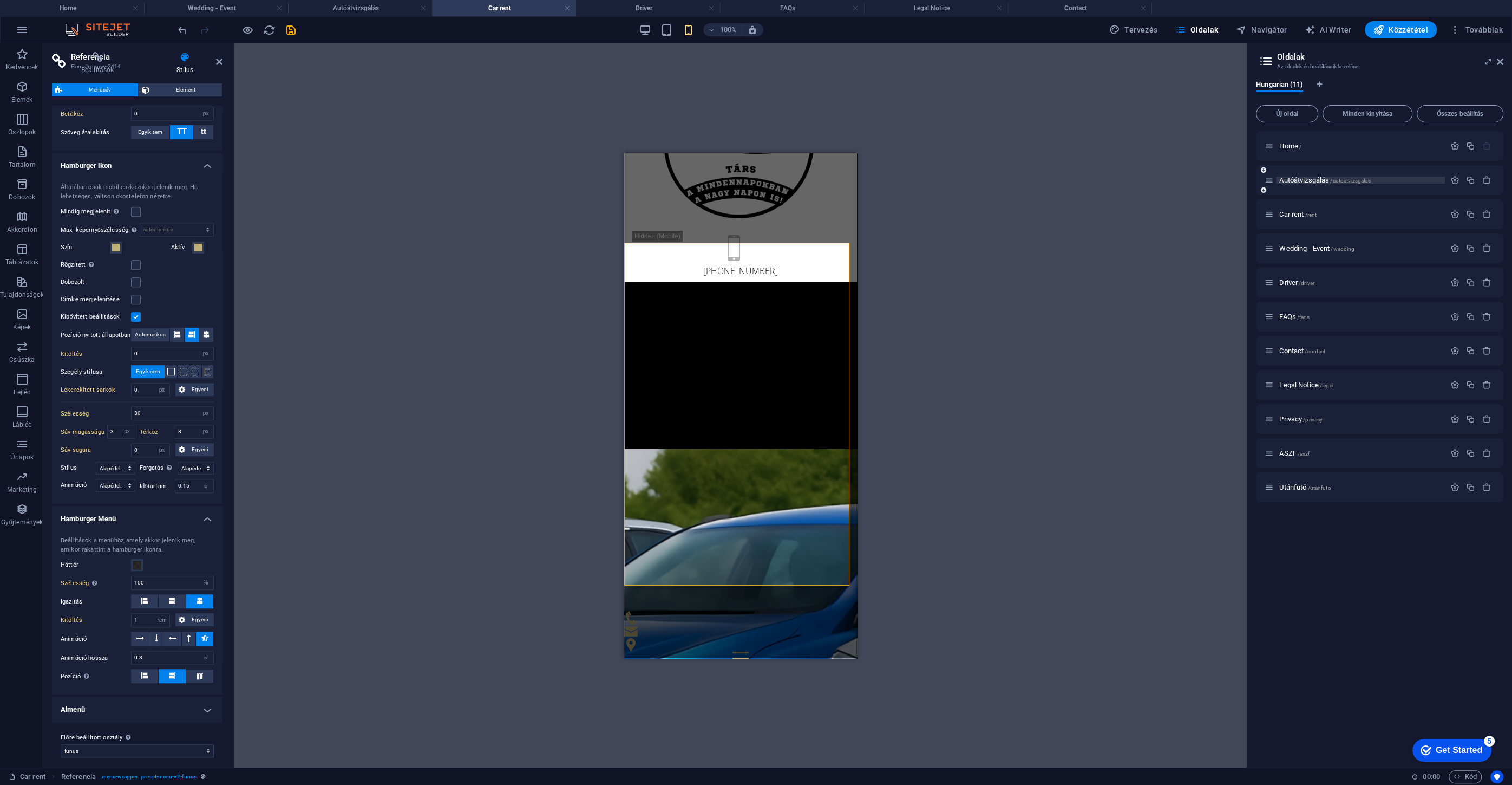
click at [1295, 182] on span "Autóátvizsgálás /autoatvizsgalas" at bounding box center [1324, 180] width 91 height 8
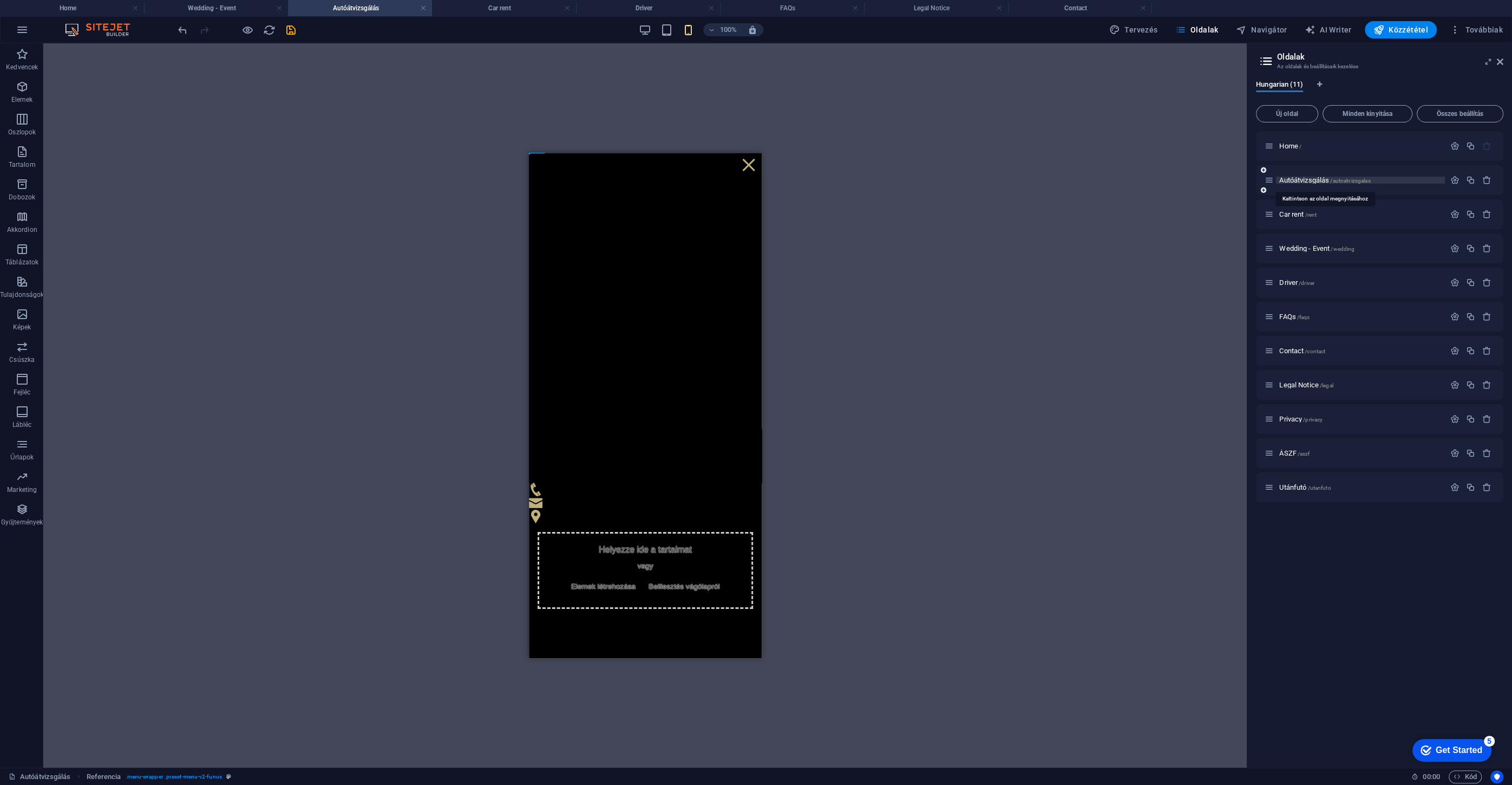
scroll to position [0, 0]
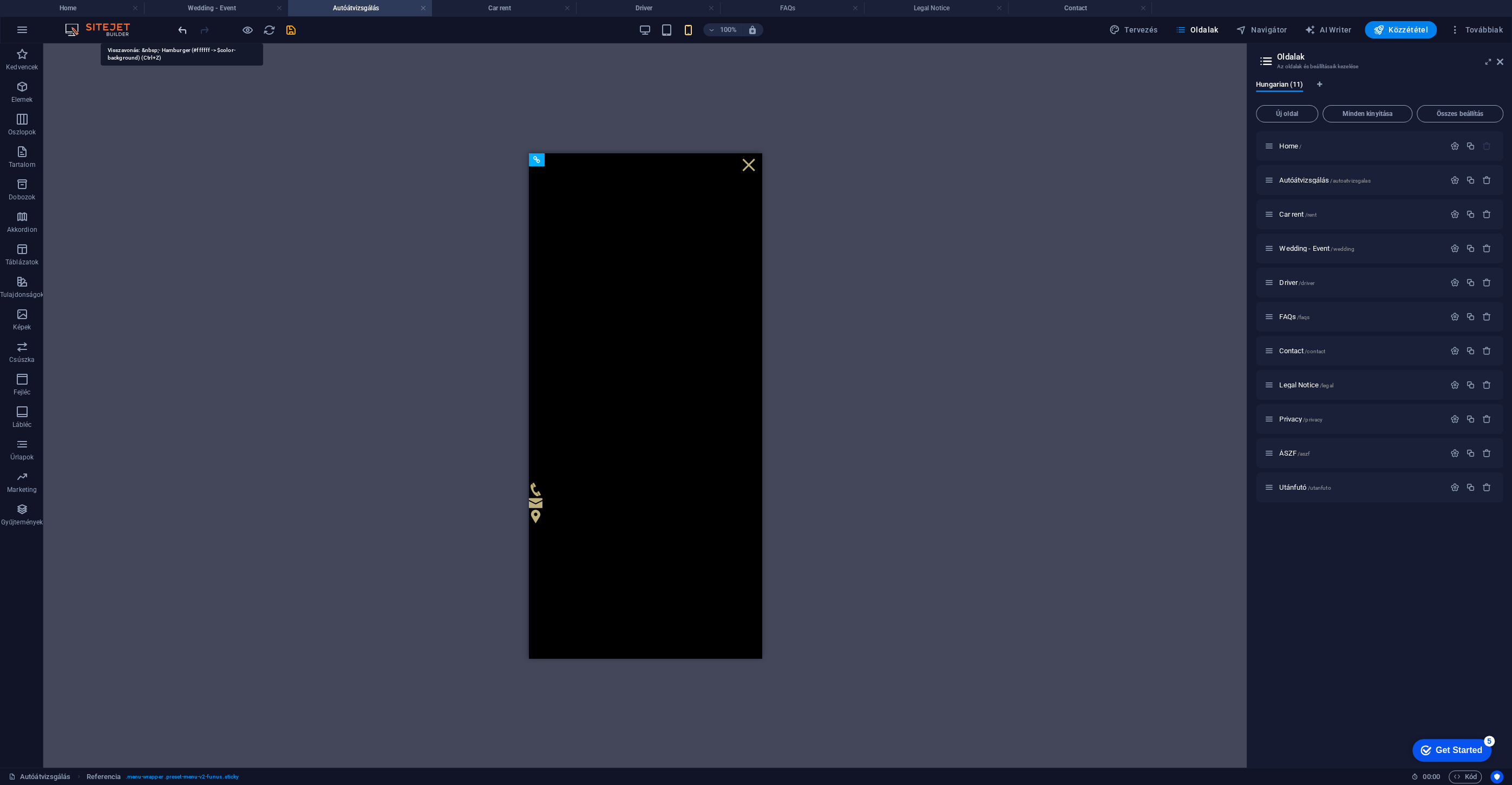
click at [185, 34] on icon "undo" at bounding box center [182, 30] width 12 height 12
click at [185, 34] on icon "undo" at bounding box center [182, 30] width 12 height 12
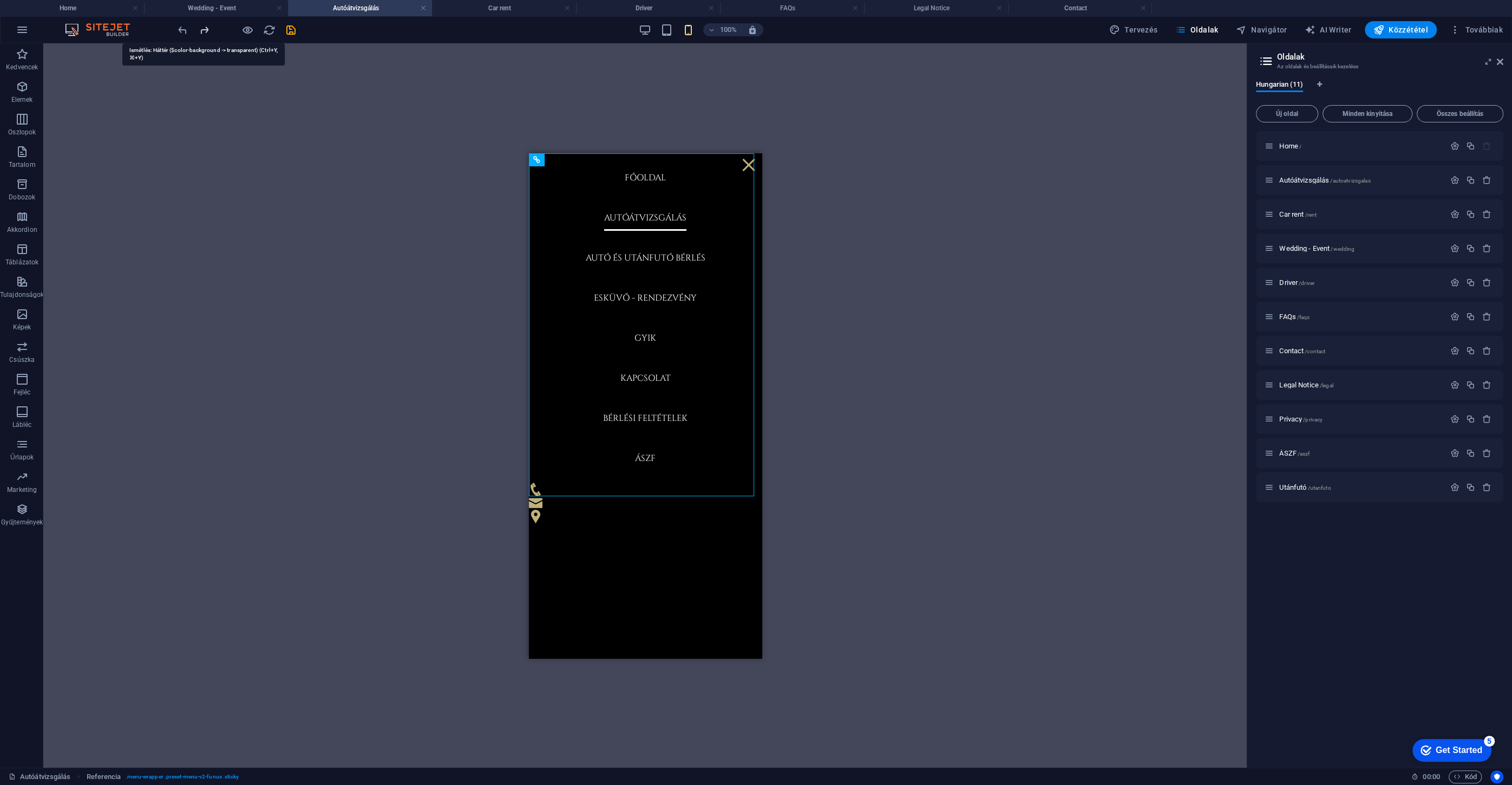
click at [205, 35] on icon "redo" at bounding box center [204, 30] width 12 height 12
click at [1304, 212] on span "Car rent /rent" at bounding box center [1297, 214] width 37 height 8
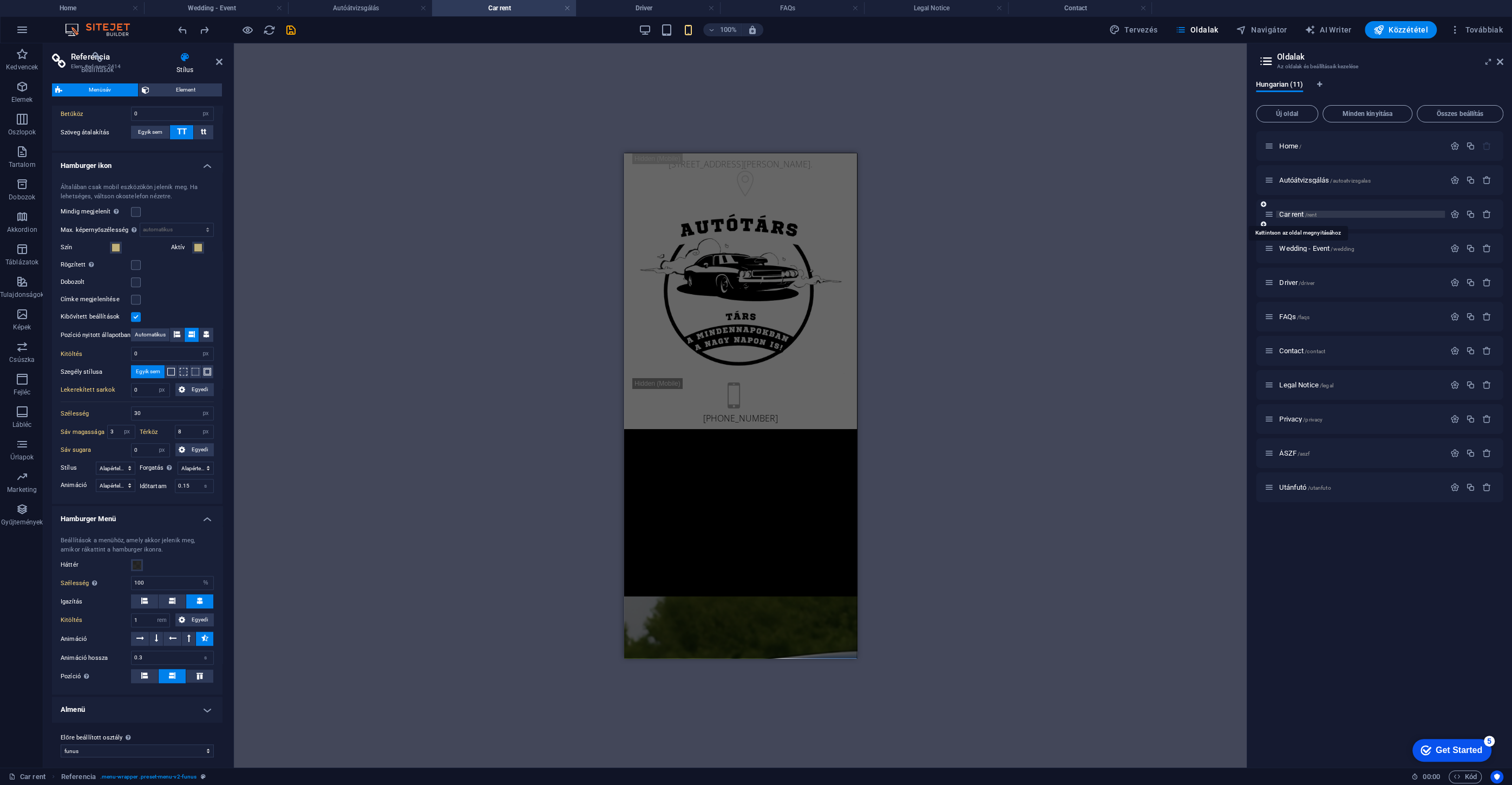
scroll to position [148, 0]
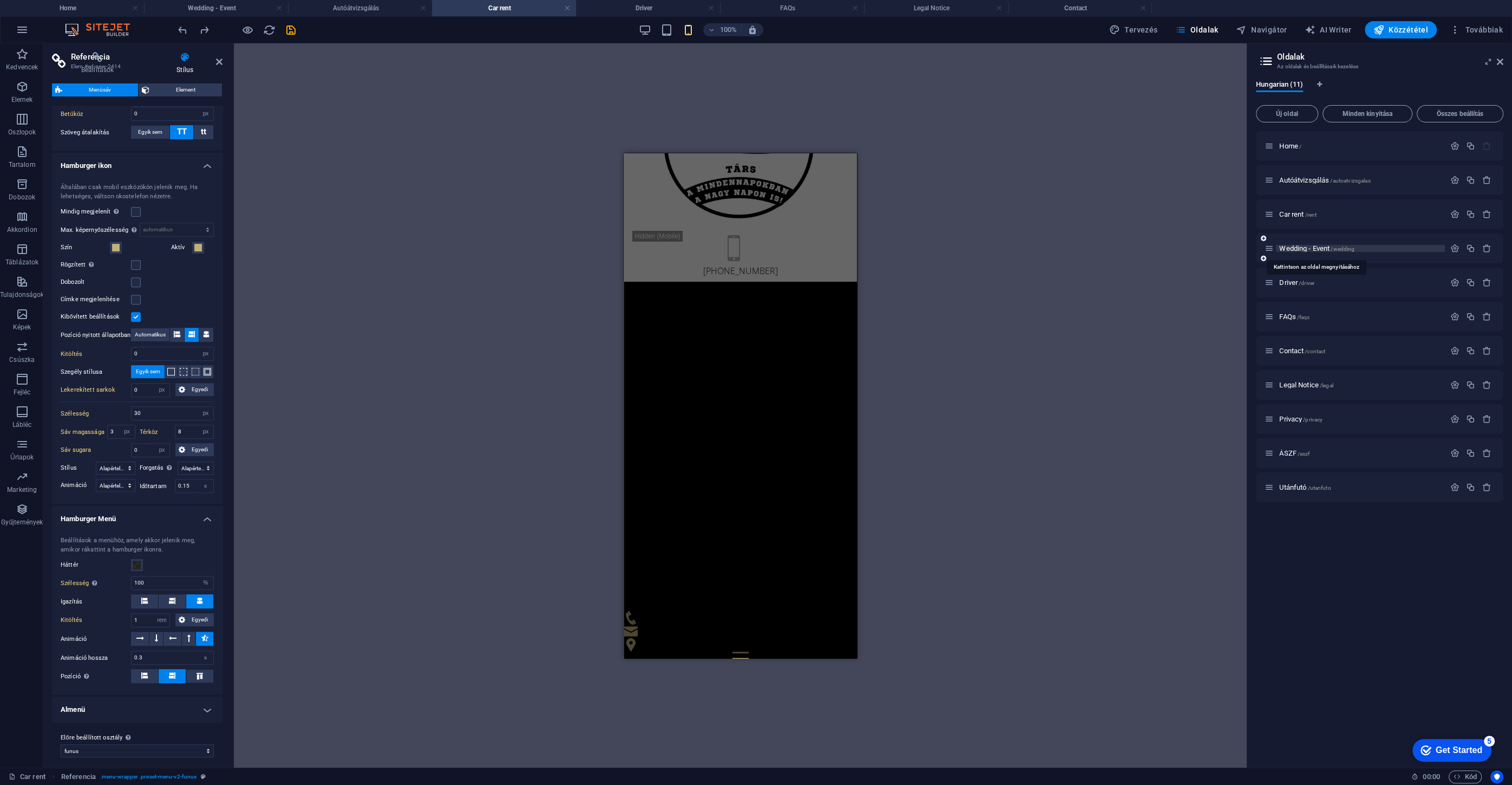
click at [1293, 248] on span "Wedding - Event /wedding" at bounding box center [1316, 248] width 75 height 8
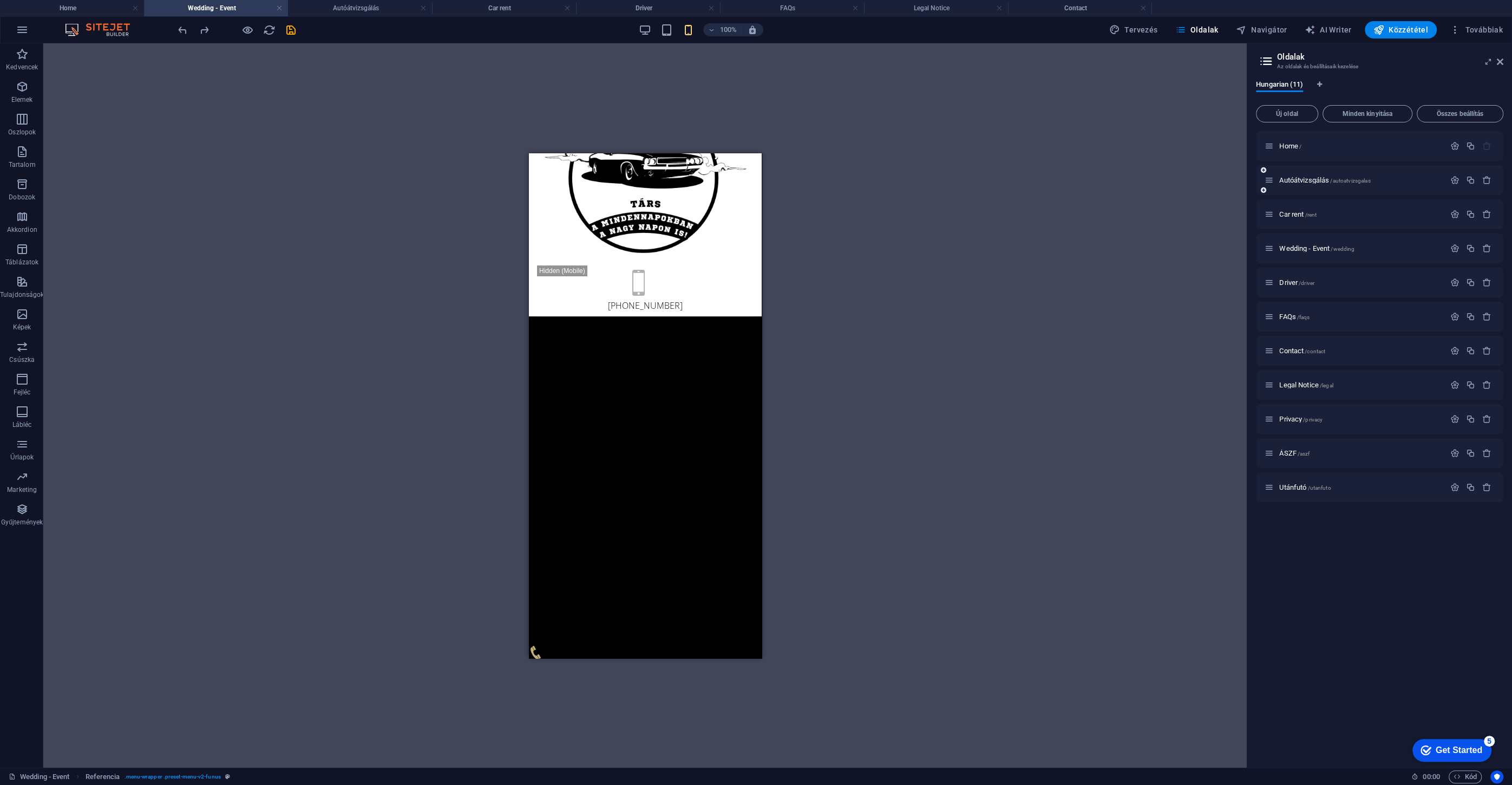
click at [1291, 185] on div "Autóátvizsgálás /autoatvizsgalas" at bounding box center [1354, 179] width 180 height 12
click at [1291, 181] on span "Autóátvizsgálás /autoatvizsgalas" at bounding box center [1324, 180] width 91 height 8
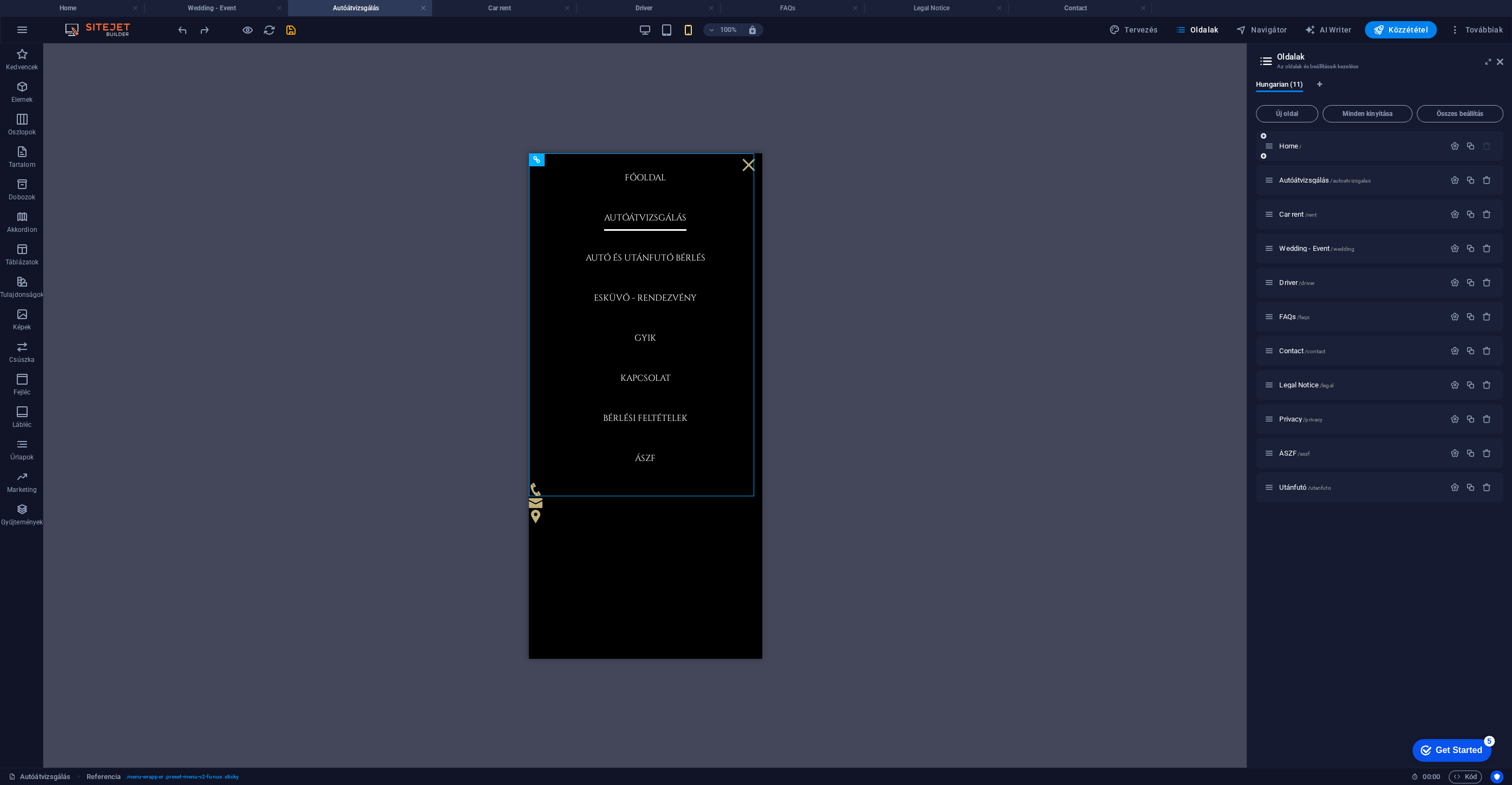
click at [1290, 157] on div "Home /" at bounding box center [1379, 145] width 248 height 30
click at [1289, 149] on span "Home /" at bounding box center [1290, 146] width 23 height 8
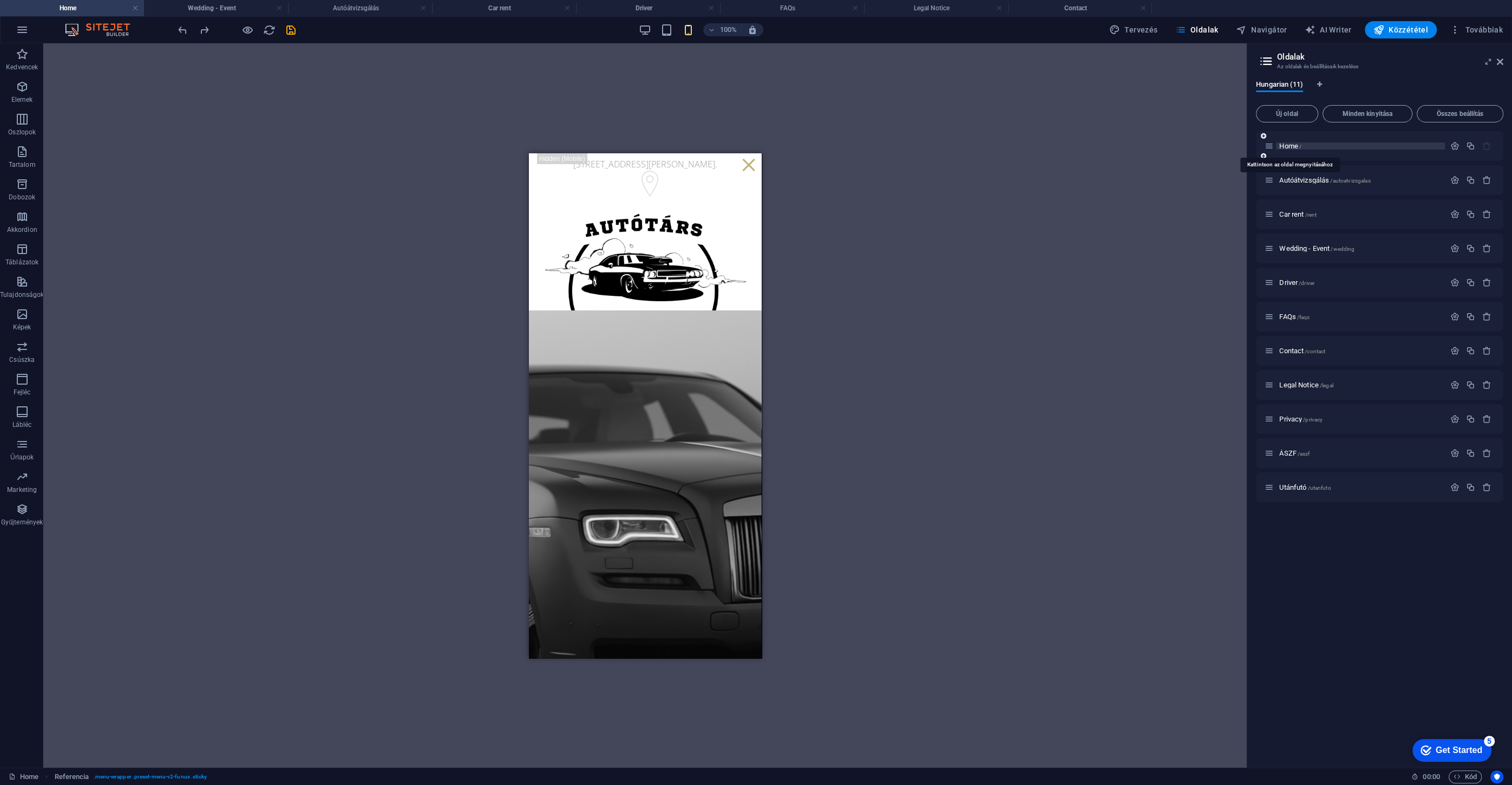
scroll to position [48, 0]
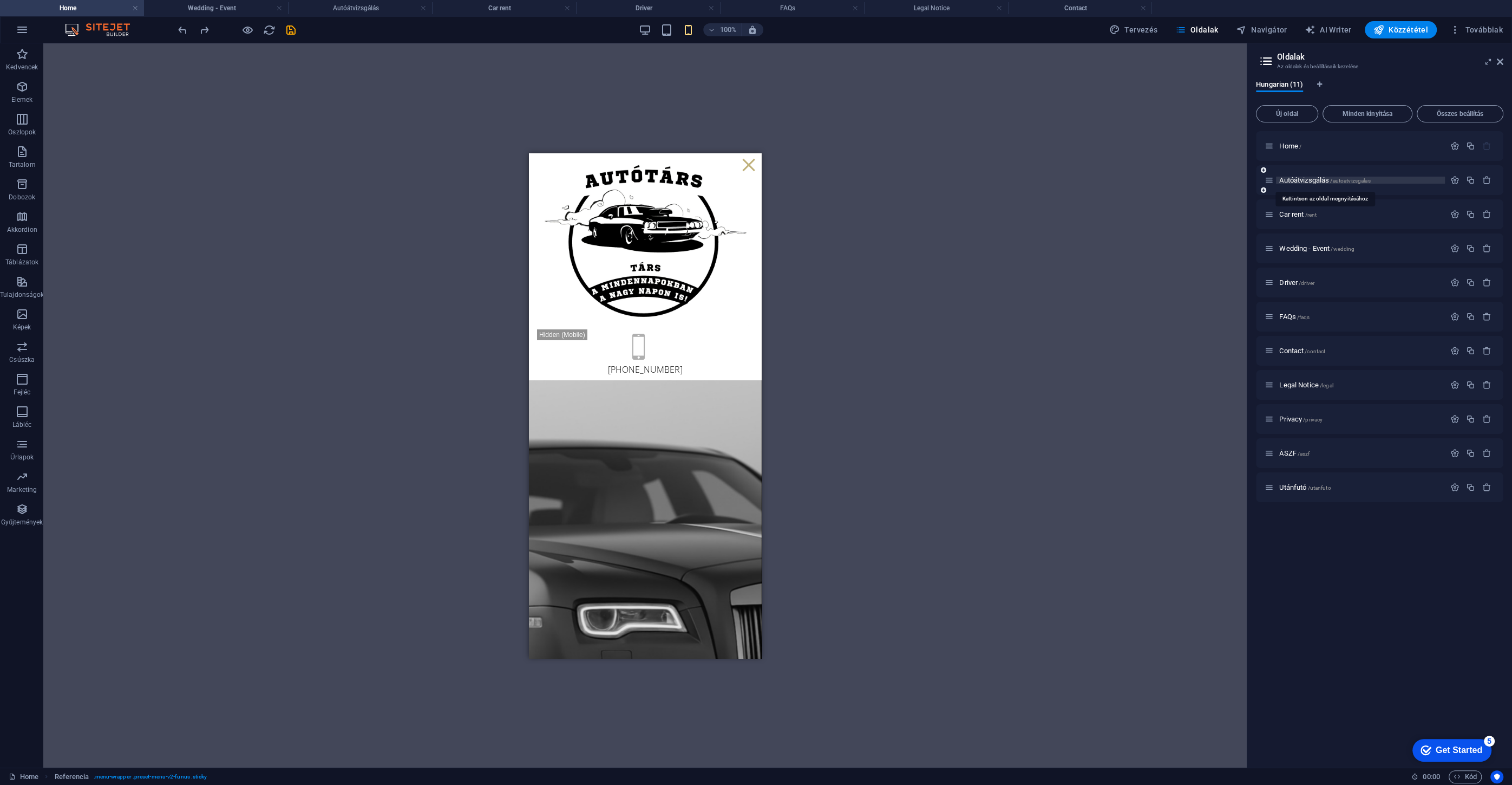
click at [1290, 177] on span "Autóátvizsgálás /autoatvizsgalas" at bounding box center [1324, 180] width 91 height 8
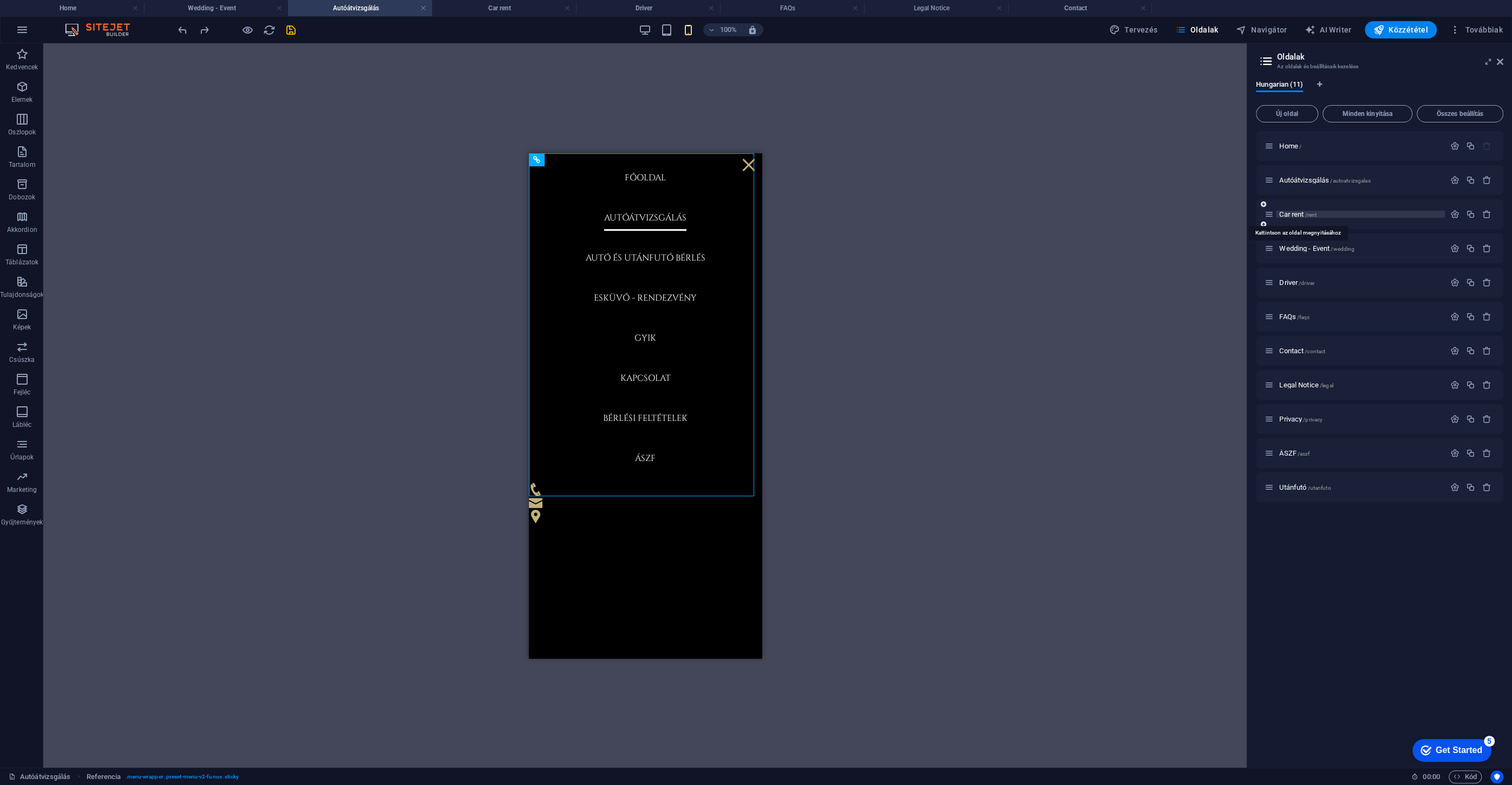
click at [1294, 217] on span "Car rent /rent" at bounding box center [1297, 214] width 37 height 8
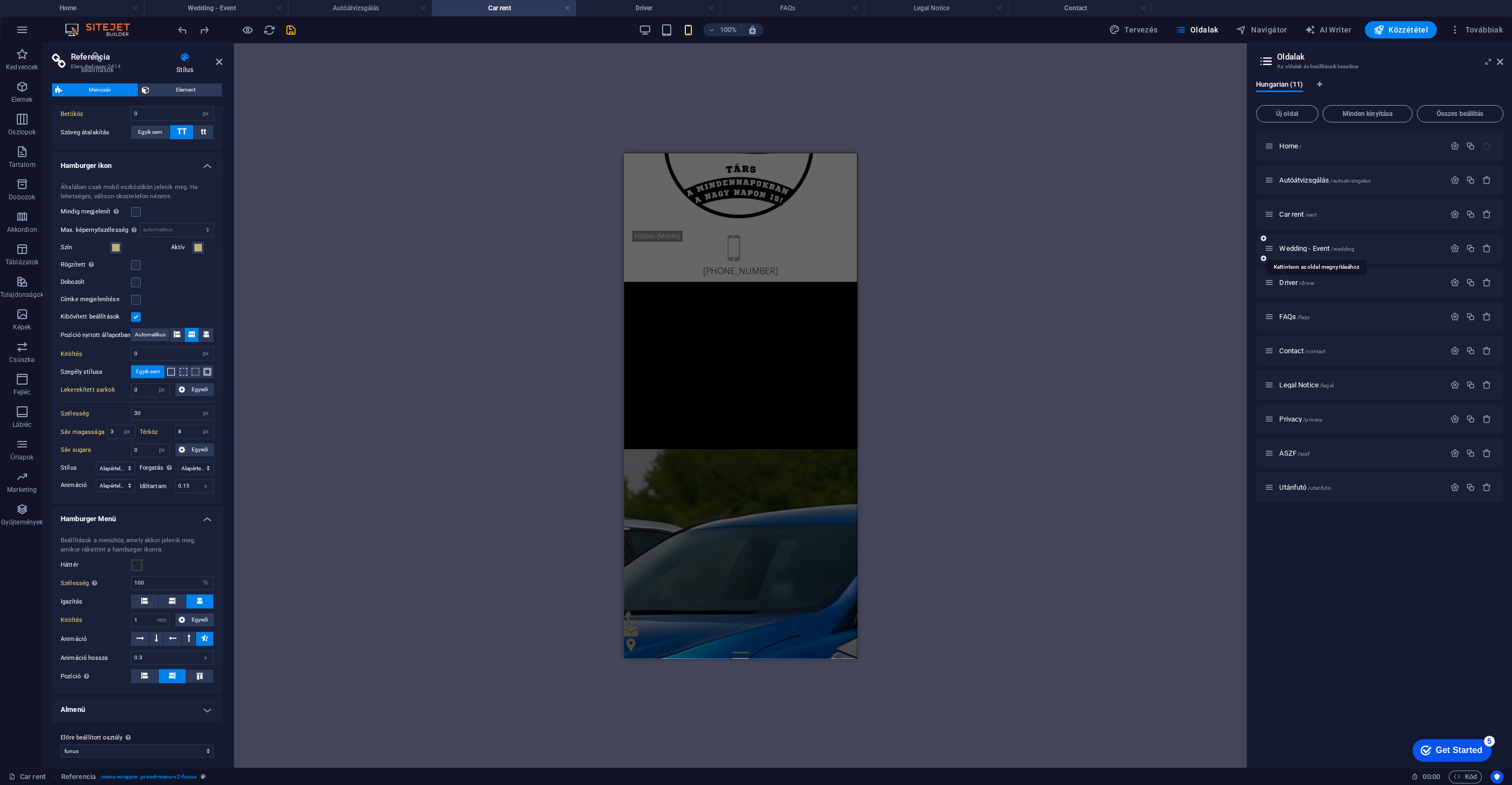
click at [1299, 243] on div "Wedding - Event /wedding" at bounding box center [1354, 248] width 180 height 12
click at [1297, 254] on div "Wedding - Event /wedding" at bounding box center [1379, 248] width 248 height 30
click at [1296, 248] on span "Wedding - Event /wedding" at bounding box center [1316, 248] width 75 height 8
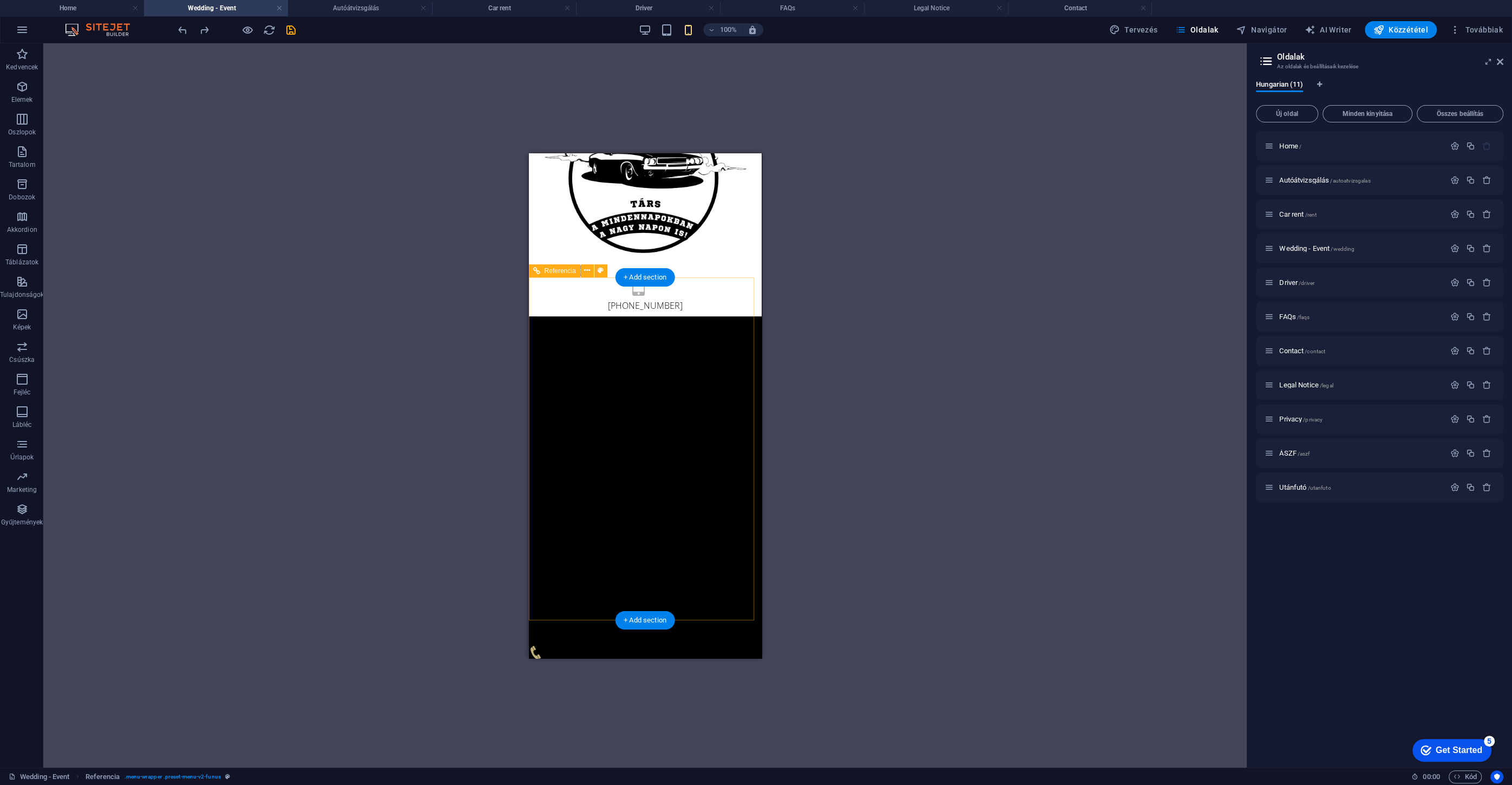
click at [722, 686] on div at bounding box center [644, 692] width 233 height 14
click at [733, 686] on div at bounding box center [644, 692] width 233 height 14
click at [1294, 315] on span "FAQs /faqs" at bounding box center [1294, 316] width 31 height 8
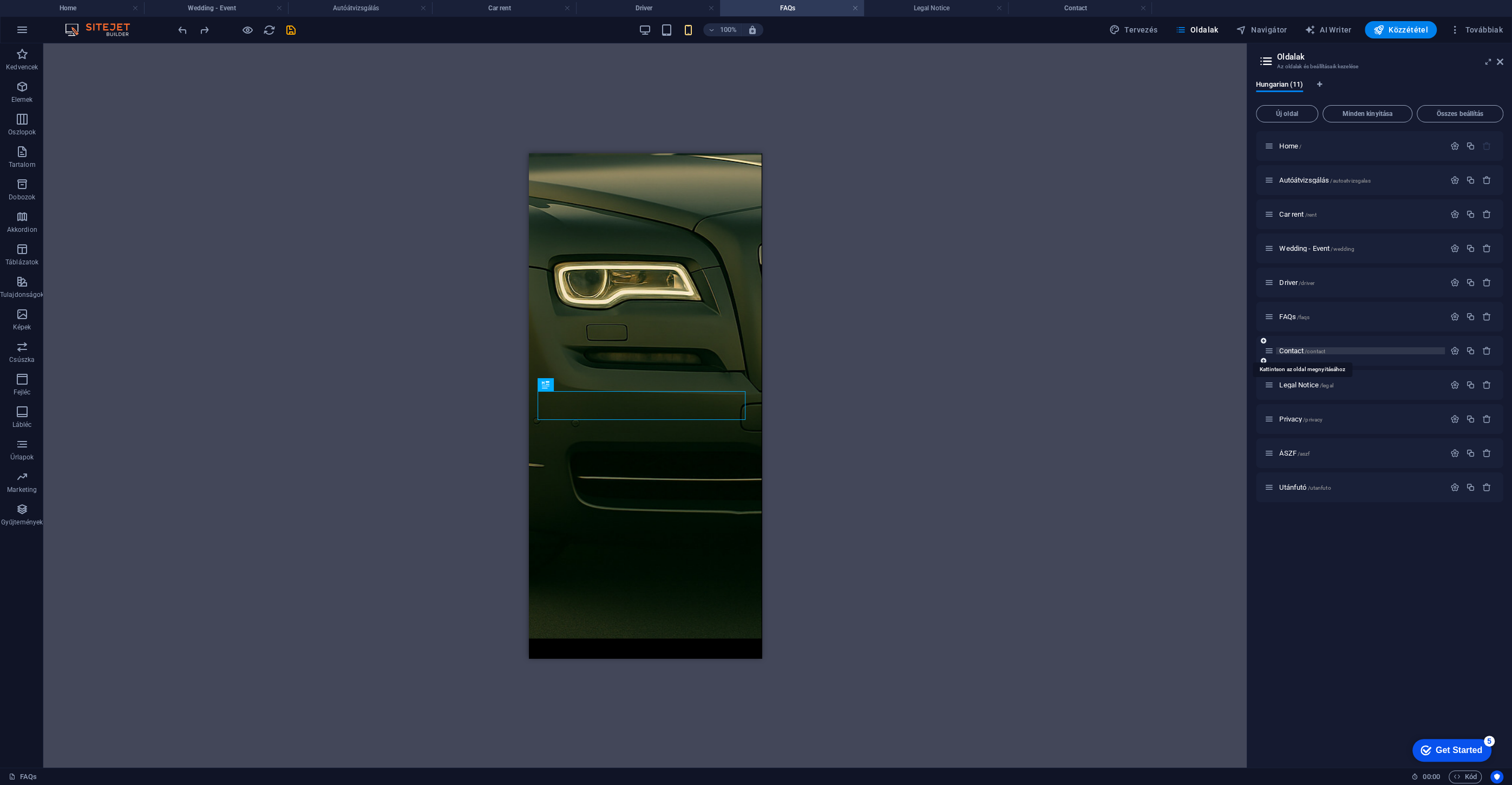
click at [1289, 350] on span "Contact /contact" at bounding box center [1302, 351] width 46 height 8
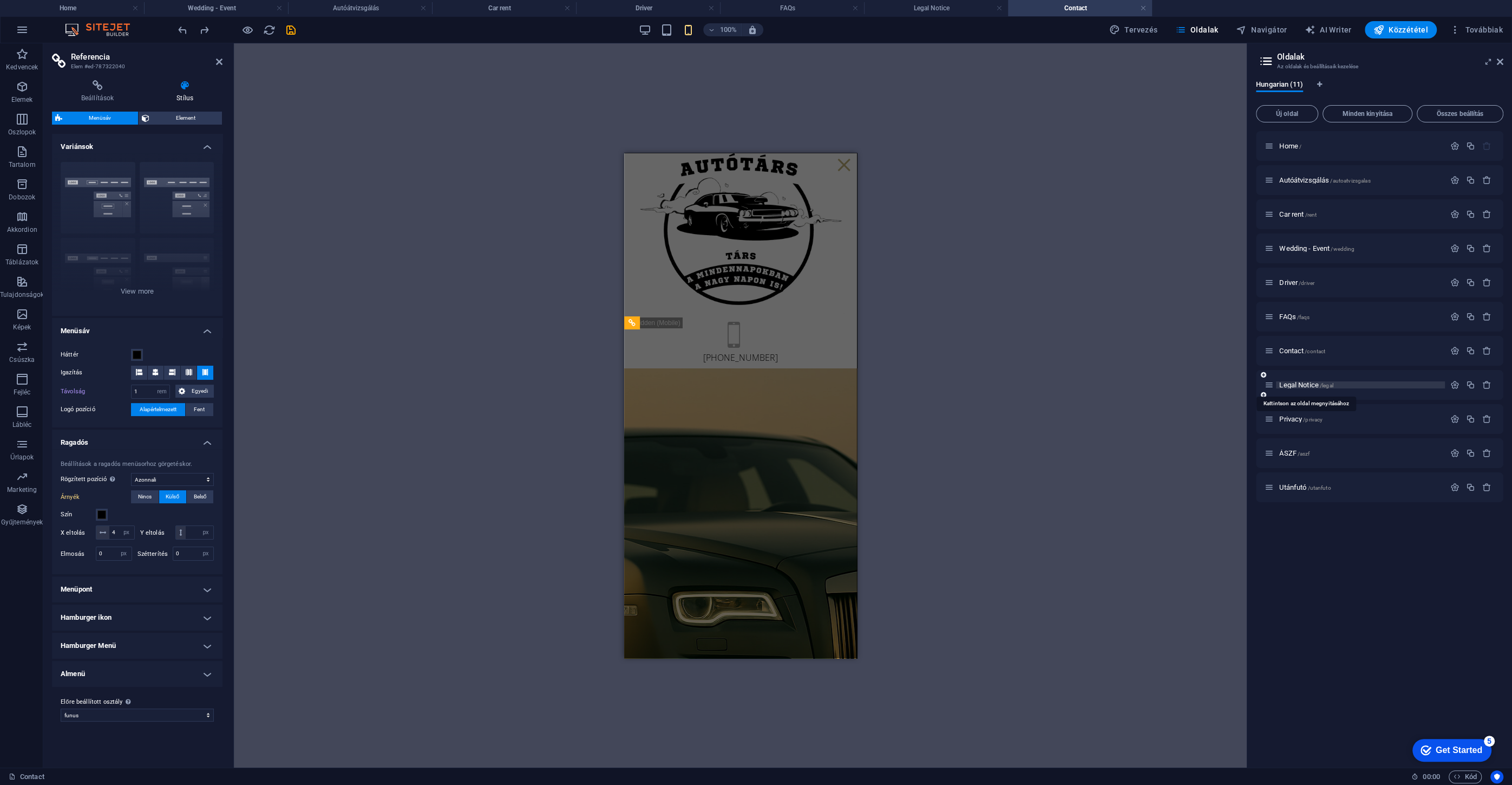
click at [1296, 386] on span "Legal Notice /legal" at bounding box center [1306, 385] width 54 height 8
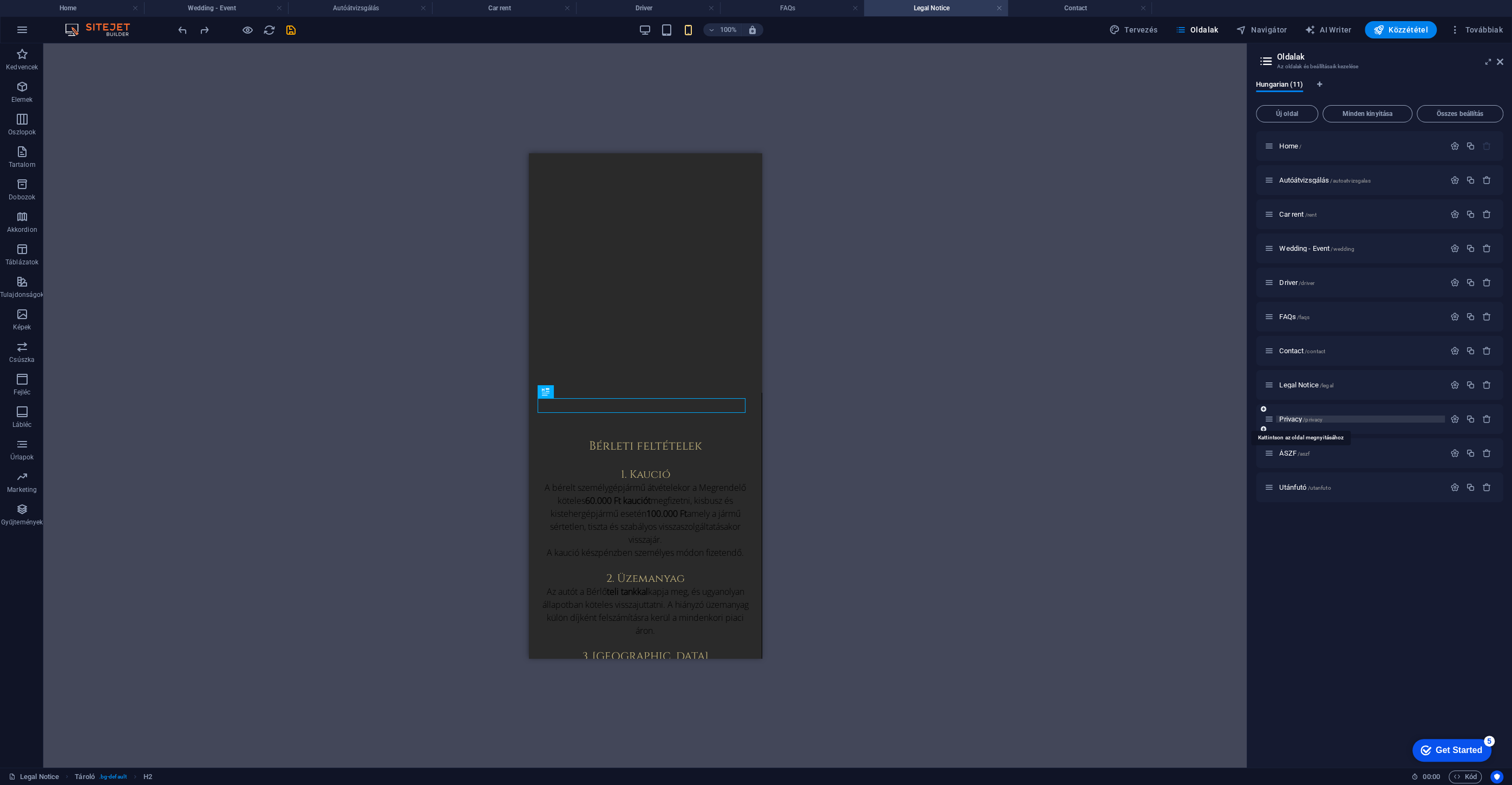
click at [1293, 416] on span "Privacy /privacy" at bounding box center [1301, 419] width 44 height 8
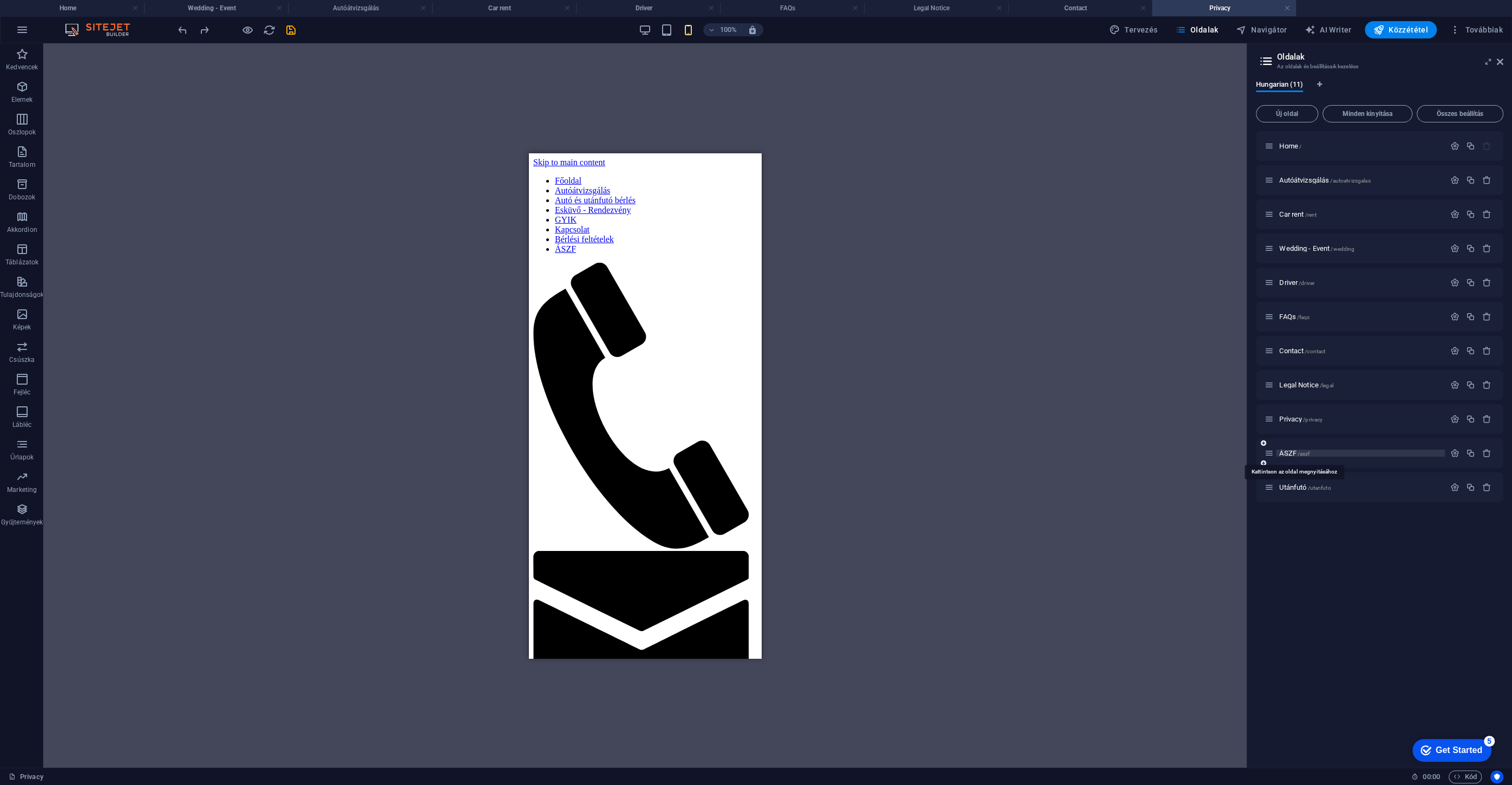
click at [1285, 452] on span "ÁSZF /aszf" at bounding box center [1294, 453] width 31 height 8
click at [1291, 141] on div "Home /" at bounding box center [1354, 145] width 180 height 12
click at [1293, 148] on span "Home /" at bounding box center [1290, 146] width 23 height 8
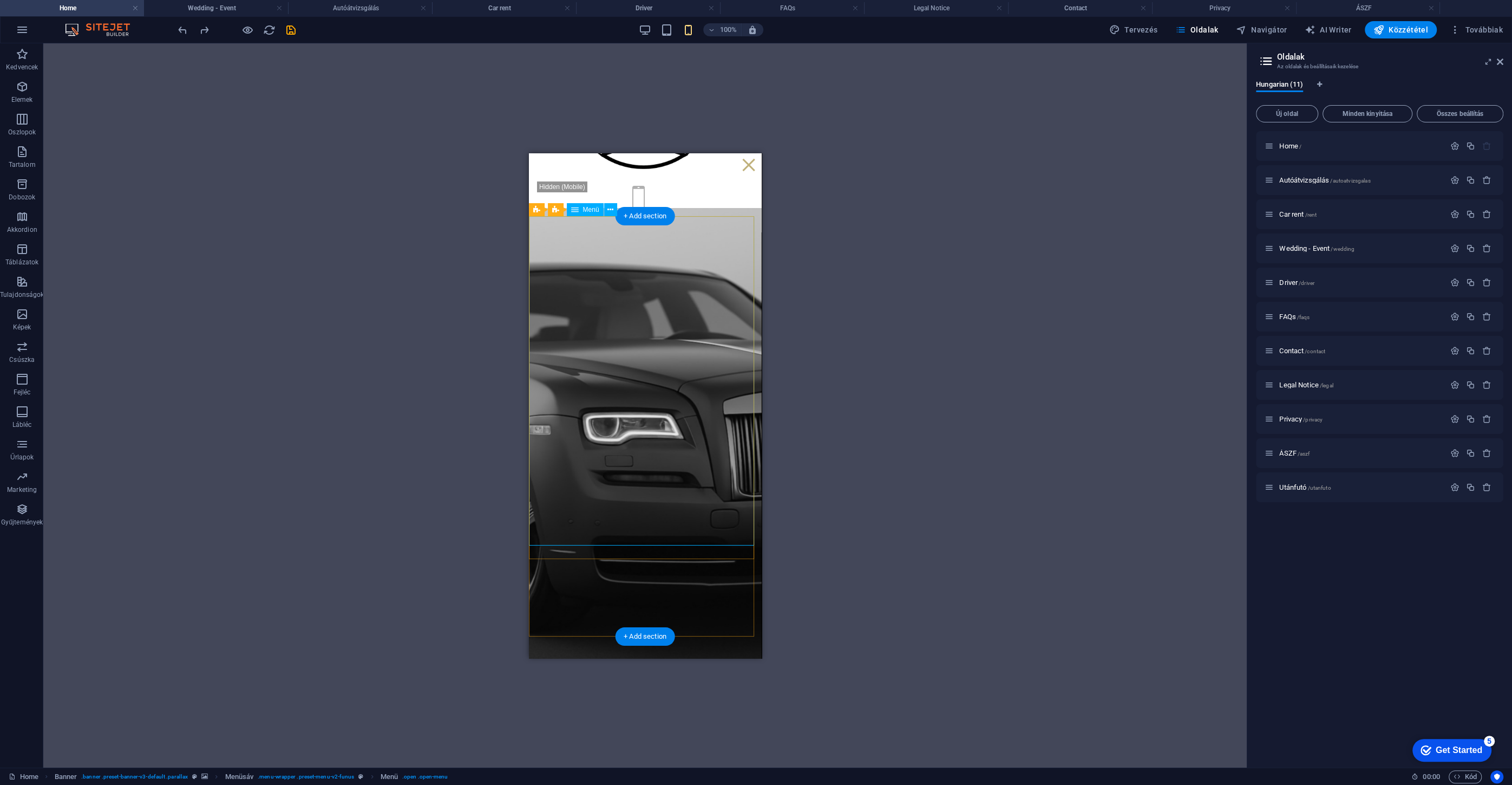
scroll to position [148, 0]
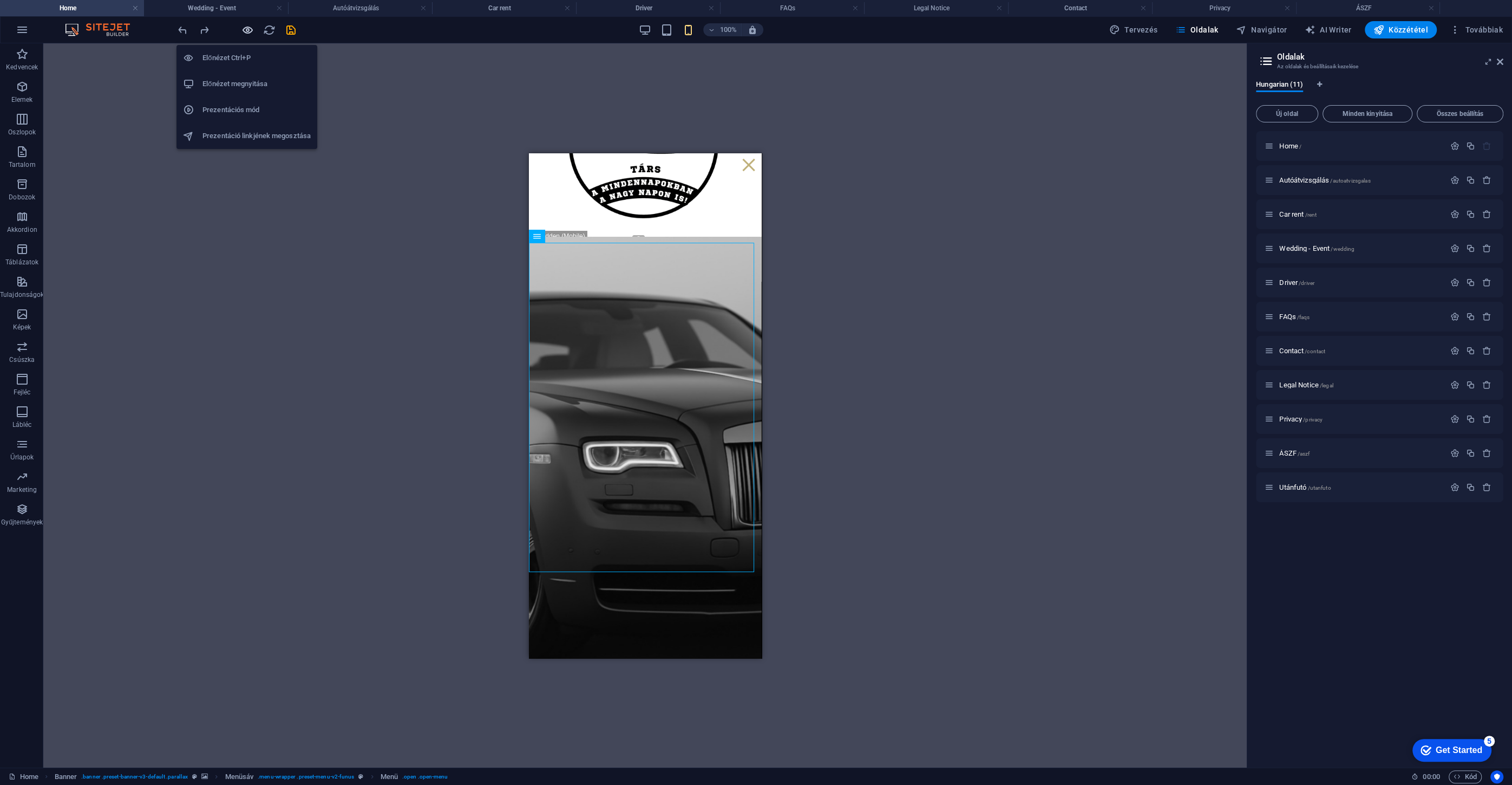
click at [249, 30] on icon "button" at bounding box center [247, 30] width 12 height 12
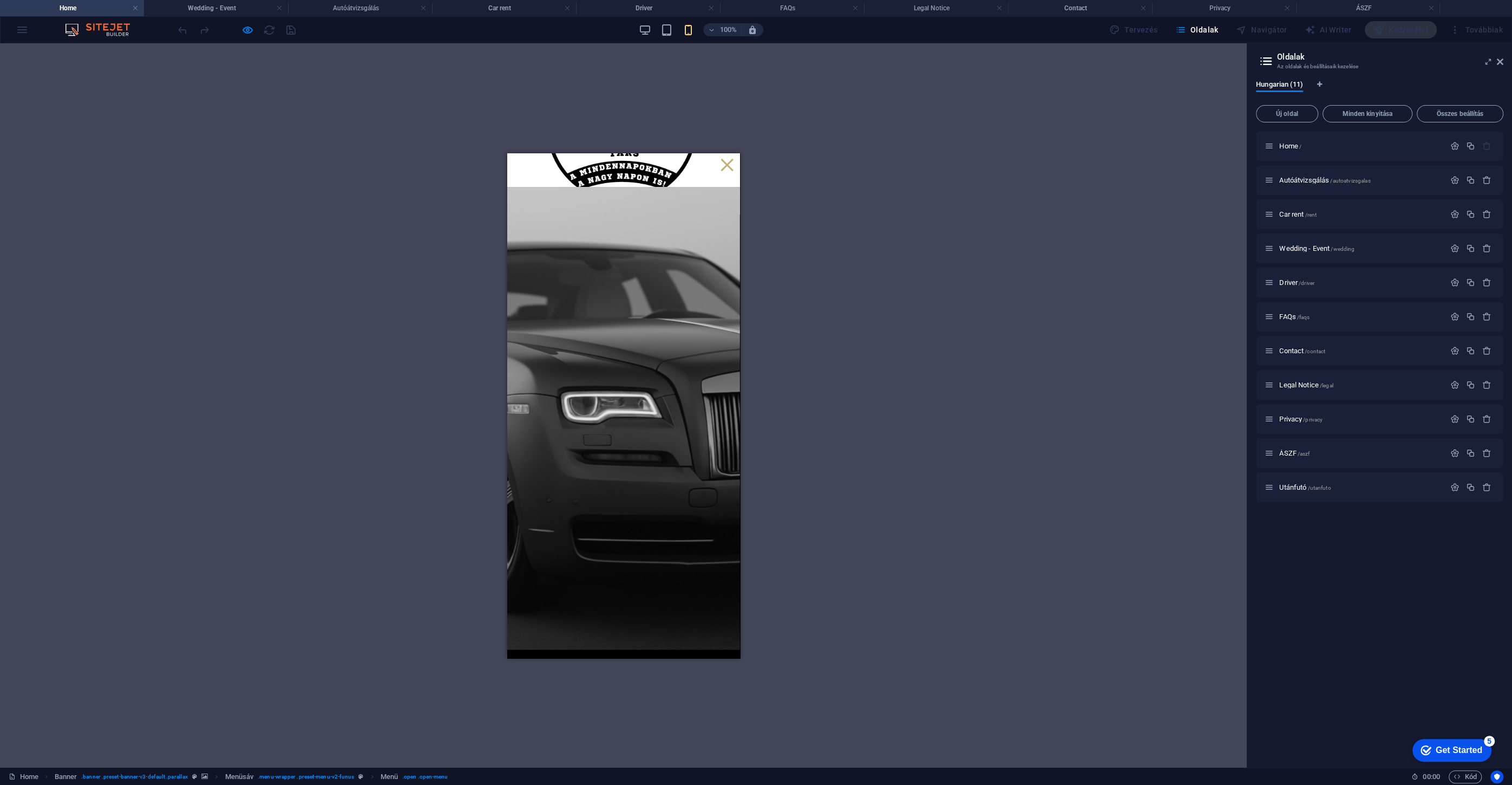
click at [616, 687] on link "Főoldal" at bounding box center [623, 700] width 41 height 26
click at [623, 728] on link "Autóátvizsgálás" at bounding box center [623, 741] width 82 height 26
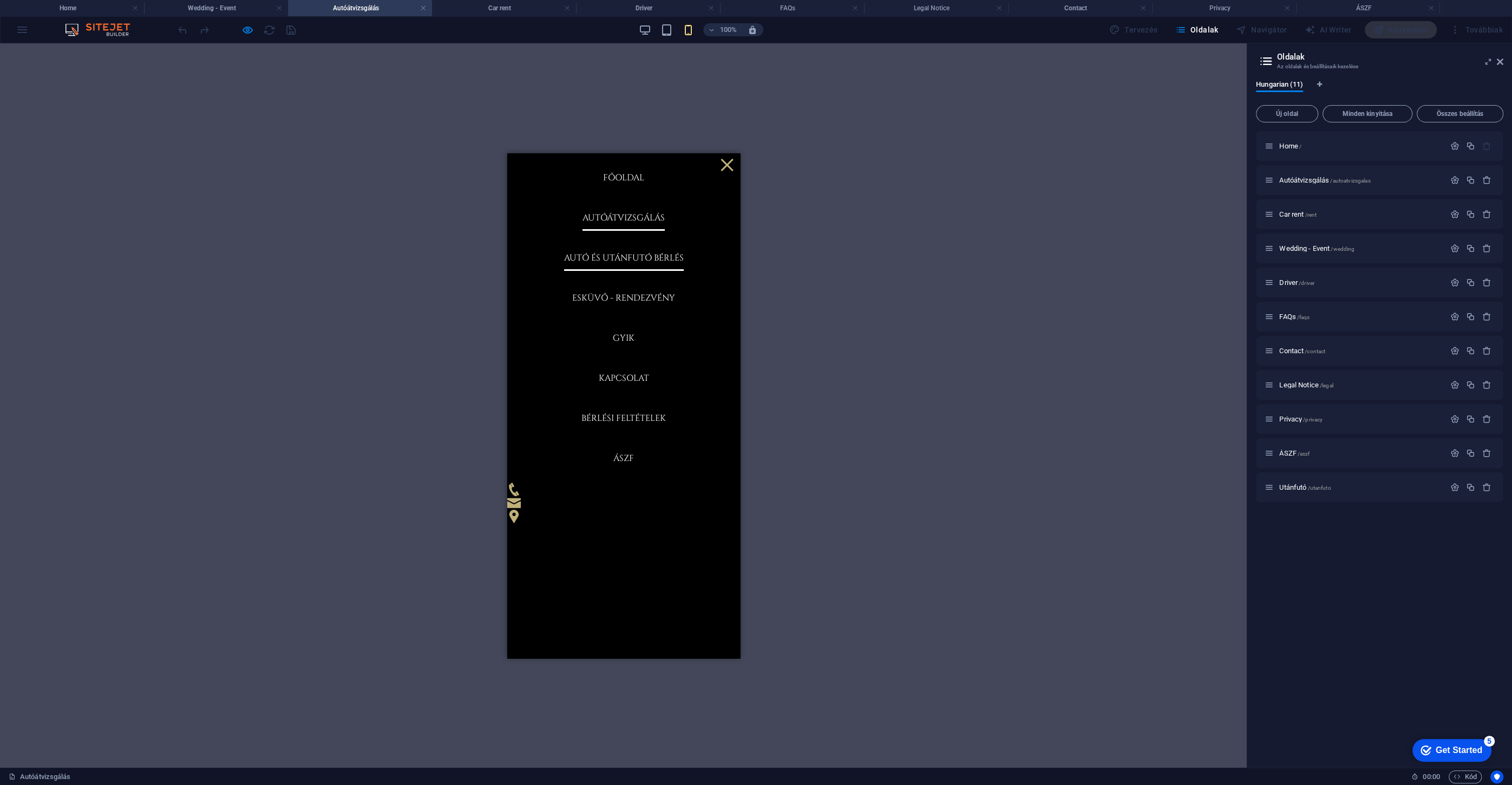
click at [611, 261] on link "Autó és utánfutó bérlés" at bounding box center [623, 257] width 119 height 26
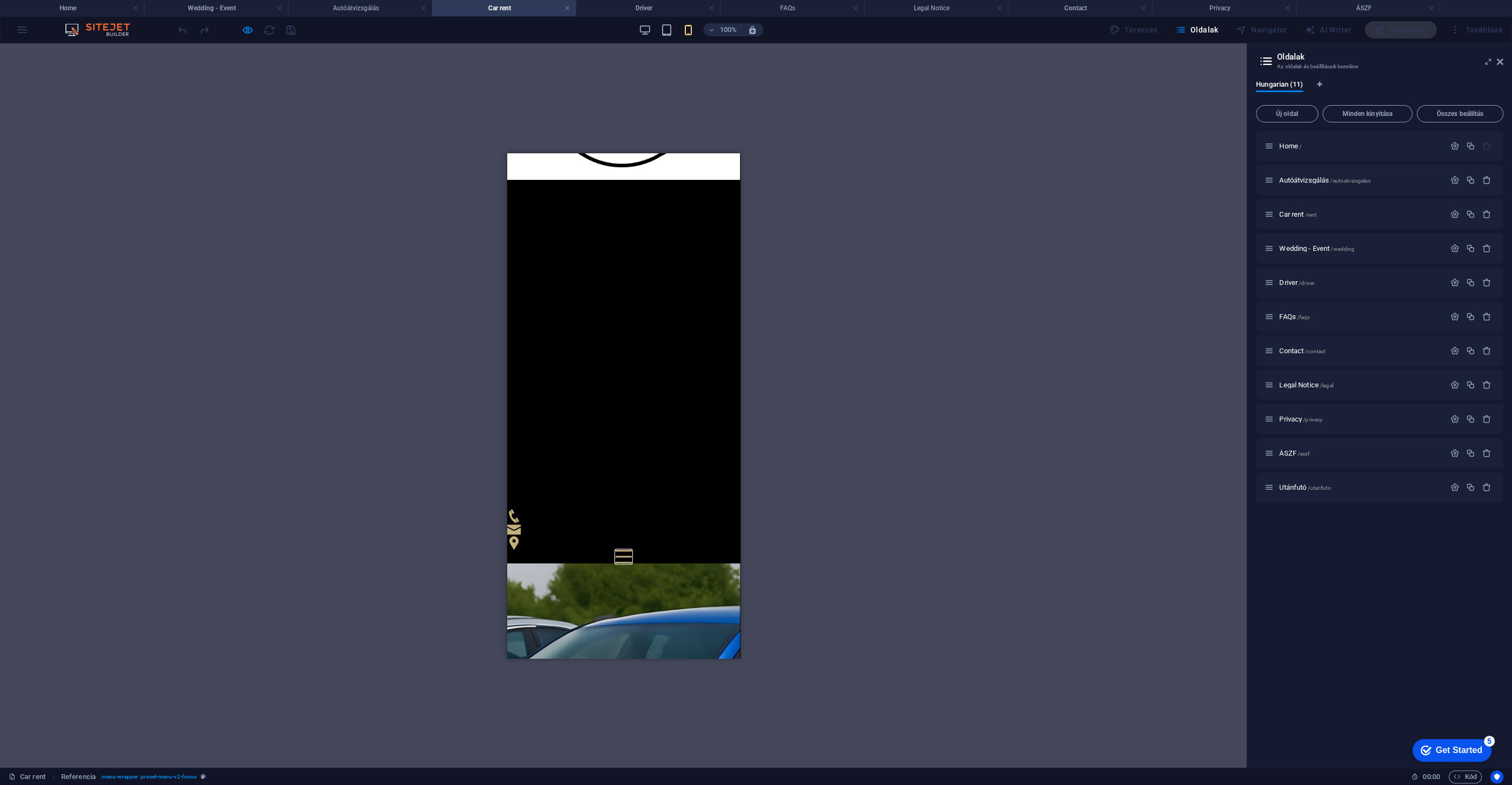
click at [631, 549] on button at bounding box center [623, 550] width 16 height 2
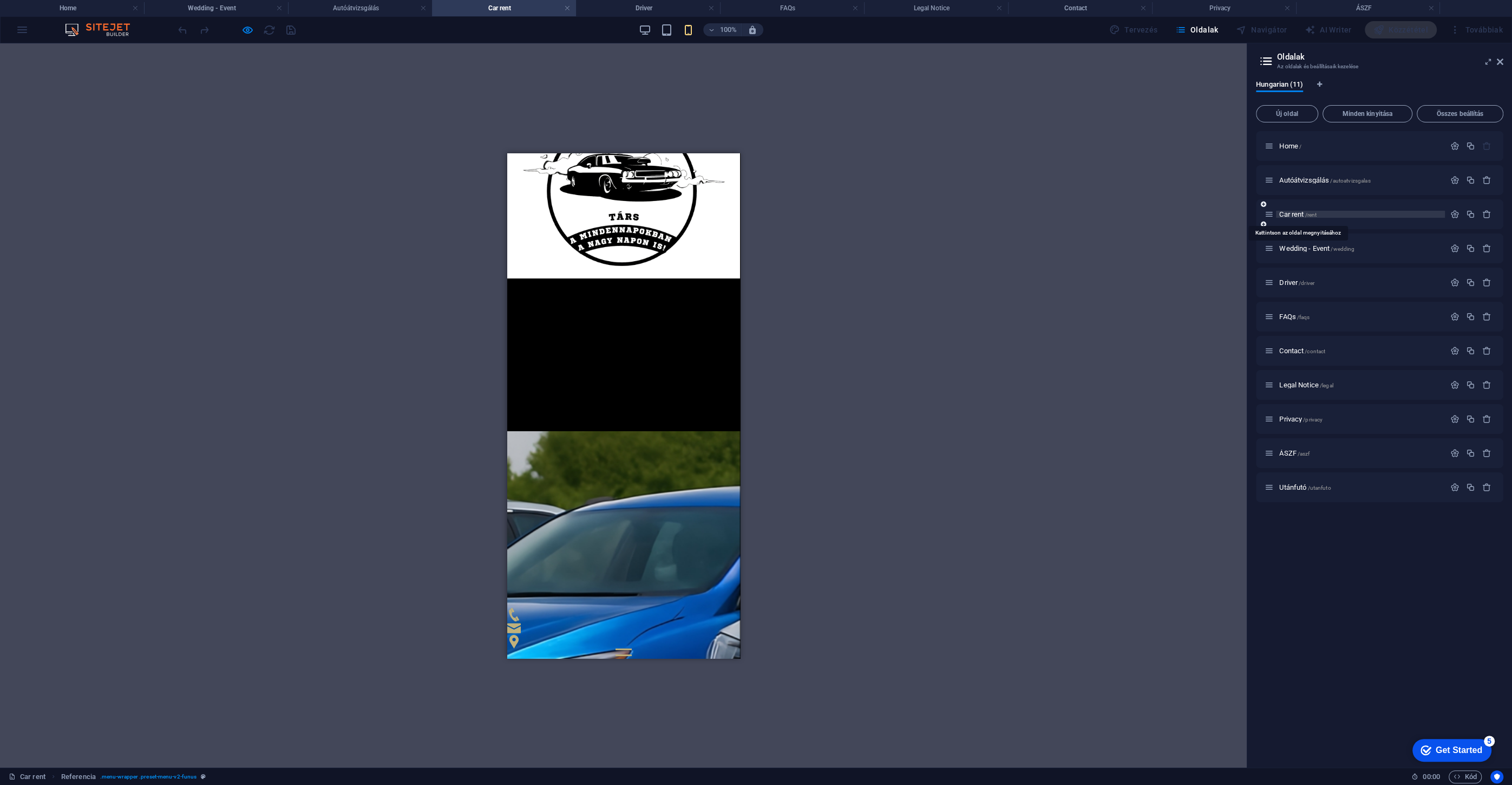
click at [1293, 212] on span "Car rent /rent" at bounding box center [1297, 214] width 37 height 8
click at [1293, 182] on span "Autóátvizsgálás /autoatvizsgalas" at bounding box center [1324, 180] width 91 height 8
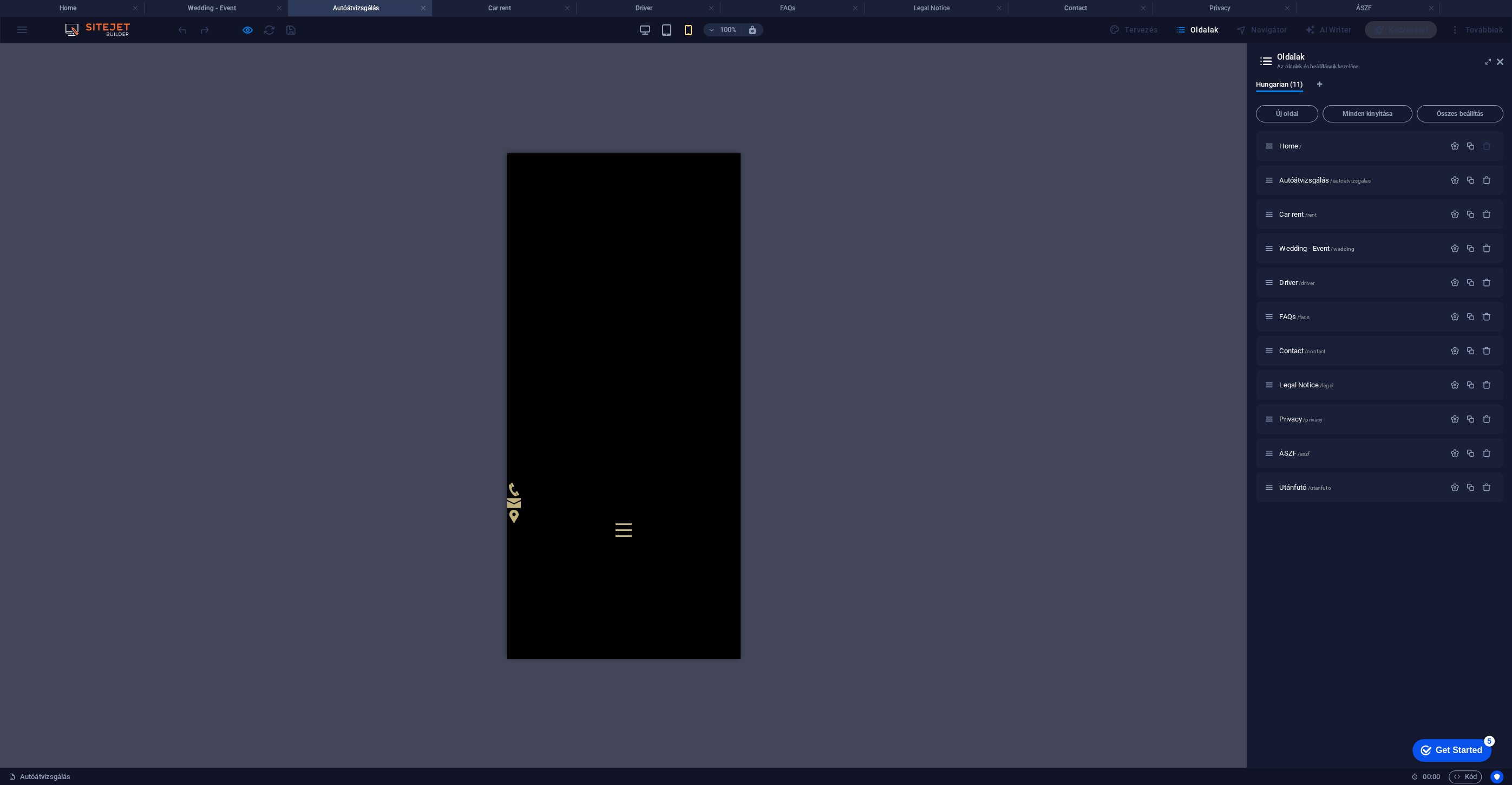
click at [707, 536] on div "Helyezze ide a tartalmat vagy Elemek létrehozása Beillesztés vágólapról" at bounding box center [623, 716] width 233 height 360
click at [631, 523] on div at bounding box center [623, 529] width 16 height 14
click at [626, 297] on link "Esküvő - Rendezvény" at bounding box center [623, 297] width 103 height 26
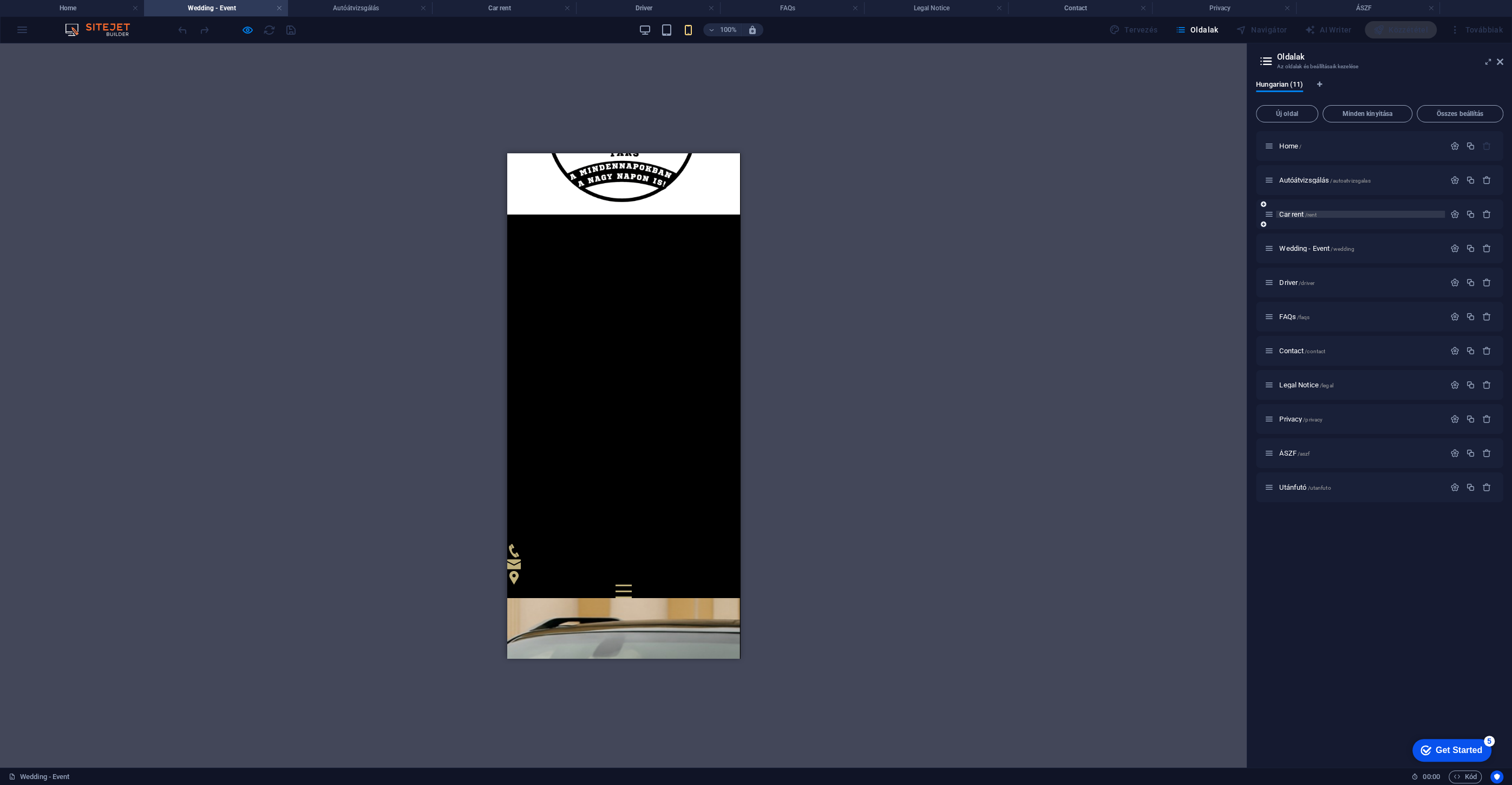
click at [1285, 216] on span "Car rent /rent" at bounding box center [1297, 214] width 37 height 8
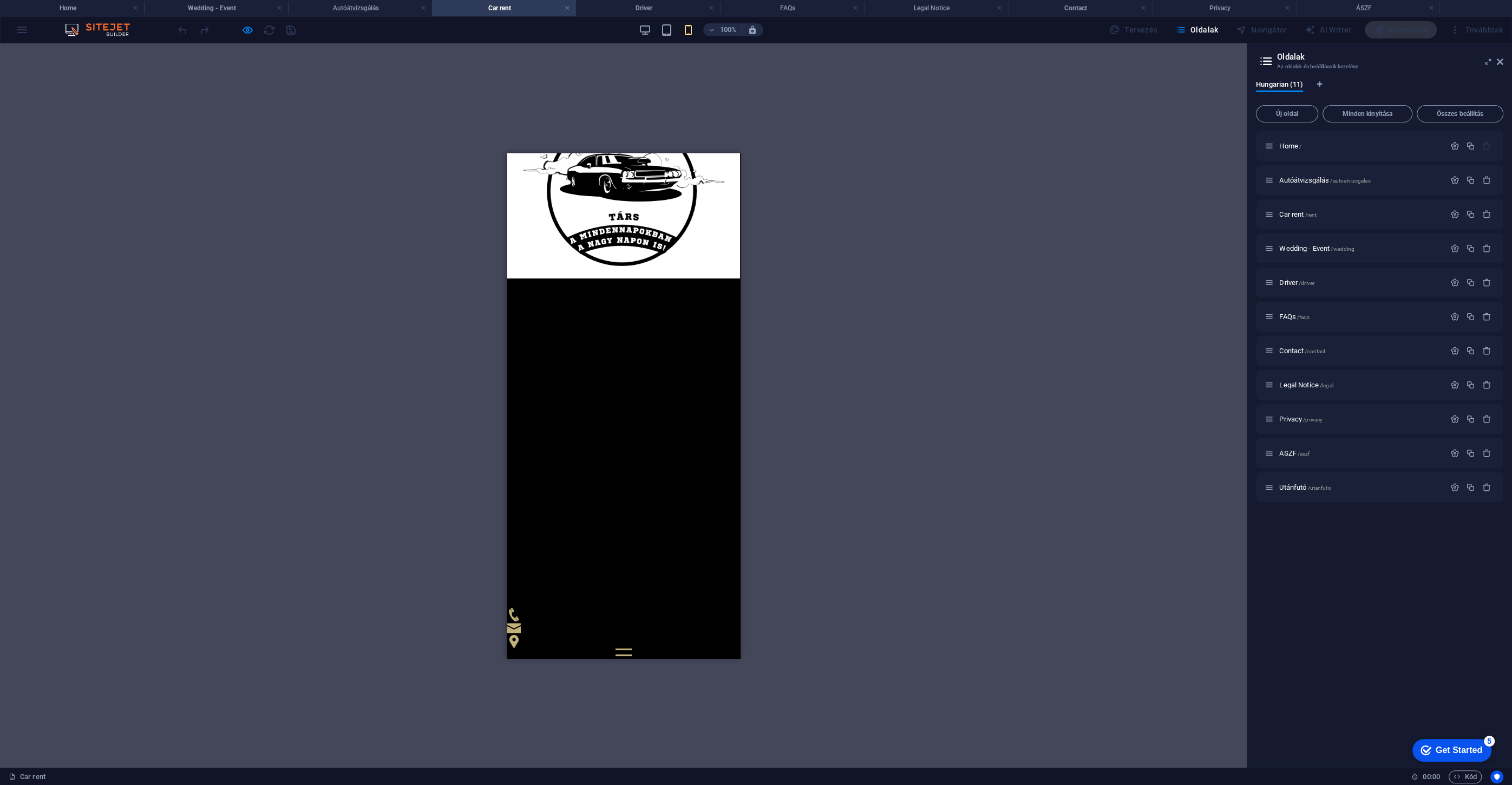
click at [631, 648] on div at bounding box center [623, 654] width 16 height 14
click at [1291, 180] on span "Autóátvizsgálás /autoatvizsgalas" at bounding box center [1324, 180] width 91 height 8
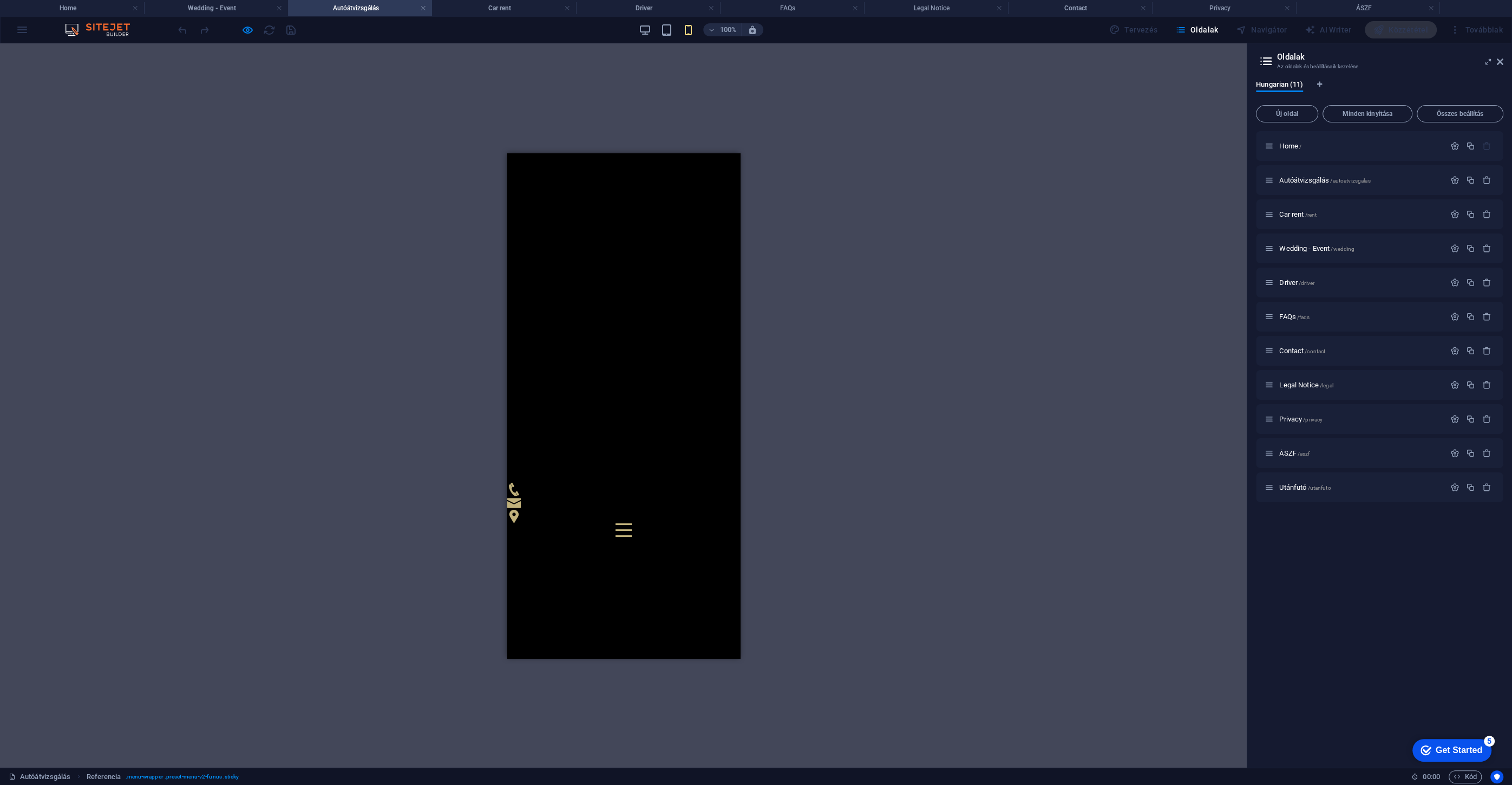
click at [706, 536] on div "Helyezze ide a tartalmat vagy Elemek létrehozása Beillesztés vágólapról" at bounding box center [623, 716] width 233 height 360
click at [1288, 151] on div "Home /" at bounding box center [1354, 145] width 180 height 12
click at [1290, 148] on span "Home /" at bounding box center [1290, 146] width 23 height 8
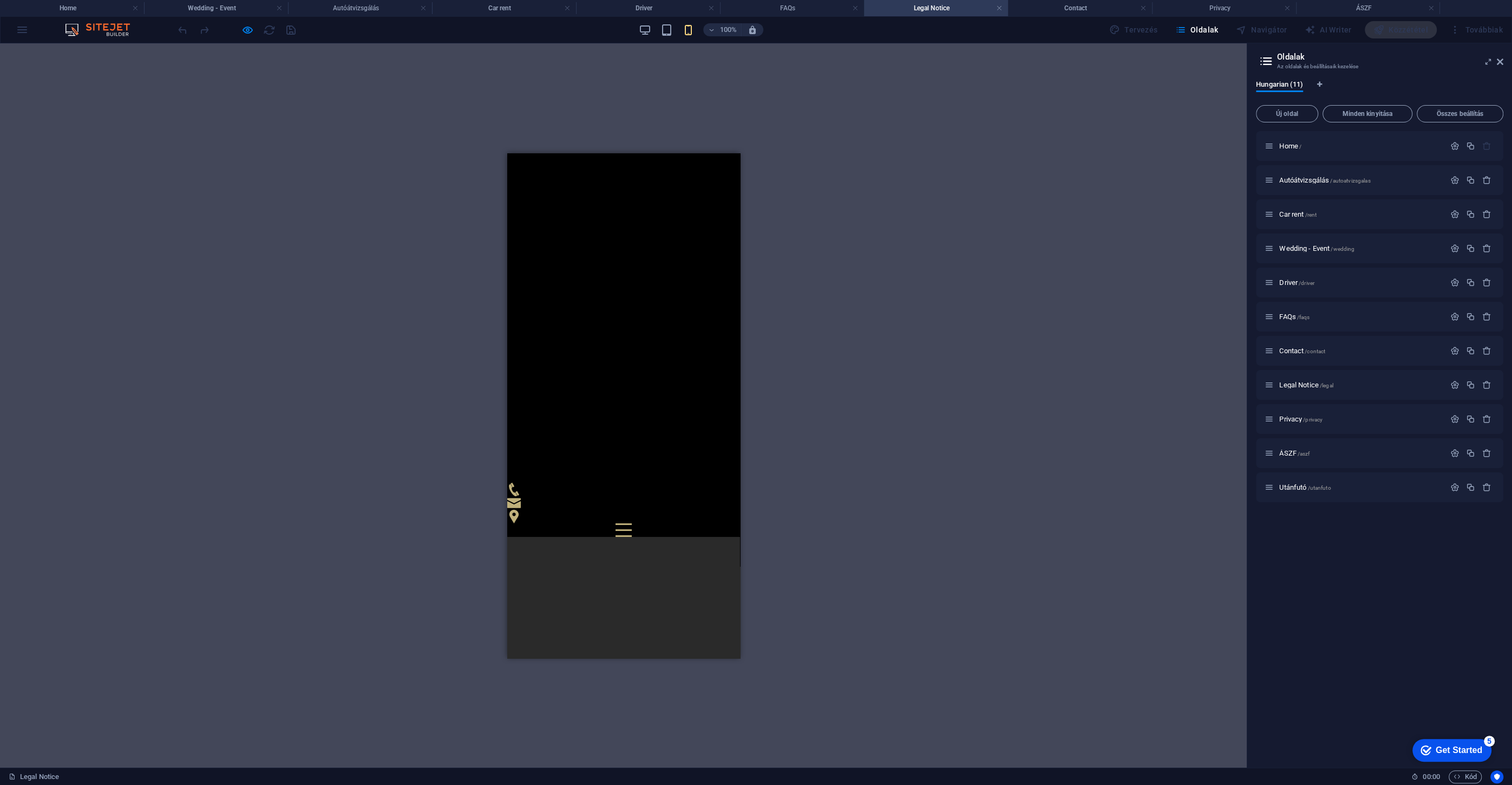
click at [704, 480] on div "[PERSON_NAME] [PERSON_NAME] és utánfutó bérlés Esküvő - Rendezvény GYIK Kapcsol…" at bounding box center [623, 344] width 233 height 383
click at [631, 523] on div at bounding box center [623, 529] width 16 height 14
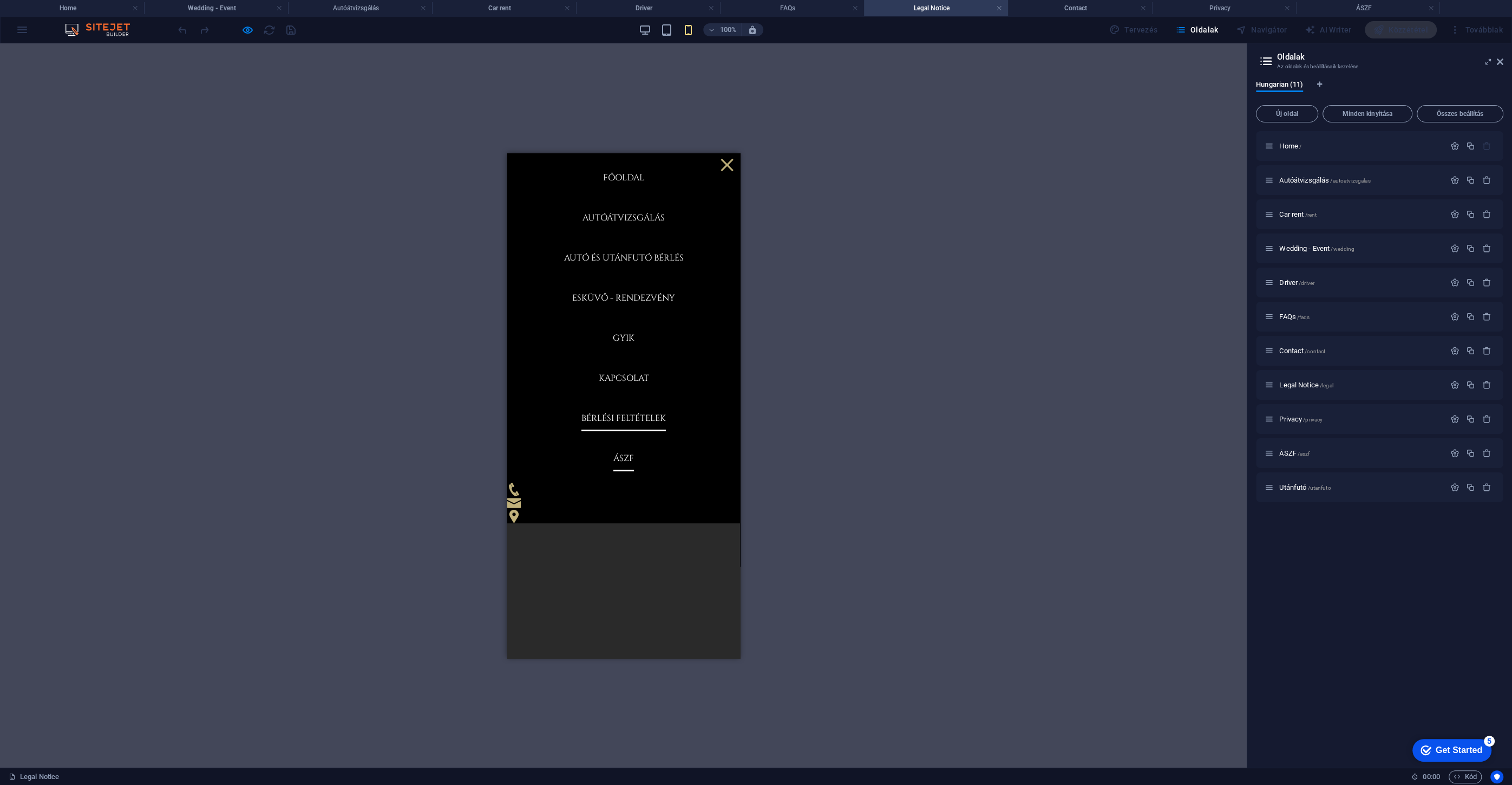
click at [628, 453] on link "ÁSZF" at bounding box center [623, 457] width 21 height 26
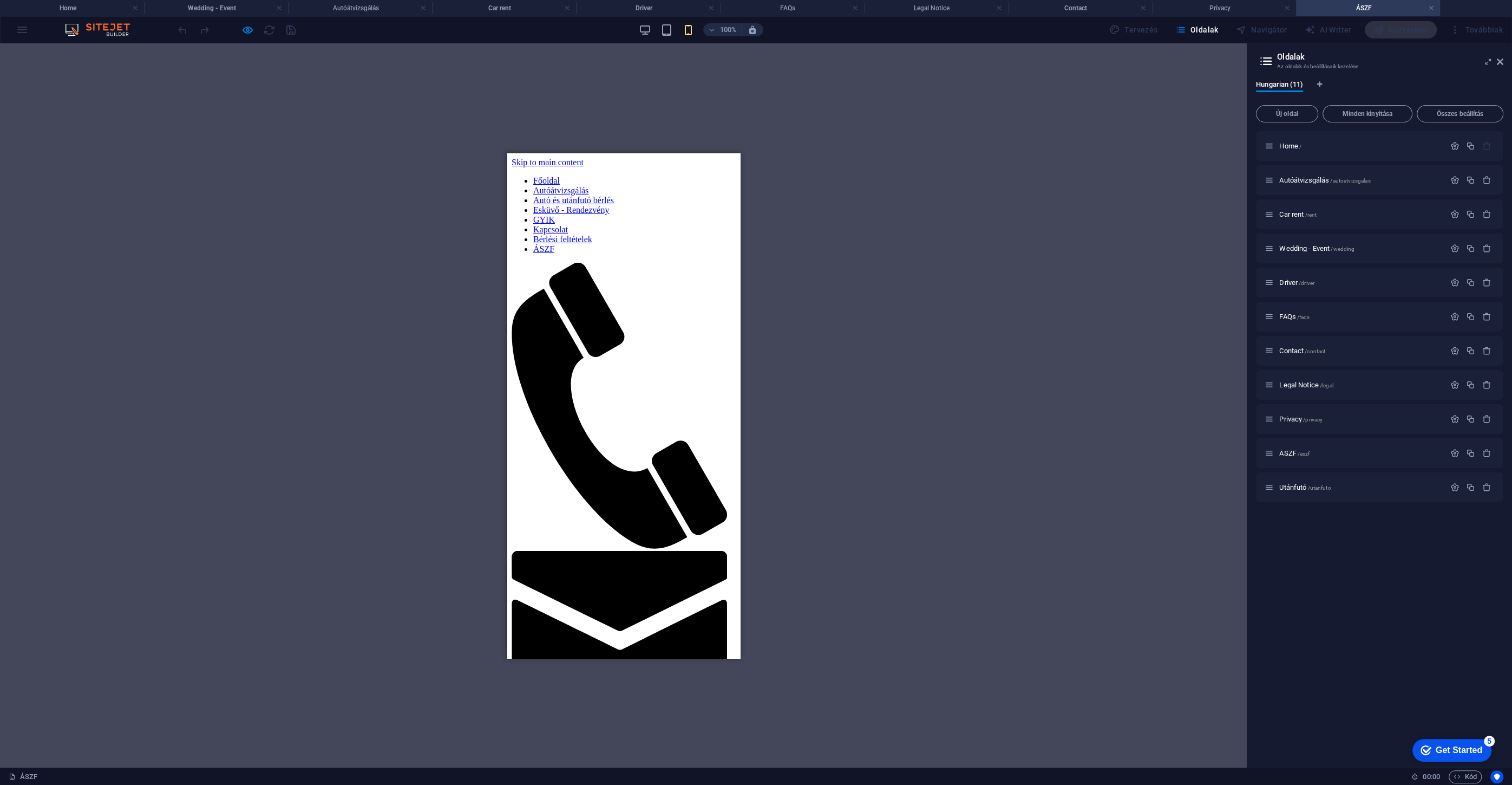
drag, startPoint x: 627, startPoint y: 299, endPoint x: 608, endPoint y: 288, distance: 22.0
click at [608, 214] on link "Esküvő - Rendezvény" at bounding box center [570, 209] width 76 height 9
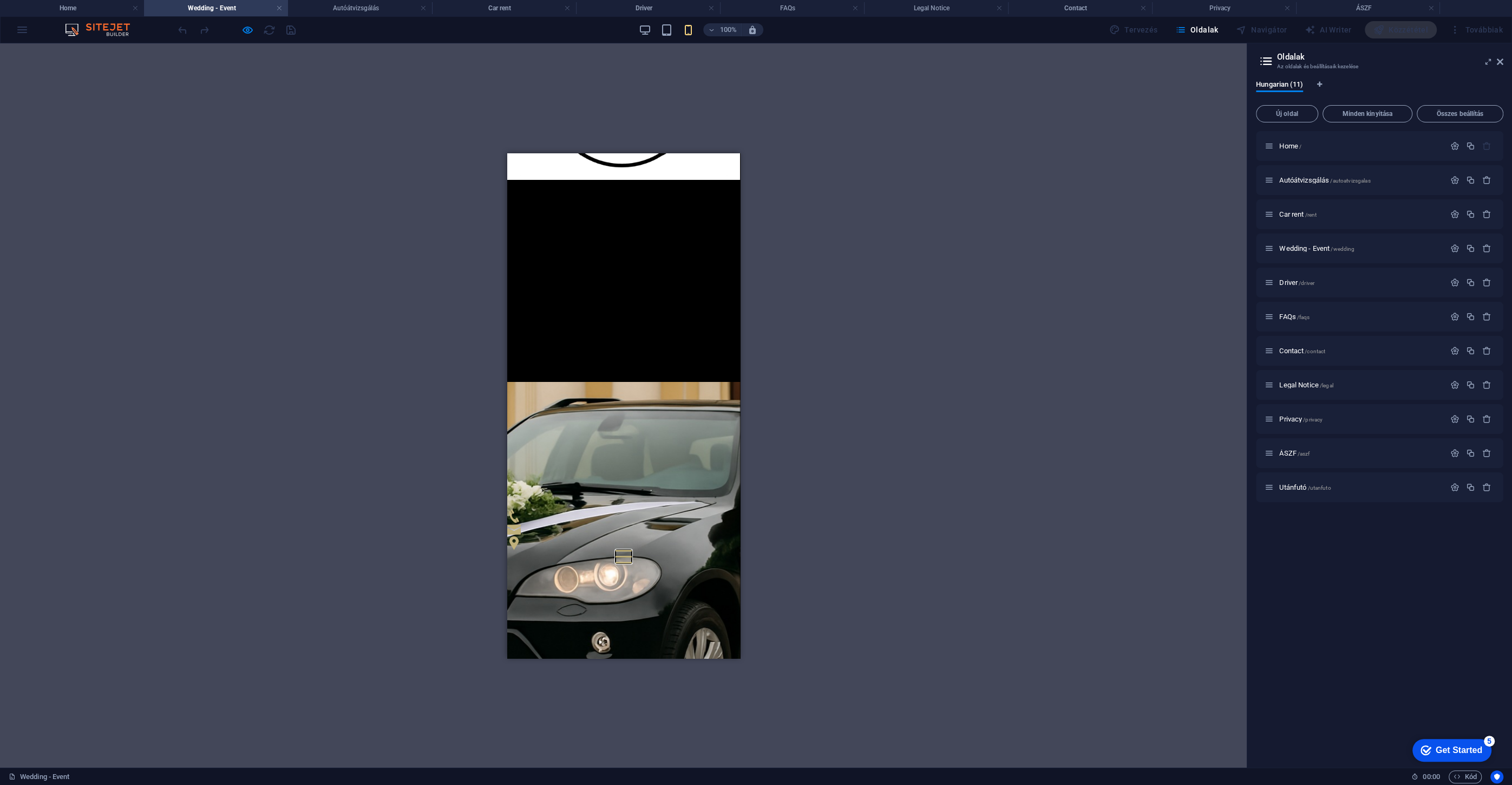
click at [631, 549] on button at bounding box center [623, 550] width 16 height 2
click at [631, 549] on div at bounding box center [623, 556] width 16 height 14
click at [1290, 486] on span "Utánfutó /utanfuto" at bounding box center [1305, 487] width 52 height 8
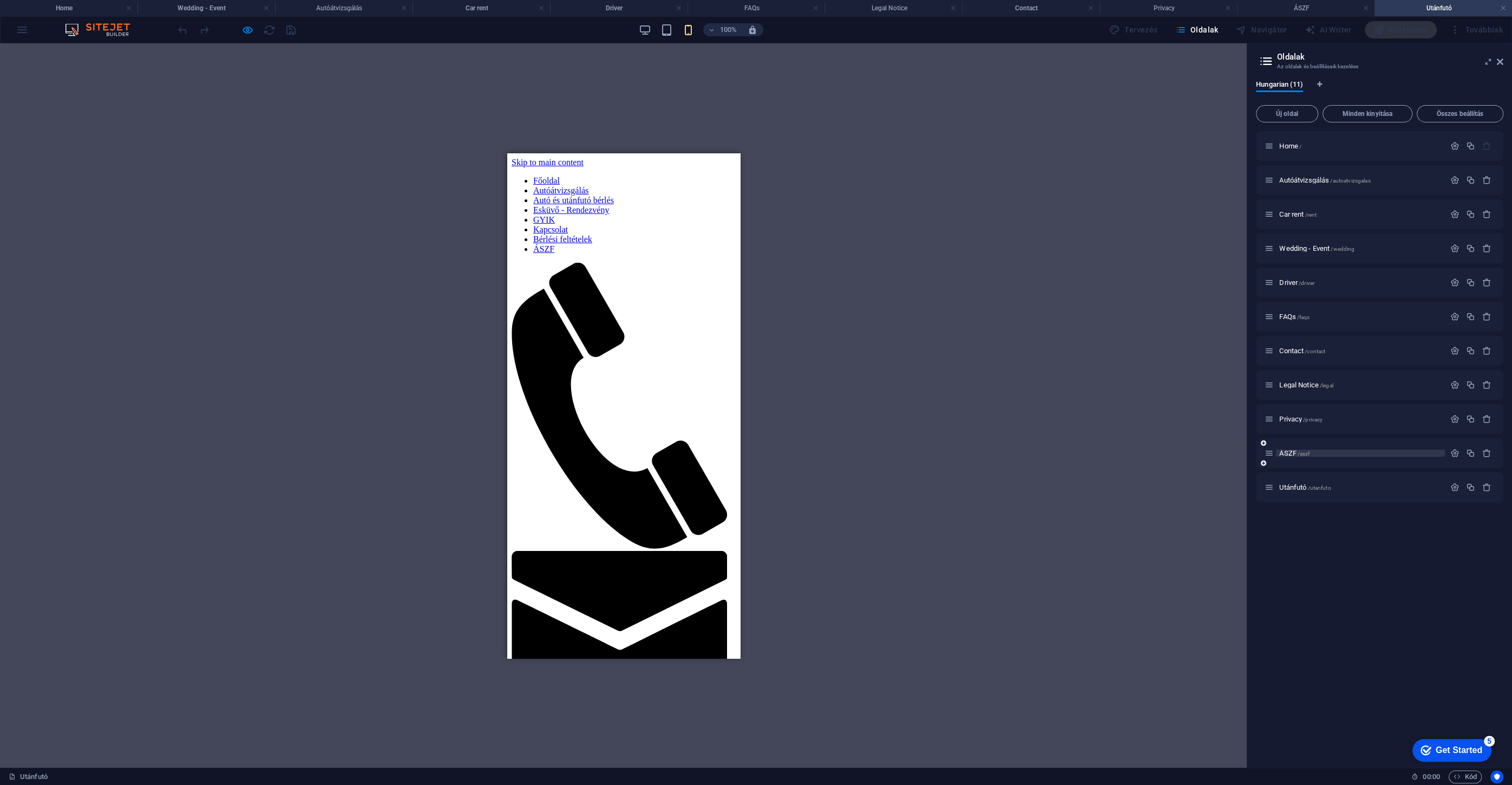
click at [1287, 452] on span "ÁSZF /aszf" at bounding box center [1294, 453] width 31 height 8
click at [1289, 453] on span "ÁSZF /aszf" at bounding box center [1294, 453] width 31 height 8
click at [592, 243] on link "Bérlési feltételek" at bounding box center [561, 238] width 59 height 9
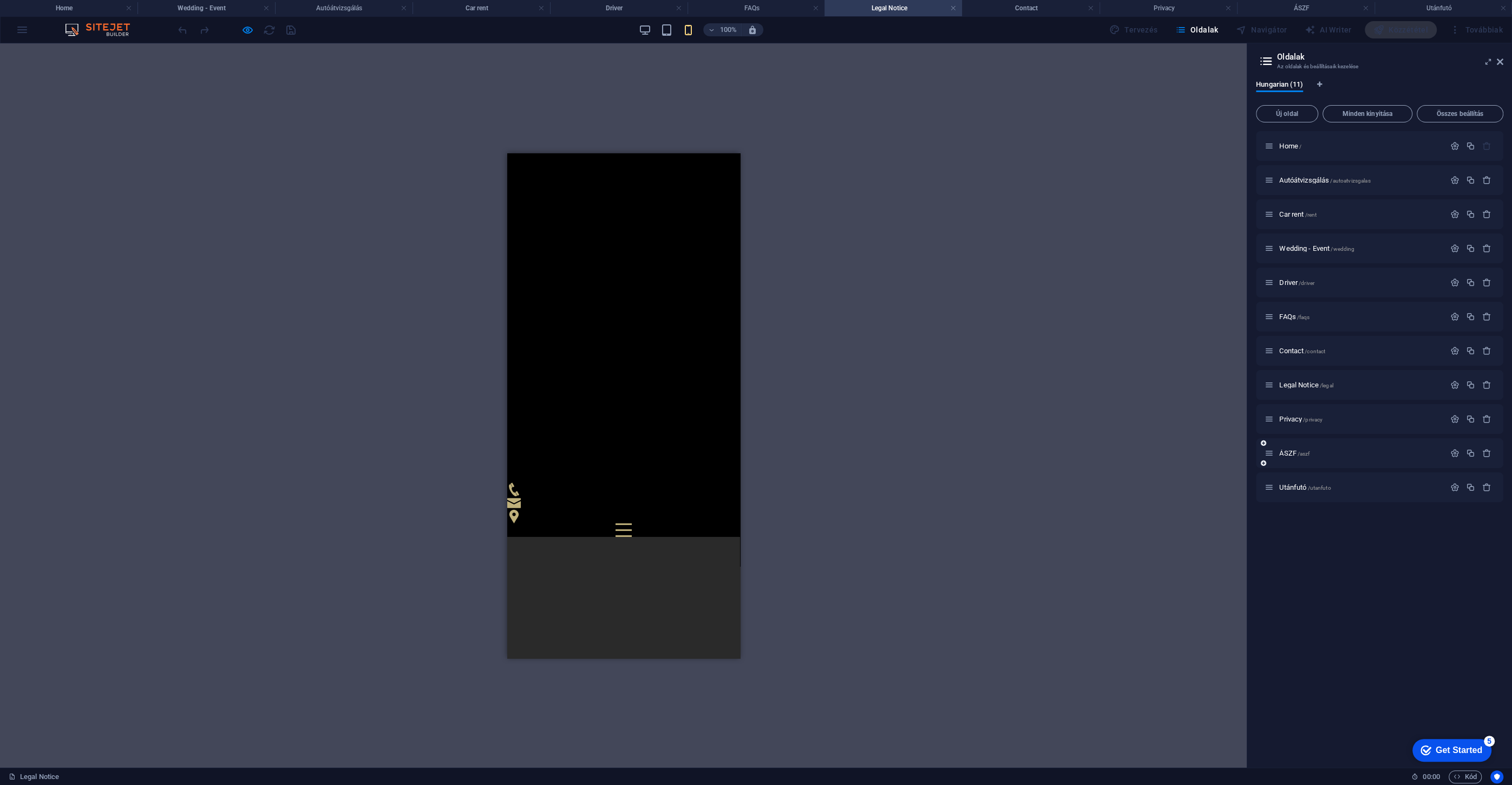
click at [1291, 457] on div "ÁSZF /aszf" at bounding box center [1354, 453] width 180 height 12
click at [1291, 453] on span "ÁSZF /aszf" at bounding box center [1294, 453] width 31 height 8
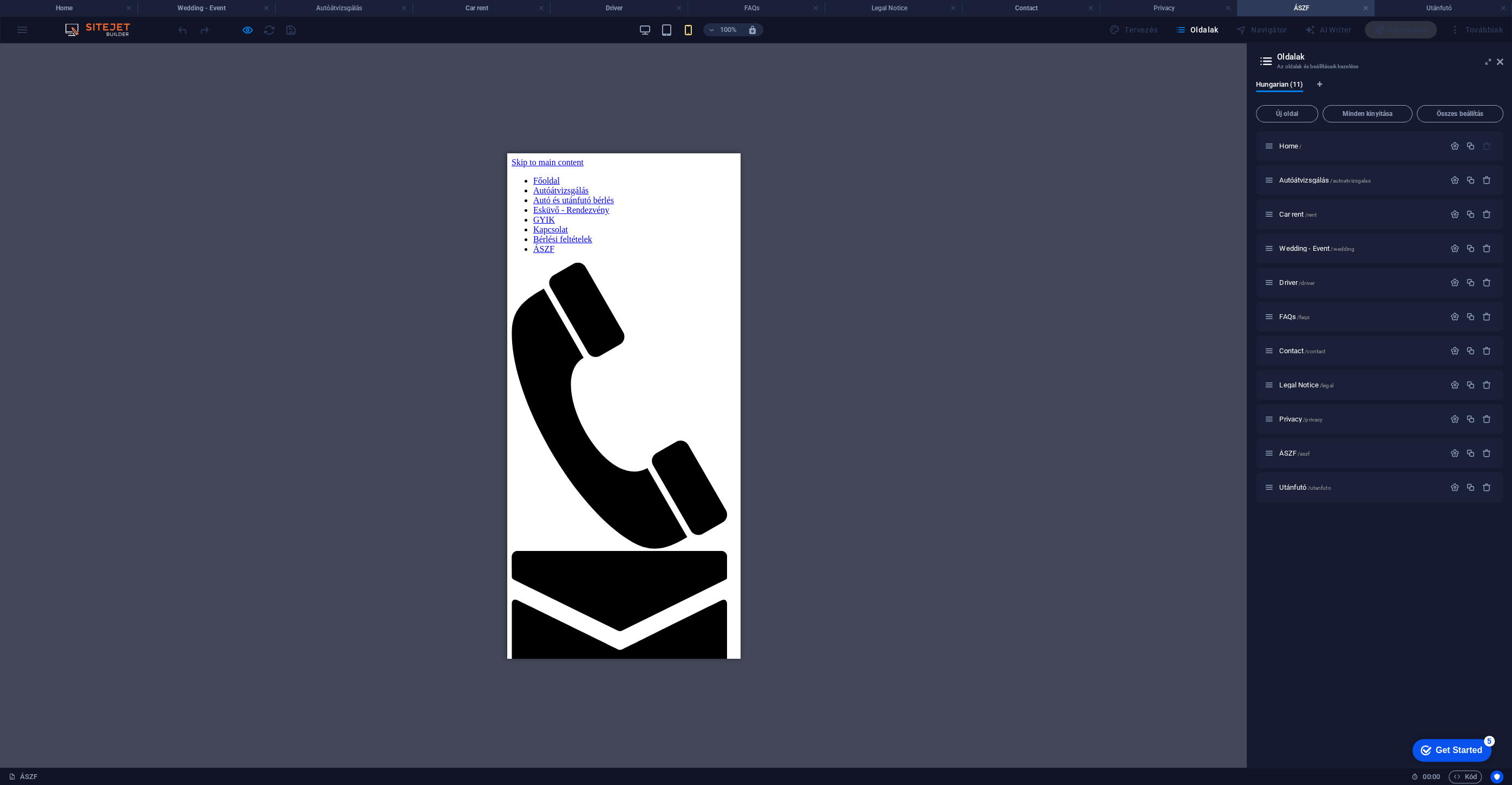
click at [715, 491] on div at bounding box center [623, 648] width 224 height 771
click at [704, 253] on nav "[PERSON_NAME] [PERSON_NAME] és utánfutó bérlés Esküvő - Rendezvény GYIK Kapcsol…" at bounding box center [623, 214] width 224 height 78
click at [254, 30] on div at bounding box center [236, 29] width 121 height 17
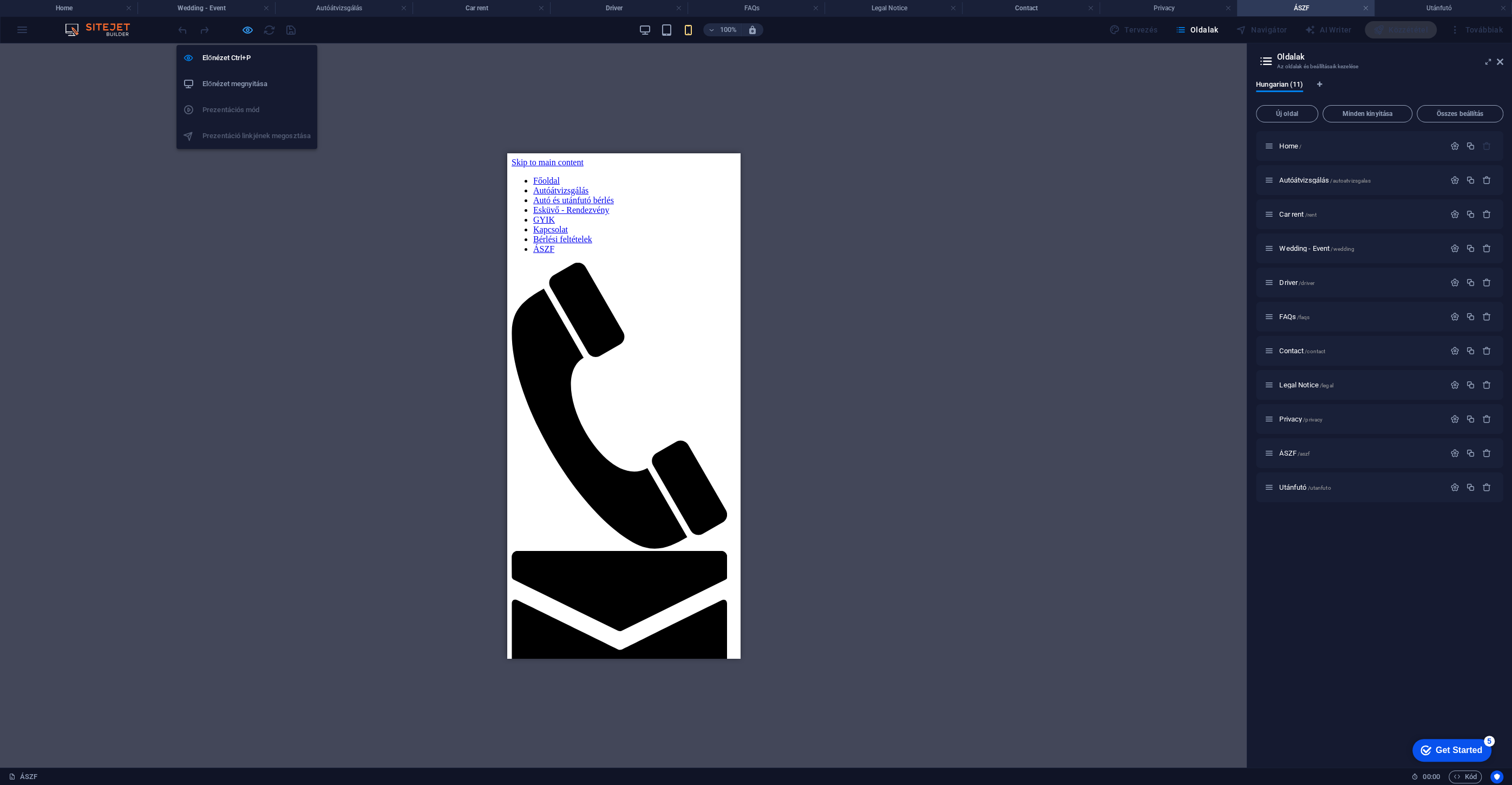
click at [243, 32] on icon "button" at bounding box center [247, 30] width 12 height 12
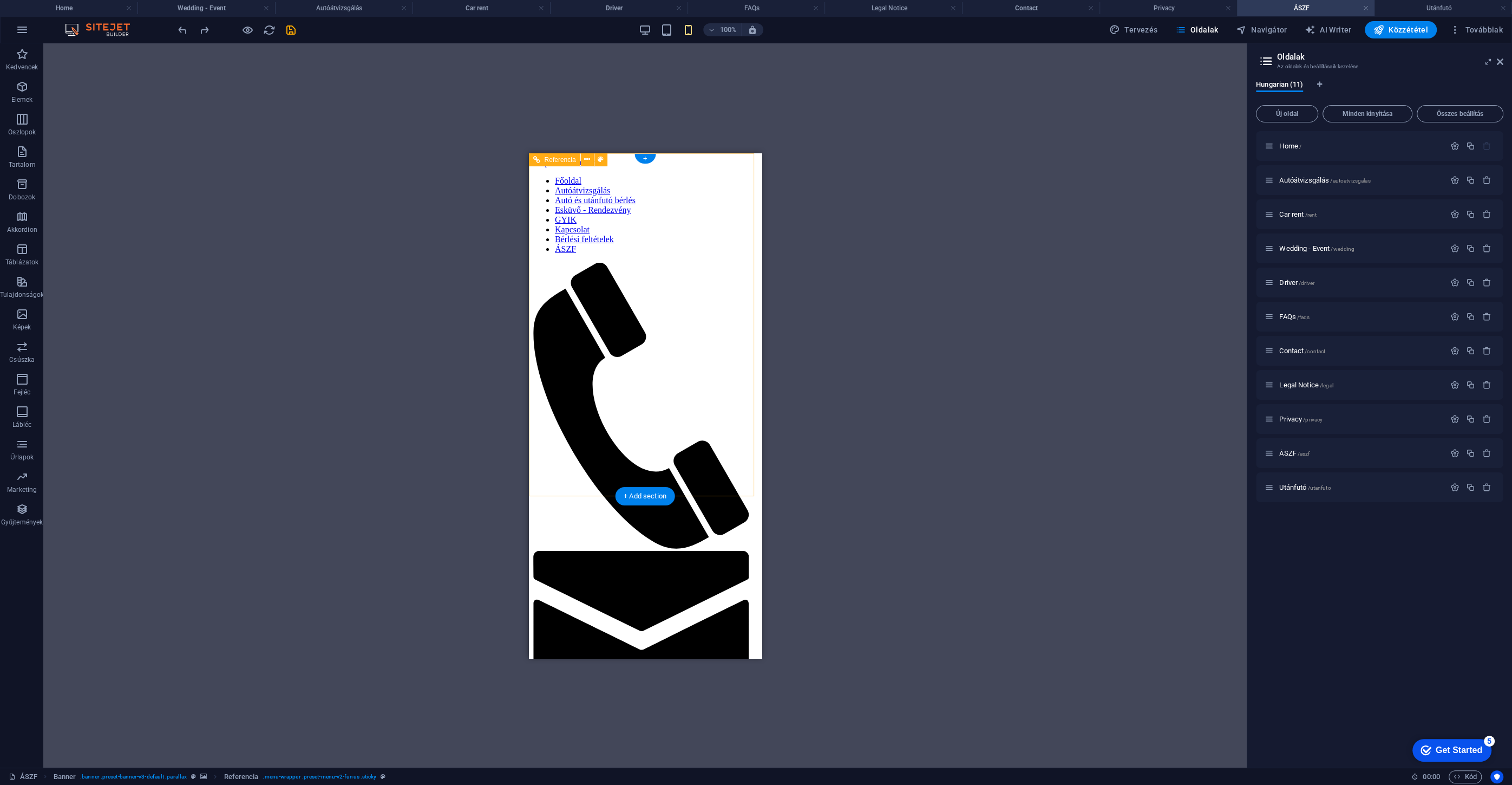
click at [723, 253] on nav "[PERSON_NAME] [PERSON_NAME] és utánfutó bérlés Esküvő - Rendezvény GYIK Kapcsol…" at bounding box center [644, 214] width 224 height 78
drag, startPoint x: 599, startPoint y: 162, endPoint x: 428, endPoint y: 373, distance: 271.6
click at [599, 161] on icon at bounding box center [600, 160] width 6 height 11
select select "rem"
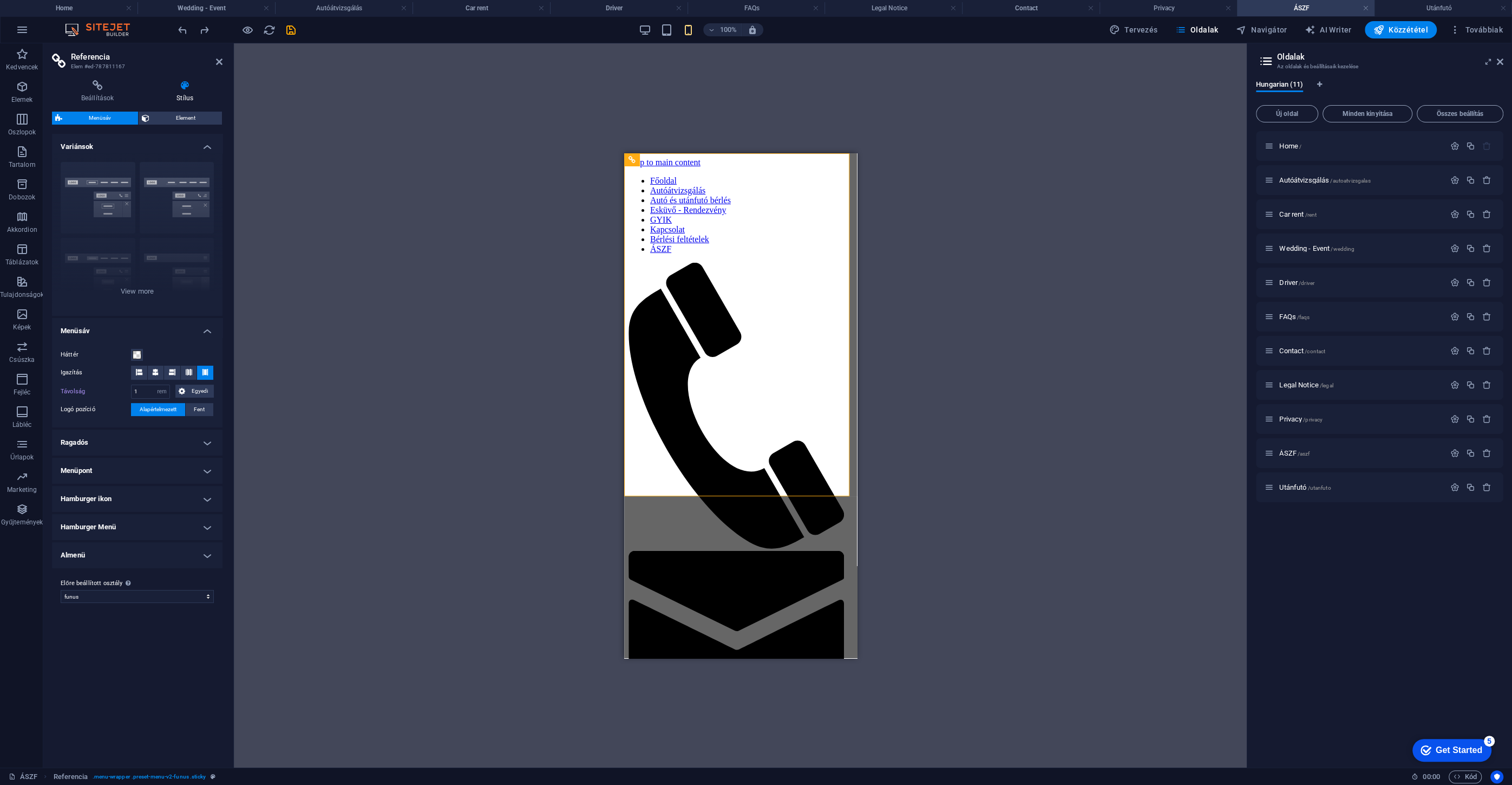
click at [113, 445] on h4 "Ragadós" at bounding box center [136, 442] width 170 height 26
click at [110, 599] on h4 "Menüpont" at bounding box center [136, 589] width 170 height 26
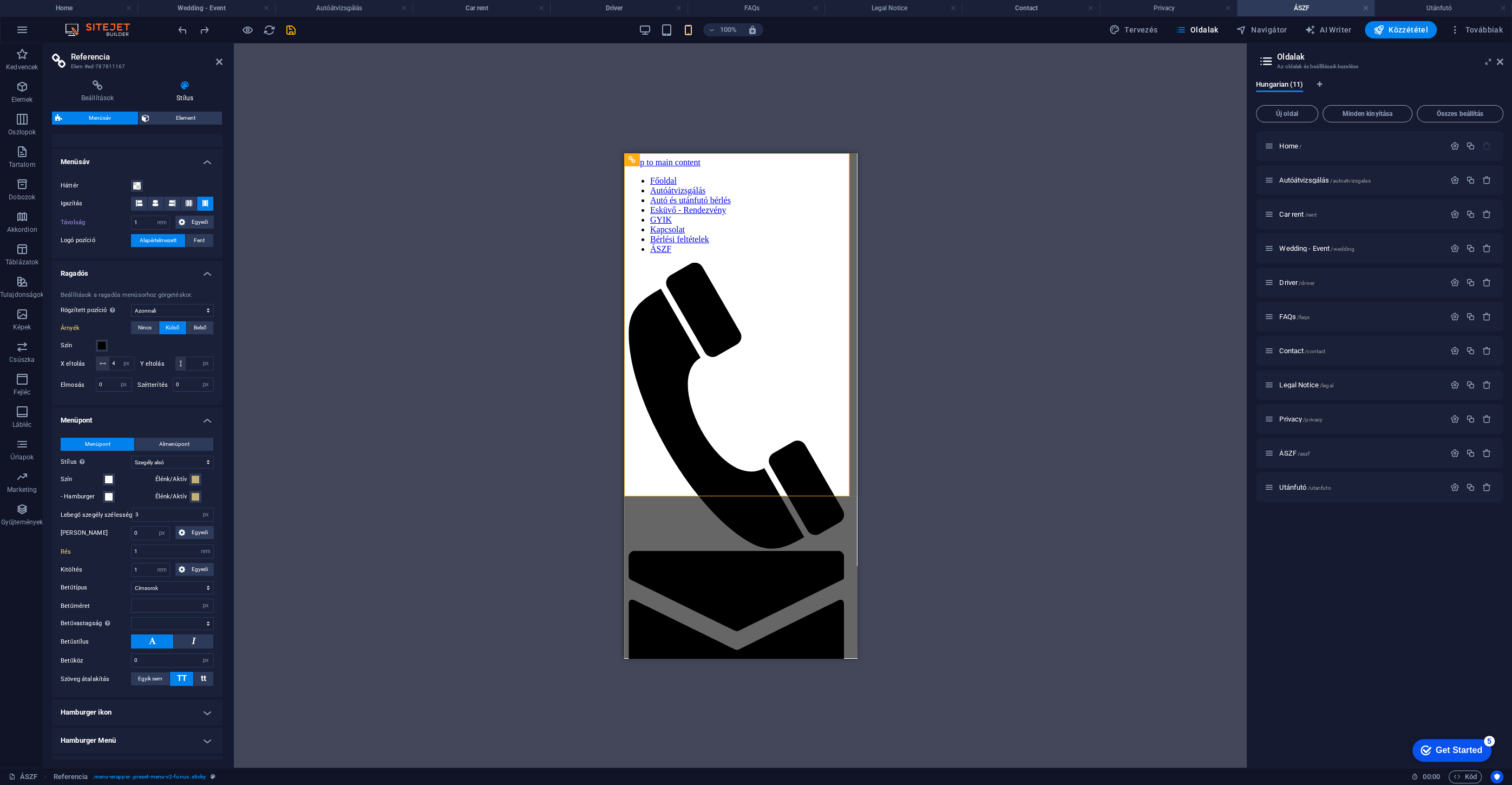
scroll to position [245, 0]
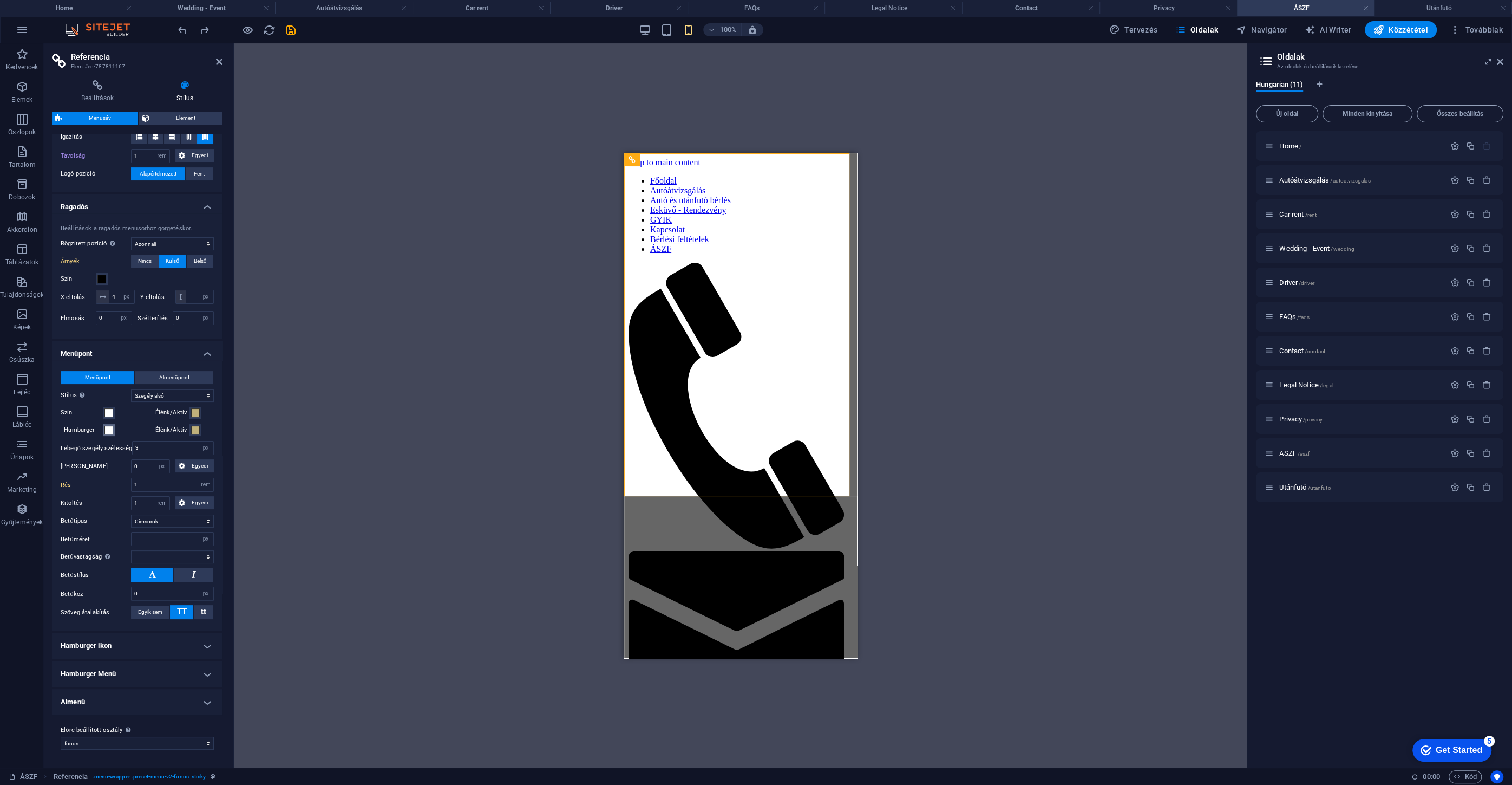
click at [106, 436] on button "- Hamburger" at bounding box center [109, 430] width 12 height 12
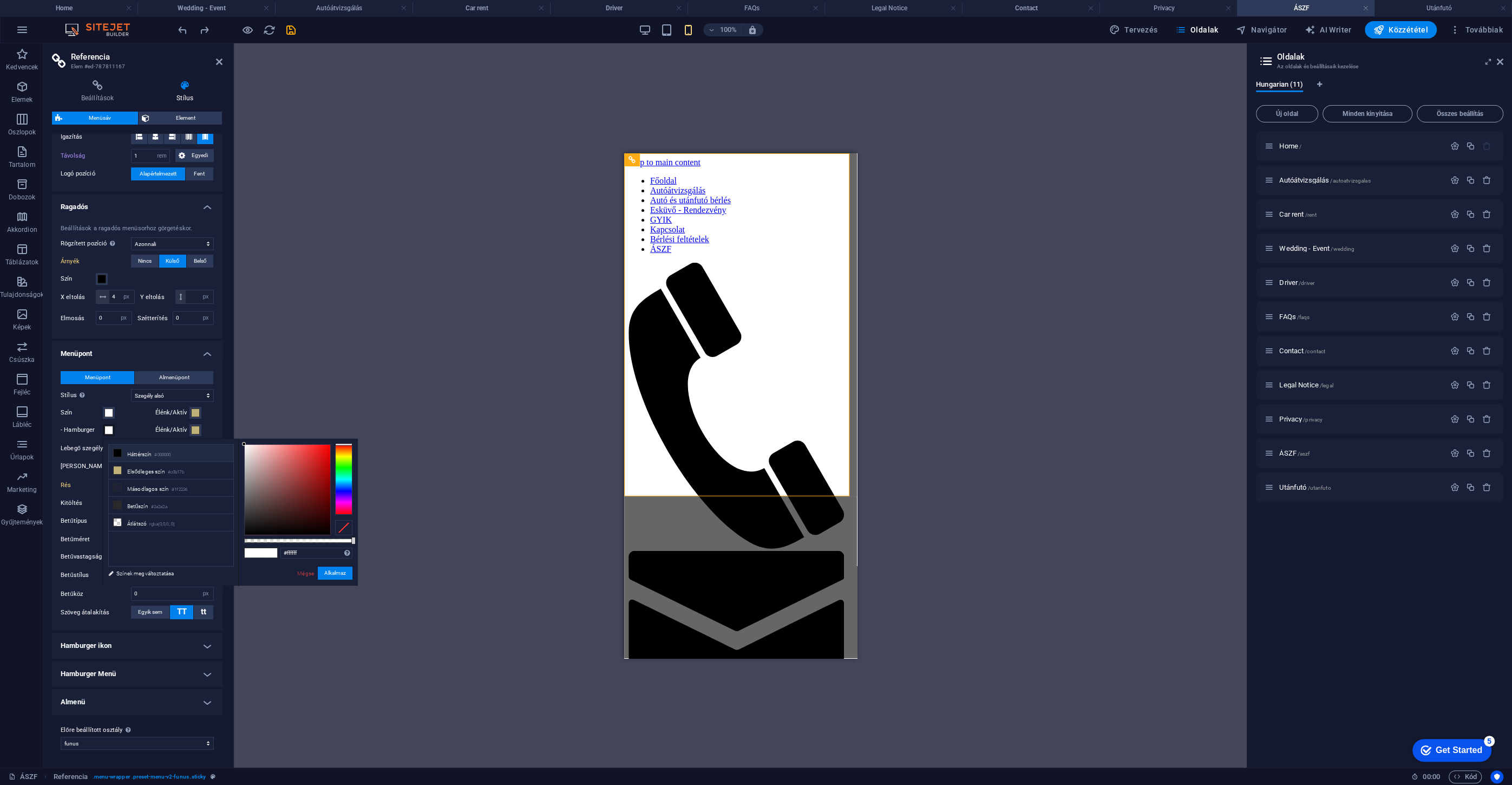
click at [164, 455] on small "#000000" at bounding box center [162, 454] width 16 height 7
type input "#000000"
click at [337, 575] on button "Alkalmaz" at bounding box center [335, 573] width 35 height 13
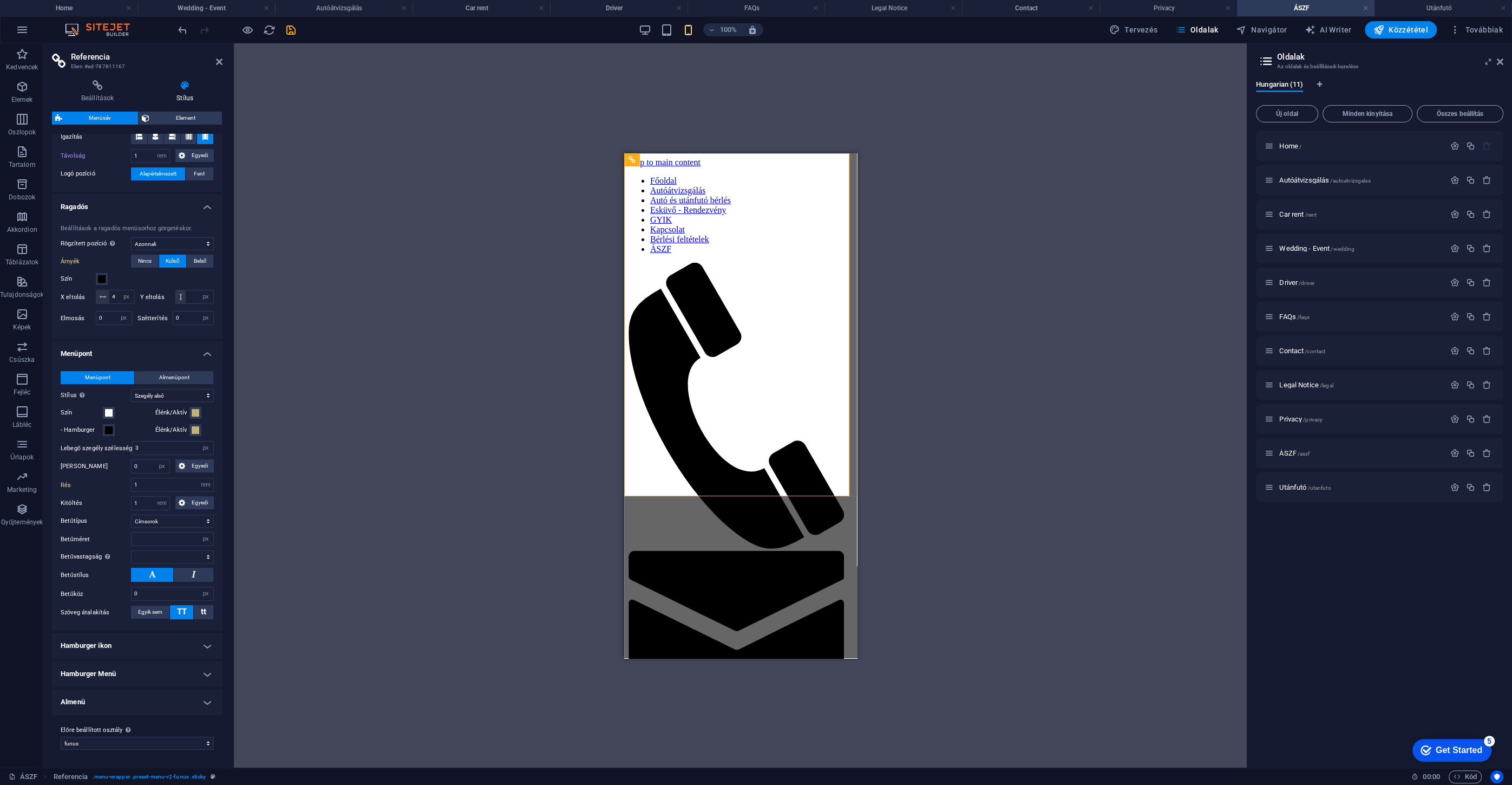
select select
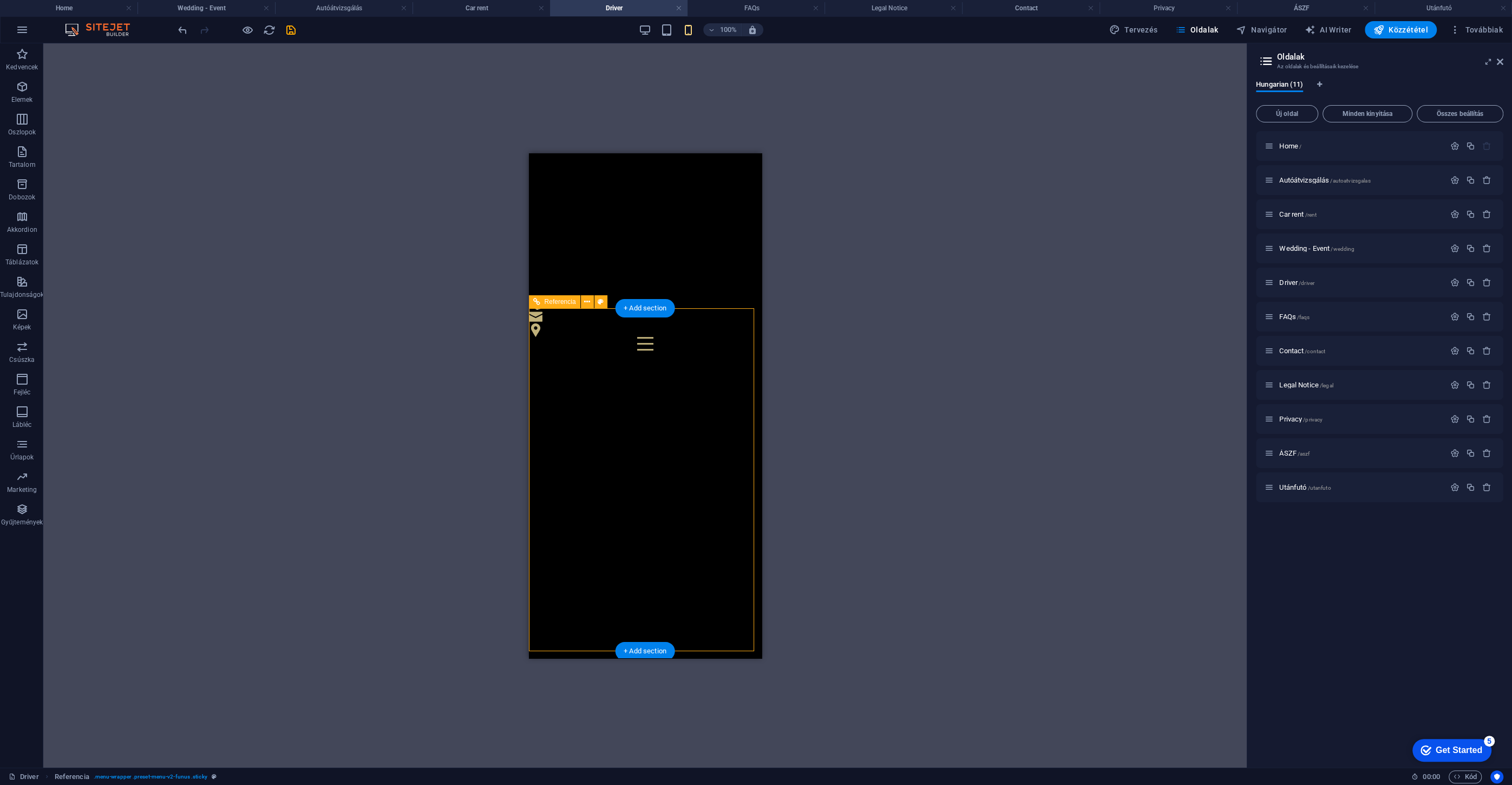
scroll to position [507, 0]
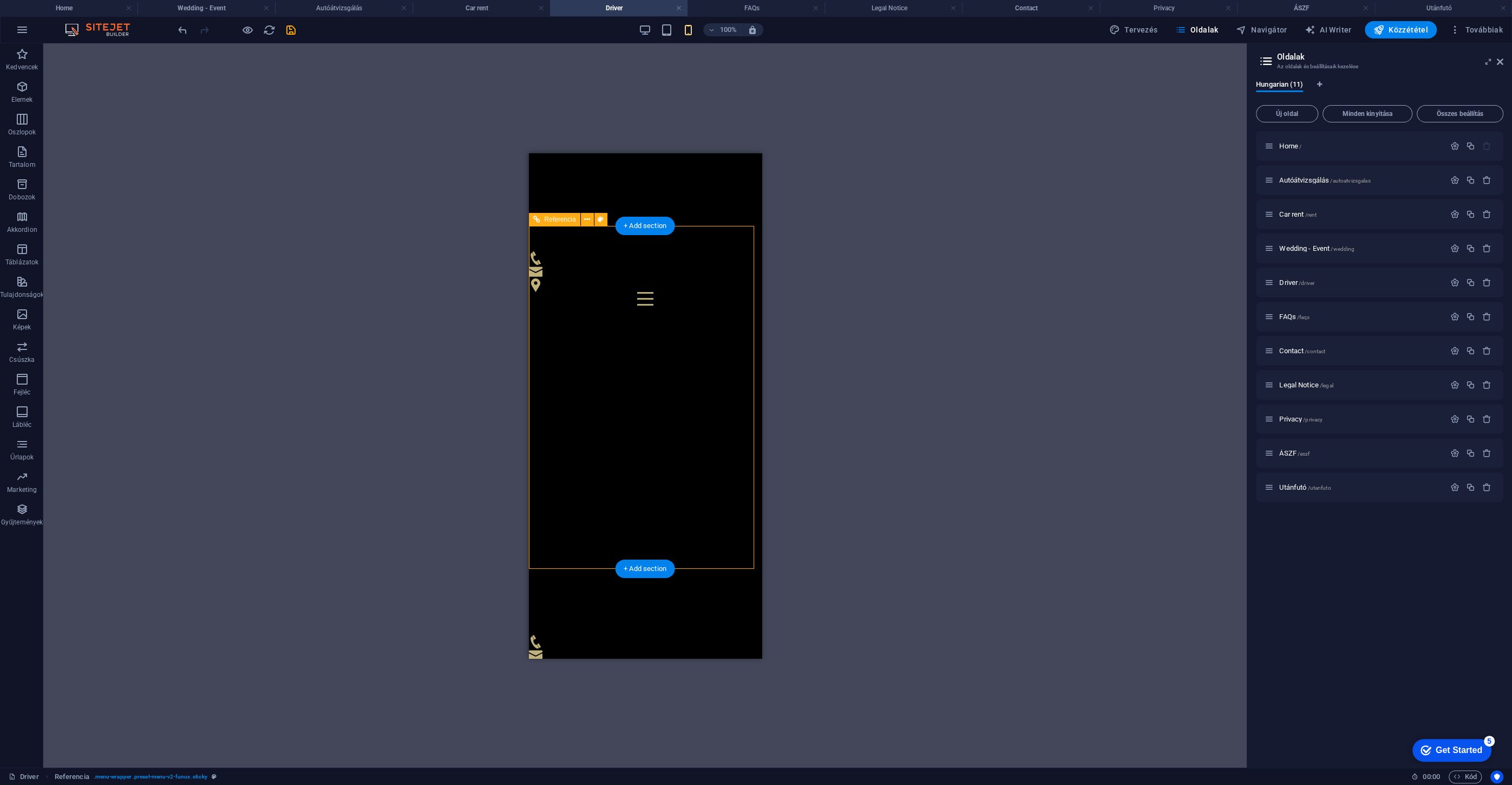
click at [722, 674] on div at bounding box center [644, 681] width 233 height 14
click at [721, 291] on div at bounding box center [644, 298] width 233 height 14
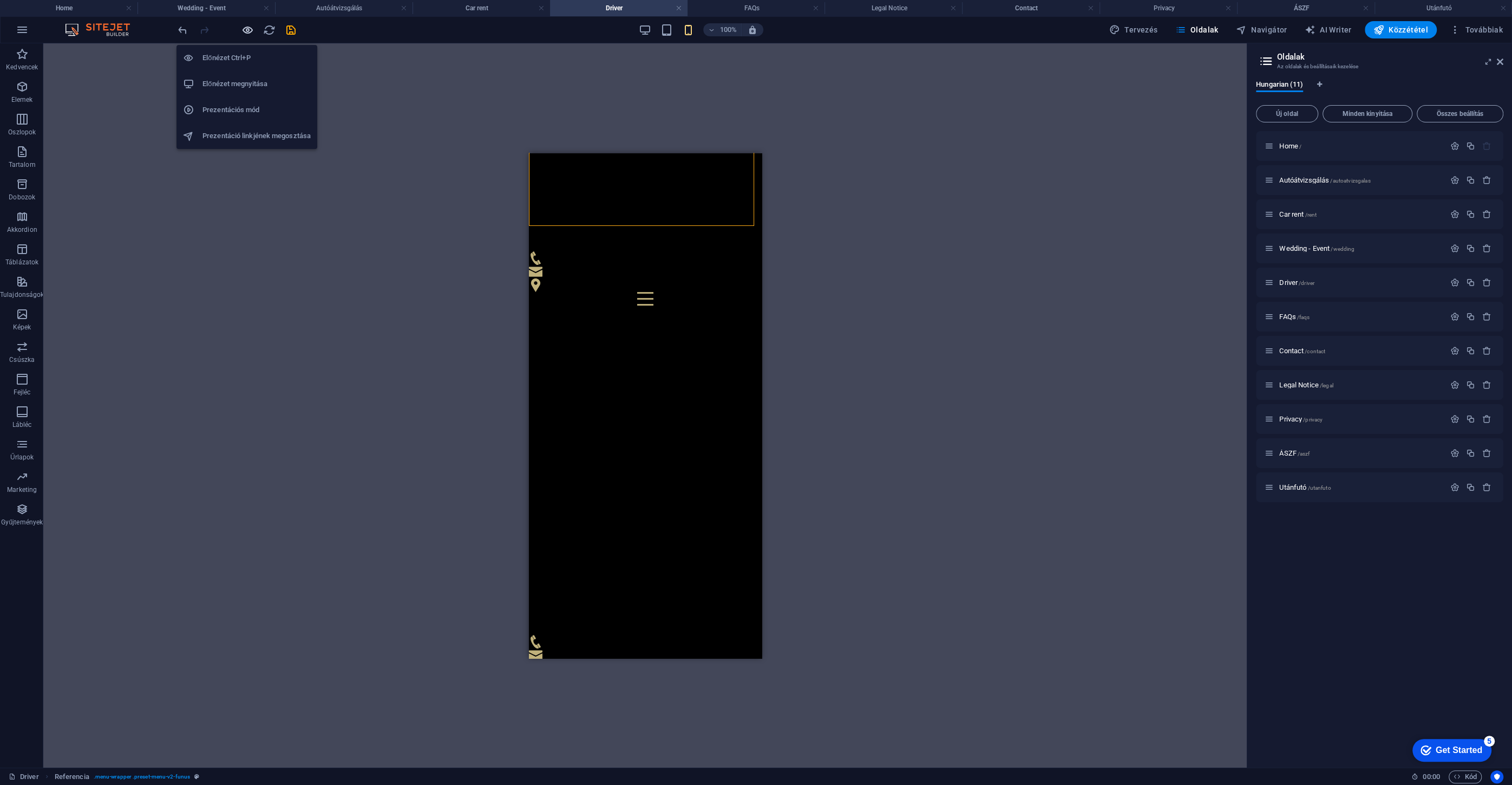
click at [248, 33] on icon "button" at bounding box center [247, 30] width 12 height 12
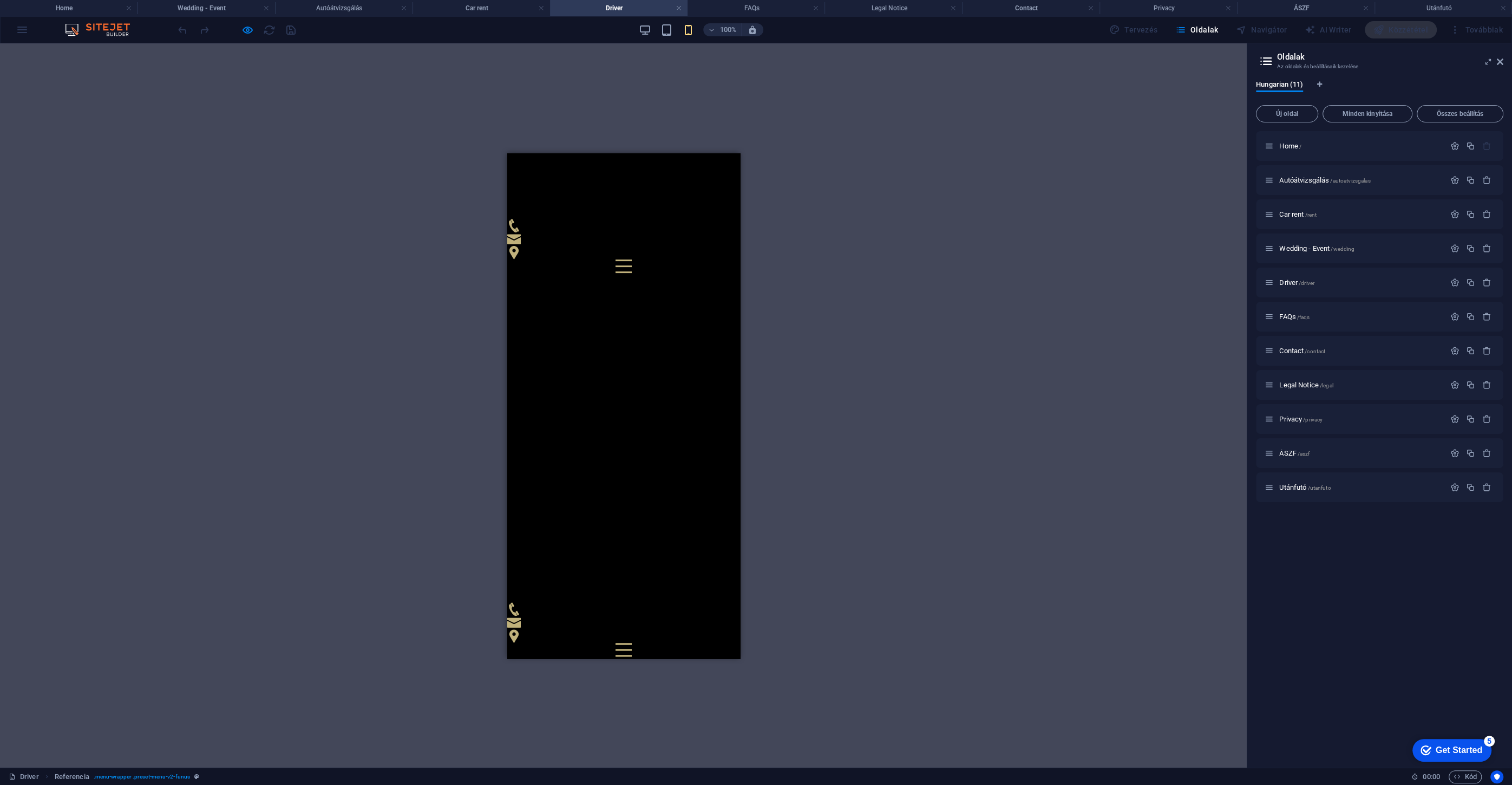
click at [631, 259] on div at bounding box center [623, 265] width 16 height 14
click at [631, 642] on div at bounding box center [623, 649] width 16 height 14
click at [631, 505] on button at bounding box center [623, 506] width 16 height 2
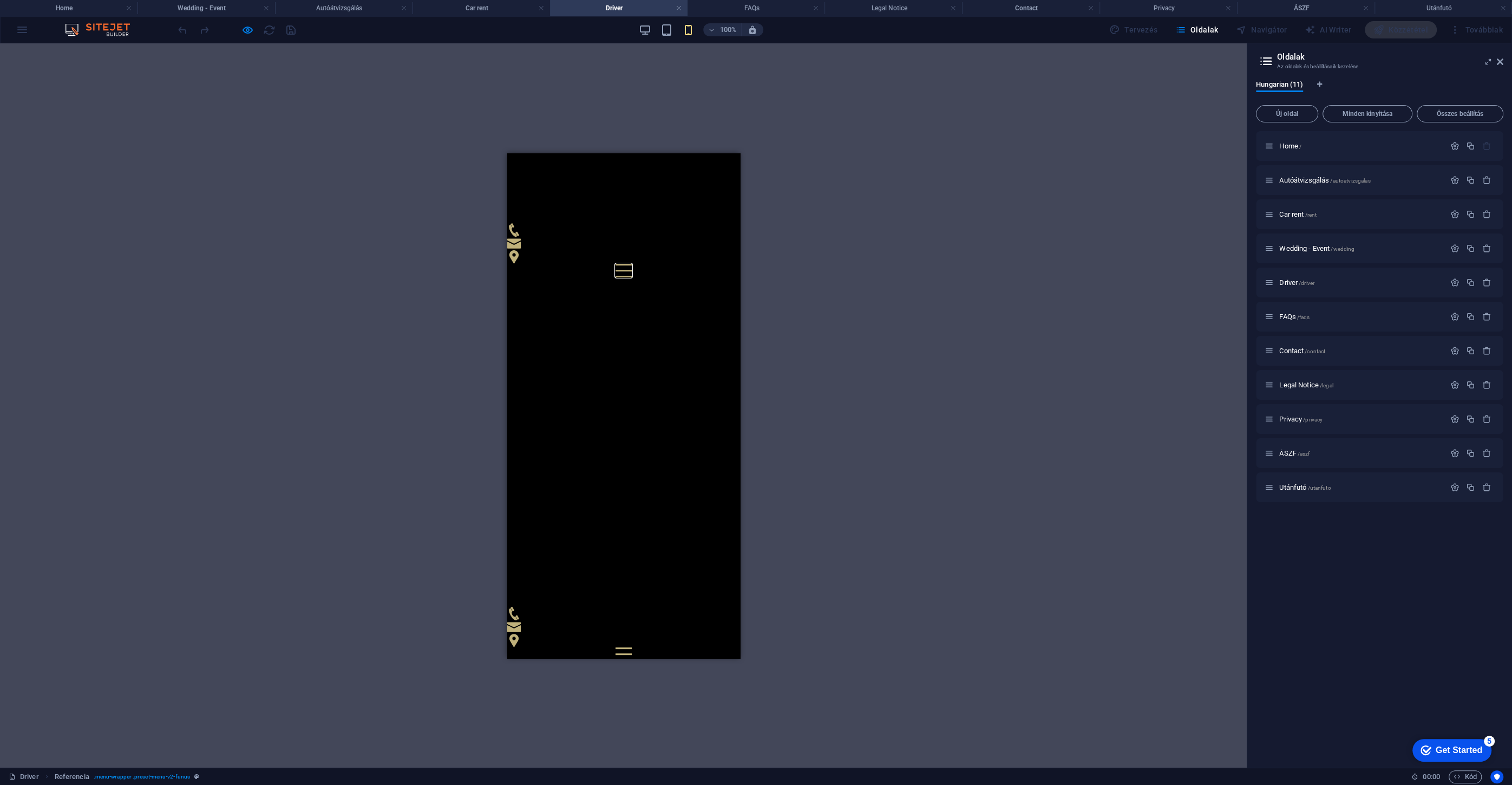
scroll to position [437, 0]
click at [631, 642] on div at bounding box center [623, 649] width 16 height 14
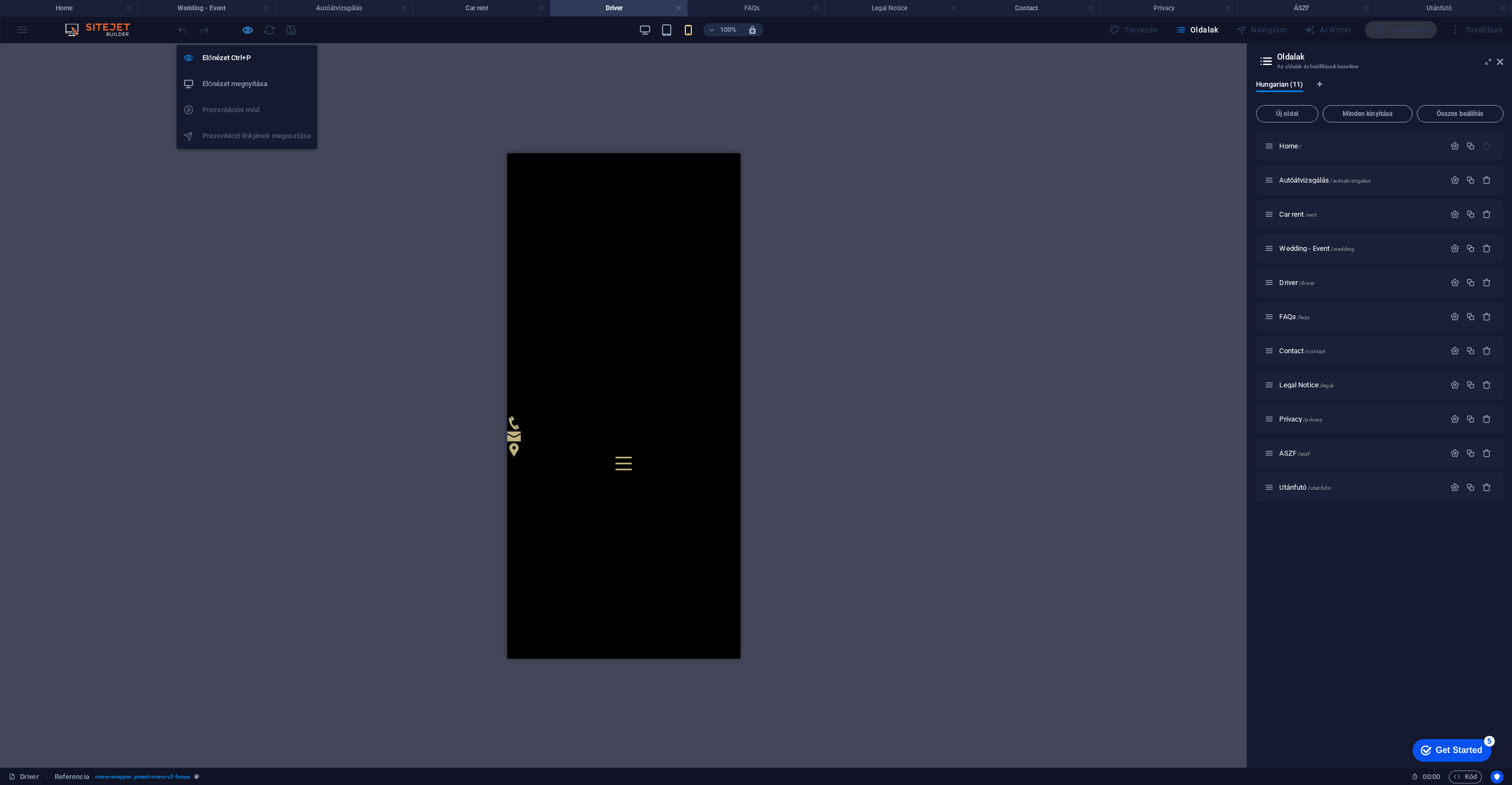
click at [248, 32] on icon "button" at bounding box center [247, 30] width 12 height 12
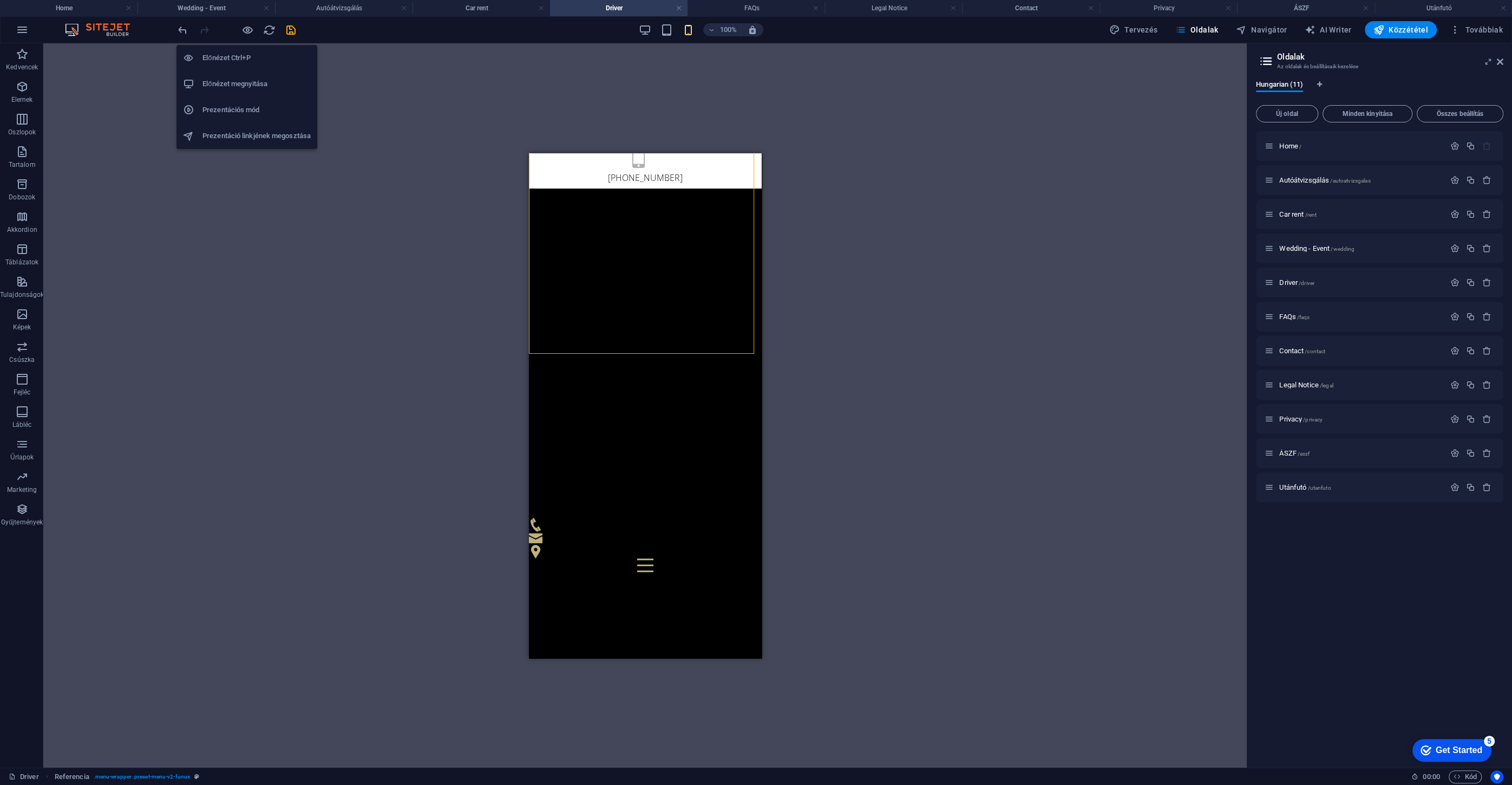
scroll to position [310, 0]
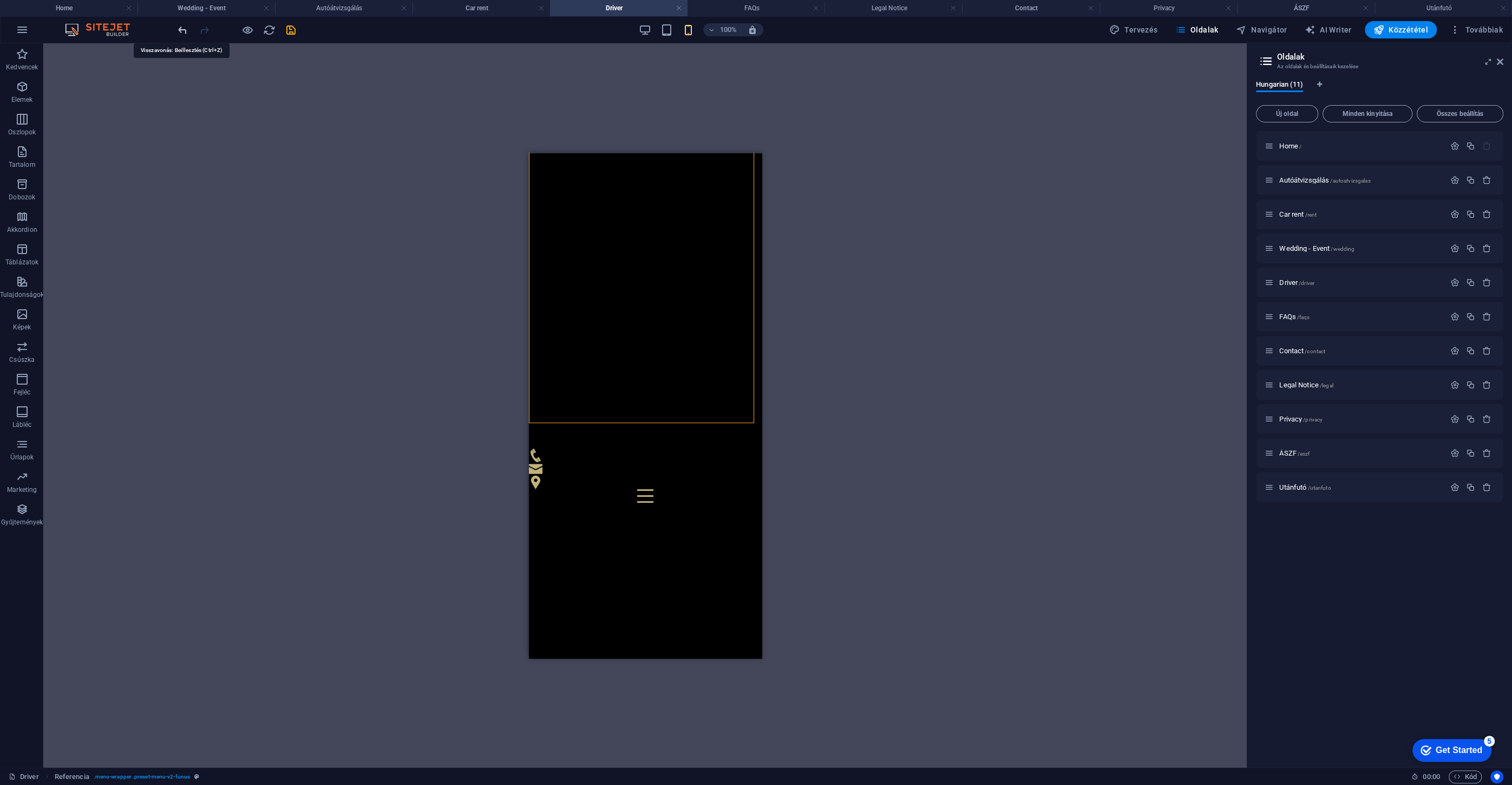
click at [184, 31] on icon "undo" at bounding box center [182, 30] width 12 height 12
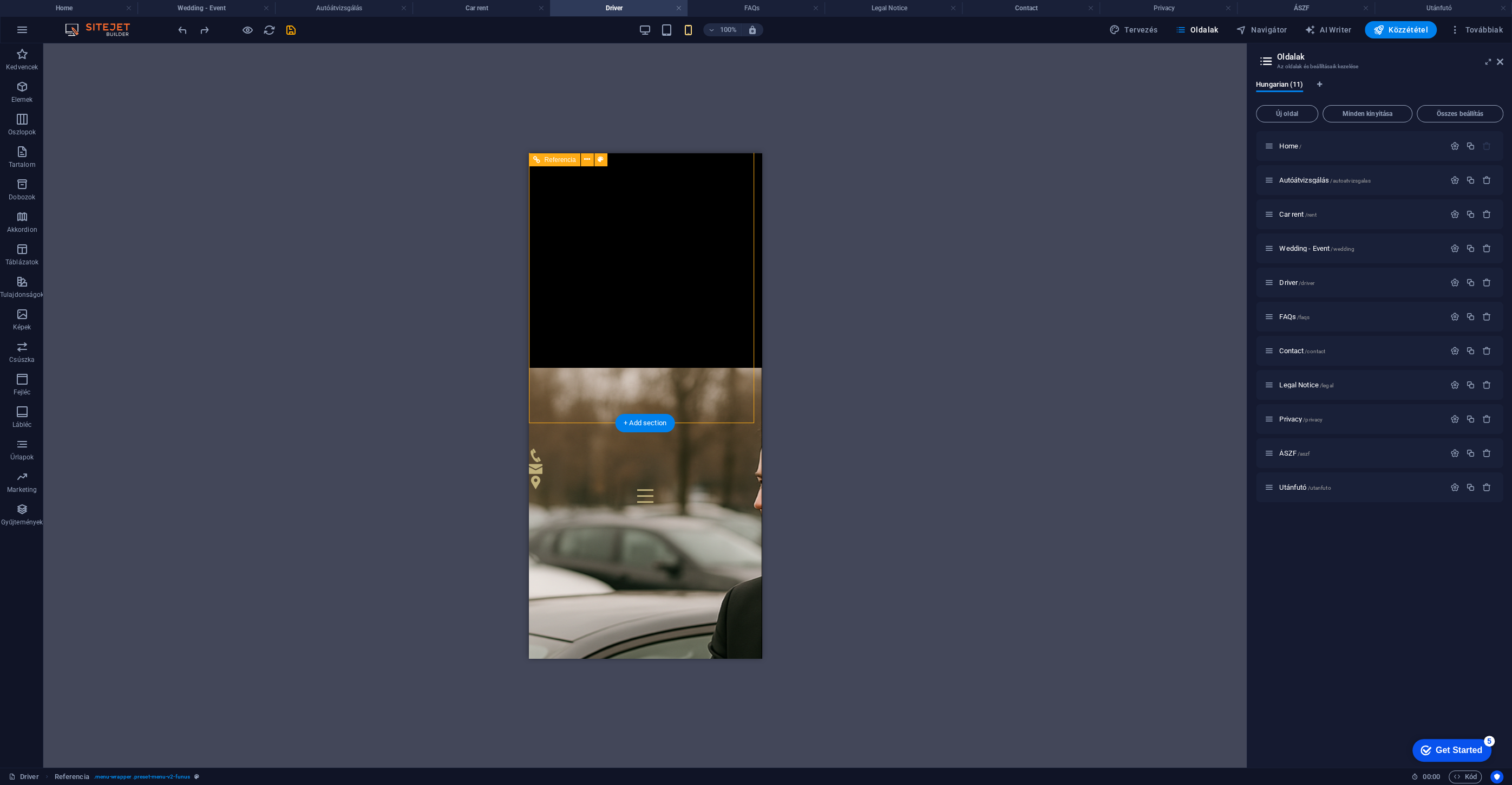
click at [732, 488] on div at bounding box center [644, 495] width 233 height 14
click at [831, 450] on div "Drag here to replace the existing content. Press “Ctrl” if you want to create a…" at bounding box center [645, 405] width 1203 height 724
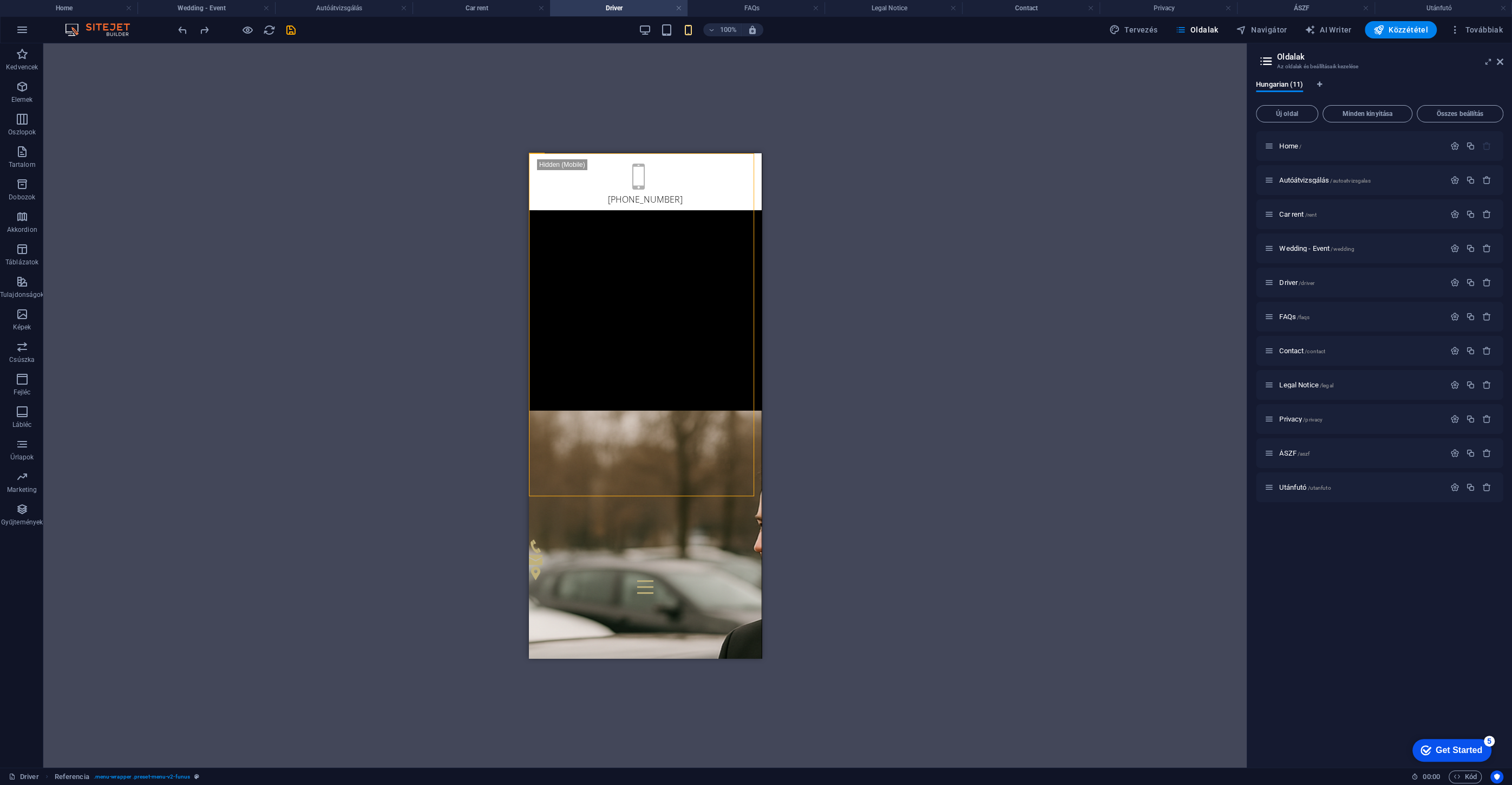
scroll to position [211, 0]
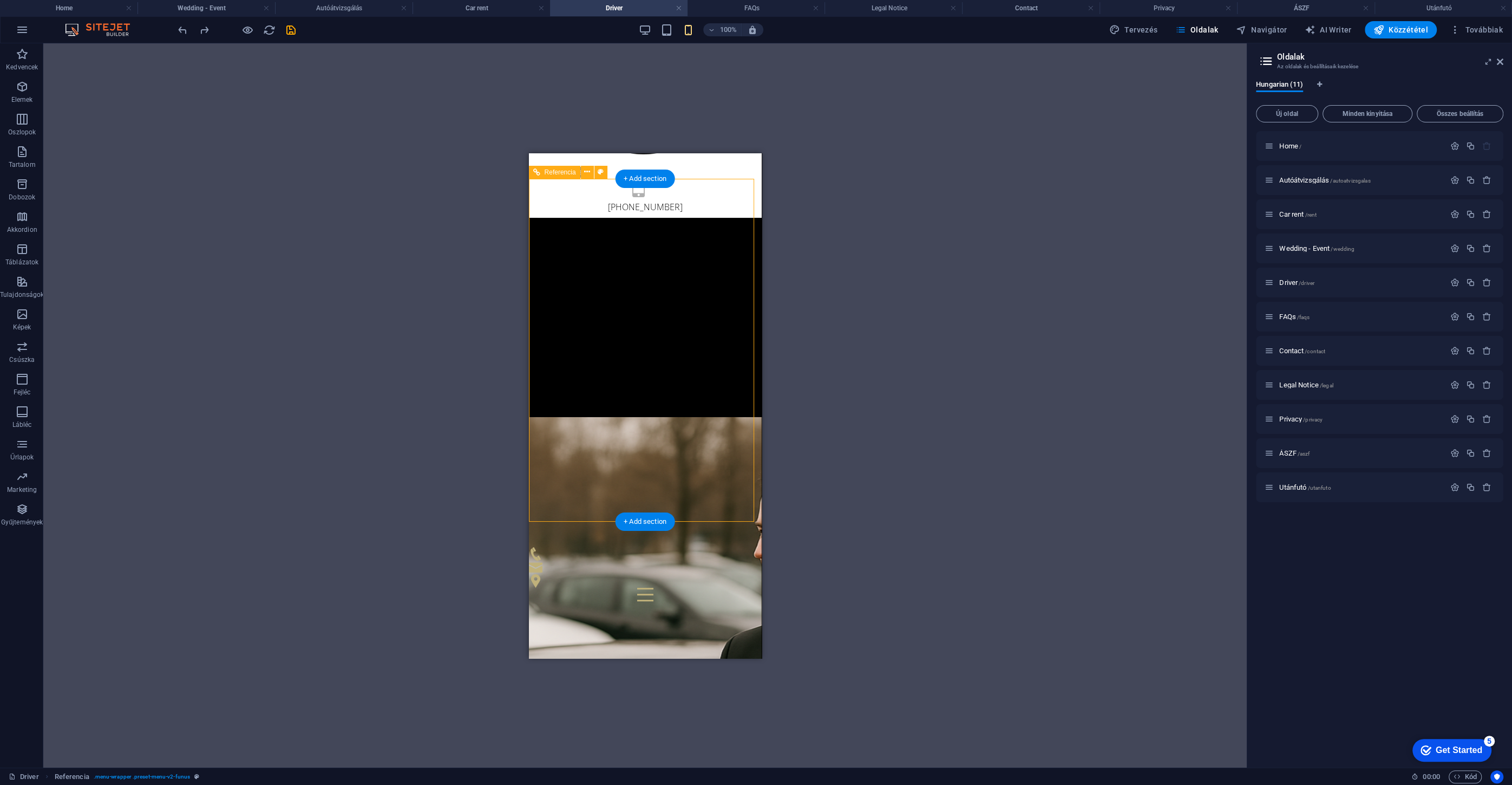
click at [684, 457] on div "[PERSON_NAME] [PERSON_NAME] és utánfutó bérlés Esküvő - Rendezvény GYIK Kapcsol…" at bounding box center [644, 408] width 233 height 383
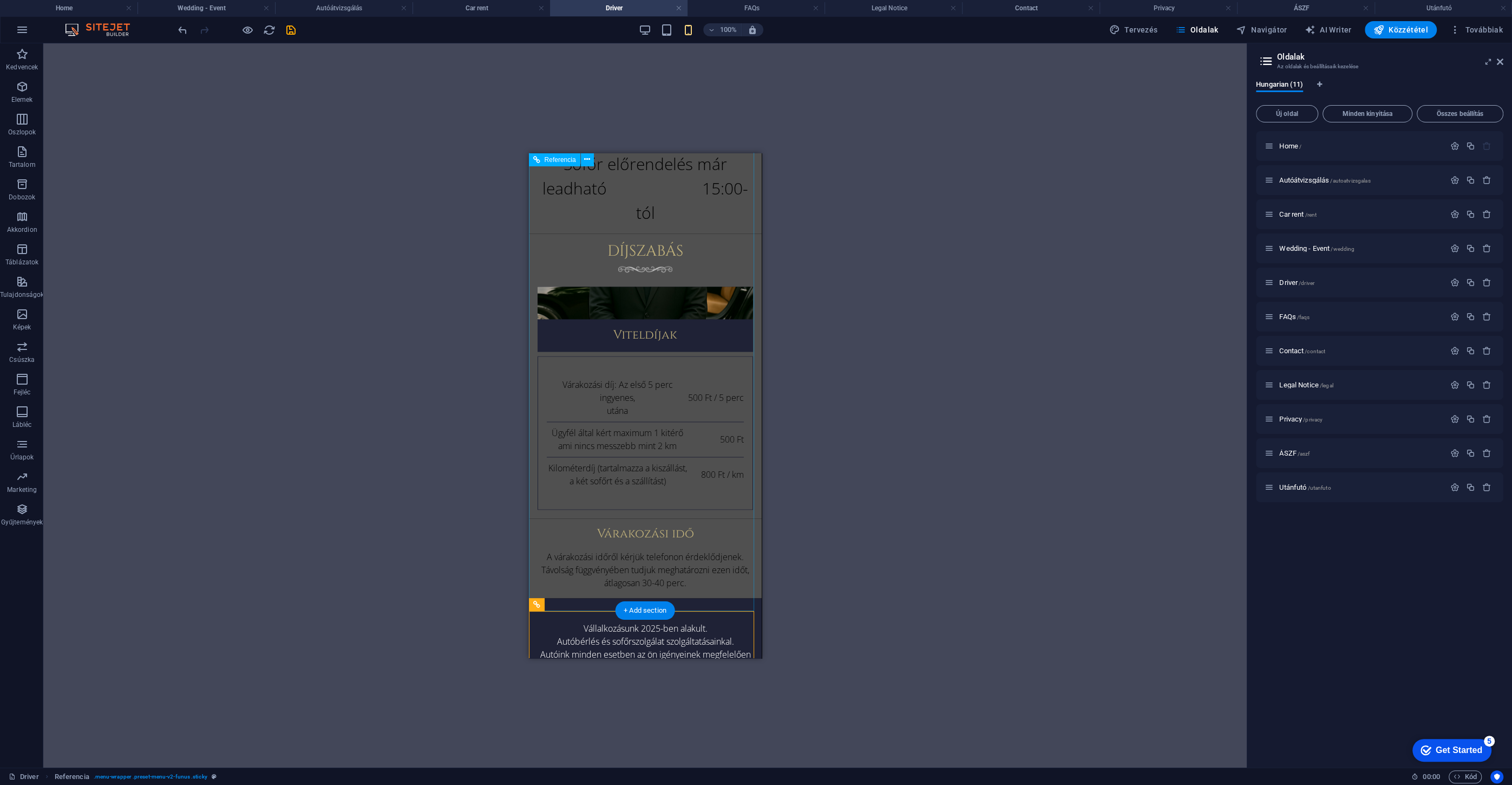
scroll to position [2508, 0]
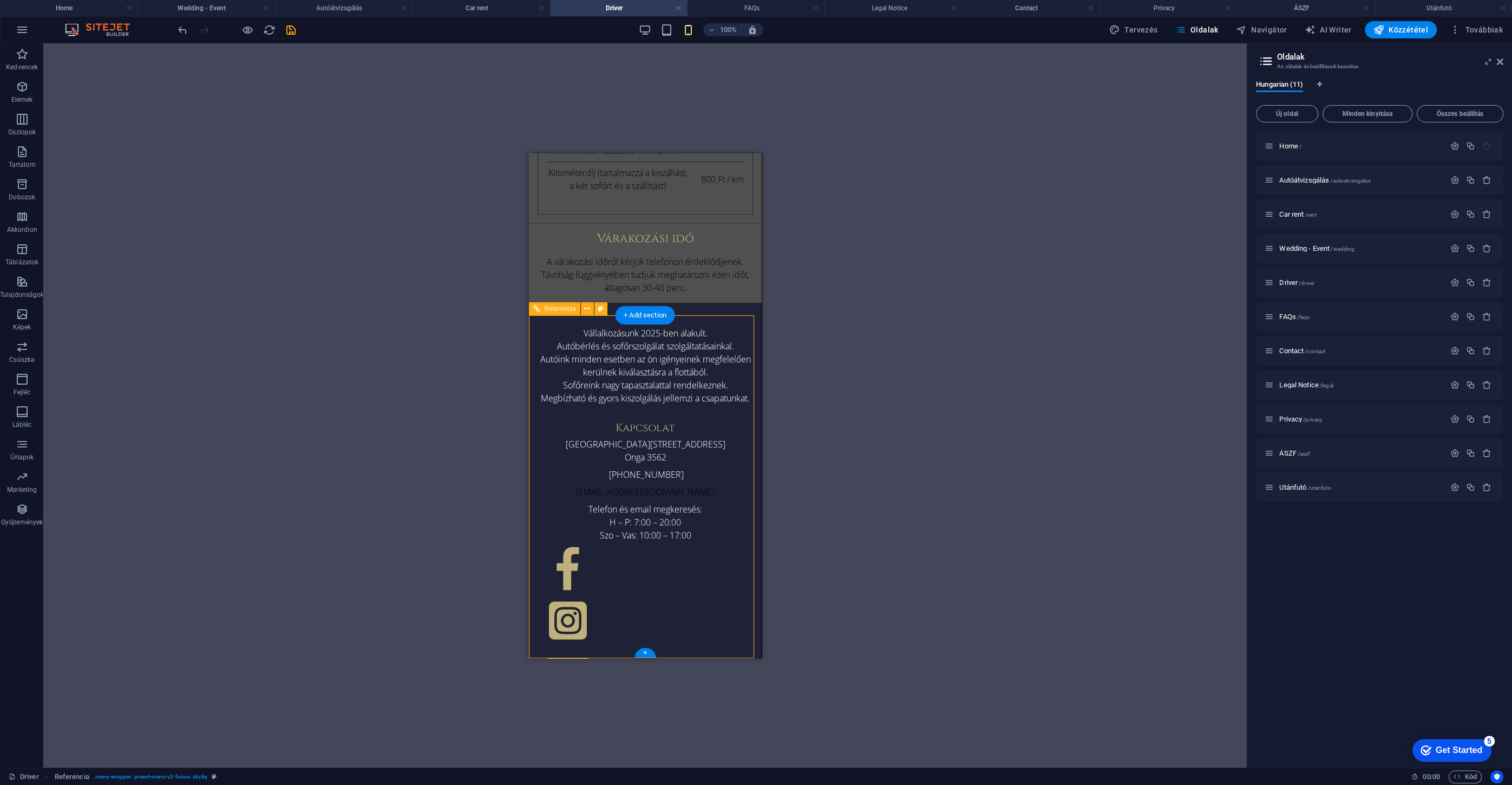
click at [187, 32] on icon "undo" at bounding box center [182, 30] width 12 height 12
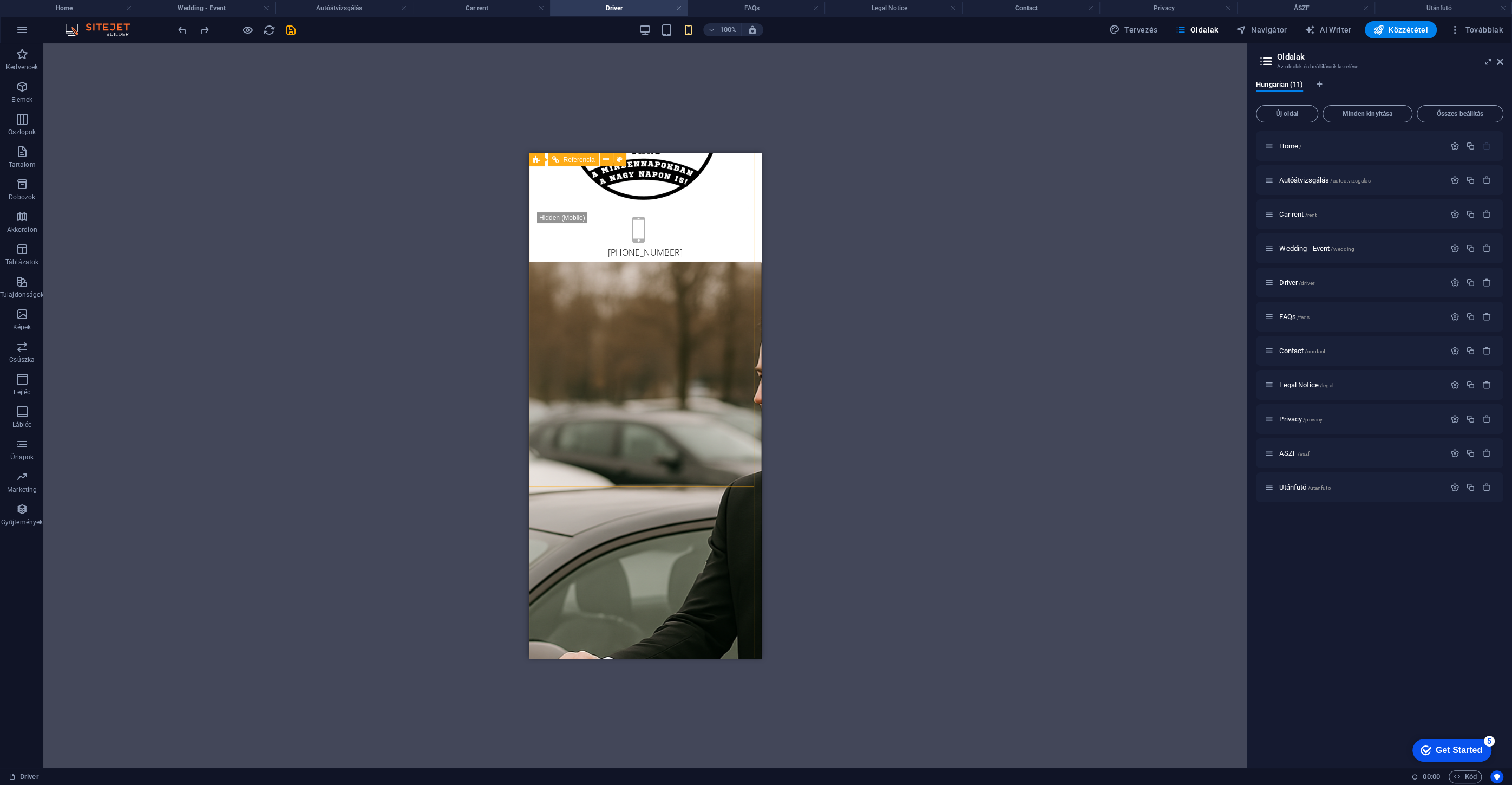
scroll to position [148, 0]
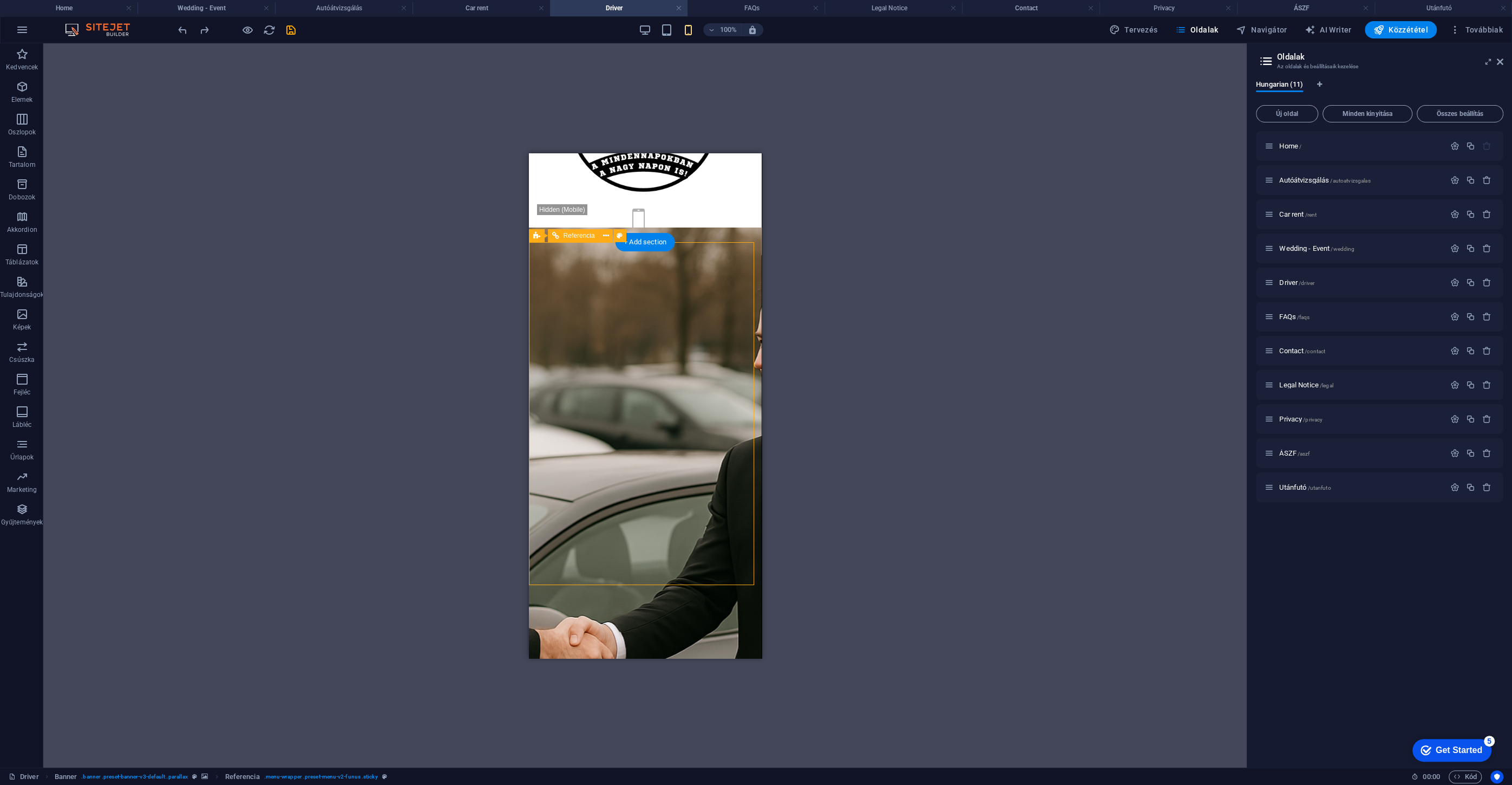
scroll to position [246, 0]
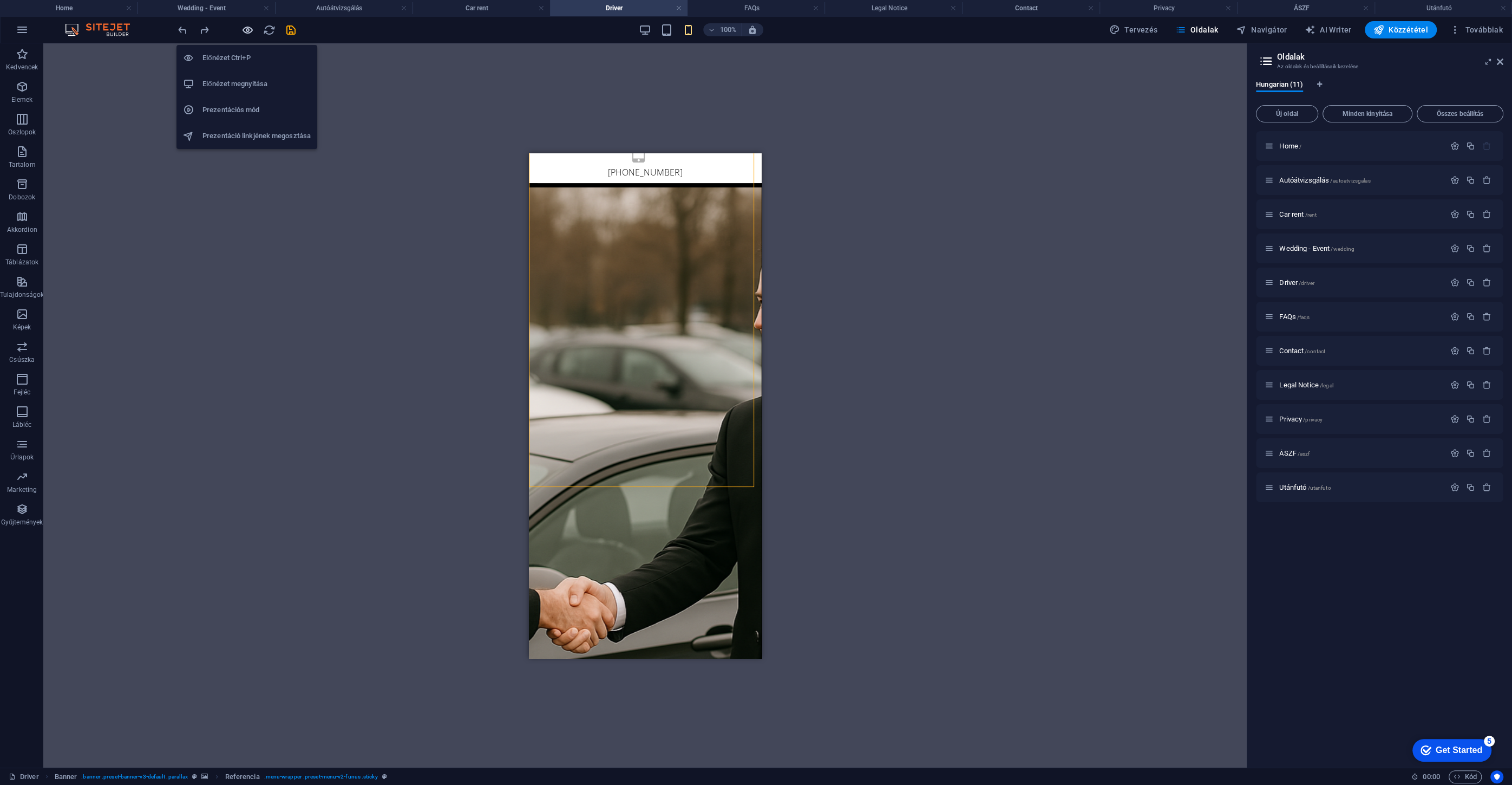
click at [244, 36] on div "Előnézet Ctrl+P Előnézet megnyitása Prezentációs mód Prezentáció linkjének mego…" at bounding box center [247, 93] width 141 height 113
click at [251, 31] on icon "button" at bounding box center [247, 30] width 12 height 12
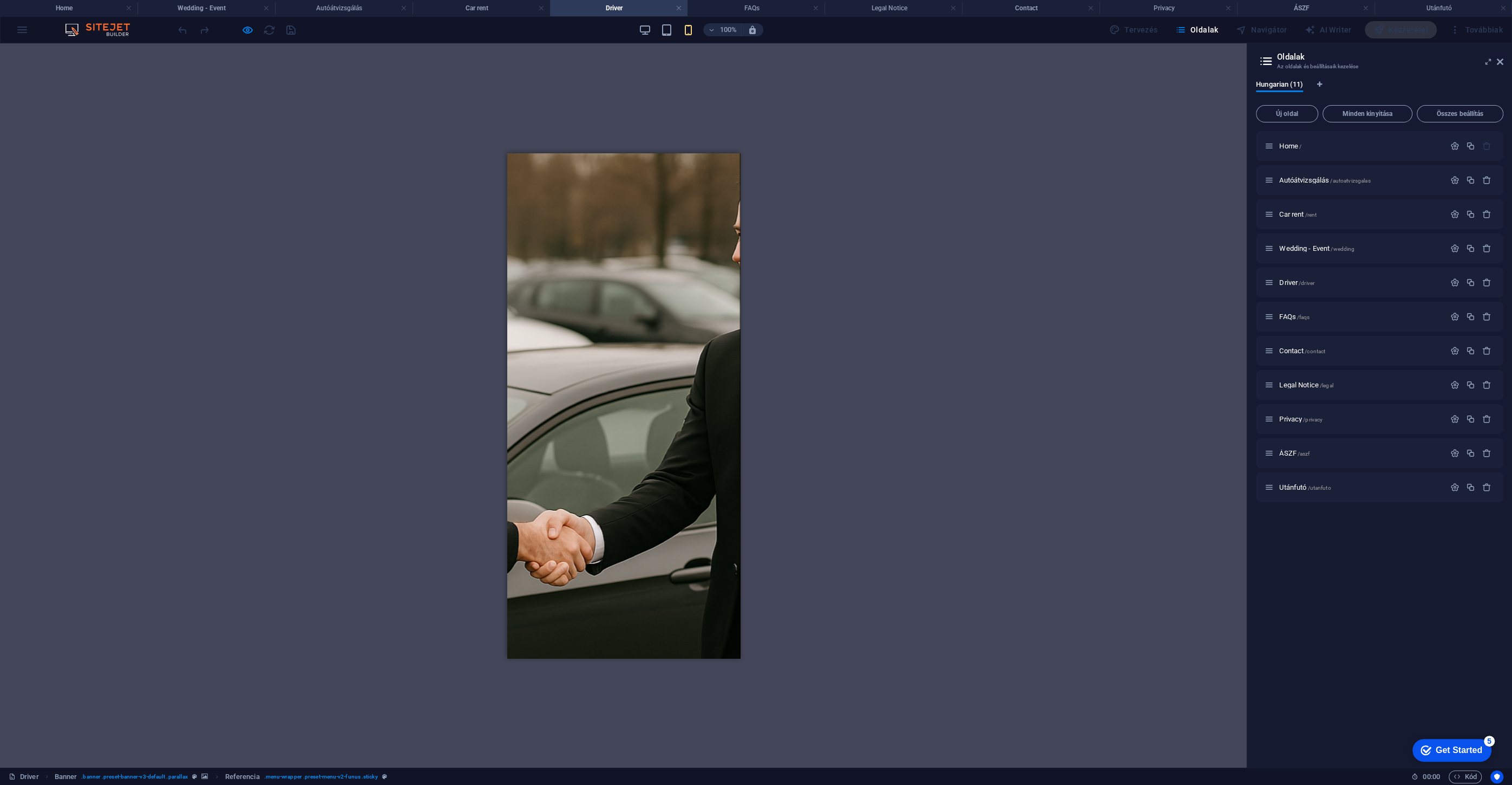
drag, startPoint x: 708, startPoint y: 405, endPoint x: 697, endPoint y: 392, distance: 17.0
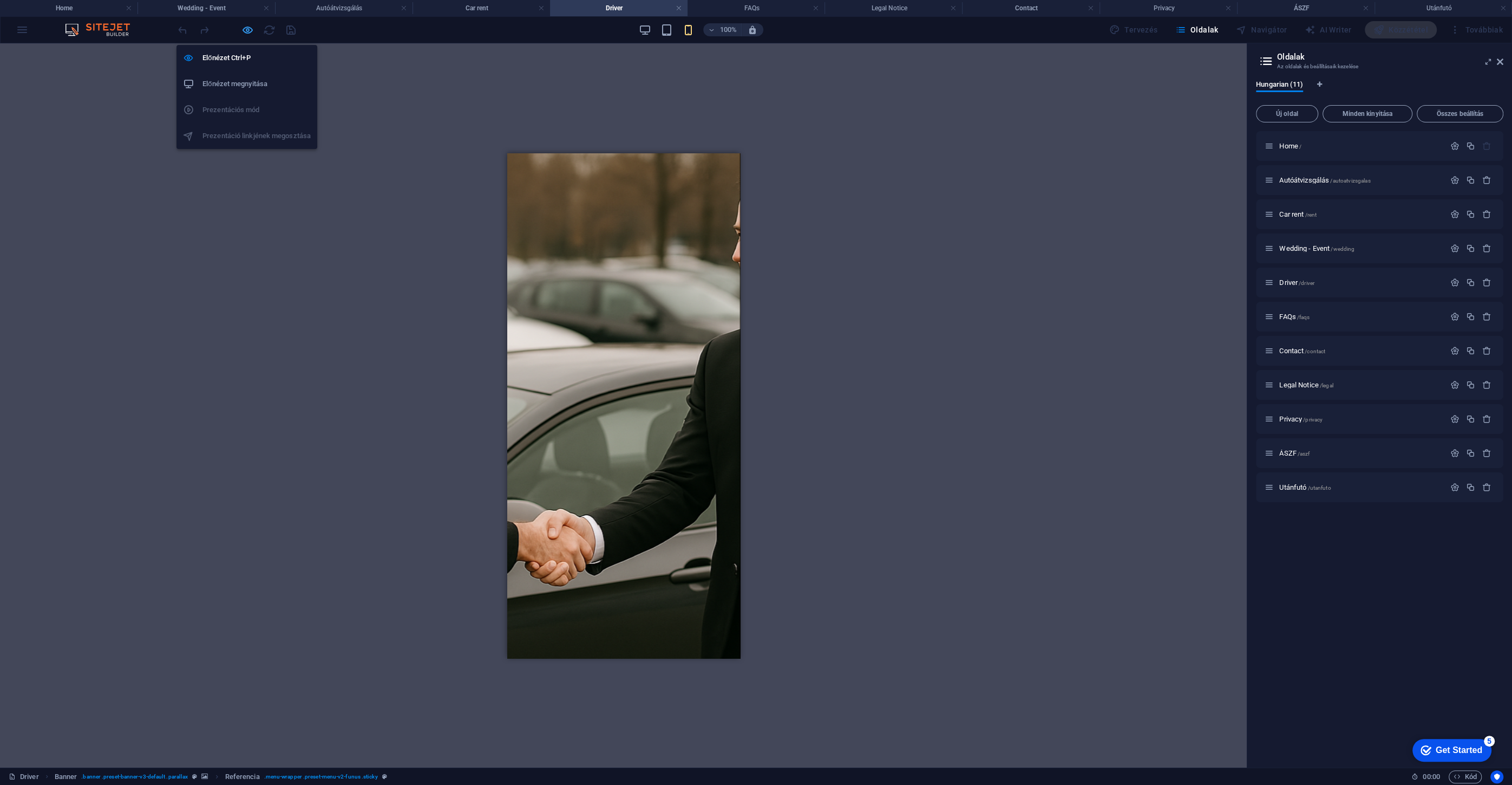
click at [246, 31] on icon "button" at bounding box center [247, 30] width 12 height 12
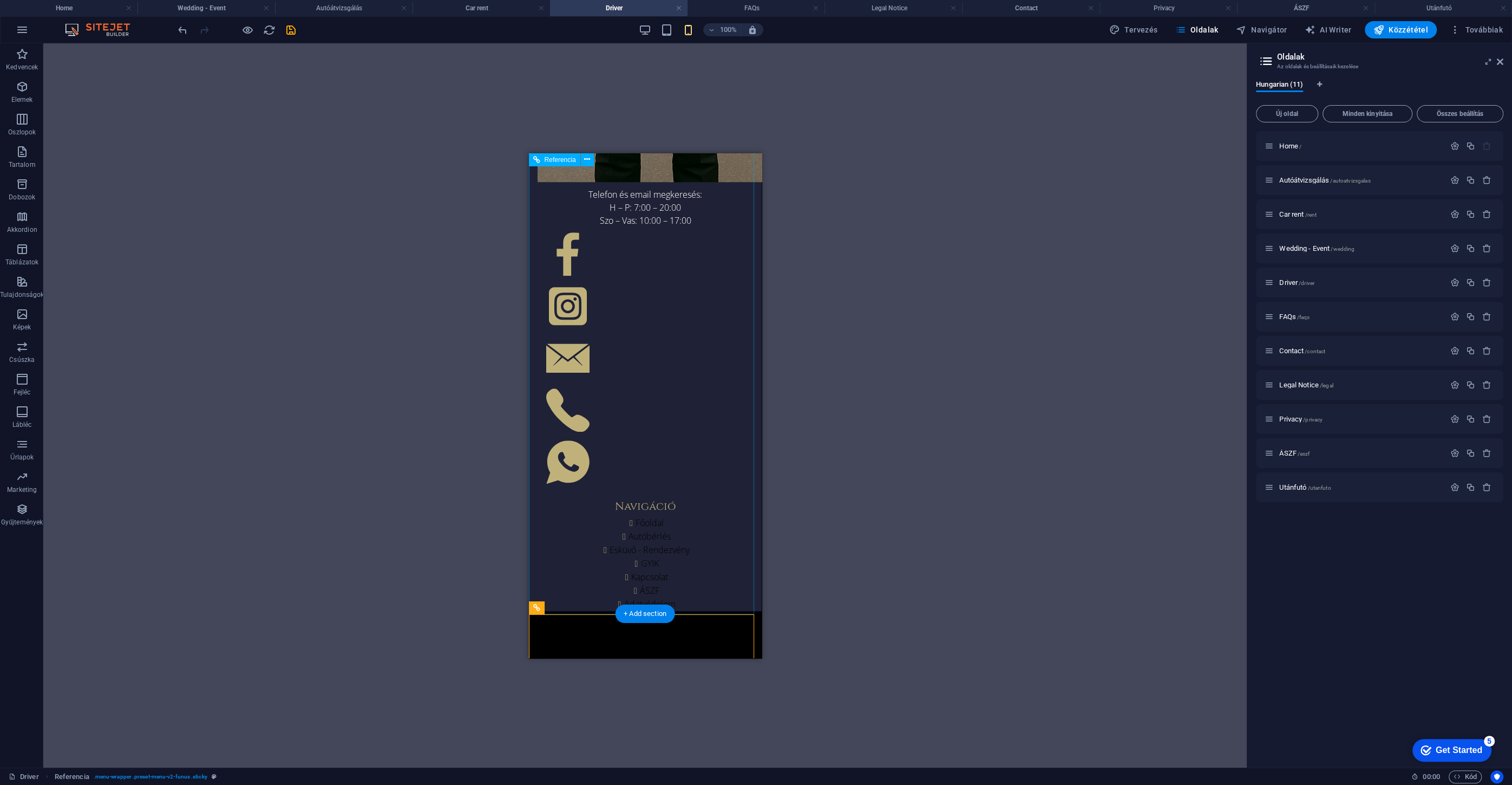
scroll to position [1823, 0]
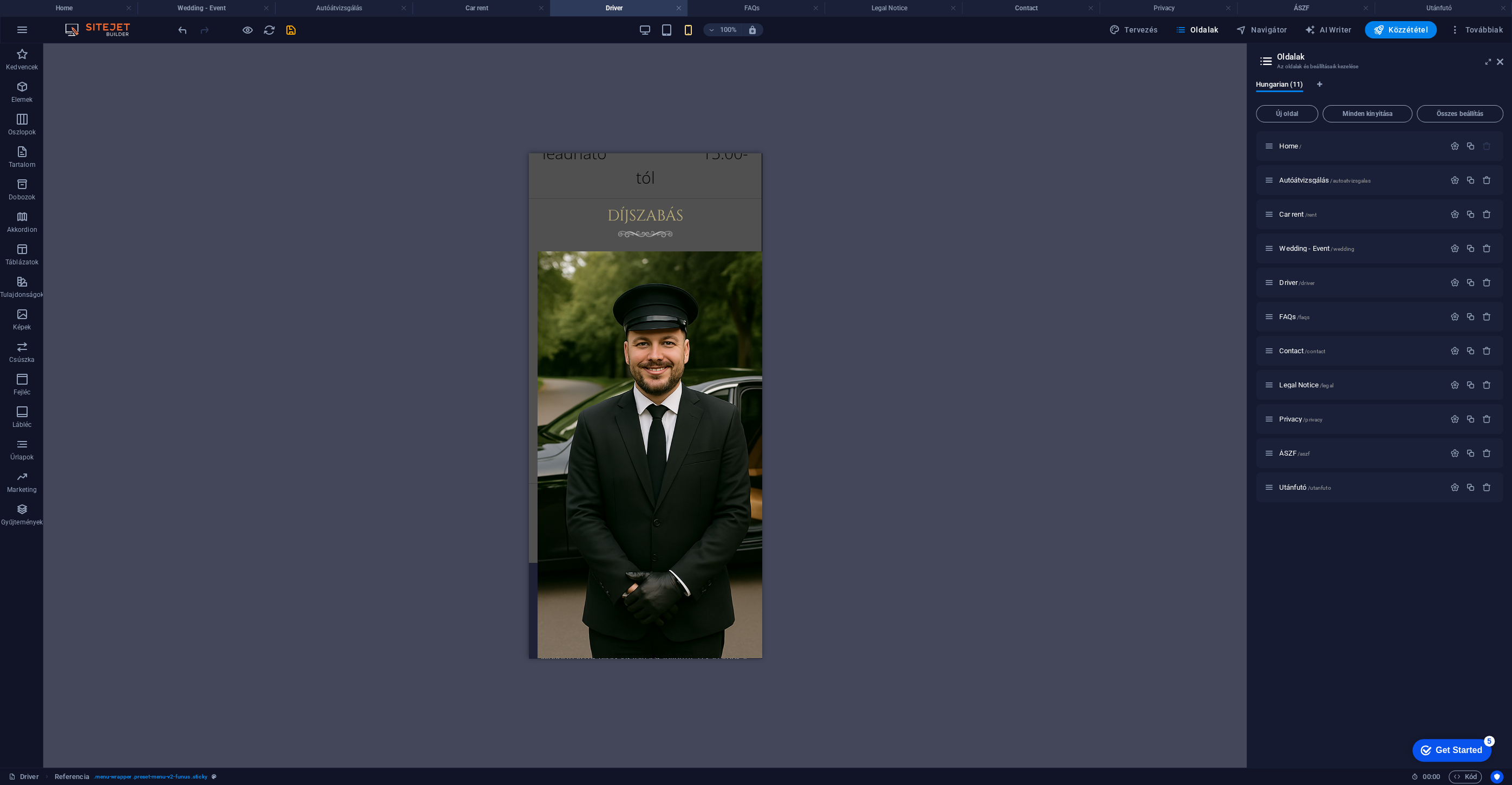
drag, startPoint x: 682, startPoint y: 455, endPoint x: 641, endPoint y: 171, distance: 286.9
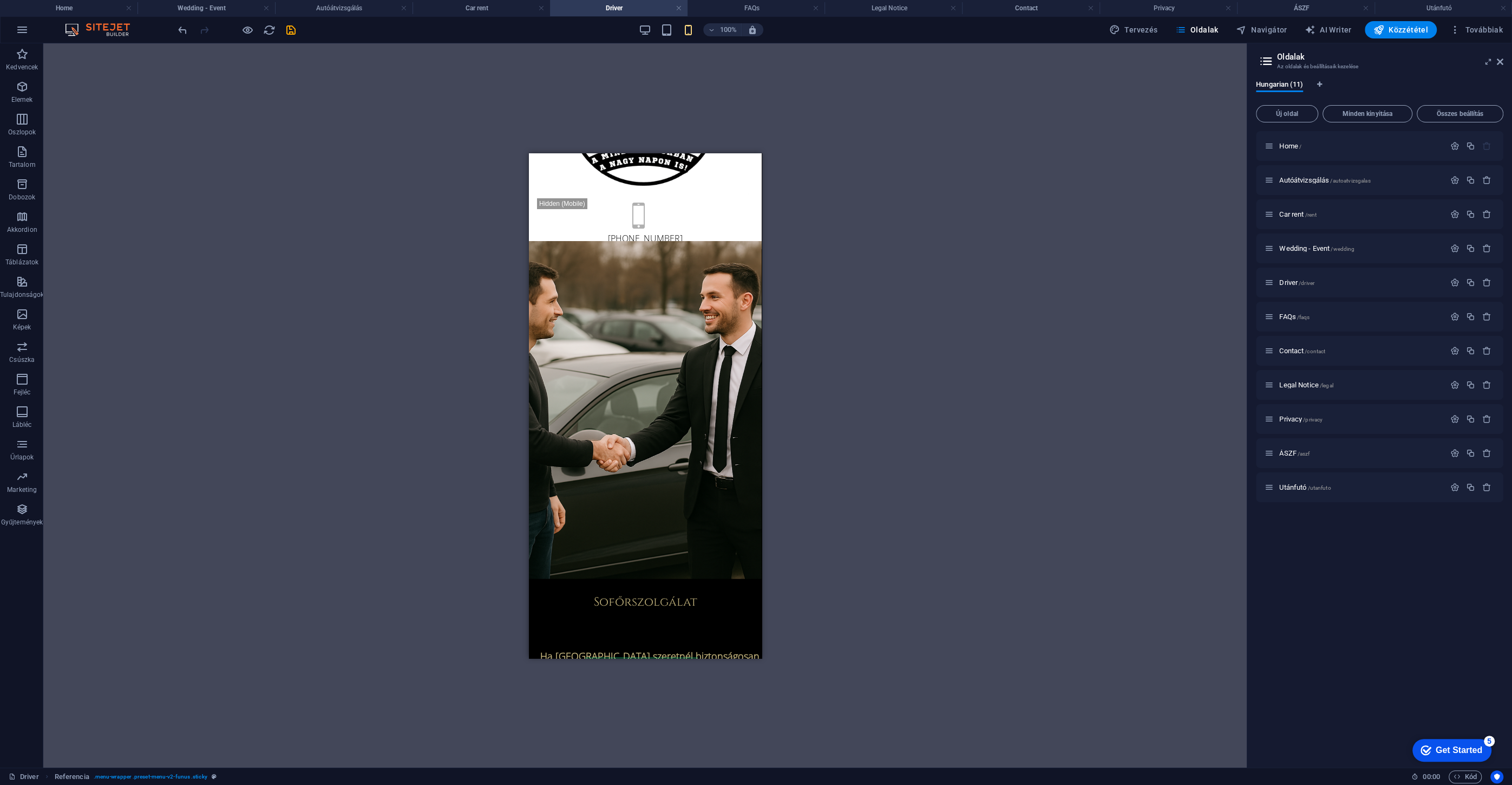
scroll to position [0, 0]
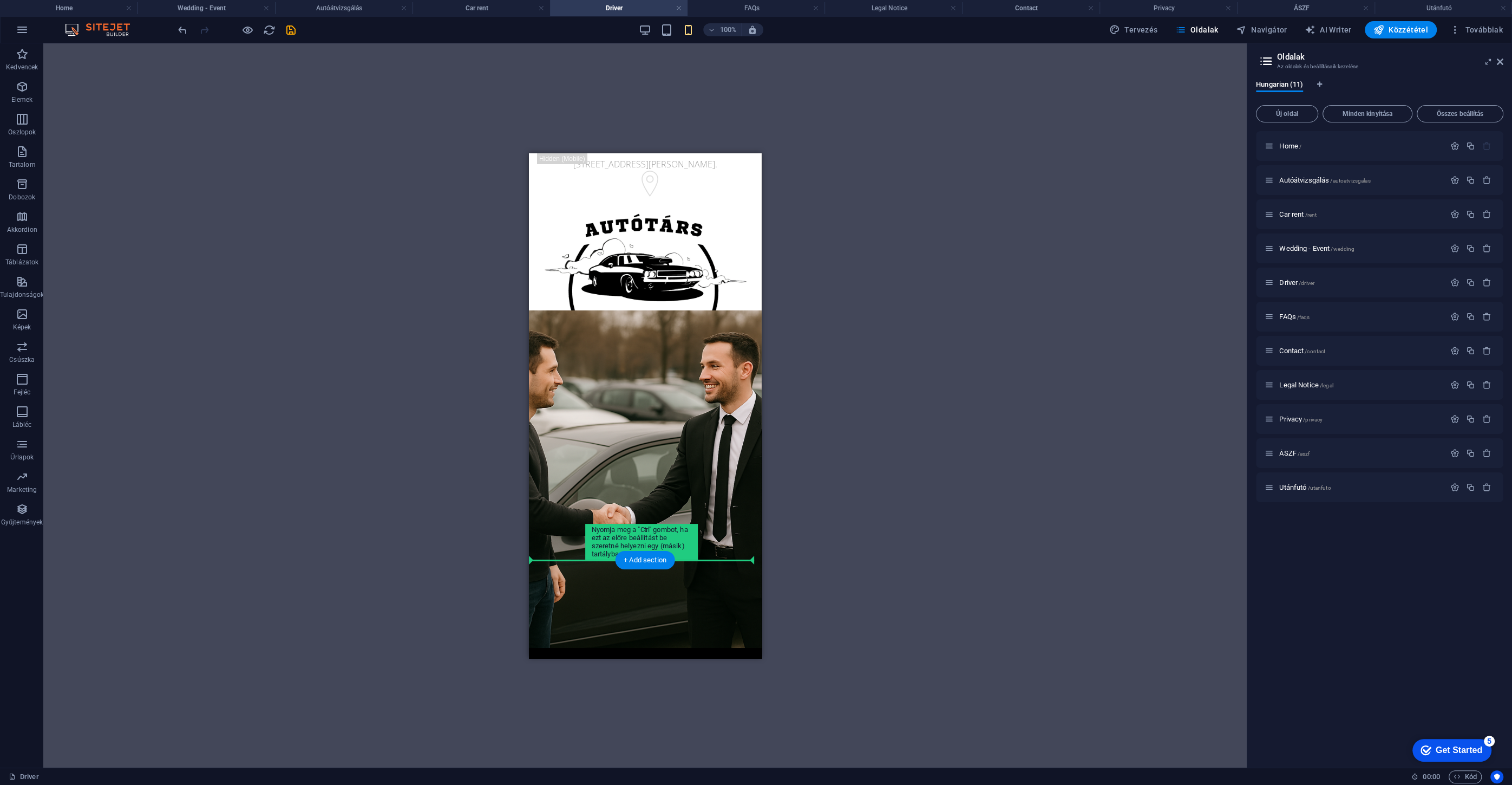
drag, startPoint x: 674, startPoint y: 365, endPoint x: 719, endPoint y: 567, distance: 207.0
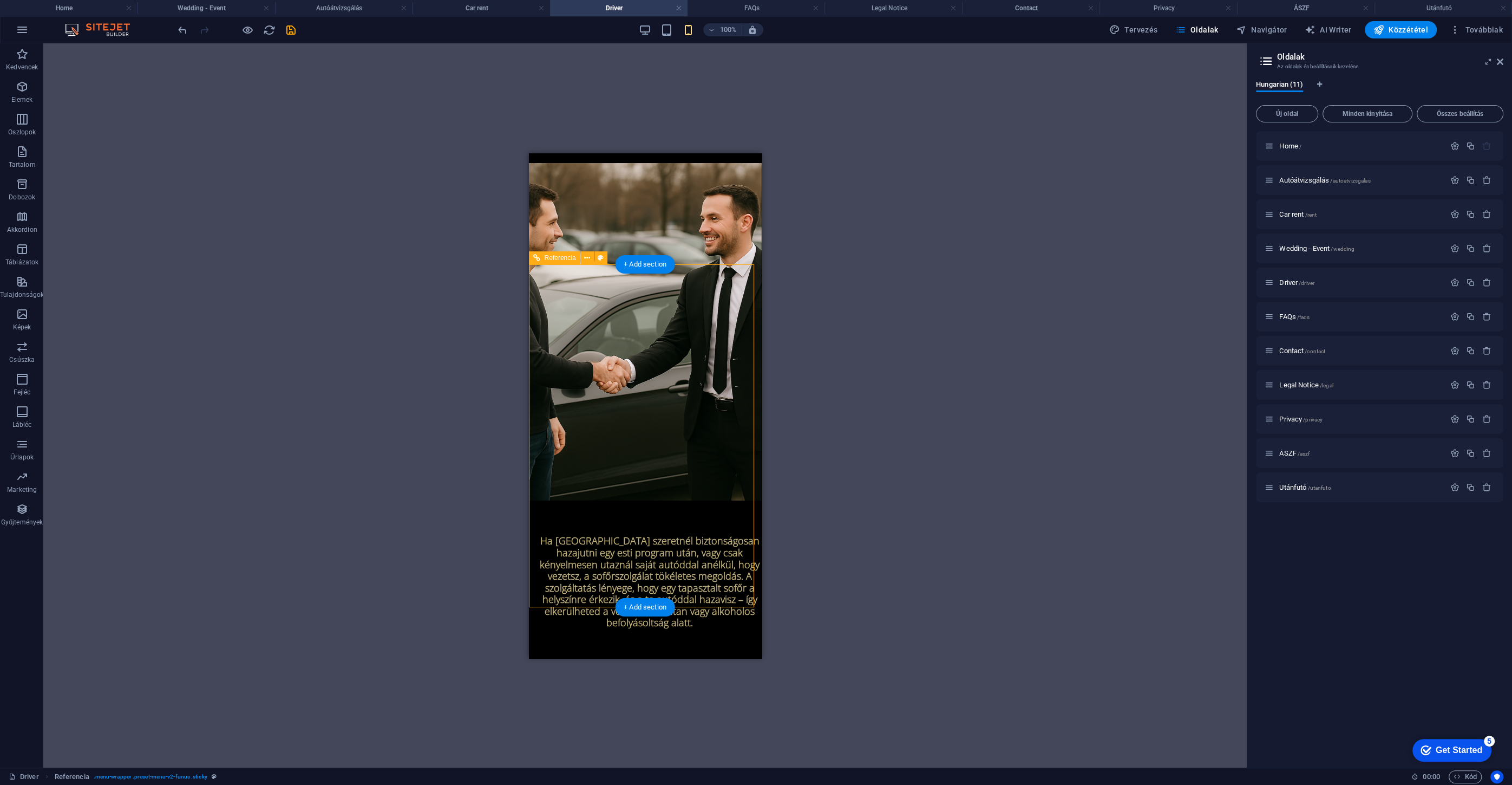
drag, startPoint x: 965, startPoint y: 438, endPoint x: 997, endPoint y: 427, distance: 33.8
click at [964, 439] on div "Drag here to replace the existing content. Press “Ctrl” if you want to create a…" at bounding box center [645, 405] width 1203 height 724
click at [1308, 248] on span "Wedding - Event /wedding" at bounding box center [1316, 248] width 75 height 8
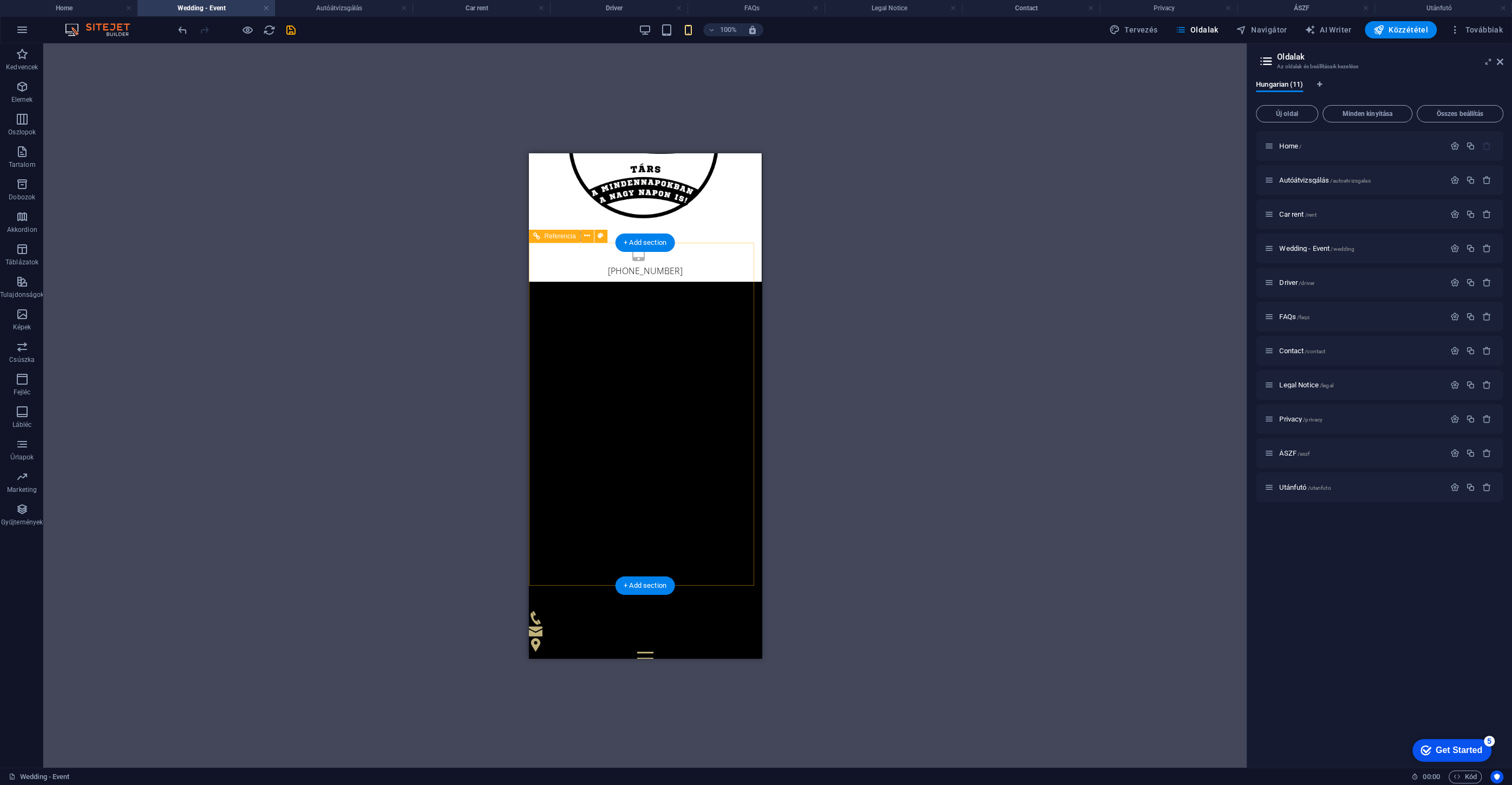
click at [722, 651] on div at bounding box center [644, 658] width 233 height 14
click at [730, 651] on div at bounding box center [644, 658] width 233 height 14
click at [1293, 210] on div "Car rent /rent" at bounding box center [1354, 214] width 180 height 12
click at [1294, 214] on span "Car rent /rent" at bounding box center [1297, 214] width 37 height 8
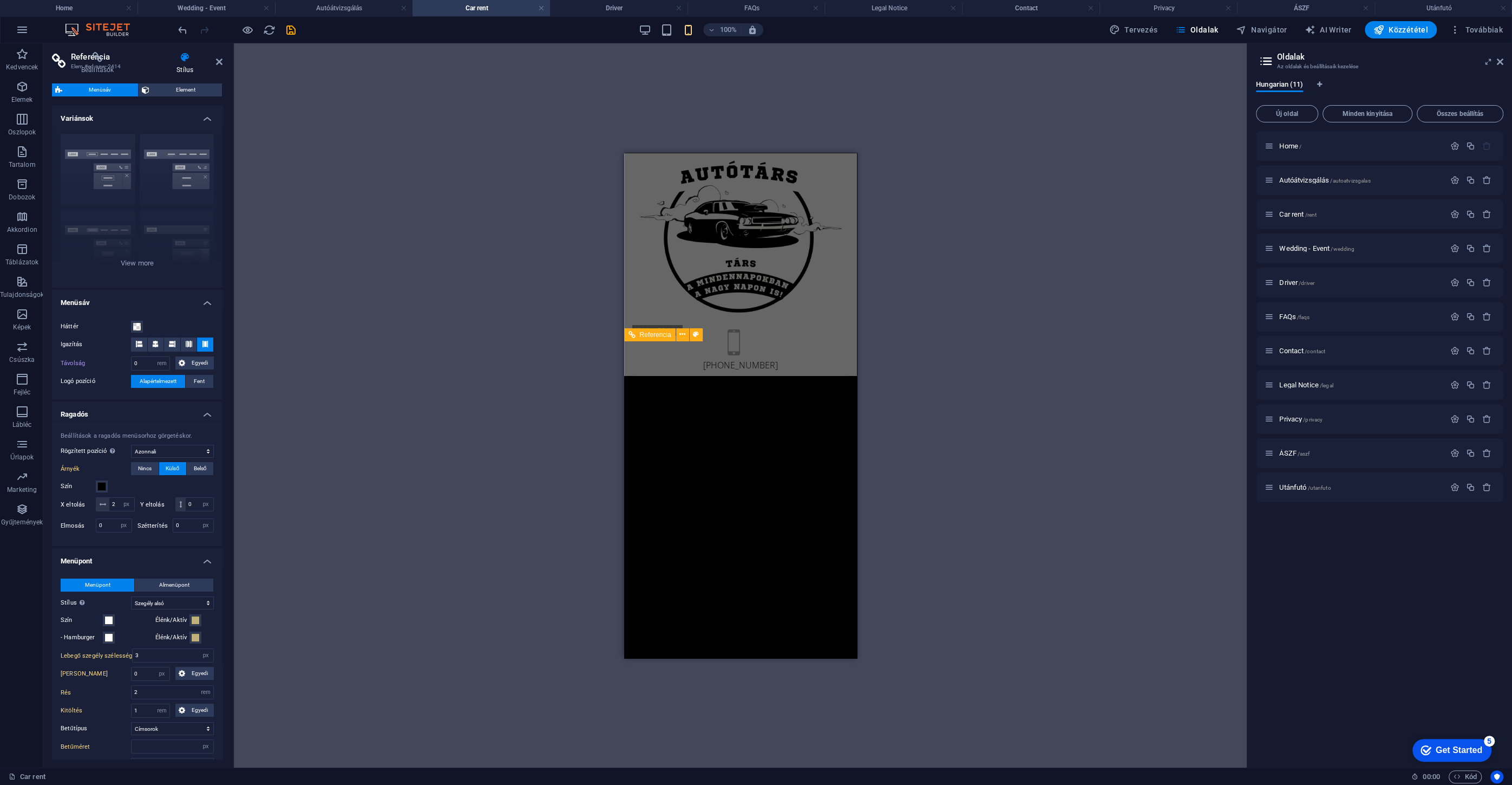
scroll to position [246, 0]
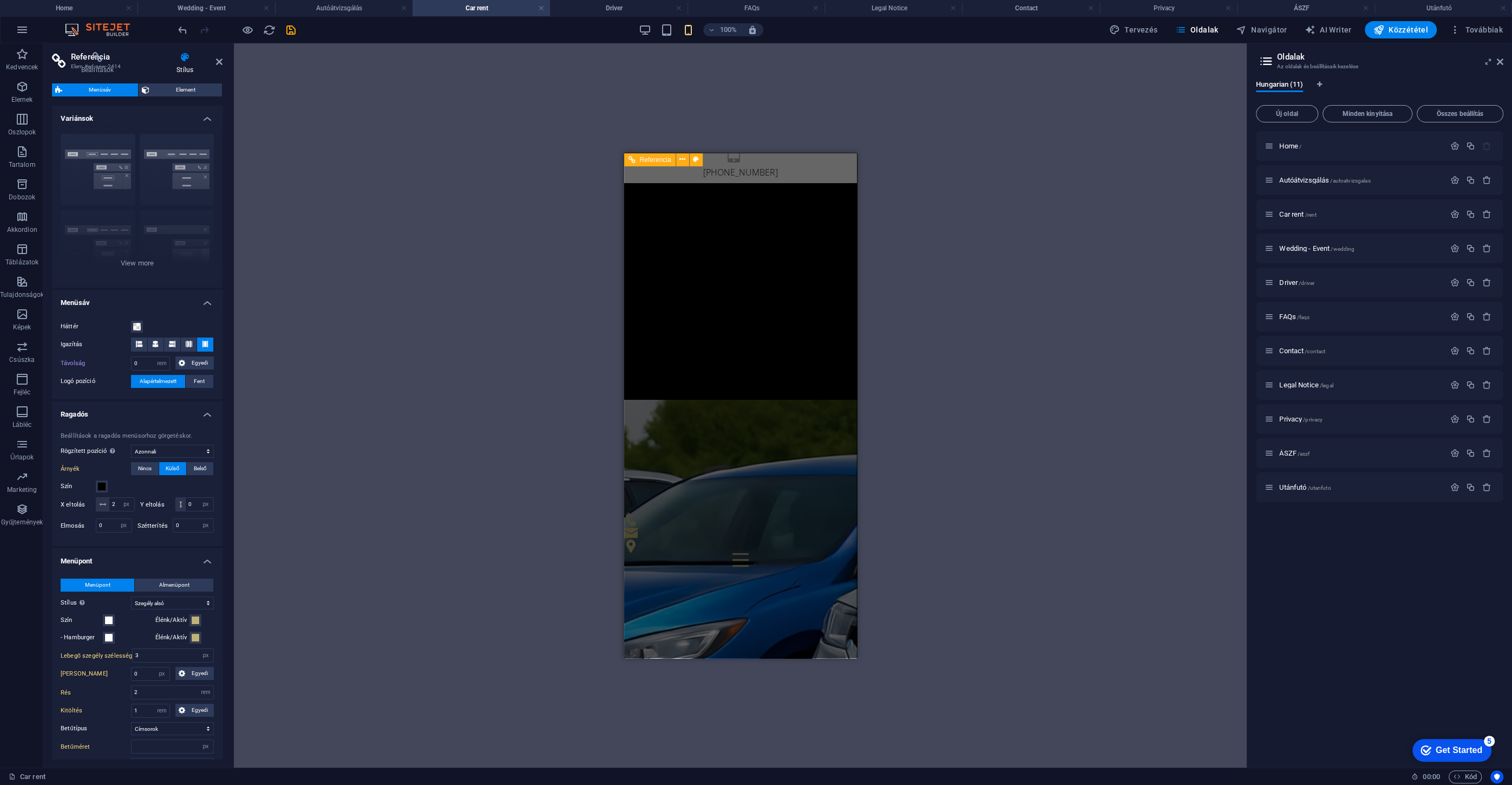
click at [817, 553] on div at bounding box center [739, 559] width 233 height 14
click at [222, 62] on icon at bounding box center [219, 61] width 6 height 9
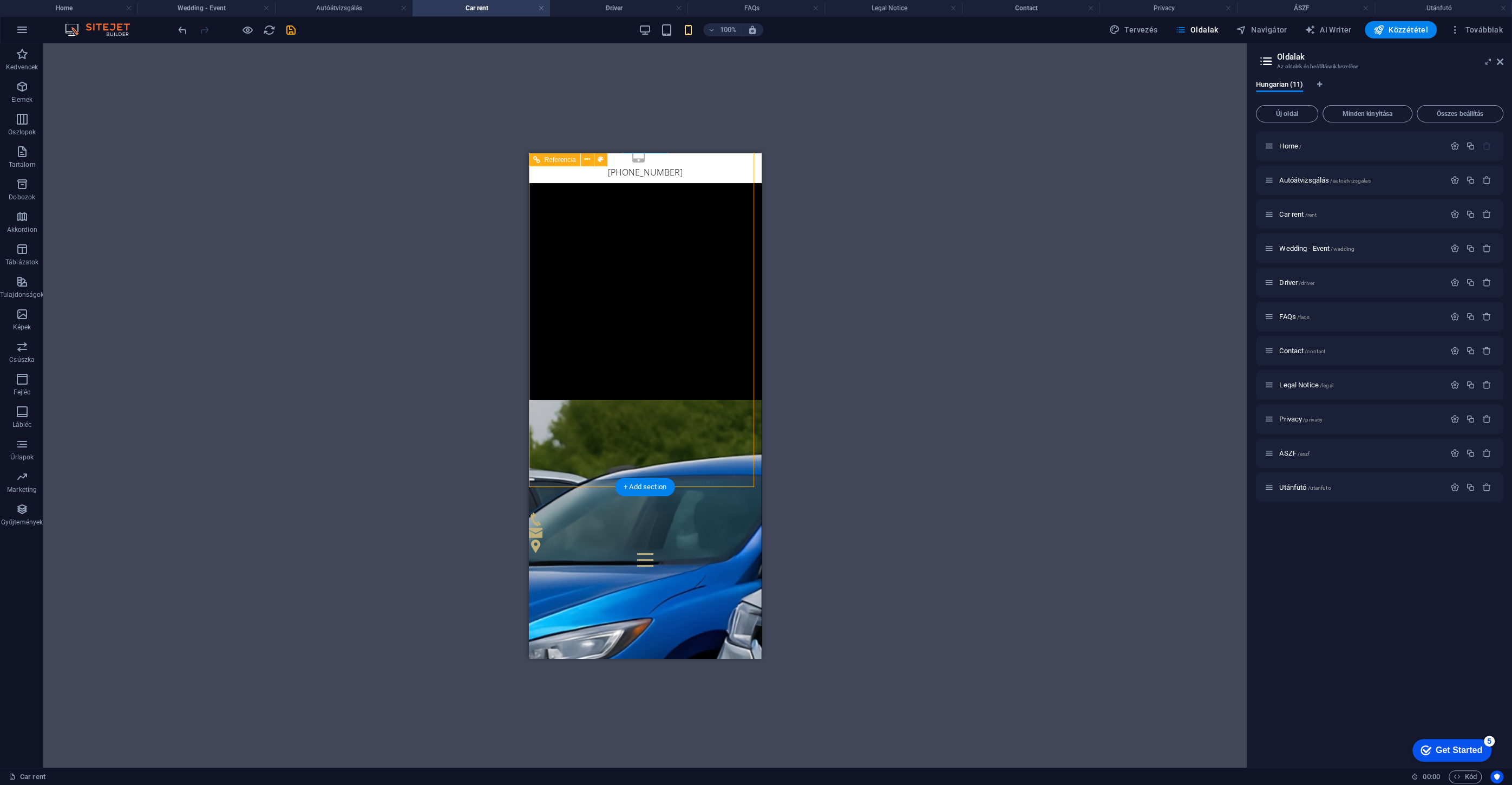
click at [725, 553] on div at bounding box center [644, 559] width 233 height 14
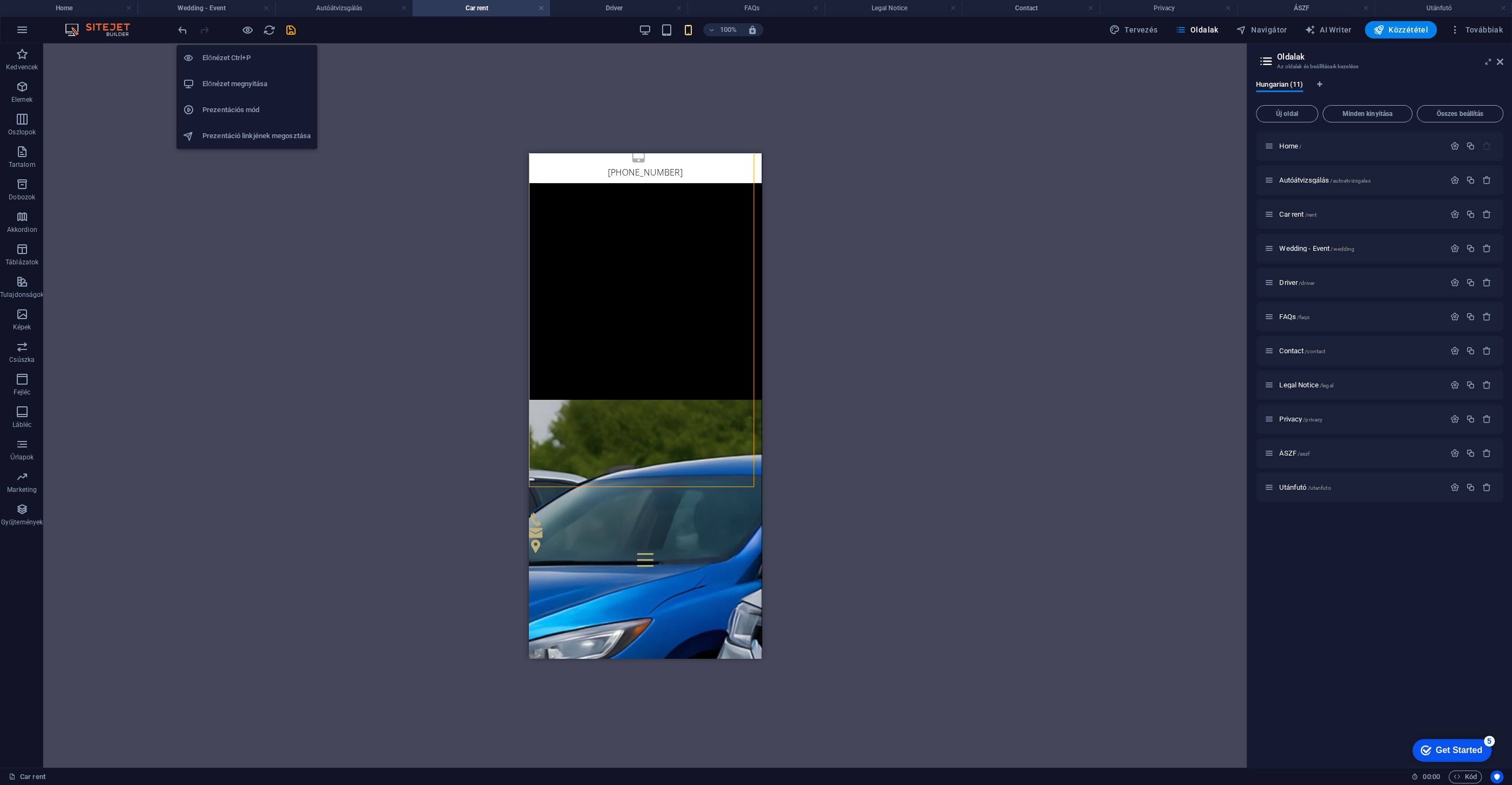
click at [247, 36] on div "Előnézet Ctrl+P Előnézet megnyitása Prezentációs mód Prezentáció linkjének mego…" at bounding box center [247, 93] width 141 height 113
click at [247, 26] on icon "button" at bounding box center [247, 30] width 12 height 12
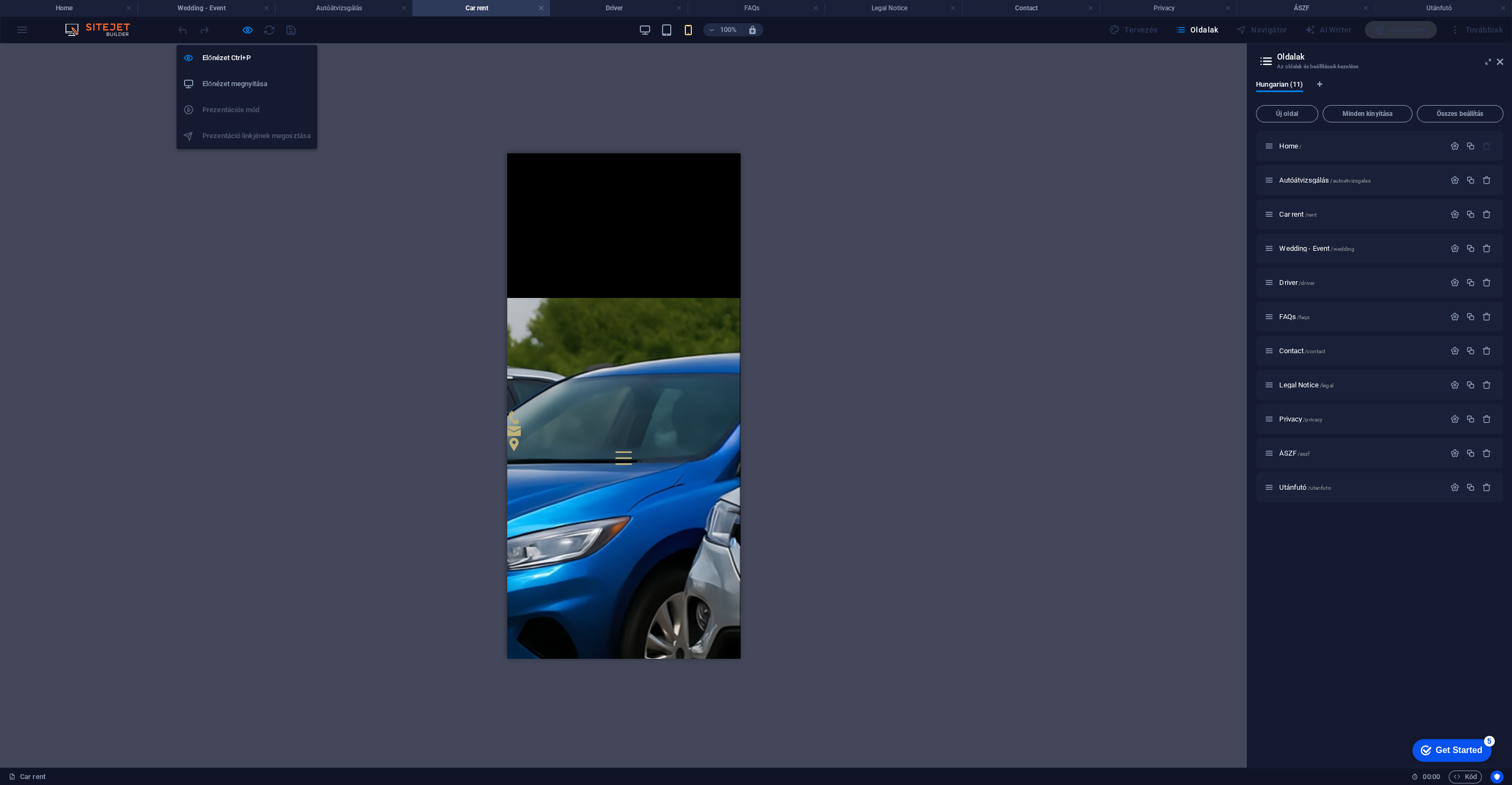
scroll to position [177, 0]
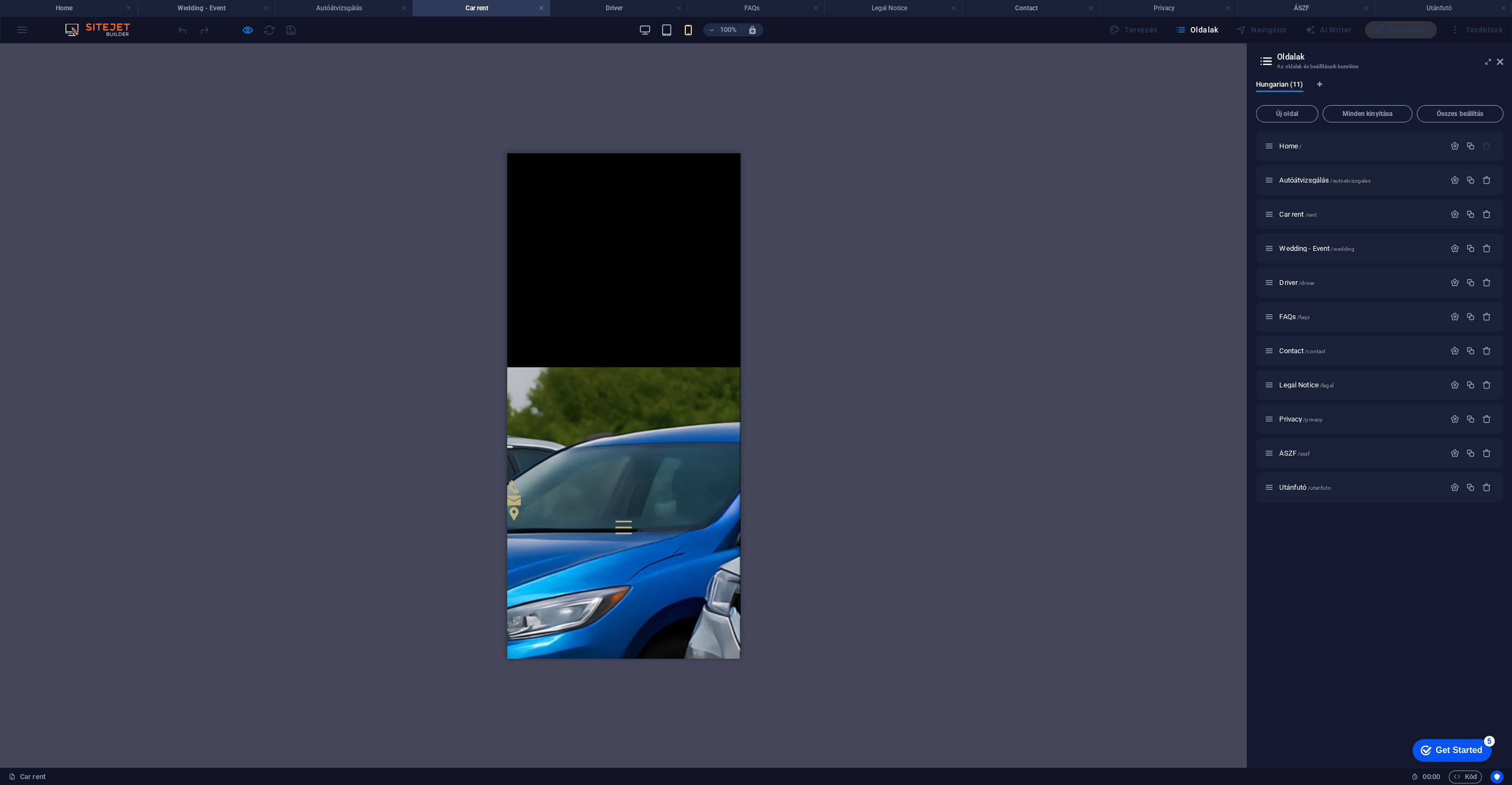
click at [631, 520] on div at bounding box center [623, 526] width 16 height 14
click at [631, 520] on button at bounding box center [623, 520] width 16 height 2
click at [631, 520] on div at bounding box center [623, 526] width 16 height 14
click at [1291, 184] on div "Autóátvizsgálás /autoatvizsgalas" at bounding box center [1354, 179] width 180 height 12
click at [1293, 178] on span "Autóátvizsgálás /autoatvizsgalas" at bounding box center [1324, 180] width 91 height 8
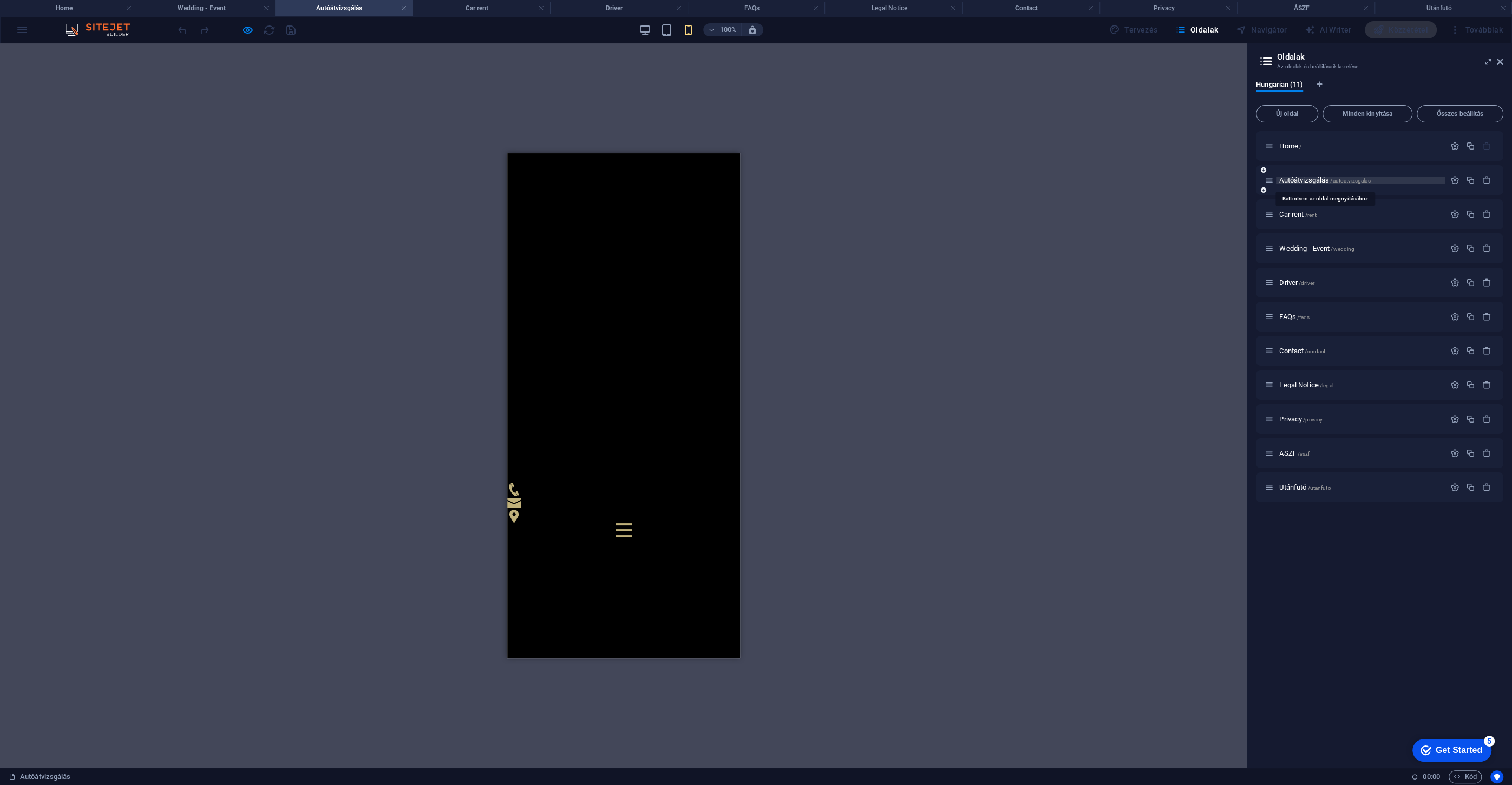
scroll to position [0, 0]
click at [631, 523] on div at bounding box center [623, 529] width 16 height 14
click at [639, 496] on div "Helyezze ide a tartalmat vagy Elemek létrehozása Beillesztés vágólapról" at bounding box center [623, 505] width 233 height 360
click at [657, 513] on div "Helyezze ide a tartalmat vagy Elemek létrehozása Beillesztés vágólapról" at bounding box center [623, 505] width 233 height 360
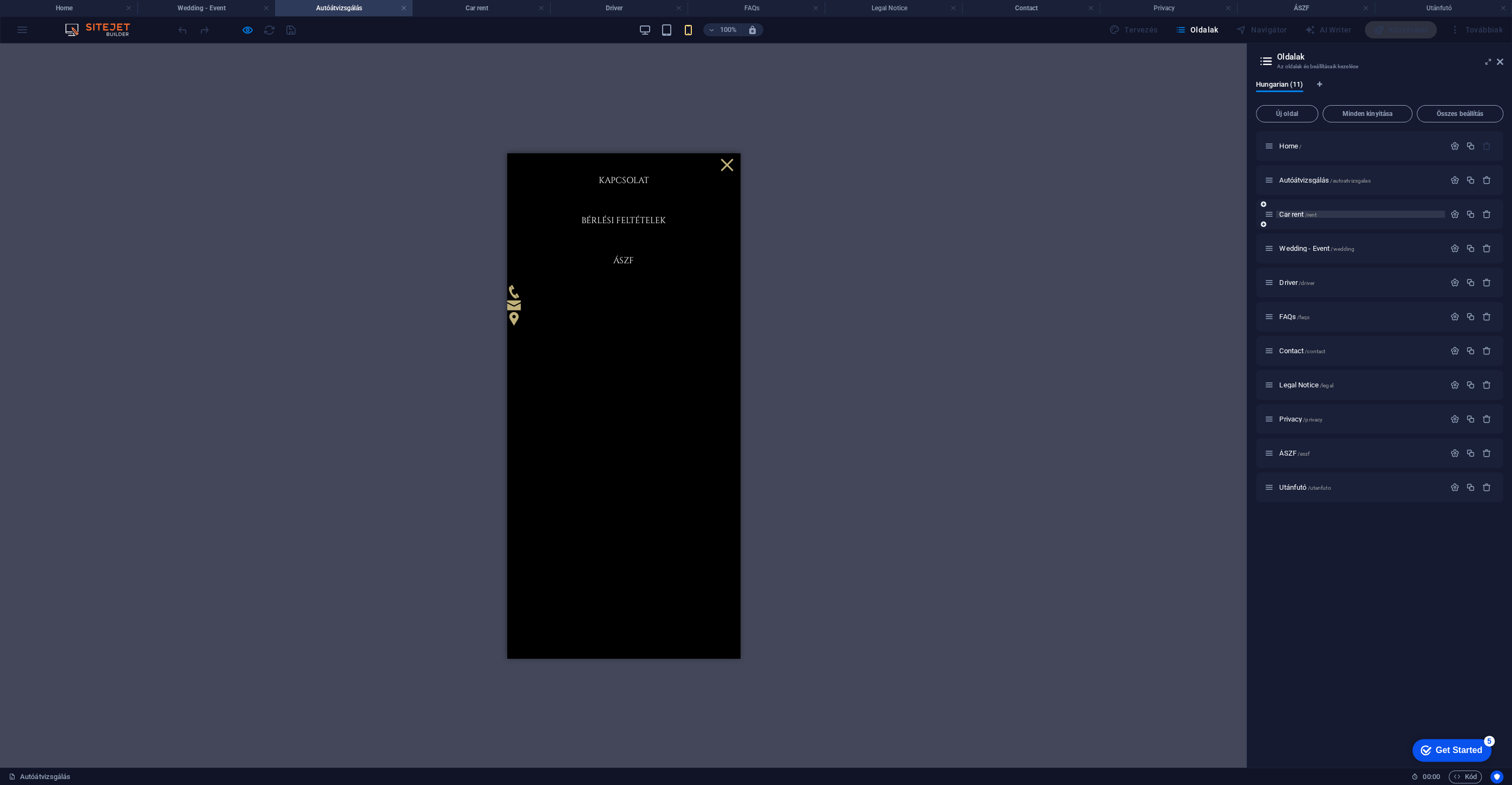
click at [1297, 211] on span "Car rent /rent" at bounding box center [1297, 214] width 37 height 8
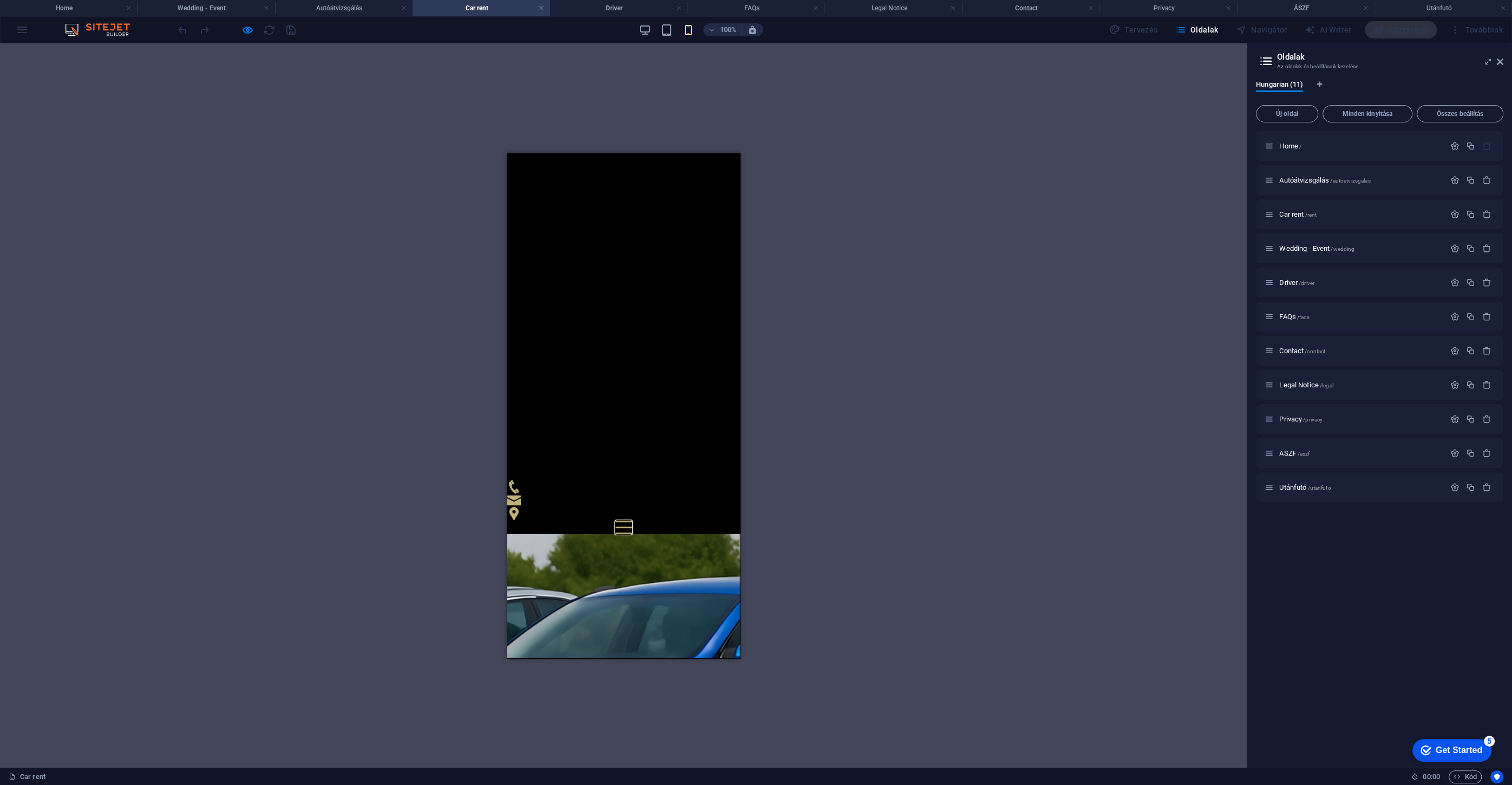
click at [631, 520] on button at bounding box center [623, 520] width 16 height 2
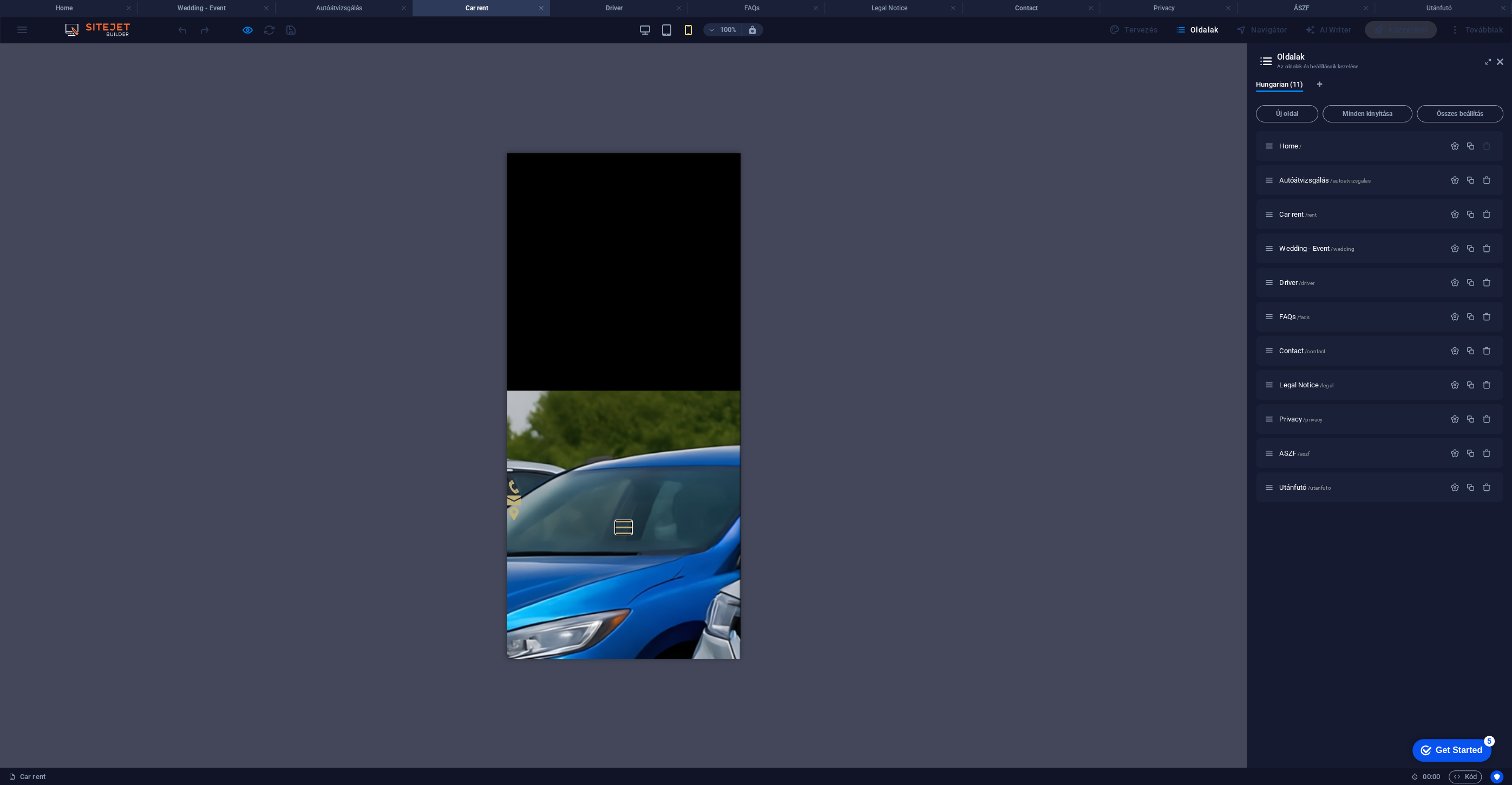
scroll to position [423, 0]
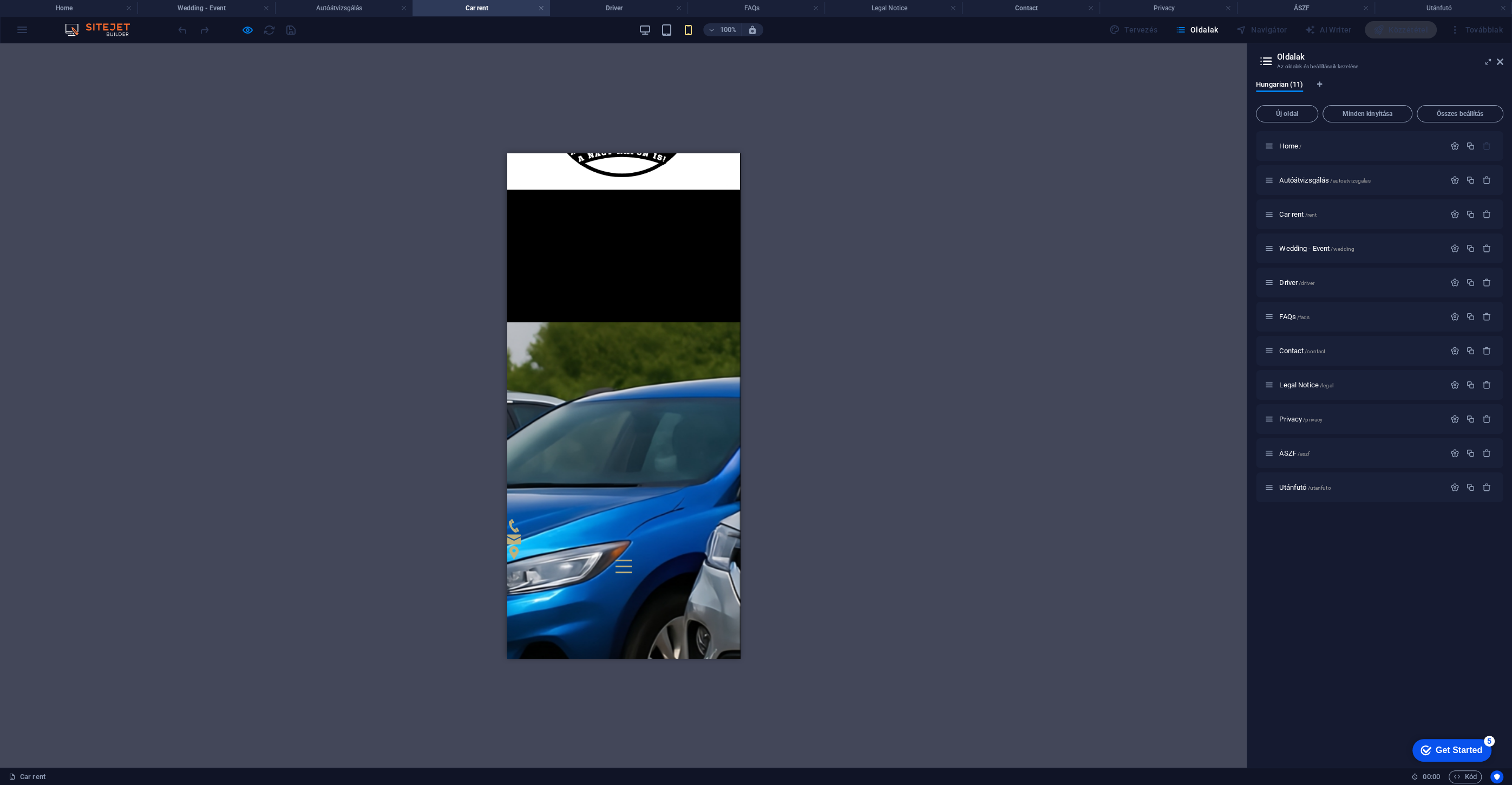
scroll to position [0, 0]
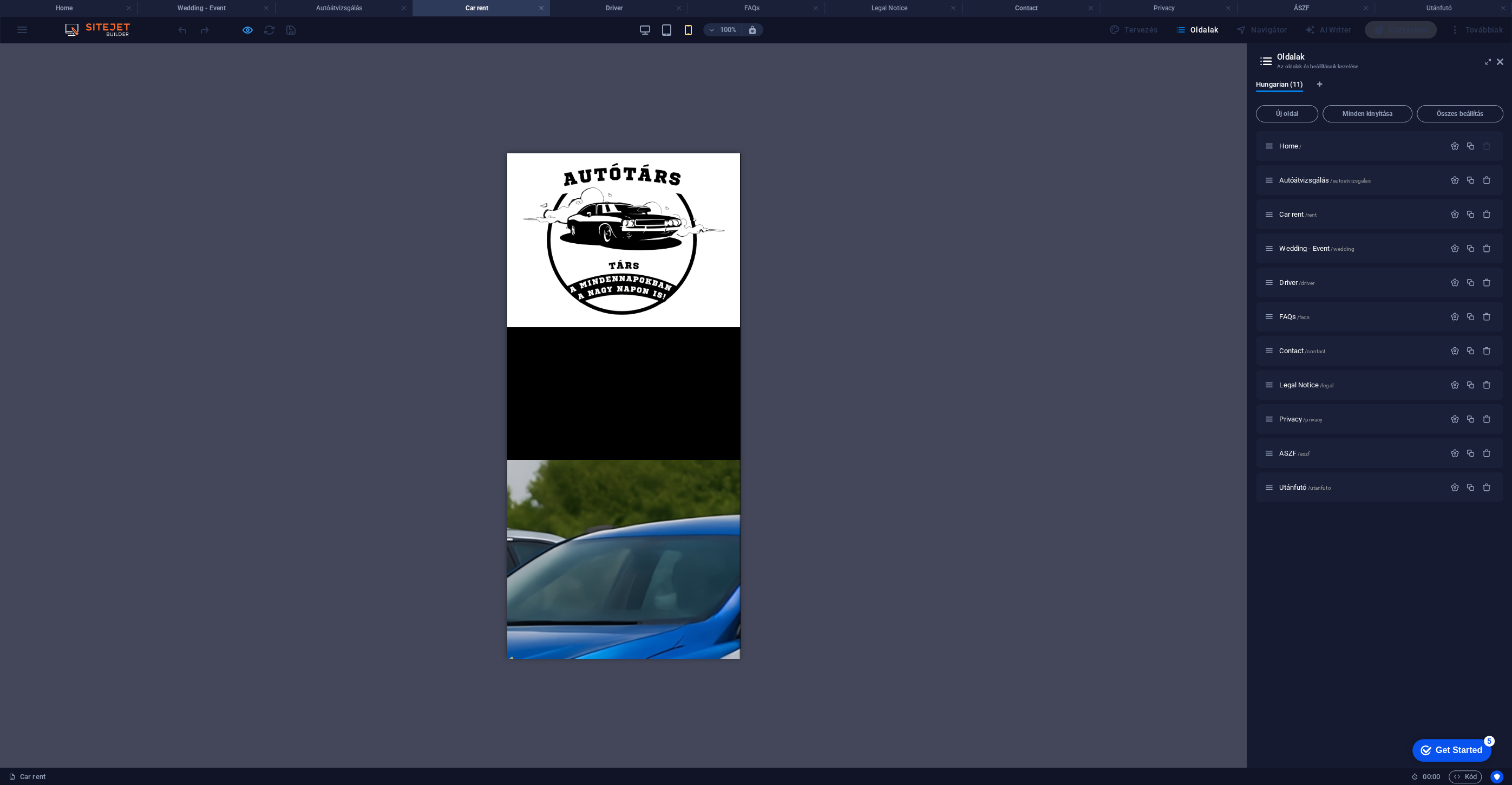
click at [241, 24] on icon "button" at bounding box center [247, 30] width 12 height 12
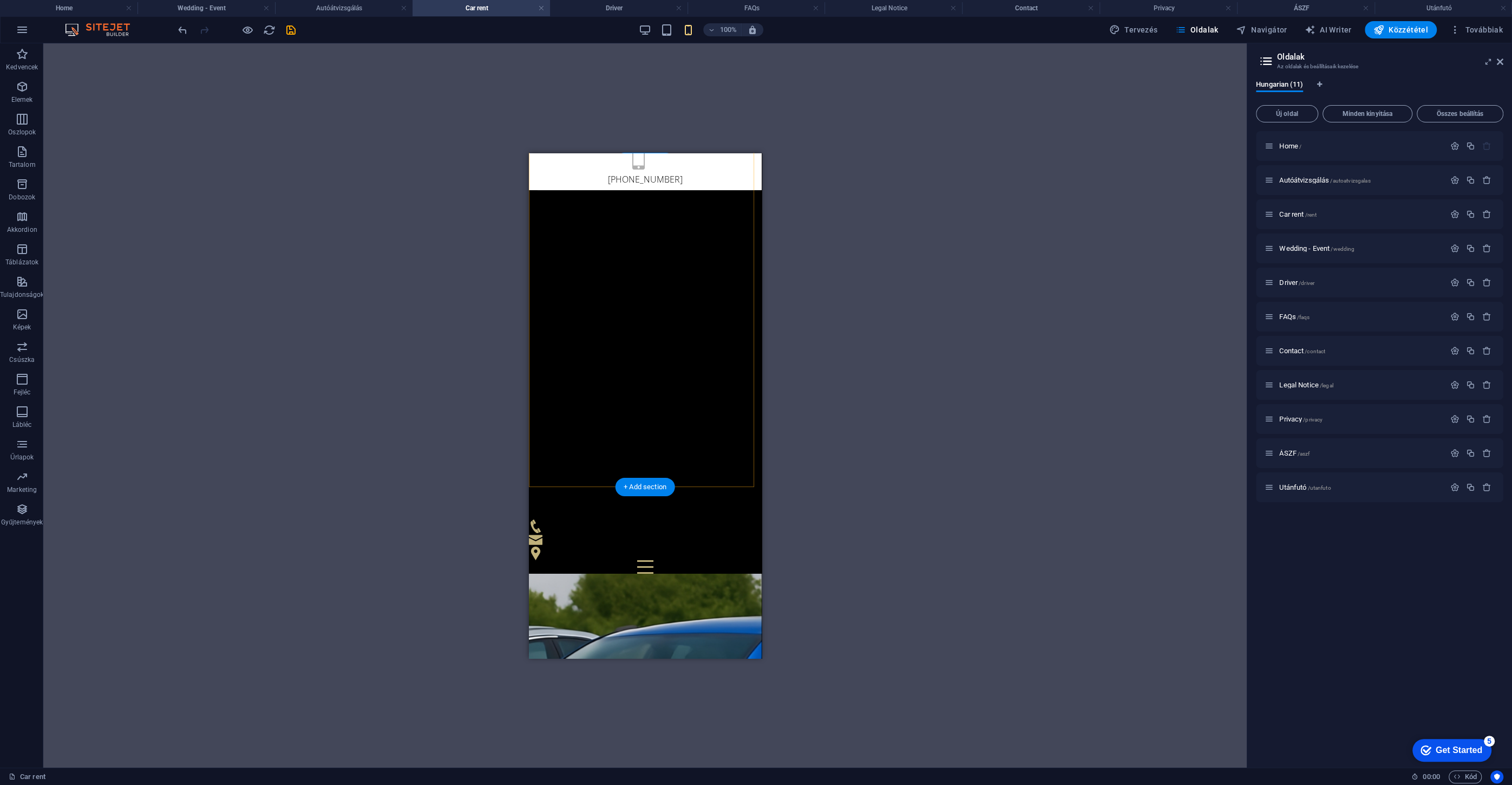
scroll to position [246, 0]
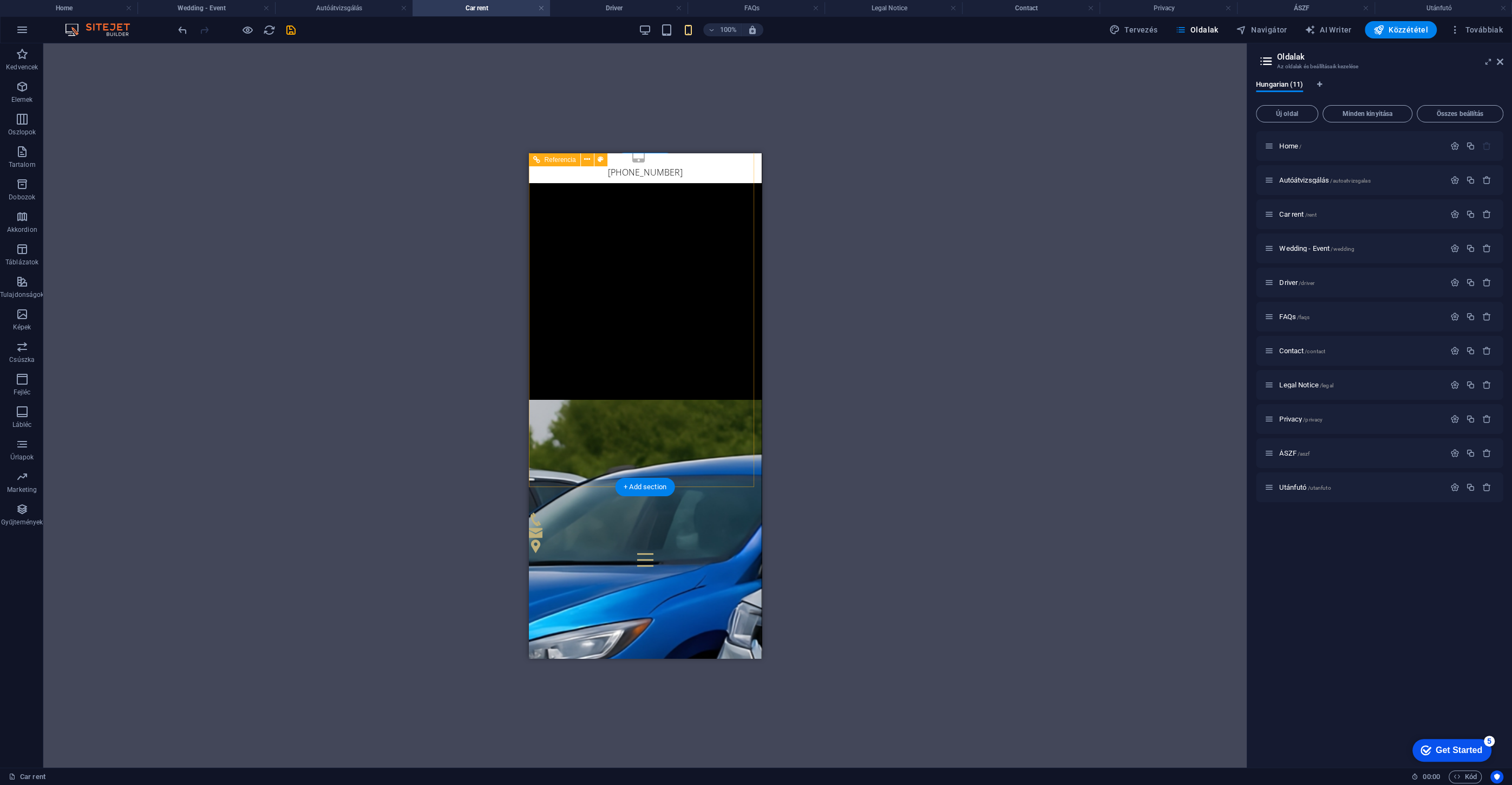
click at [654, 405] on div "[PERSON_NAME] [PERSON_NAME] és utánfutó bérlés Esküvő - Rendezvény GYIK Kapcsol…" at bounding box center [644, 374] width 233 height 383
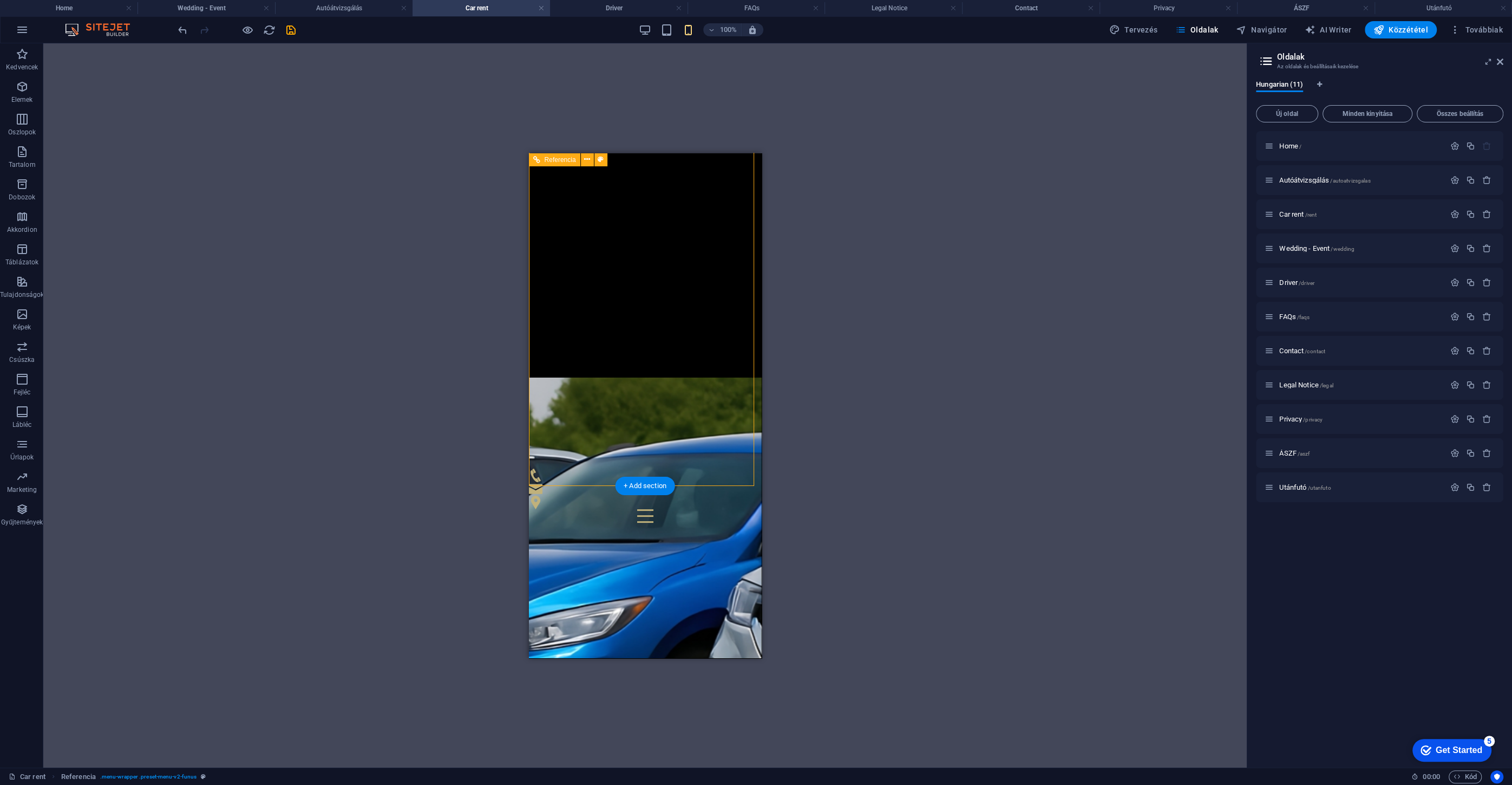
scroll to position [394, 0]
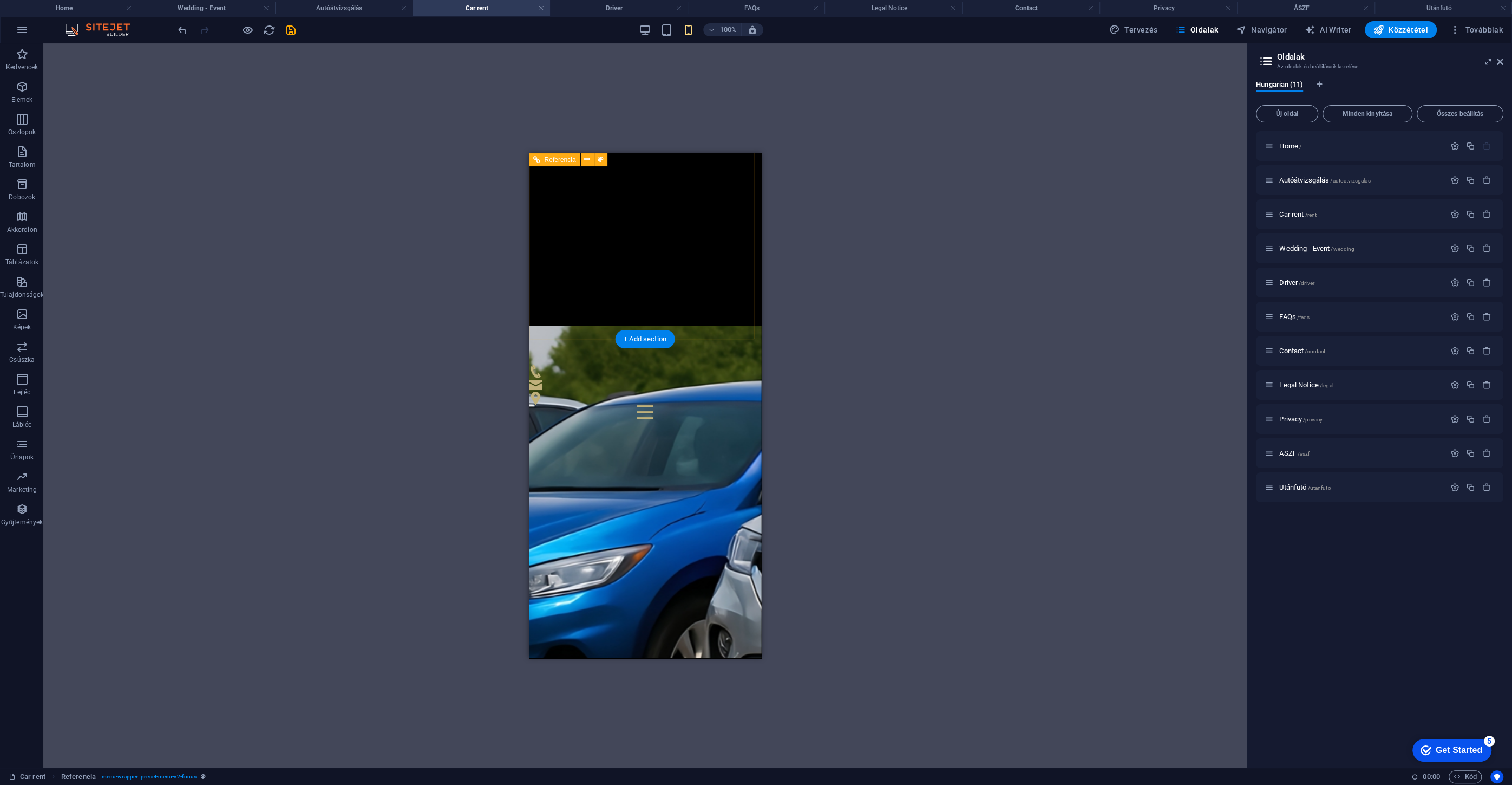
click at [728, 404] on div at bounding box center [644, 411] width 233 height 14
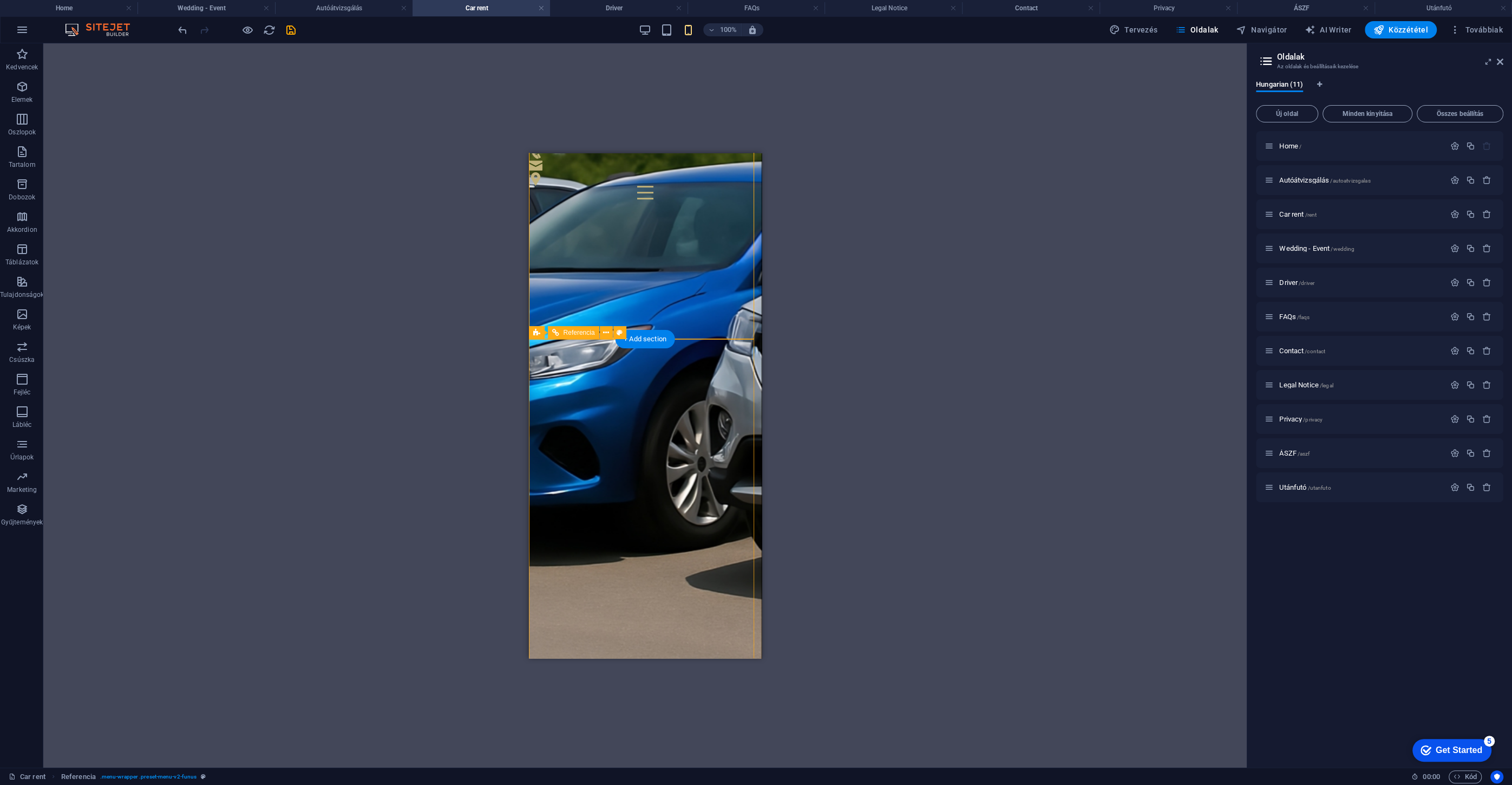
scroll to position [640, 0]
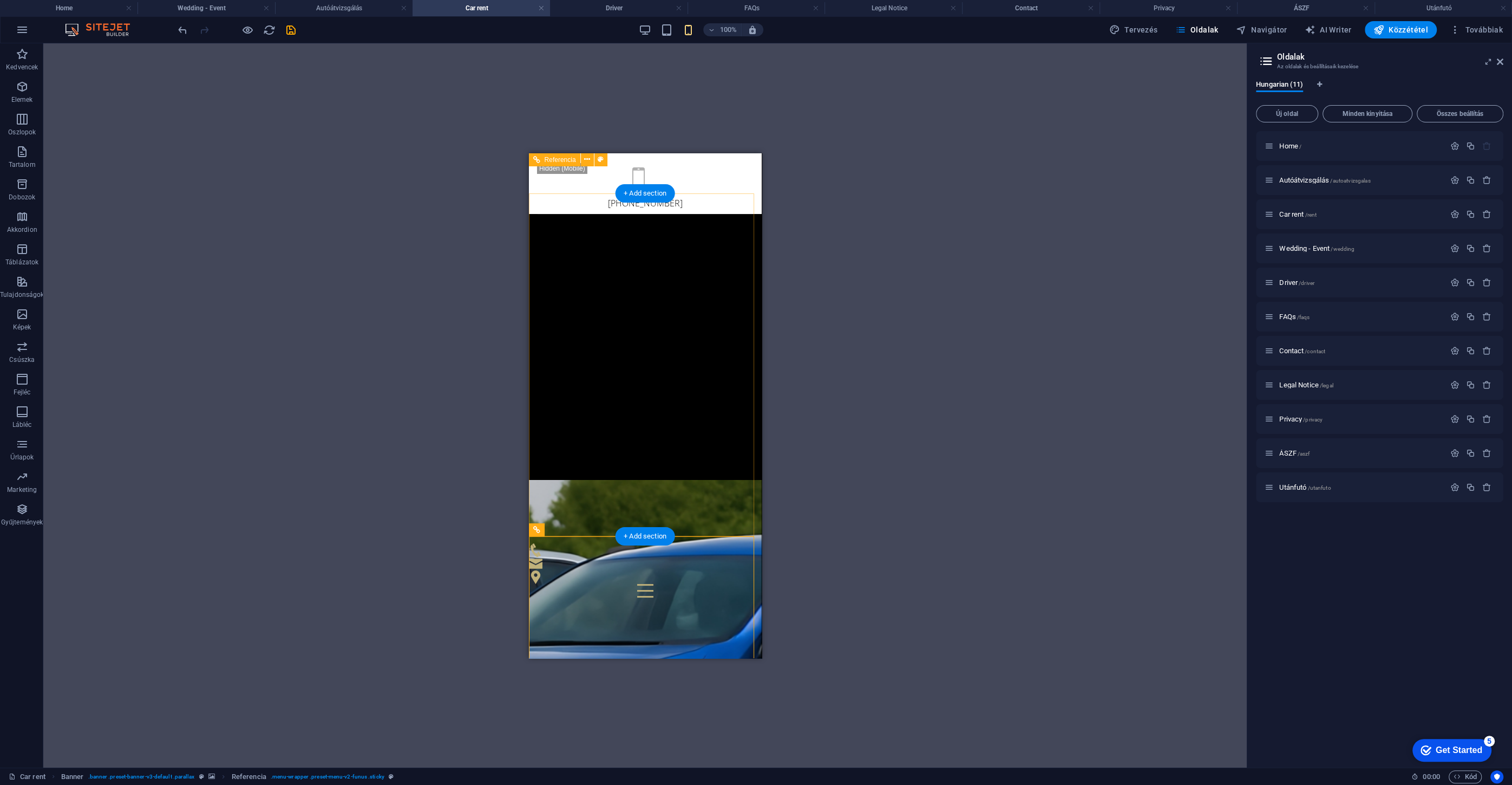
scroll to position [197, 0]
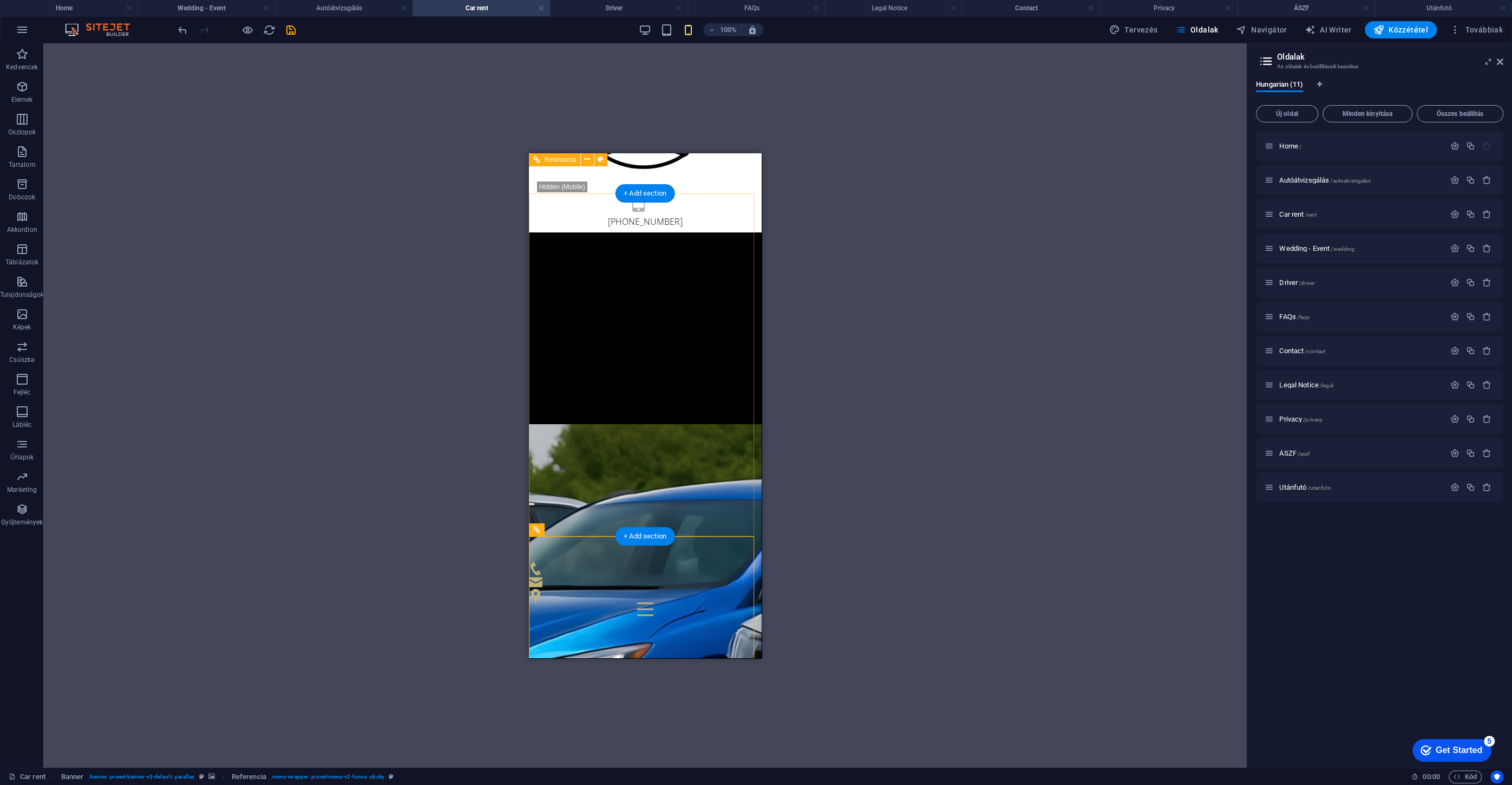
click at [673, 347] on div "[PERSON_NAME] [PERSON_NAME] és utánfutó bérlés Esküvő - Rendezvény GYIK Kapcsol…" at bounding box center [644, 423] width 233 height 383
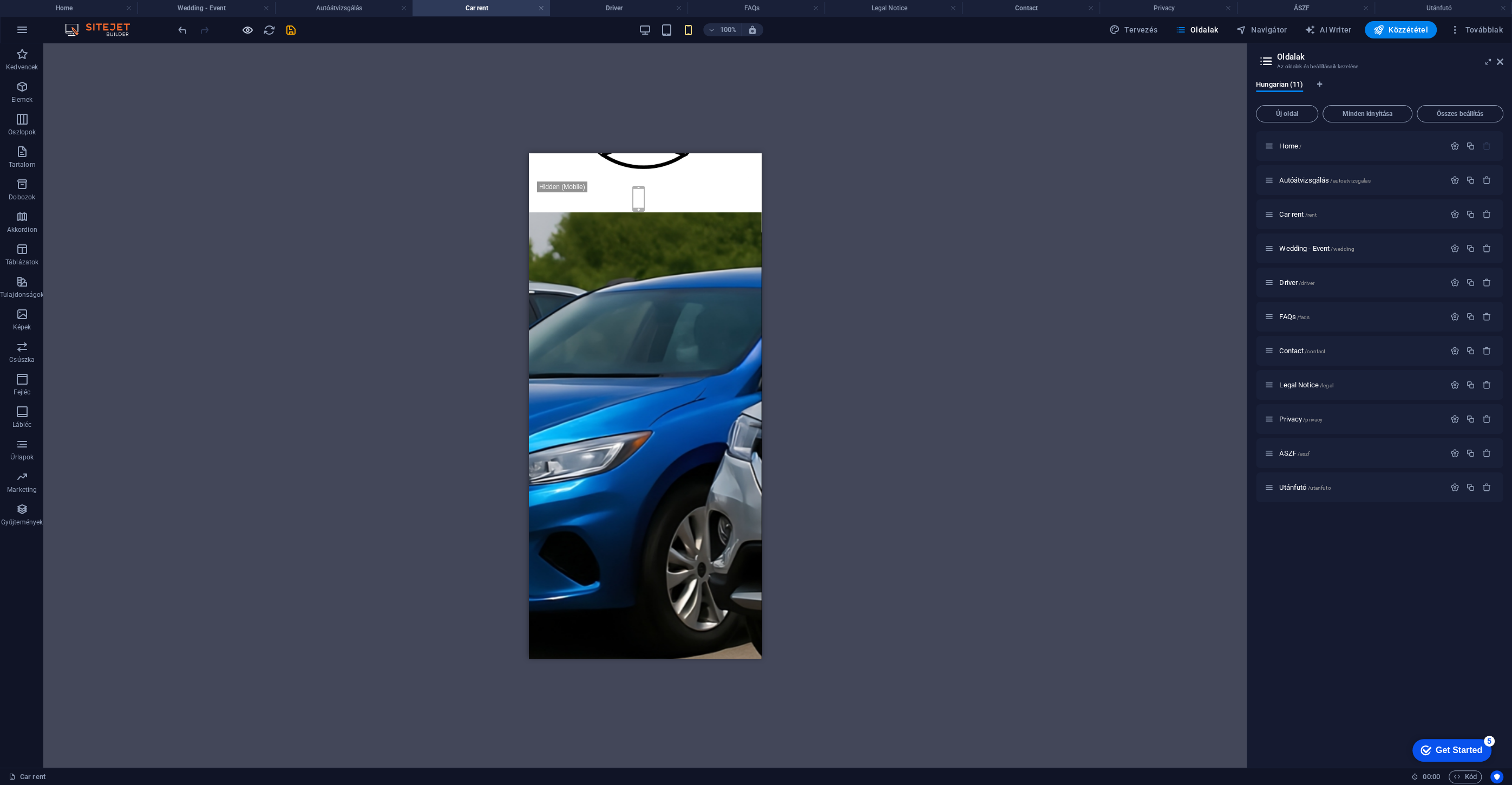
click at [246, 32] on icon "button" at bounding box center [247, 30] width 12 height 12
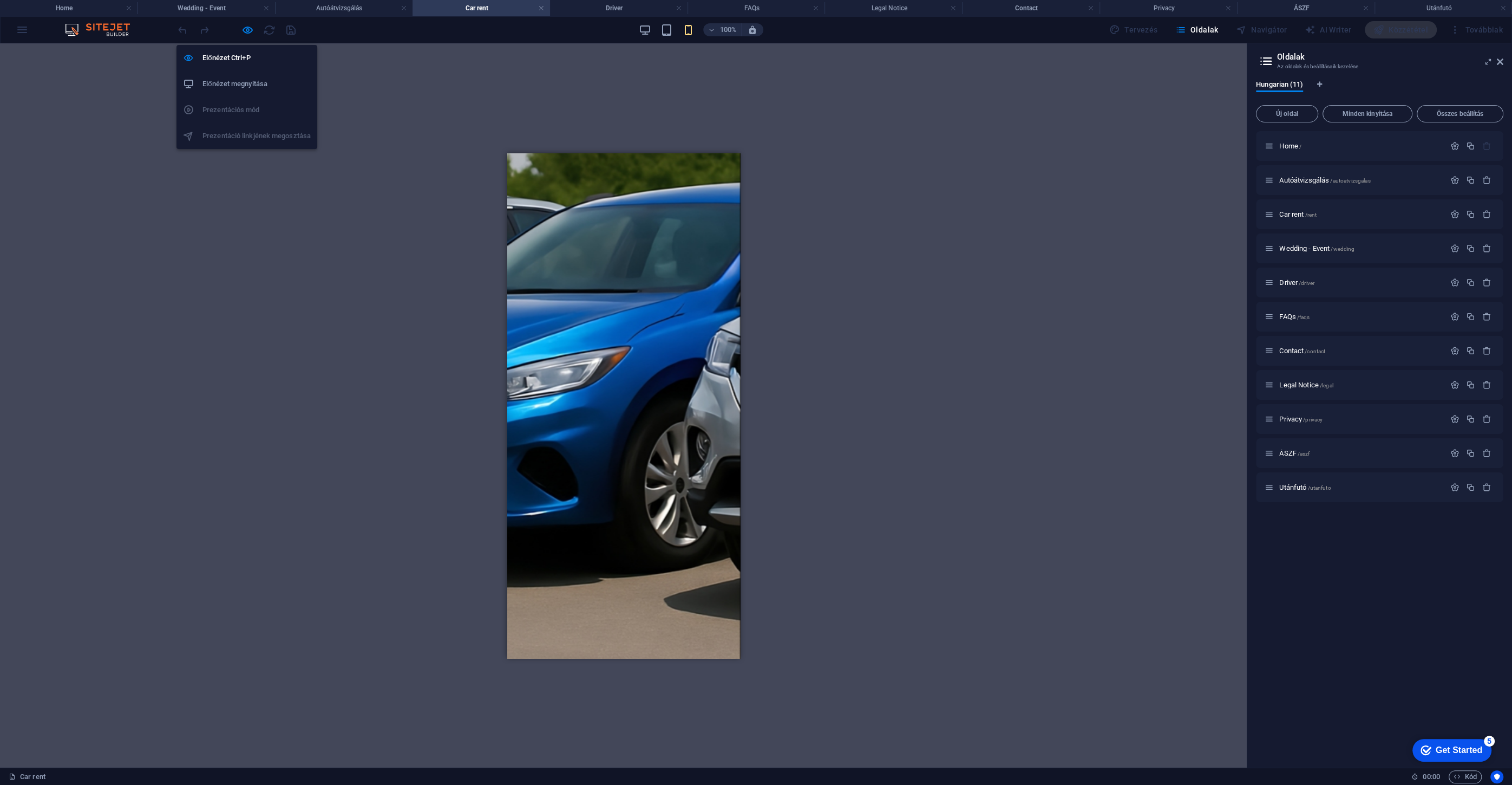
scroll to position [162, 0]
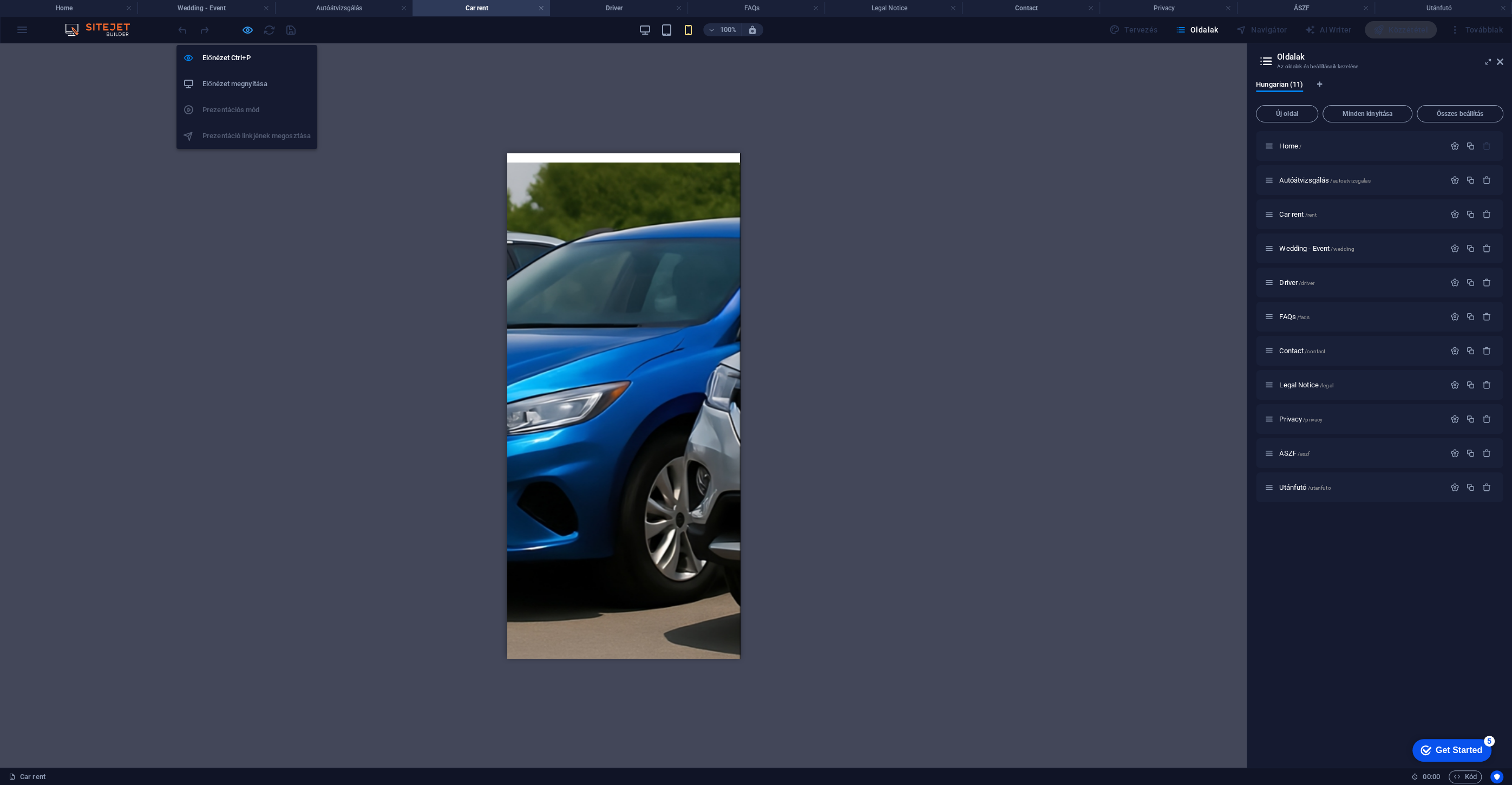
click at [252, 36] on div "Előnézet Ctrl+P Előnézet megnyitása Prezentációs mód Prezentáció linkjének mego…" at bounding box center [247, 93] width 141 height 113
click at [247, 29] on icon "button" at bounding box center [247, 30] width 12 height 12
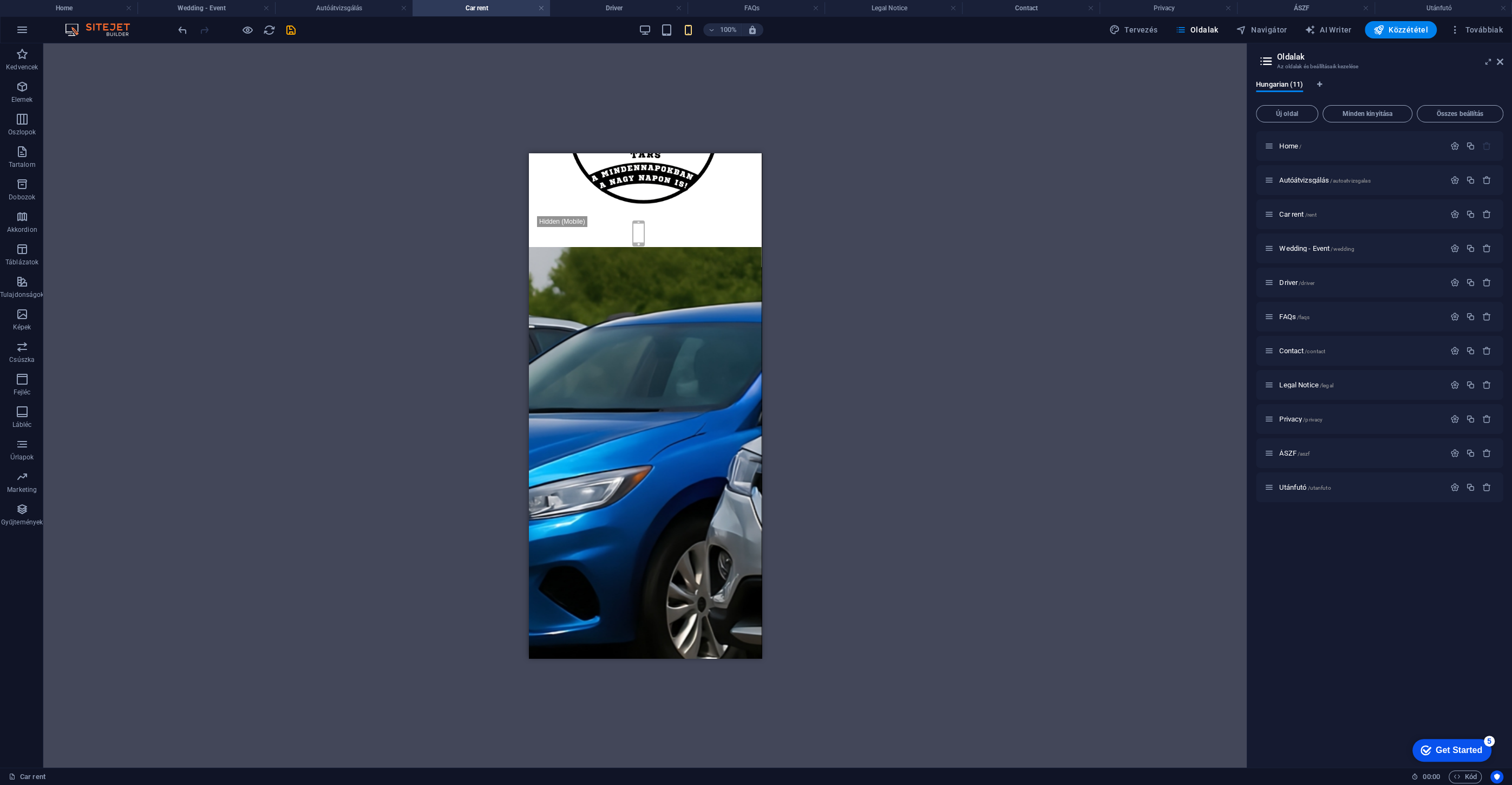
scroll to position [197, 0]
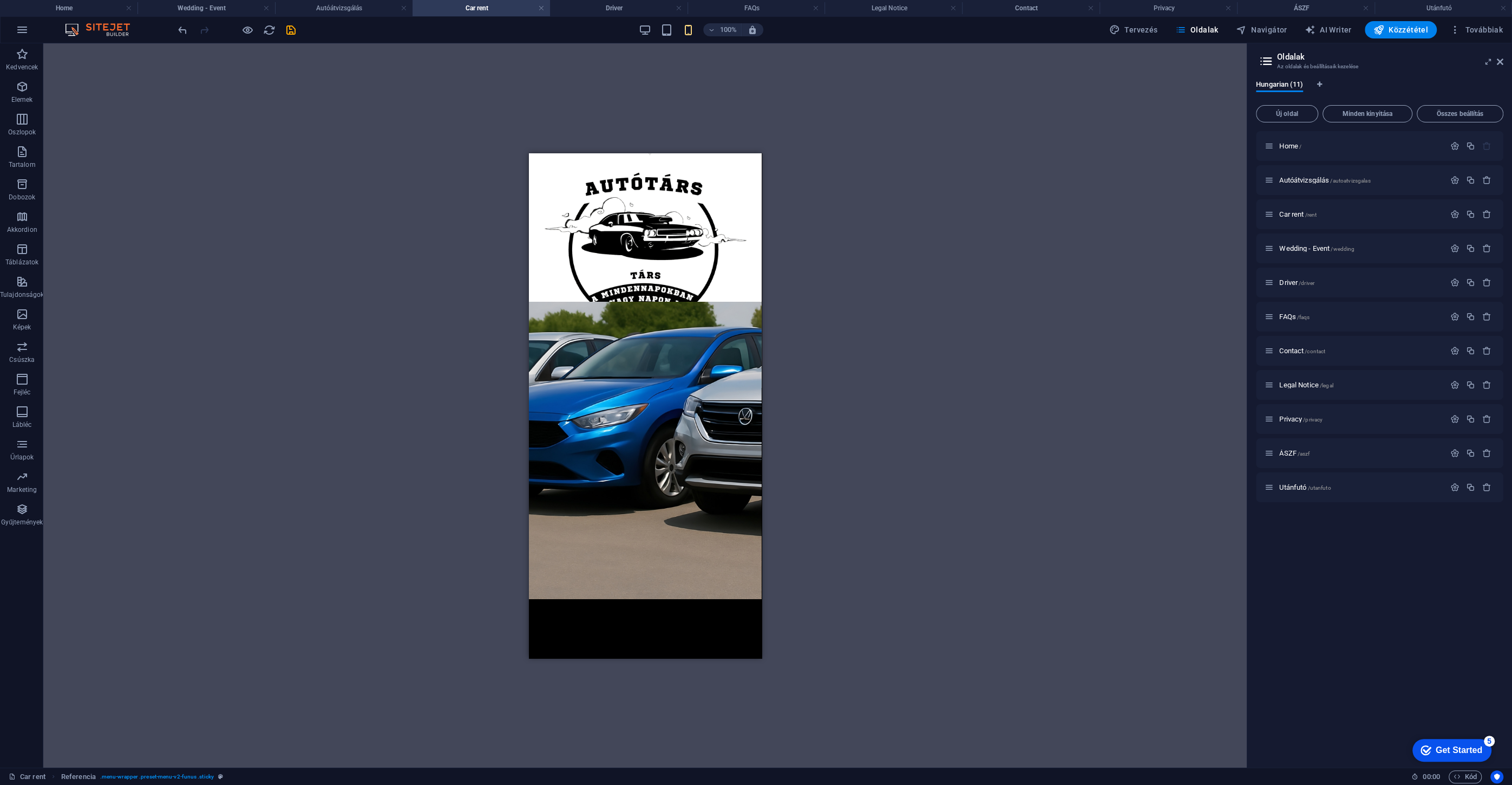
scroll to position [0, 0]
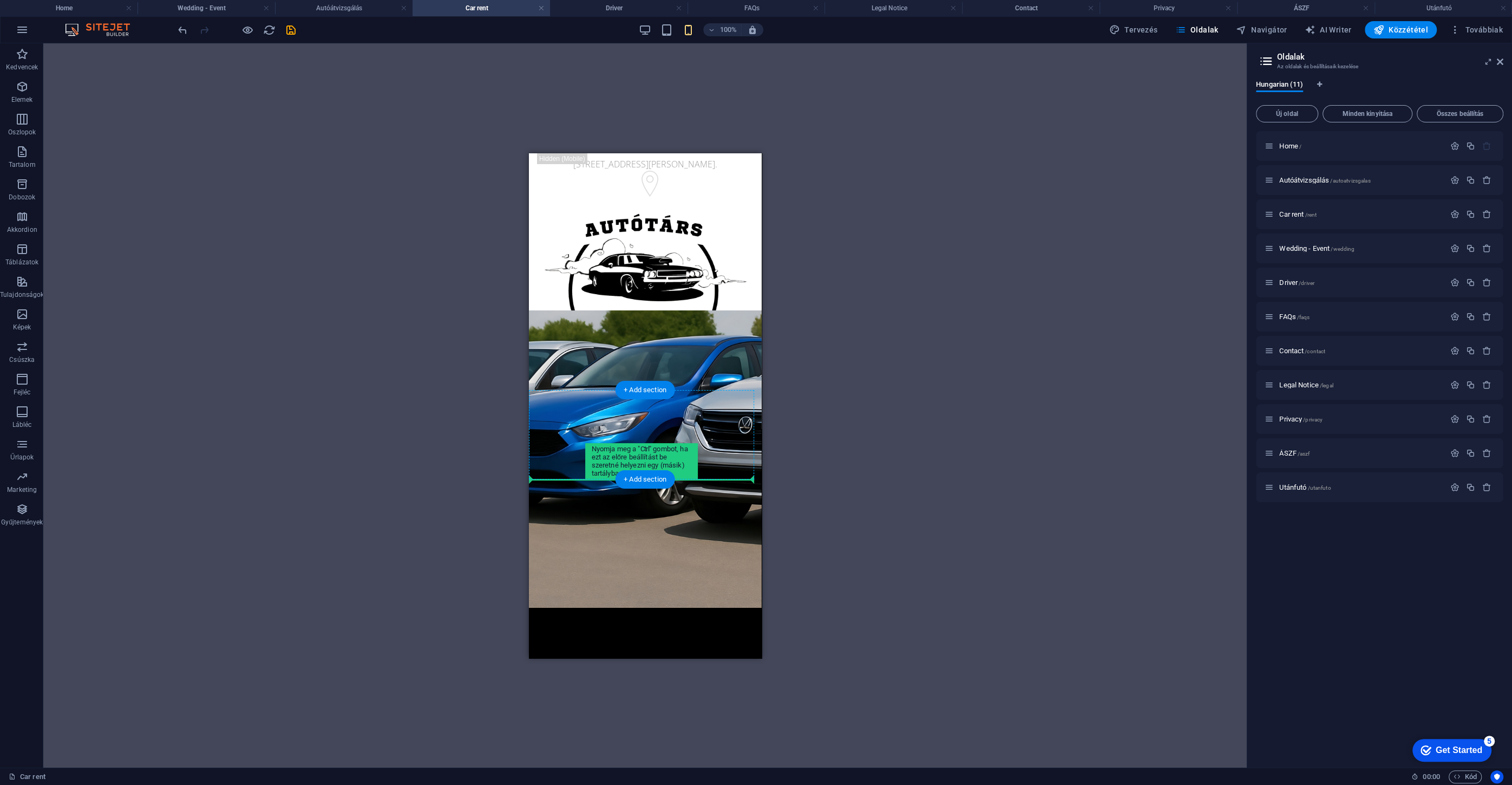
drag, startPoint x: 689, startPoint y: 447, endPoint x: 685, endPoint y: 469, distance: 22.4
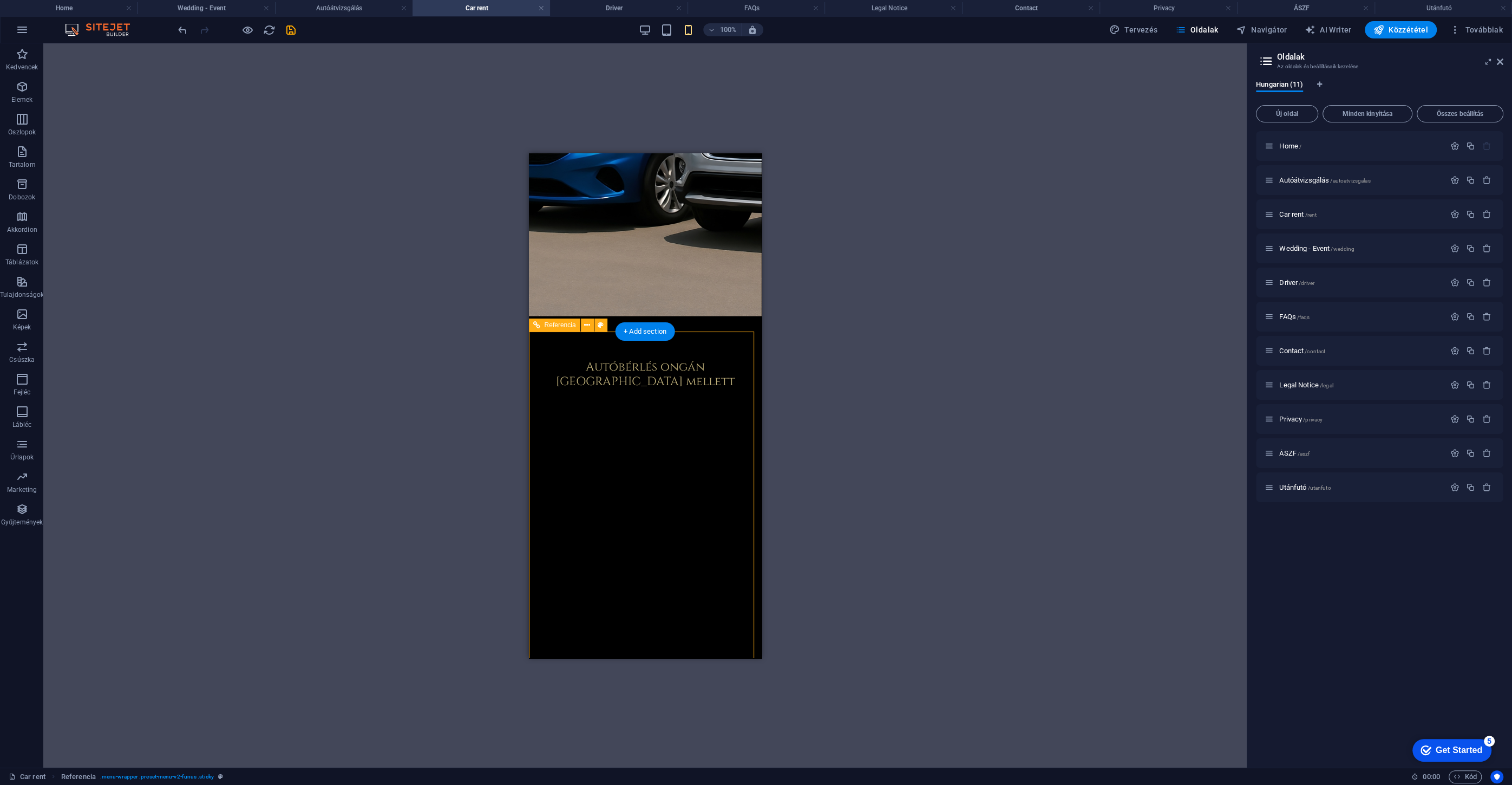
scroll to position [394, 0]
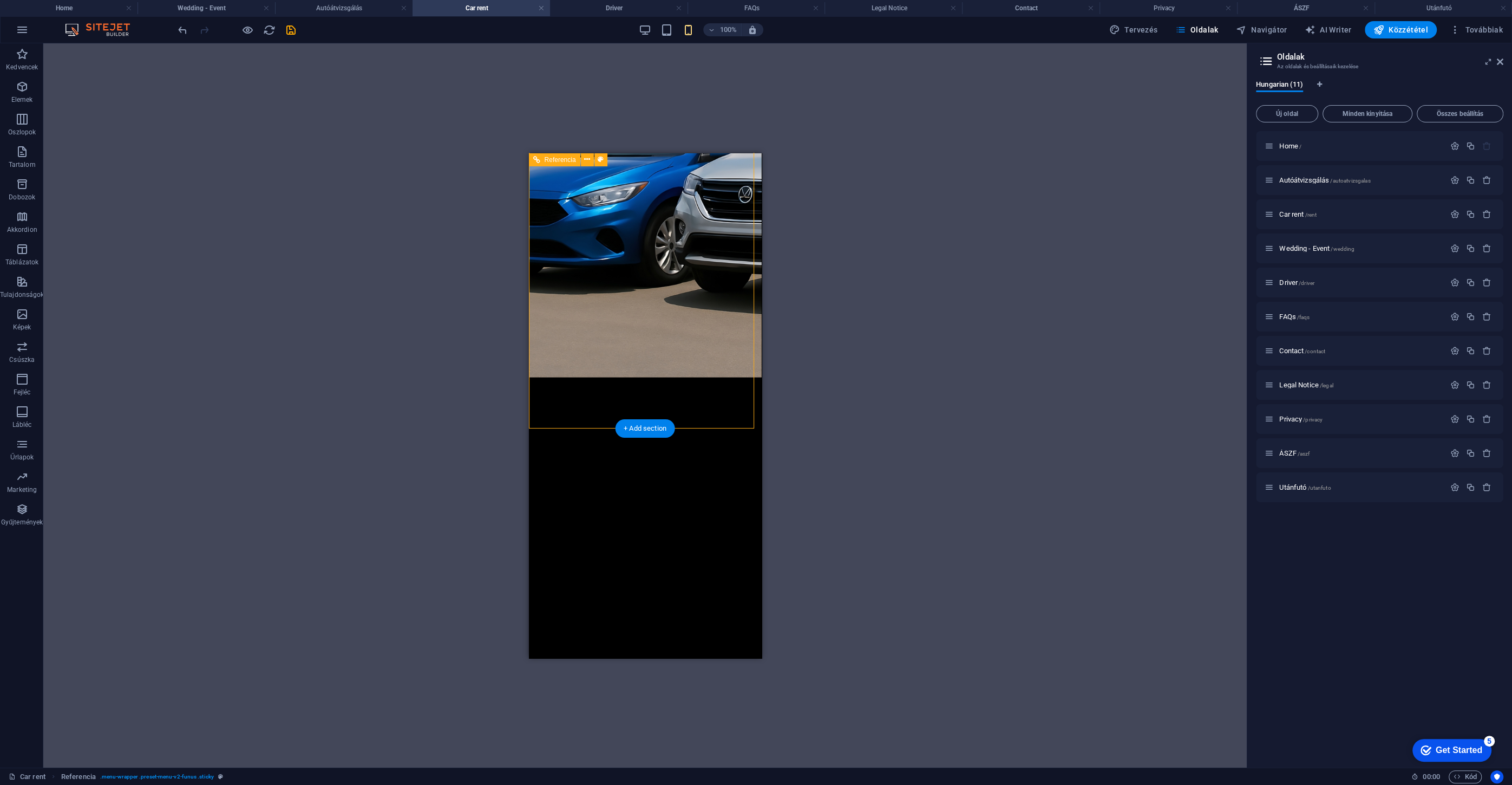
click at [723, 784] on div at bounding box center [644, 798] width 233 height 14
click at [729, 784] on div at bounding box center [644, 798] width 233 height 14
click at [715, 421] on div "[PERSON_NAME] [PERSON_NAME] és utánfutó bérlés Esküvő - Rendezvény GYIK Kapcsol…" at bounding box center [644, 612] width 233 height 383
click at [730, 784] on div at bounding box center [644, 798] width 233 height 14
click at [954, 311] on div "Banner H2 Banner Banner Tároló Referencia Banner Referencia Térköz Tároló H1 Té…" at bounding box center [645, 405] width 1203 height 724
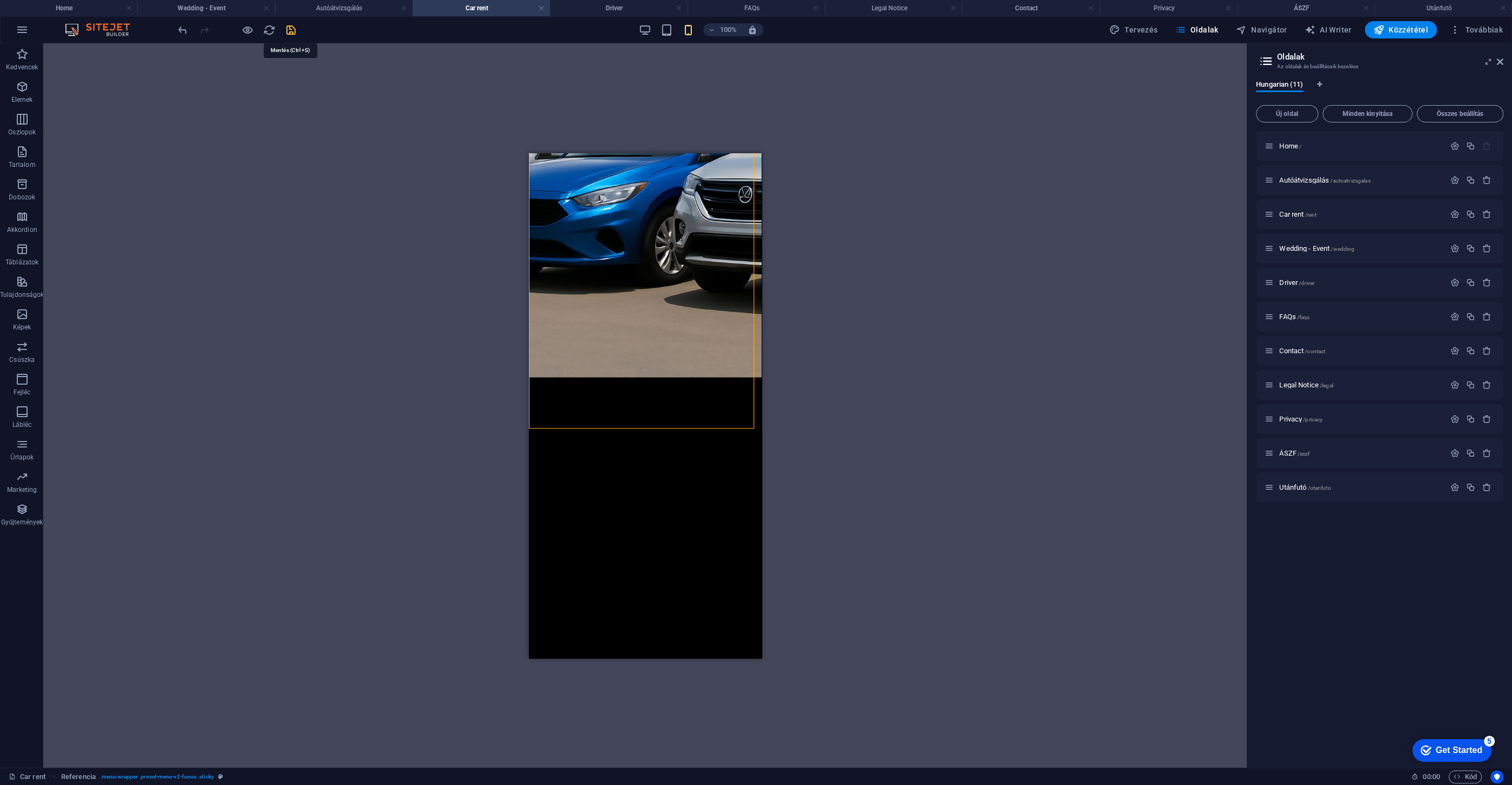
click at [294, 31] on icon "save" at bounding box center [290, 30] width 12 height 12
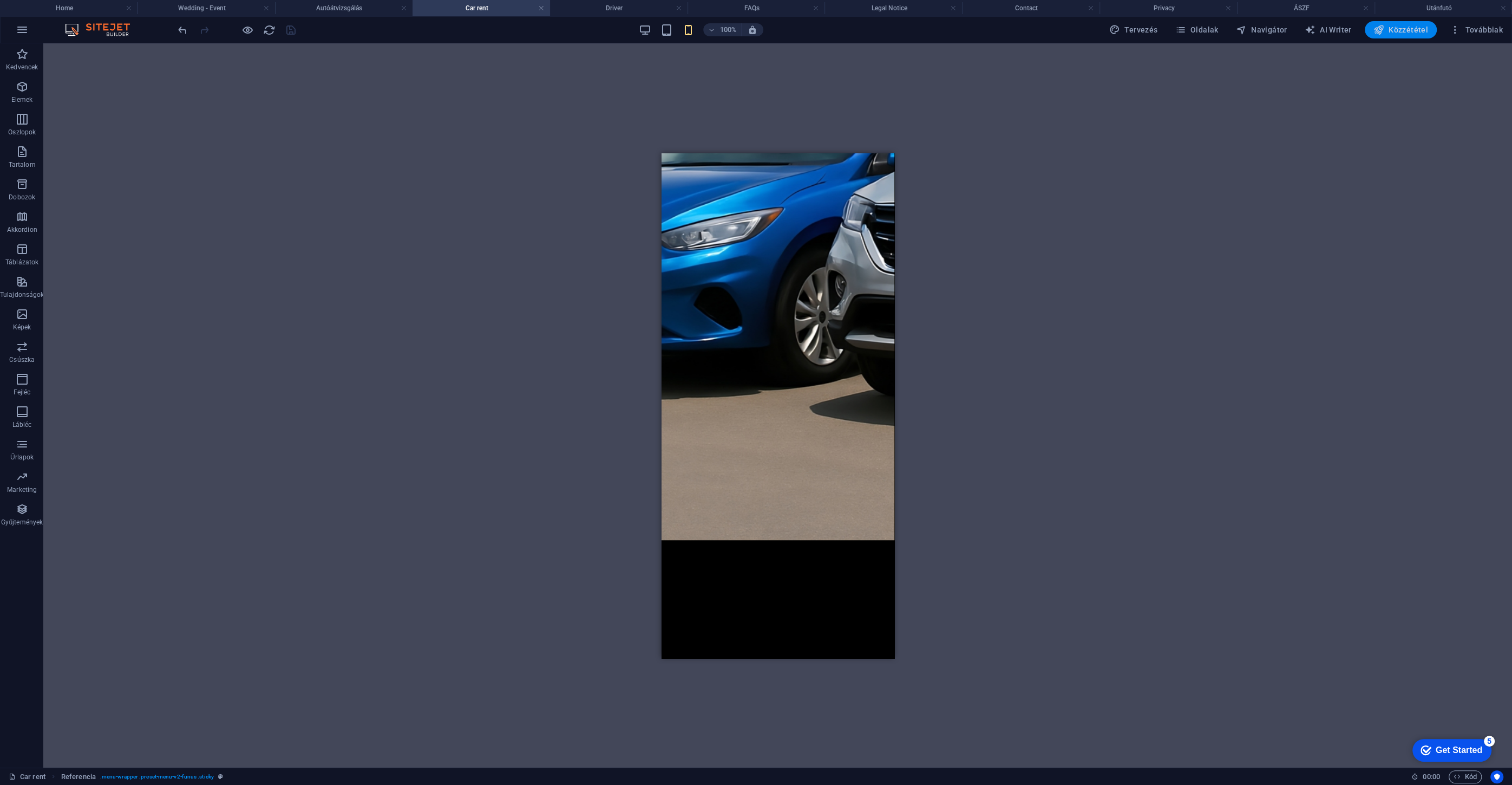
click at [1411, 34] on span "Közzététel" at bounding box center [1401, 29] width 55 height 10
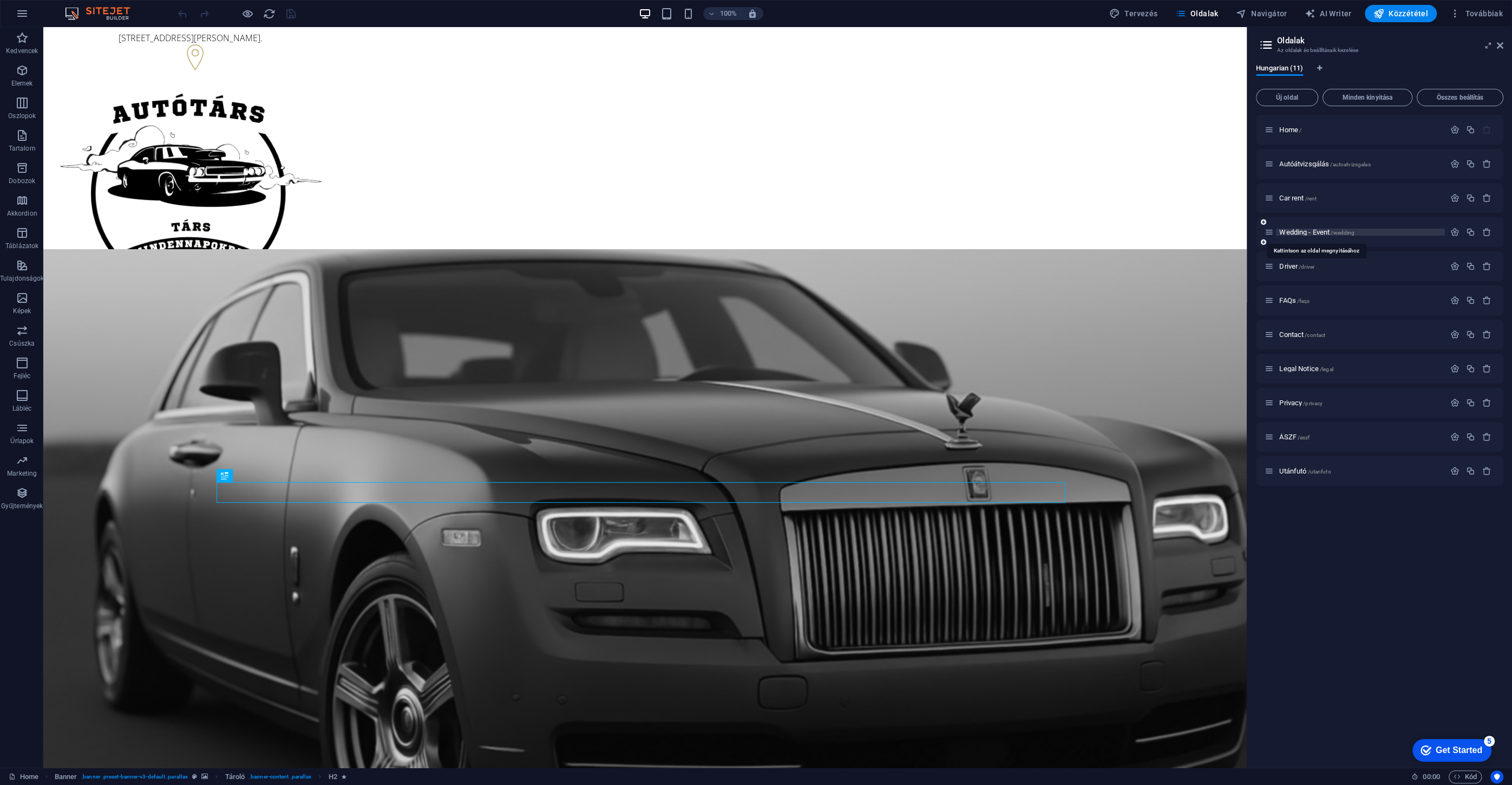
click at [1310, 234] on span "Wedding - Event /wedding" at bounding box center [1316, 232] width 75 height 8
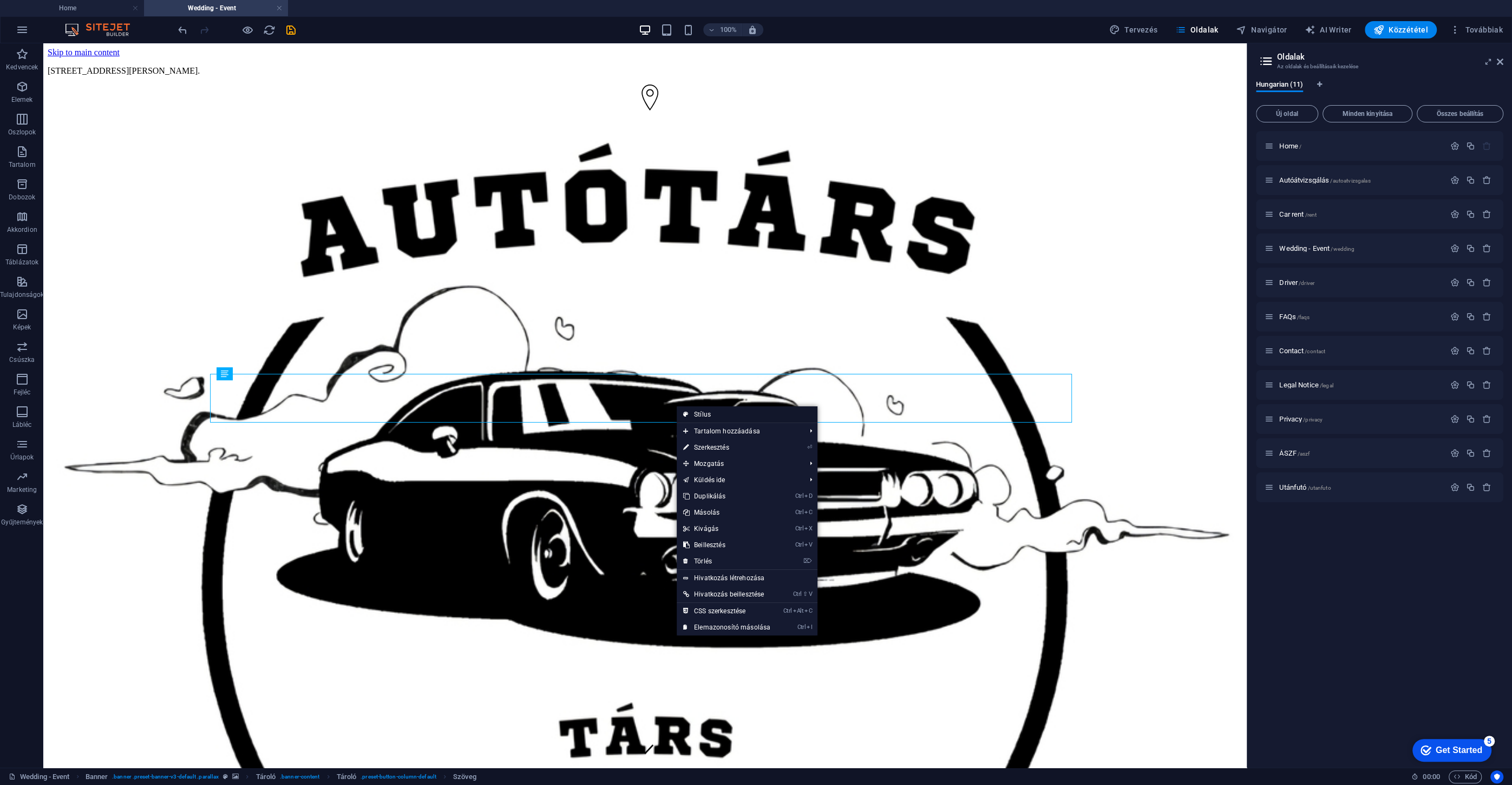
click at [698, 417] on link "Stílus" at bounding box center [747, 414] width 141 height 16
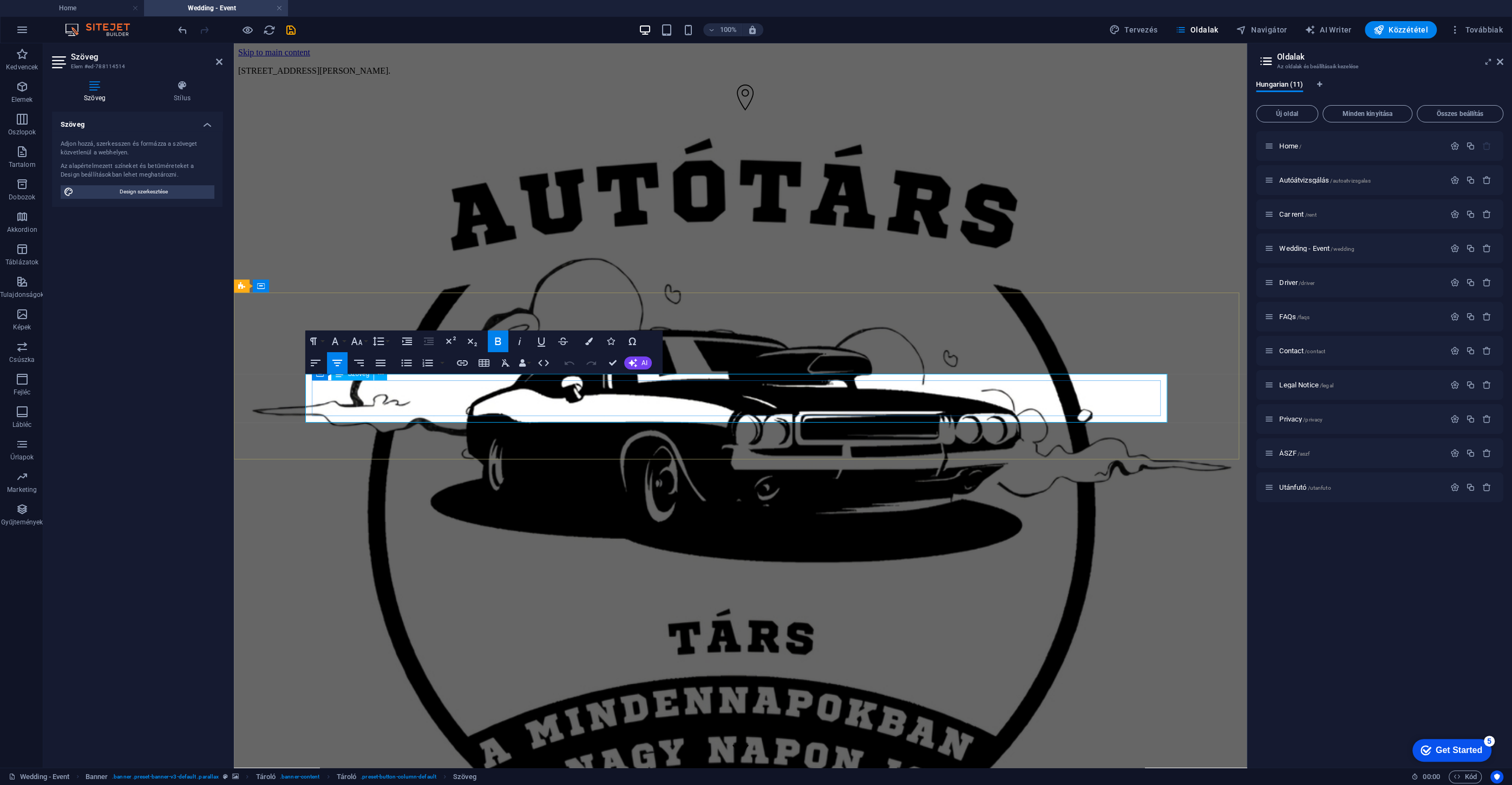
click at [592, 349] on button "Colors" at bounding box center [589, 340] width 21 height 22
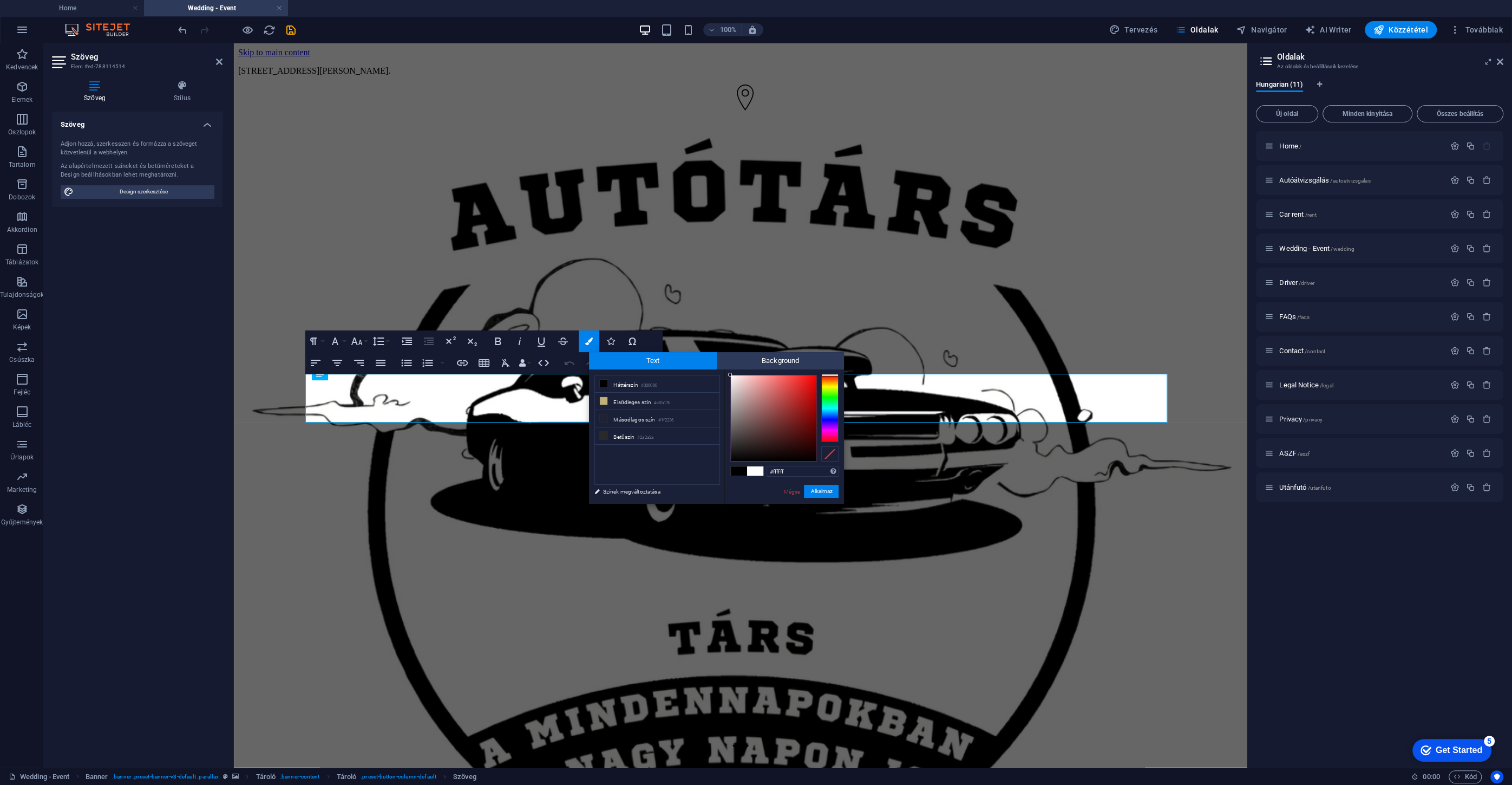
drag, startPoint x: 720, startPoint y: 395, endPoint x: 714, endPoint y: 365, distance: 30.6
click at [714, 365] on div "Text Background less Háttérszín #000000 Elsődleges szín #c0b17b Másodlagos szín…" at bounding box center [716, 428] width 255 height 152
type input "#000000"
click at [820, 493] on button "Alkalmaz" at bounding box center [821, 491] width 35 height 13
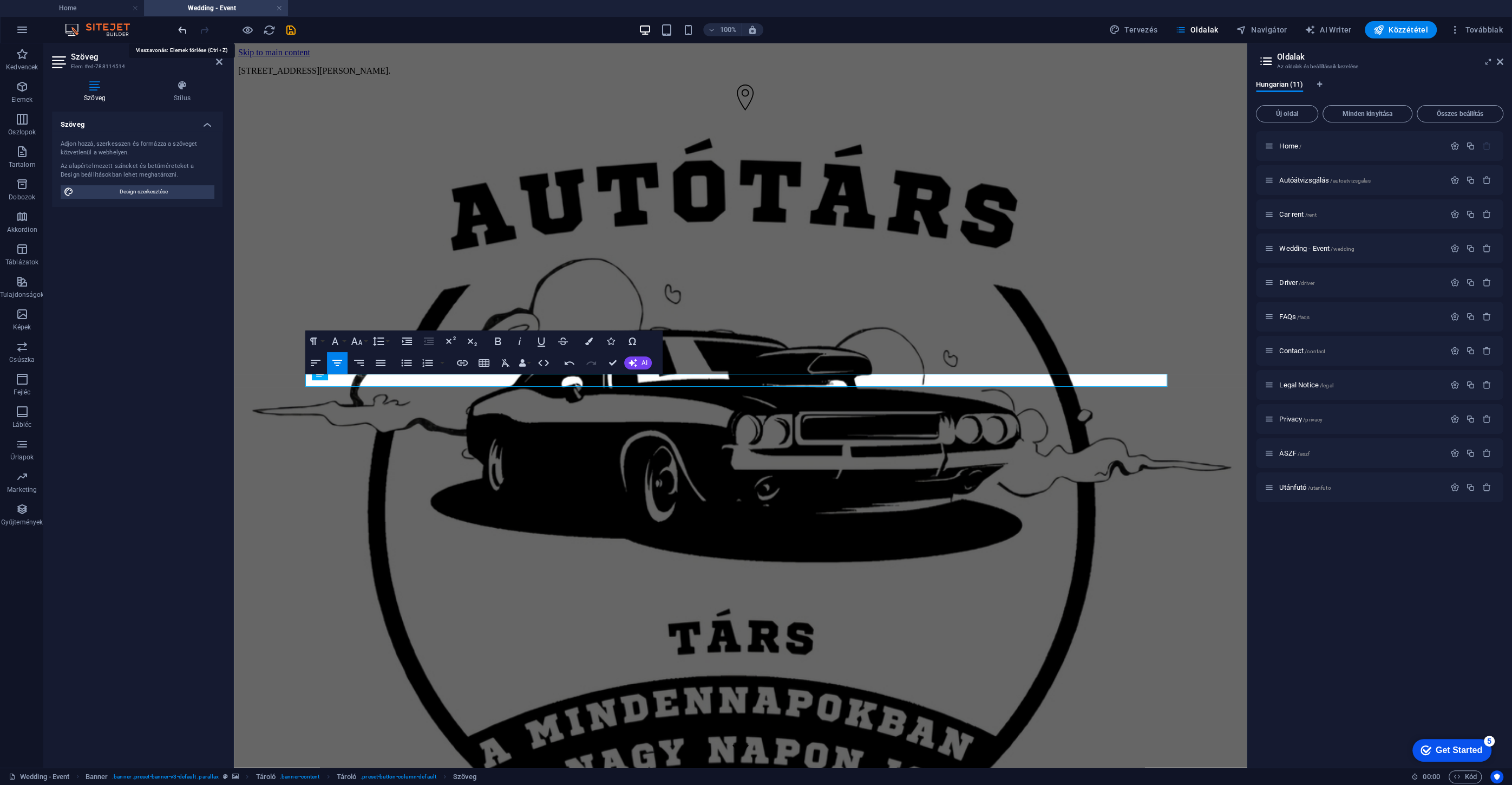
drag, startPoint x: 182, startPoint y: 27, endPoint x: 84, endPoint y: 51, distance: 100.9
click at [182, 27] on icon "undo" at bounding box center [182, 30] width 12 height 12
click at [181, 28] on icon "undo" at bounding box center [182, 30] width 12 height 12
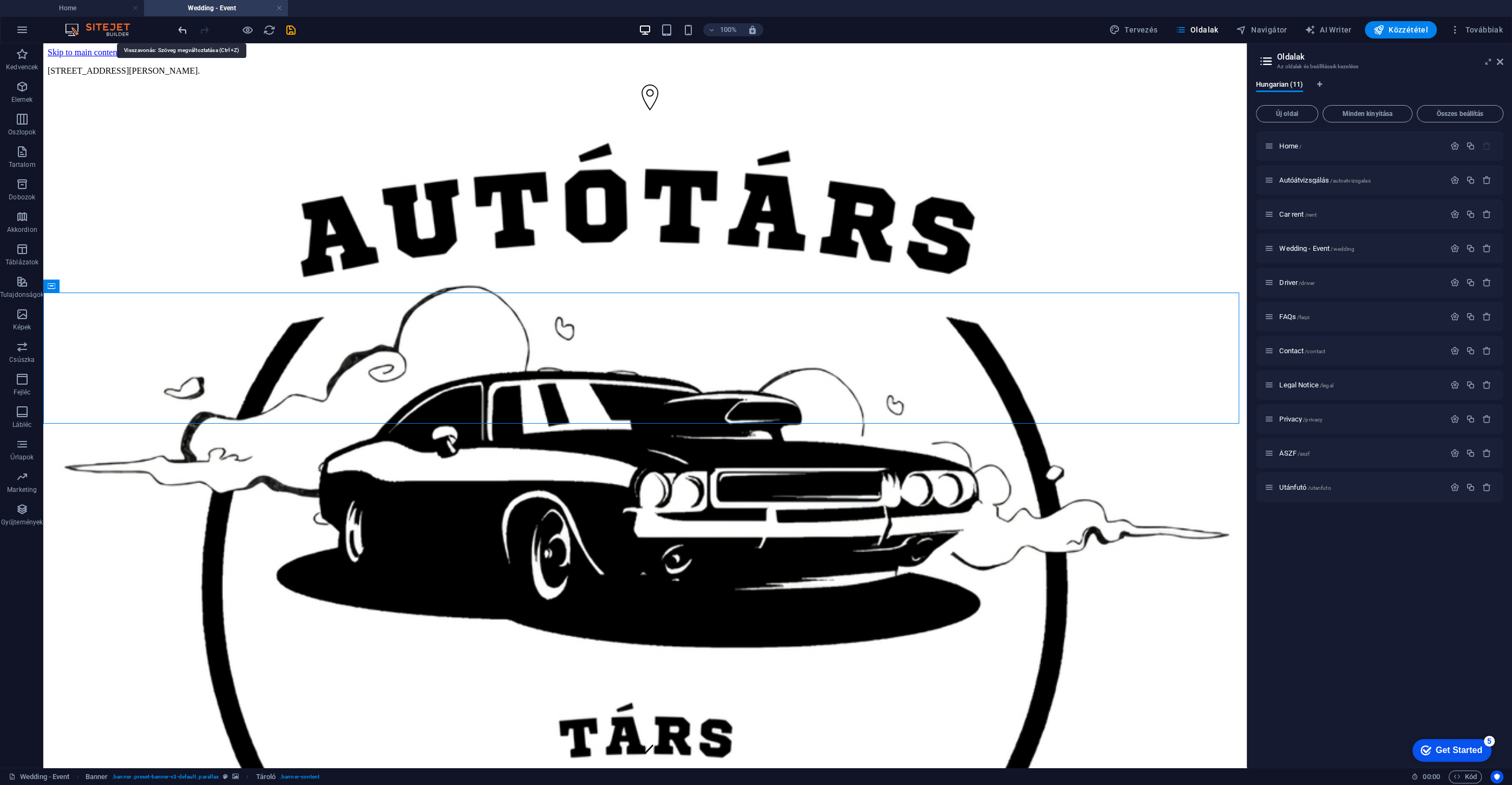
click at [180, 31] on icon "undo" at bounding box center [182, 30] width 12 height 12
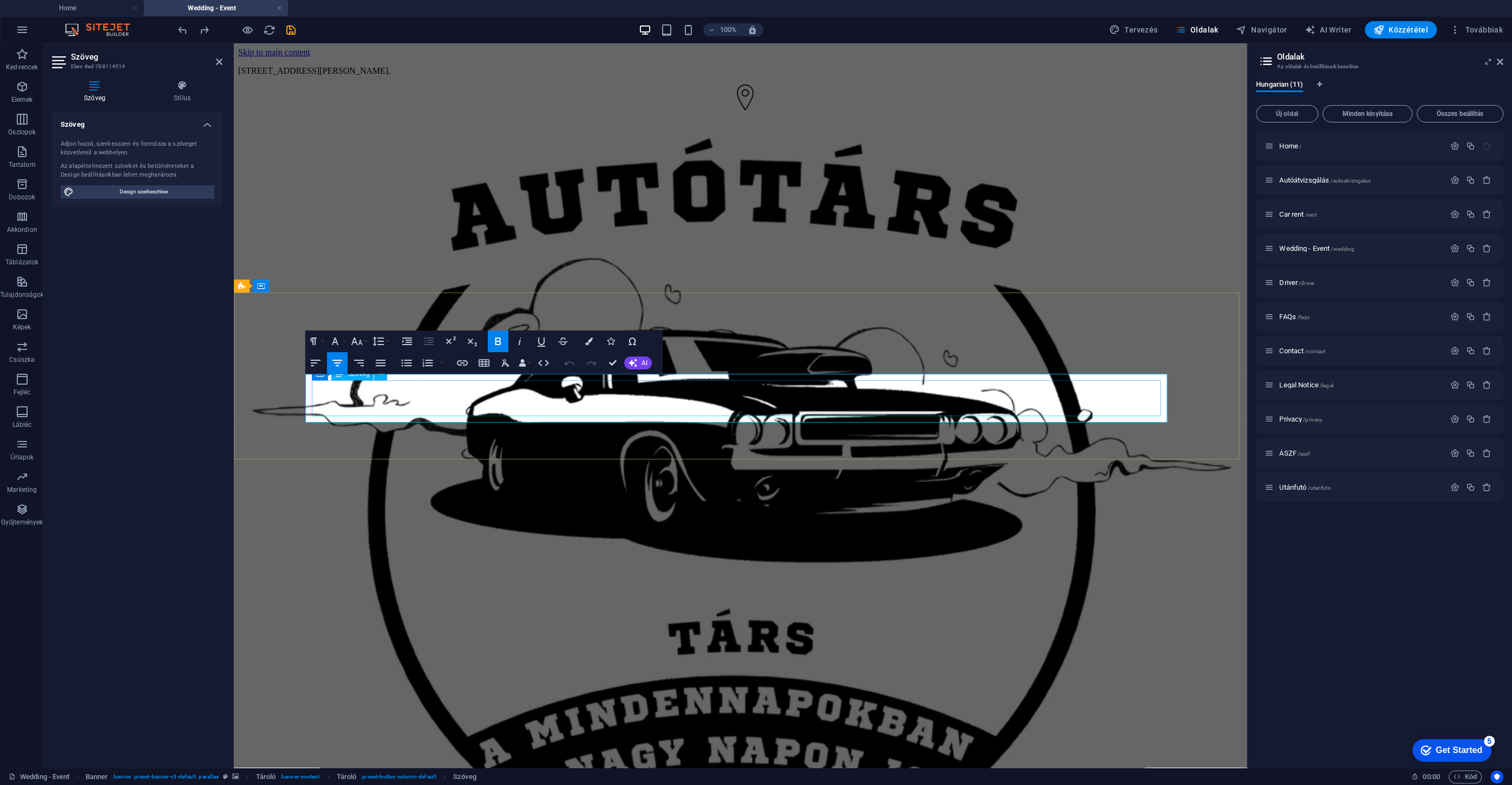
click at [592, 342] on icon "button" at bounding box center [589, 340] width 7 height 7
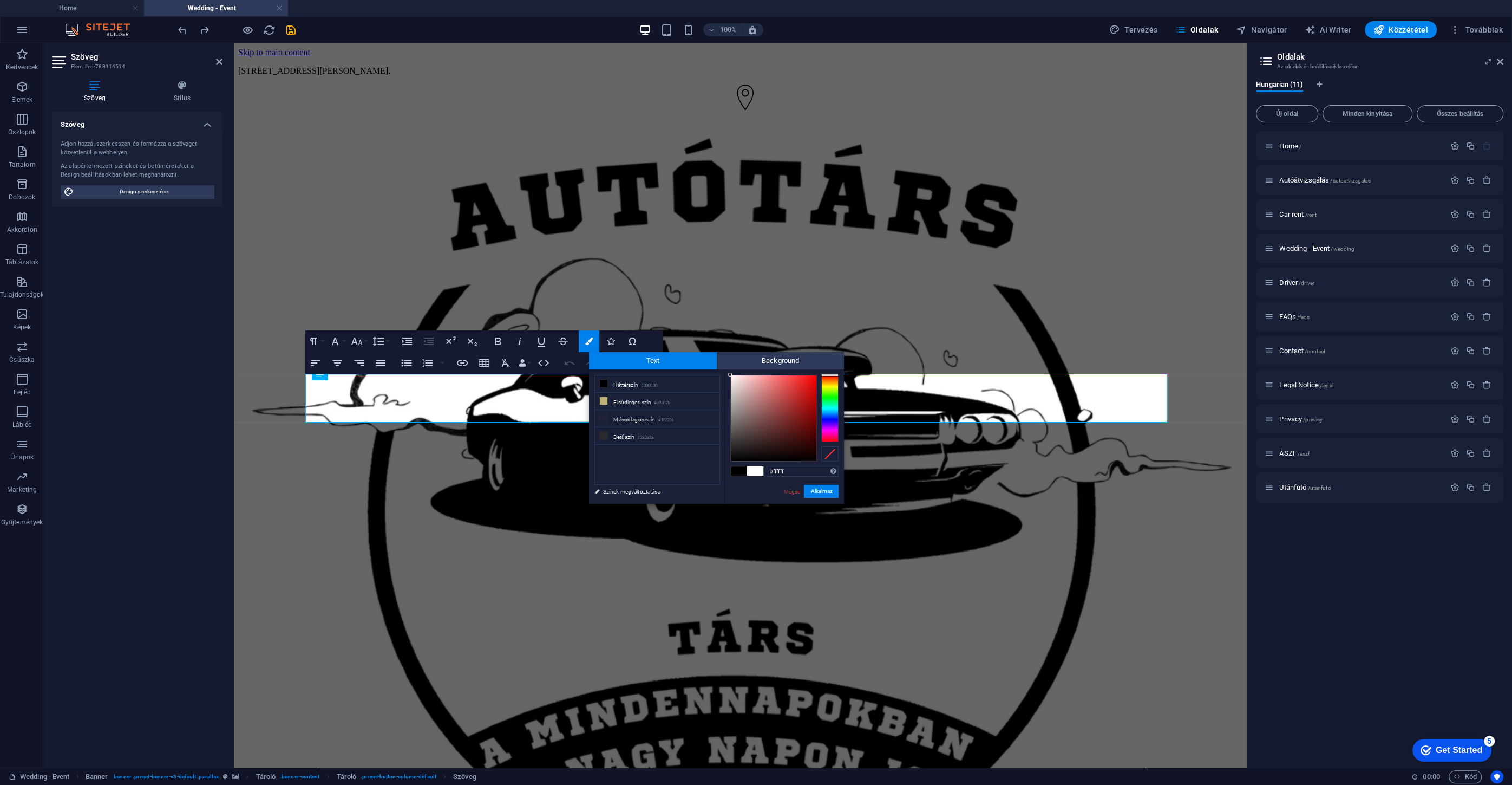
drag, startPoint x: 735, startPoint y: 378, endPoint x: 719, endPoint y: 370, distance: 17.9
click at [719, 370] on div "less Háttérszín #000000 Elsődleges szín #c0b17b Másodlagos szín #1f2236 Betűszí…" at bounding box center [716, 436] width 255 height 134
click at [729, 375] on div at bounding box center [730, 375] width 4 height 4
click at [817, 490] on button "Alkalmaz" at bounding box center [821, 491] width 35 height 13
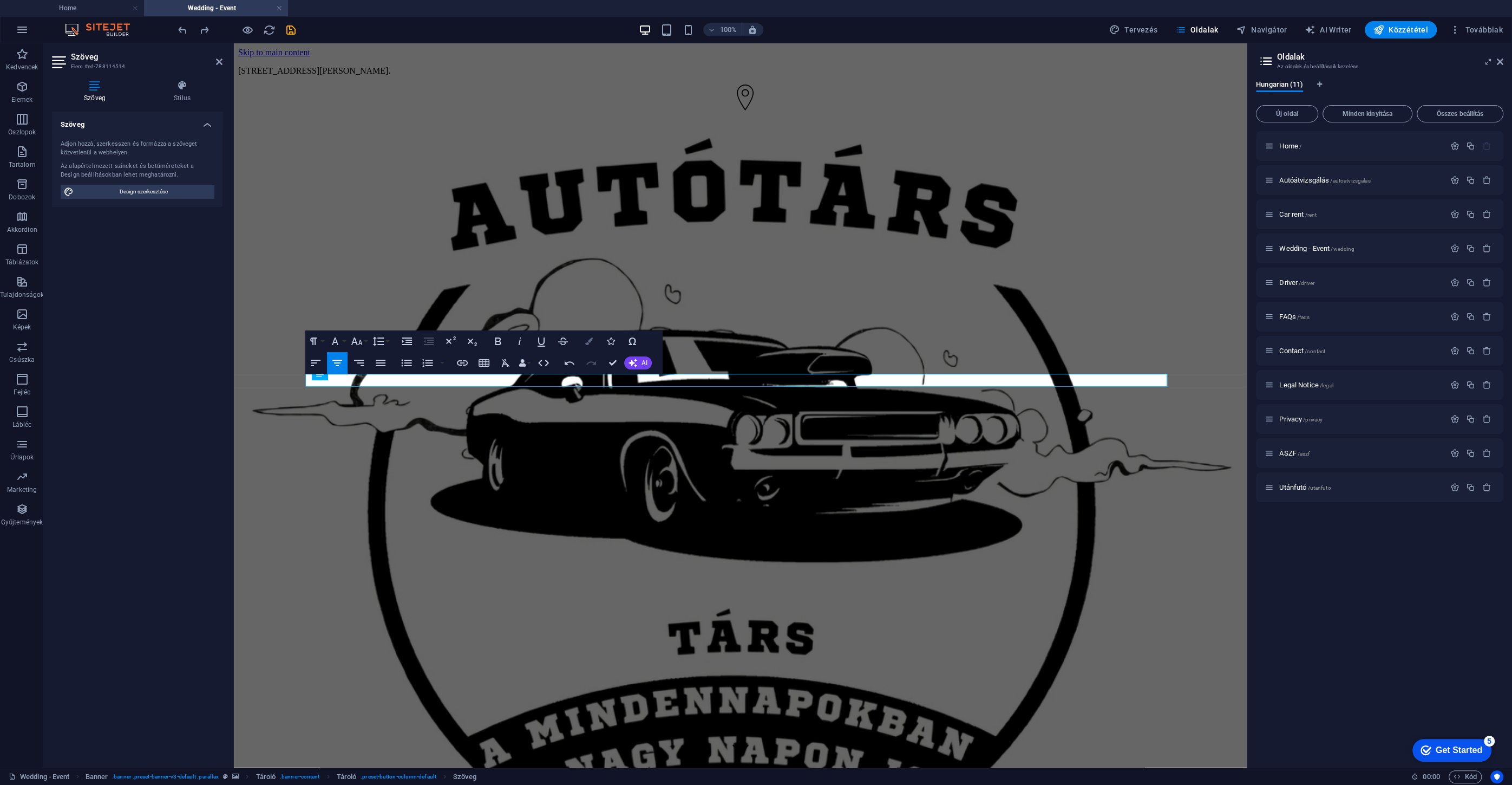
click at [584, 338] on button "Colors" at bounding box center [589, 340] width 21 height 22
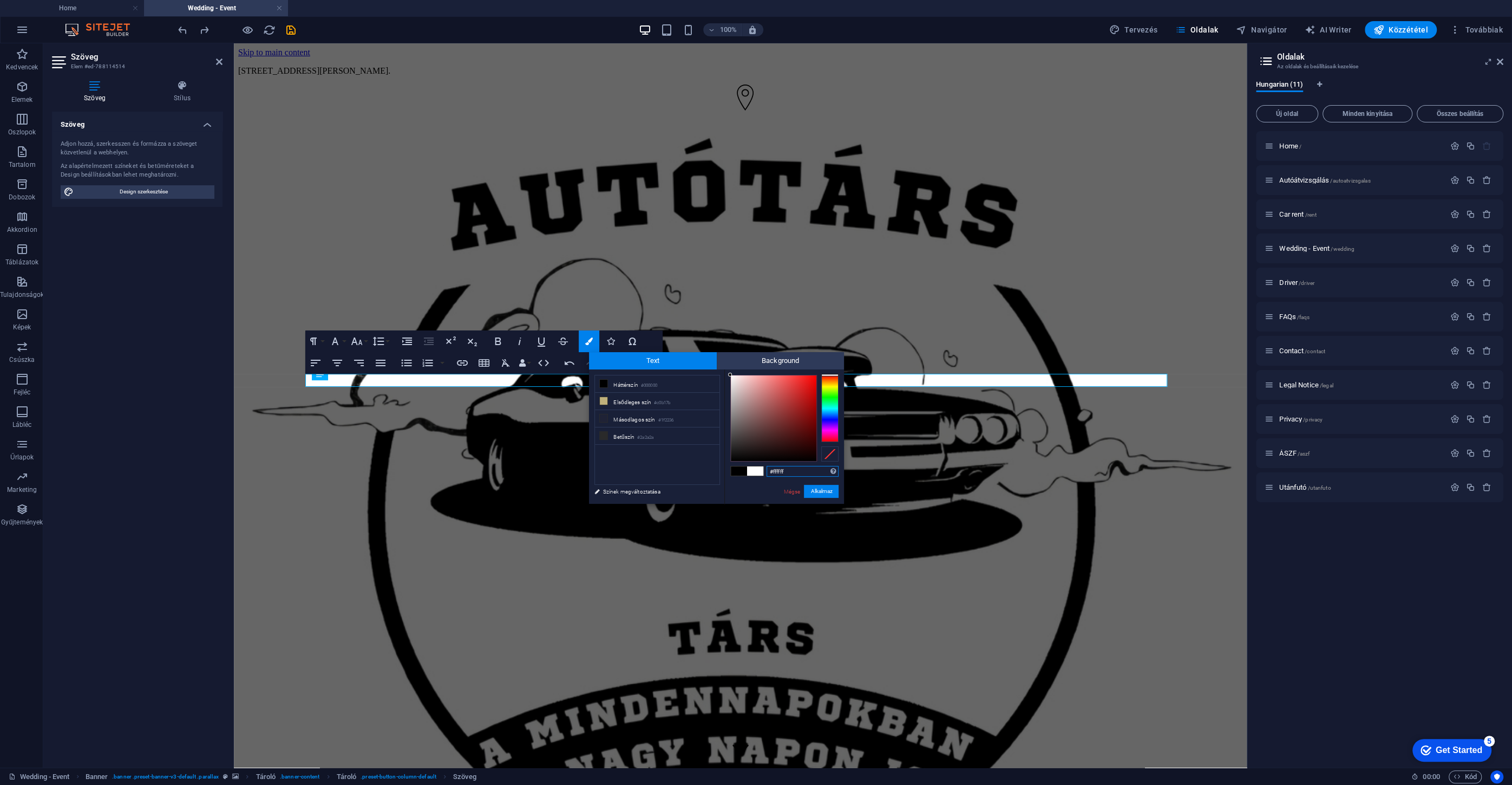
drag, startPoint x: 735, startPoint y: 388, endPoint x: 726, endPoint y: 370, distance: 20.1
click at [726, 370] on div "#ffffff Támogatott formátumok #0852ed rgb(8, 82, 237) rgba(8, 82, 237, 90%) hsv…" at bounding box center [784, 515] width 119 height 291
type input "#ffffff"
click at [730, 373] on div at bounding box center [730, 374] width 4 height 4
drag, startPoint x: 823, startPoint y: 491, endPoint x: 589, endPoint y: 449, distance: 237.7
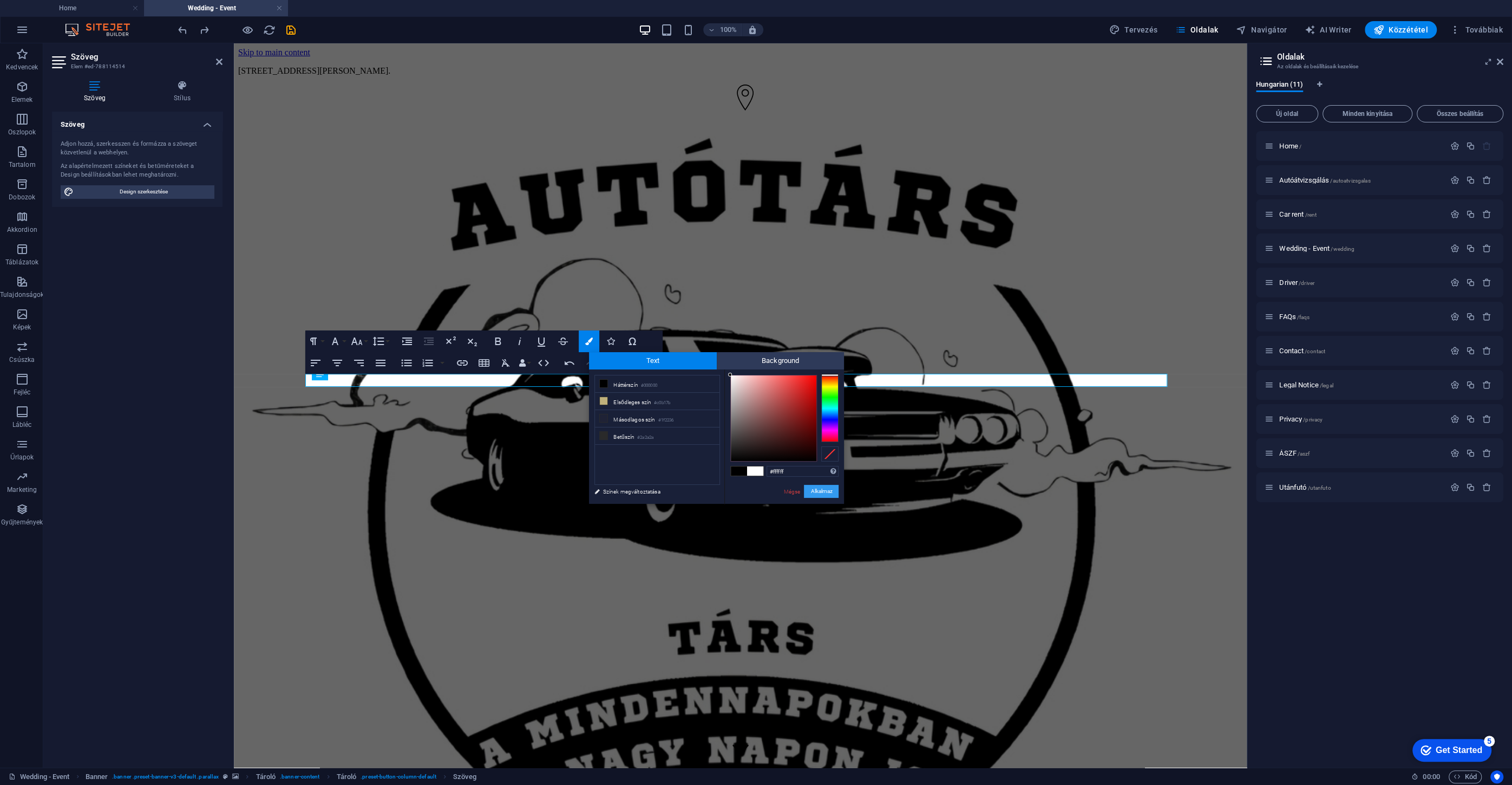
click at [823, 491] on button "Alkalmaz" at bounding box center [821, 491] width 35 height 13
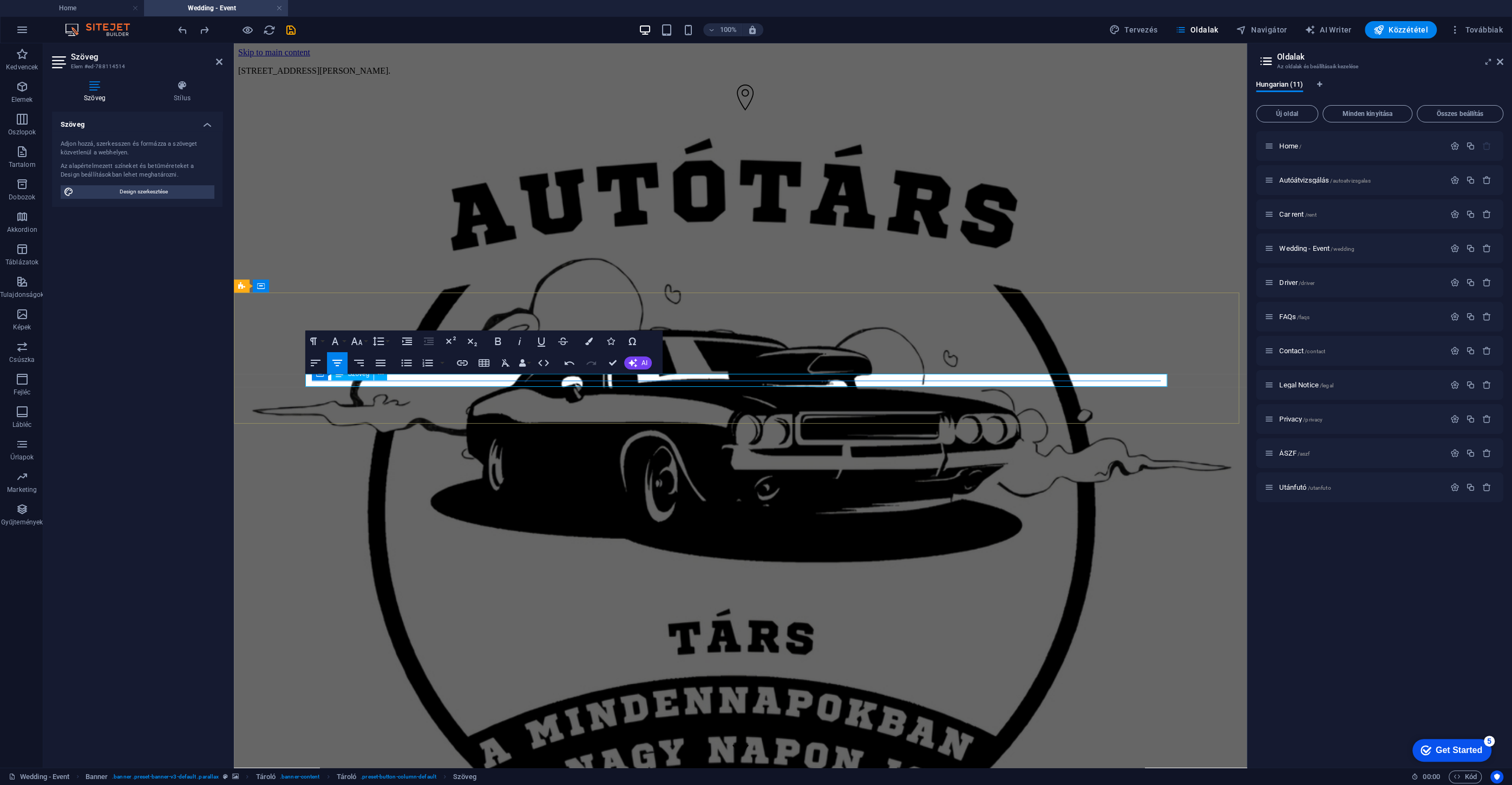
click at [356, 344] on icon "button" at bounding box center [357, 340] width 11 height 7
click at [376, 460] on link "18" at bounding box center [368, 460] width 39 height 16
click at [364, 341] on button "Font Size" at bounding box center [359, 340] width 21 height 22
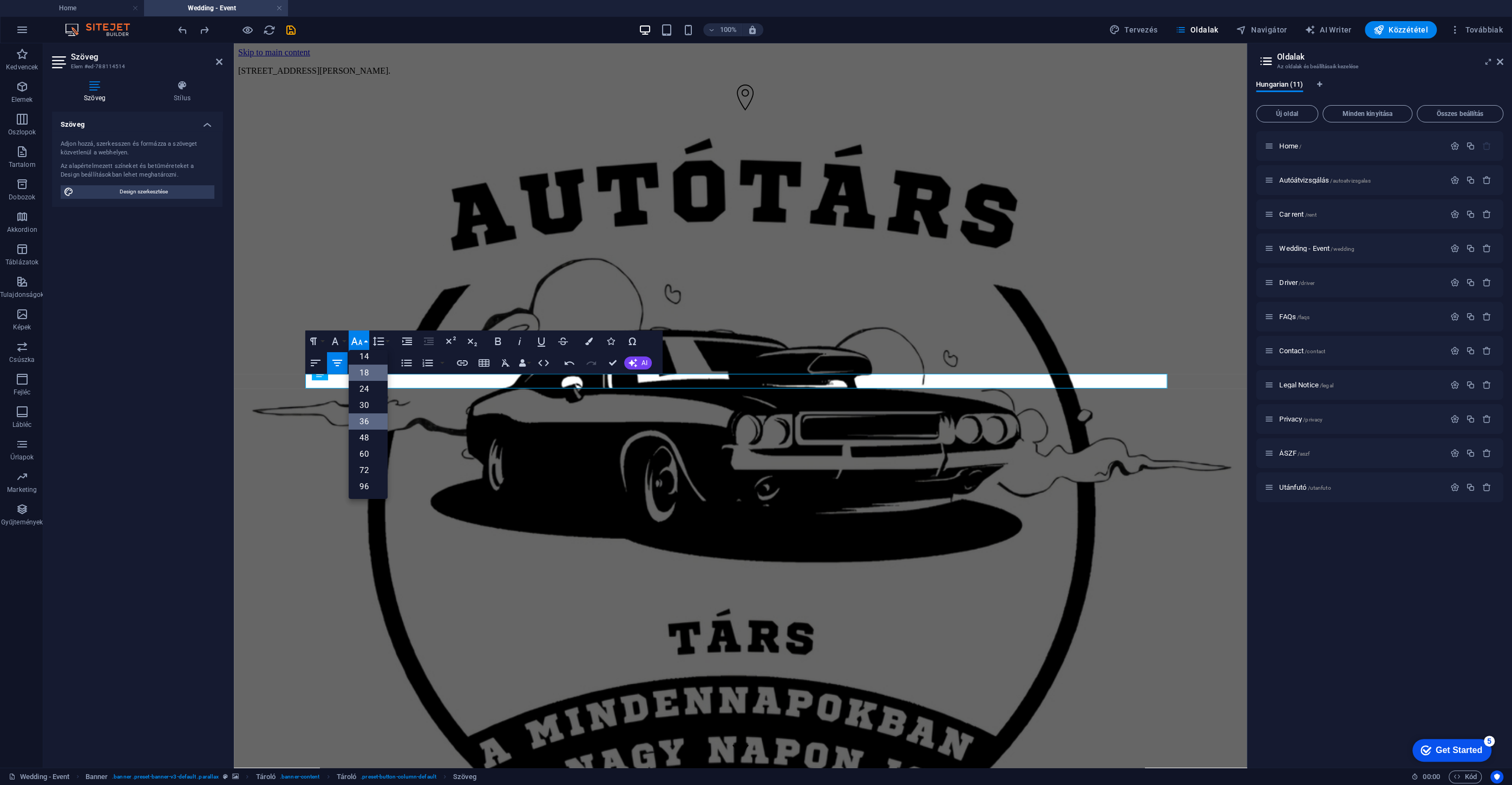
scroll to position [86, 0]
click at [385, 482] on link "96" at bounding box center [368, 486] width 39 height 16
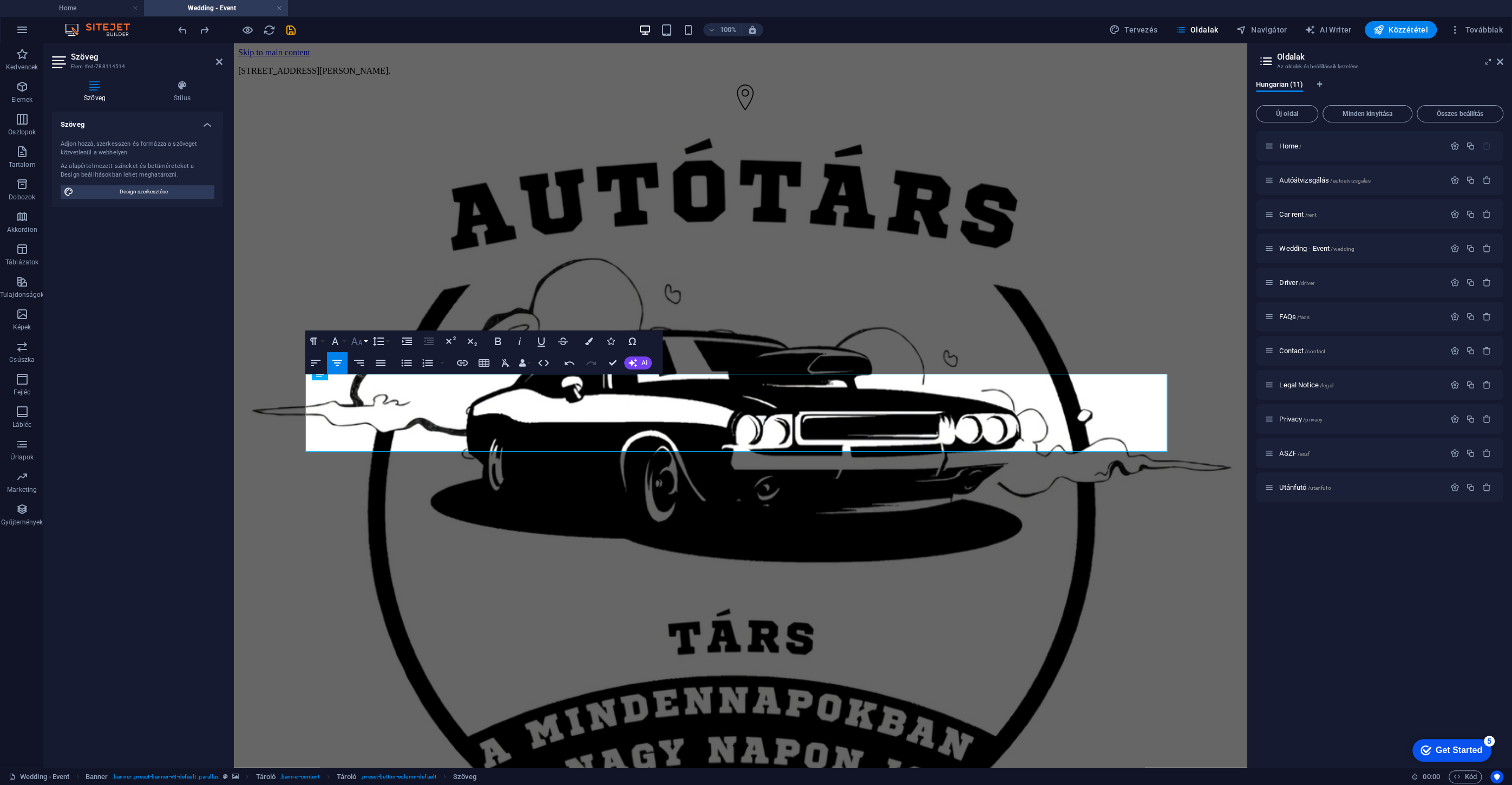
click at [365, 342] on button "Font Size" at bounding box center [359, 340] width 21 height 22
click at [377, 471] on link "72" at bounding box center [368, 470] width 39 height 16
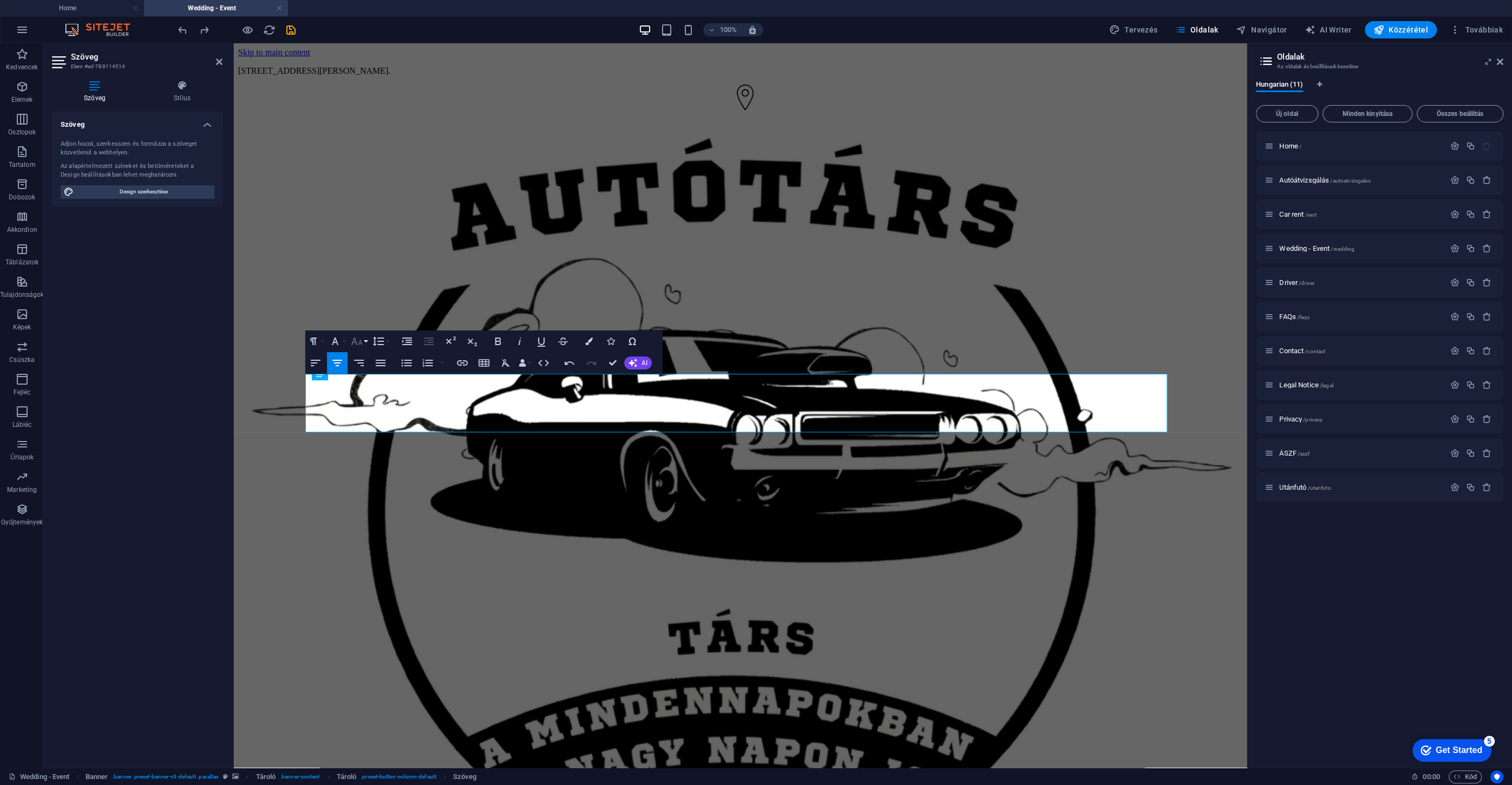
click at [356, 344] on icon "button" at bounding box center [356, 341] width 13 height 13
click at [372, 450] on link "60" at bounding box center [368, 453] width 39 height 16
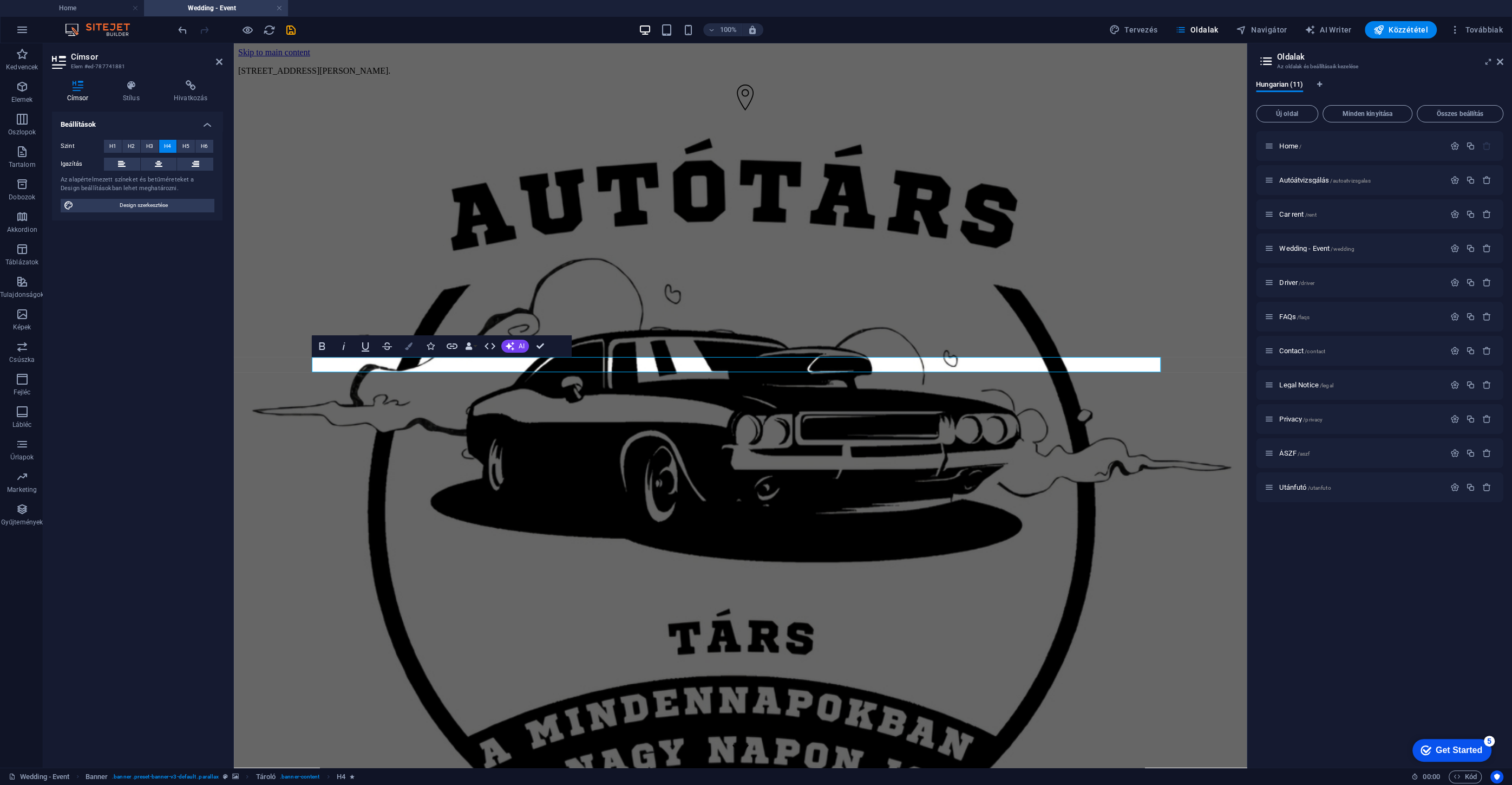
click at [415, 349] on button "Colors" at bounding box center [409, 345] width 21 height 22
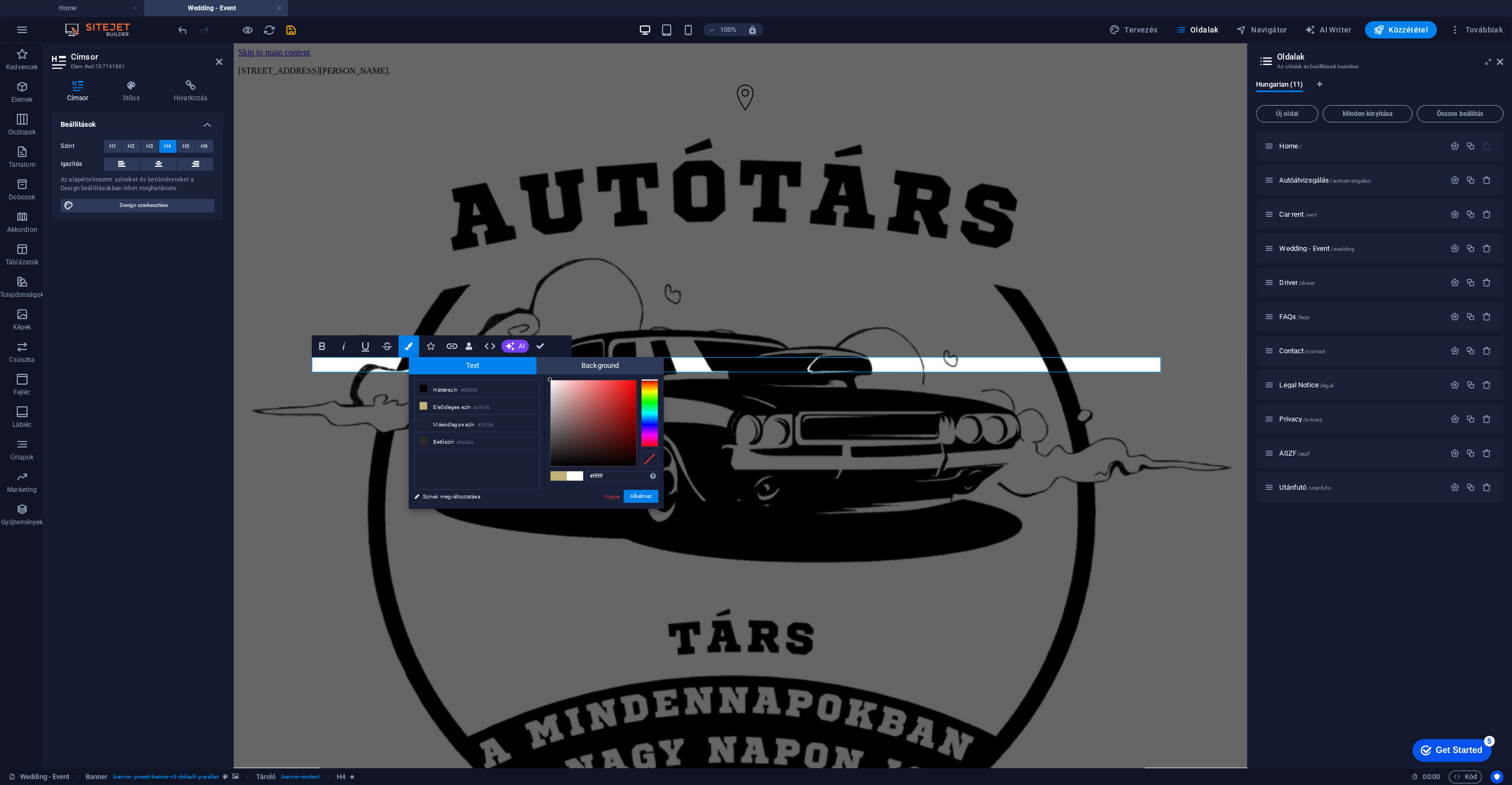
drag, startPoint x: 552, startPoint y: 398, endPoint x: 548, endPoint y: 374, distance: 24.3
click at [548, 374] on div "#ffffff Támogatott formátumok #0852ed rgb(8, 82, 237) rgba(8, 82, 237, 90%) hsv…" at bounding box center [604, 520] width 119 height 291
type input "#ffffff"
click at [550, 378] on div at bounding box center [549, 379] width 4 height 4
click at [649, 493] on button "Alkalmaz" at bounding box center [640, 496] width 35 height 13
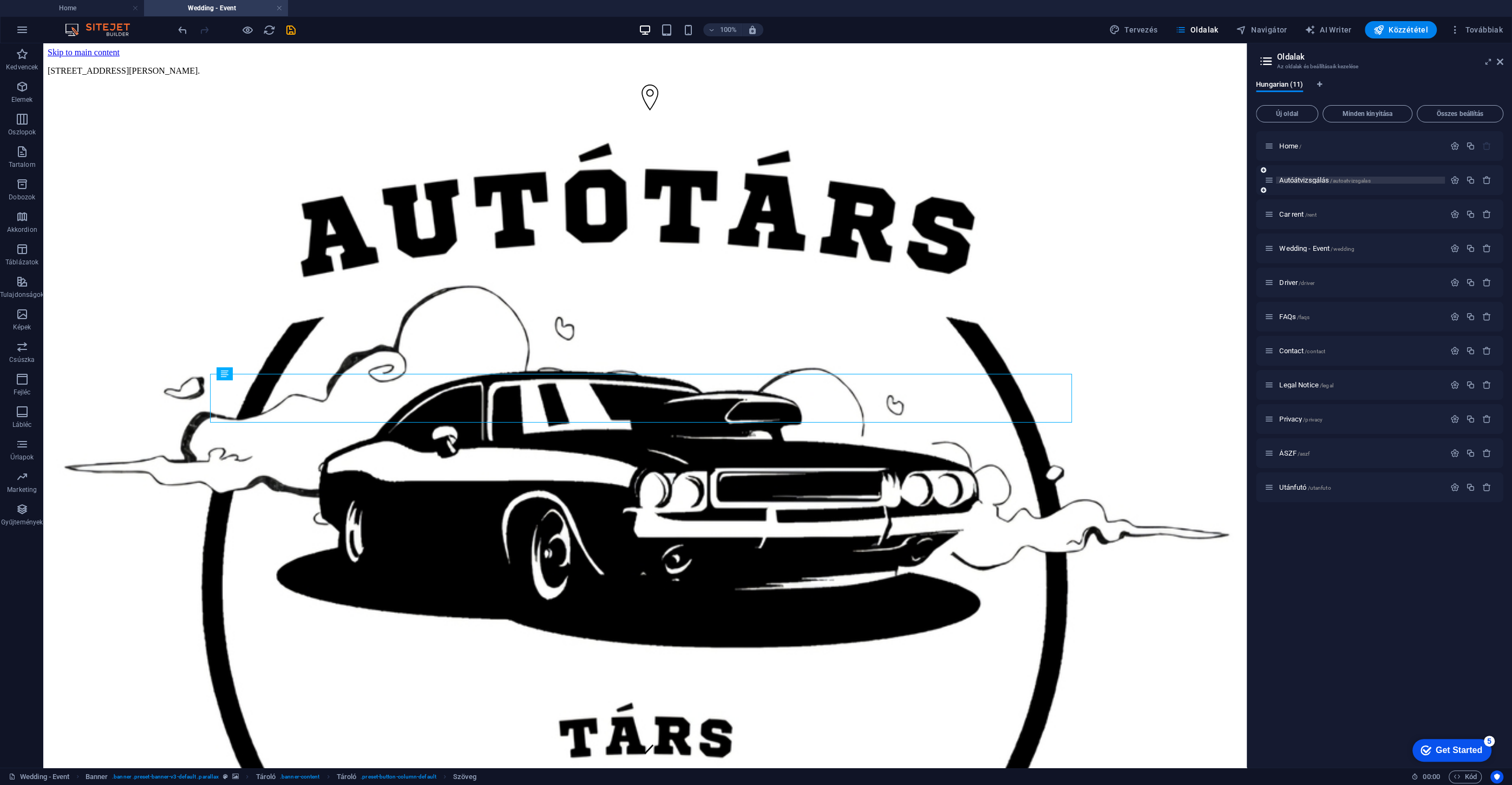
click at [1309, 177] on span "Autóátvizsgálás /autoatvizsgalas" at bounding box center [1324, 180] width 91 height 8
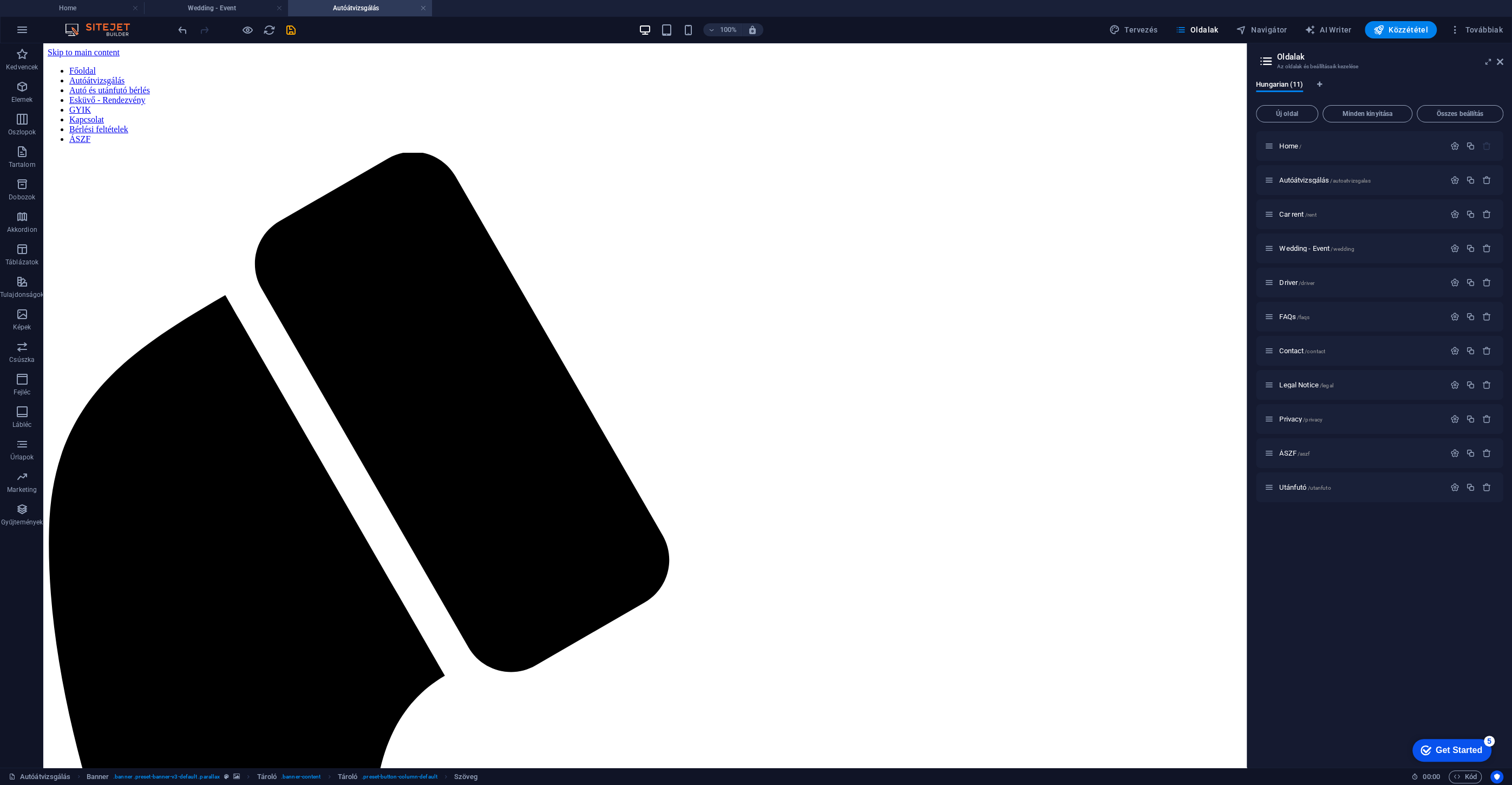
scroll to position [0, 0]
click at [0, 0] on div "Home /" at bounding box center [0, 0] width 0 height 0
click at [0, 0] on span "Home /" at bounding box center [0, 0] width 0 height 0
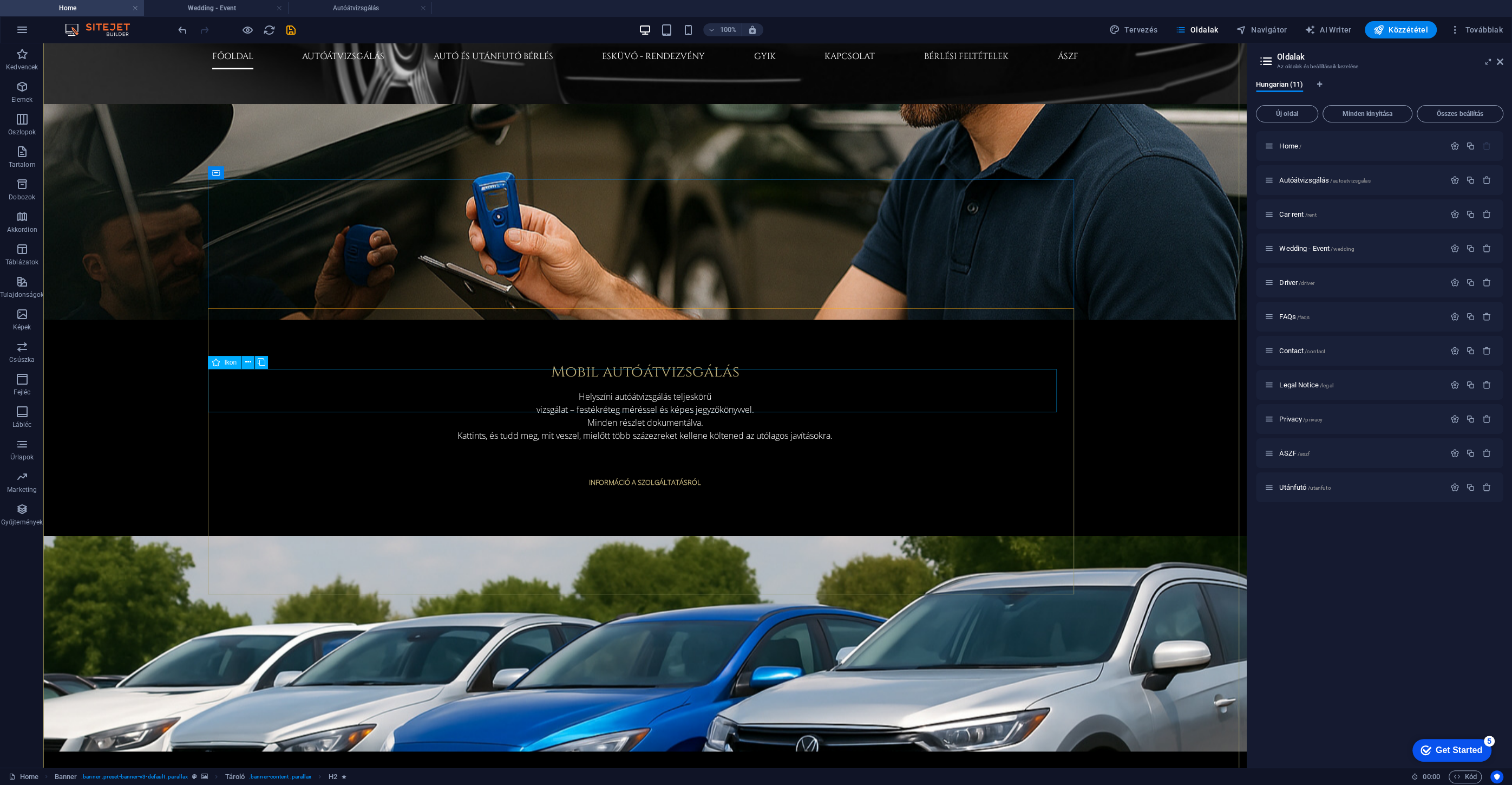
scroll to position [1132, 0]
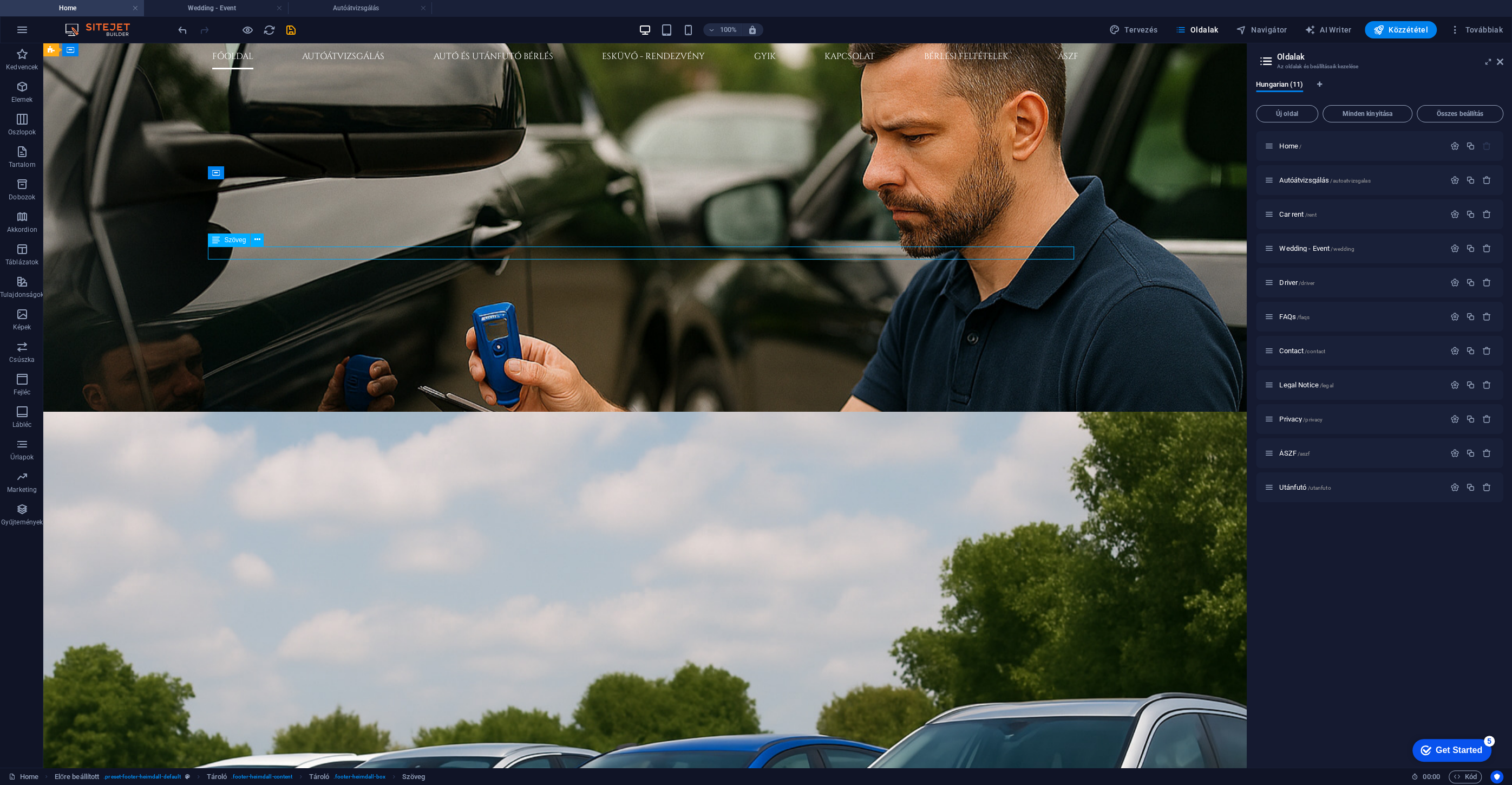
scroll to position [1056, 0]
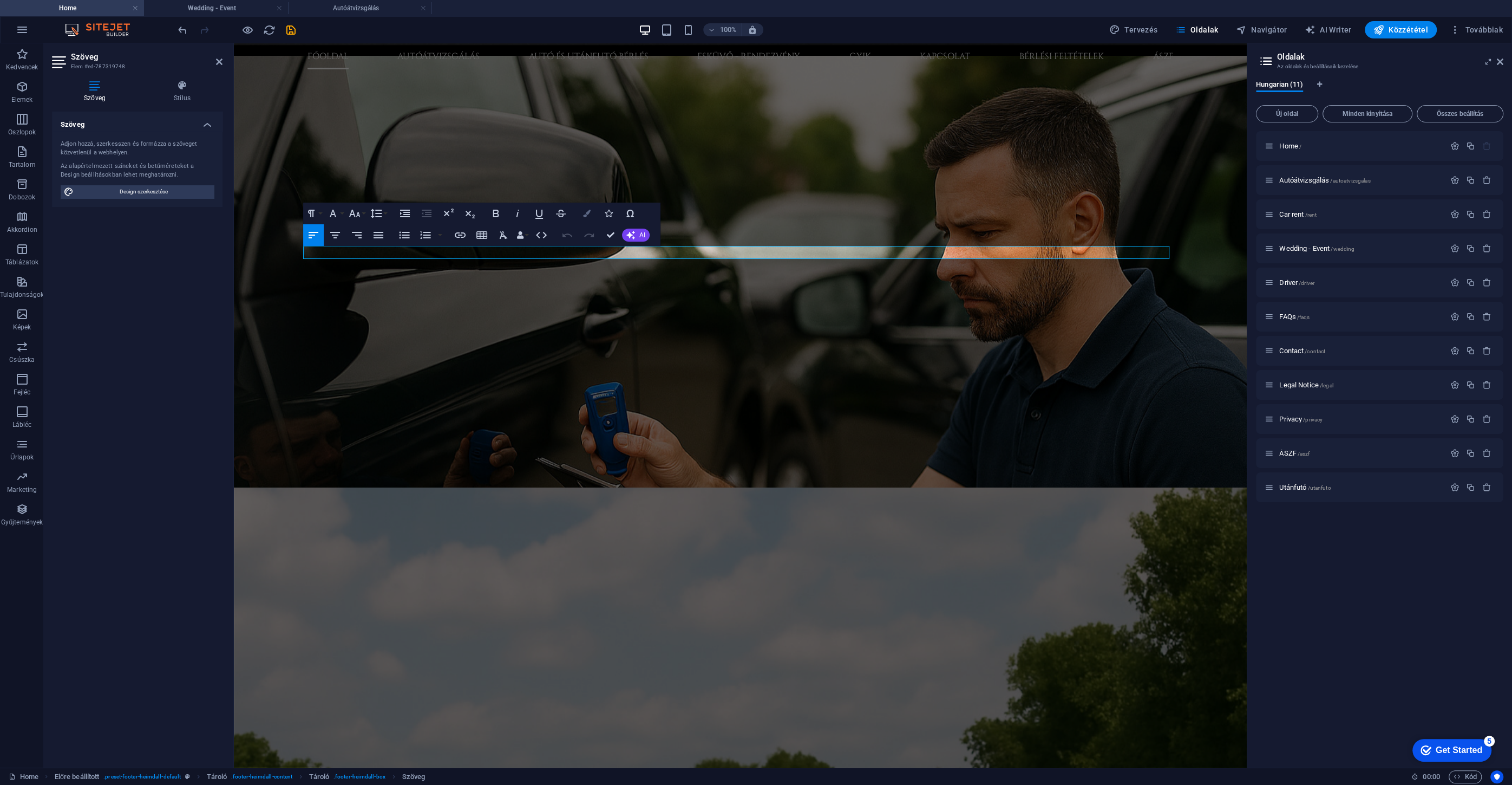
click at [584, 215] on icon "button" at bounding box center [586, 213] width 7 height 7
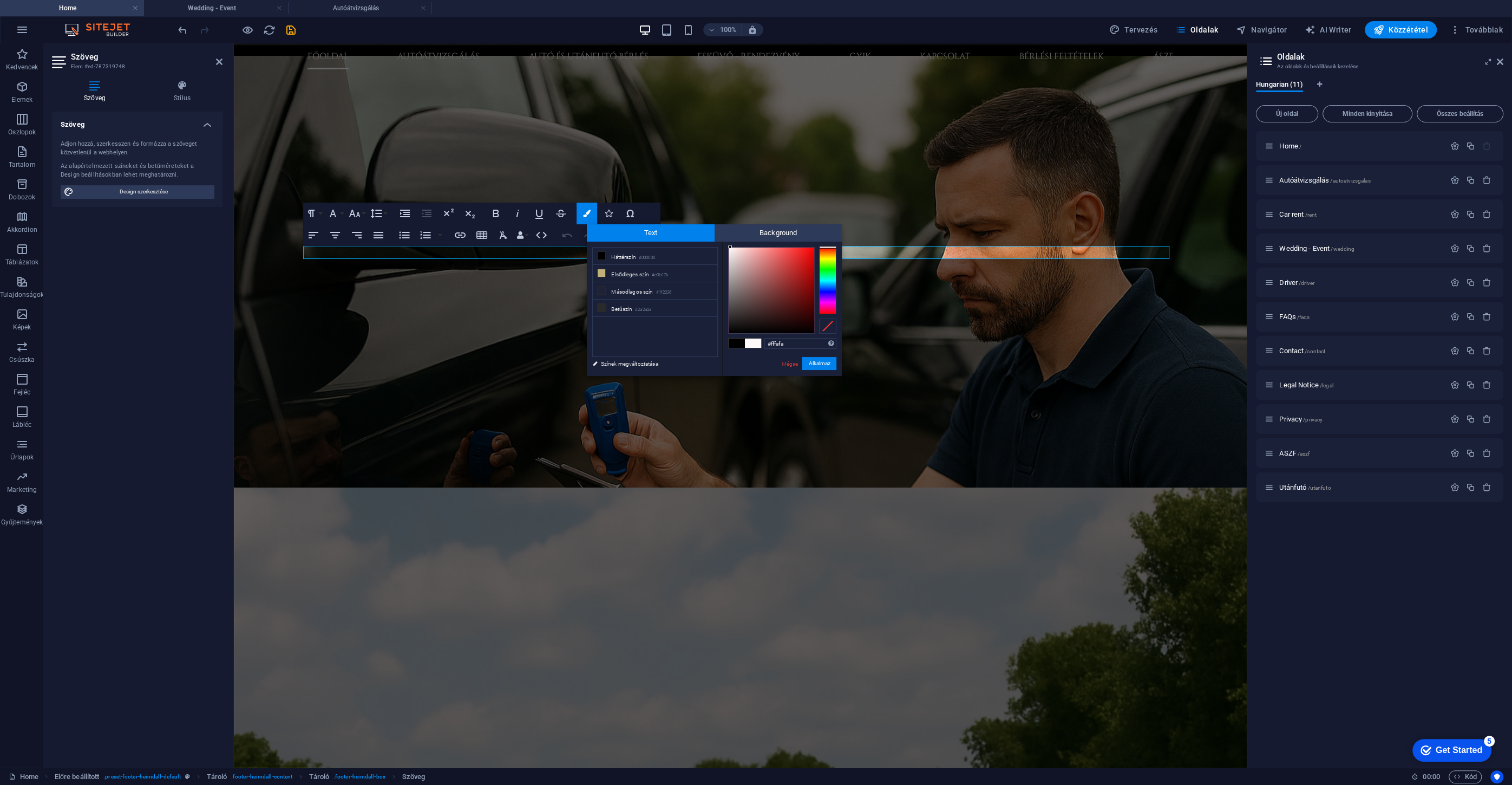
type input "#fffcfc"
drag, startPoint x: 731, startPoint y: 255, endPoint x: 729, endPoint y: 246, distance: 9.2
click at [729, 248] on div at bounding box center [771, 290] width 85 height 86
click at [729, 246] on div at bounding box center [728, 246] width 4 height 4
click at [808, 363] on button "Alkalmaz" at bounding box center [818, 363] width 35 height 13
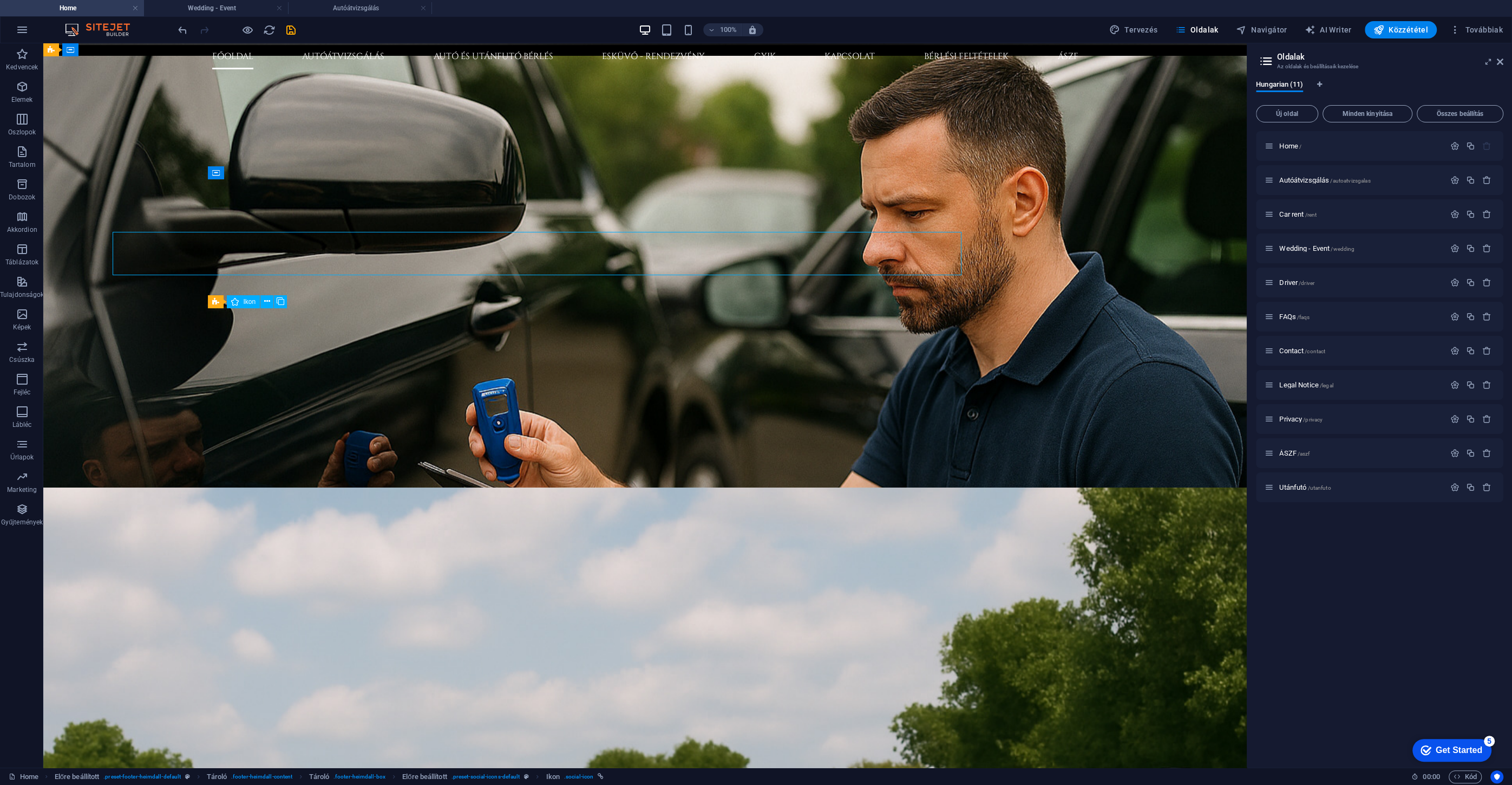
scroll to position [1132, 0]
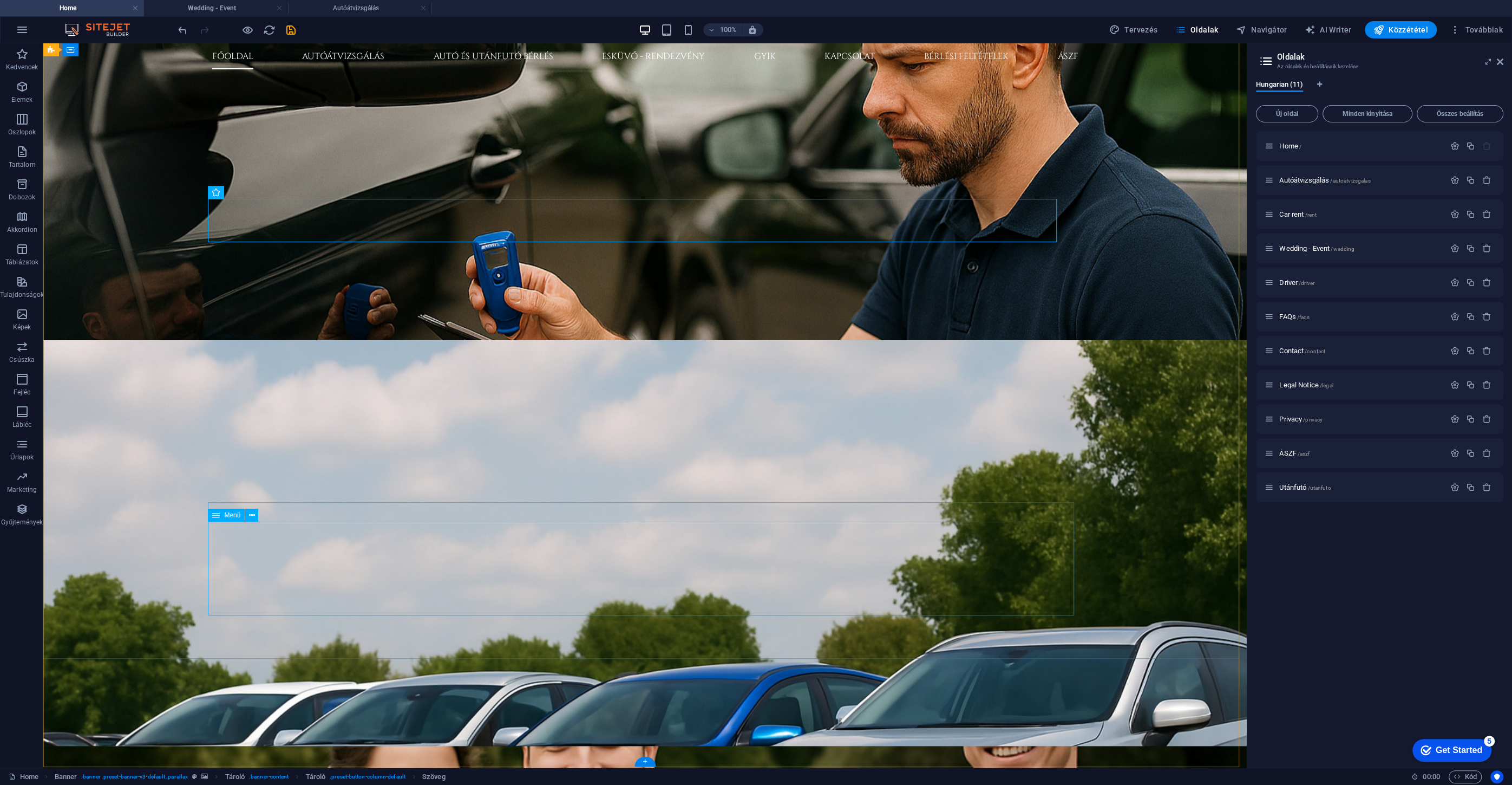
select select
select select "2"
select select
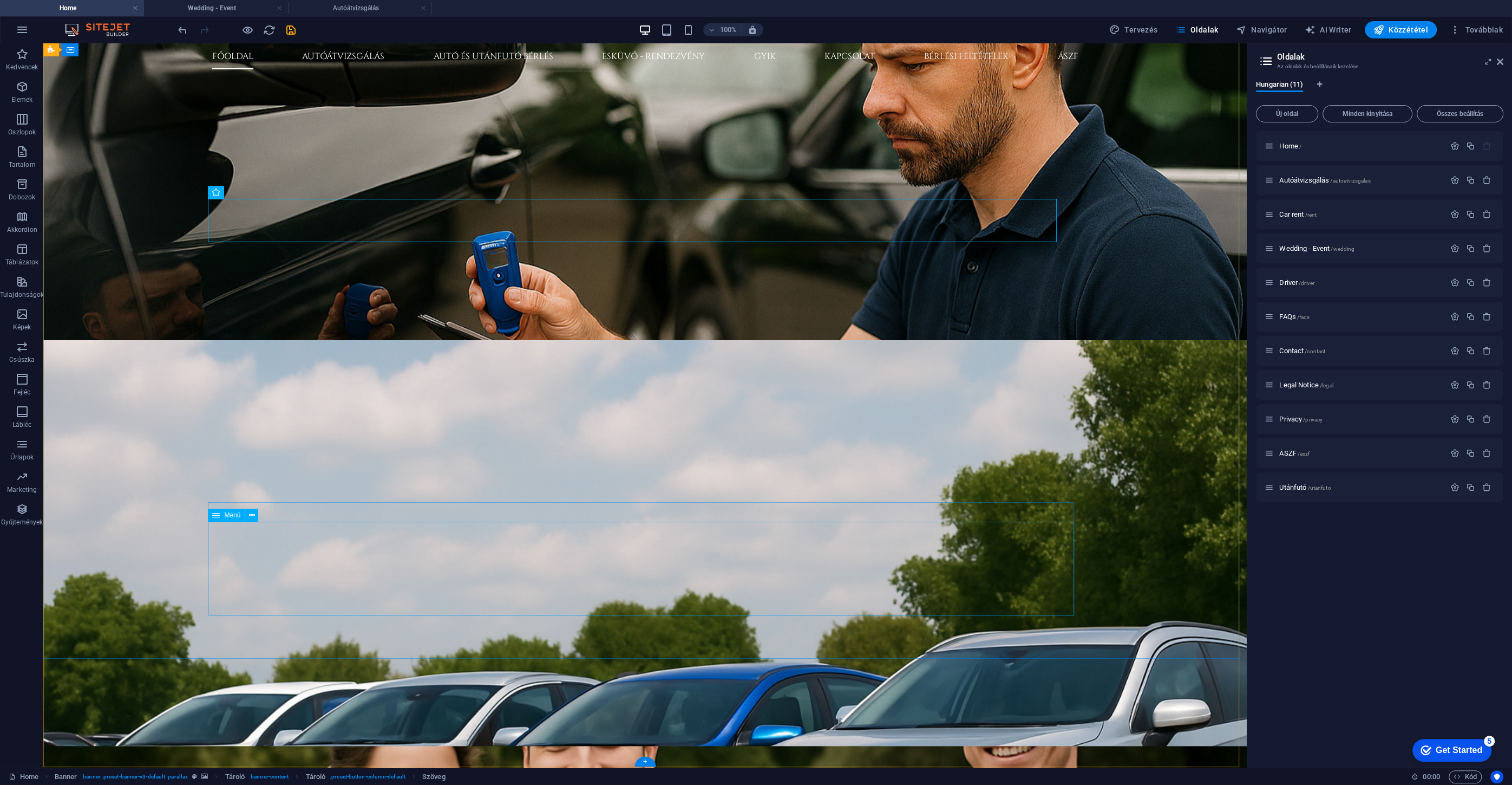
select select "3"
select select
select select "5"
select select
select select "6"
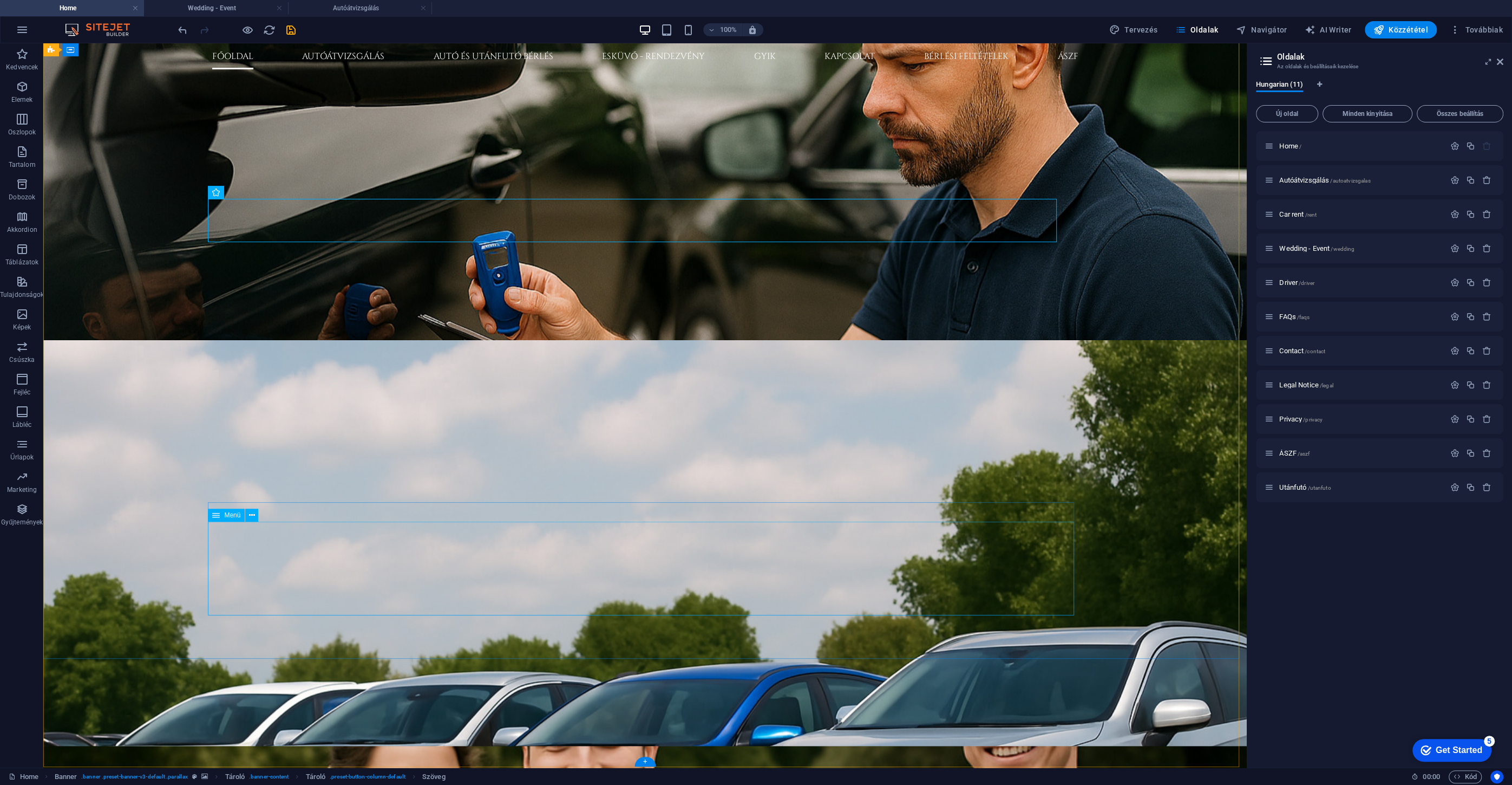
select select
select select "7"
select select
select select "8"
select select
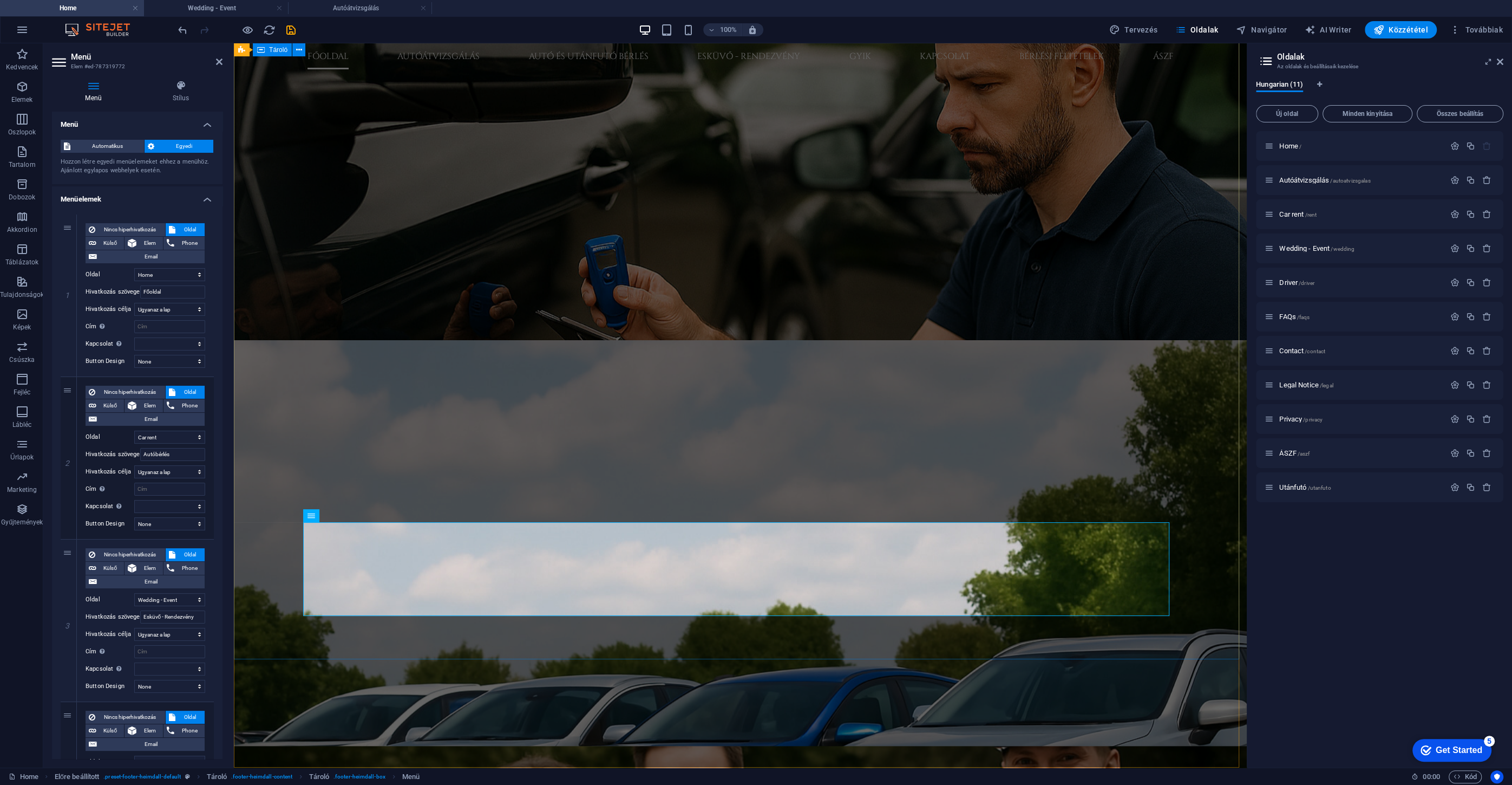
scroll to position [1165, 0]
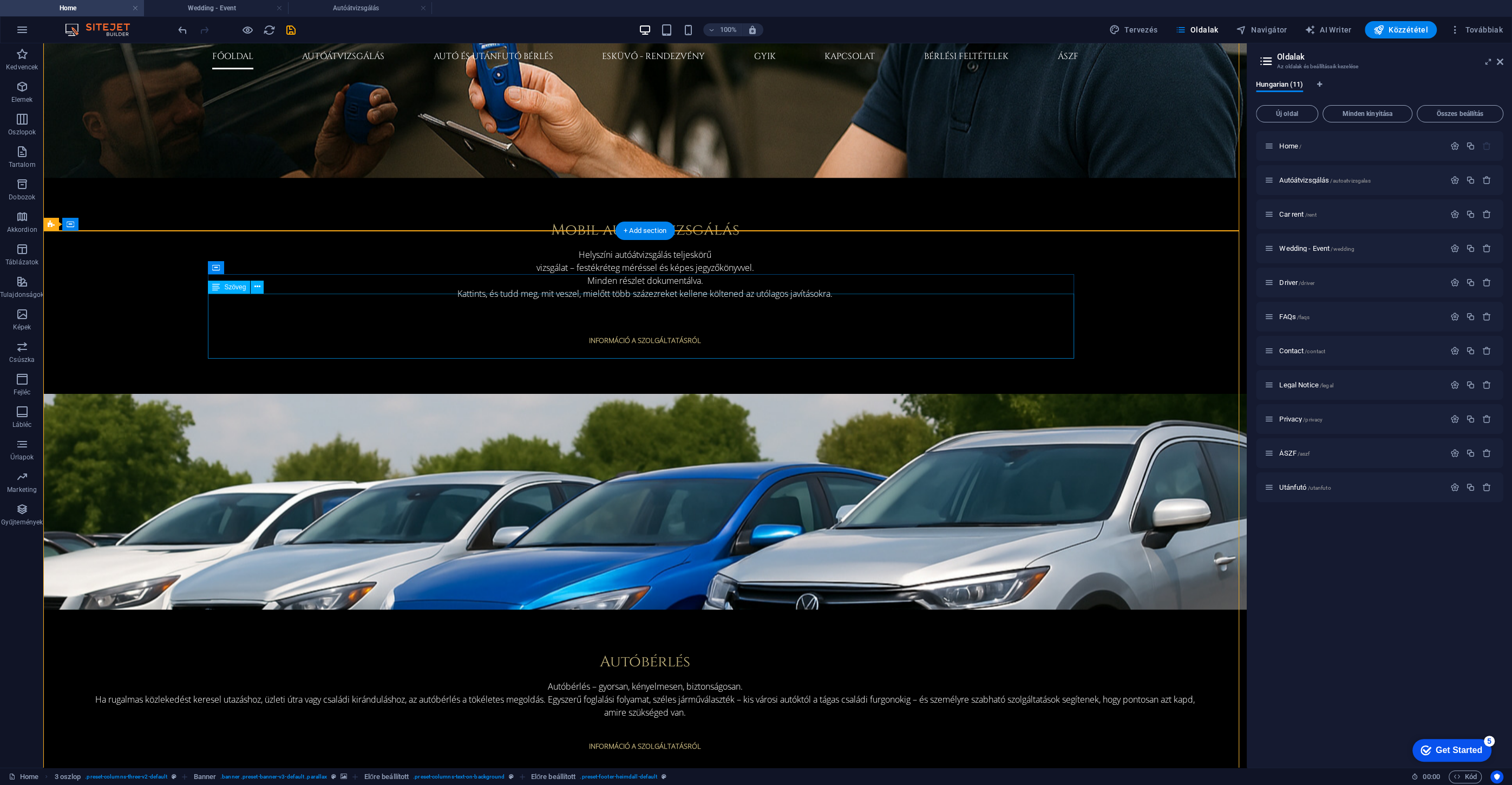
scroll to position [1241, 0]
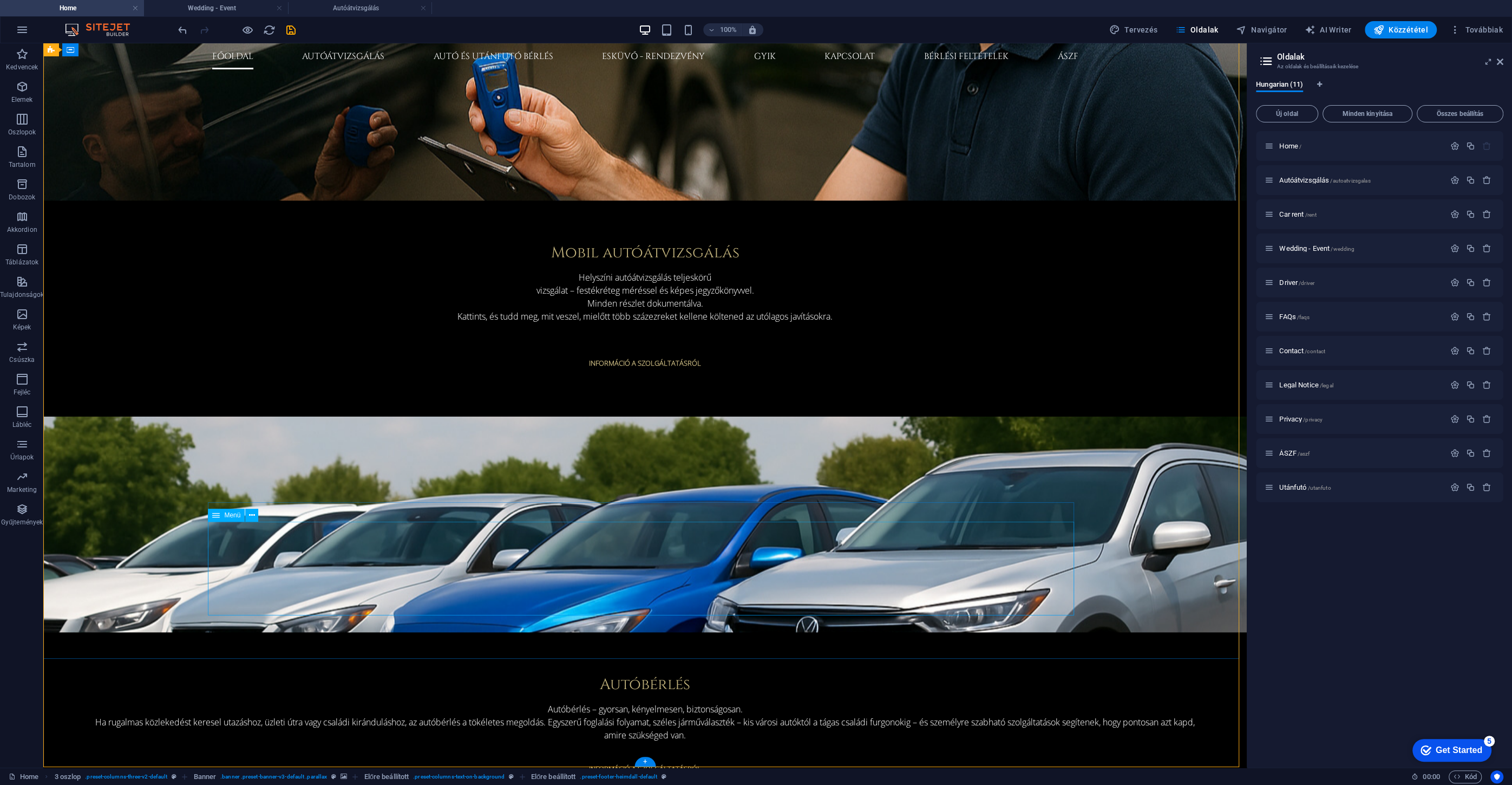
select select
select select "2"
select select
select select "3"
select select
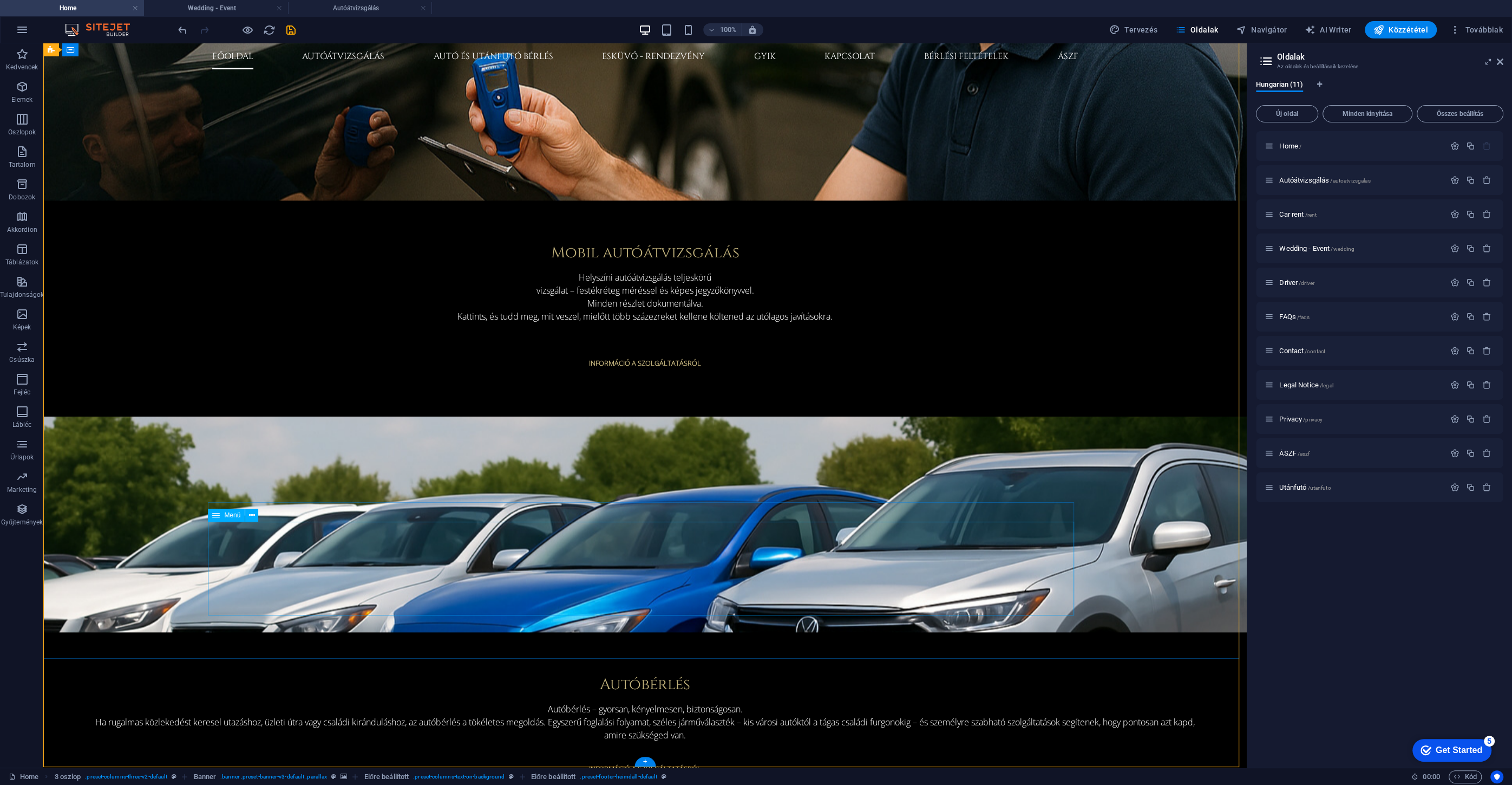
select select "5"
select select
select select "6"
select select
select select "7"
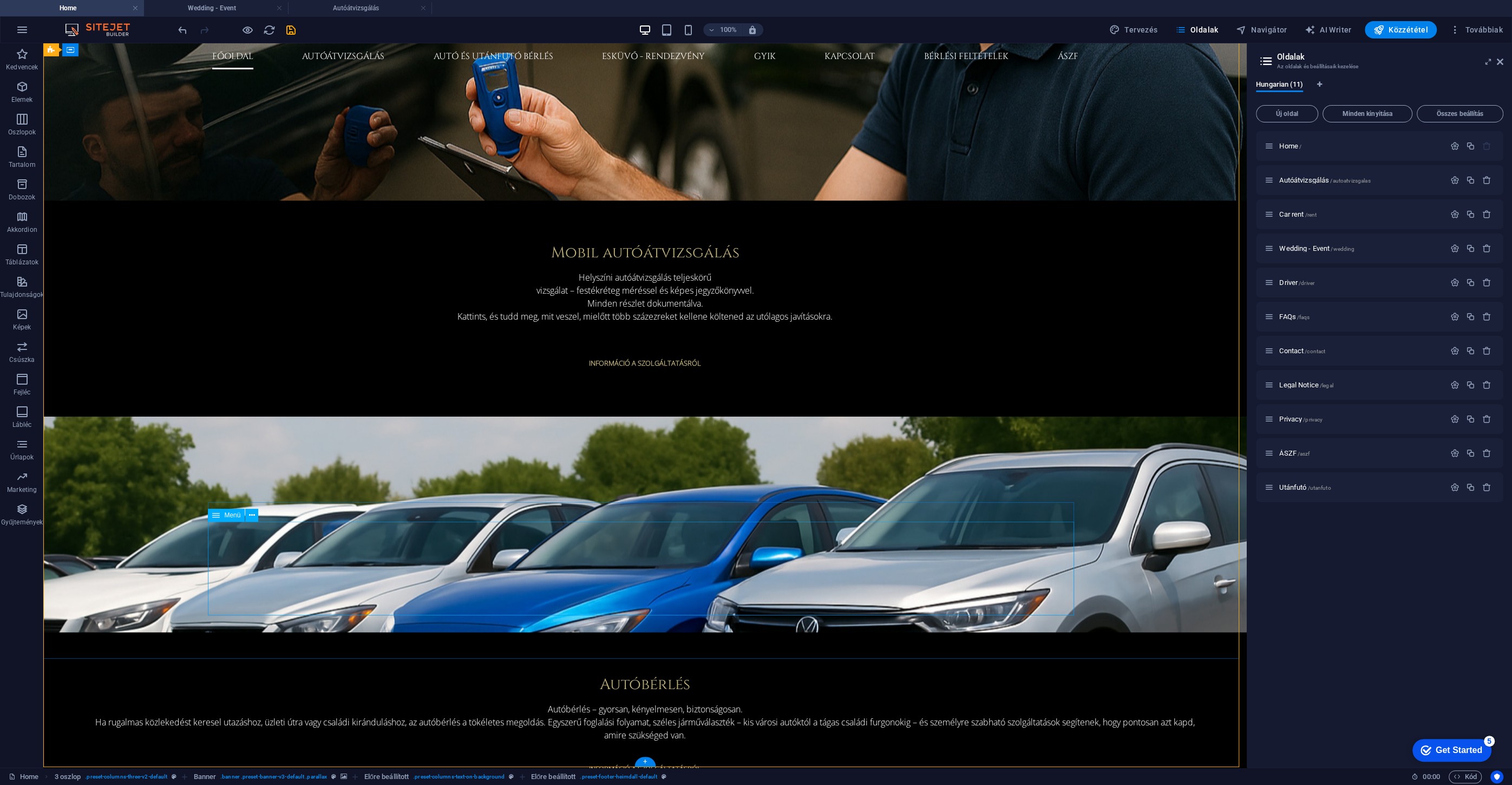
select select
select select "8"
select select
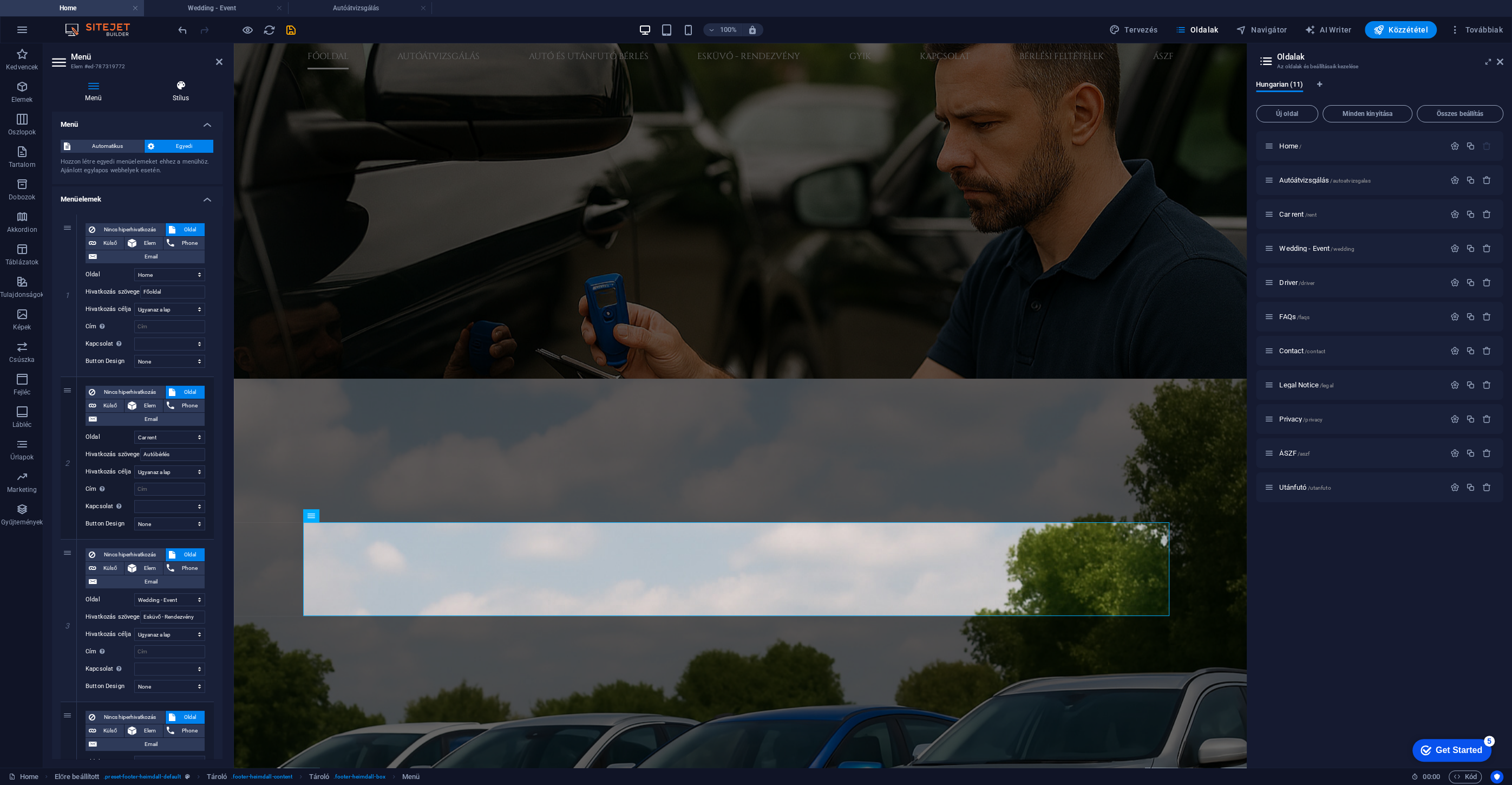
click at [185, 91] on h4 "Stílus" at bounding box center [180, 91] width 83 height 23
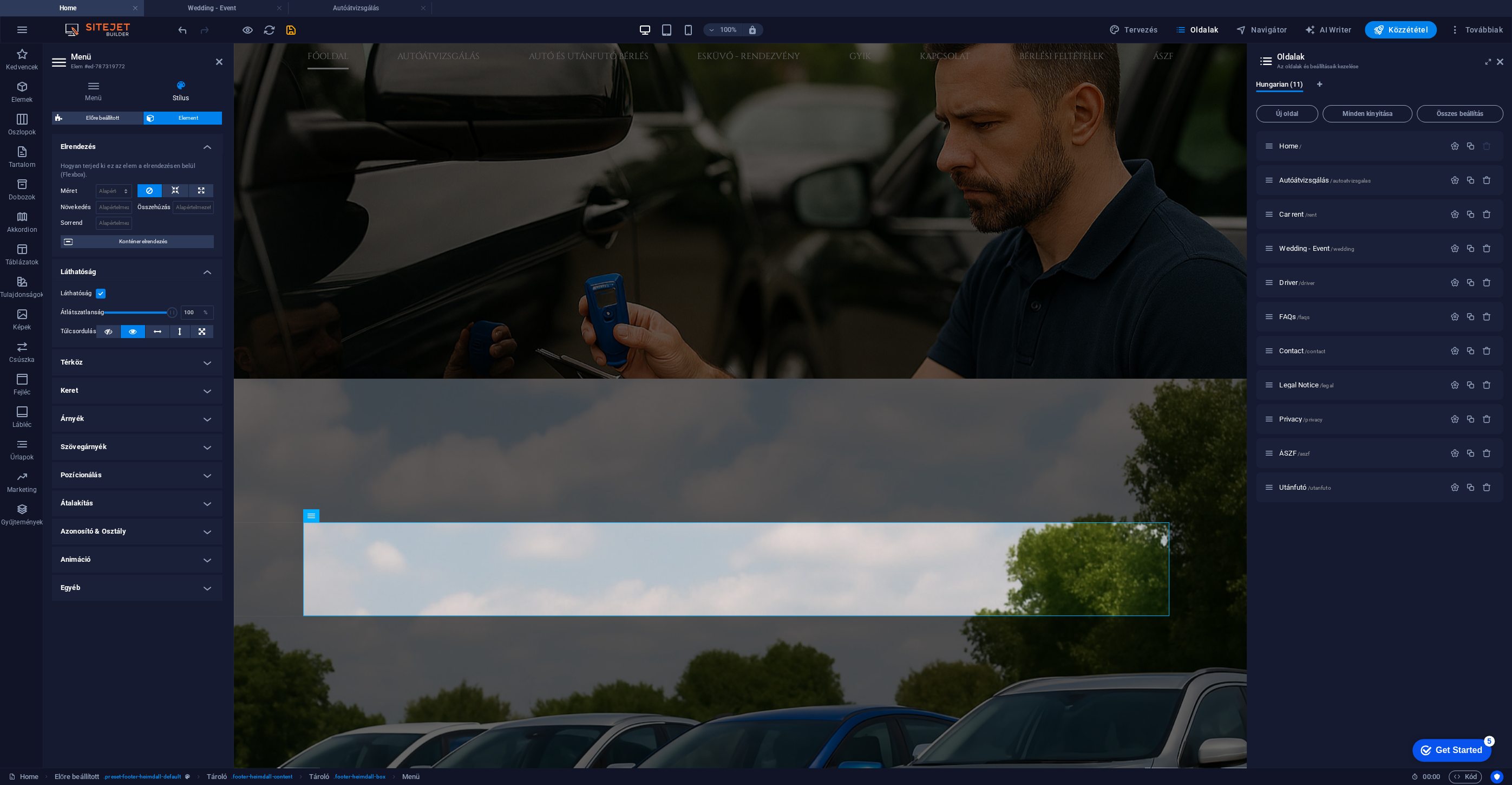
click at [123, 359] on h4 "Térköz" at bounding box center [136, 362] width 170 height 26
click at [112, 360] on h4 "Térköz" at bounding box center [136, 359] width 170 height 19
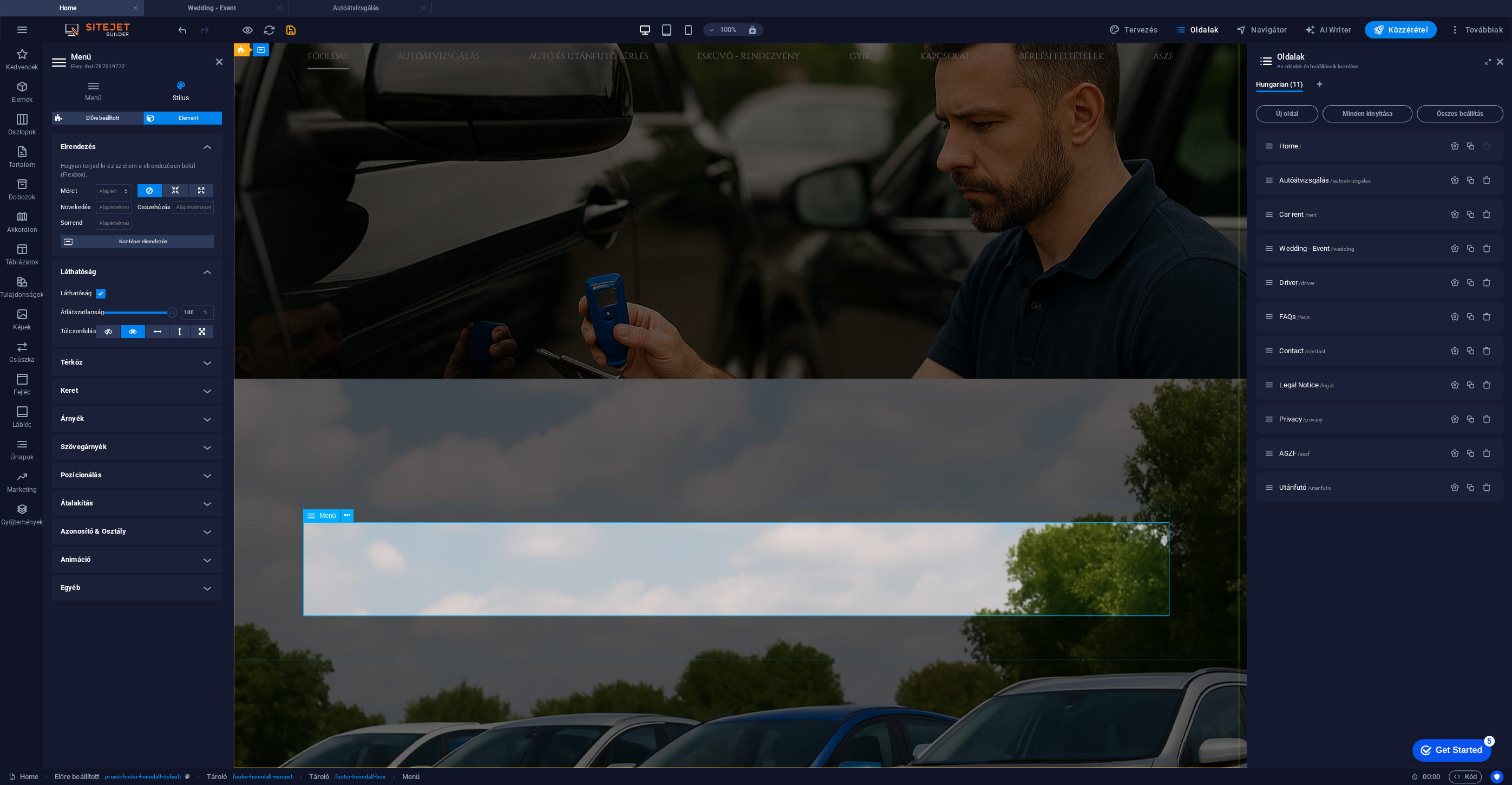
click at [348, 520] on icon at bounding box center [347, 516] width 6 height 11
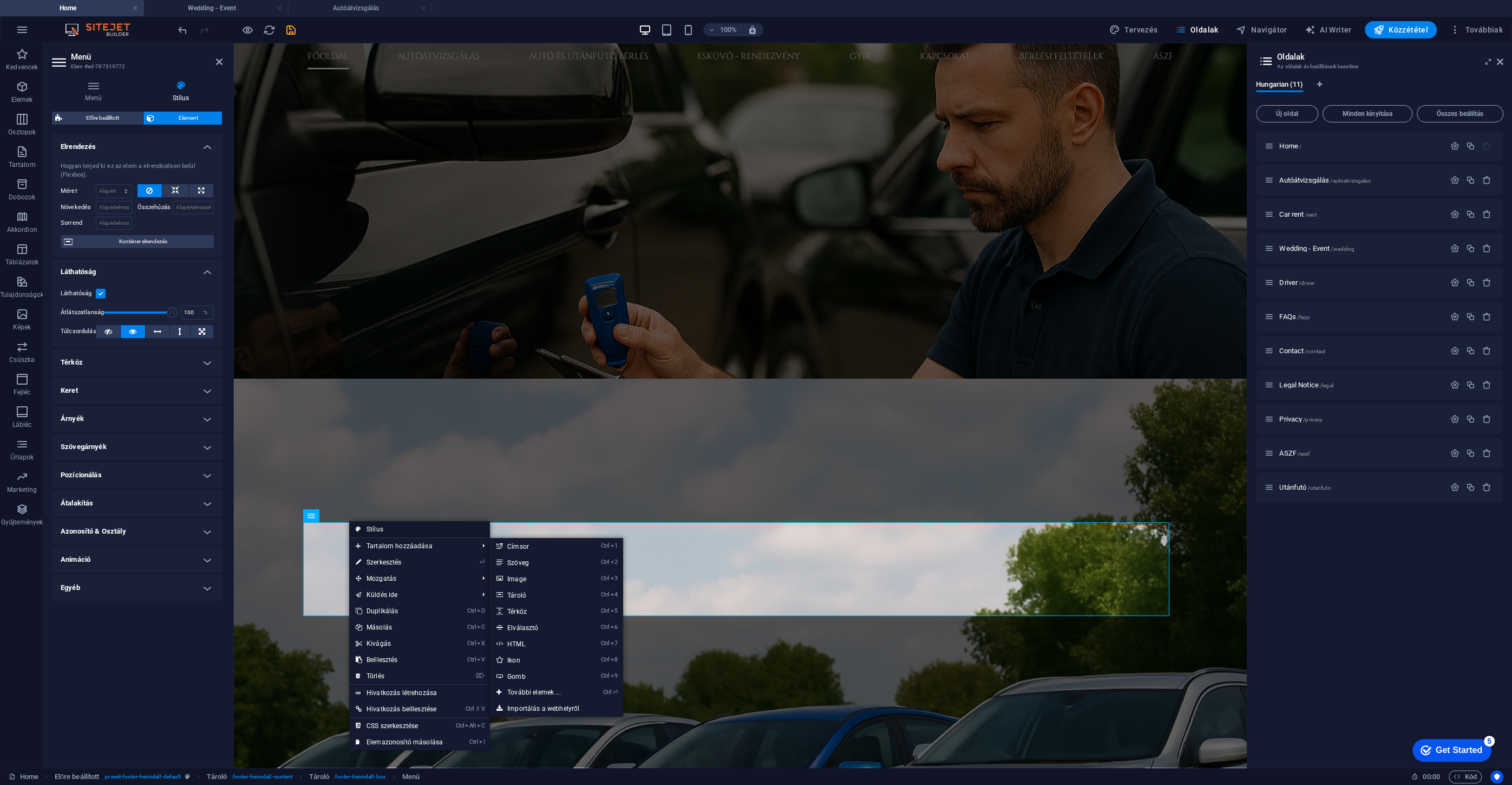
click at [381, 532] on link "Stílus" at bounding box center [419, 529] width 141 height 16
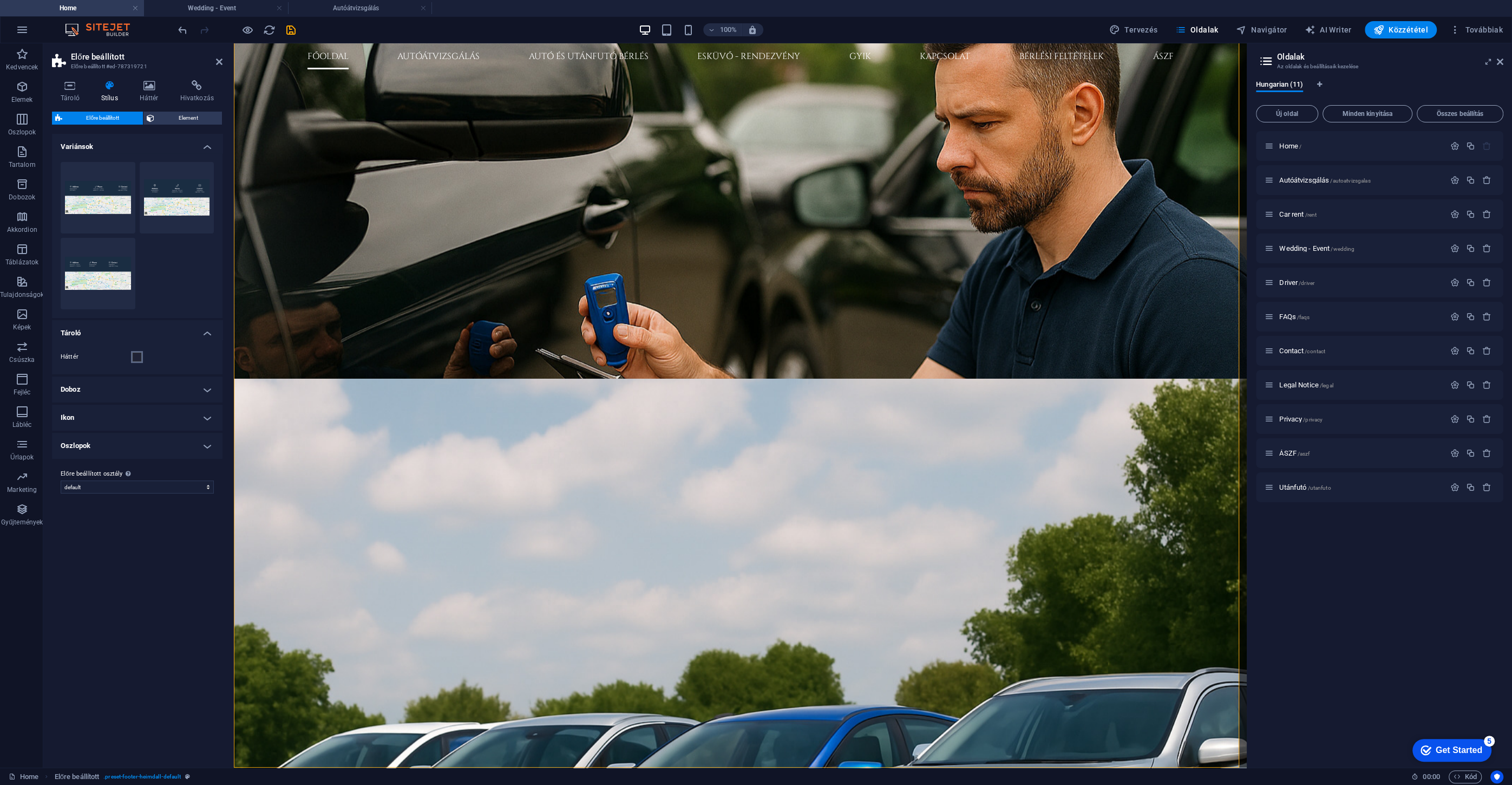
click at [137, 356] on span at bounding box center [136, 357] width 9 height 9
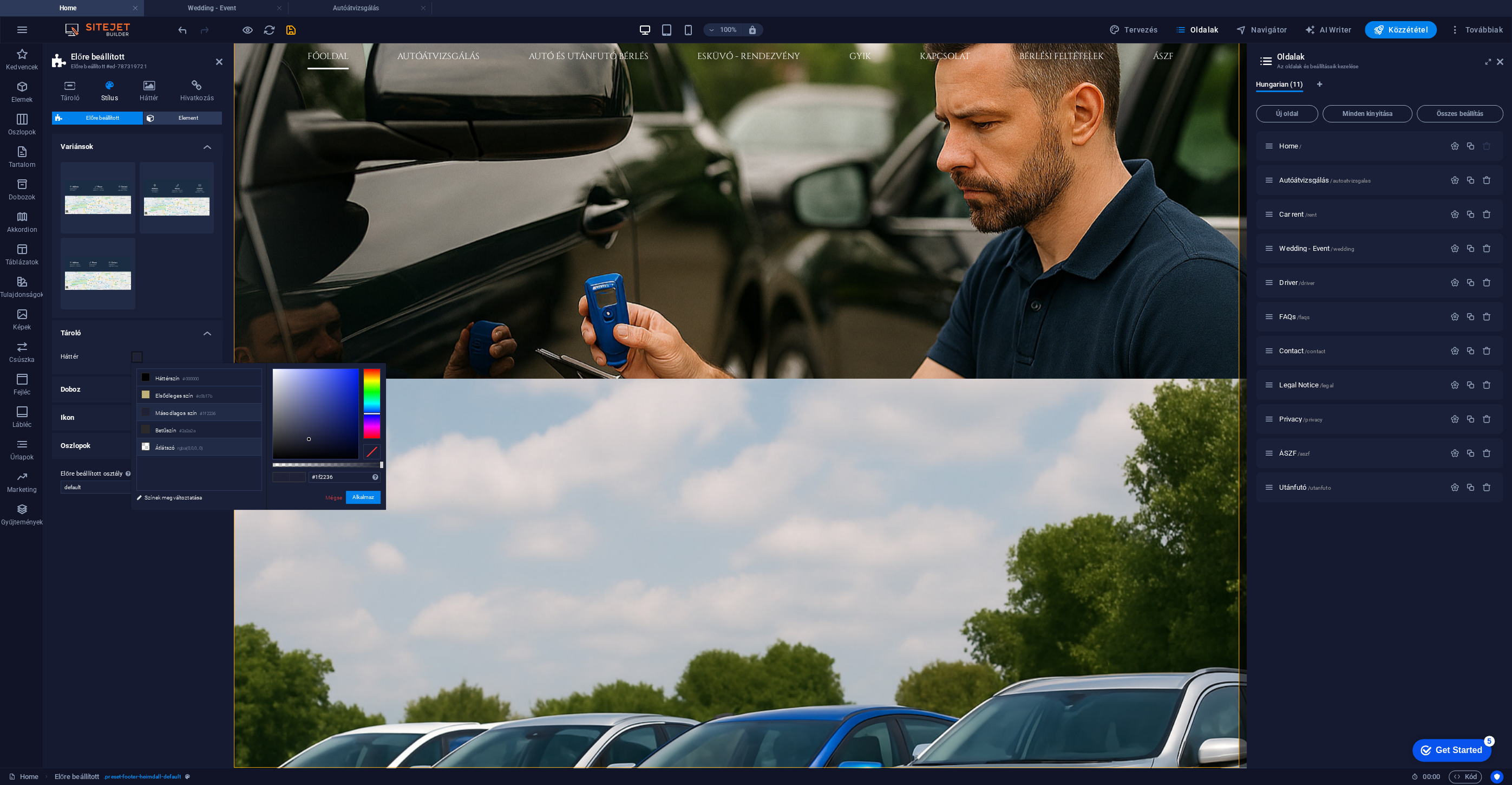
click at [180, 445] on small "rgba(0,0,0,.0)" at bounding box center [190, 448] width 26 height 7
click at [172, 429] on li "Betűszín #2a2a2a" at bounding box center [199, 428] width 124 height 17
type input "#2a2a2a"
click at [333, 498] on link "Mégse" at bounding box center [333, 497] width 19 height 8
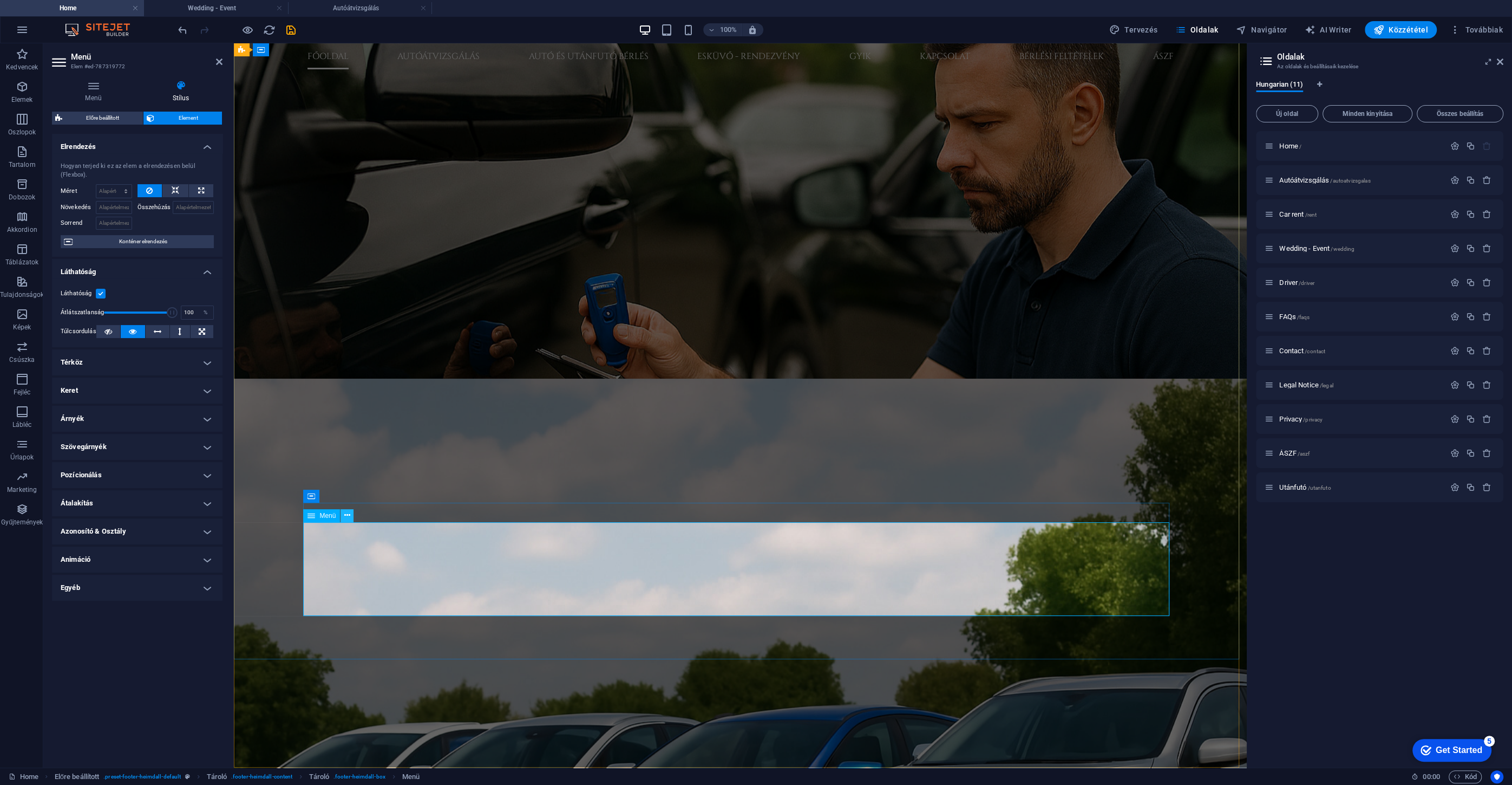
click at [347, 517] on icon at bounding box center [347, 516] width 6 height 11
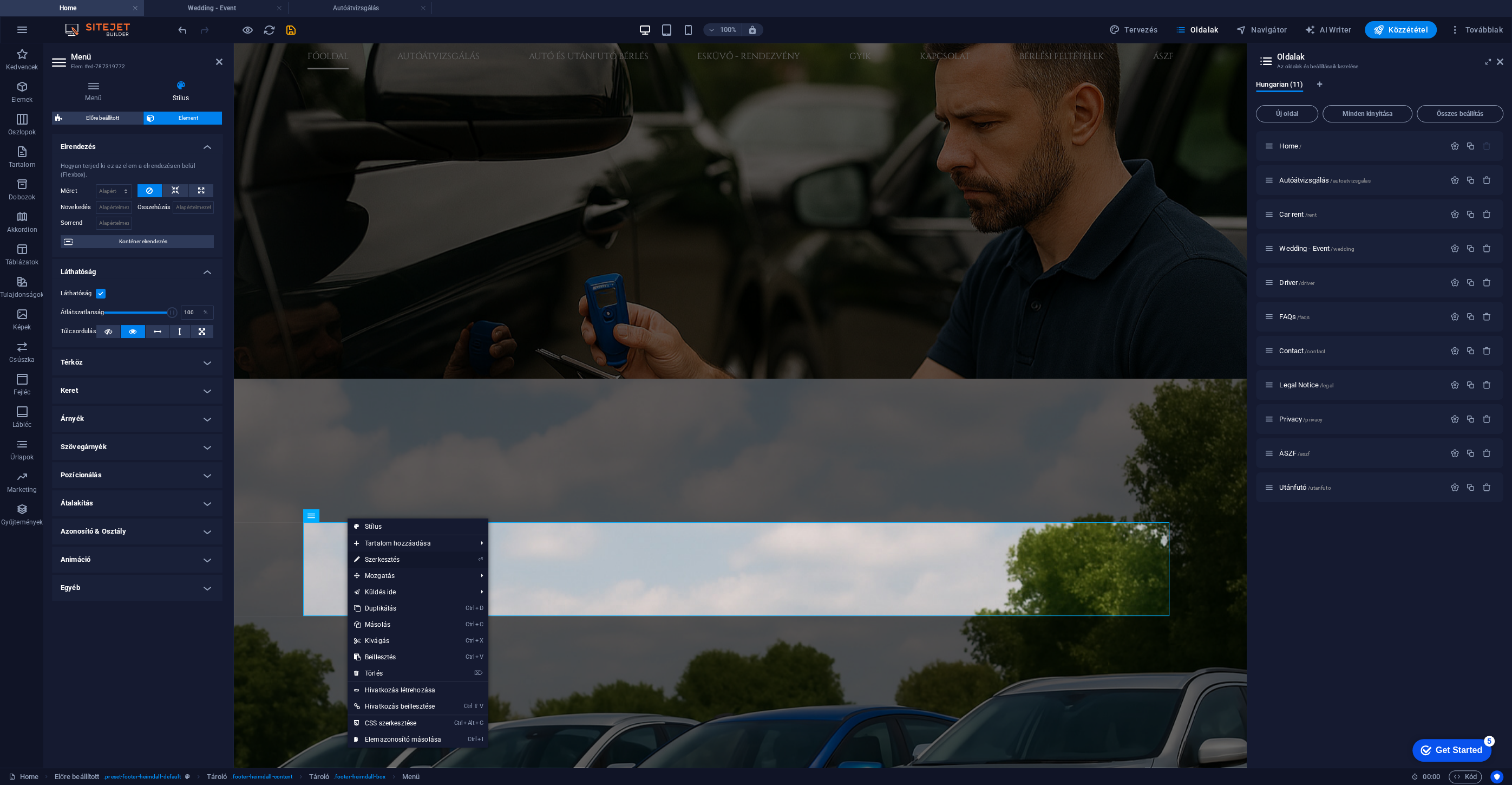
click at [385, 562] on link "⏎ Szerkesztés" at bounding box center [398, 559] width 100 height 16
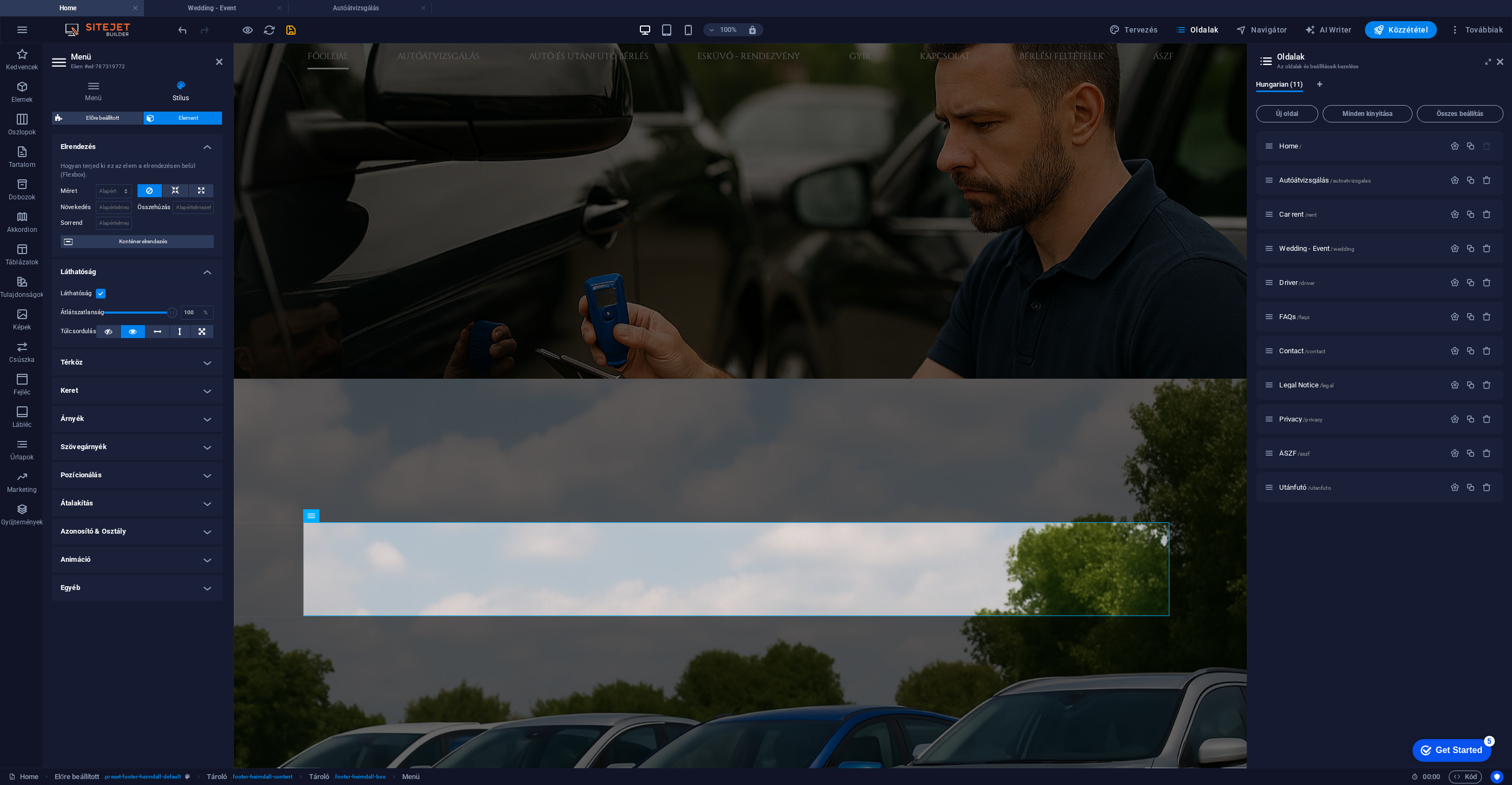
click at [94, 369] on h4 "Térköz" at bounding box center [136, 362] width 170 height 26
click at [90, 361] on h4 "Térköz" at bounding box center [136, 359] width 170 height 19
click at [99, 390] on h4 "Keret" at bounding box center [136, 390] width 170 height 26
click at [99, 388] on h4 "Keret" at bounding box center [136, 387] width 170 height 19
click at [109, 450] on h4 "Szövegárnyék" at bounding box center [136, 447] width 170 height 26
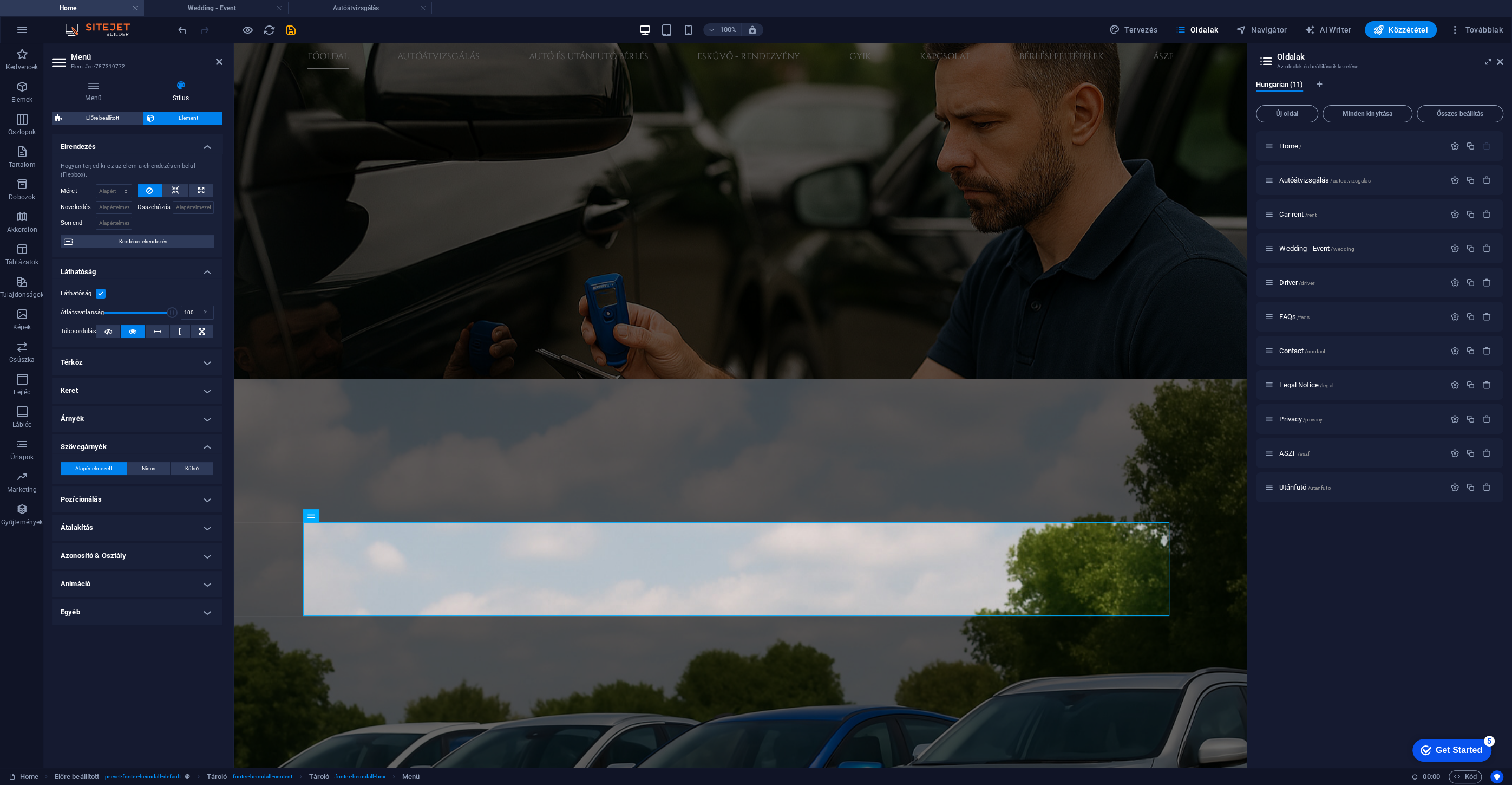
click at [114, 449] on h4 "Szövegárnyék" at bounding box center [136, 444] width 170 height 19
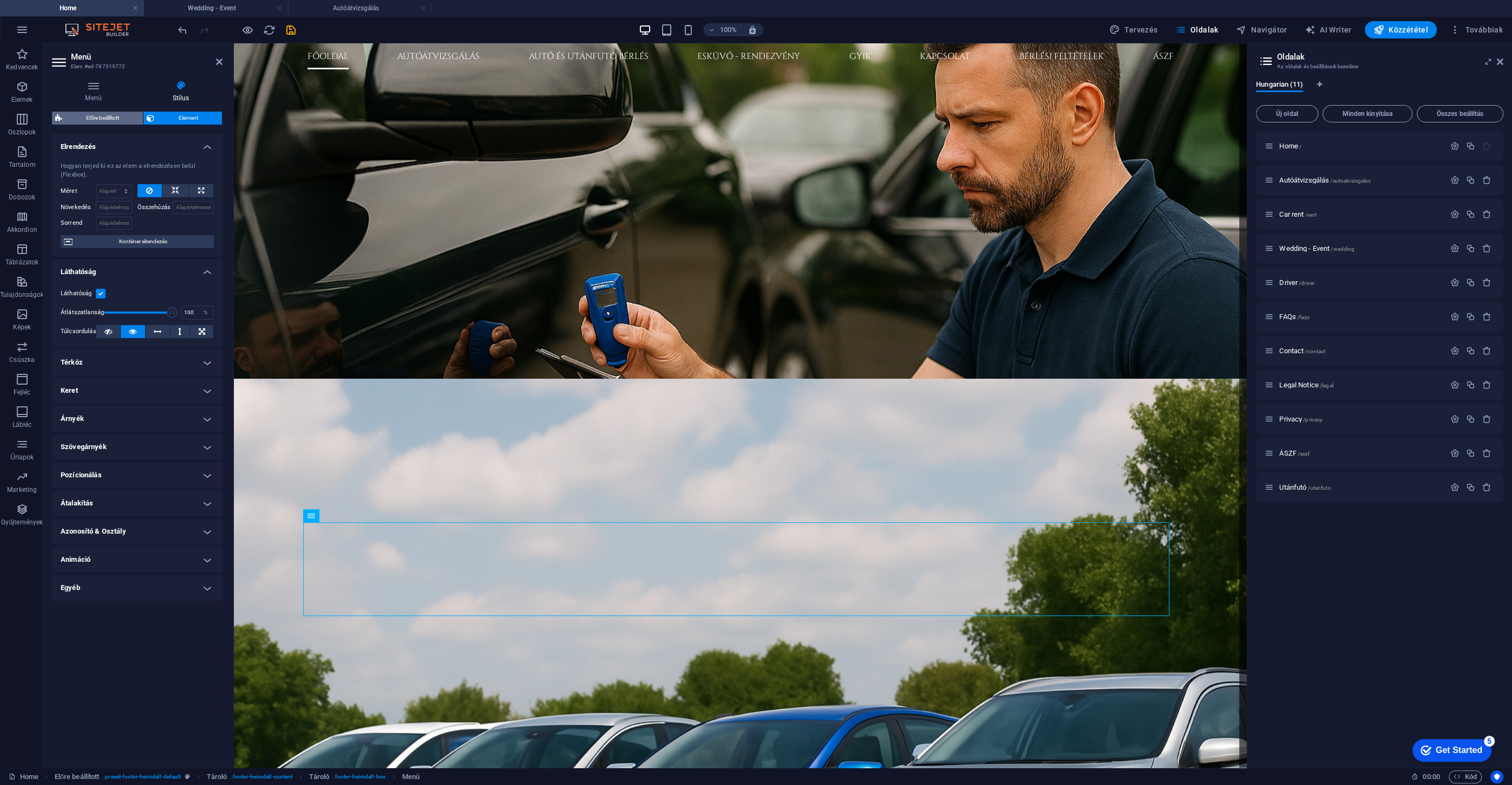
click at [106, 115] on span "Előre beállított" at bounding box center [102, 118] width 74 height 13
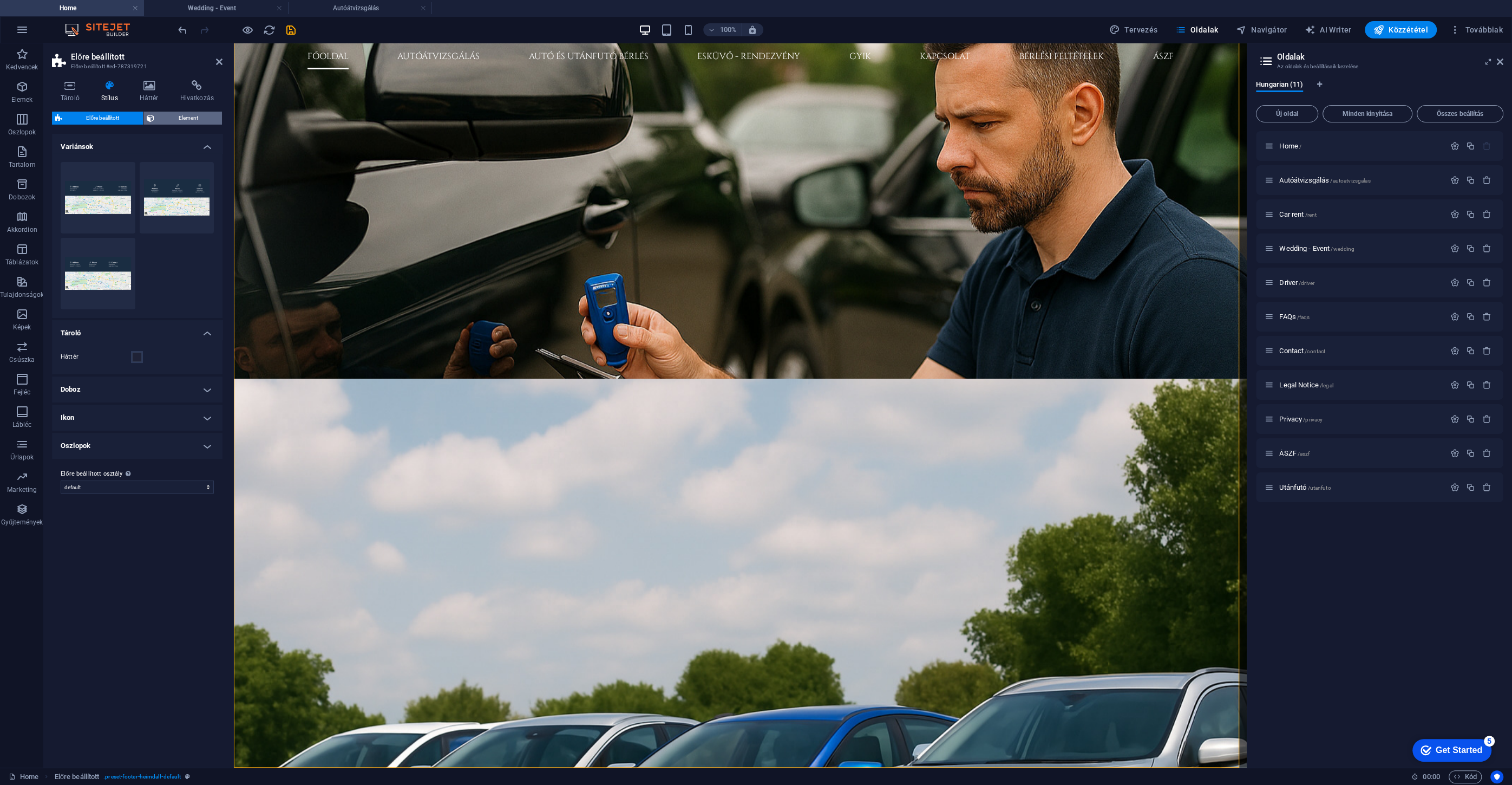
click at [169, 119] on span "Element" at bounding box center [188, 118] width 61 height 13
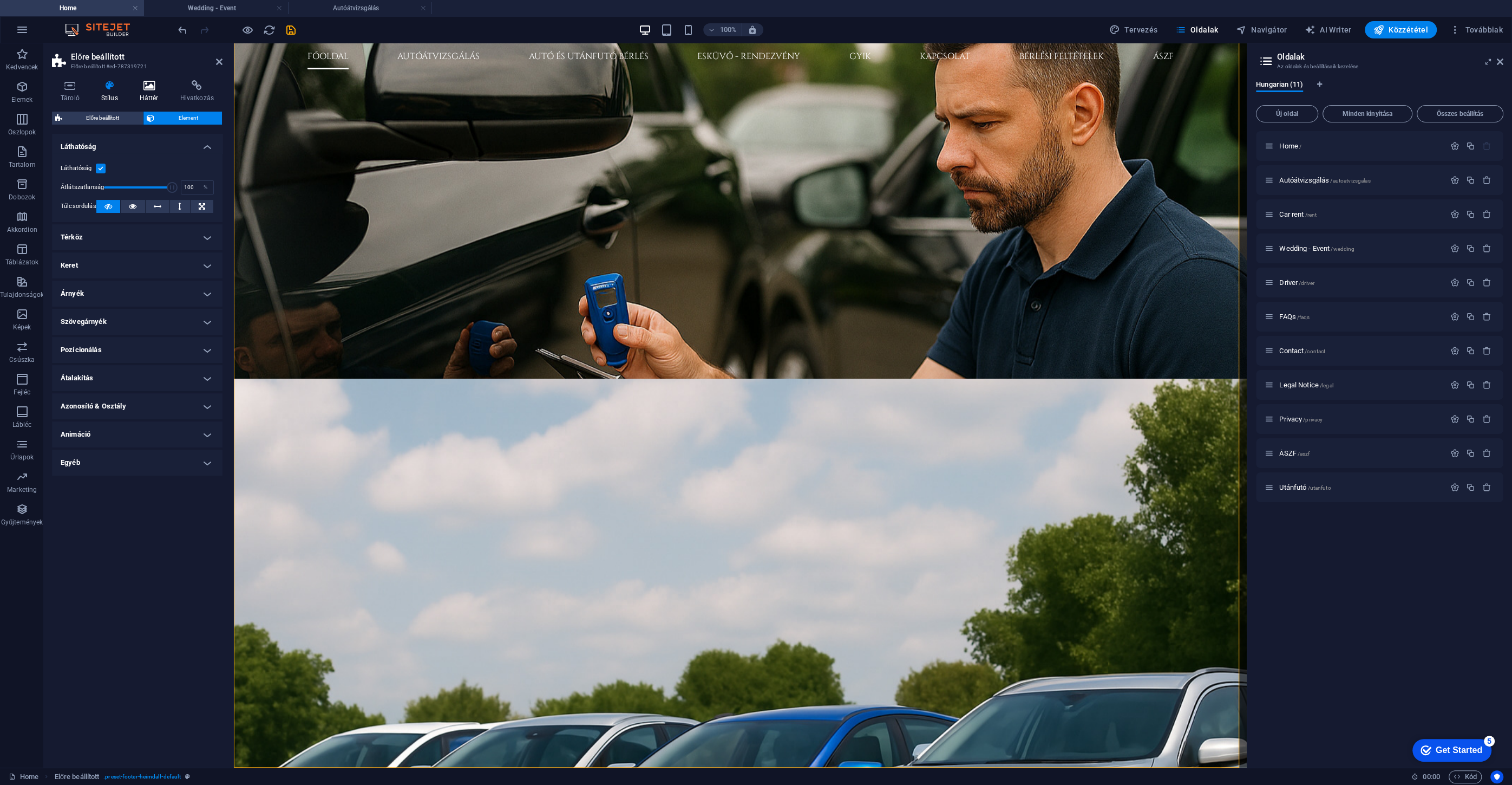
click at [159, 91] on h4 "Háttér" at bounding box center [151, 91] width 40 height 23
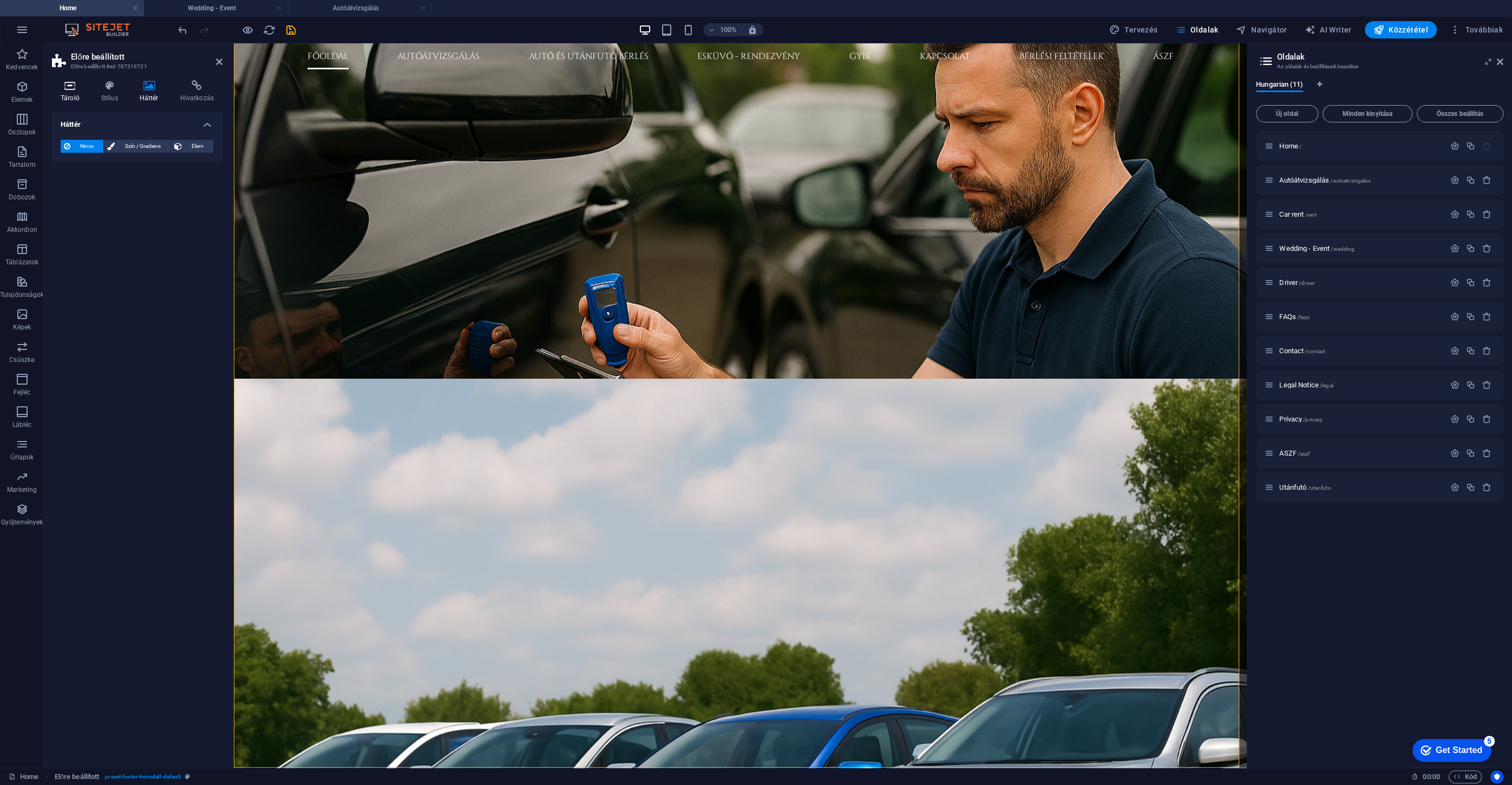
click at [78, 91] on h4 "Tároló" at bounding box center [72, 91] width 40 height 23
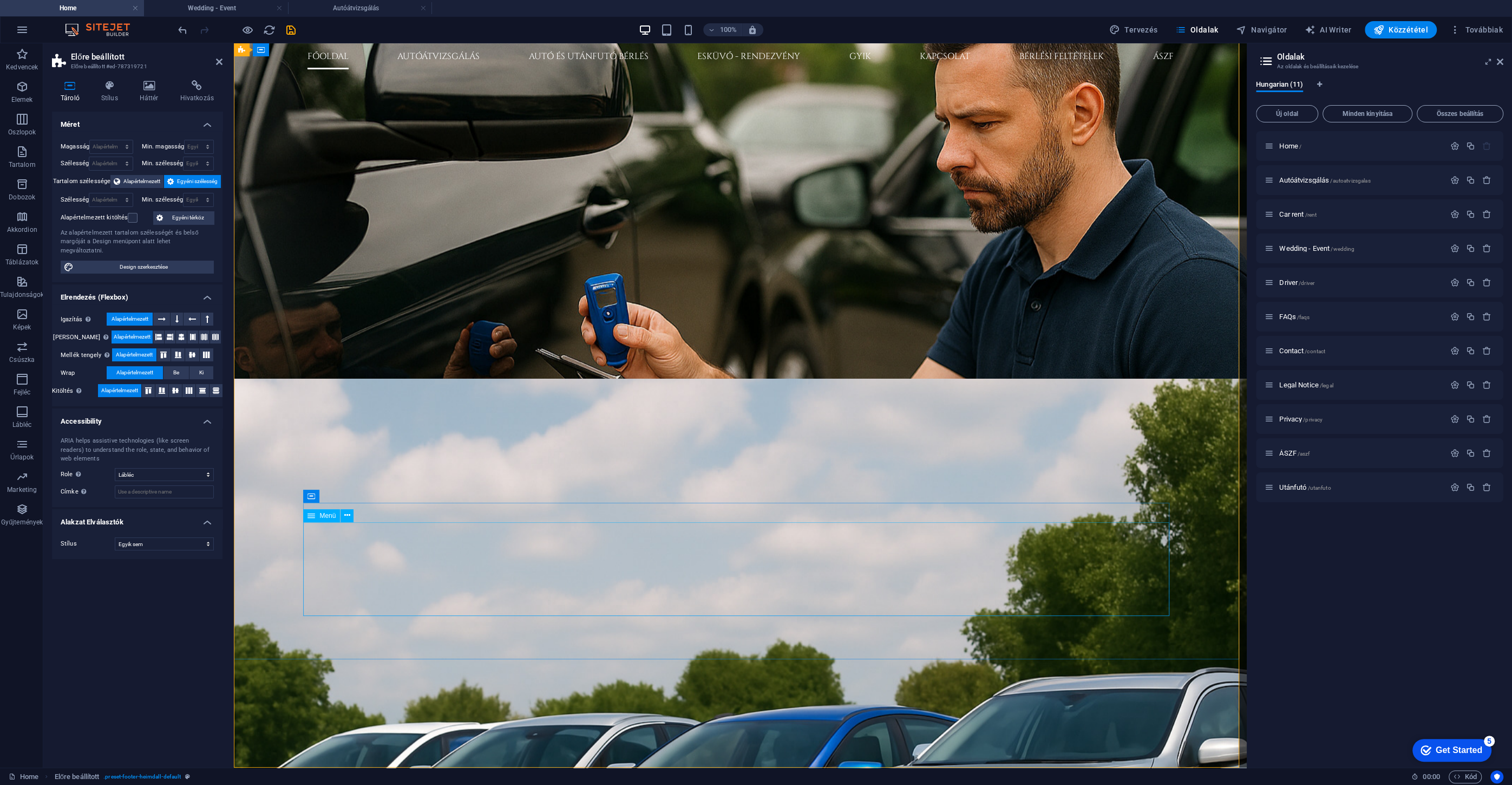
click at [342, 516] on button at bounding box center [347, 516] width 13 height 13
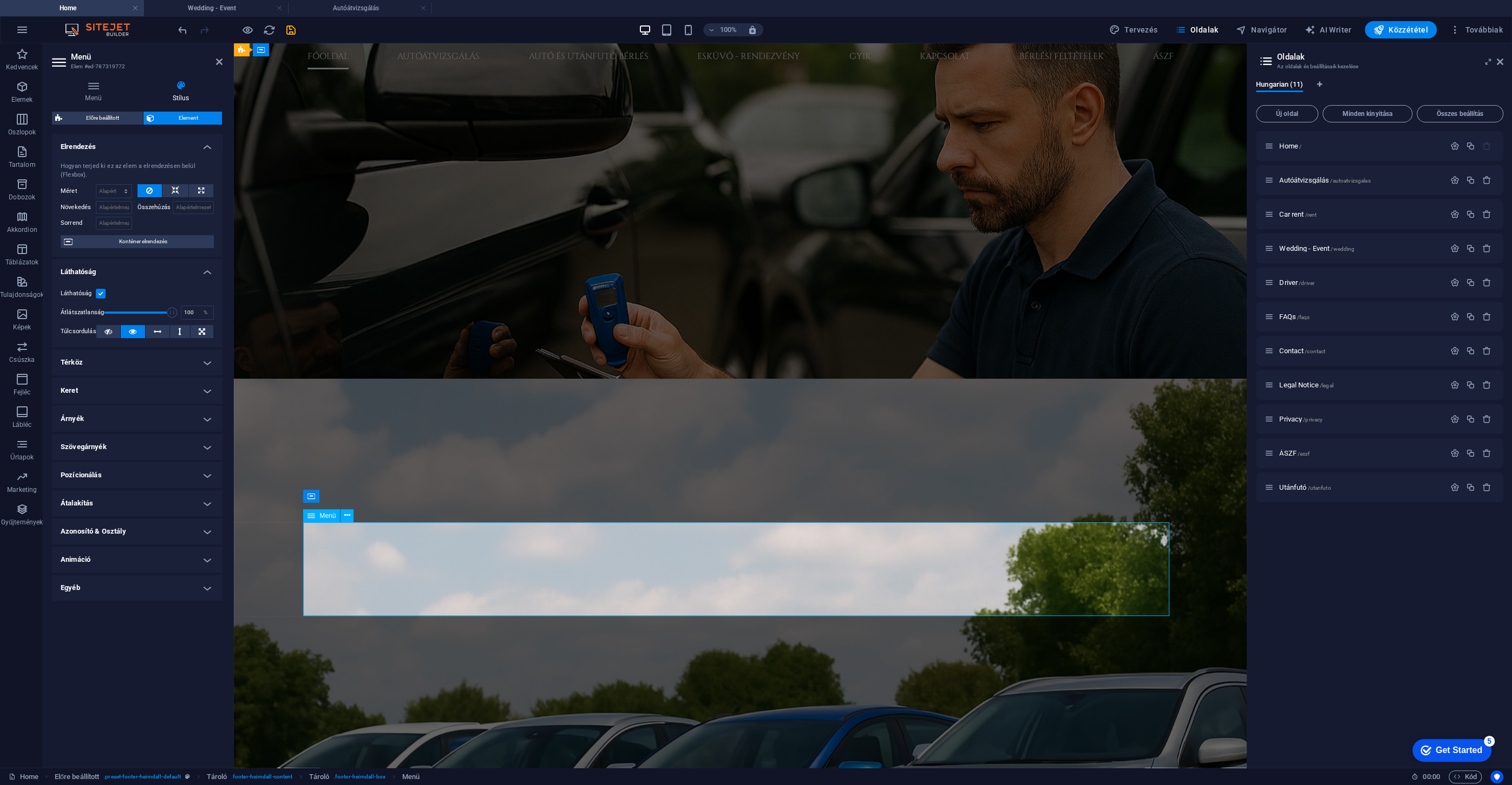
drag, startPoint x: 174, startPoint y: 311, endPoint x: 110, endPoint y: 319, distance: 64.5
click at [110, 319] on span at bounding box center [138, 312] width 69 height 16
type input "100"
drag, startPoint x: 109, startPoint y: 315, endPoint x: 213, endPoint y: 319, distance: 104.1
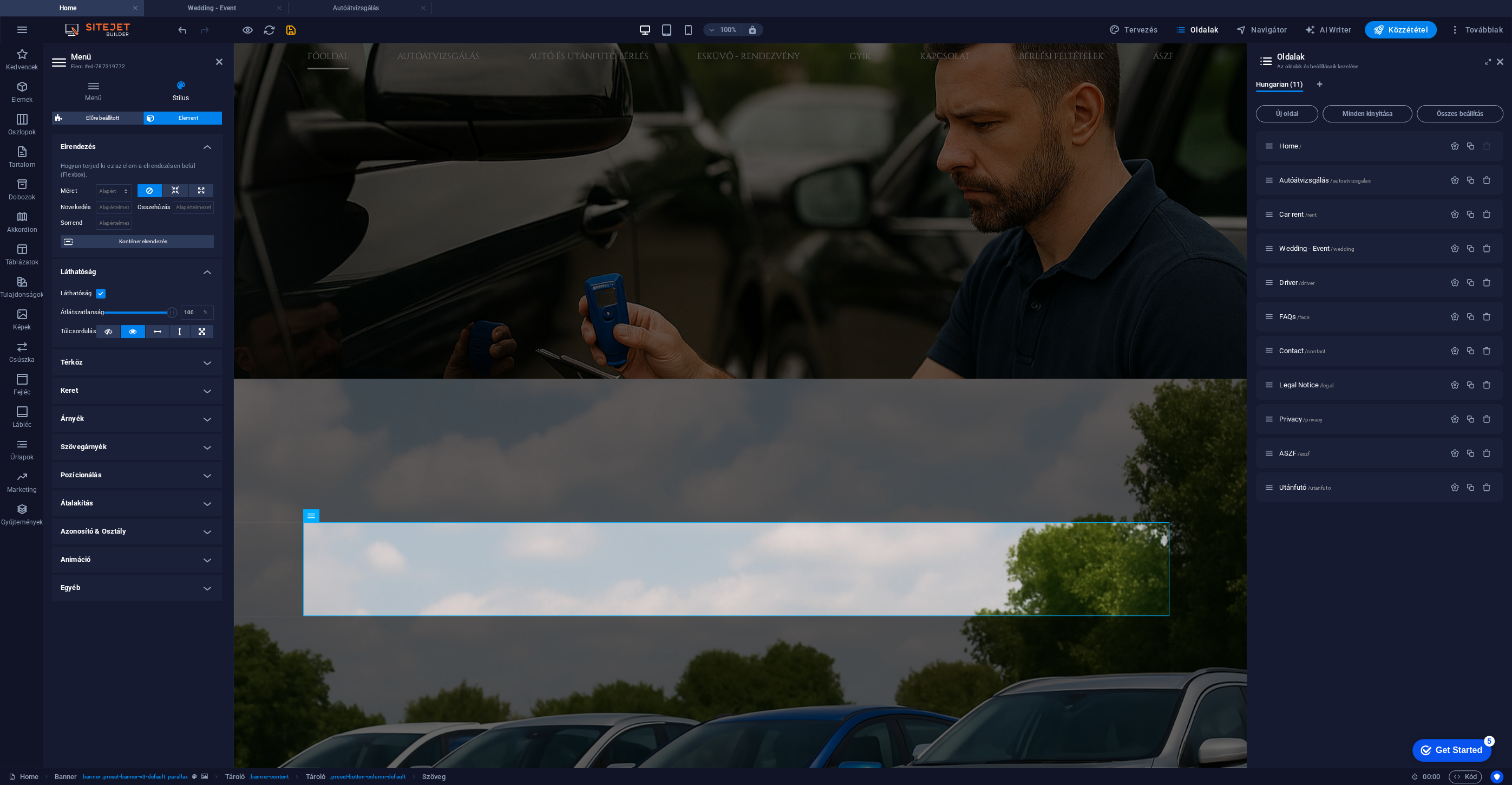
click at [213, 319] on div "Átlátszatlanság 100 %" at bounding box center [137, 312] width 153 height 16
click at [101, 290] on label at bounding box center [101, 294] width 10 height 10
click at [0, 0] on input "Láthatóság" at bounding box center [0, 0] width 0 height 0
click at [100, 290] on label at bounding box center [101, 294] width 10 height 10
click at [0, 0] on input "Láthatóság" at bounding box center [0, 0] width 0 height 0
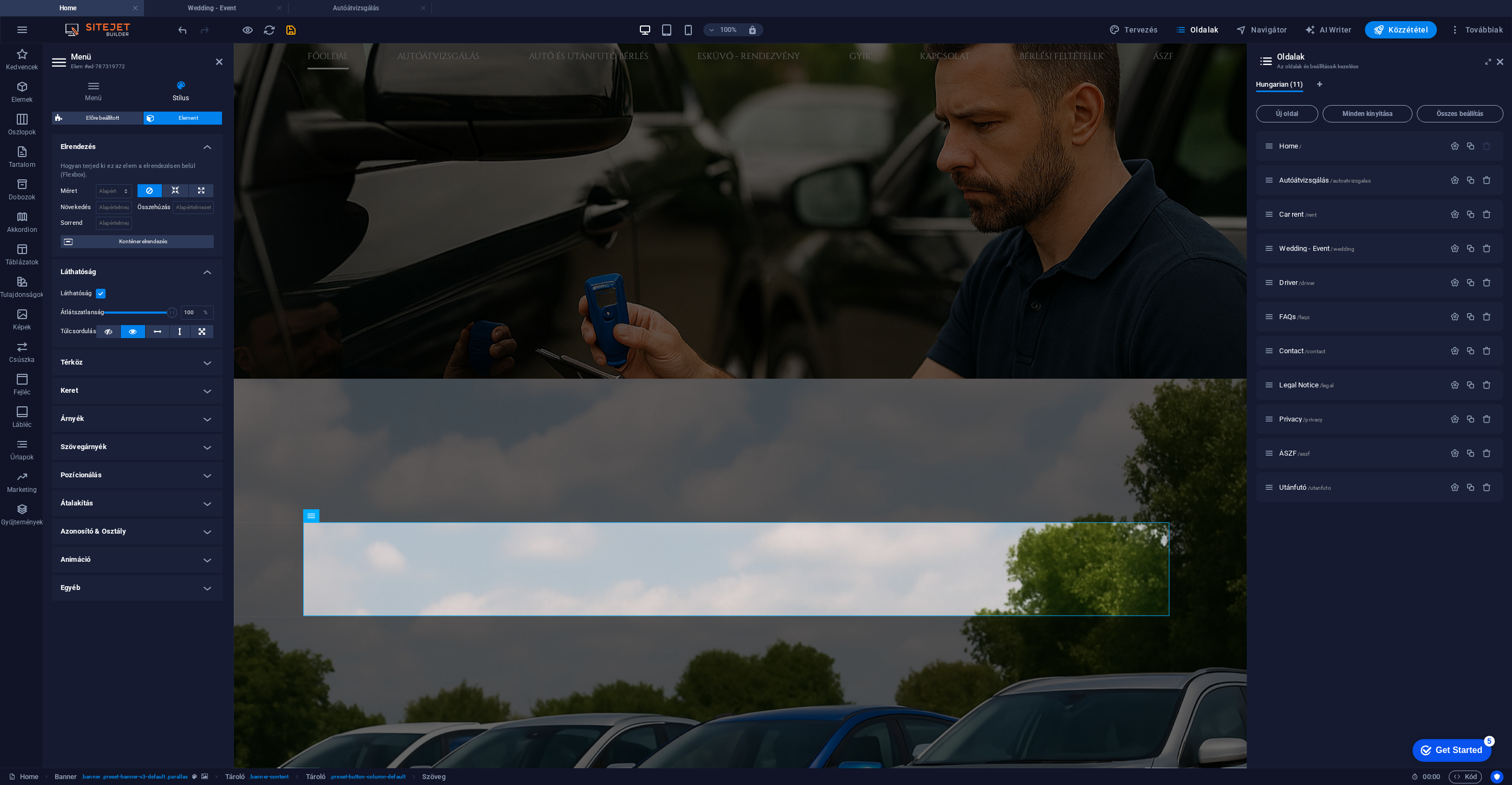
click at [83, 368] on h4 "Térköz" at bounding box center [136, 362] width 170 height 26
click at [77, 363] on h4 "Térköz" at bounding box center [136, 359] width 170 height 19
click at [77, 386] on h4 "Keret" at bounding box center [136, 390] width 170 height 26
click at [75, 391] on h4 "Keret" at bounding box center [136, 387] width 170 height 19
click at [72, 415] on h4 "Árnyék" at bounding box center [136, 419] width 170 height 26
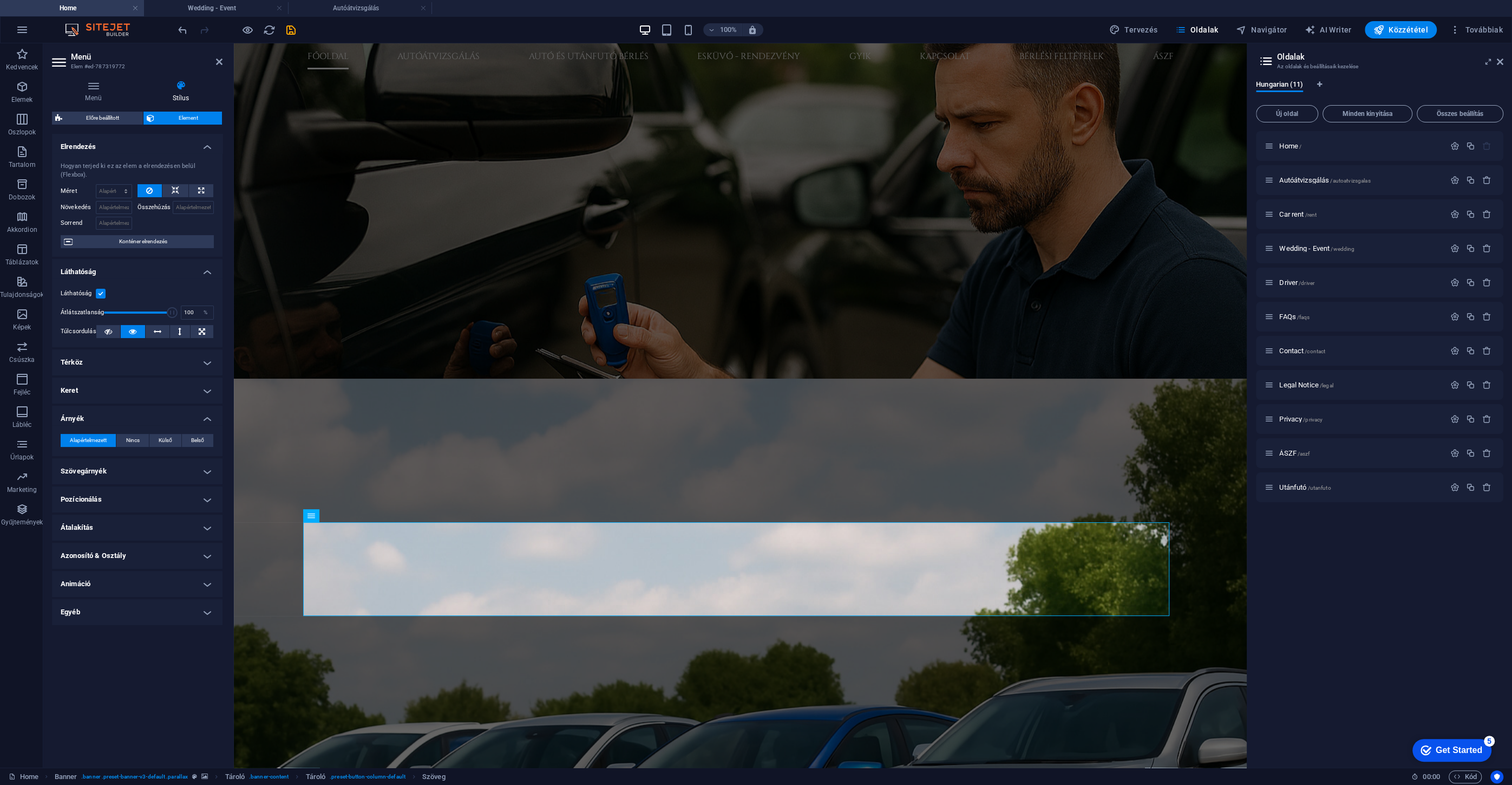
click at [75, 417] on h4 "Árnyék" at bounding box center [136, 415] width 170 height 19
click at [78, 436] on h4 "Szövegárnyék" at bounding box center [136, 447] width 170 height 26
click at [85, 445] on h4 "Szövegárnyék" at bounding box center [136, 444] width 170 height 19
click at [81, 475] on h4 "Pozícionálás" at bounding box center [136, 474] width 170 height 26
click at [92, 475] on h4 "Pozícionálás" at bounding box center [136, 471] width 170 height 19
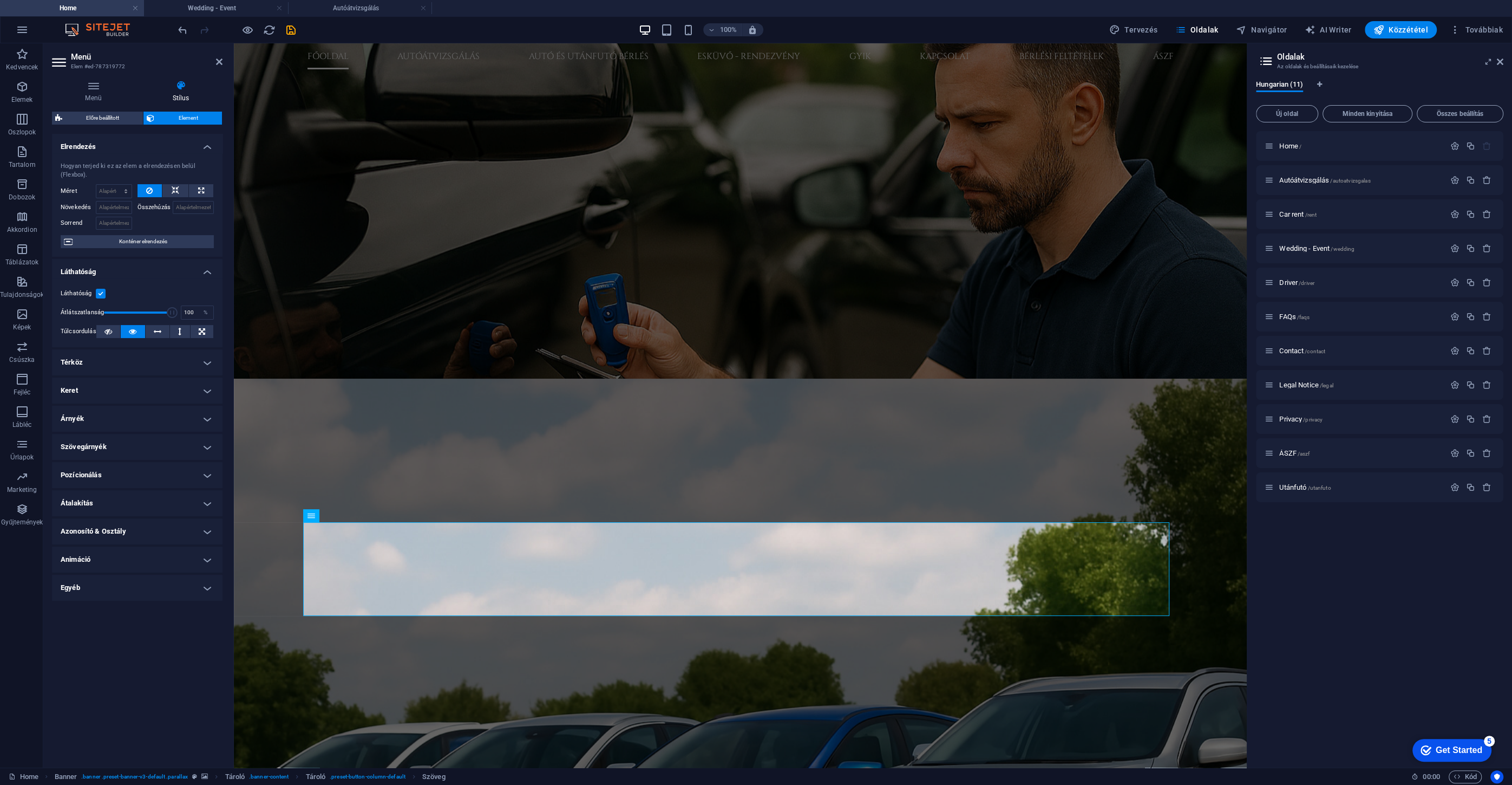
click at [88, 502] on h4 "Átalakítás" at bounding box center [136, 503] width 170 height 26
click at [79, 503] on h4 "Átalakítás" at bounding box center [136, 499] width 170 height 19
click at [83, 536] on h4 "Azonosító & Osztály" at bounding box center [136, 531] width 170 height 26
click at [85, 530] on h4 "Azonosító & Osztály" at bounding box center [136, 528] width 170 height 19
click at [85, 565] on h4 "Animáció" at bounding box center [136, 559] width 170 height 26
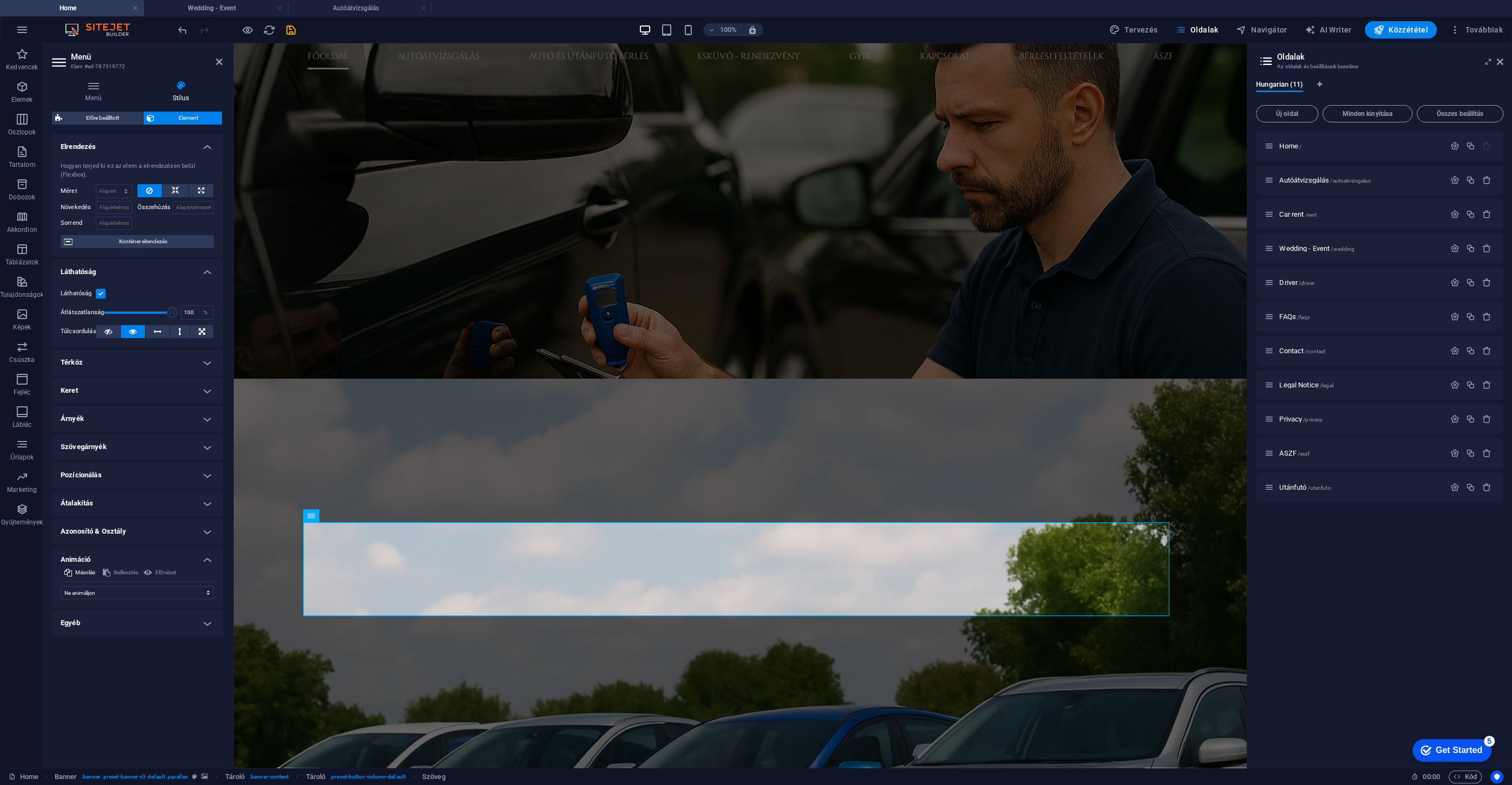
click at [86, 556] on h4 "Animáció" at bounding box center [136, 556] width 170 height 19
click at [83, 586] on h4 "Egyéb" at bounding box center [136, 587] width 170 height 26
click at [82, 589] on h4 "Egyéb" at bounding box center [136, 584] width 170 height 19
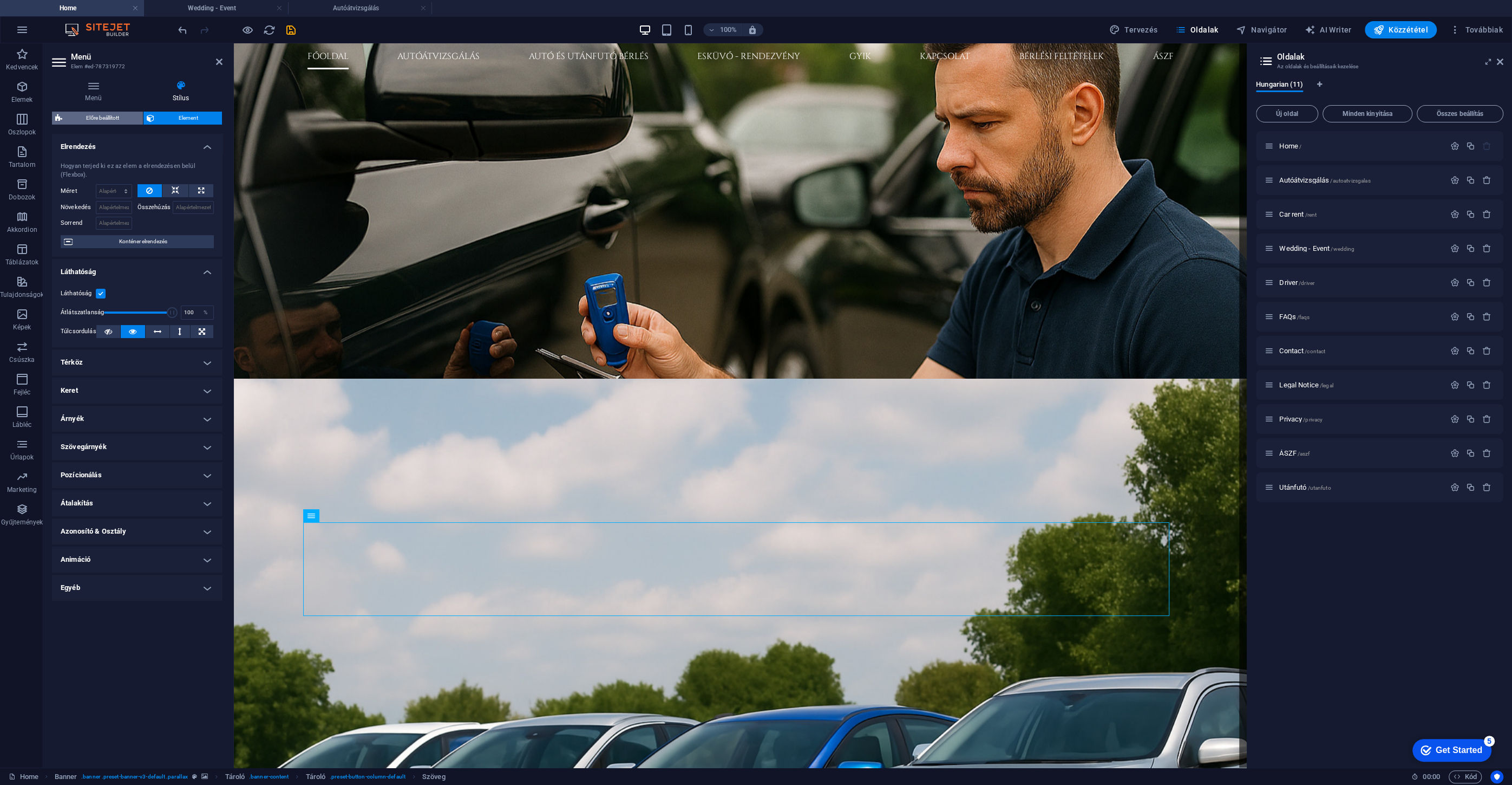
click at [98, 120] on span "Előre beállított" at bounding box center [102, 118] width 74 height 13
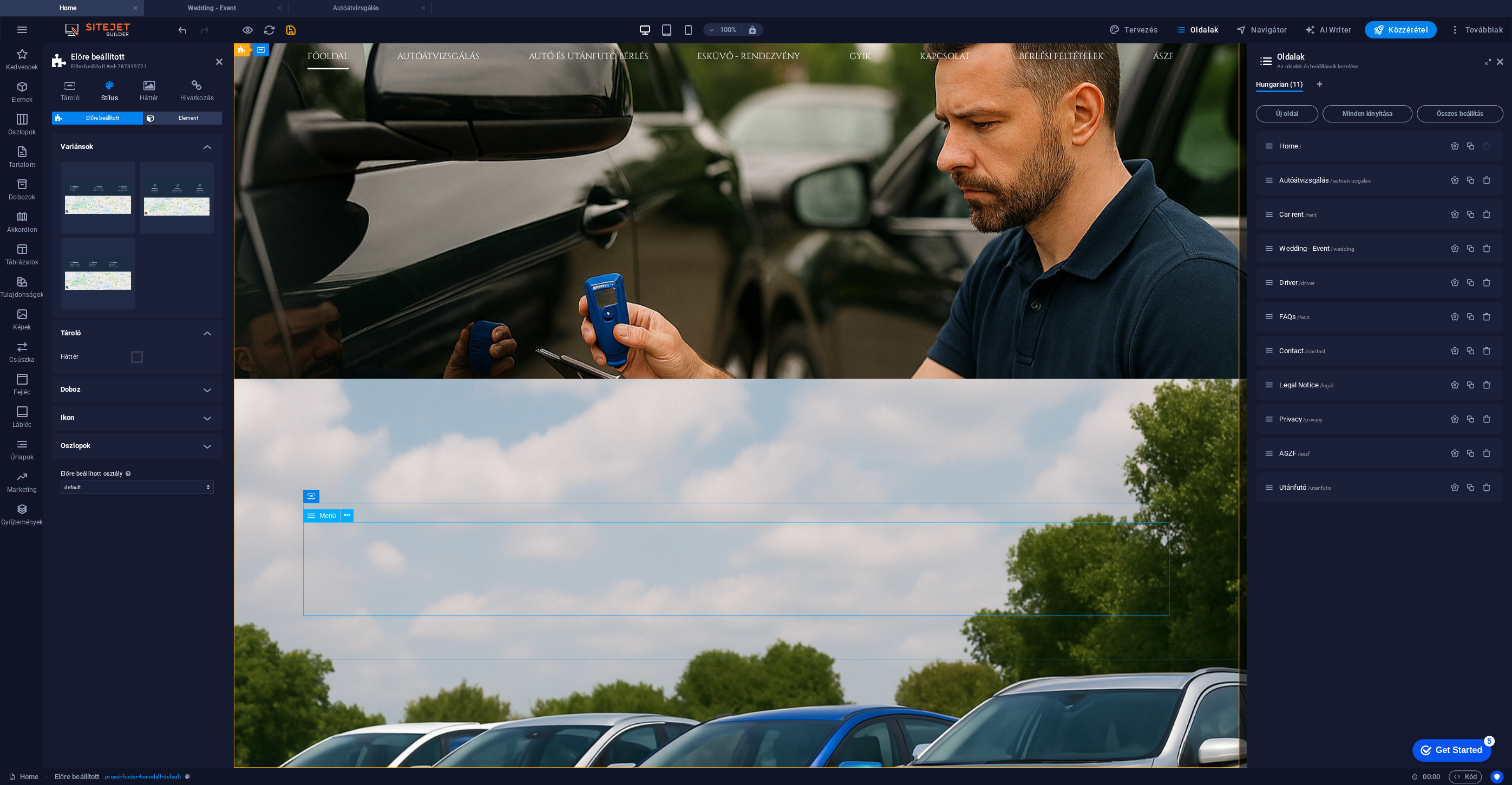
click at [348, 517] on icon at bounding box center [347, 516] width 6 height 11
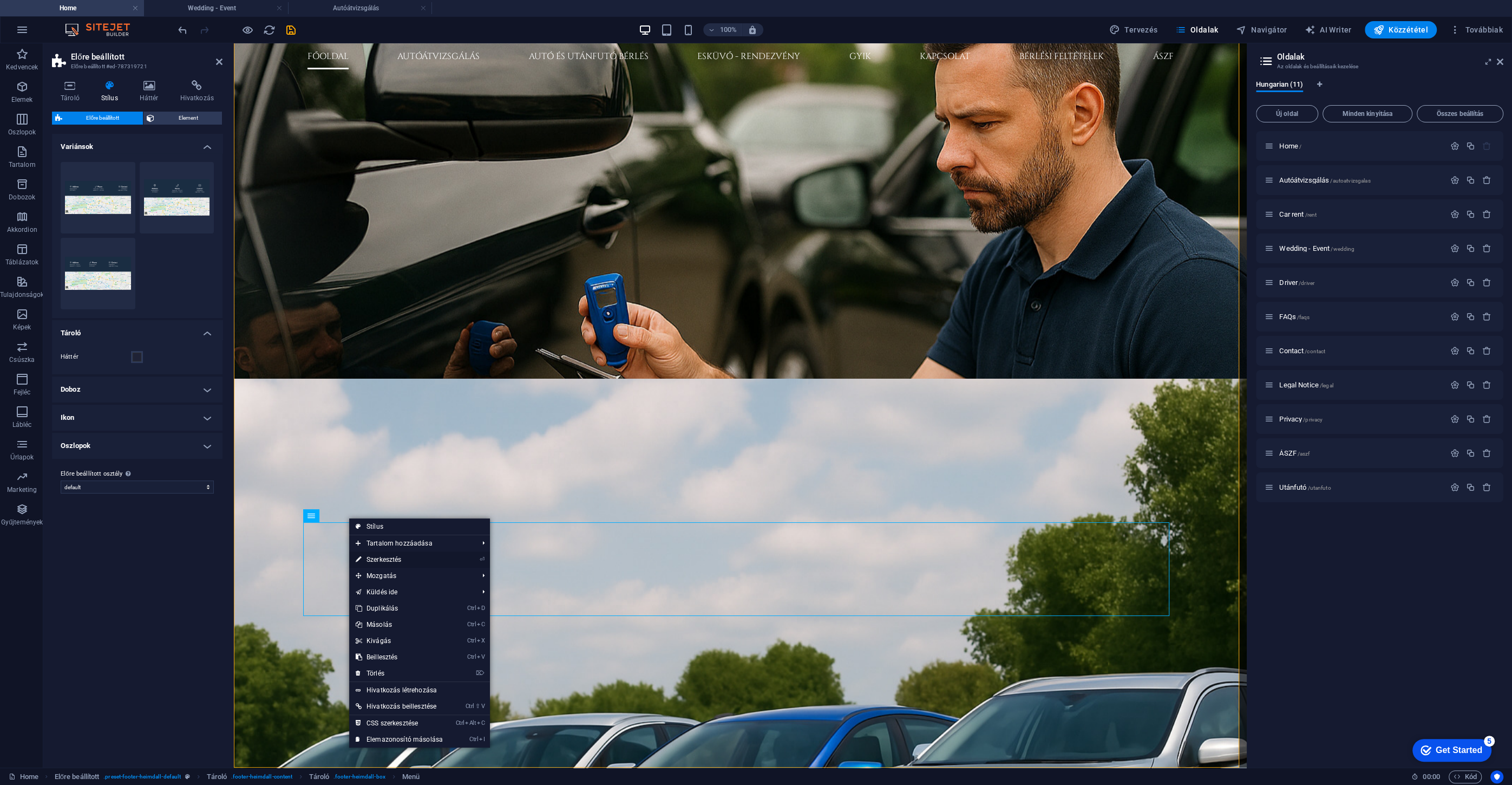
click at [401, 559] on link "⏎ Szerkesztés" at bounding box center [399, 559] width 100 height 16
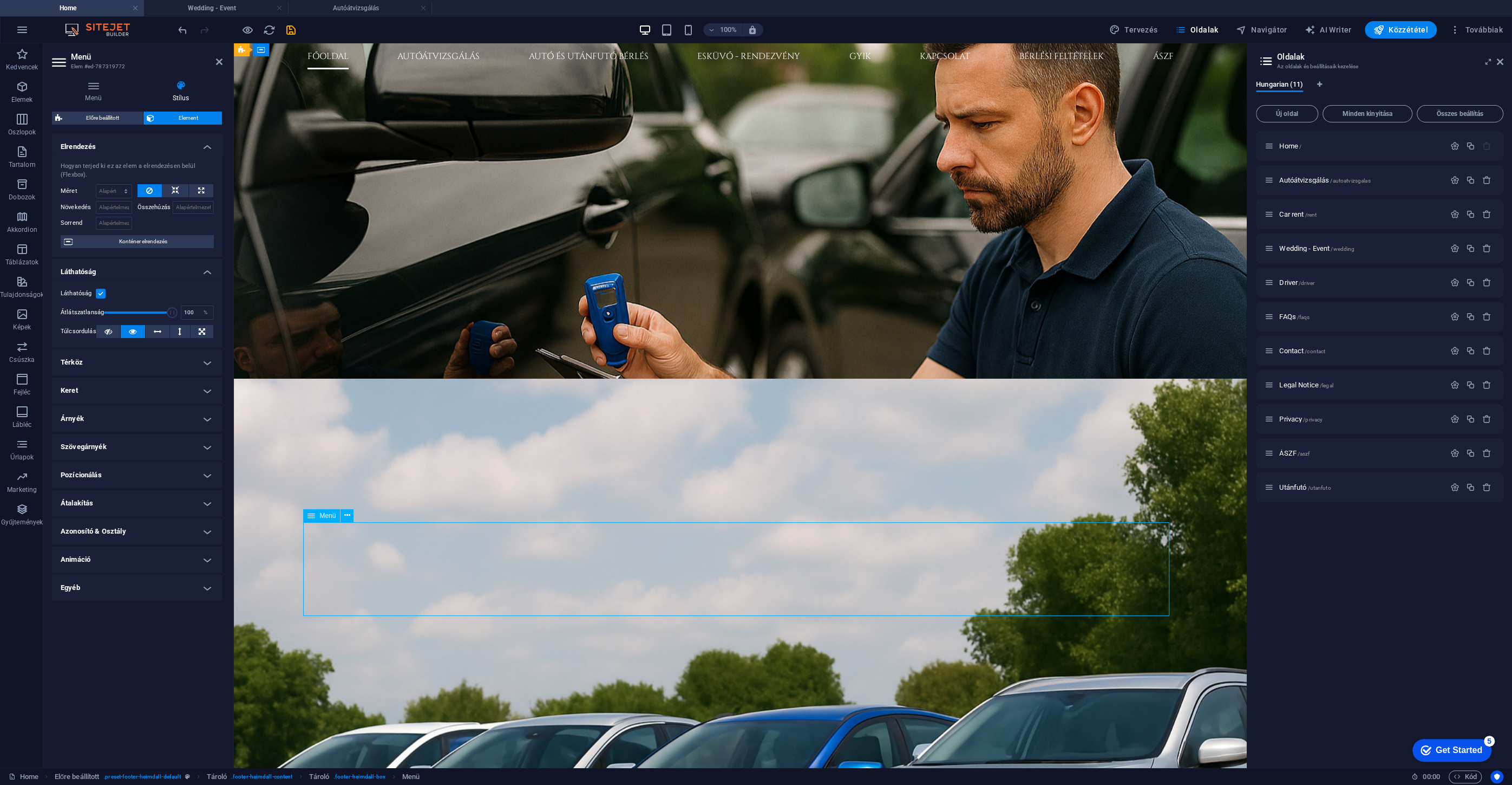
drag, startPoint x: 378, startPoint y: 573, endPoint x: 349, endPoint y: 548, distance: 38.3
drag, startPoint x: 322, startPoint y: 546, endPoint x: 348, endPoint y: 570, distance: 35.4
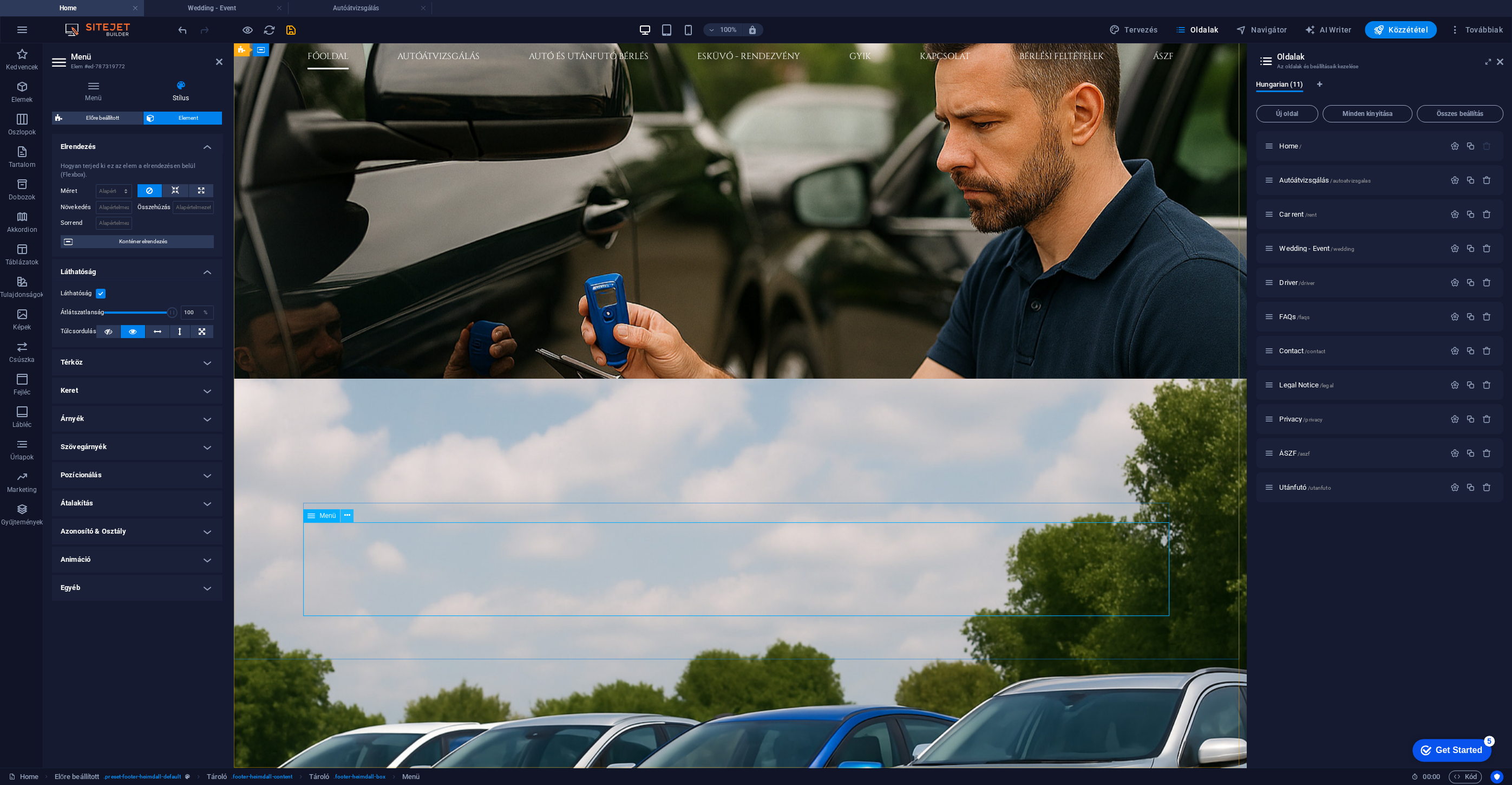
click at [345, 517] on icon at bounding box center [347, 516] width 6 height 11
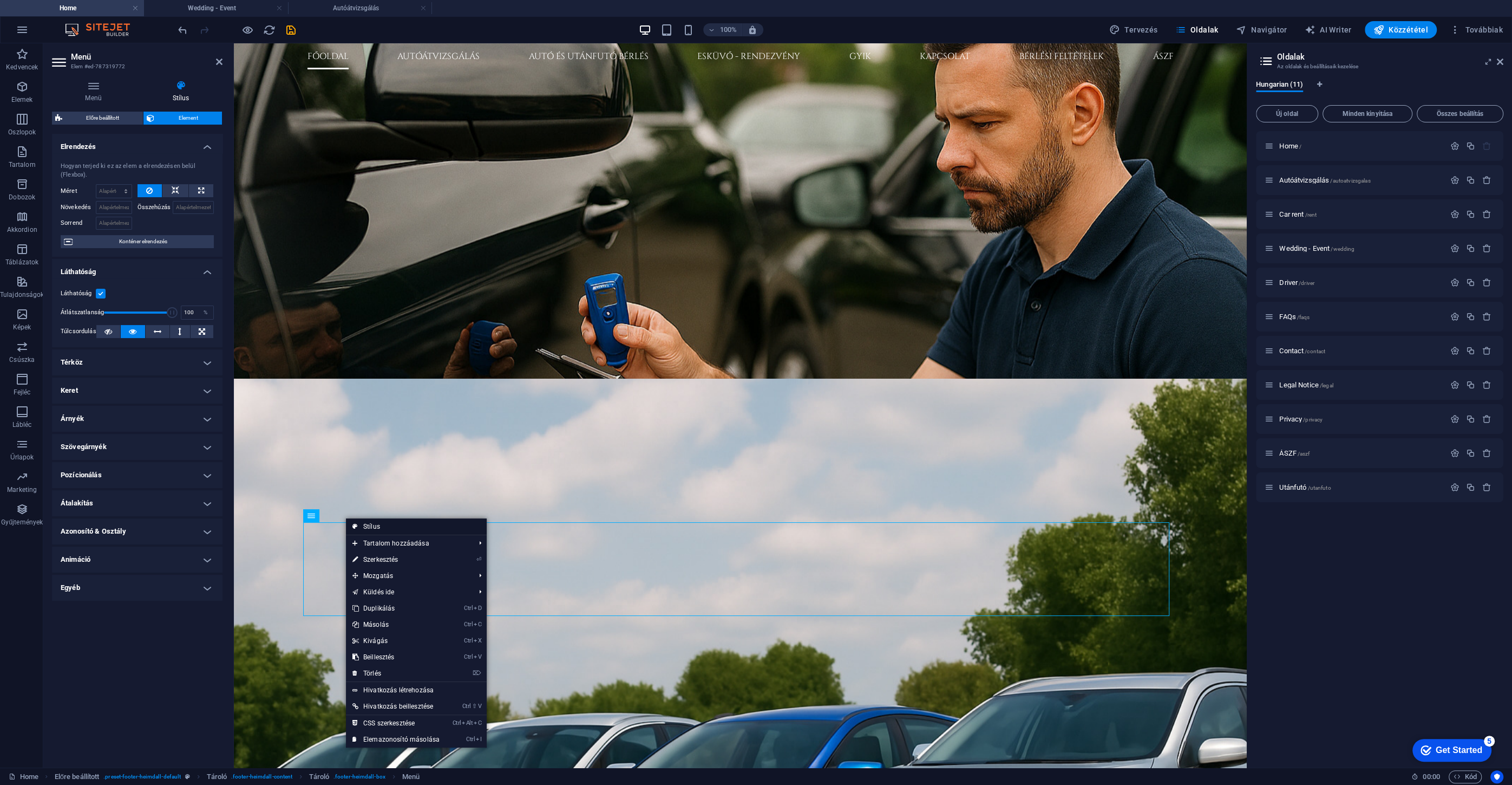
click at [379, 530] on link "Stílus" at bounding box center [416, 526] width 141 height 16
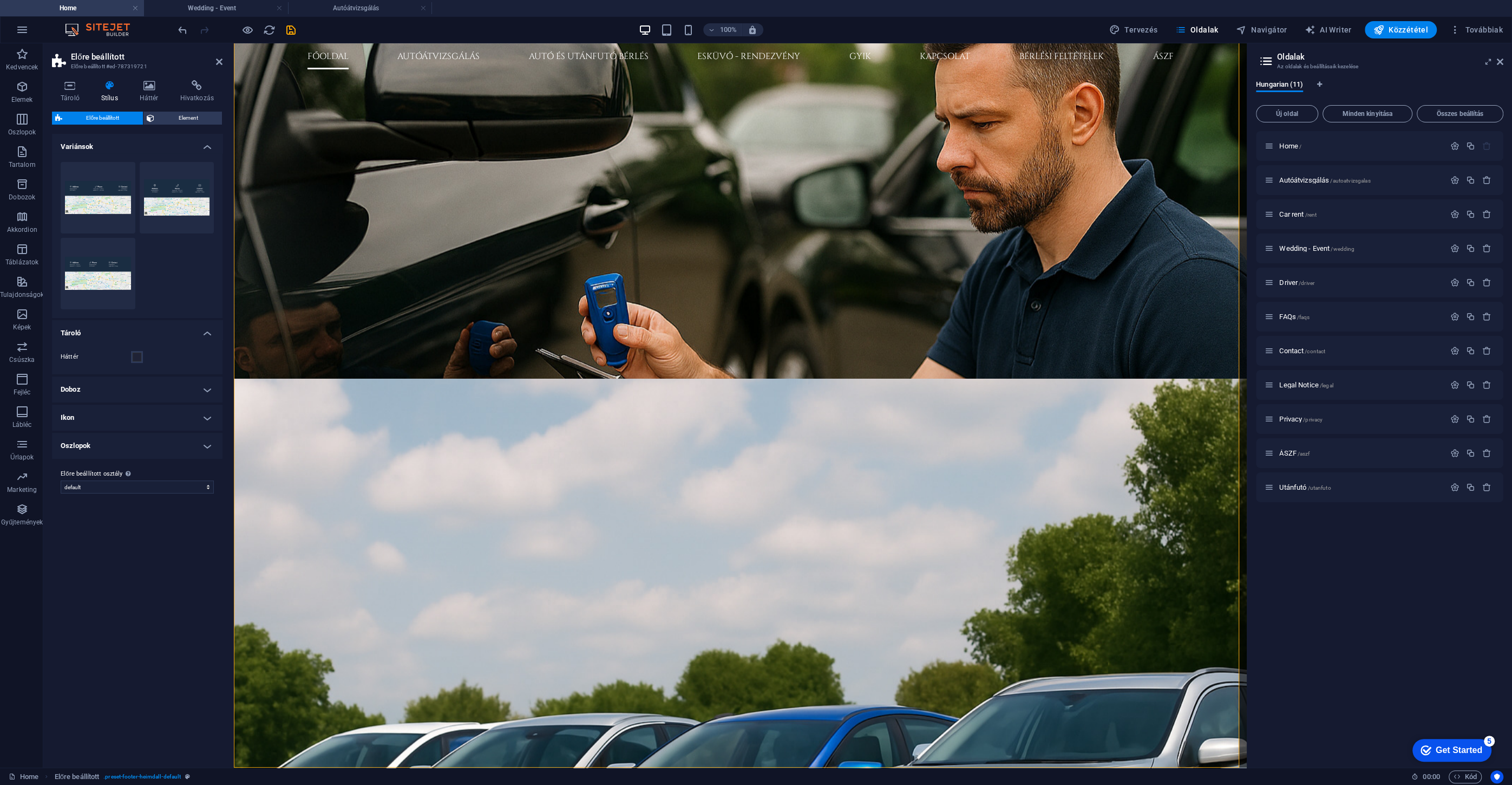
click at [73, 380] on h4 "Doboz" at bounding box center [136, 389] width 170 height 26
click at [140, 481] on span at bounding box center [136, 483] width 9 height 9
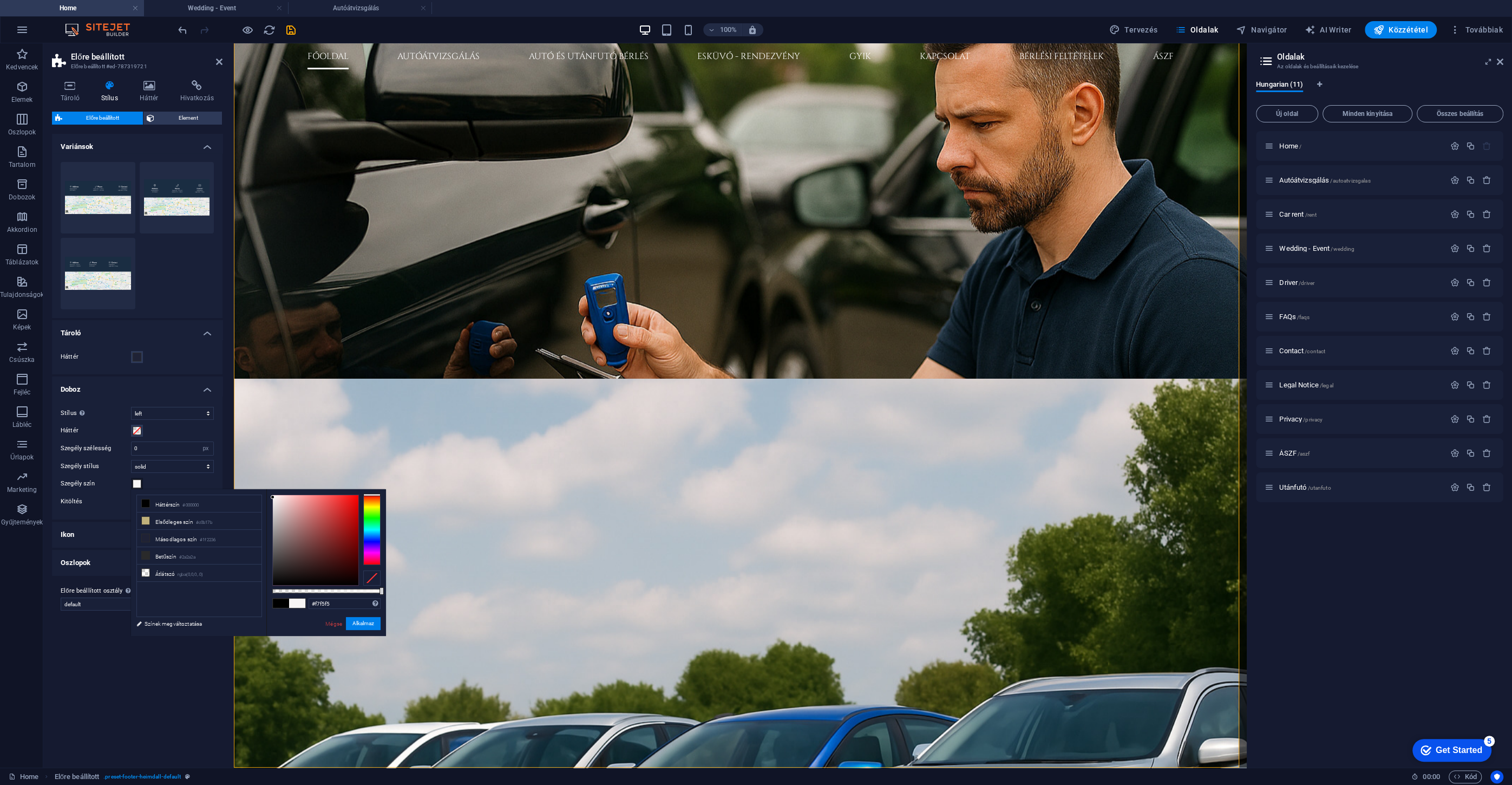
type input "#f9f7f7"
click at [273, 496] on div at bounding box center [315, 539] width 85 height 90
click at [368, 625] on button "Alkalmaz" at bounding box center [363, 623] width 35 height 13
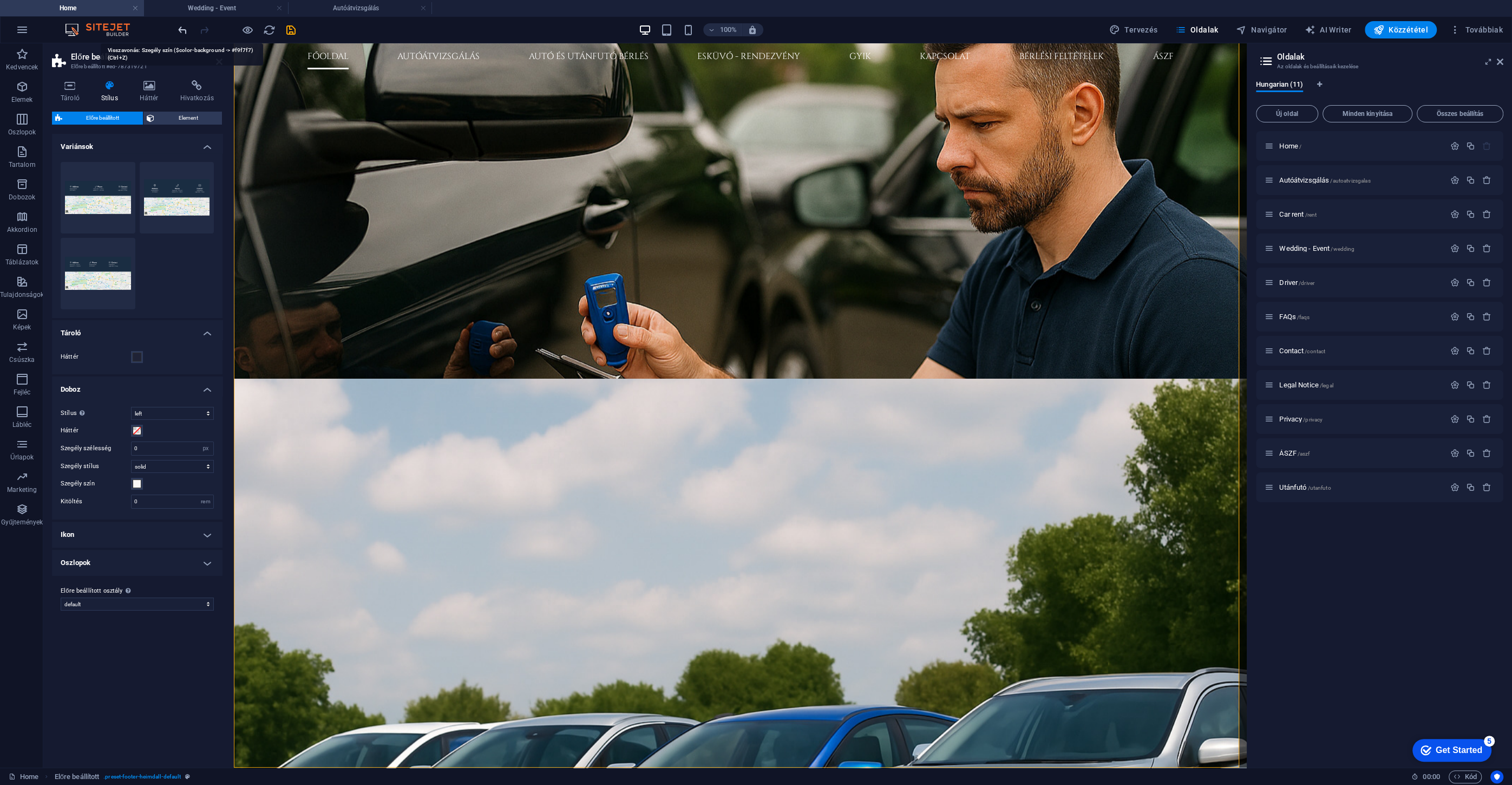
click at [139, 357] on span at bounding box center [136, 357] width 9 height 9
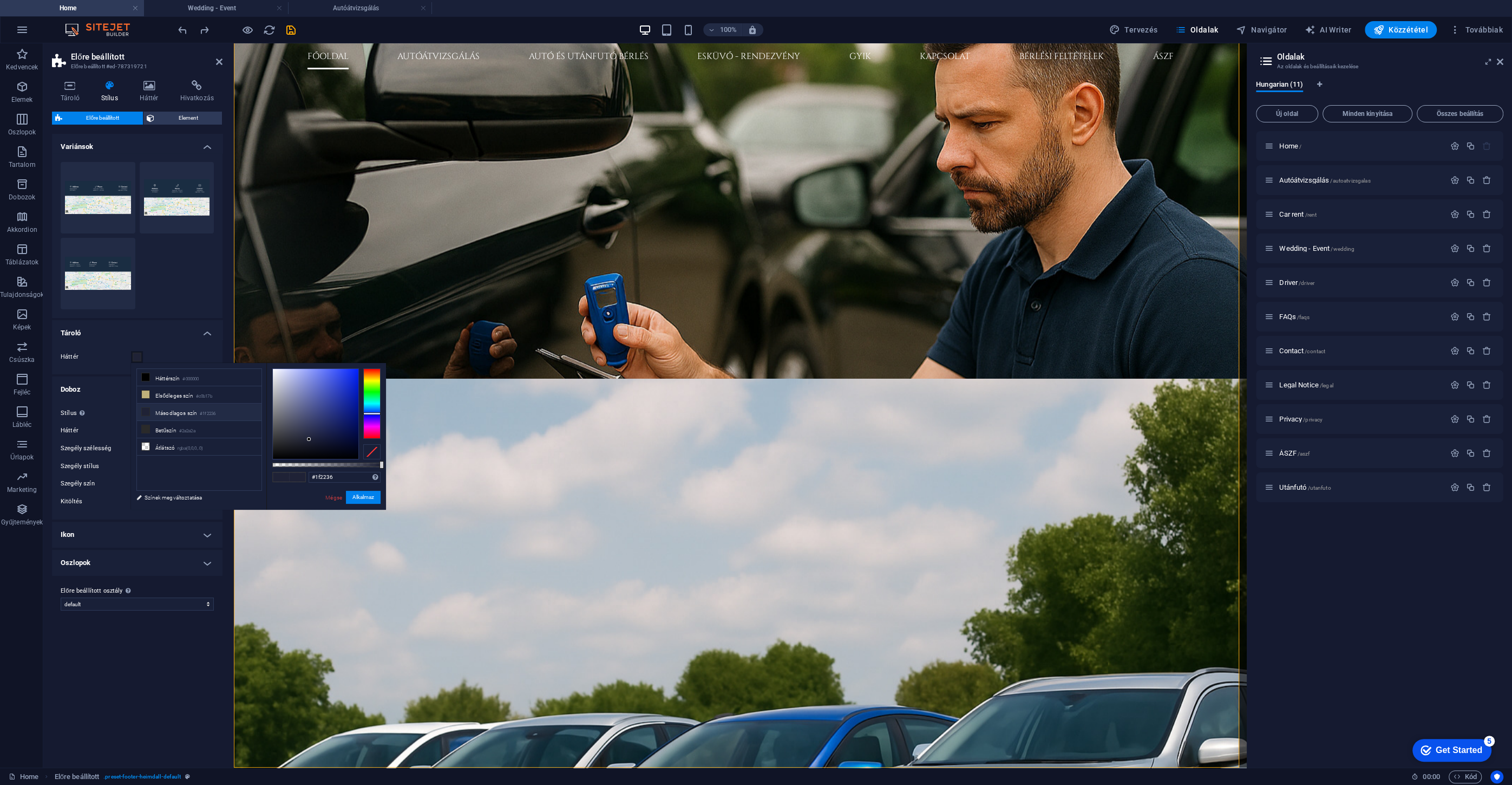
click at [142, 653] on div "Variánsok Igazított Alapértelmezett icon-left Tároló Háttér Doboz Stílus Igazít…" at bounding box center [136, 446] width 170 height 625
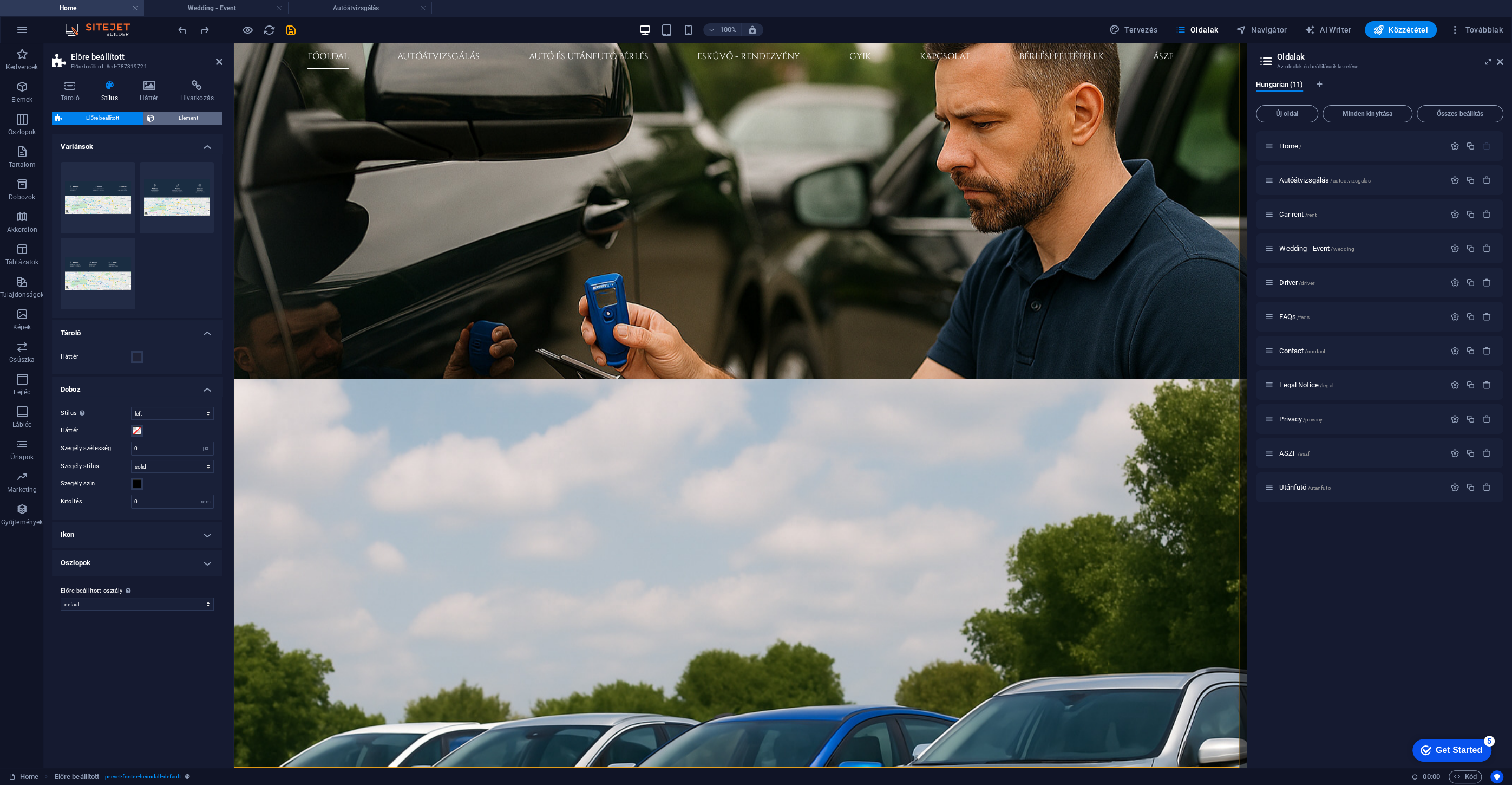
click at [199, 116] on span "Element" at bounding box center [188, 118] width 61 height 13
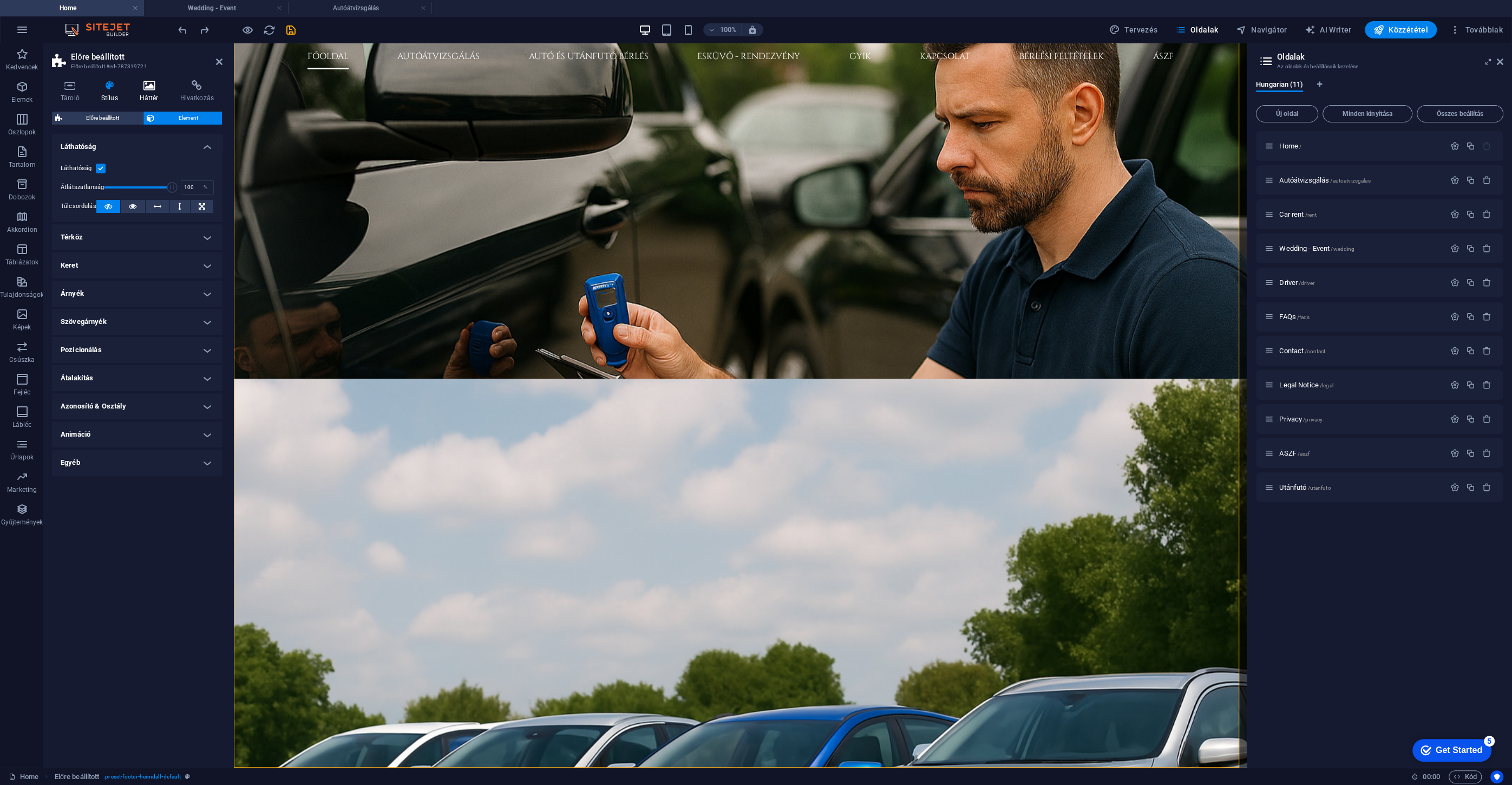
click at [148, 88] on icon at bounding box center [148, 85] width 36 height 10
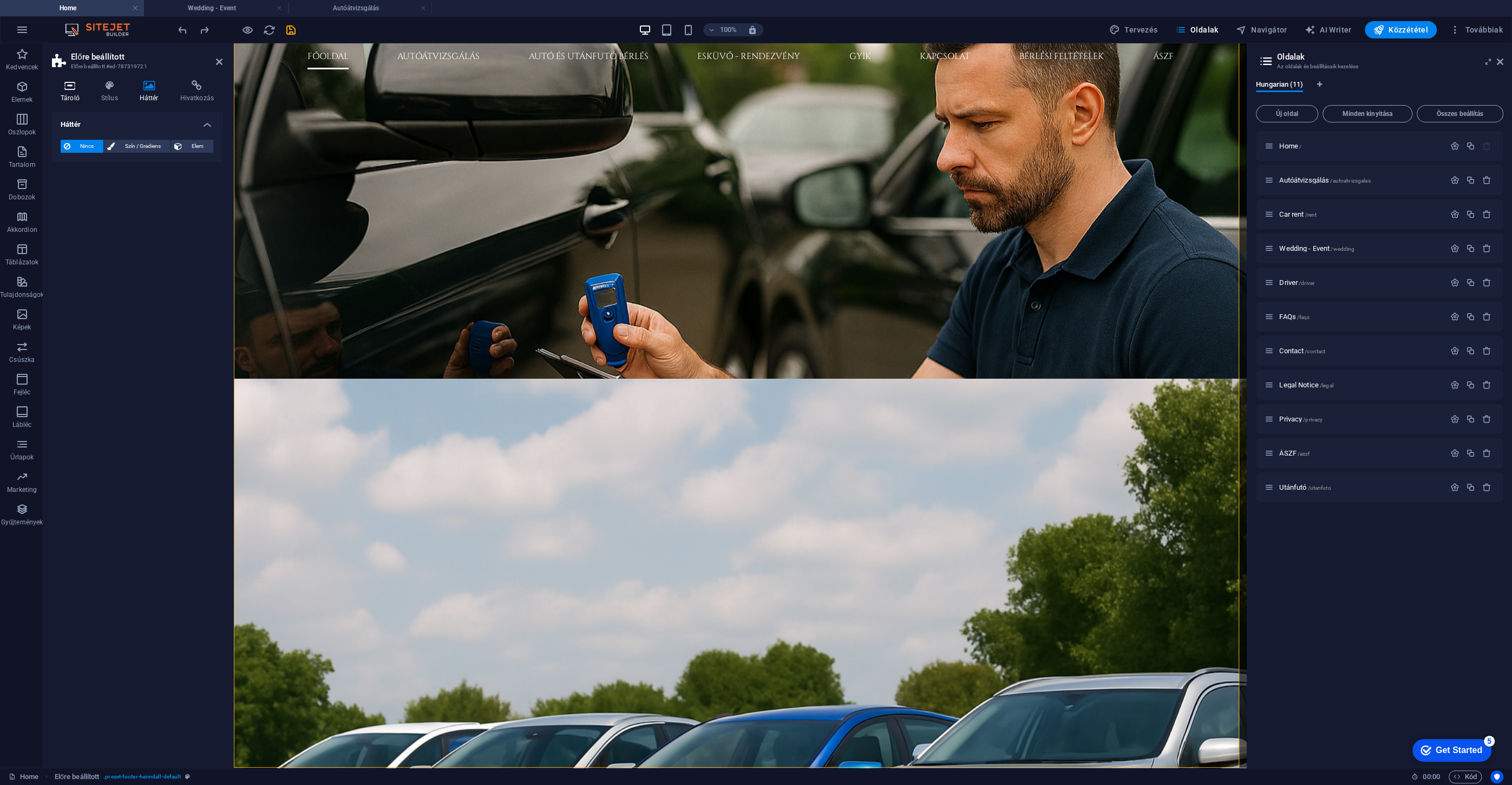
click at [75, 94] on h4 "Tároló" at bounding box center [72, 91] width 40 height 23
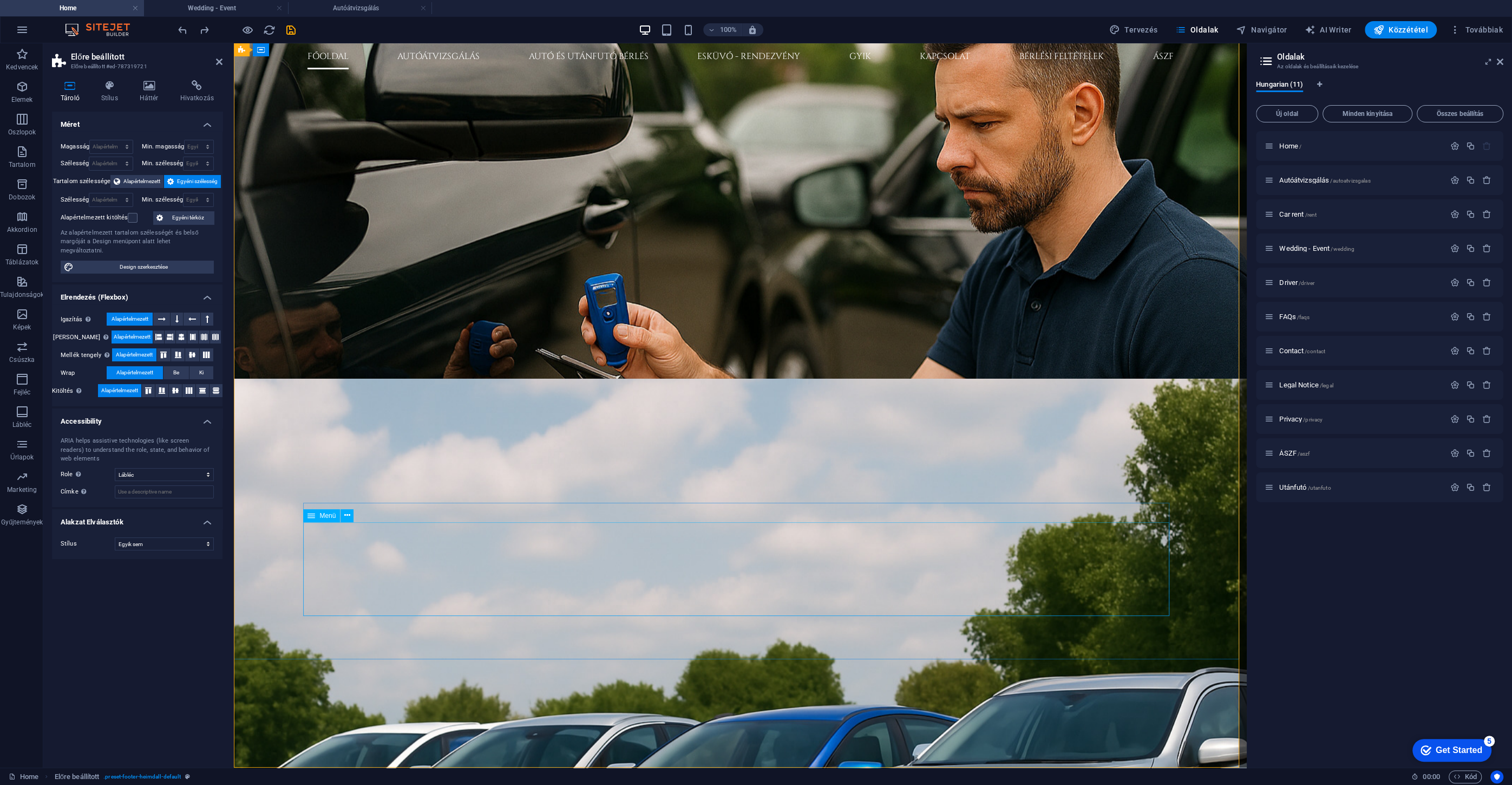
click at [342, 516] on button at bounding box center [347, 516] width 13 height 13
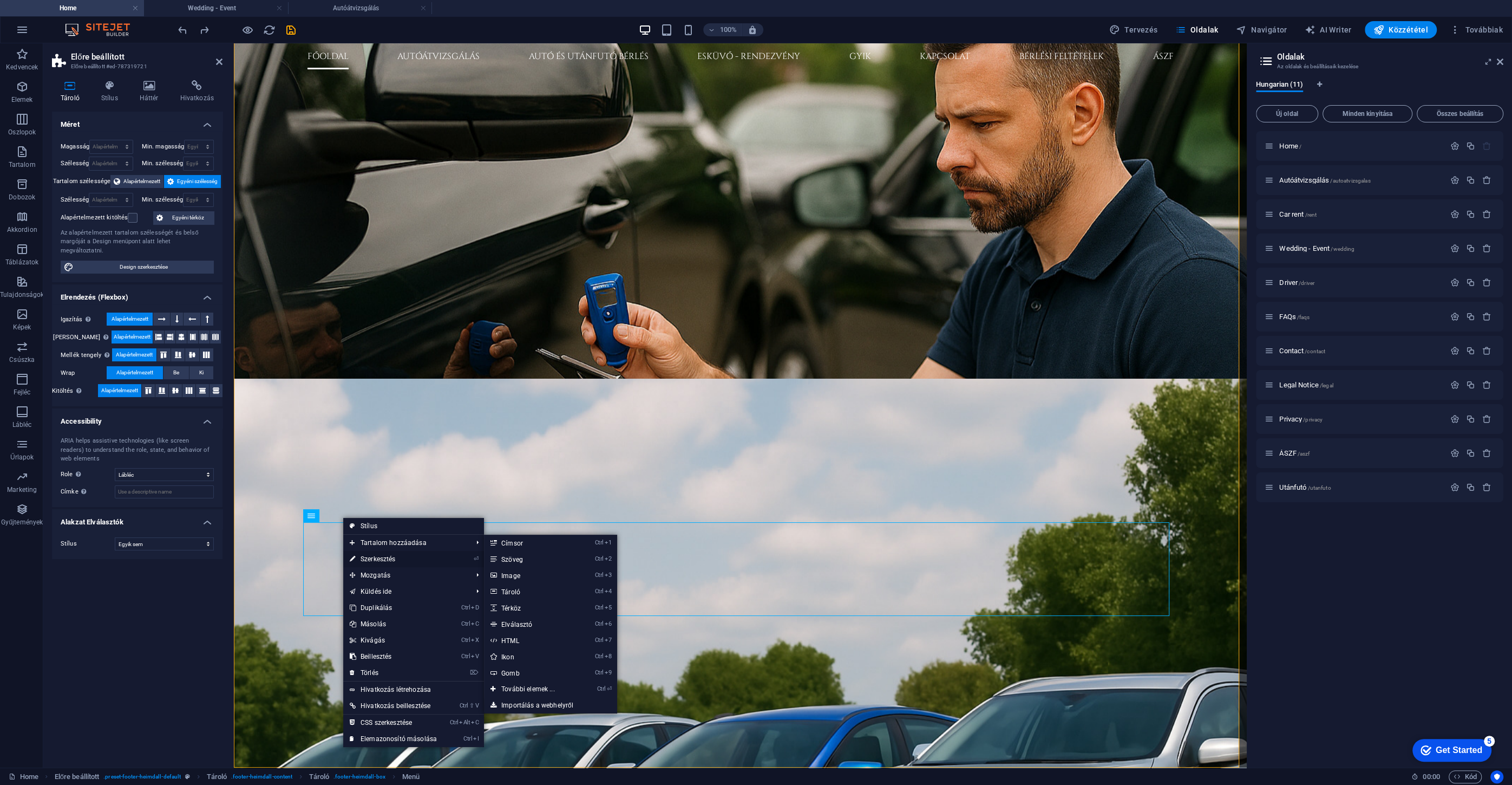
click at [388, 557] on link "⏎ Szerkesztés" at bounding box center [394, 559] width 100 height 16
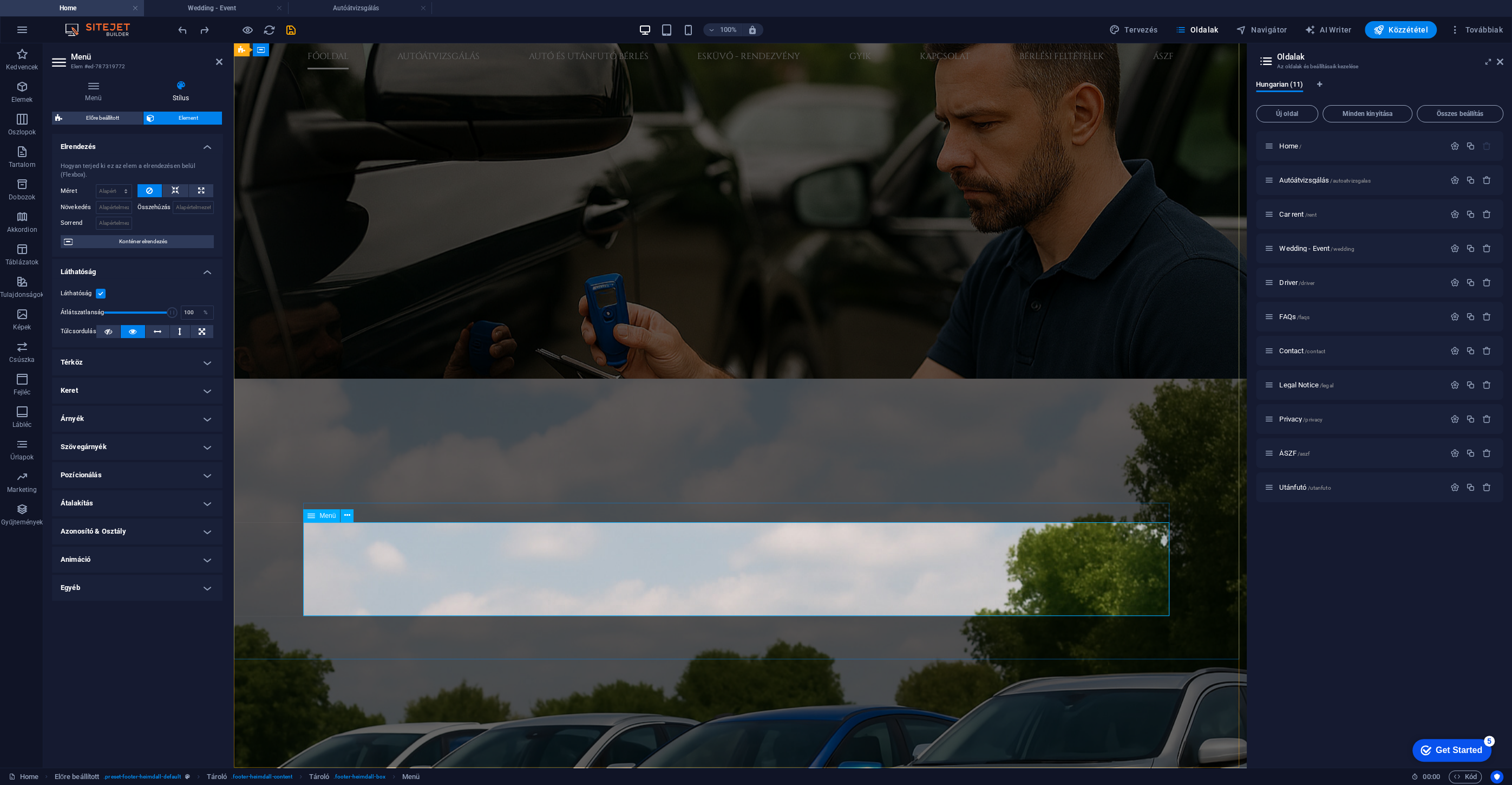
click at [347, 517] on icon at bounding box center [347, 516] width 6 height 11
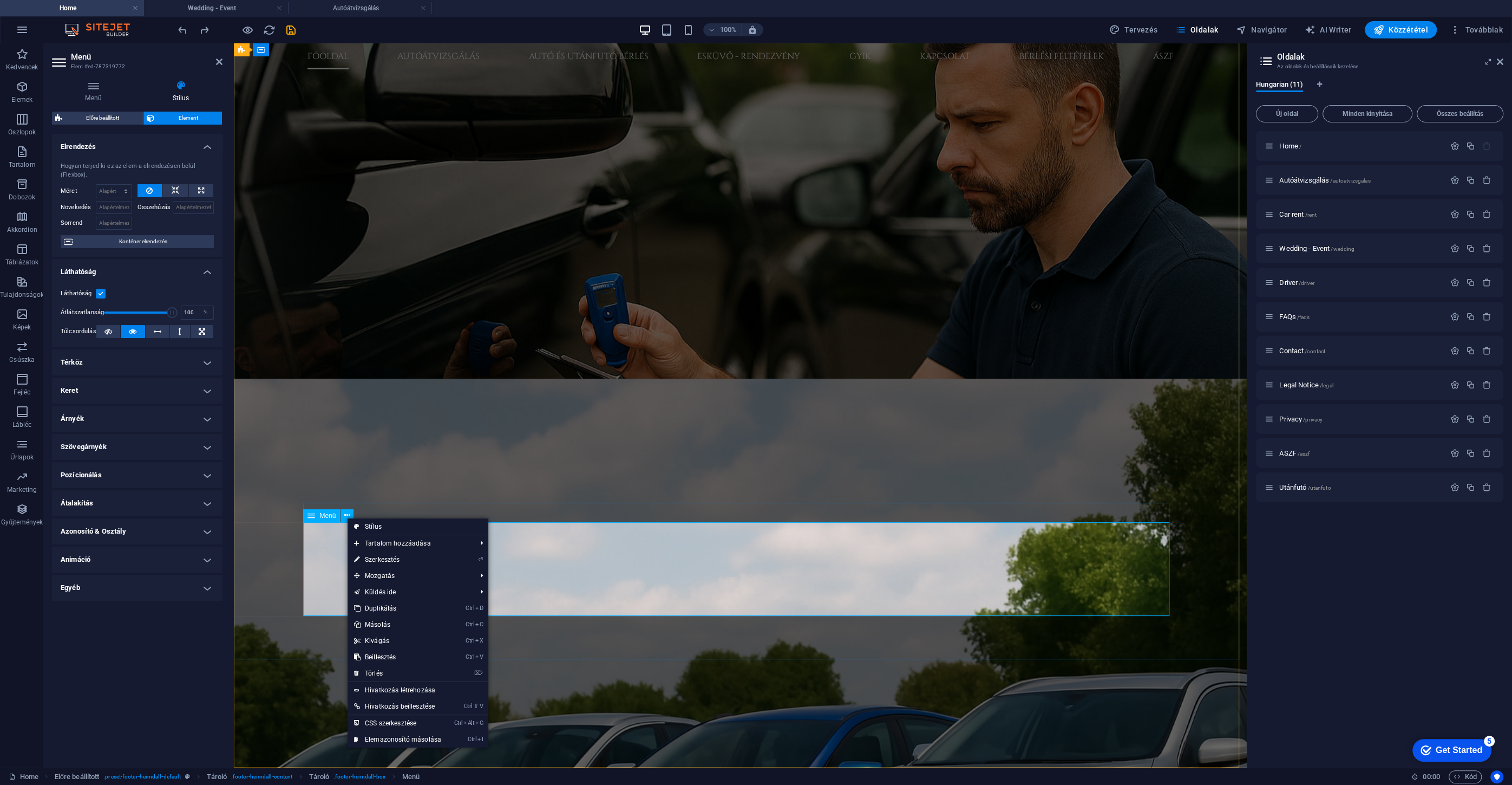
click at [323, 516] on span "Menü" at bounding box center [327, 516] width 16 height 6
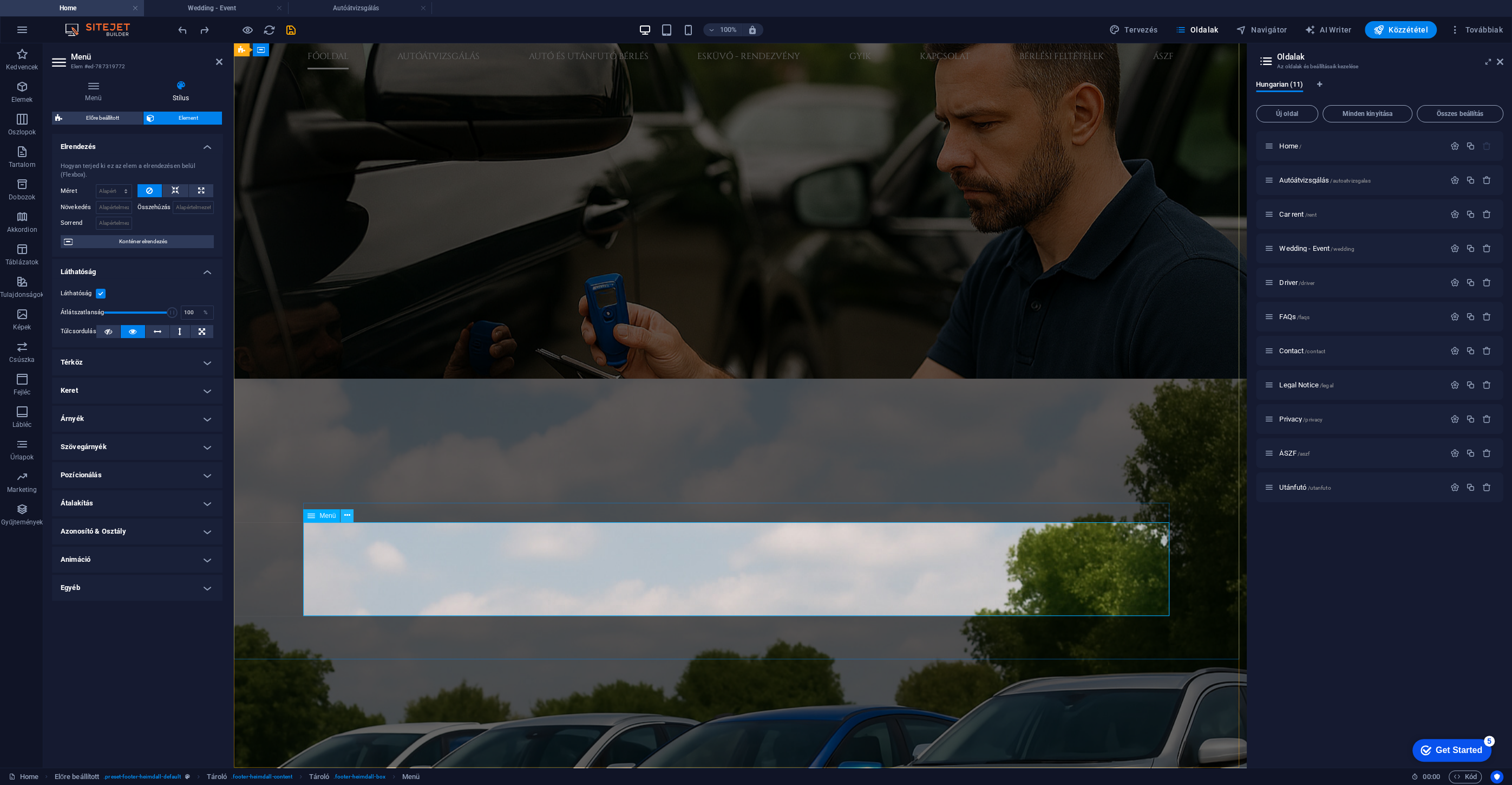
click at [344, 516] on button at bounding box center [347, 516] width 13 height 13
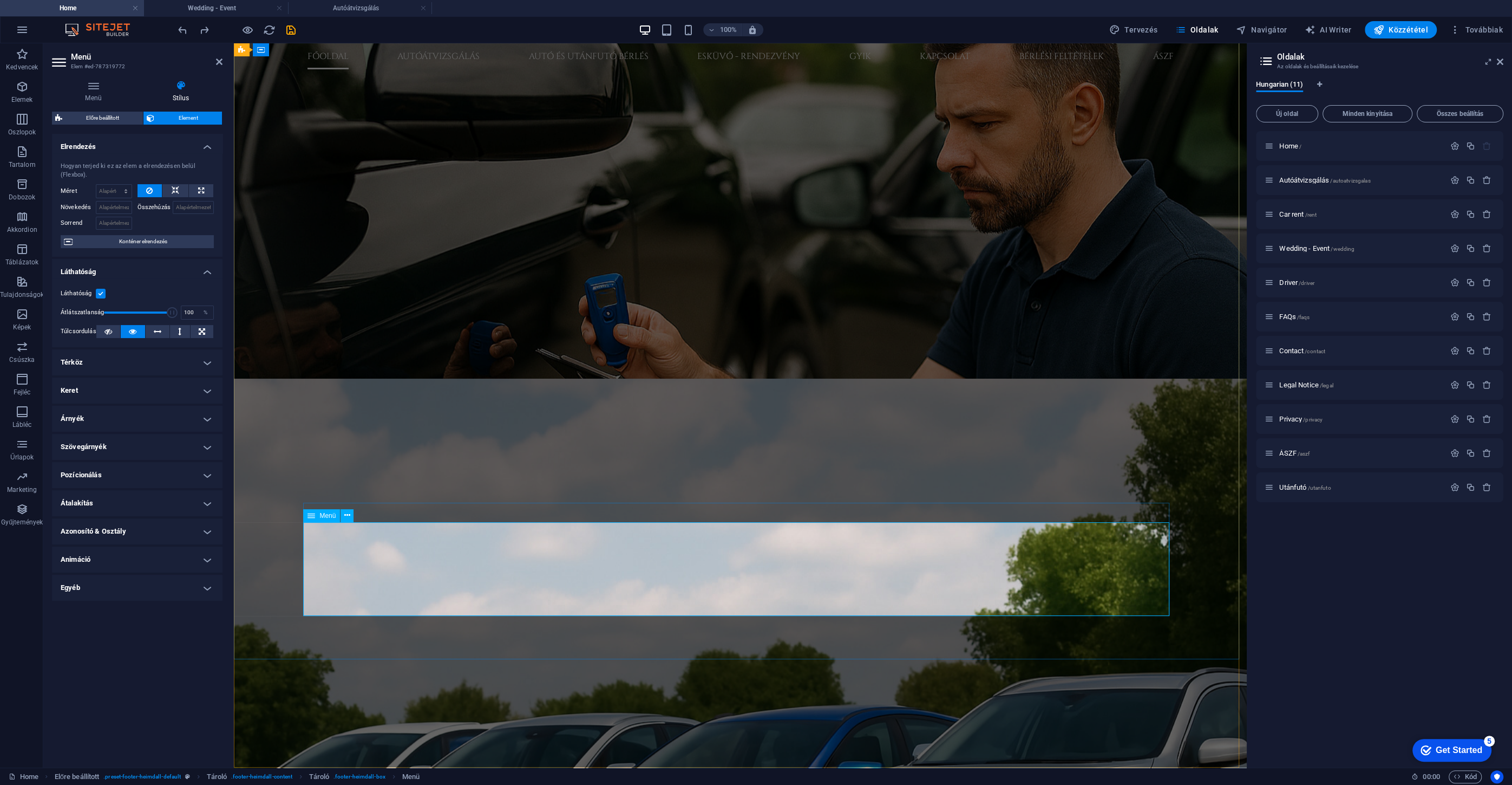
click at [59, 370] on h4 "Térköz" at bounding box center [136, 362] width 170 height 26
click at [68, 365] on h4 "Térköz" at bounding box center [136, 359] width 170 height 19
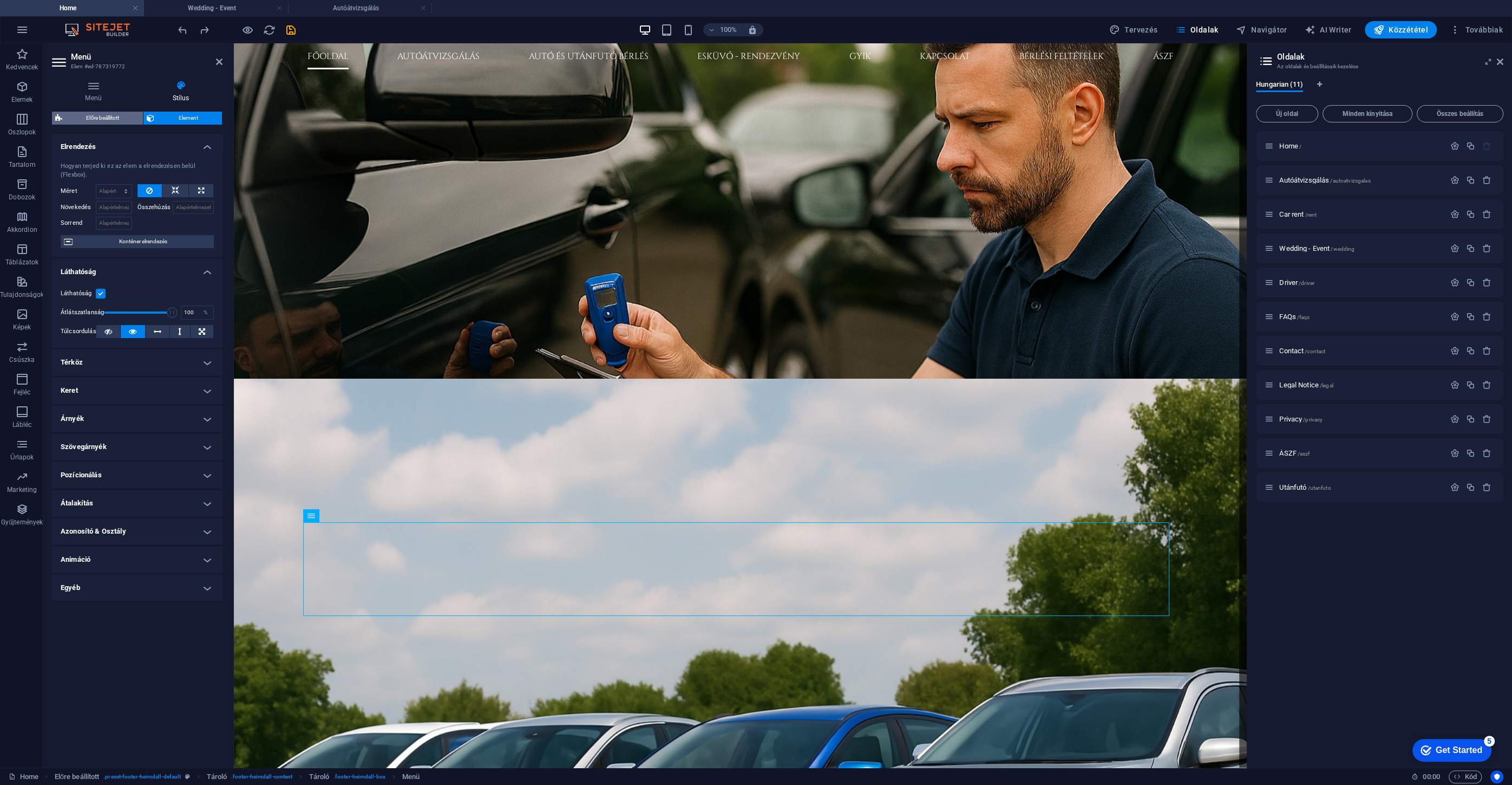
click at [111, 116] on span "Előre beállított" at bounding box center [102, 118] width 74 height 13
select select "left"
select select "px"
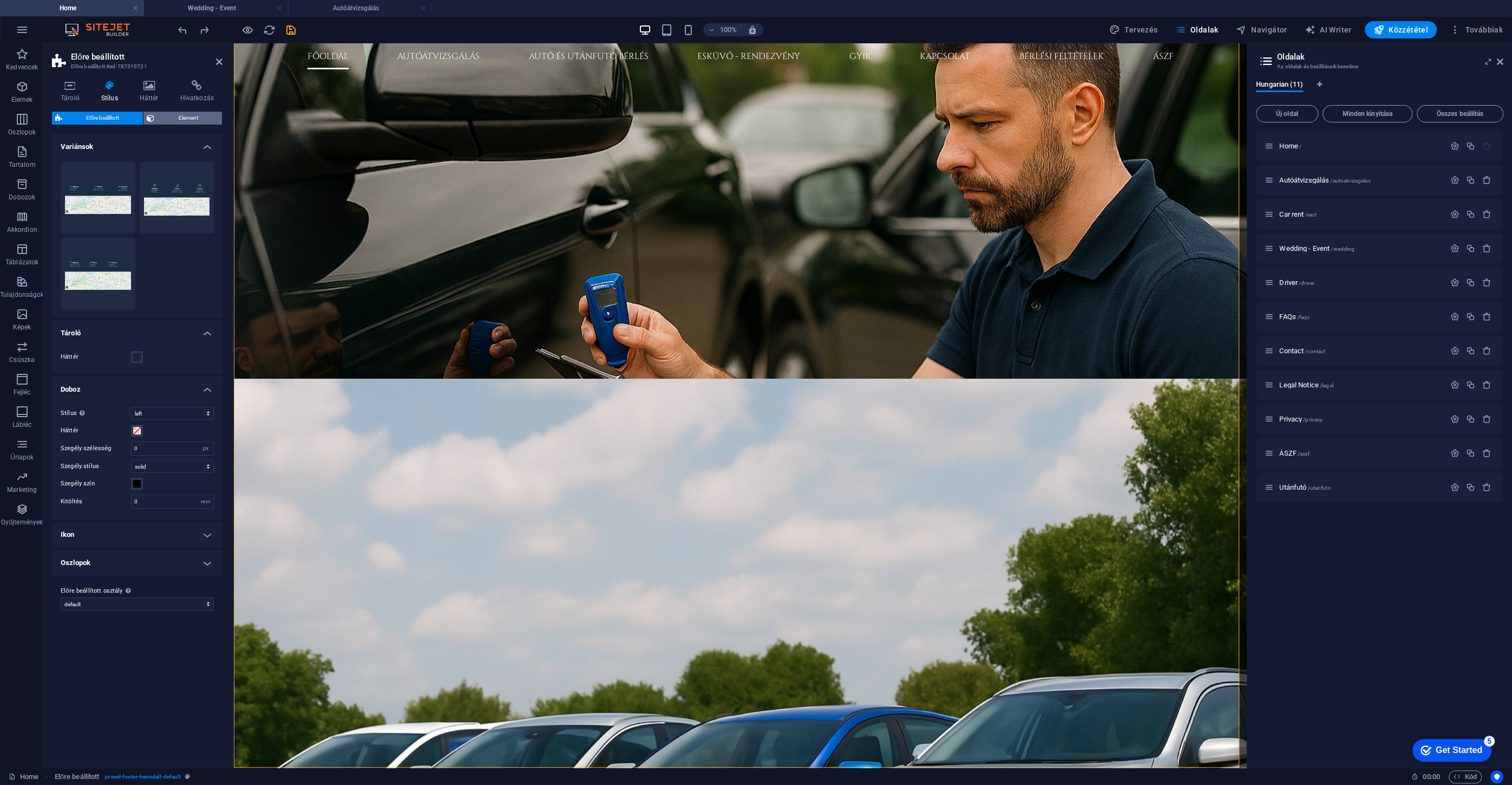
click at [175, 121] on span "Element" at bounding box center [188, 118] width 61 height 13
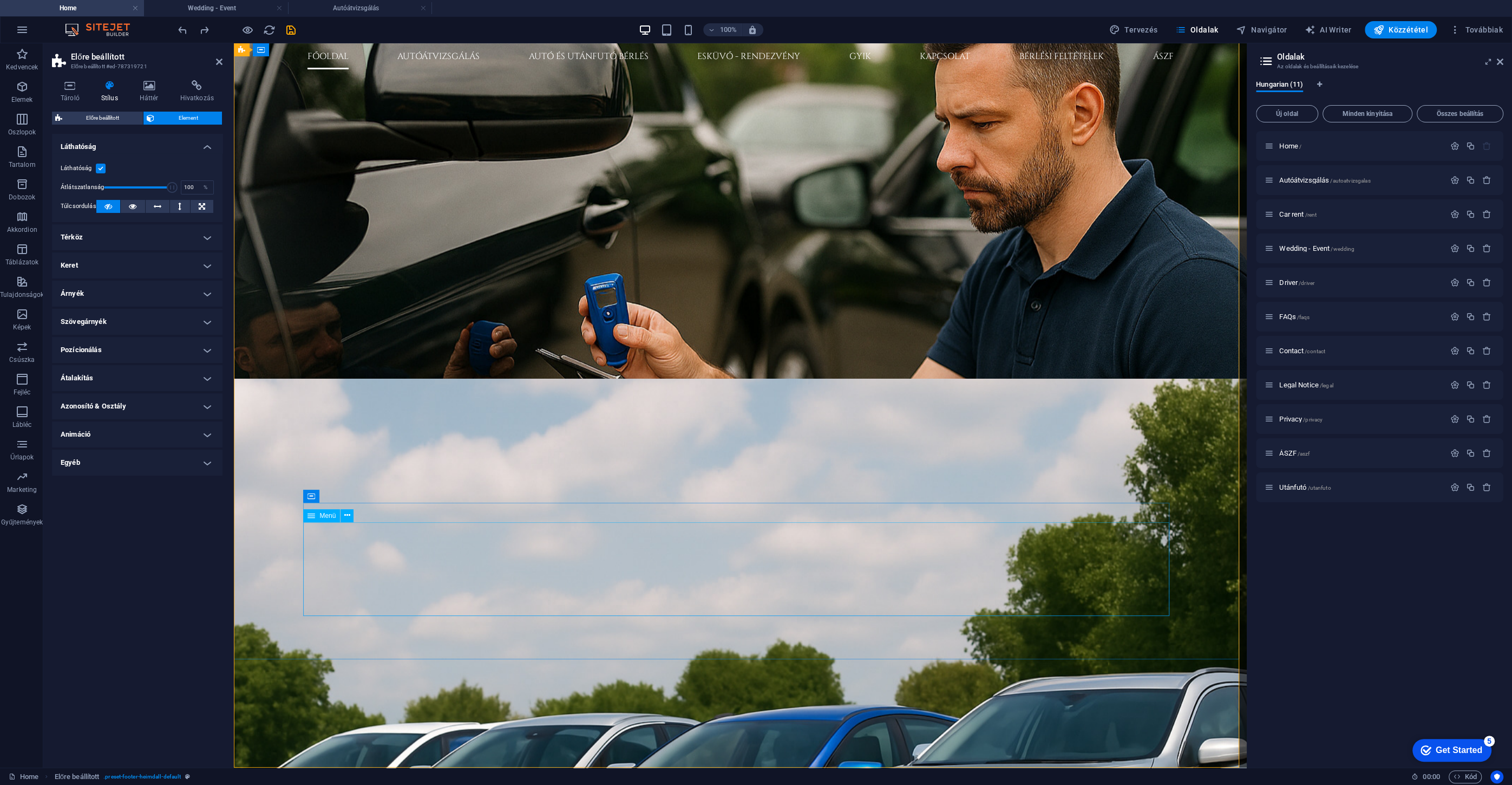
select select
select select "2"
select select
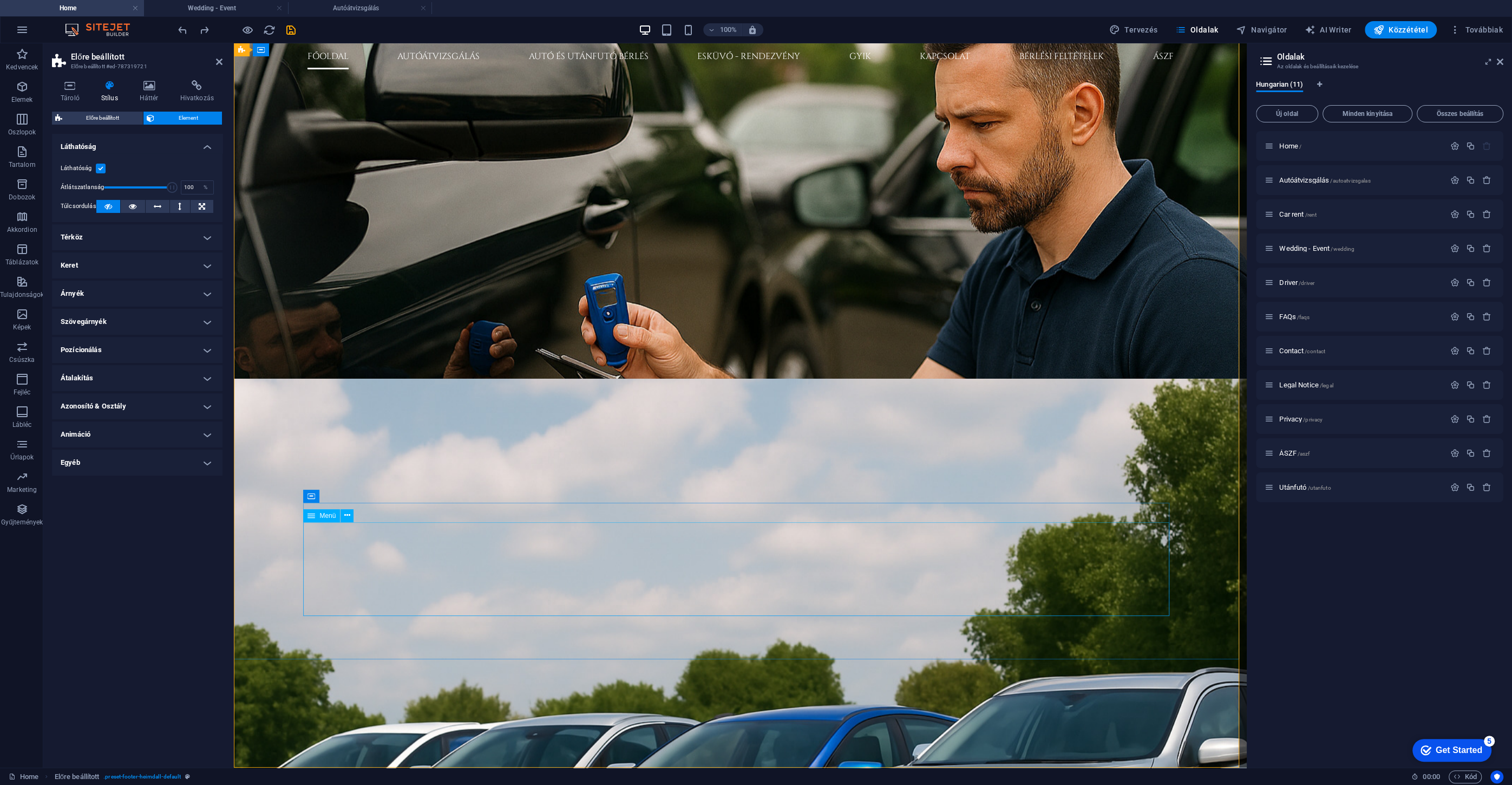
select select "3"
select select
select select "5"
select select
select select "6"
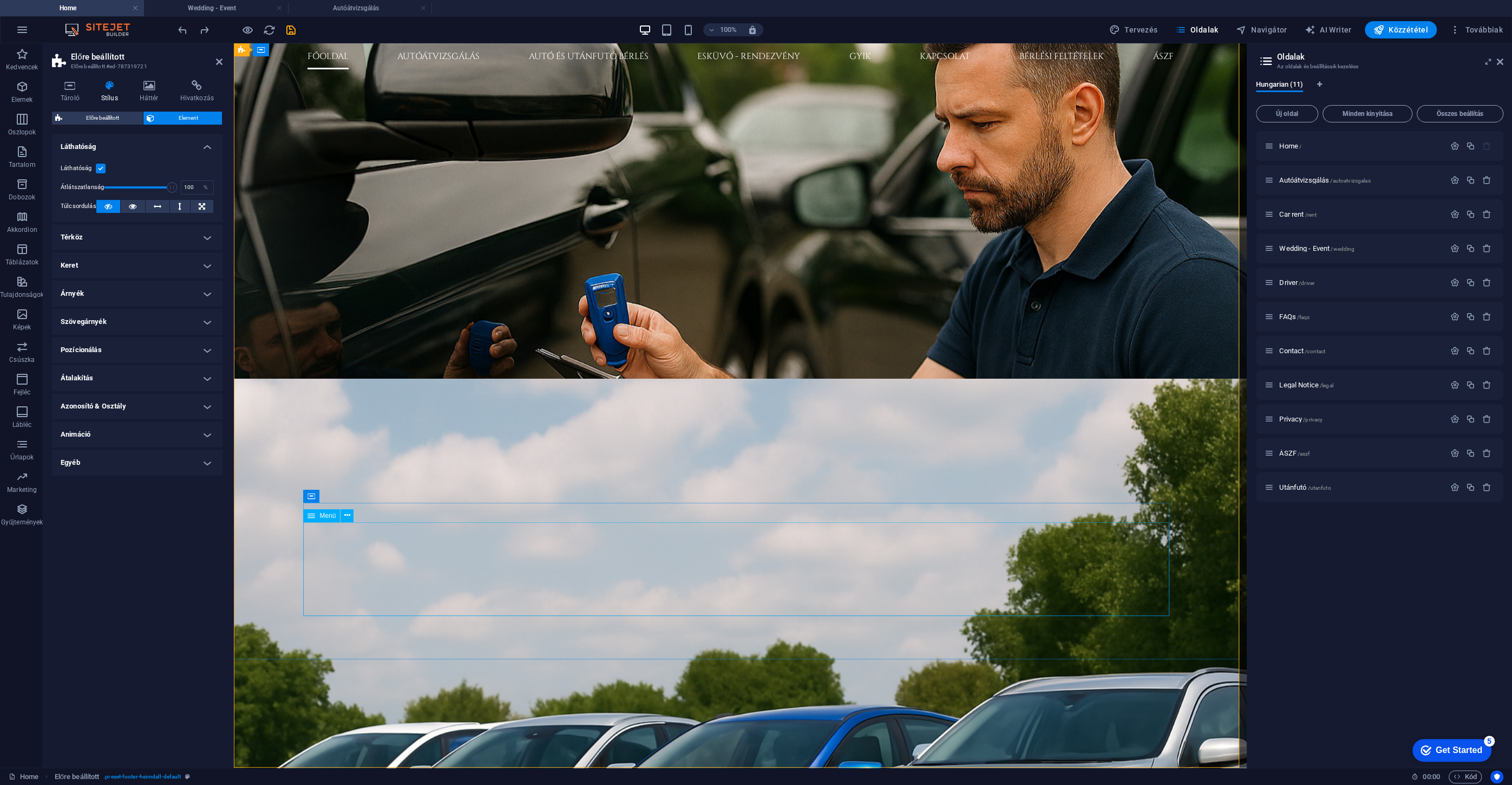
select select
select select "7"
select select
select select "8"
select select
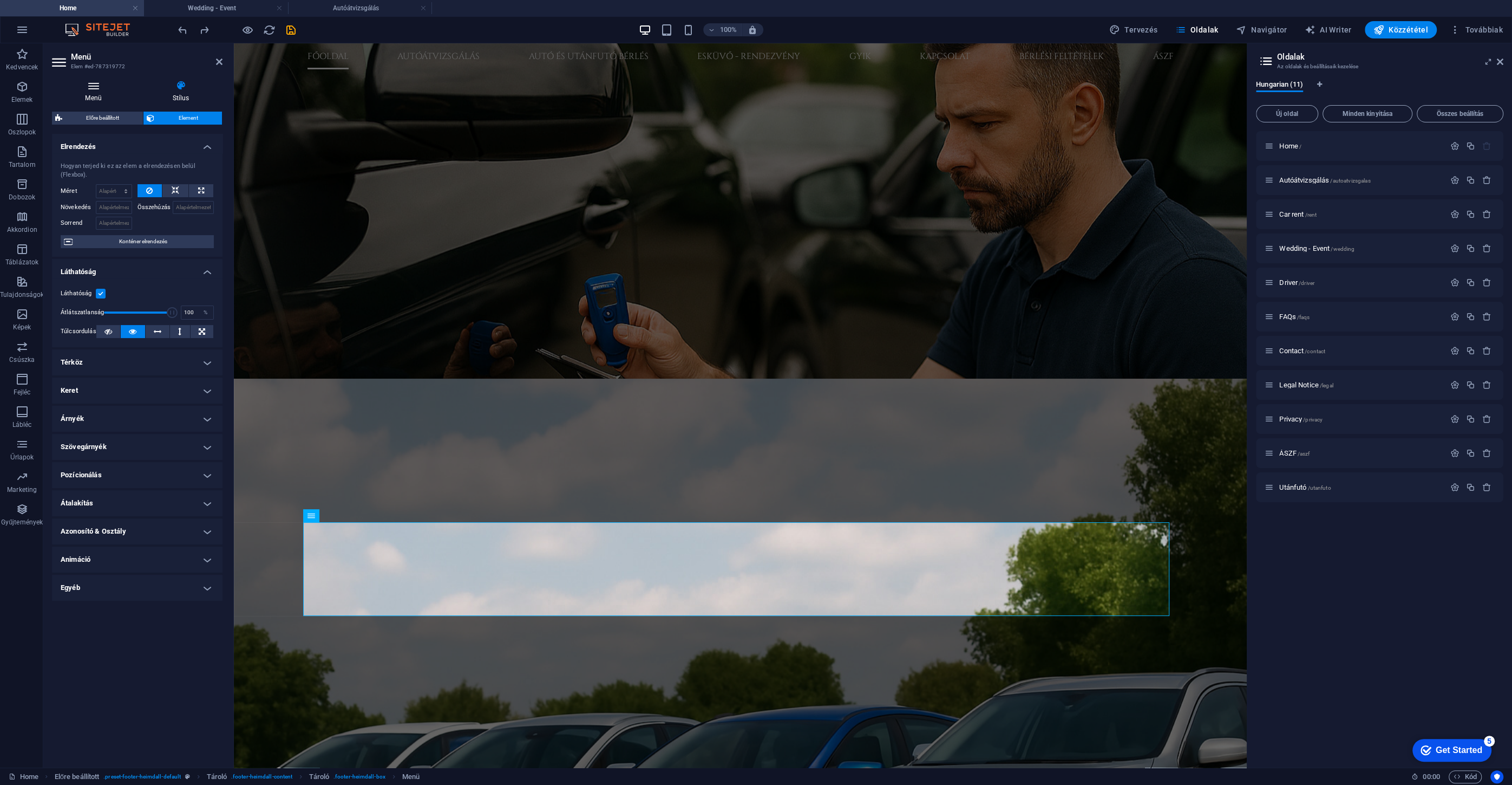
click at [98, 97] on h4 "Menü" at bounding box center [95, 91] width 87 height 23
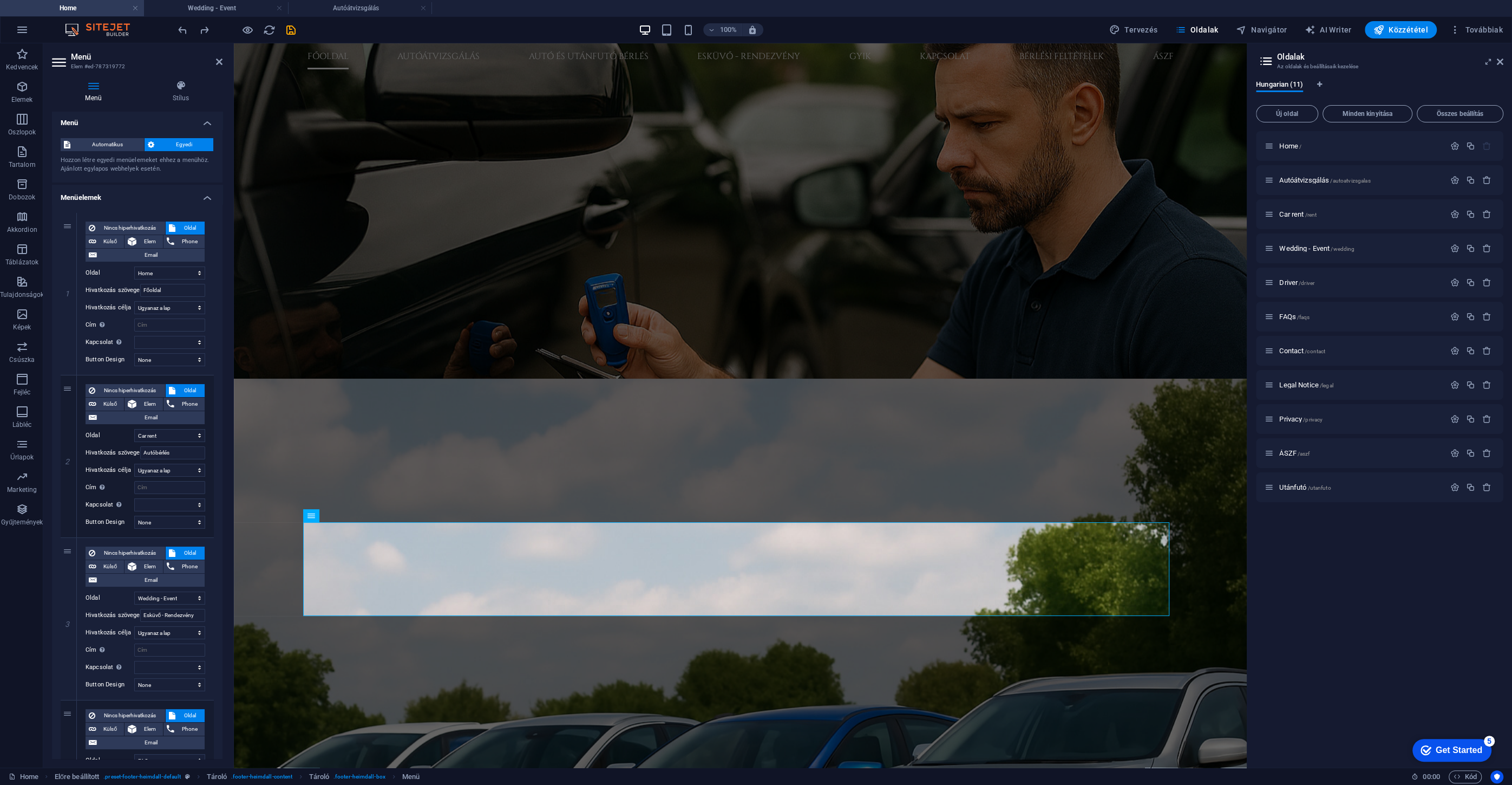
scroll to position [0, 0]
click at [219, 65] on icon at bounding box center [219, 61] width 6 height 9
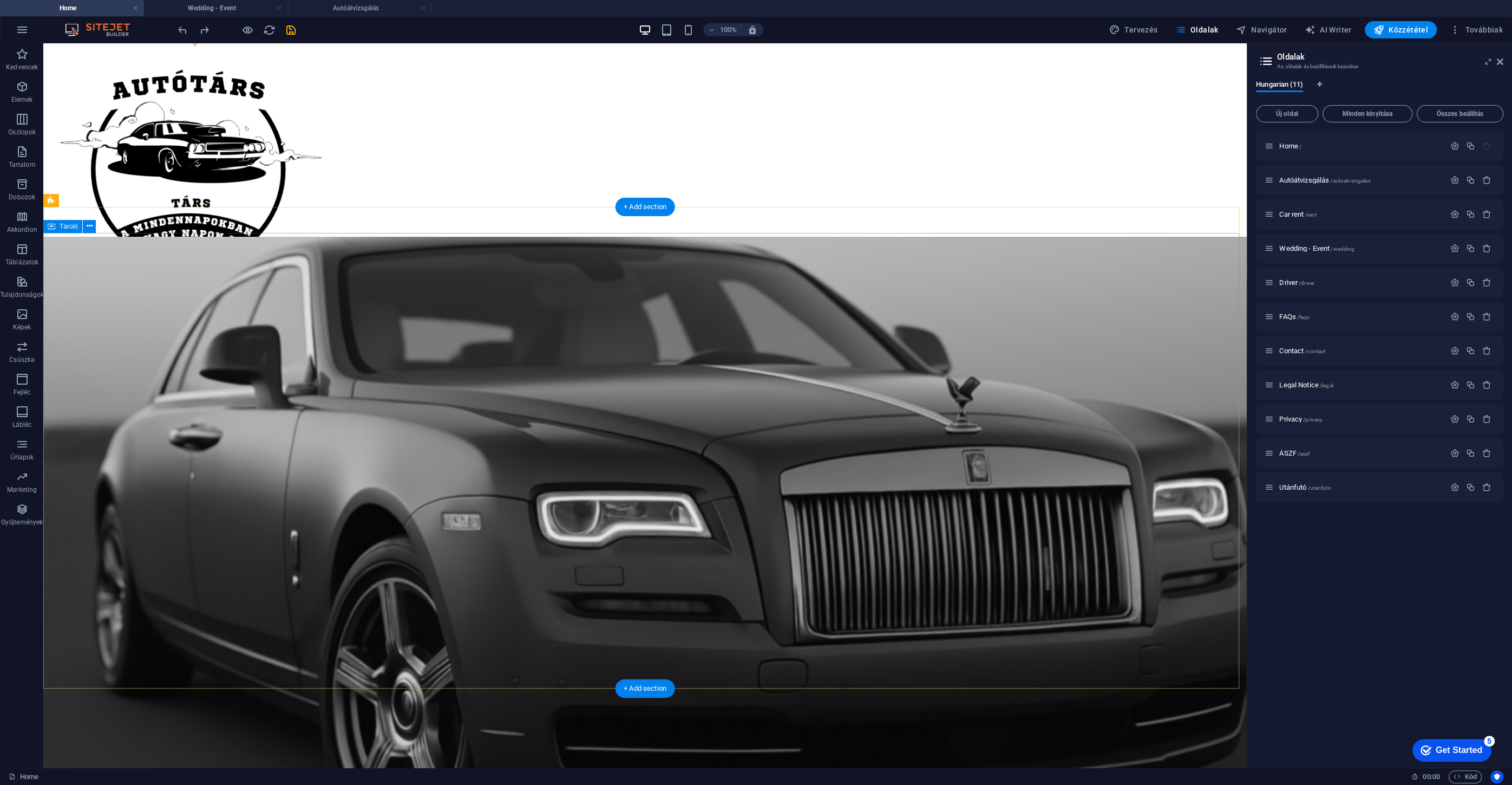
scroll to position [0, 0]
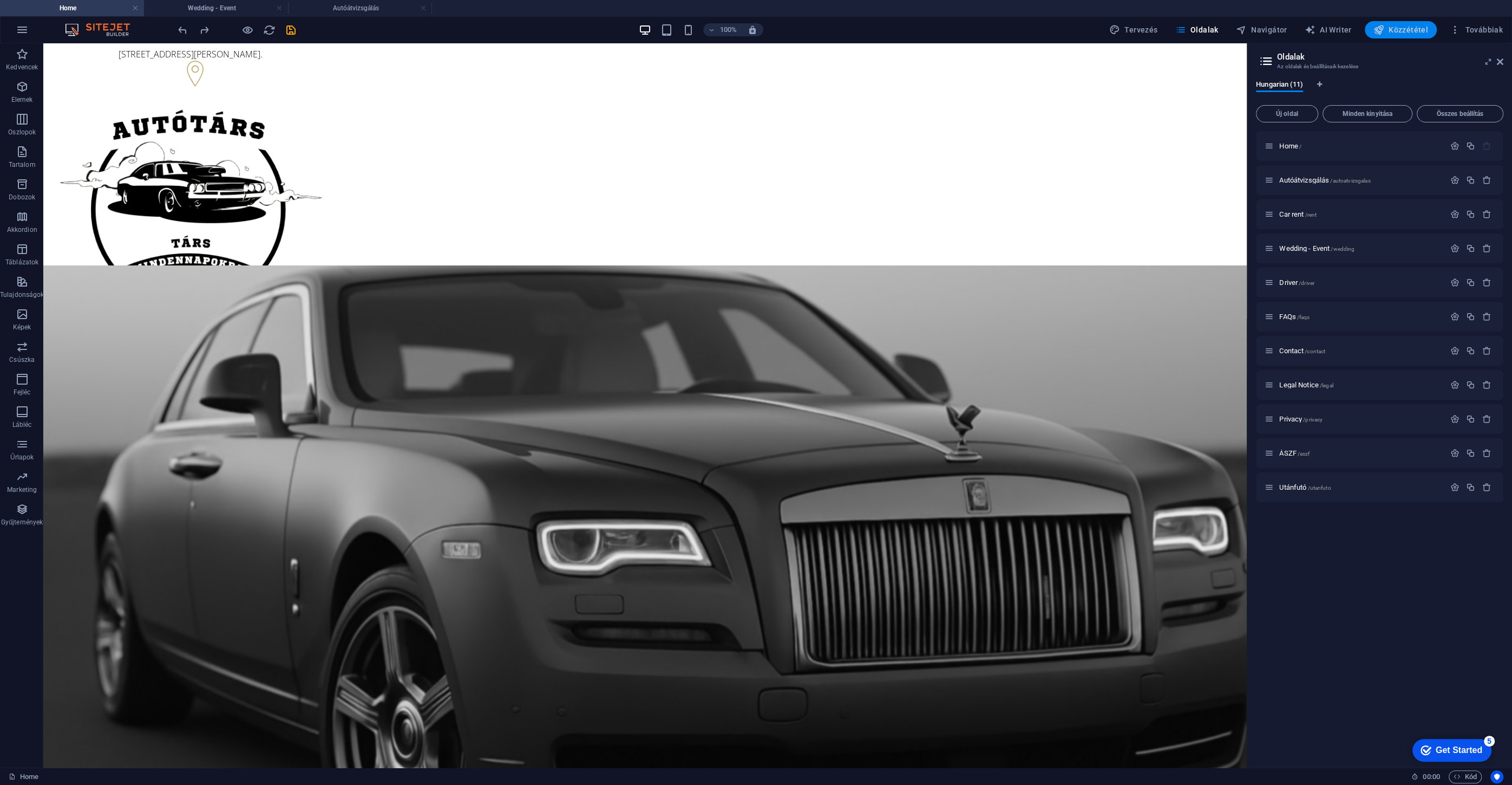
click at [1402, 32] on span "Közzététel" at bounding box center [1401, 29] width 55 height 10
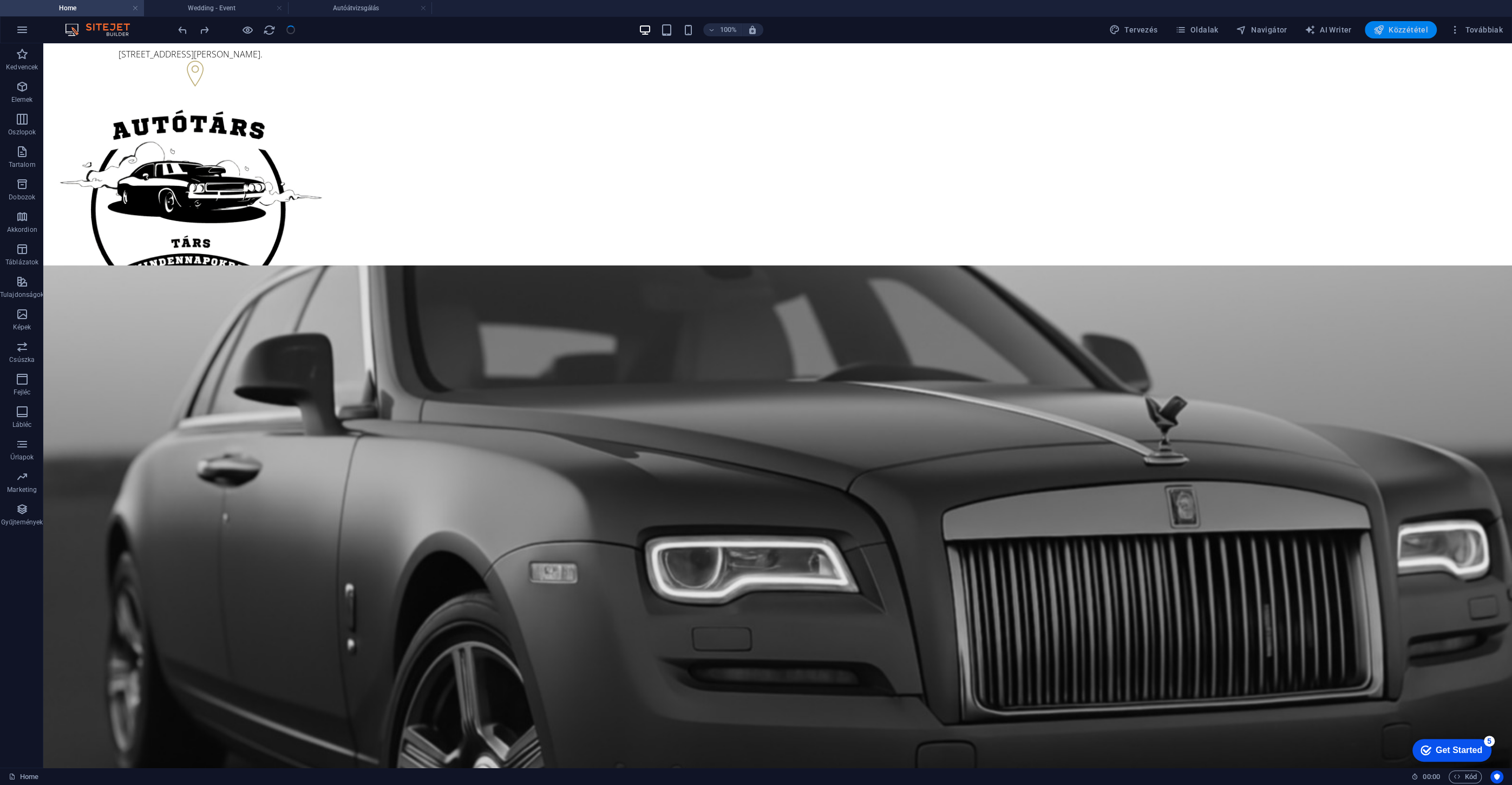
click at [1413, 32] on span "Közzététel" at bounding box center [1401, 29] width 55 height 10
